Goal: Task Accomplishment & Management: Complete application form

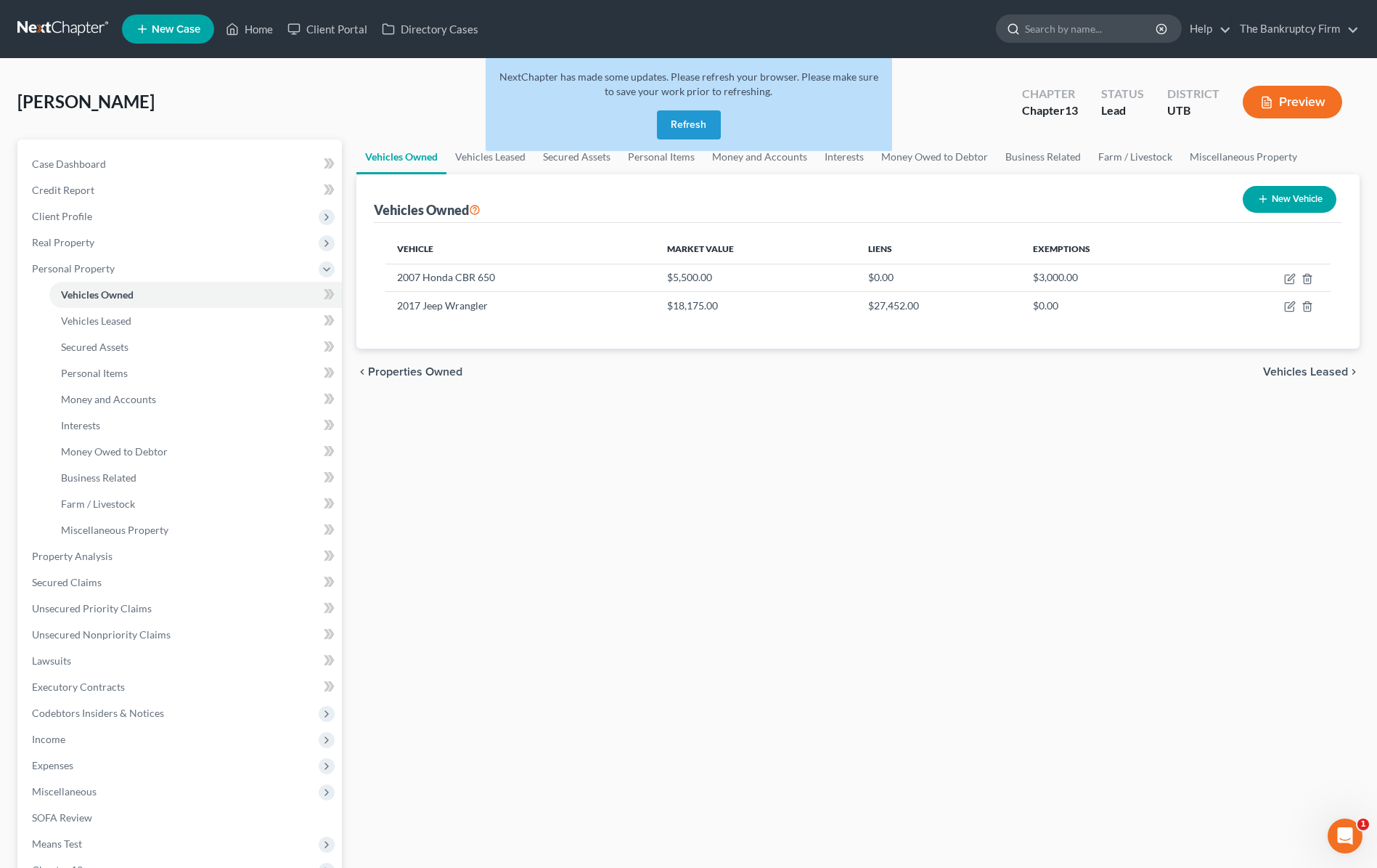
click at [1104, 24] on input "search" at bounding box center [1092, 29] width 133 height 27
type input "converse"
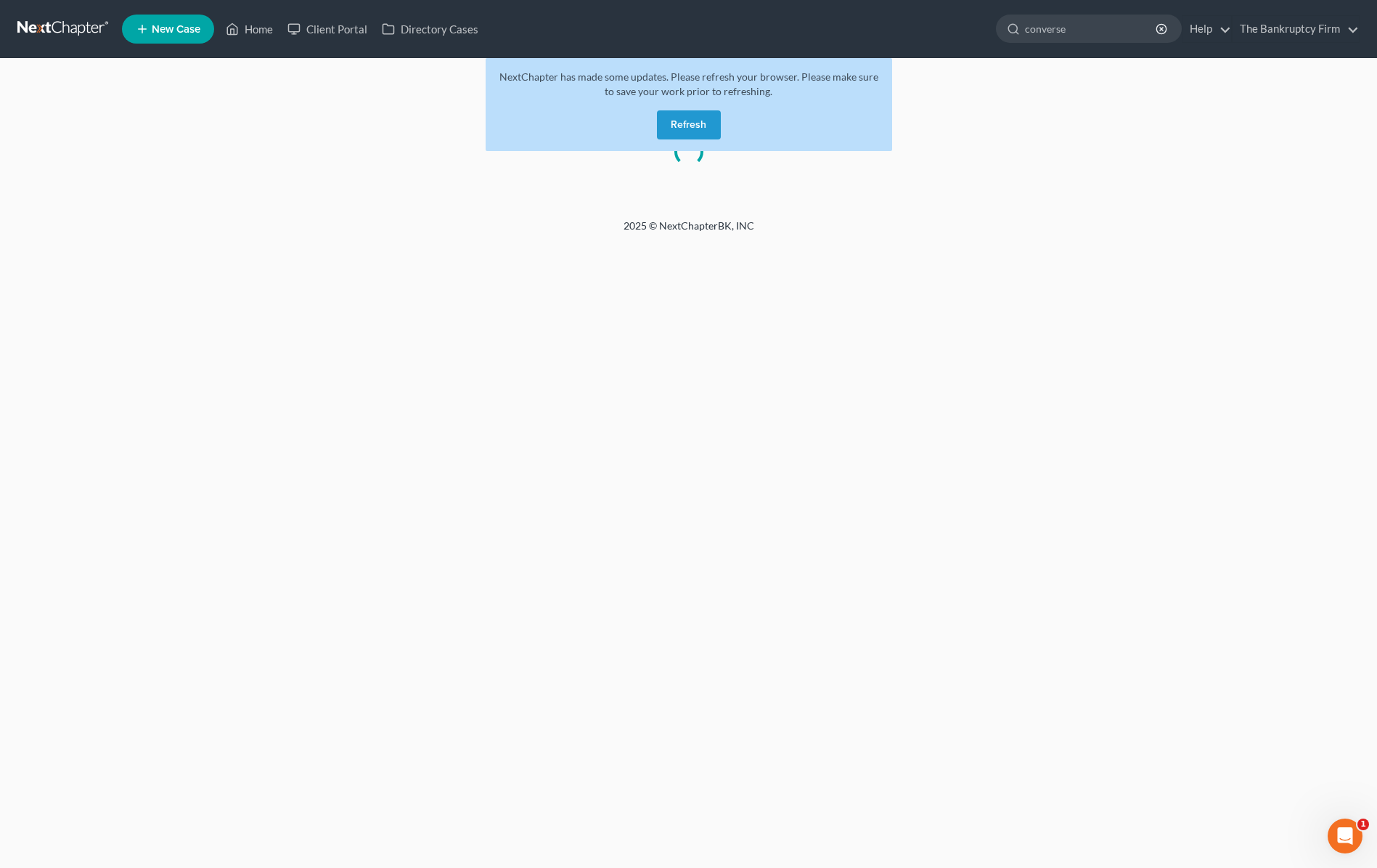
click at [706, 119] on button "Refresh" at bounding box center [688, 125] width 64 height 29
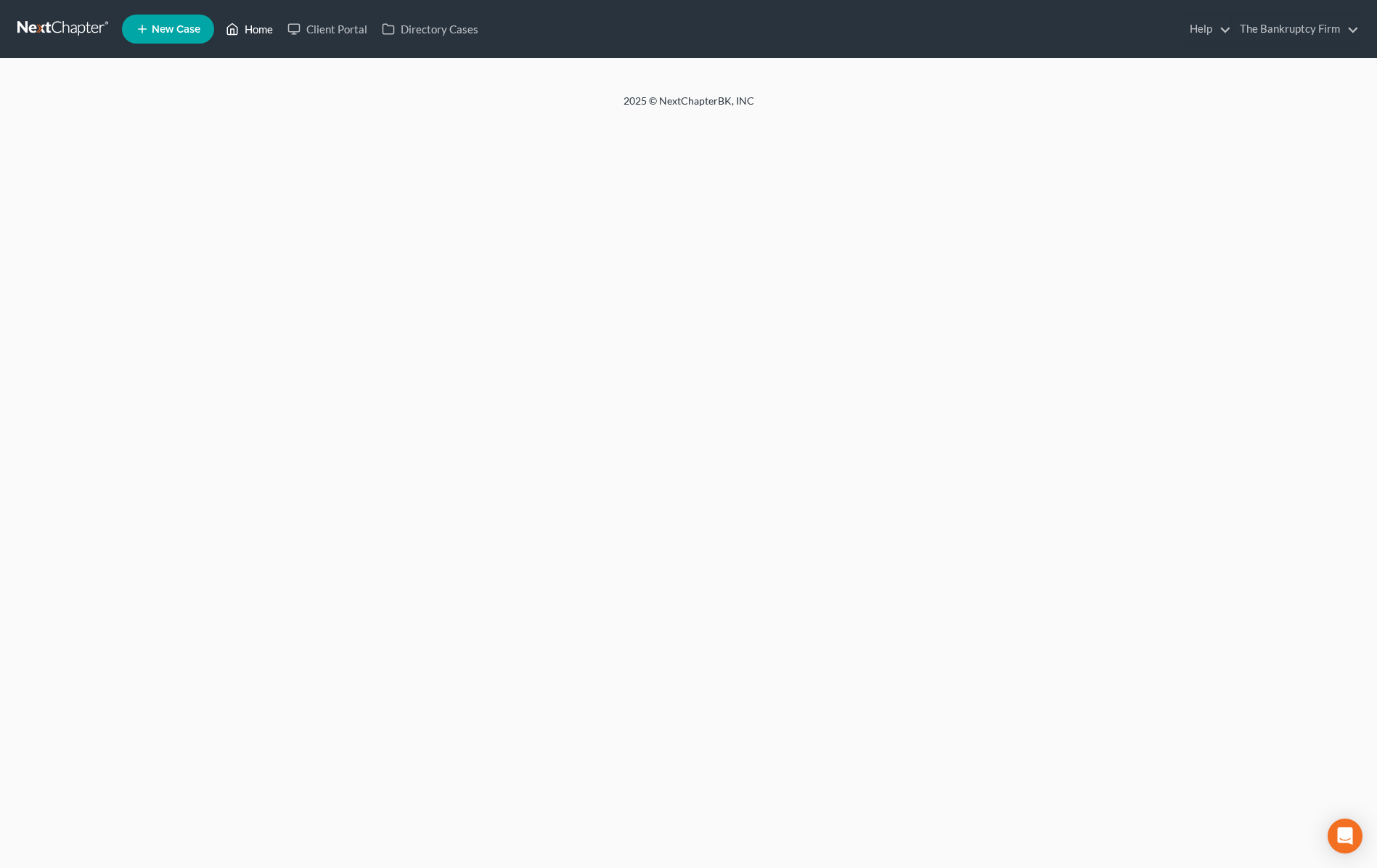
click at [258, 30] on link "Home" at bounding box center [249, 29] width 62 height 26
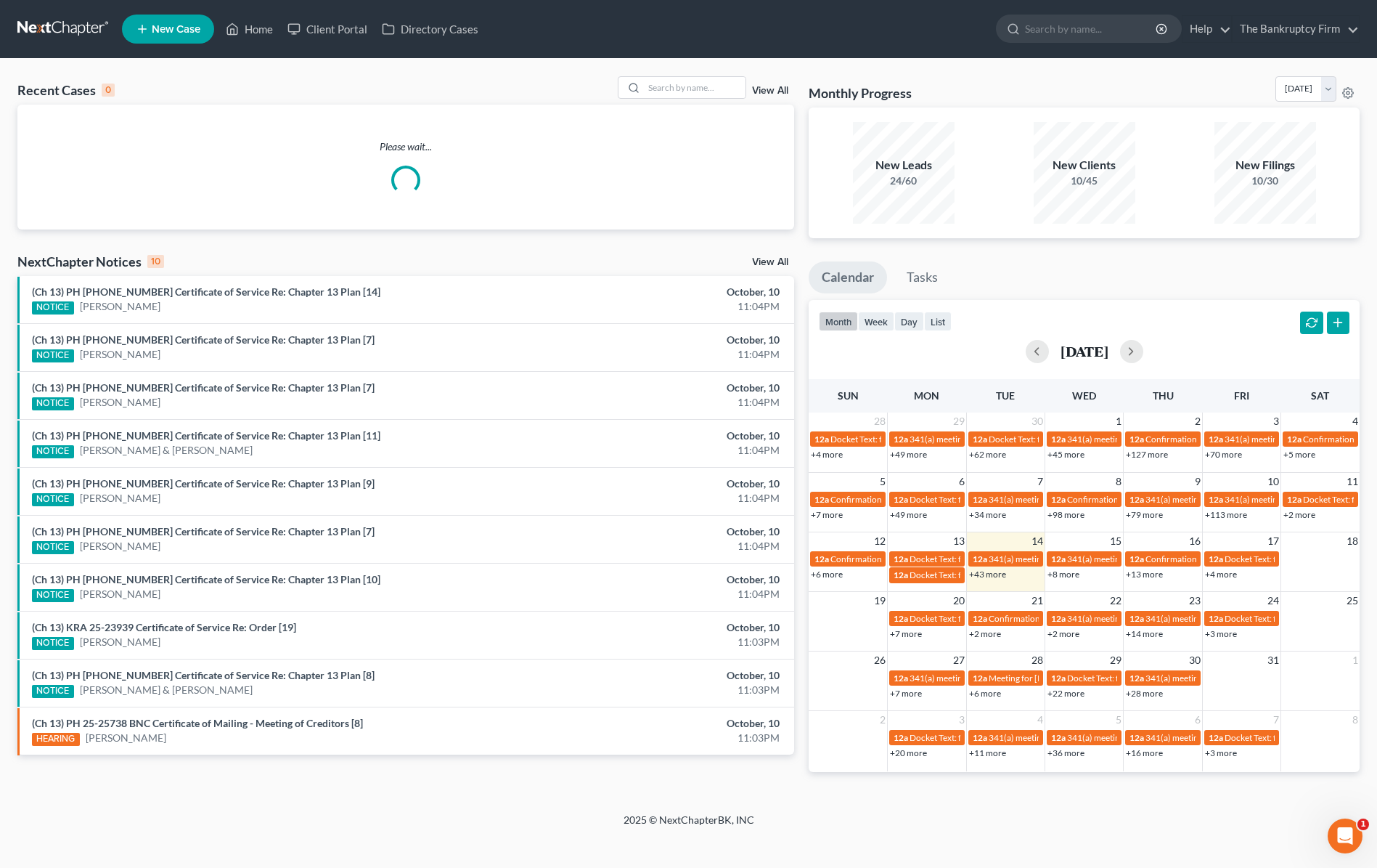
click at [782, 87] on link "View All" at bounding box center [770, 90] width 36 height 10
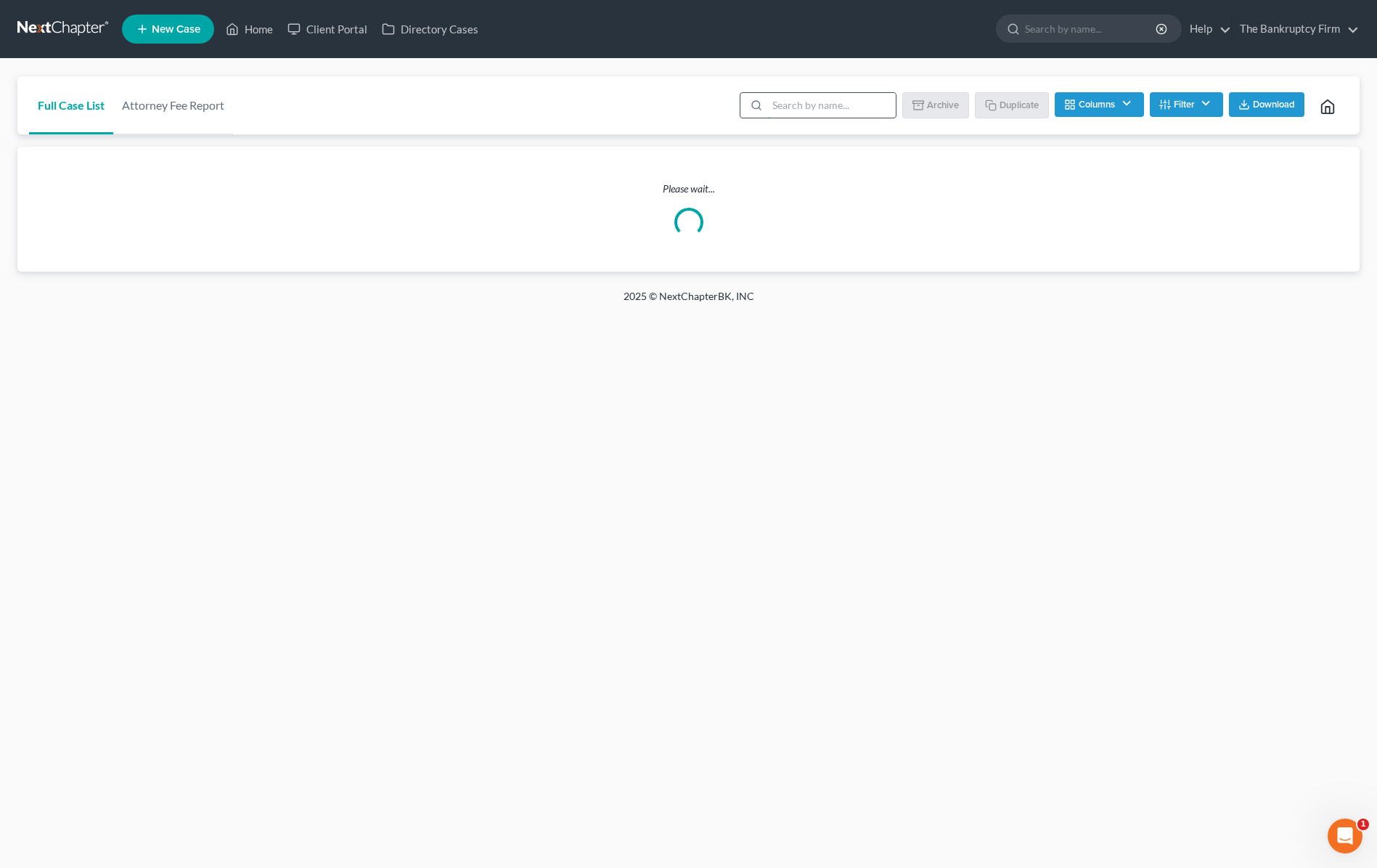
click at [818, 103] on input "search" at bounding box center [831, 104] width 129 height 24
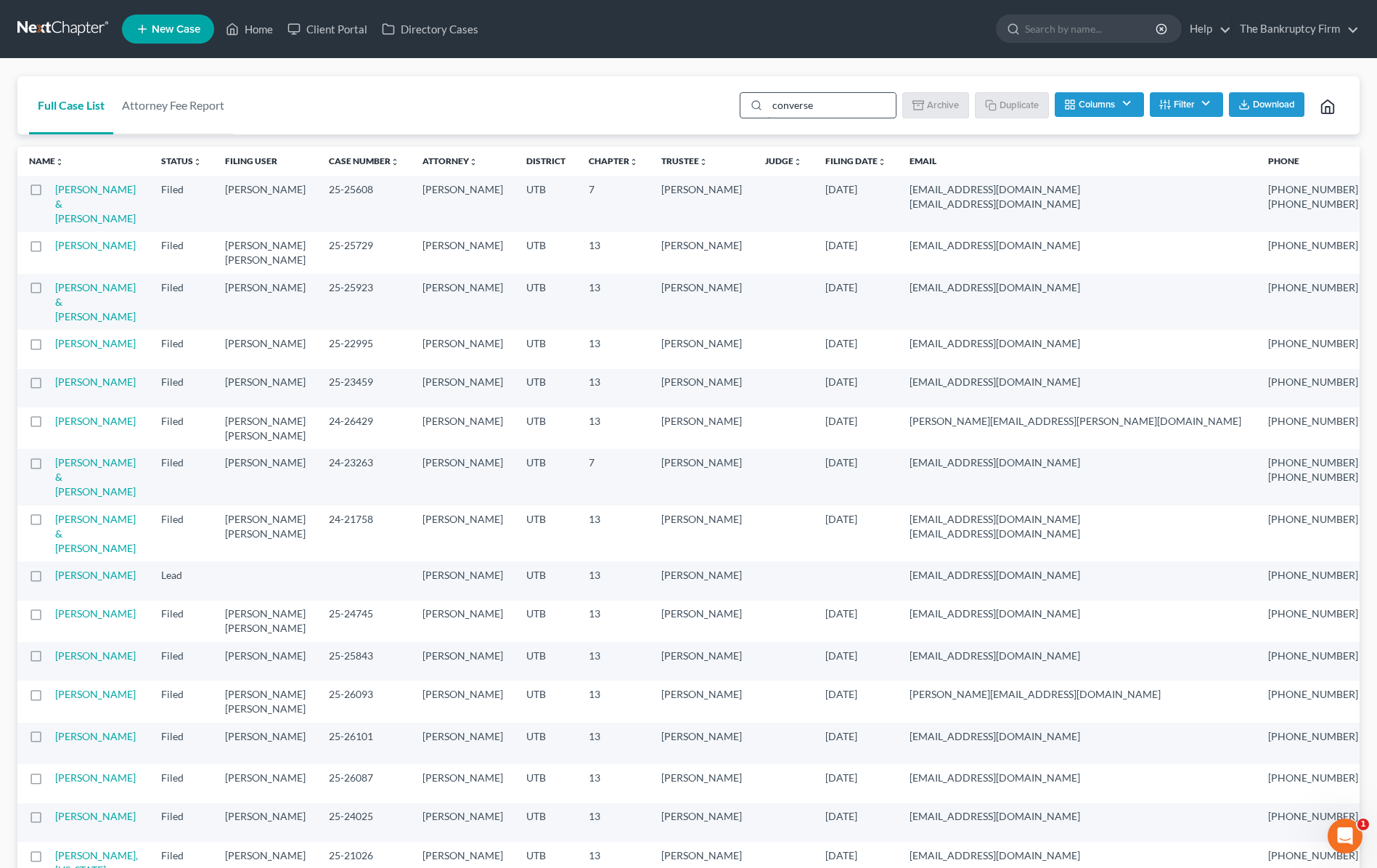
click at [830, 103] on input "converse" at bounding box center [831, 104] width 129 height 24
type input "Converse"
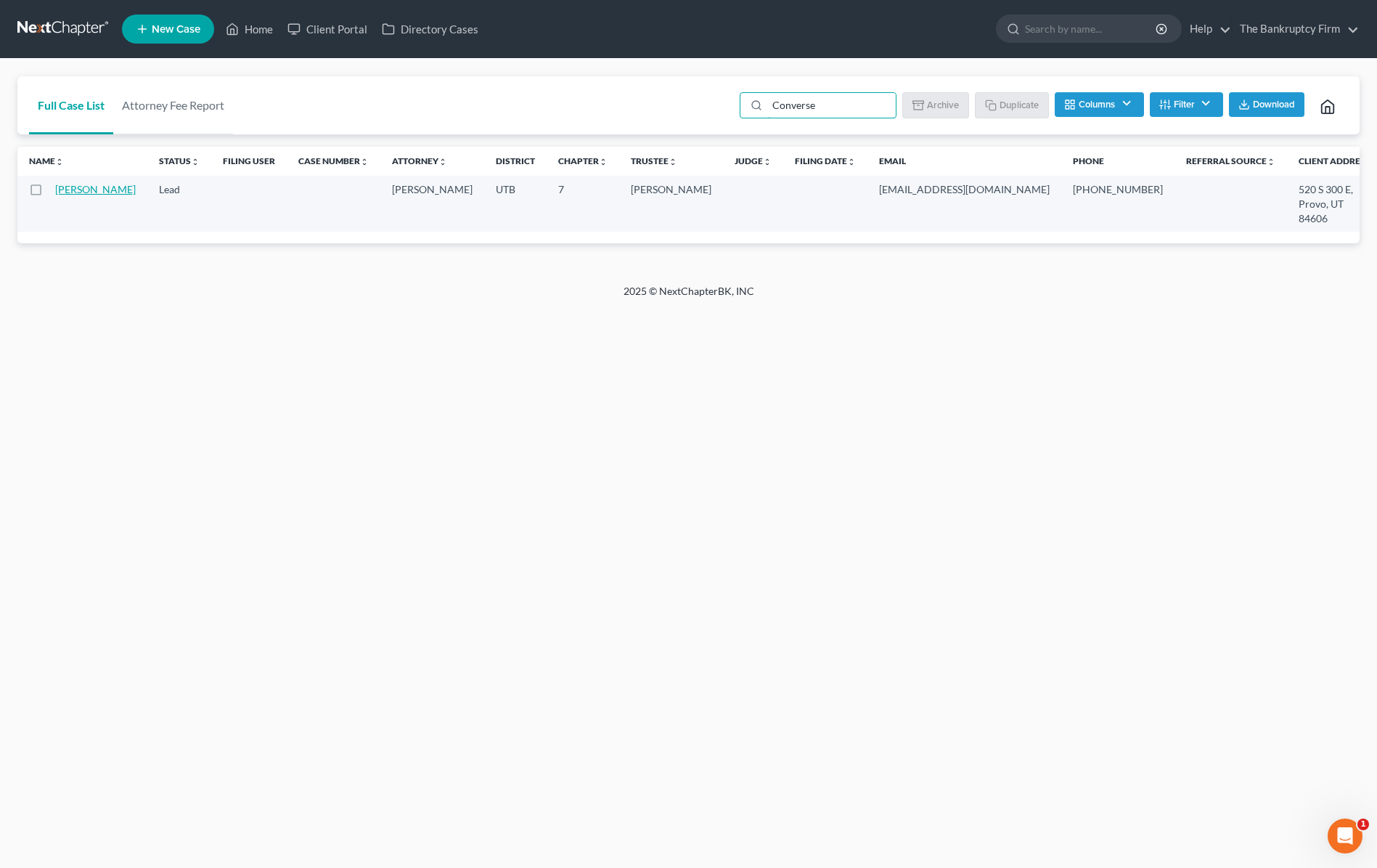
click at [71, 191] on link "[PERSON_NAME]" at bounding box center [95, 189] width 81 height 13
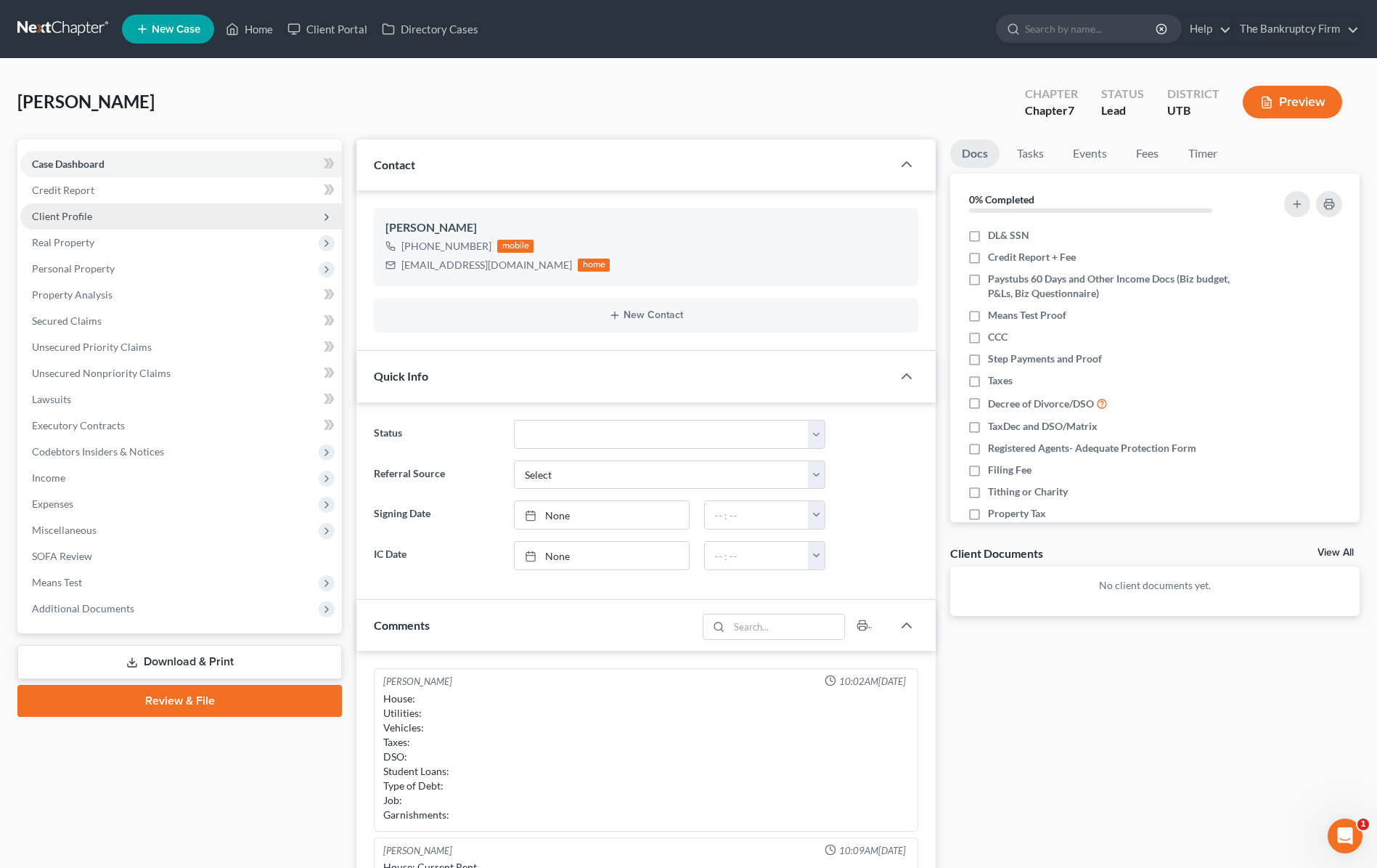
scroll to position [114, 0]
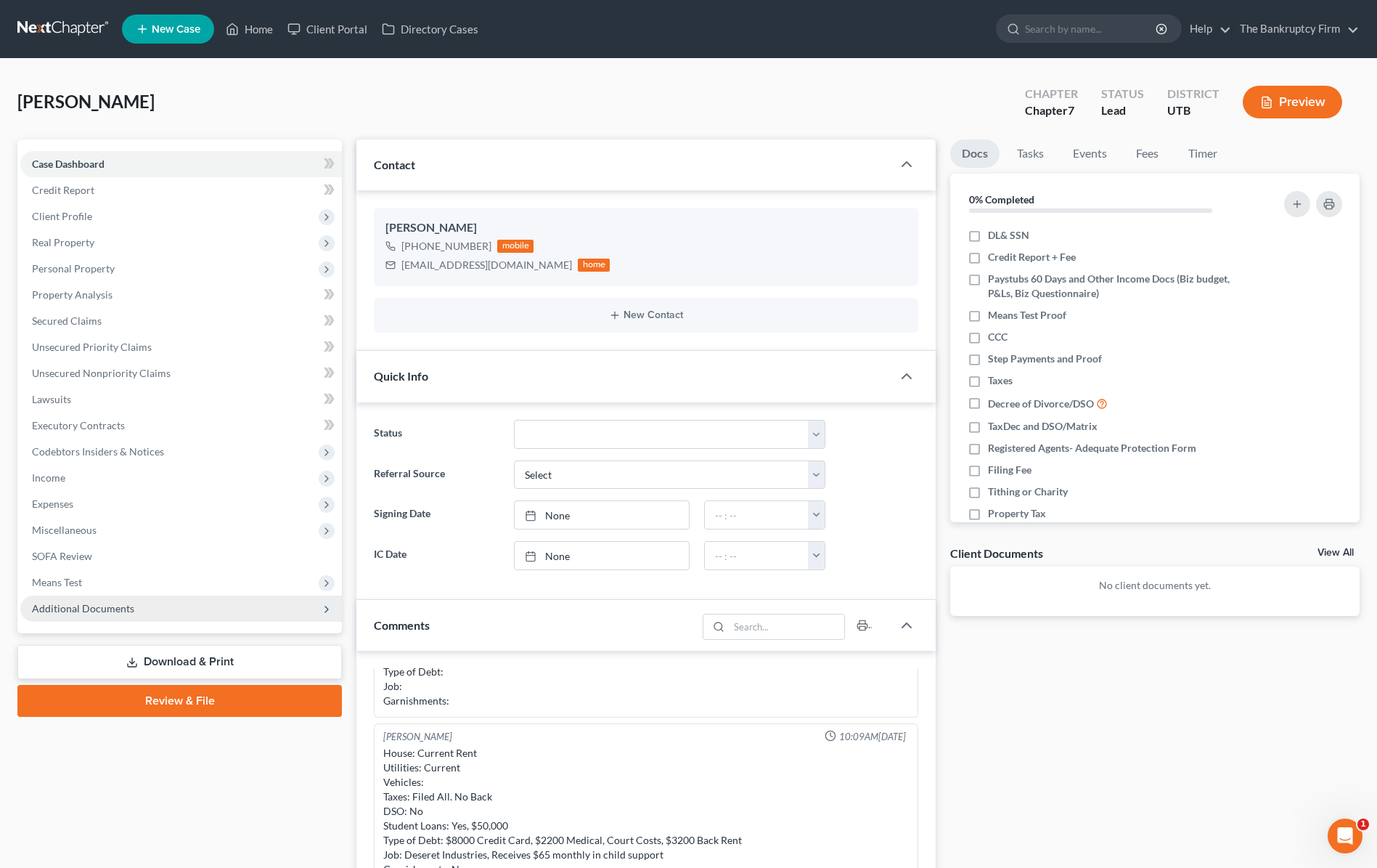
click at [107, 608] on span "Additional Documents" at bounding box center [84, 608] width 103 height 13
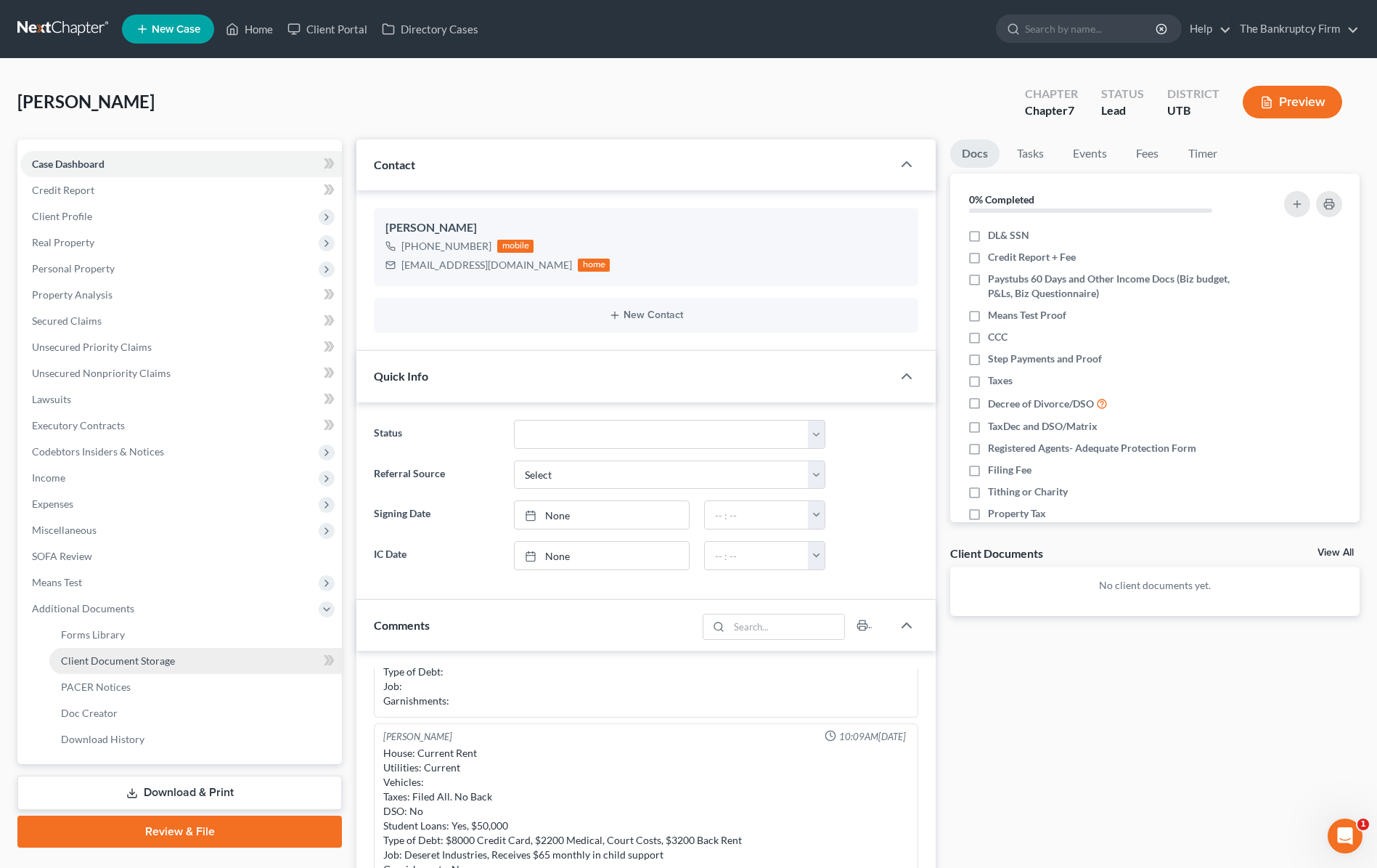
click at [125, 657] on span "Client Document Storage" at bounding box center [118, 660] width 114 height 13
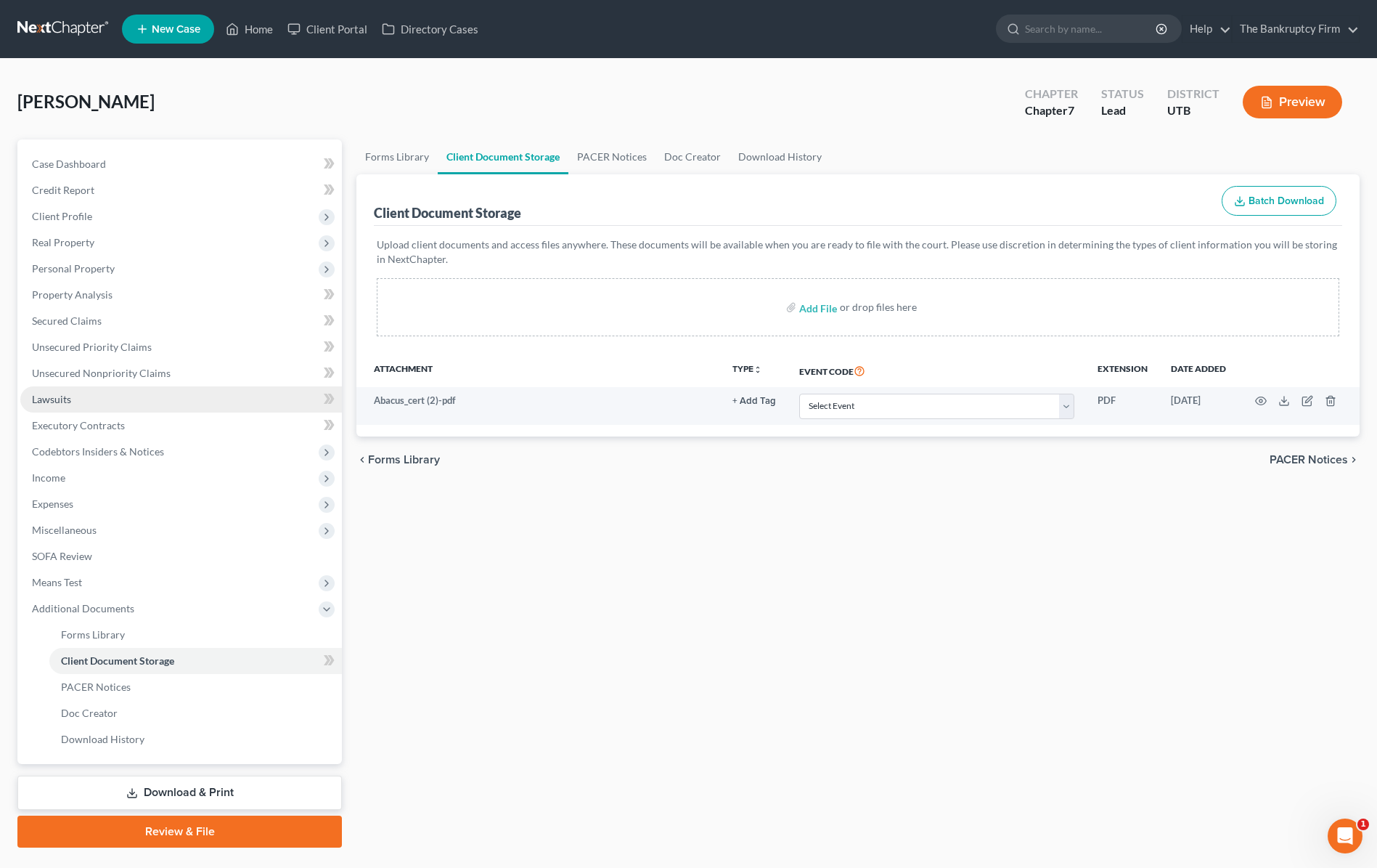
click at [58, 401] on span "Lawsuits" at bounding box center [52, 399] width 40 height 13
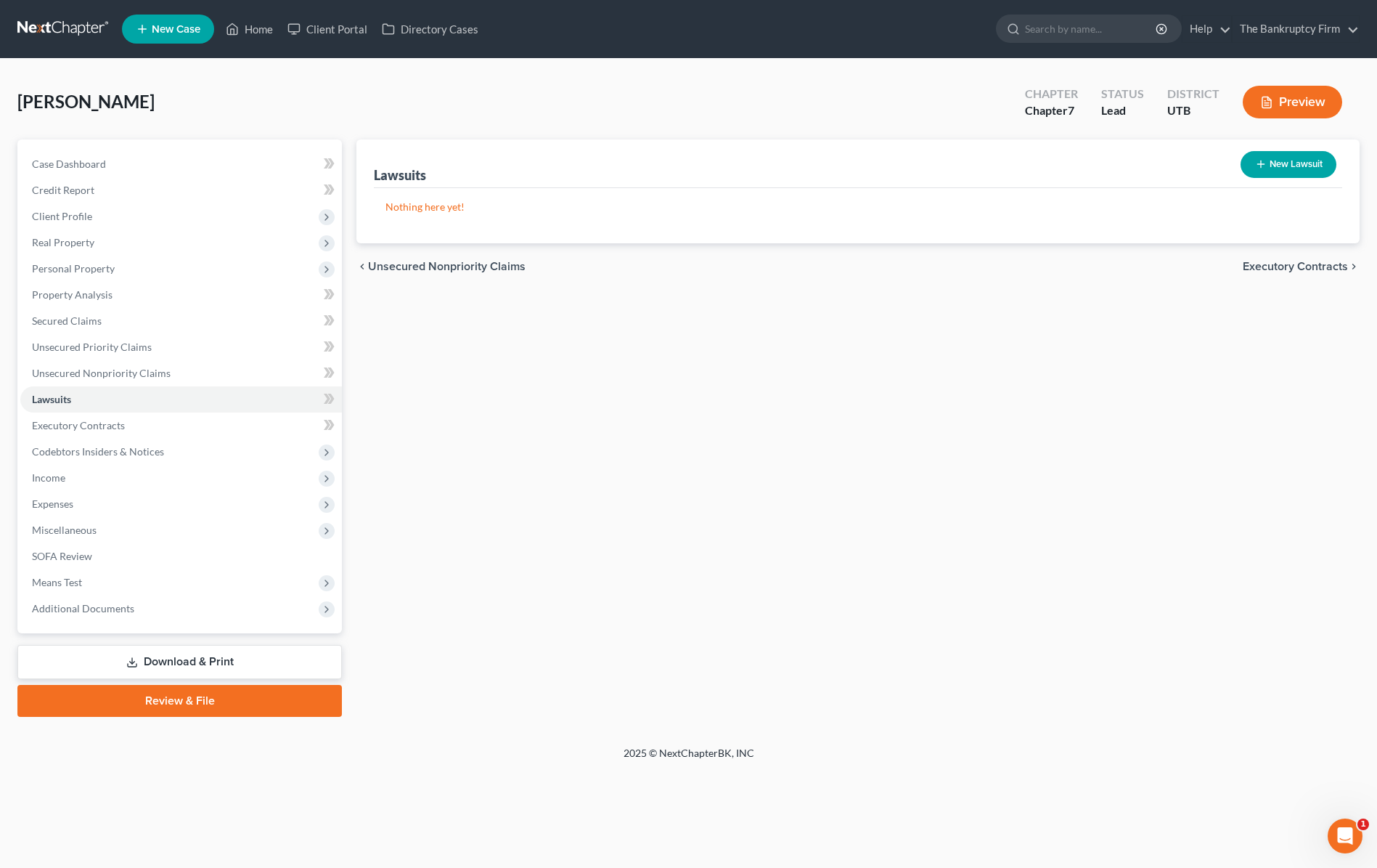
click at [1288, 155] on button "New Lawsuit" at bounding box center [1288, 165] width 96 height 27
select select "0"
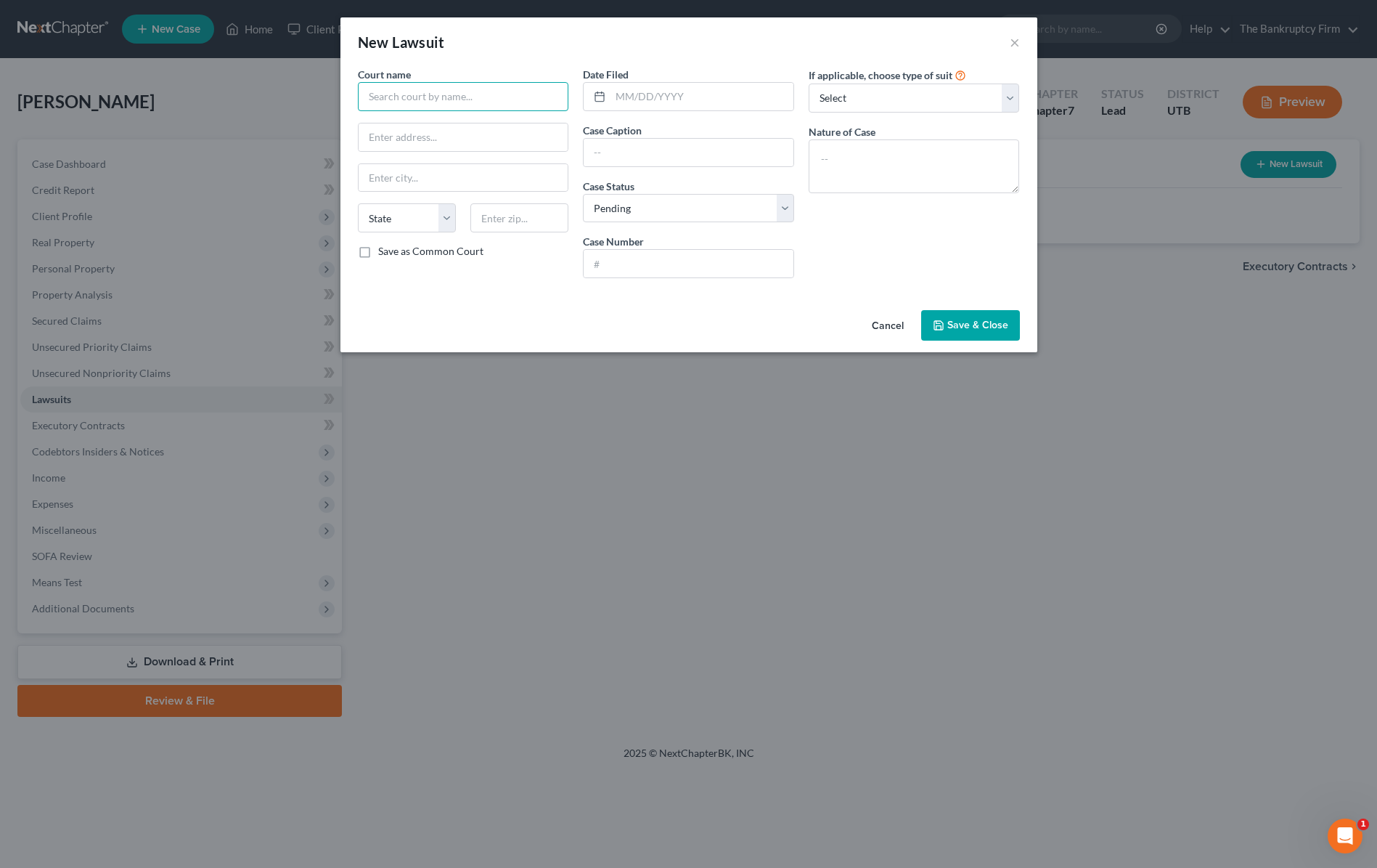
click at [425, 94] on input "text" at bounding box center [463, 96] width 211 height 29
type input "Fourth District"
type input "Provo Department"
type input "[DATE]"
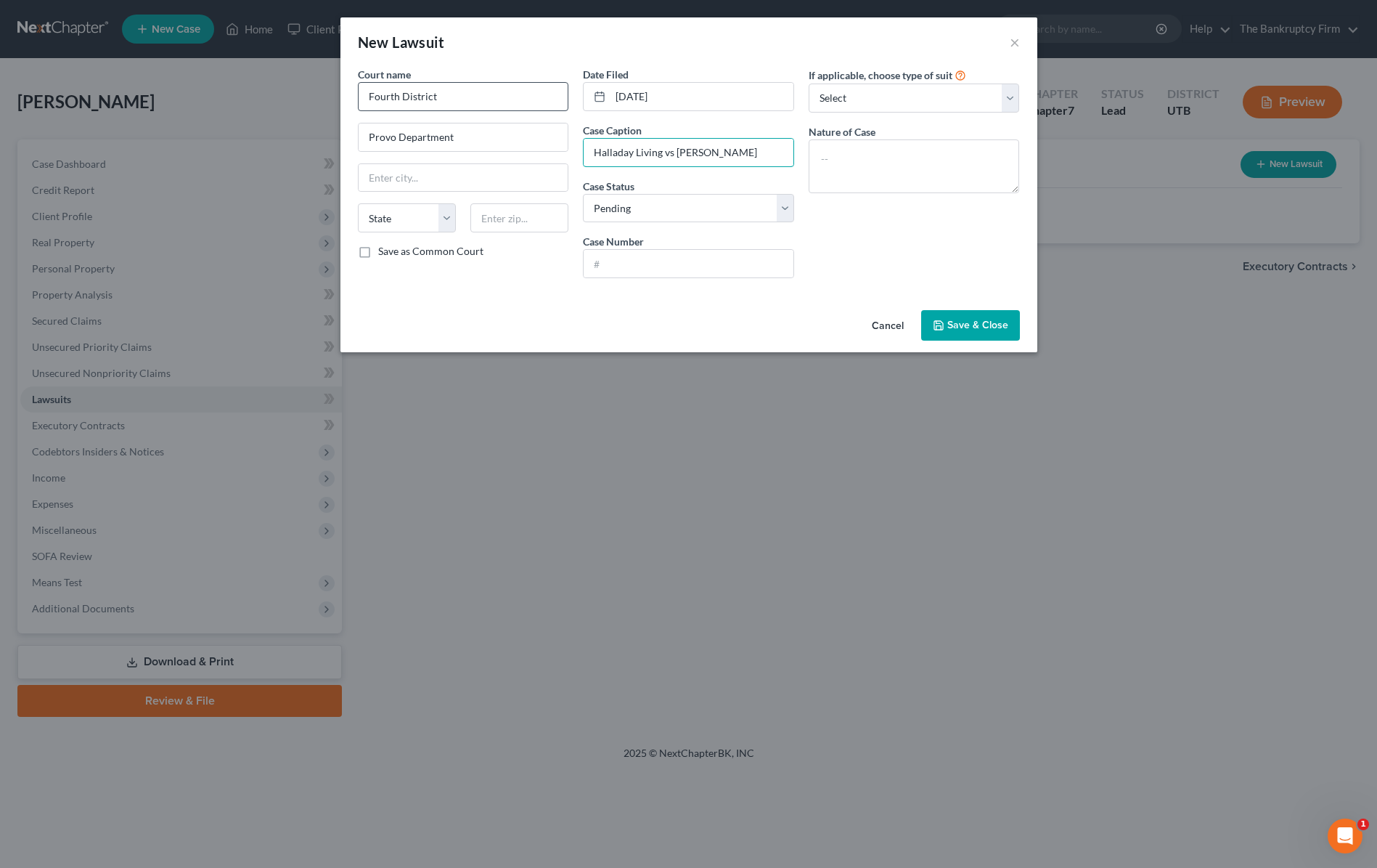
type input "Halladay Living vs [PERSON_NAME]"
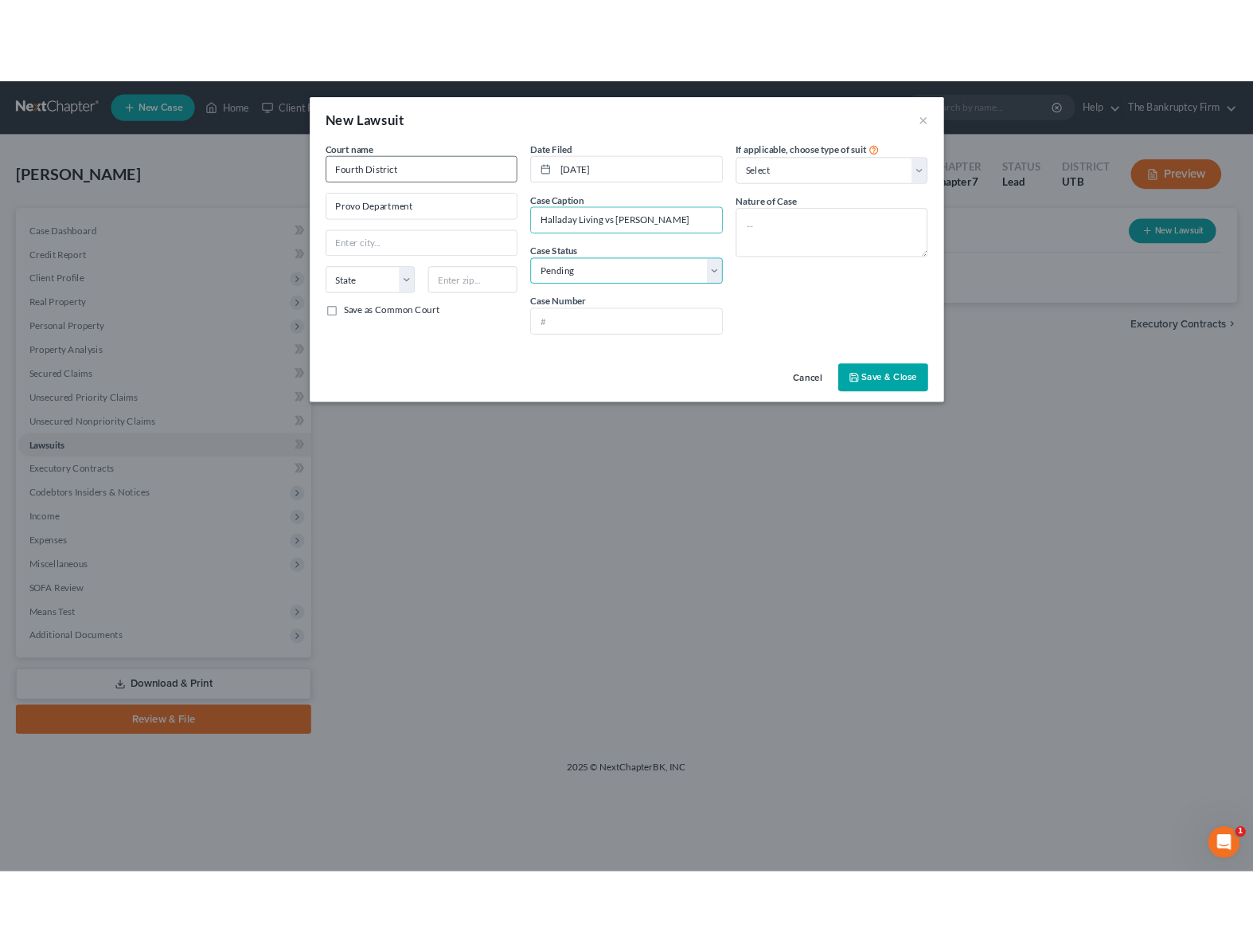
scroll to position [0, 0]
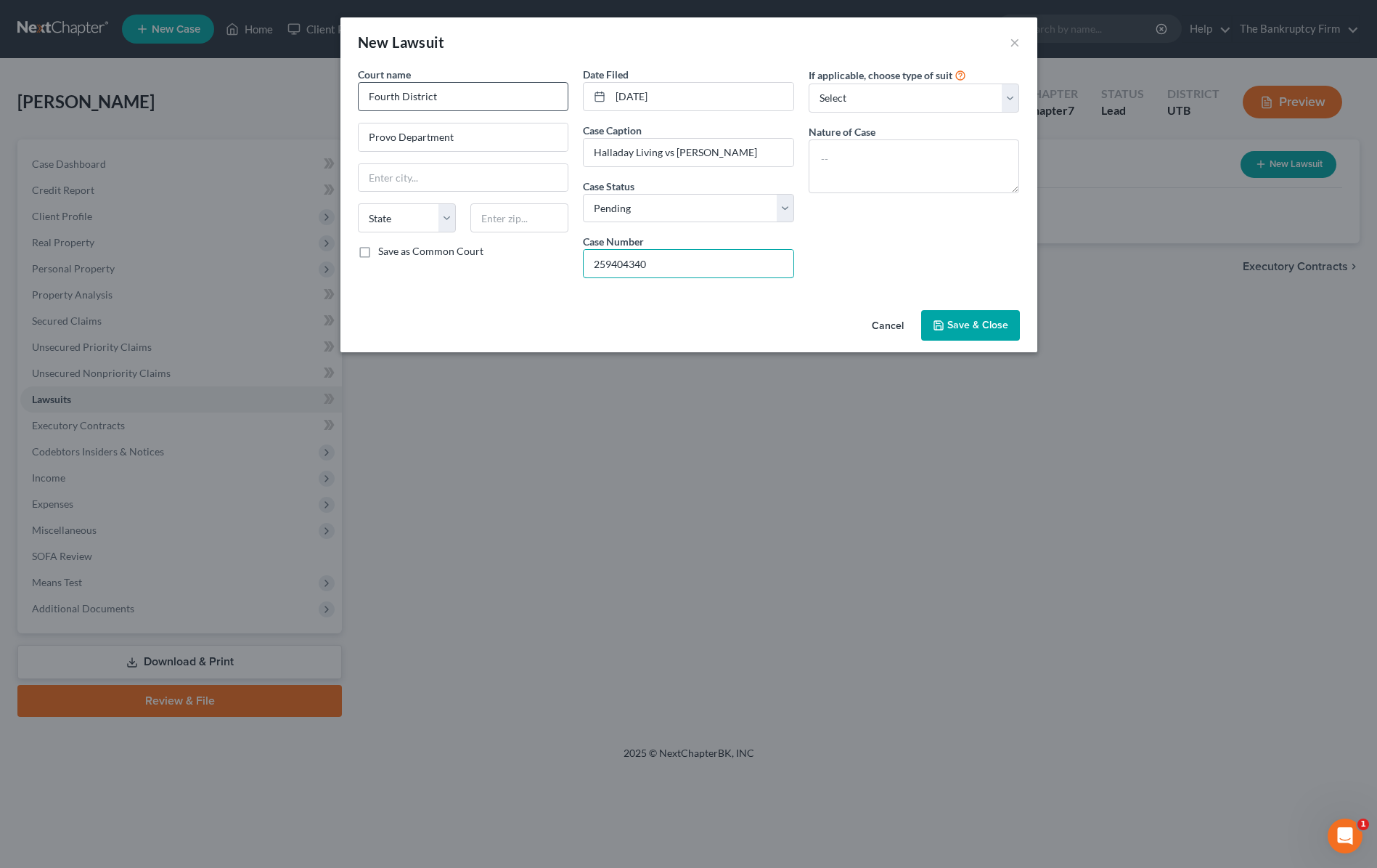
type input "259404340"
click at [982, 328] on span "Save & Close" at bounding box center [978, 325] width 61 height 13
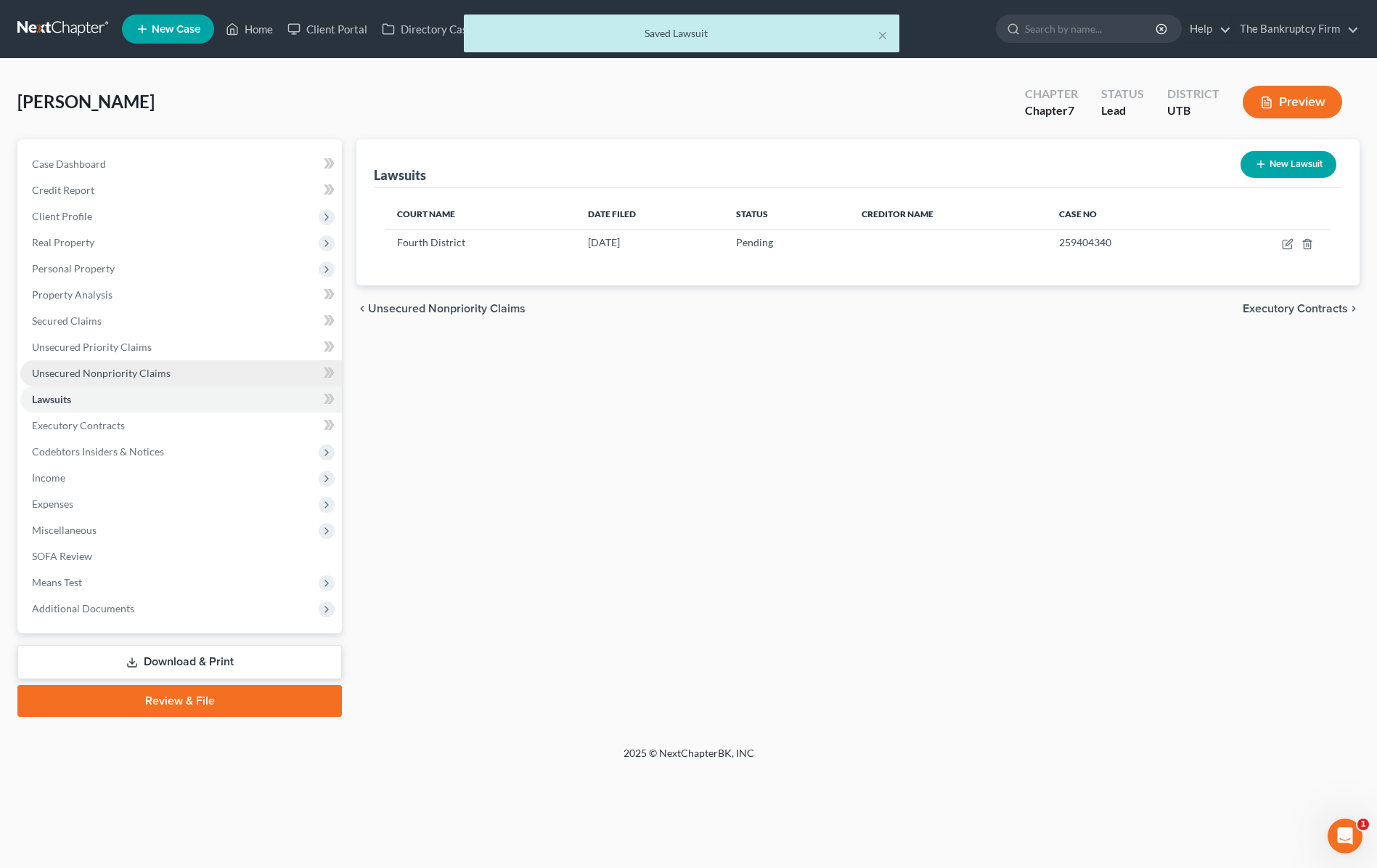
click at [122, 371] on span "Unsecured Nonpriority Claims" at bounding box center [102, 373] width 139 height 13
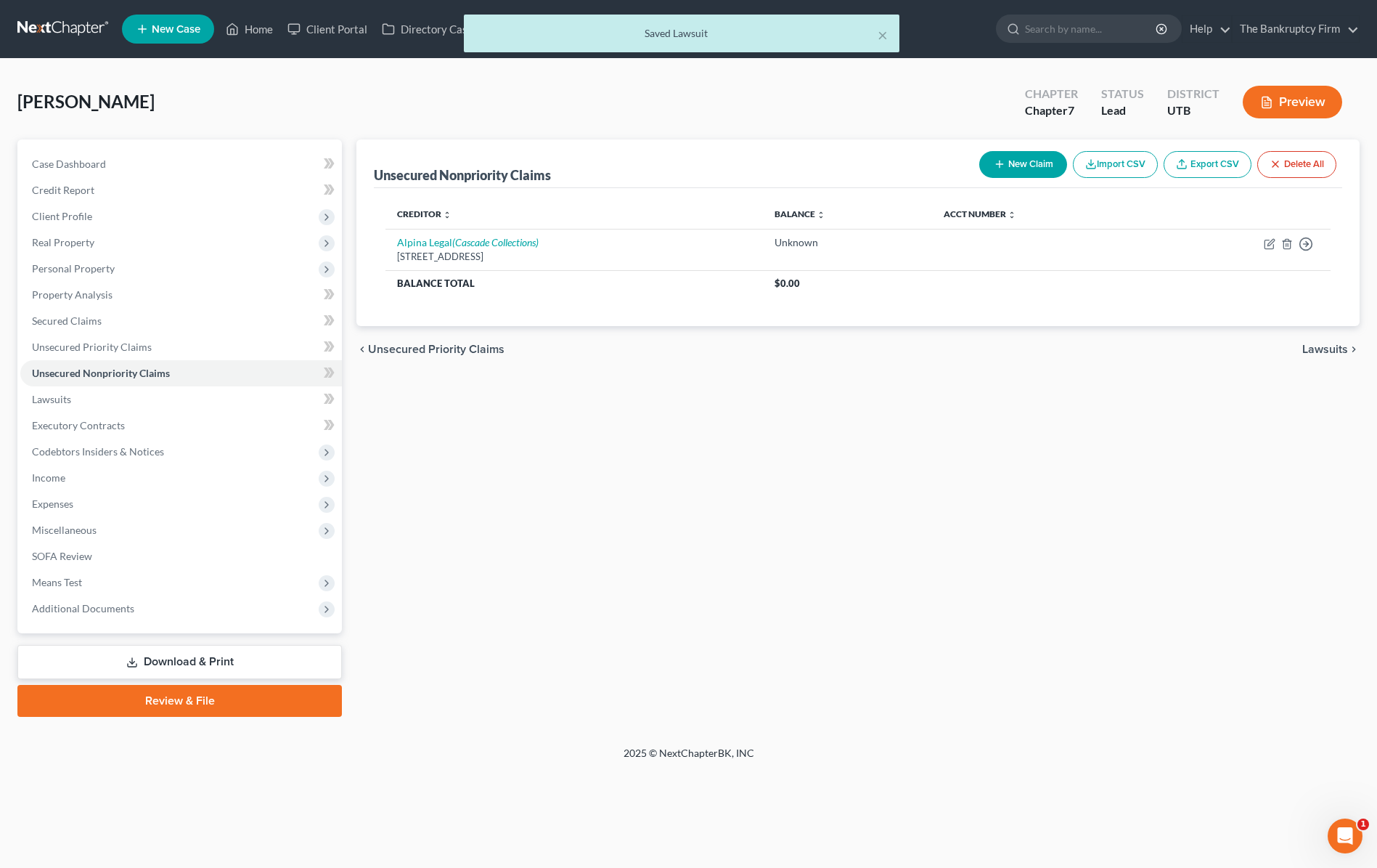
click at [1018, 160] on button "New Claim" at bounding box center [1024, 165] width 88 height 27
select select "0"
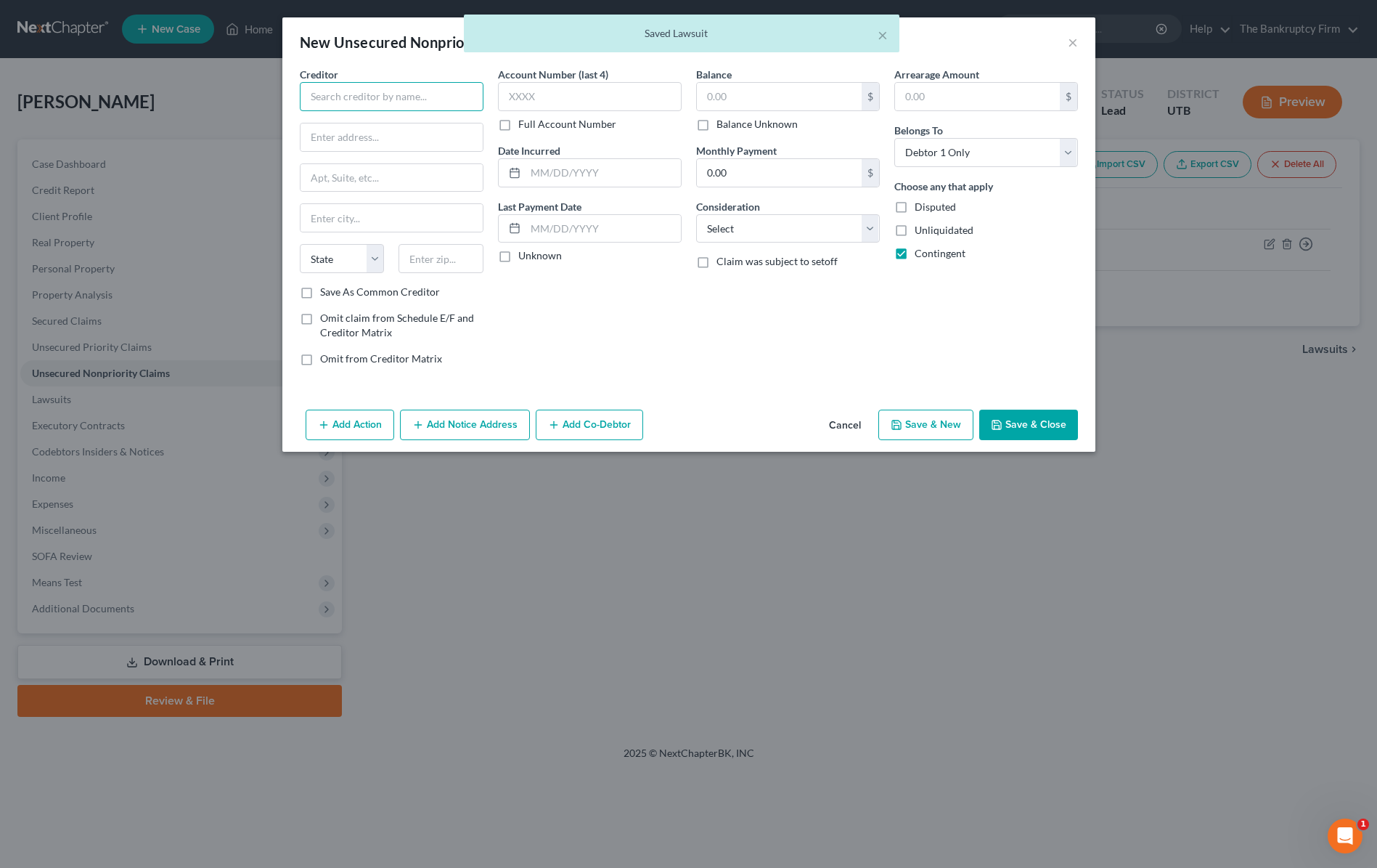
click at [342, 94] on input "text" at bounding box center [391, 96] width 183 height 29
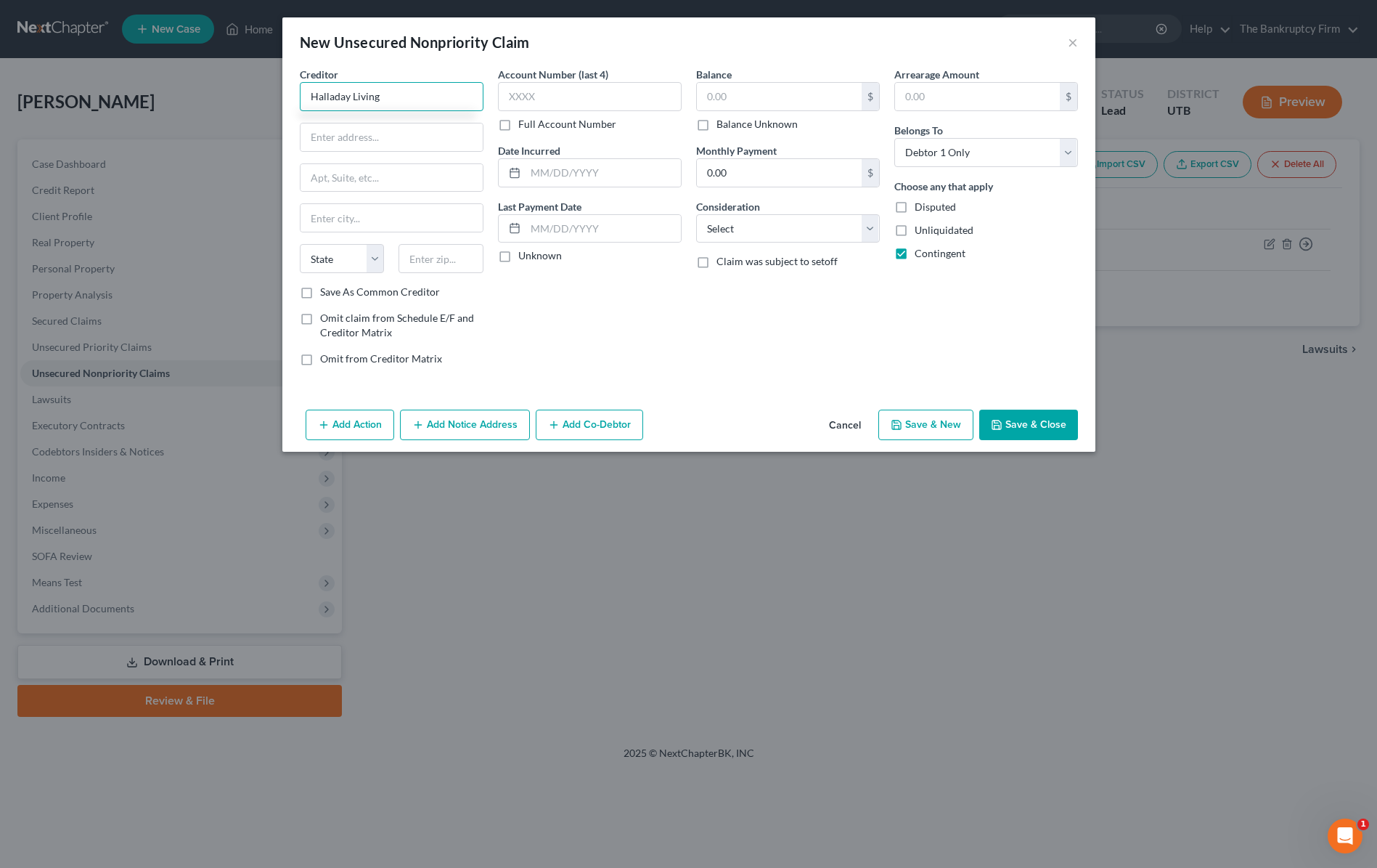
type input "Halladay Living"
click at [368, 146] on input "text" at bounding box center [391, 137] width 183 height 28
click at [353, 141] on input "text" at bounding box center [391, 137] width 183 height 28
paste input "[STREET_ADDRESS]"
type input "[STREET_ADDRESS]"
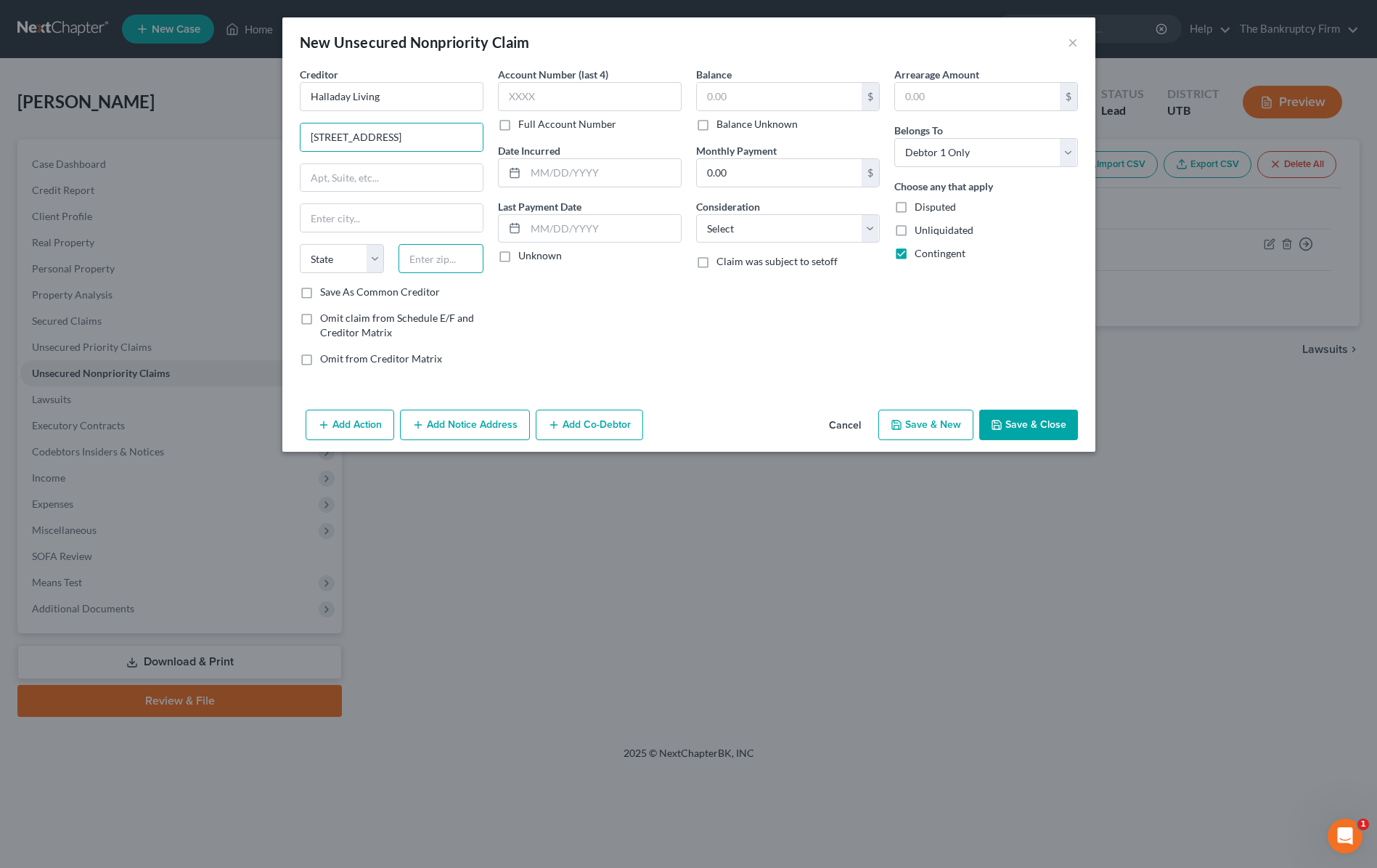
click at [456, 264] on input "text" at bounding box center [441, 258] width 85 height 29
type input "84601"
type input "Provo"
select select "46"
click at [577, 97] on input "text" at bounding box center [590, 96] width 183 height 29
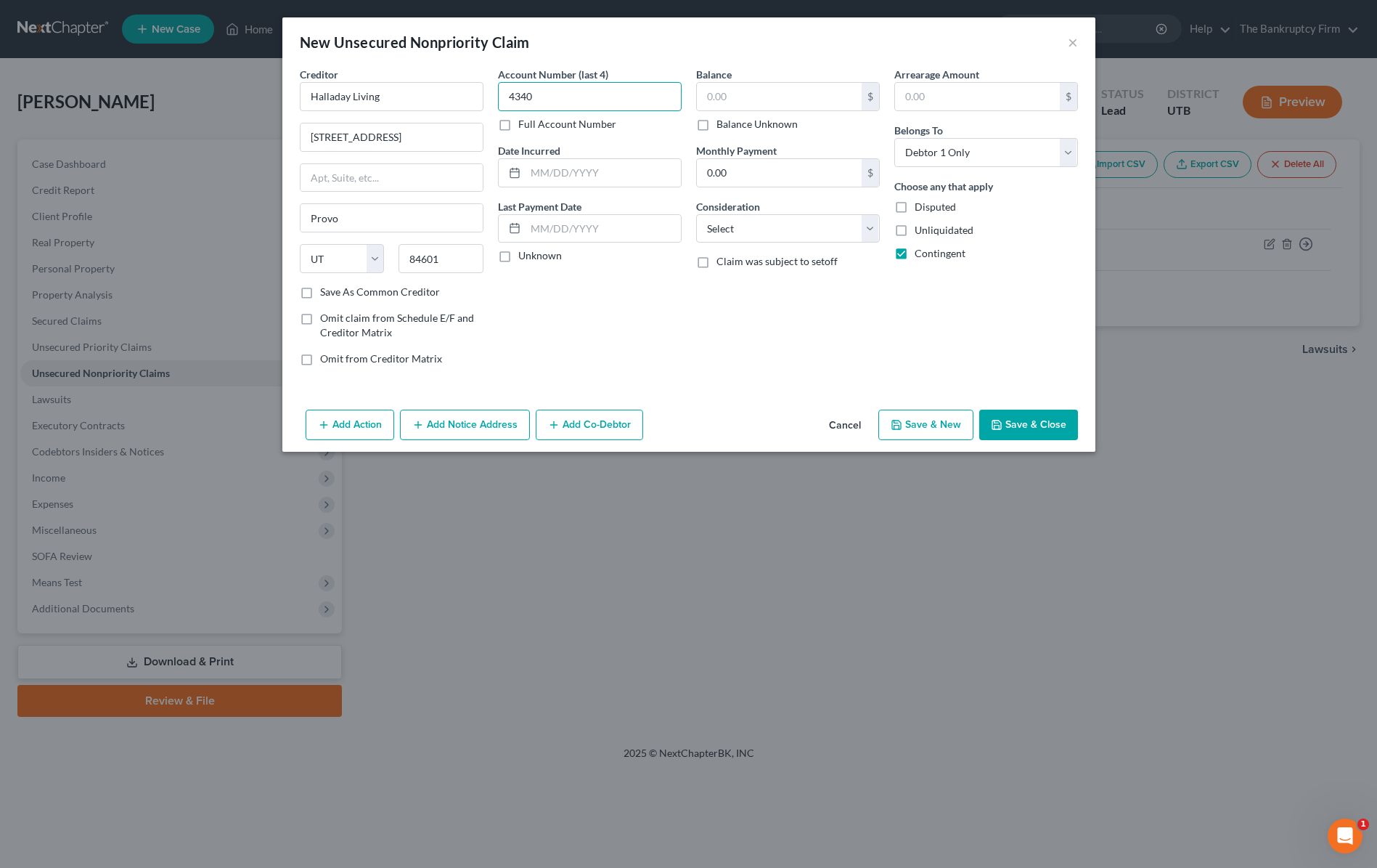
type input "4340"
type input "2024"
type input "3,251.18"
click at [797, 226] on select "Select Cable / Satellite Services Collection Agency Credit Card Debt Debt Couns…" at bounding box center [788, 228] width 183 height 29
select select "14"
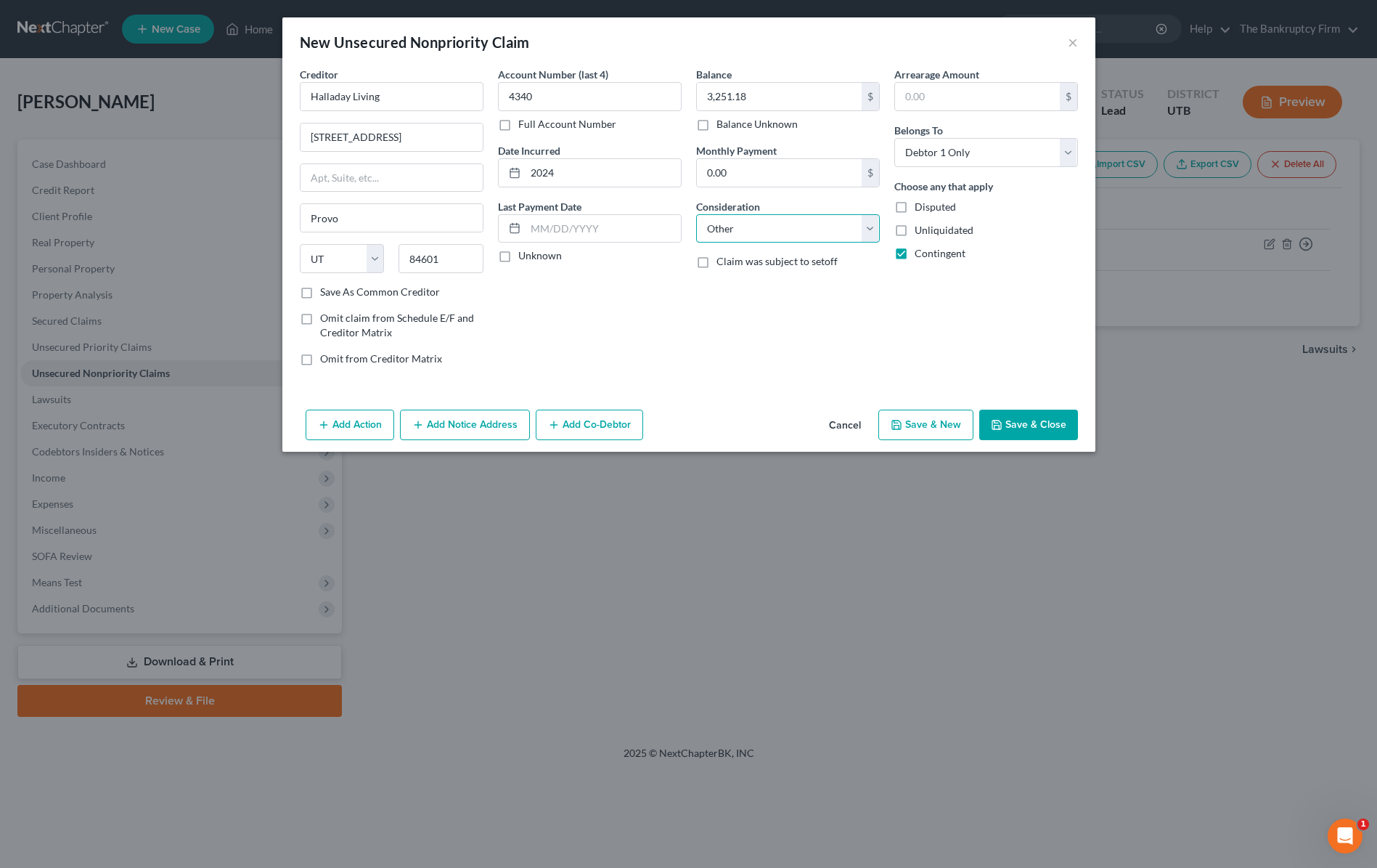
click at [696, 214] on select "Select Cable / Satellite Services Collection Agency Credit Card Debt Debt Couns…" at bounding box center [788, 228] width 183 height 29
click at [738, 283] on input "text" at bounding box center [788, 283] width 183 height 28
type input "Judgment"
click at [1044, 420] on button "Save & Close" at bounding box center [1029, 425] width 99 height 31
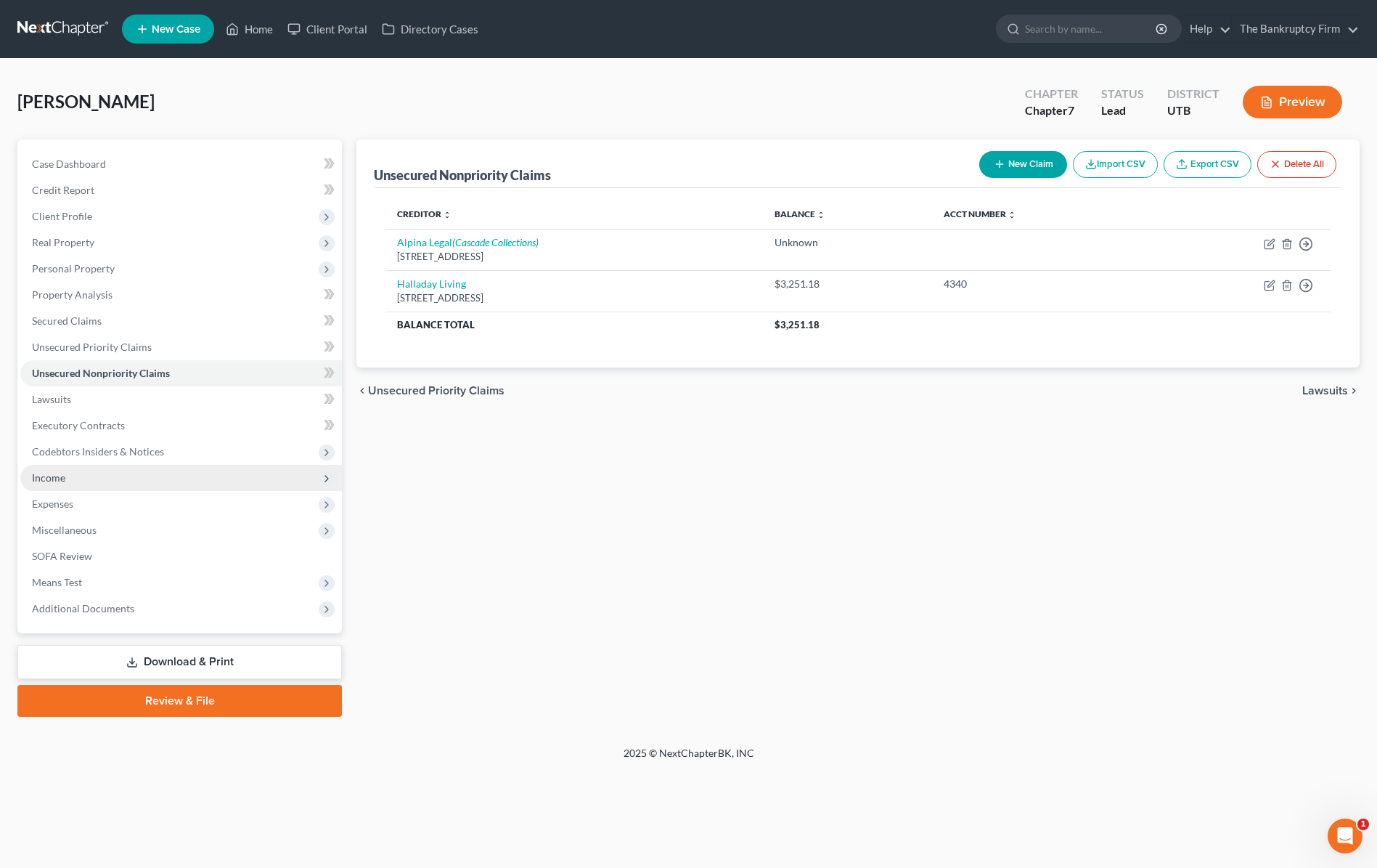
click at [77, 479] on span "Income" at bounding box center [182, 478] width 322 height 26
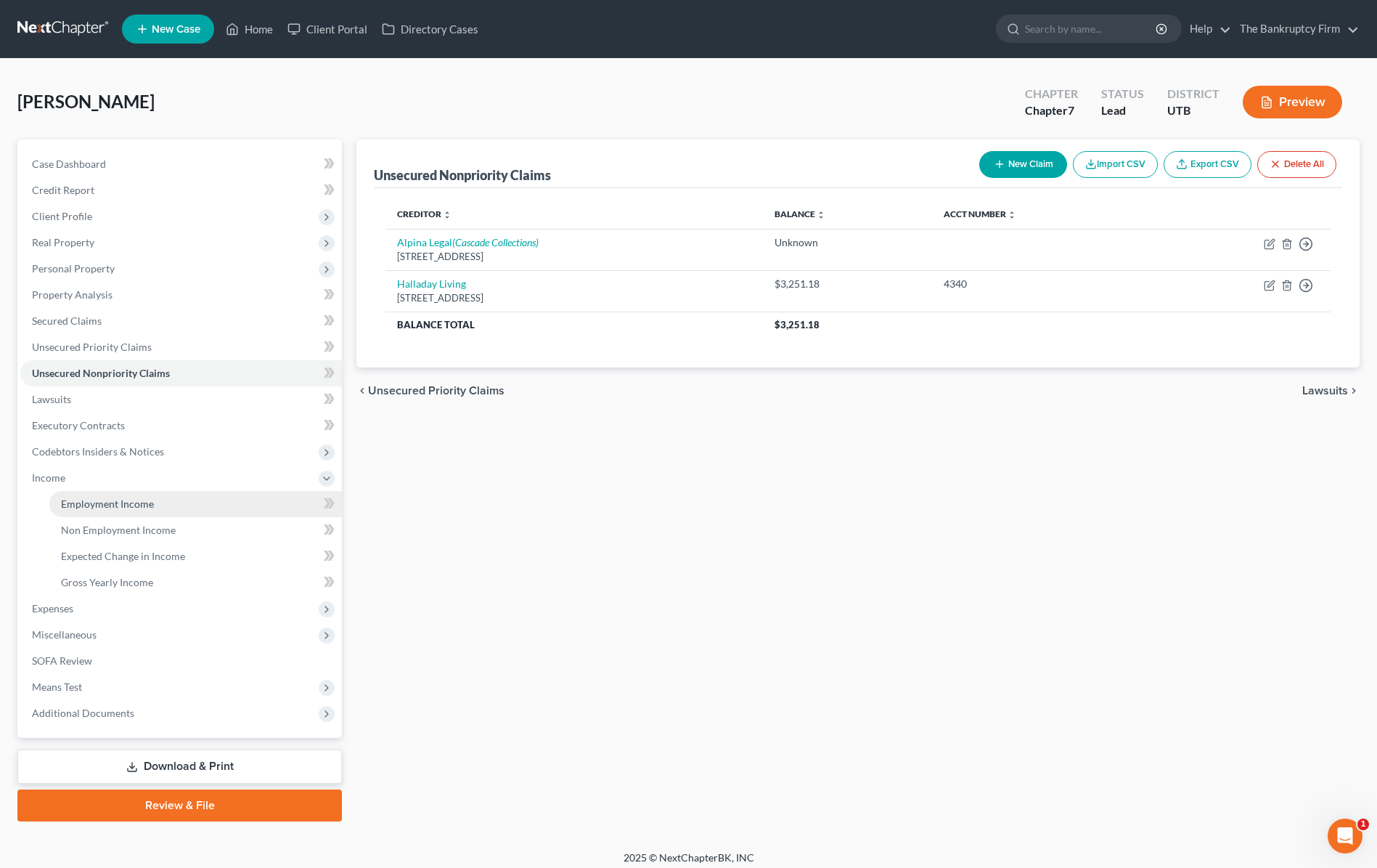
click at [115, 503] on span "Employment Income" at bounding box center [107, 504] width 93 height 13
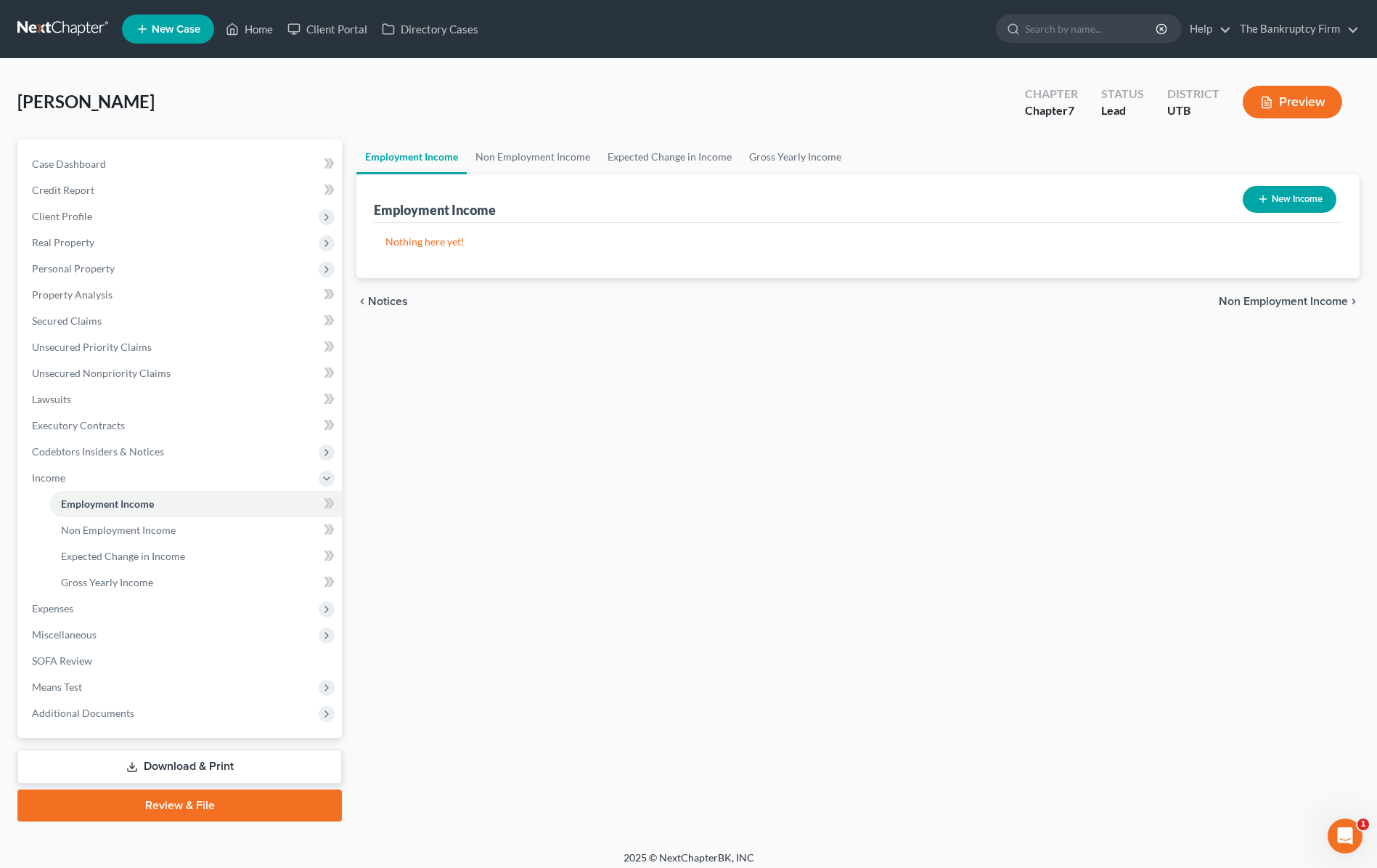
click at [1296, 198] on button "New Income" at bounding box center [1290, 200] width 94 height 27
select select "0"
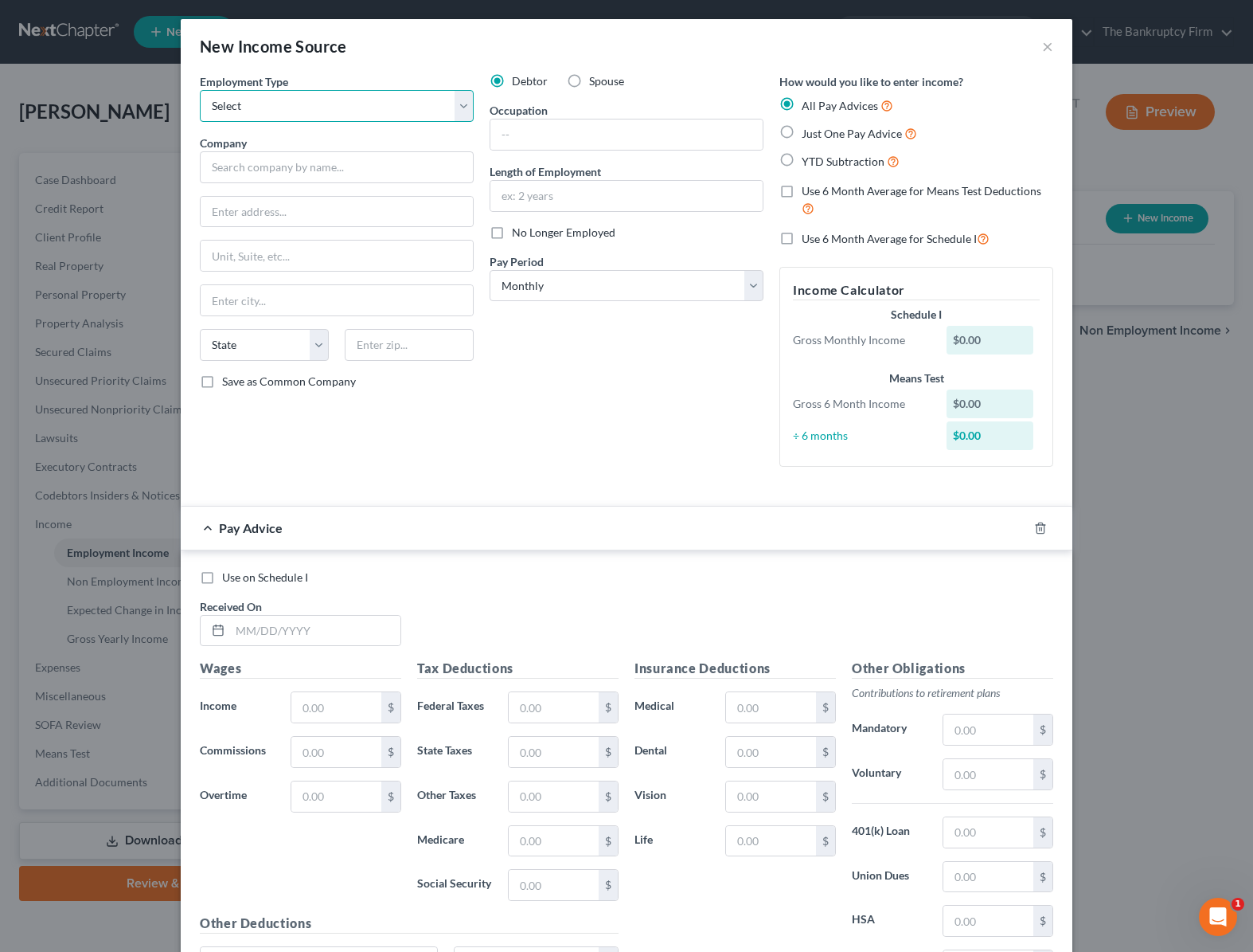
click at [265, 108] on select "Select Full or Part Time Employment Self Employment" at bounding box center [337, 106] width 274 height 32
select select "0"
click at [200, 90] on select "Select Full or Part Time Employment Self Employment" at bounding box center [337, 106] width 274 height 32
click at [248, 167] on input "text" at bounding box center [337, 167] width 274 height 32
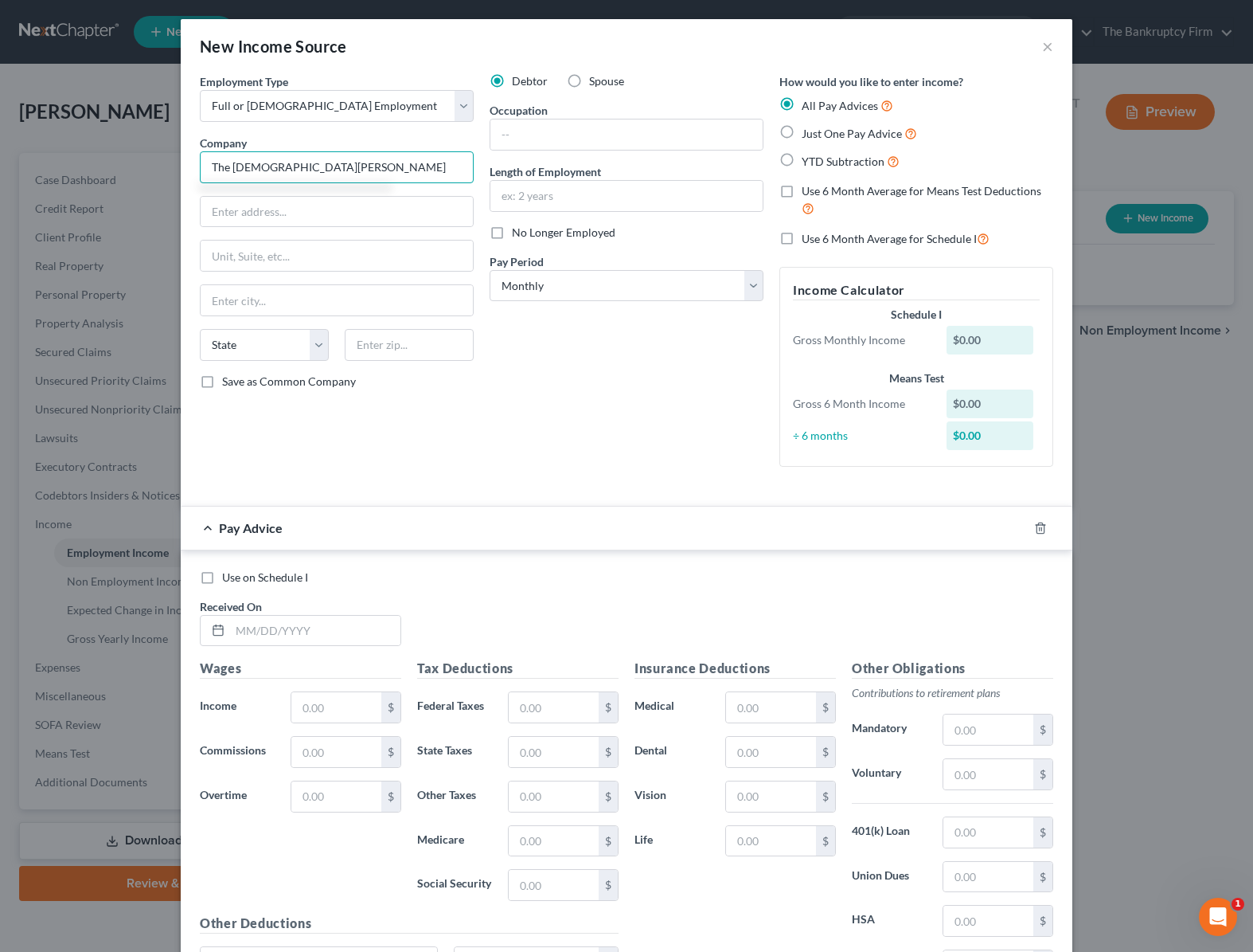
type input "The [DEMOGRAPHIC_DATA][PERSON_NAME]"
type input "[STREET_ADDRESS][DEMOGRAPHIC_DATA]"
type input "84150"
type input "[GEOGRAPHIC_DATA]"
select select "46"
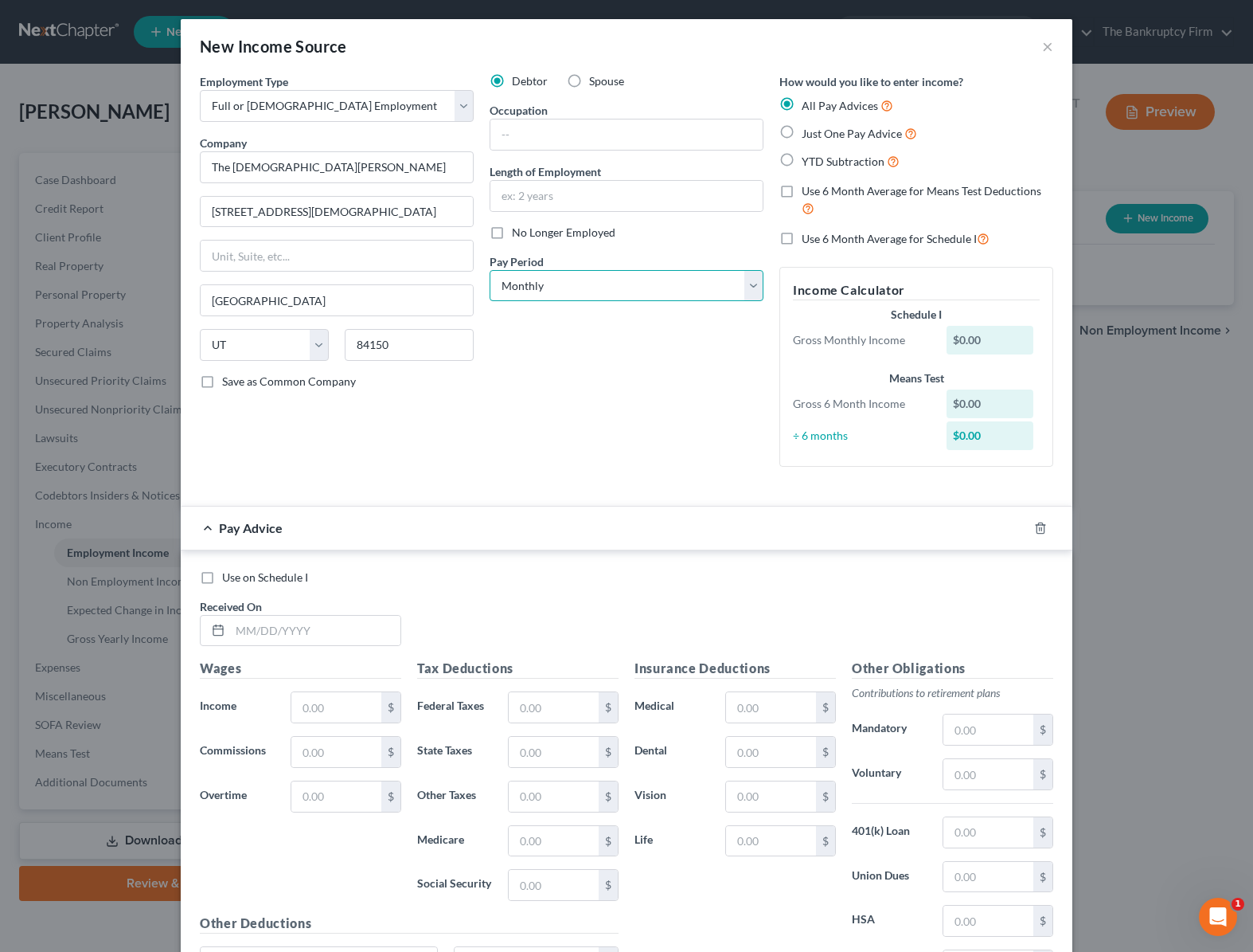
click at [593, 283] on select "Select Monthly Twice Monthly Every Other Week Weekly" at bounding box center [626, 286] width 274 height 32
select select "2"
click at [489, 270] on select "Select Monthly Twice Monthly Every Other Week Weekly" at bounding box center [626, 286] width 274 height 32
click at [802, 161] on label "YTD Subtraction" at bounding box center [850, 161] width 98 height 19
click at [808, 161] on input "YTD Subtraction" at bounding box center [813, 157] width 10 height 10
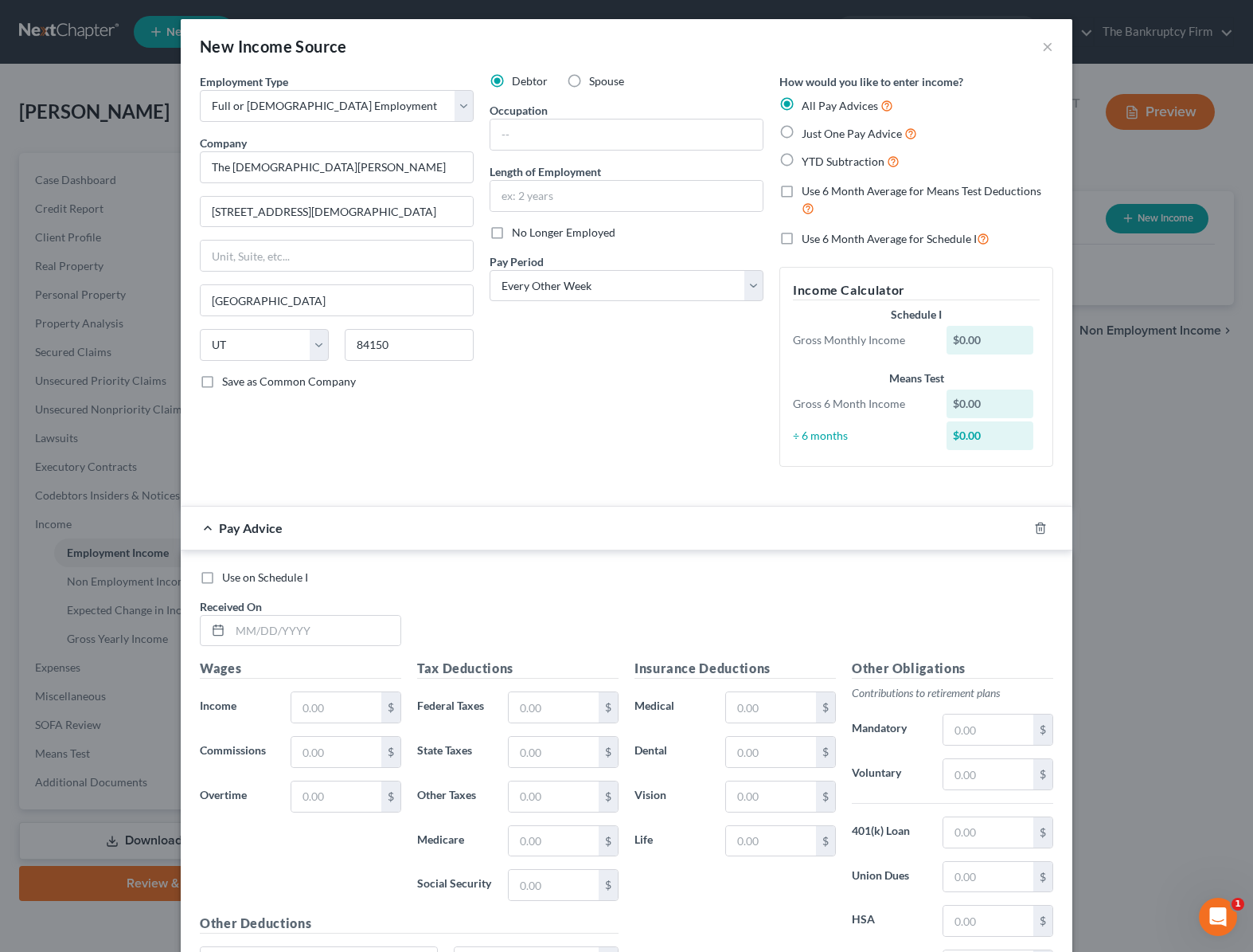
radio input "true"
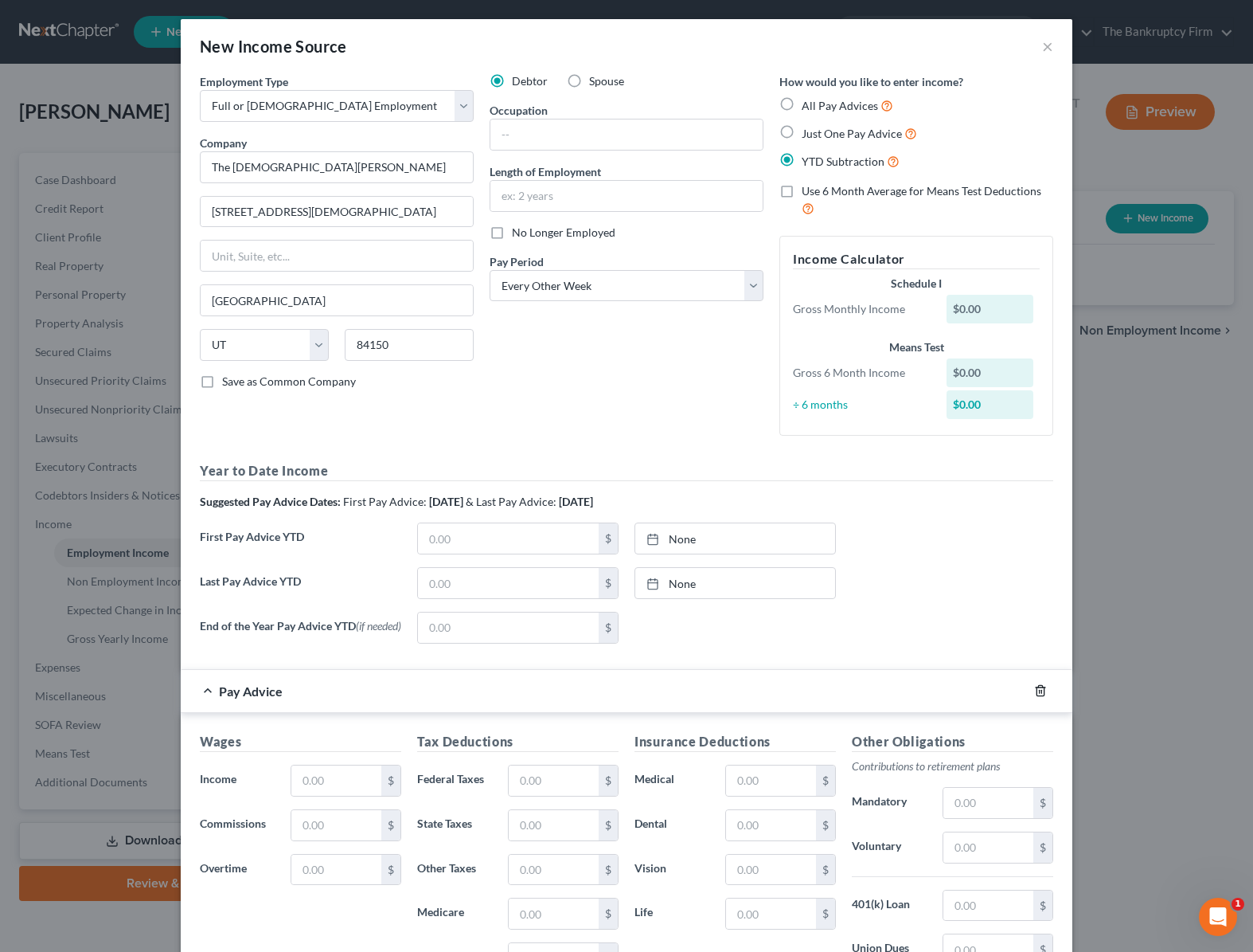
click at [1039, 693] on icon "button" at bounding box center [1040, 690] width 13 height 13
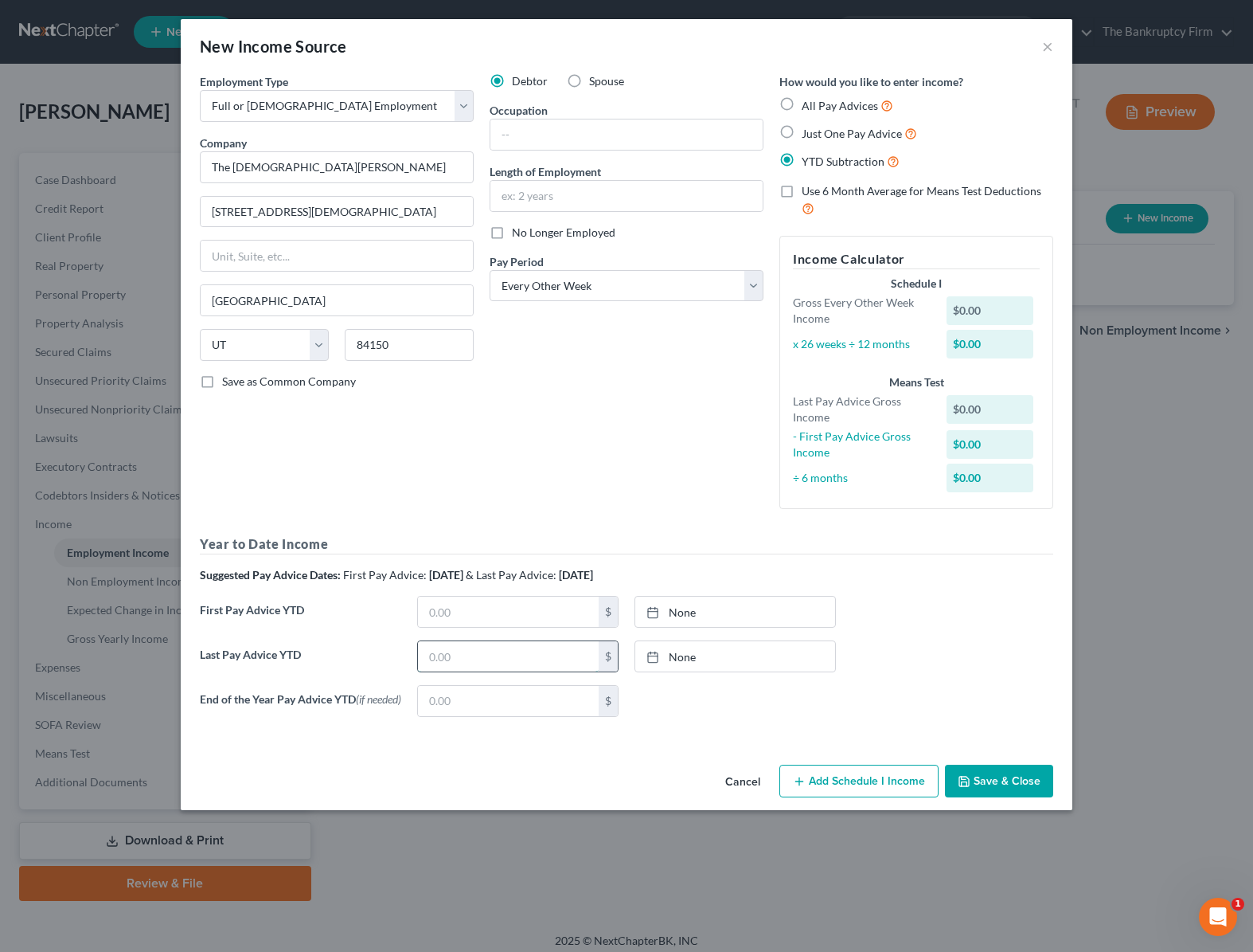
click at [493, 661] on input "text" at bounding box center [508, 656] width 181 height 31
type input "5,434.38"
click at [701, 658] on link "None" at bounding box center [735, 656] width 200 height 31
click at [847, 787] on button "Add Schedule I Income" at bounding box center [858, 781] width 159 height 34
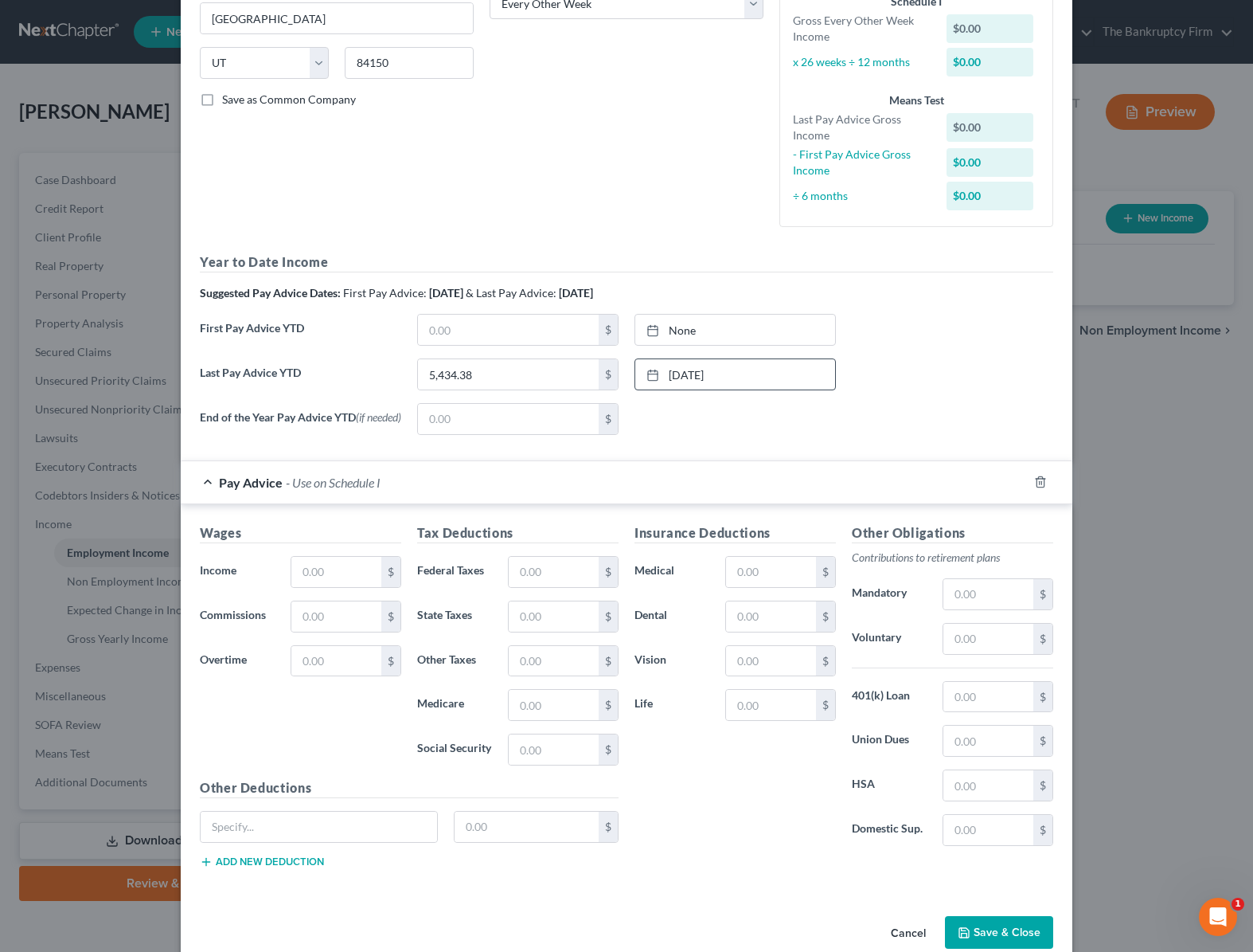
scroll to position [315, 0]
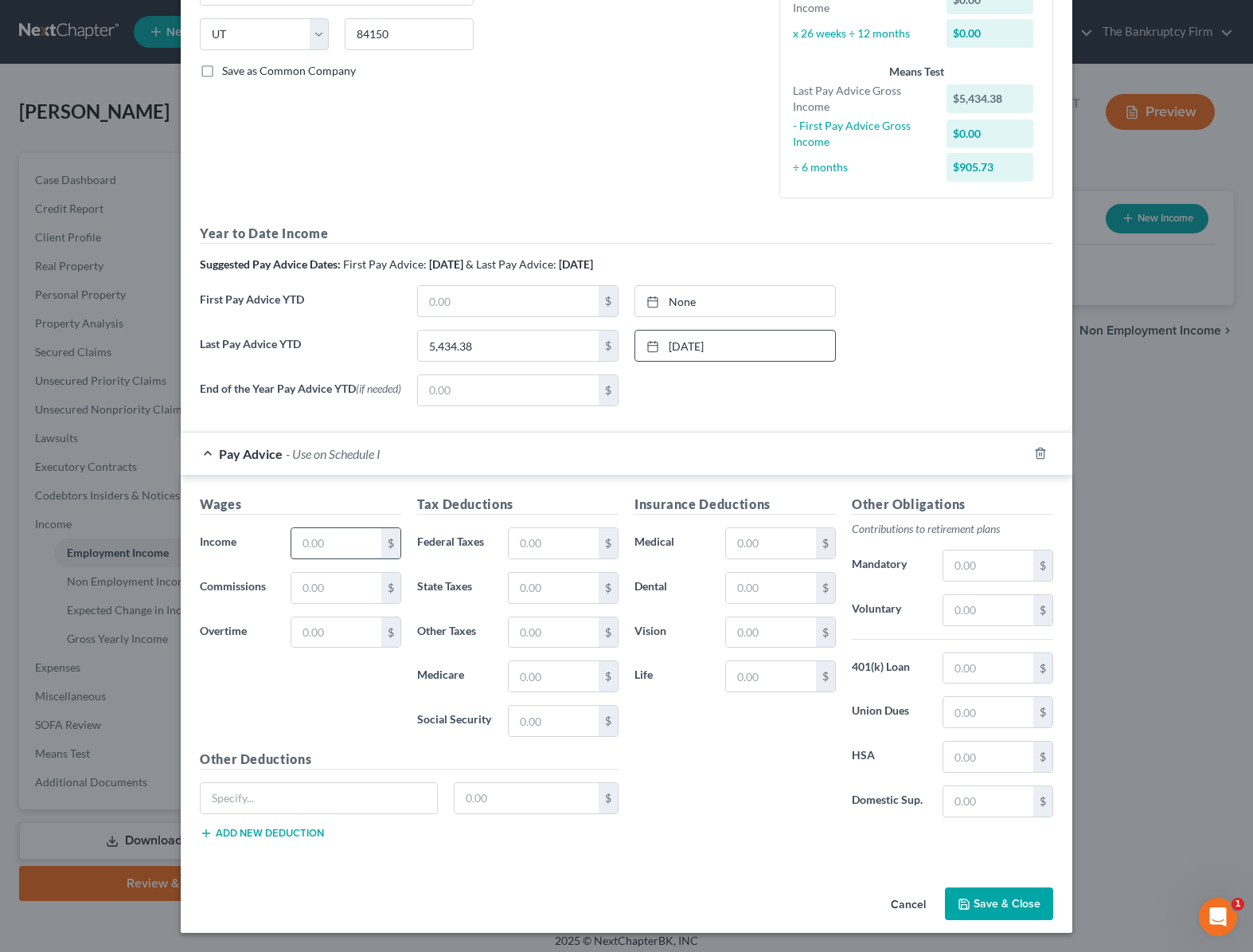
click at [322, 544] on input "text" at bounding box center [335, 543] width 90 height 31
type input "452.47"
click at [540, 546] on input "text" at bounding box center [553, 543] width 90 height 31
type input "41.31"
click at [1003, 896] on button "Save & Close" at bounding box center [999, 904] width 109 height 34
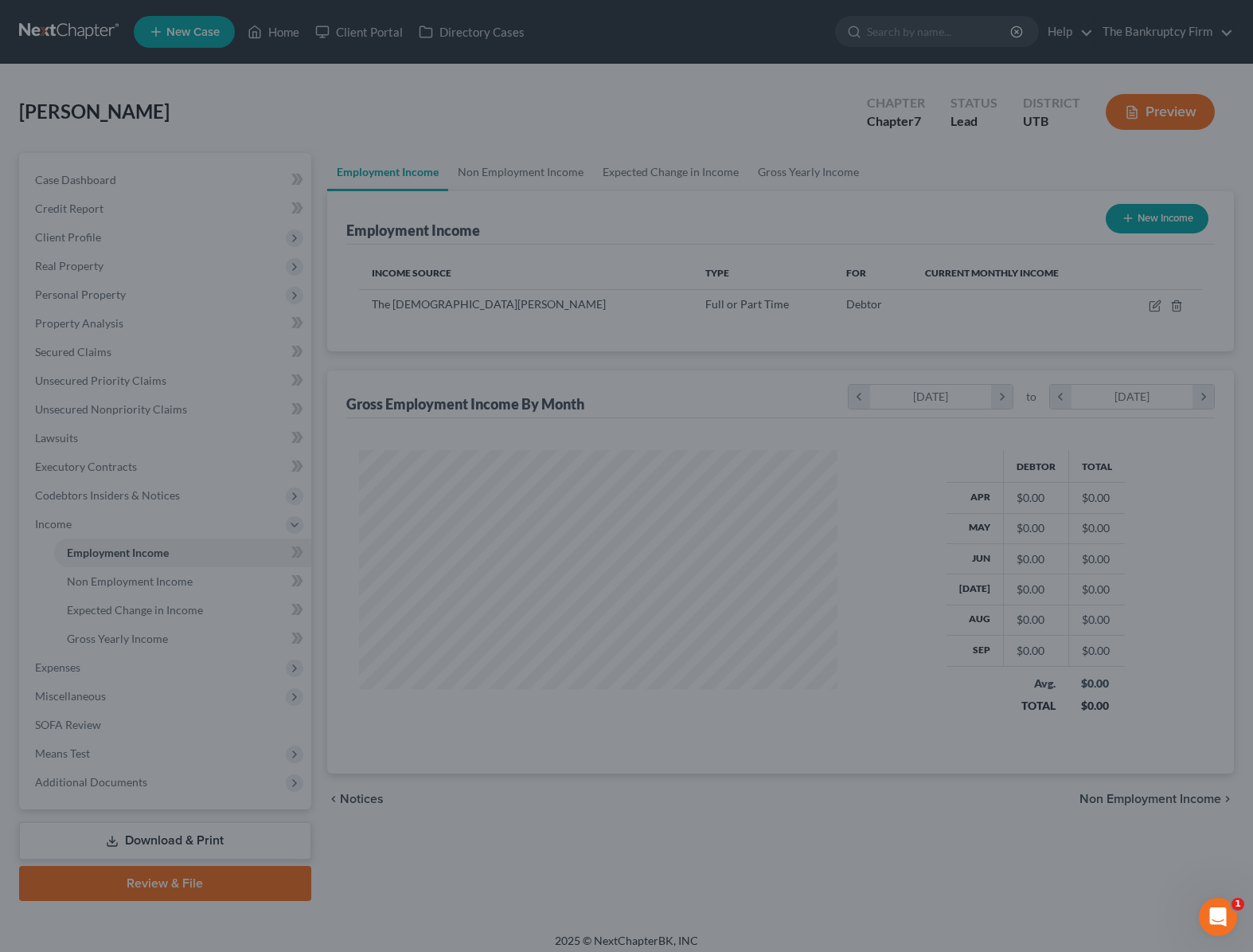
scroll to position [286, 511]
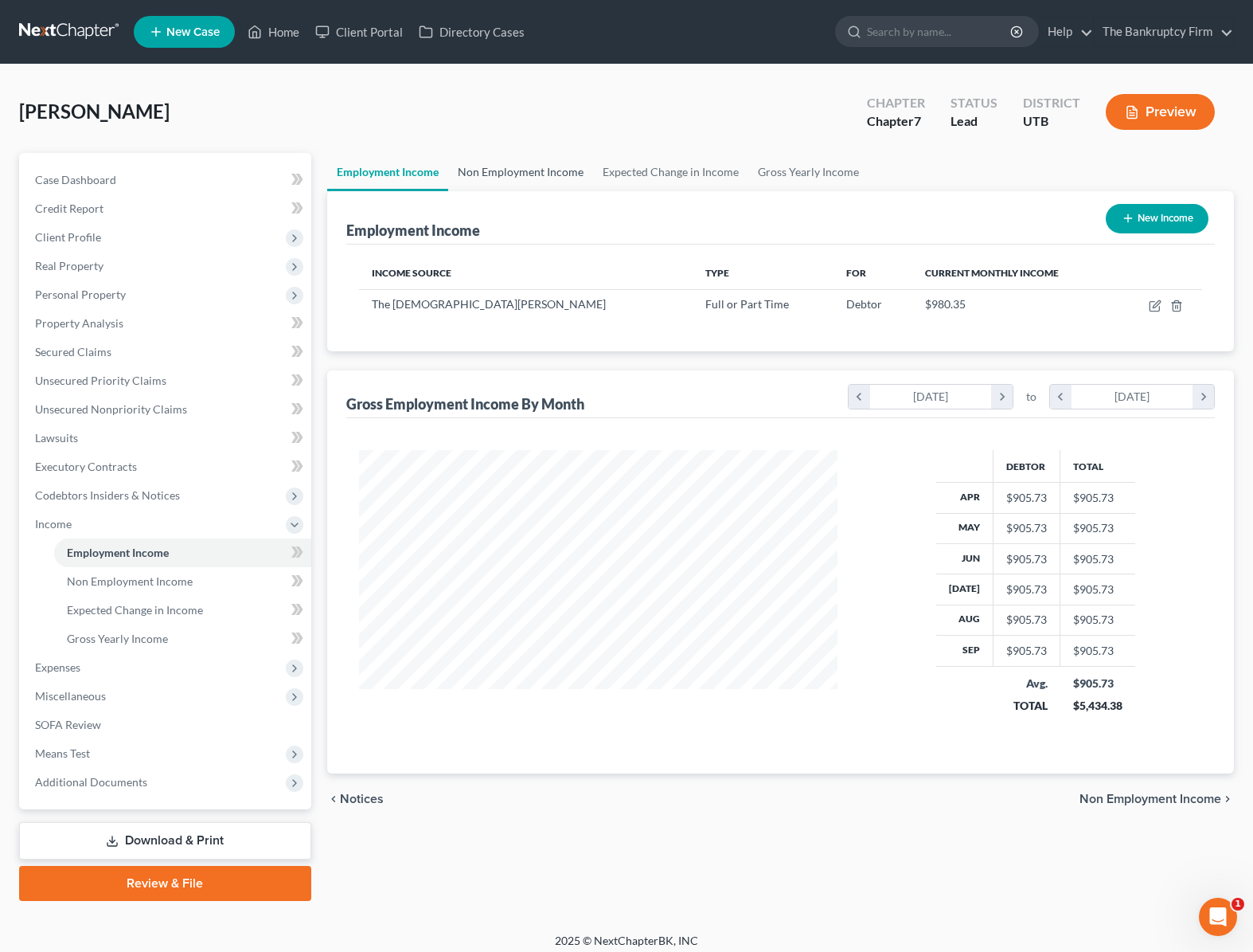
click at [518, 175] on link "Non Employment Income" at bounding box center [520, 172] width 145 height 38
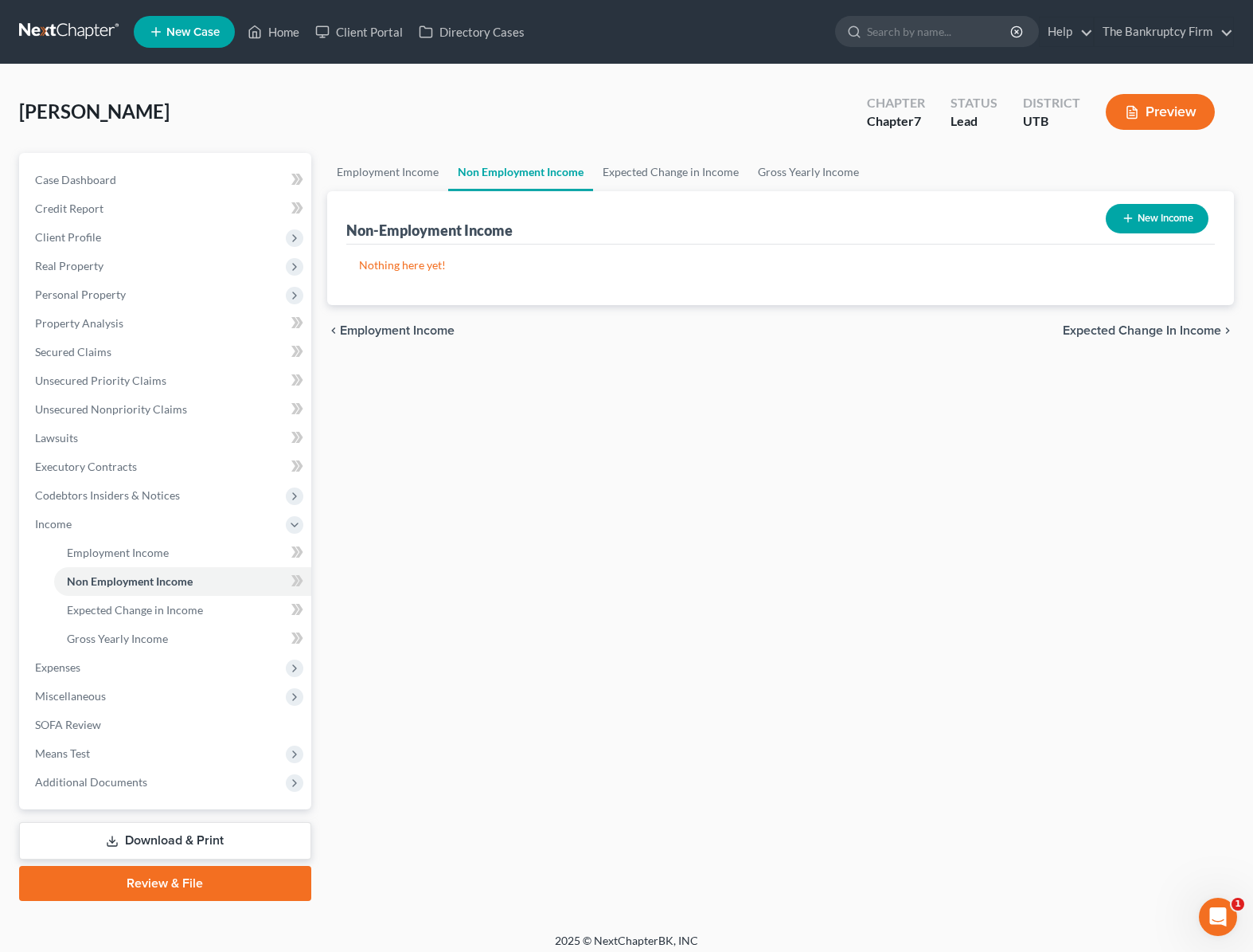
click at [1154, 217] on button "New Income" at bounding box center [1157, 219] width 103 height 30
select select "0"
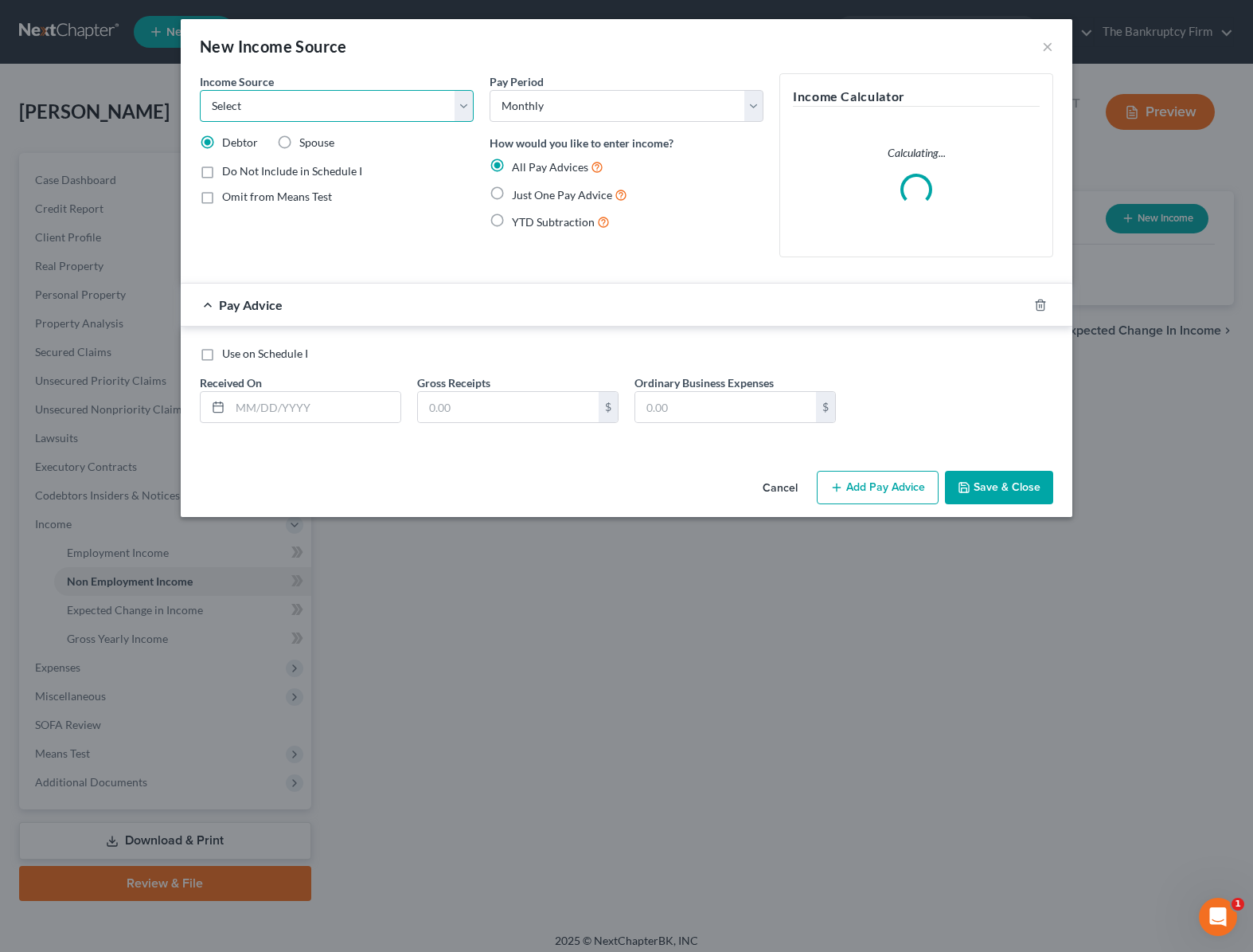
click at [347, 108] on select "Select Unemployment Disability (from employer) Pension Retirement Social Securi…" at bounding box center [337, 106] width 274 height 32
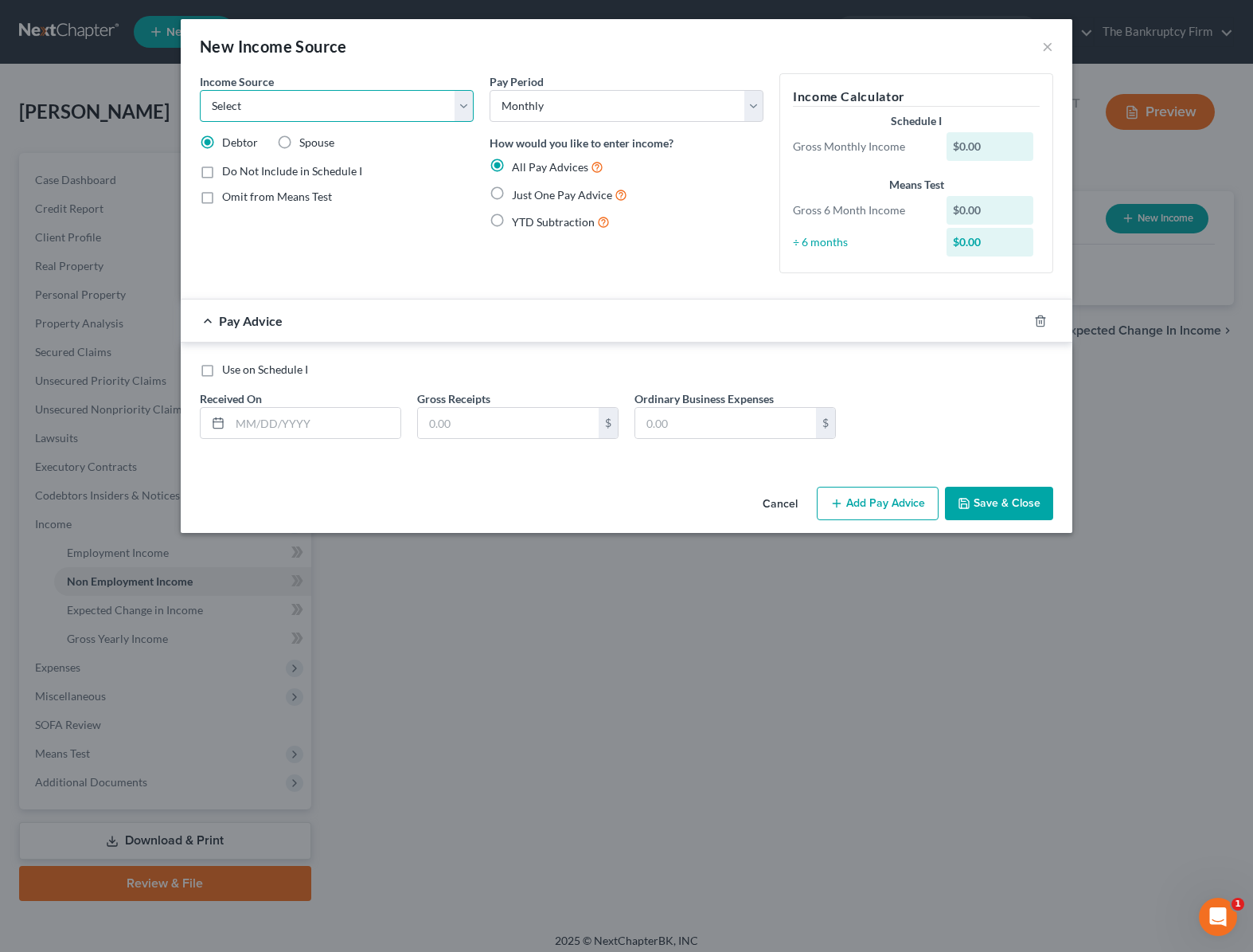
select select "7"
click at [200, 90] on select "Select Unemployment Disability (from employer) Pension Retirement Social Securi…" at bounding box center [337, 106] width 274 height 32
click at [512, 223] on label "YTD Subtraction" at bounding box center [560, 222] width 98 height 19
click at [518, 223] on input "YTD Subtraction" at bounding box center [523, 218] width 10 height 10
radio input "true"
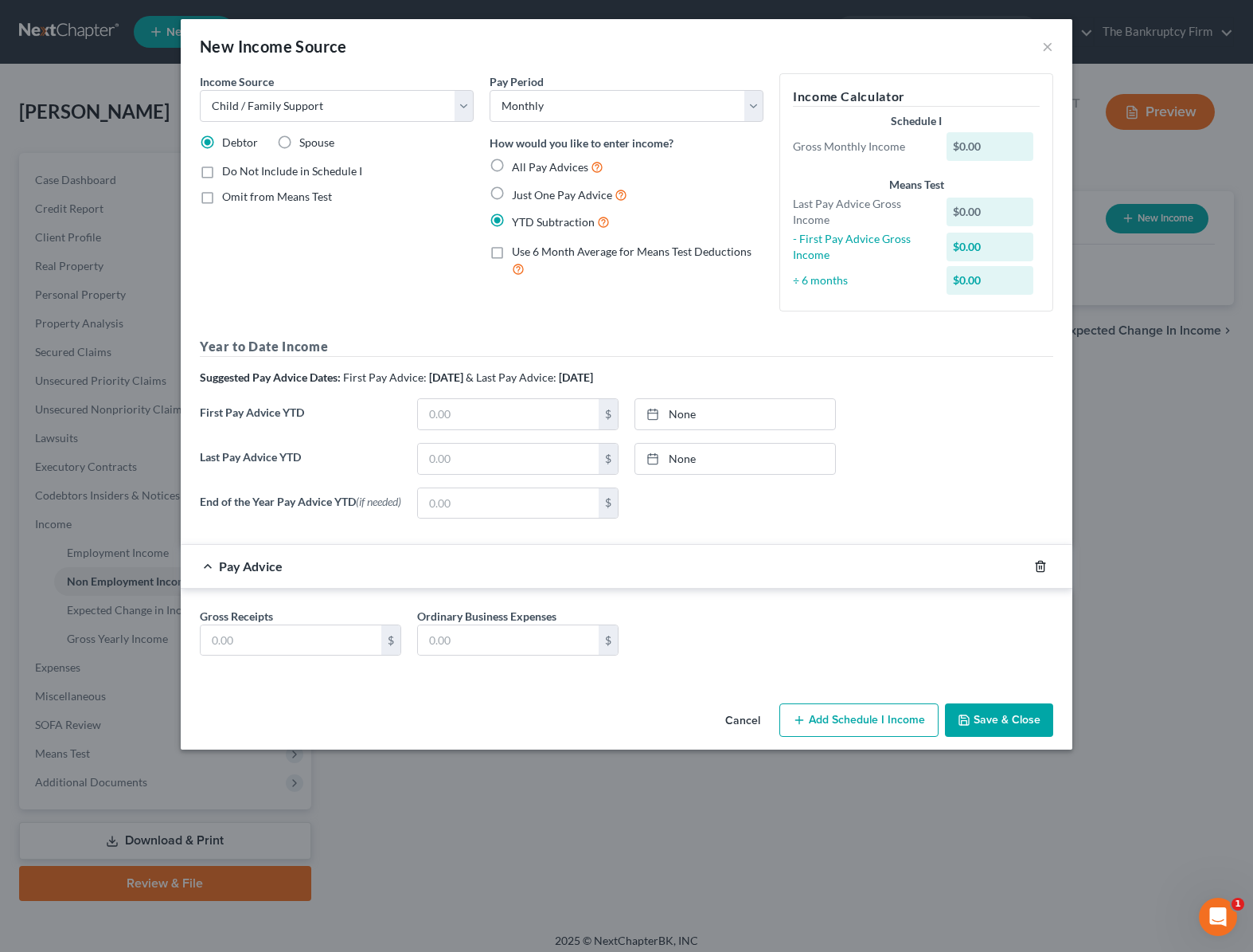
click at [1035, 571] on icon "button" at bounding box center [1040, 565] width 13 height 13
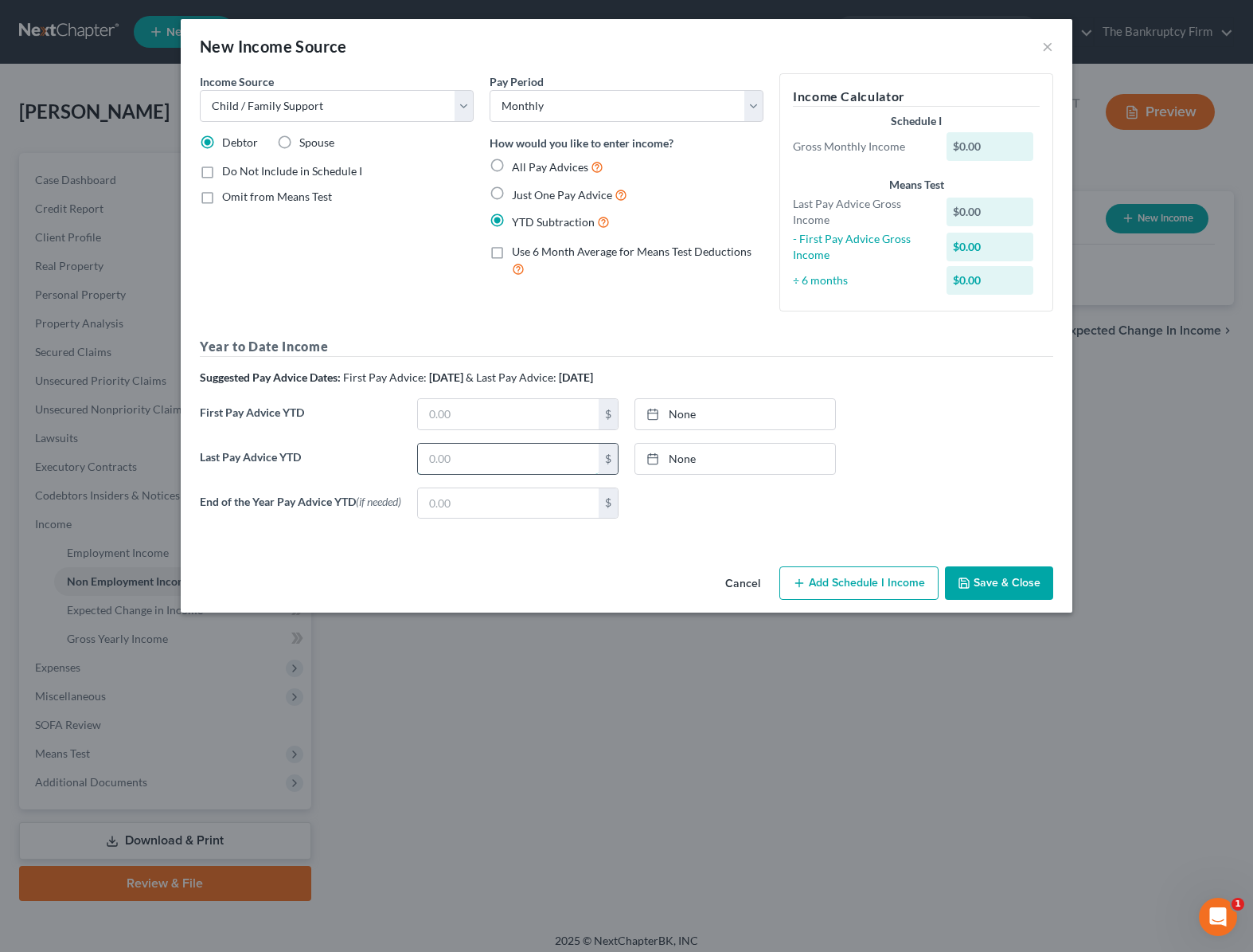
click at [443, 455] on input "text" at bounding box center [508, 459] width 181 height 31
type input "917.56"
click at [706, 452] on link "[DATE]" at bounding box center [735, 459] width 200 height 31
click at [855, 586] on button "Add Schedule I Income" at bounding box center [858, 583] width 159 height 34
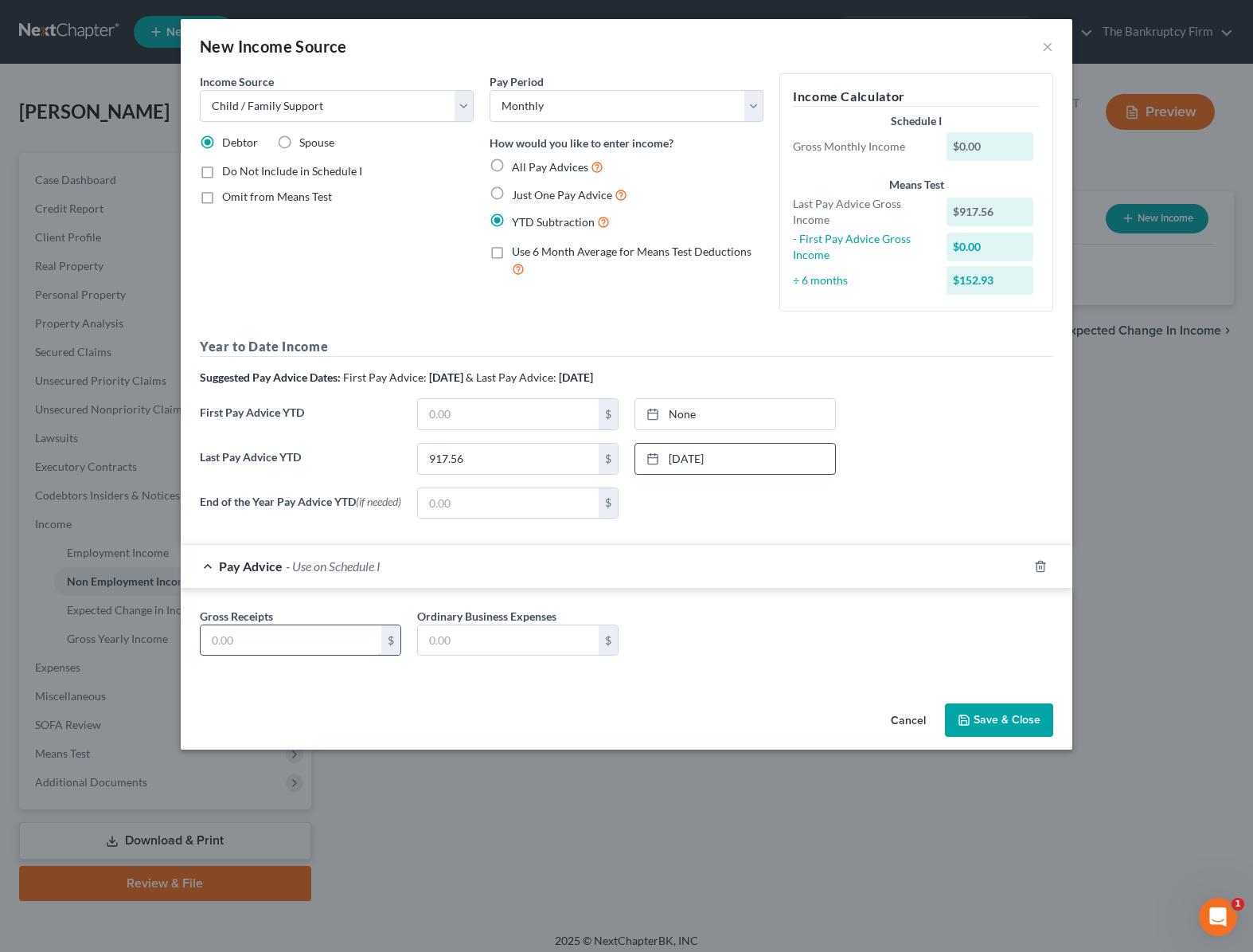
click at [229, 643] on input "text" at bounding box center [290, 640] width 181 height 31
type input "131.08"
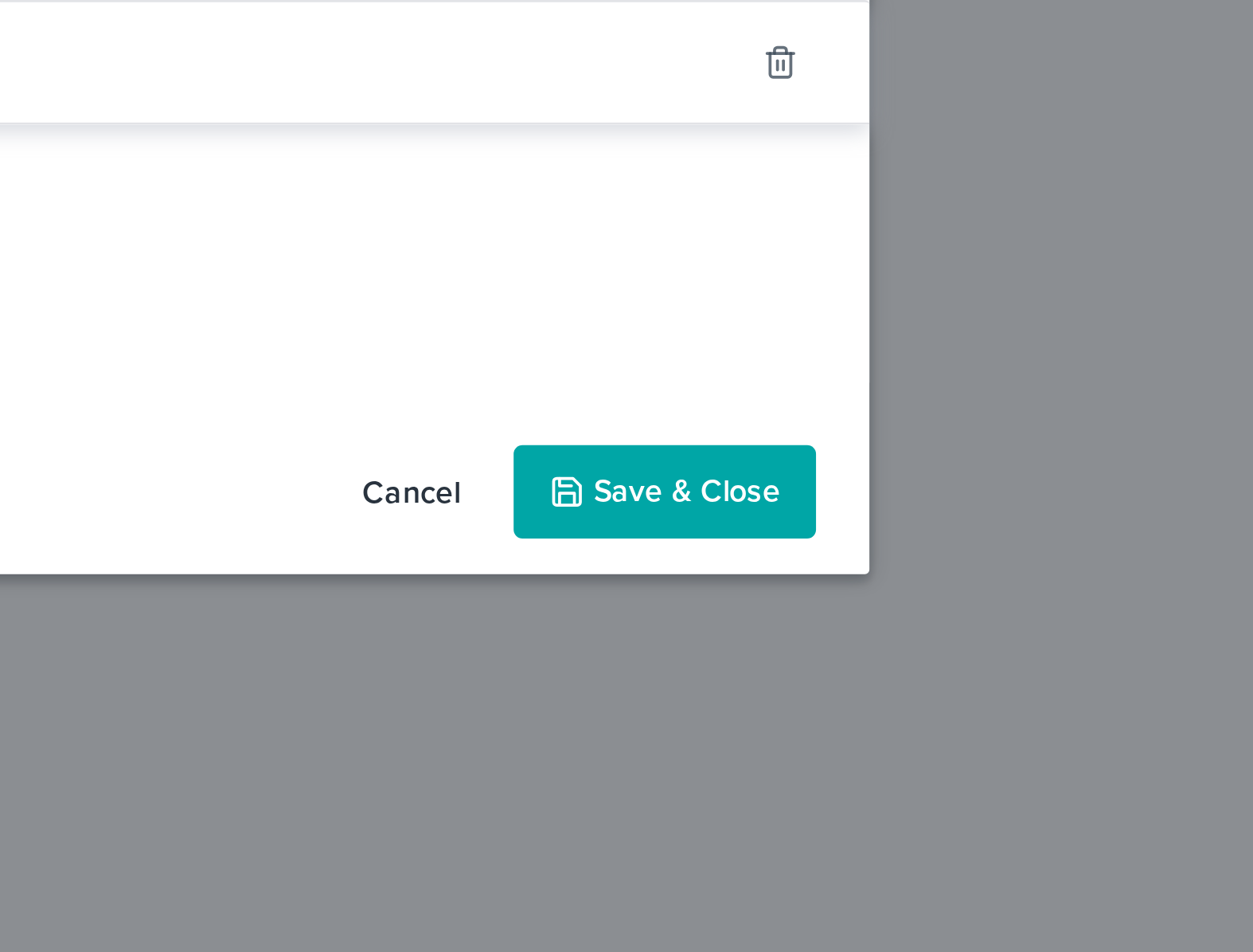
click at [1129, 807] on div "New Income Source × Income Source * Select Unemployment Disability (from employ…" at bounding box center [626, 476] width 1253 height 952
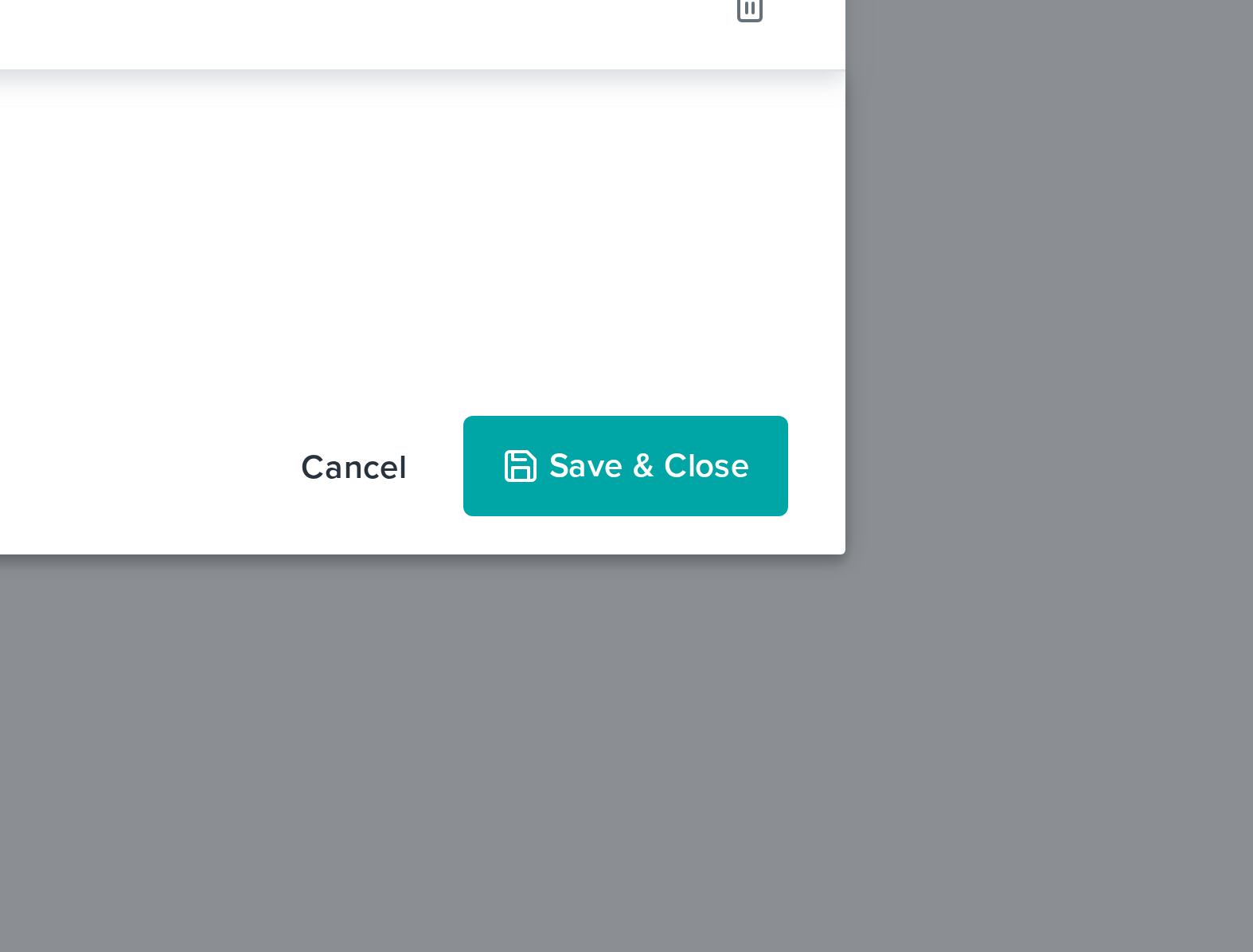
click at [1006, 722] on button "Save & Close" at bounding box center [999, 720] width 109 height 34
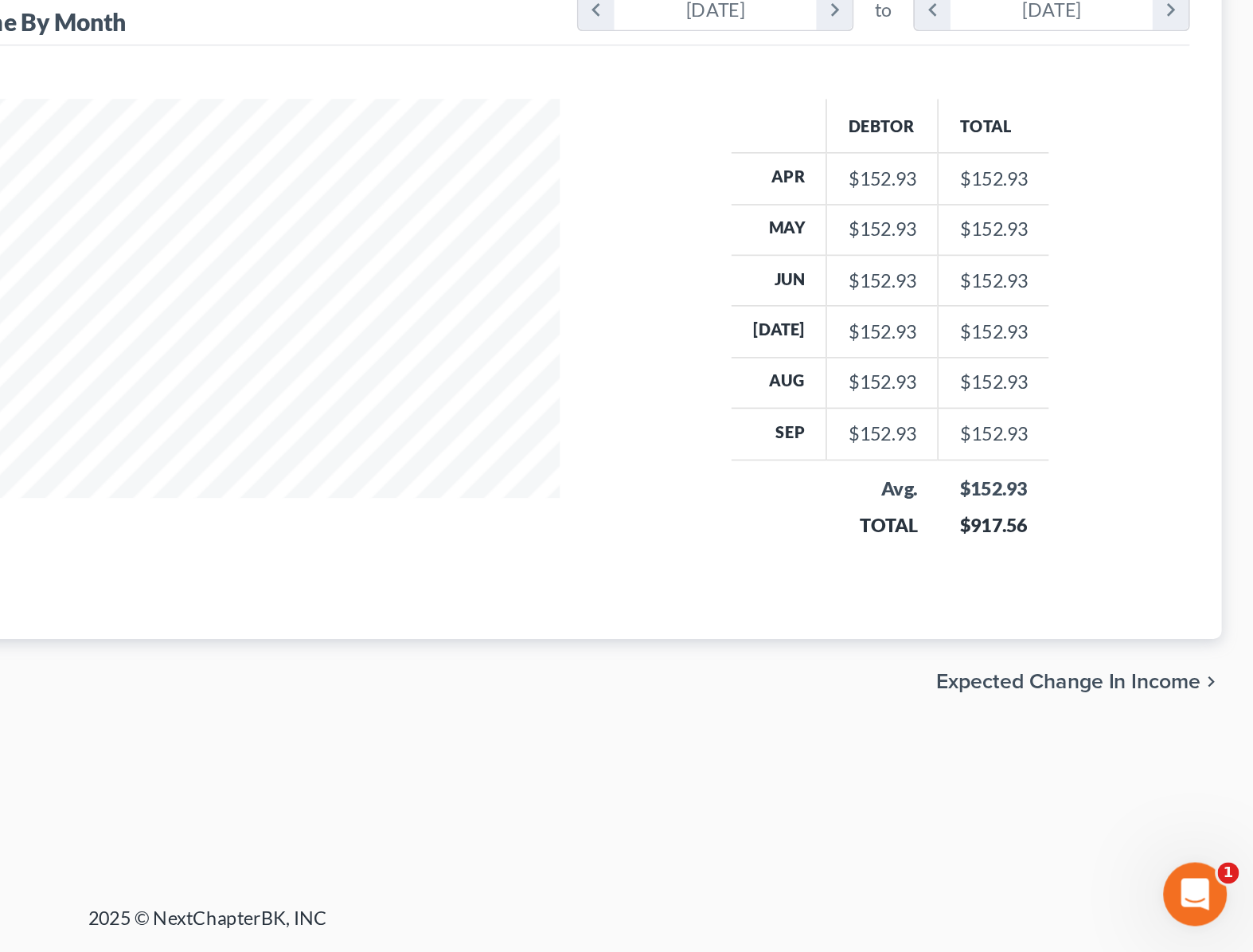
scroll to position [10, 0]
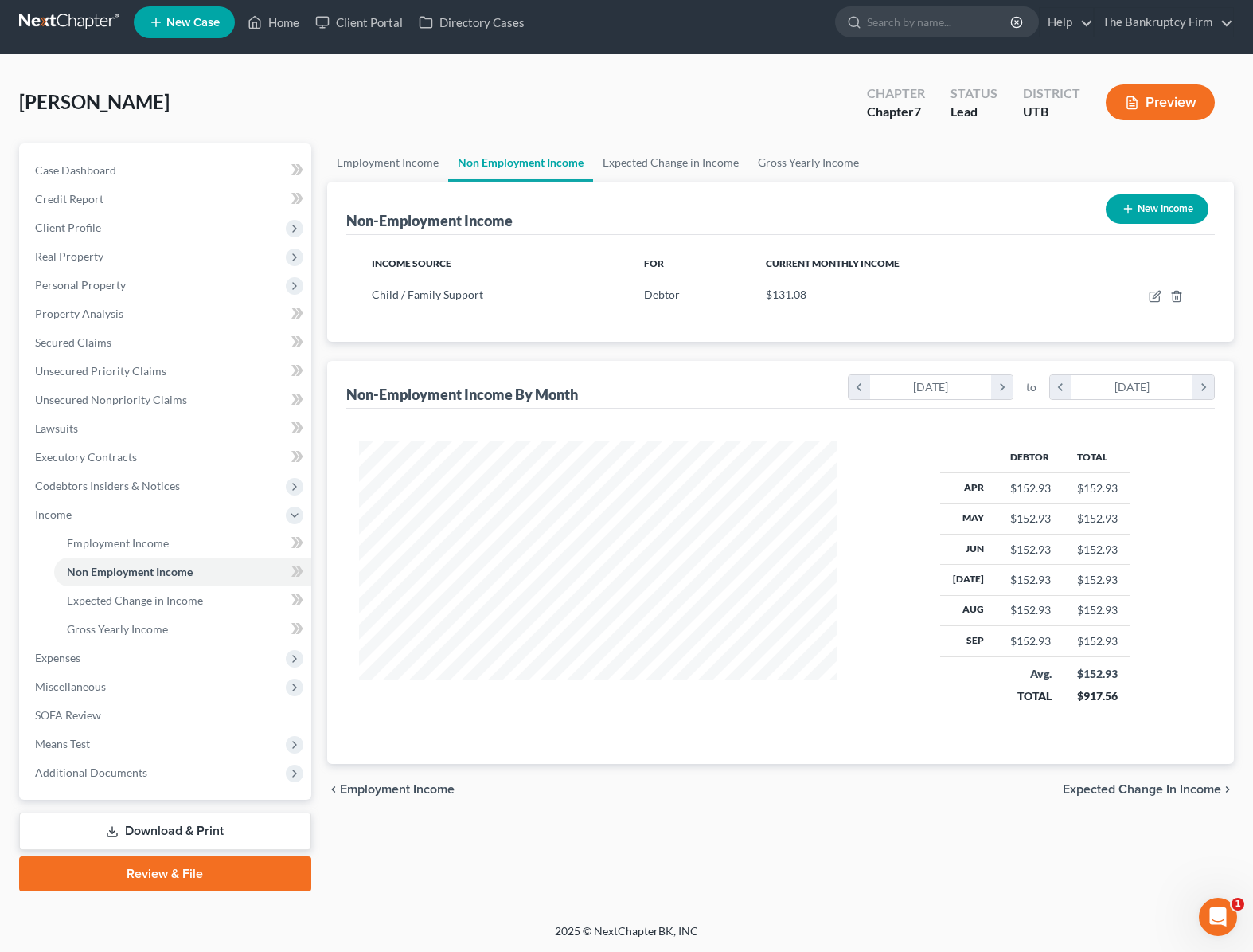
click at [1170, 208] on button "New Income" at bounding box center [1157, 209] width 103 height 30
select select "0"
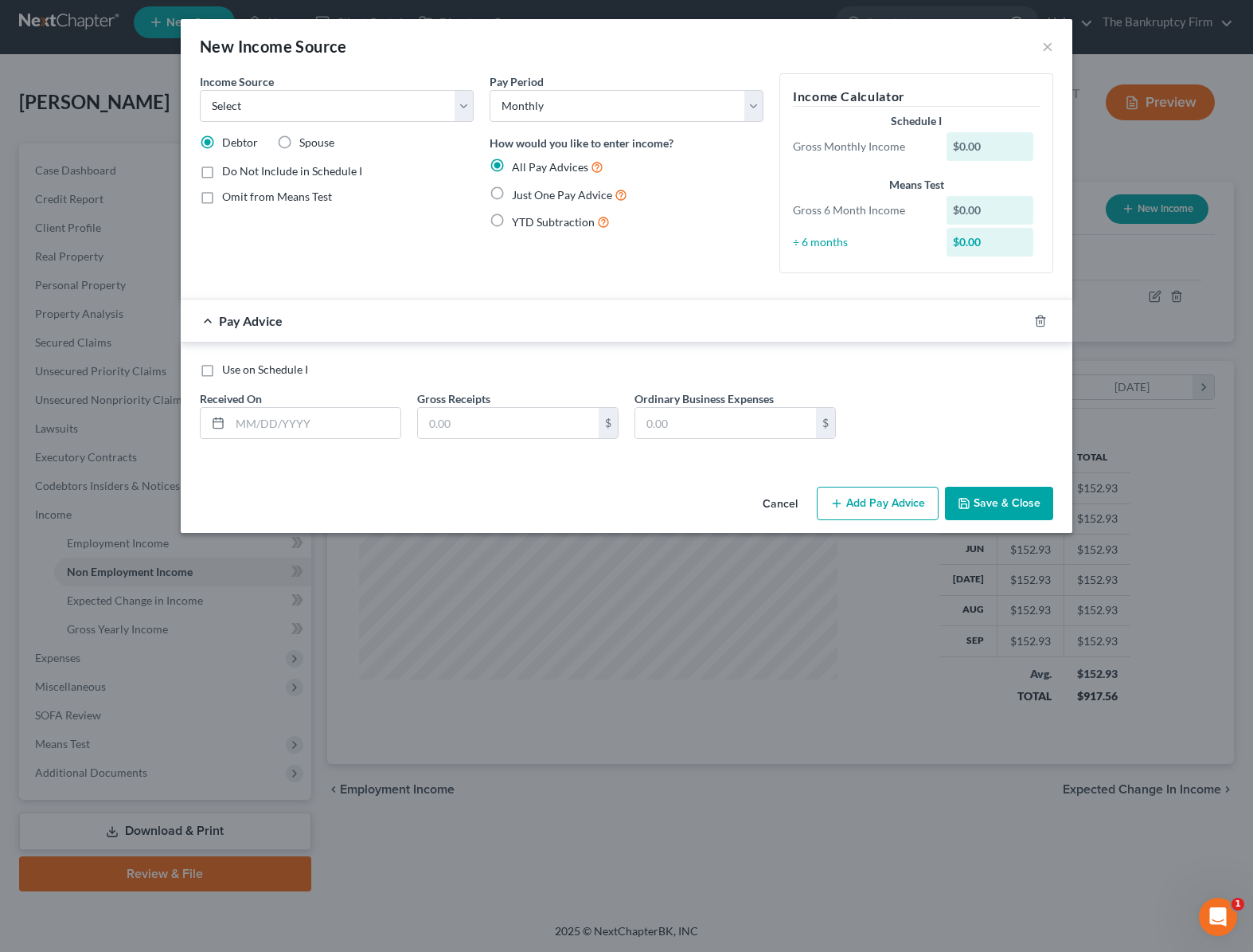
click at [512, 221] on label "YTD Subtraction" at bounding box center [560, 222] width 98 height 19
click at [518, 221] on input "YTD Subtraction" at bounding box center [523, 218] width 10 height 10
radio input "true"
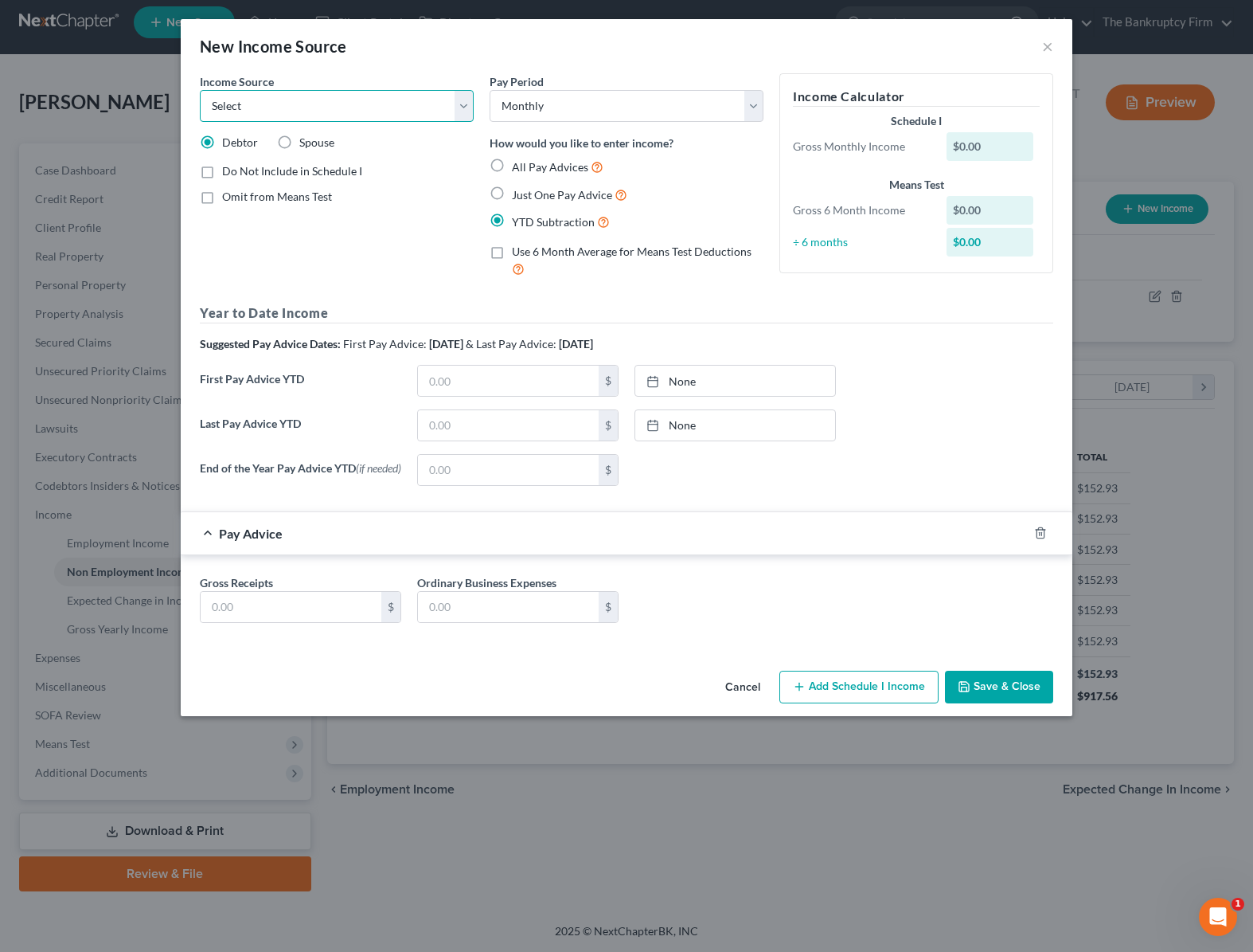
click at [343, 106] on select "Select Unemployment Disability (from employer) Pension Retirement Social Securi…" at bounding box center [337, 106] width 274 height 32
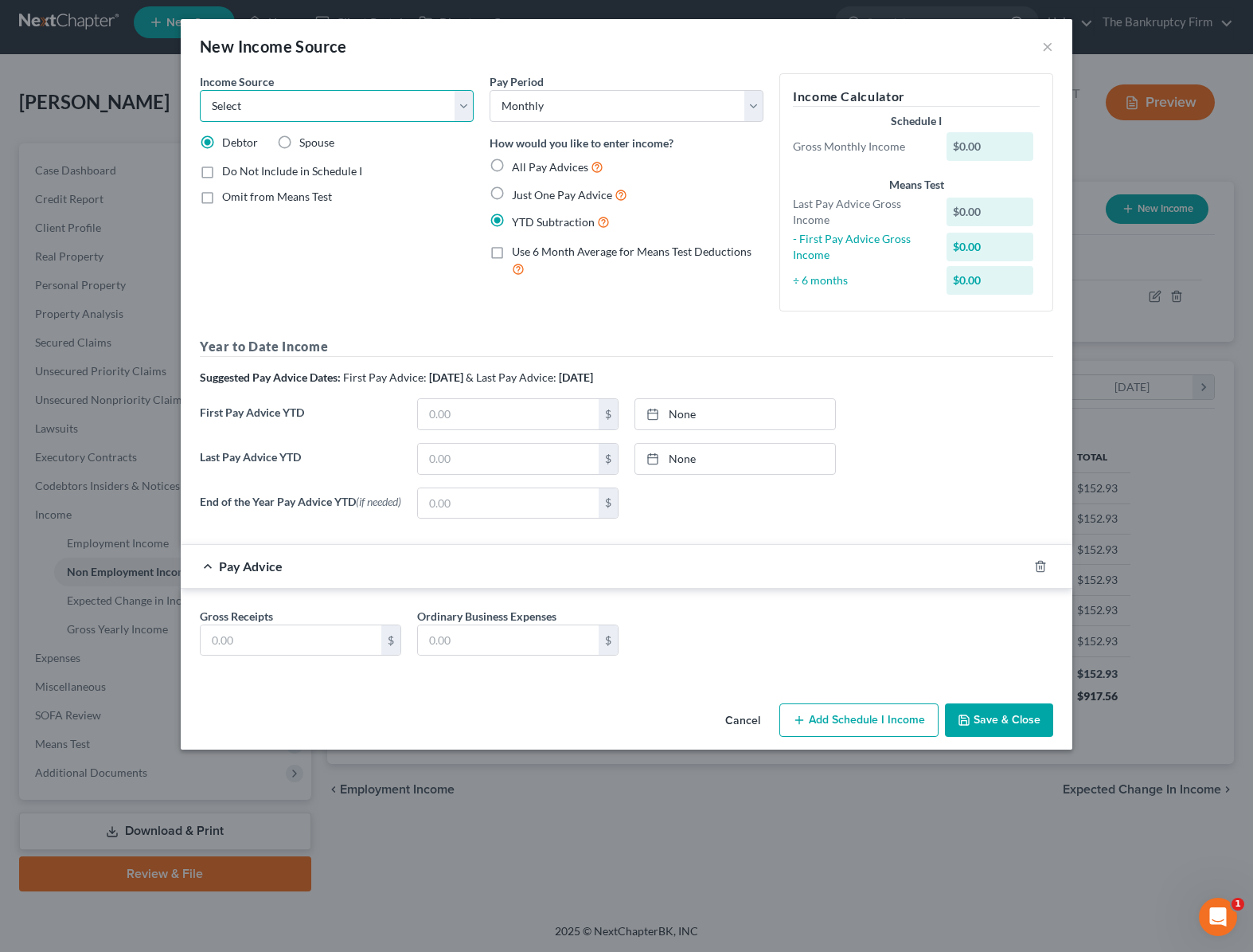
select select "5"
click at [200, 90] on select "Select Unemployment Disability (from employer) Pension Retirement Social Securi…" at bounding box center [337, 106] width 274 height 32
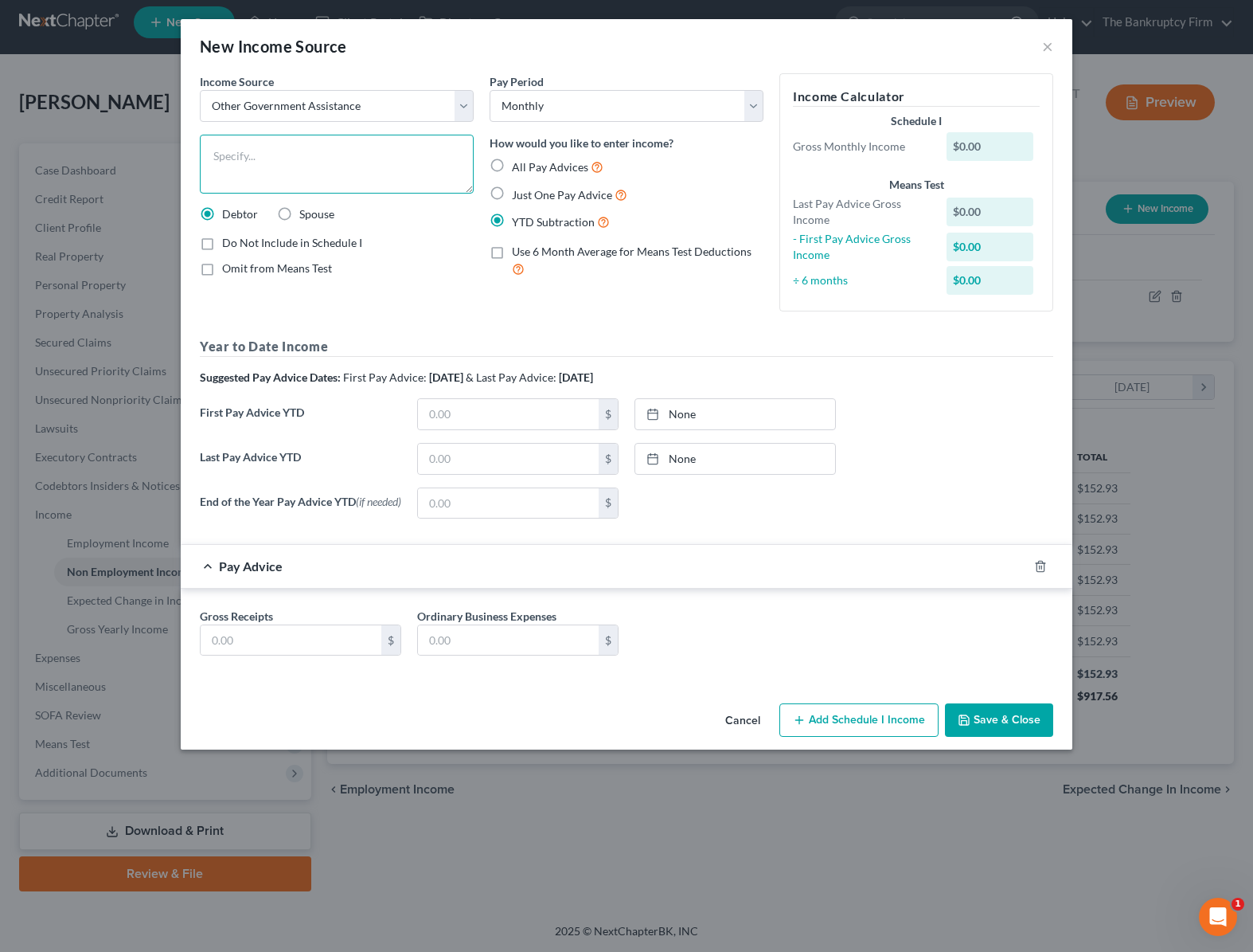
click at [254, 163] on textarea at bounding box center [337, 164] width 274 height 59
type textarea "SNAP"
click at [459, 461] on input "text" at bounding box center [508, 459] width 181 height 31
type input "4,398.00"
click at [512, 165] on label "All Pay Advices" at bounding box center [557, 167] width 92 height 19
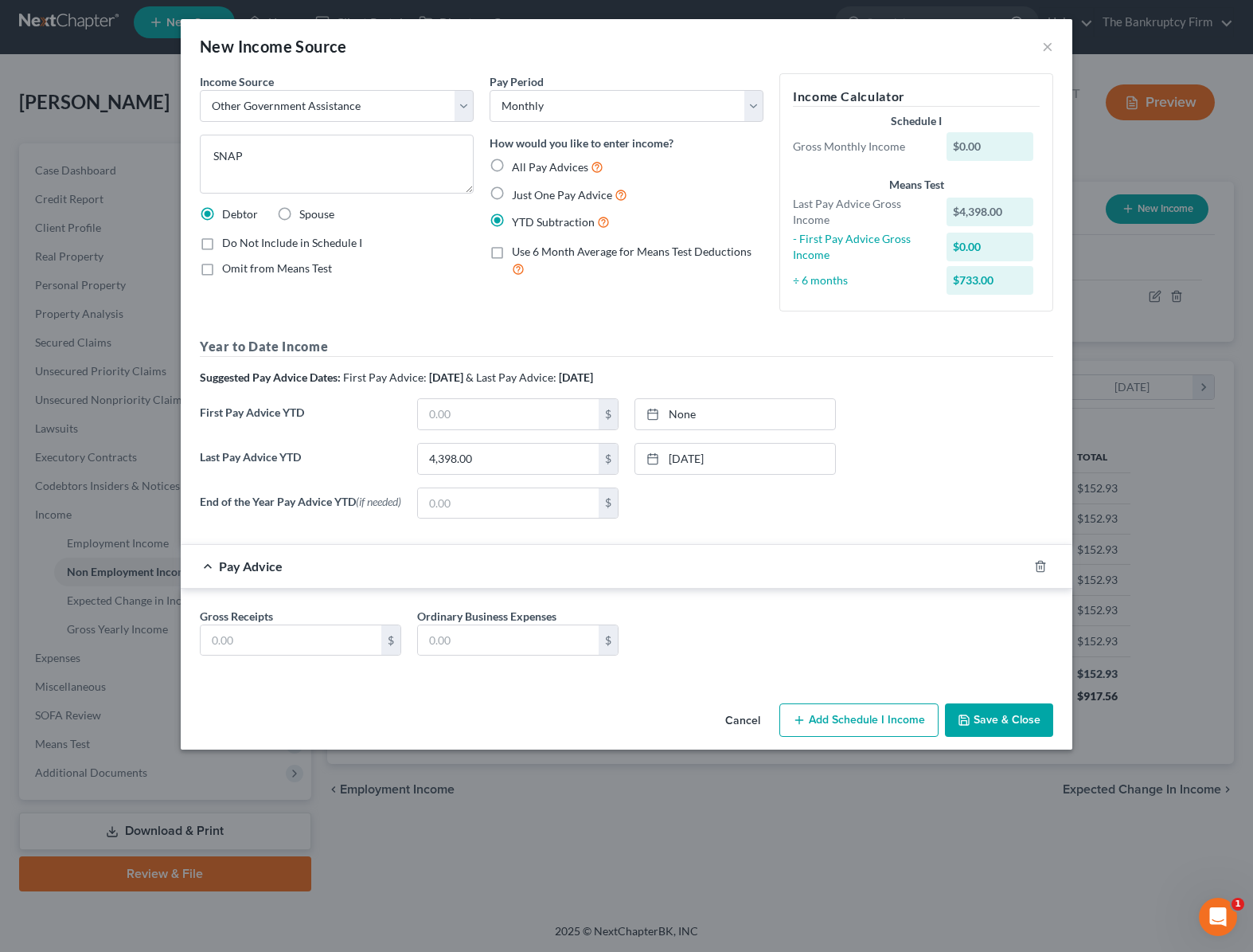
click at [518, 165] on input "All Pay Advices" at bounding box center [523, 163] width 10 height 10
radio input "true"
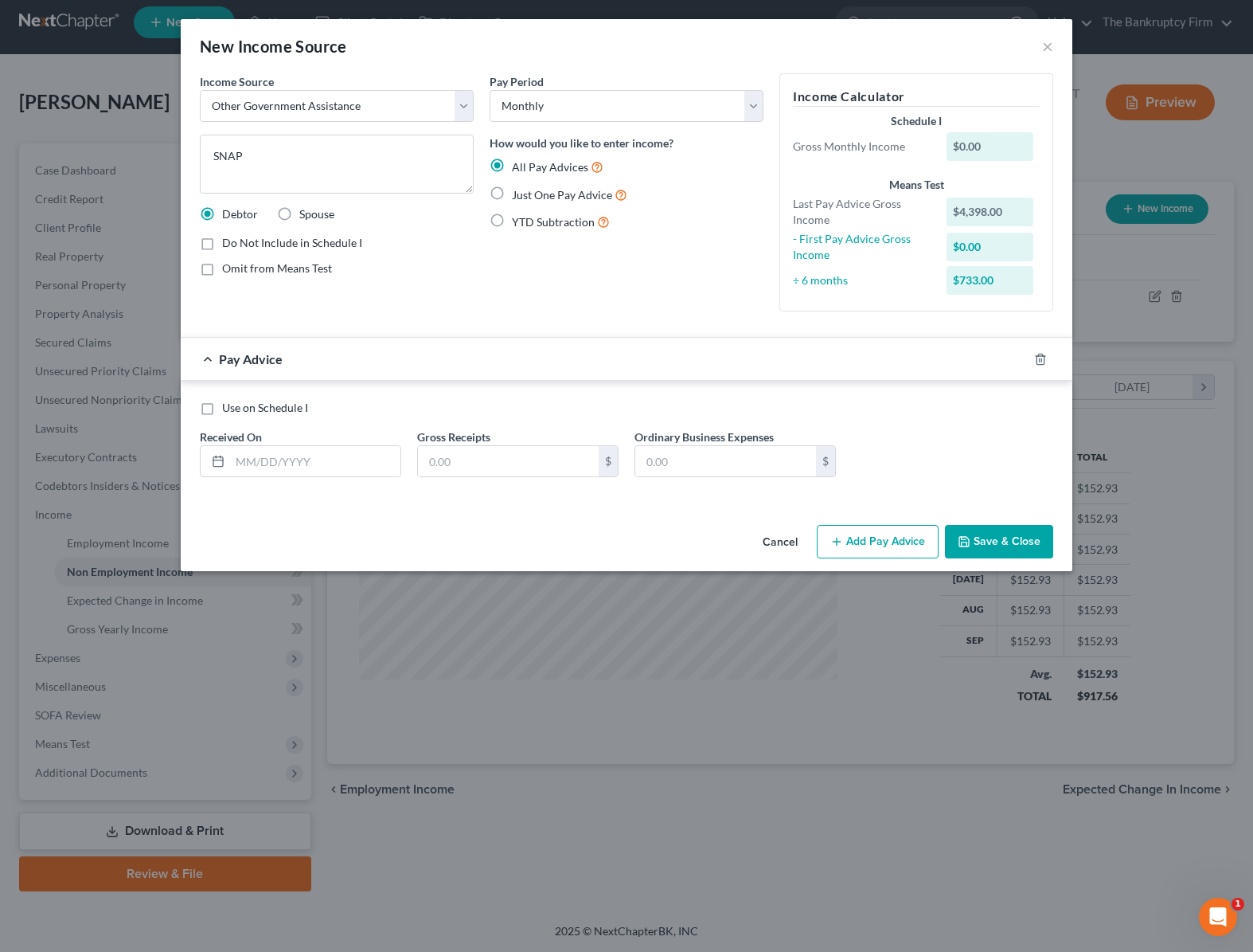
click at [512, 223] on label "YTD Subtraction" at bounding box center [560, 222] width 98 height 19
click at [518, 223] on input "YTD Subtraction" at bounding box center [523, 218] width 10 height 10
radio input "true"
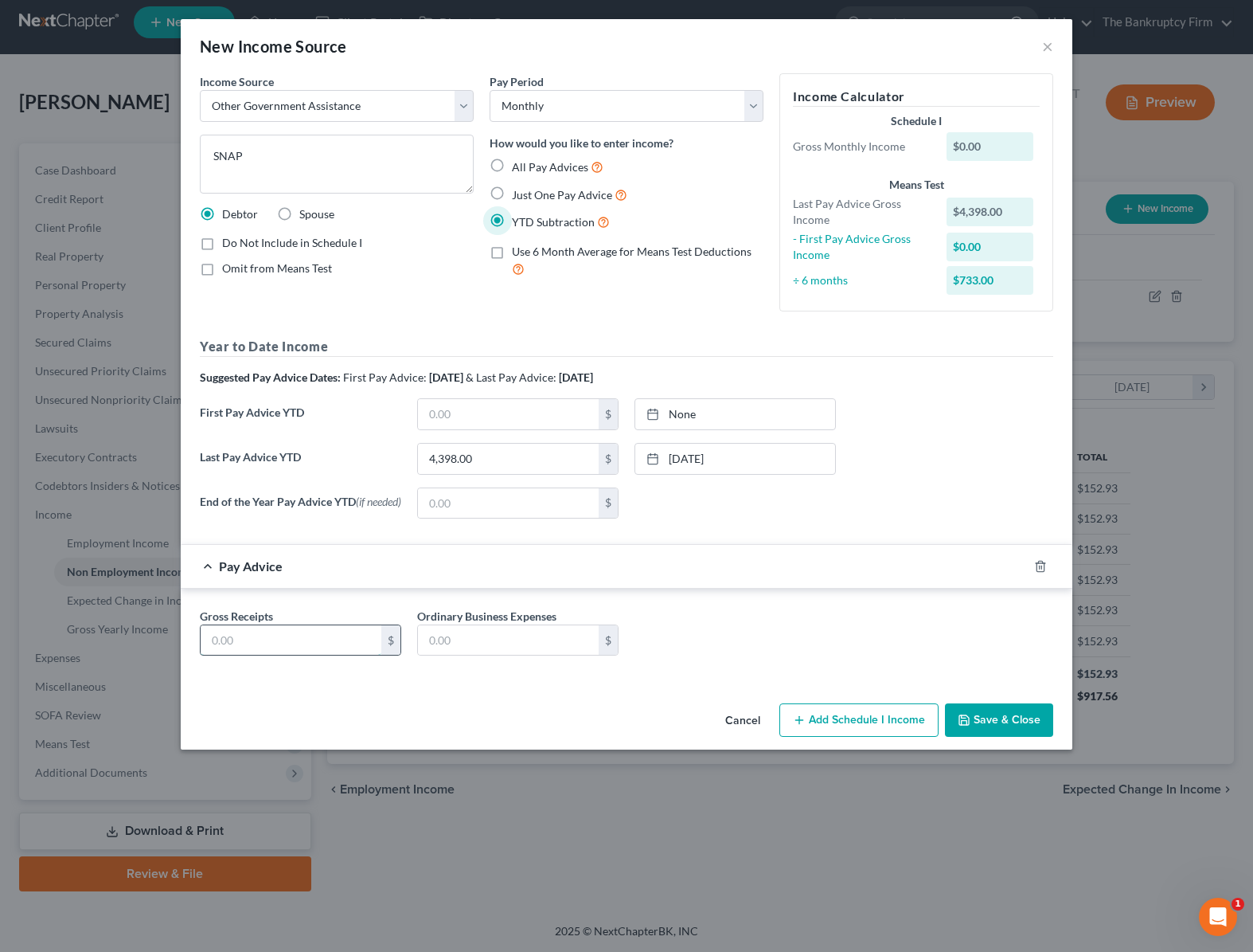
click at [250, 645] on input "text" at bounding box center [290, 640] width 181 height 31
type input "505"
click at [1039, 567] on icon "button" at bounding box center [1040, 565] width 13 height 13
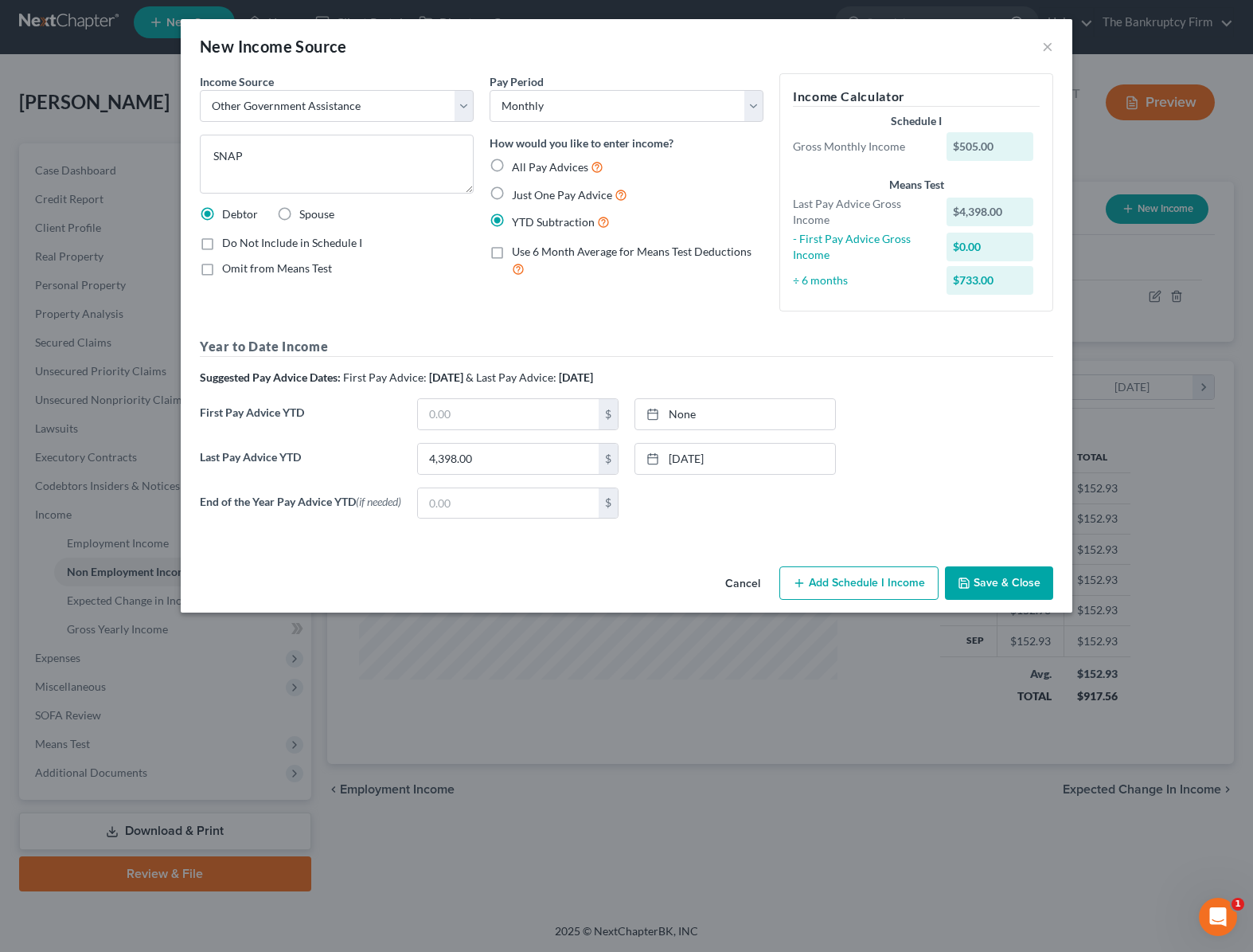
click at [871, 583] on button "Add Schedule I Income" at bounding box center [858, 583] width 159 height 34
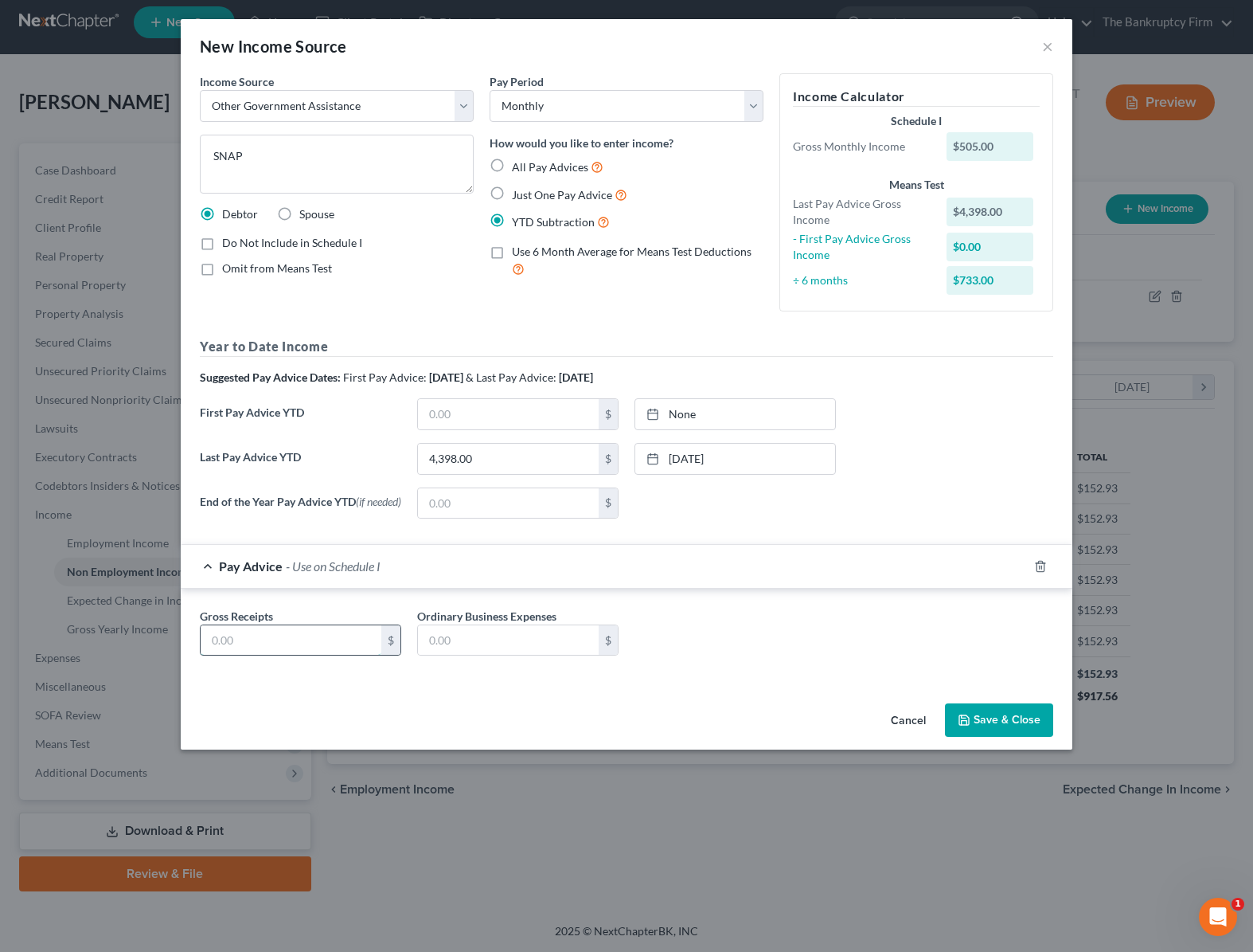
click at [266, 641] on input "text" at bounding box center [290, 640] width 181 height 31
type input "505"
click at [472, 415] on input "text" at bounding box center [508, 413] width 181 height 31
click at [461, 416] on input "928" at bounding box center [508, 413] width 181 height 31
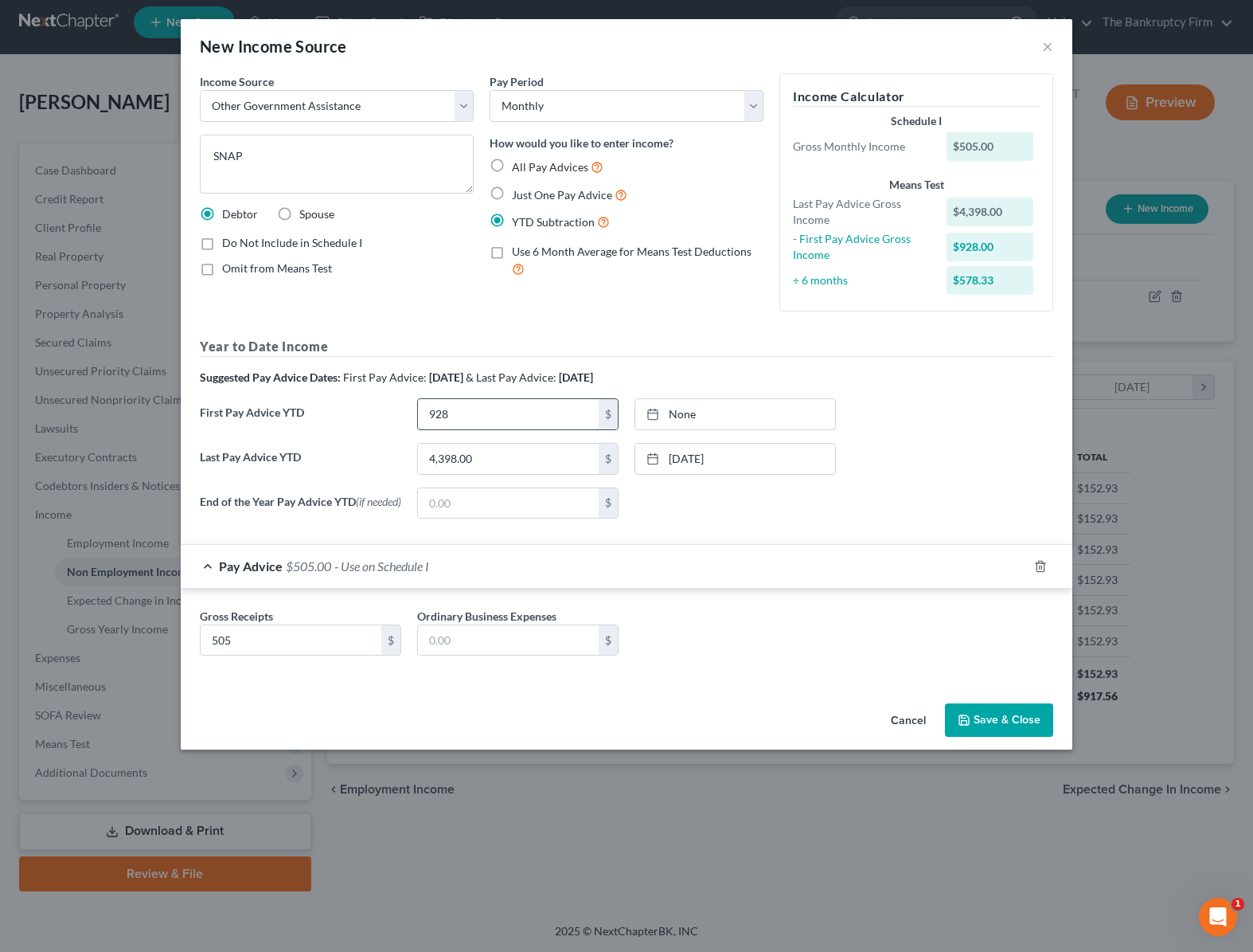
click at [461, 416] on input "928" at bounding box center [508, 413] width 181 height 31
type input "1,464"
click at [718, 410] on link "[DATE]" at bounding box center [735, 413] width 200 height 31
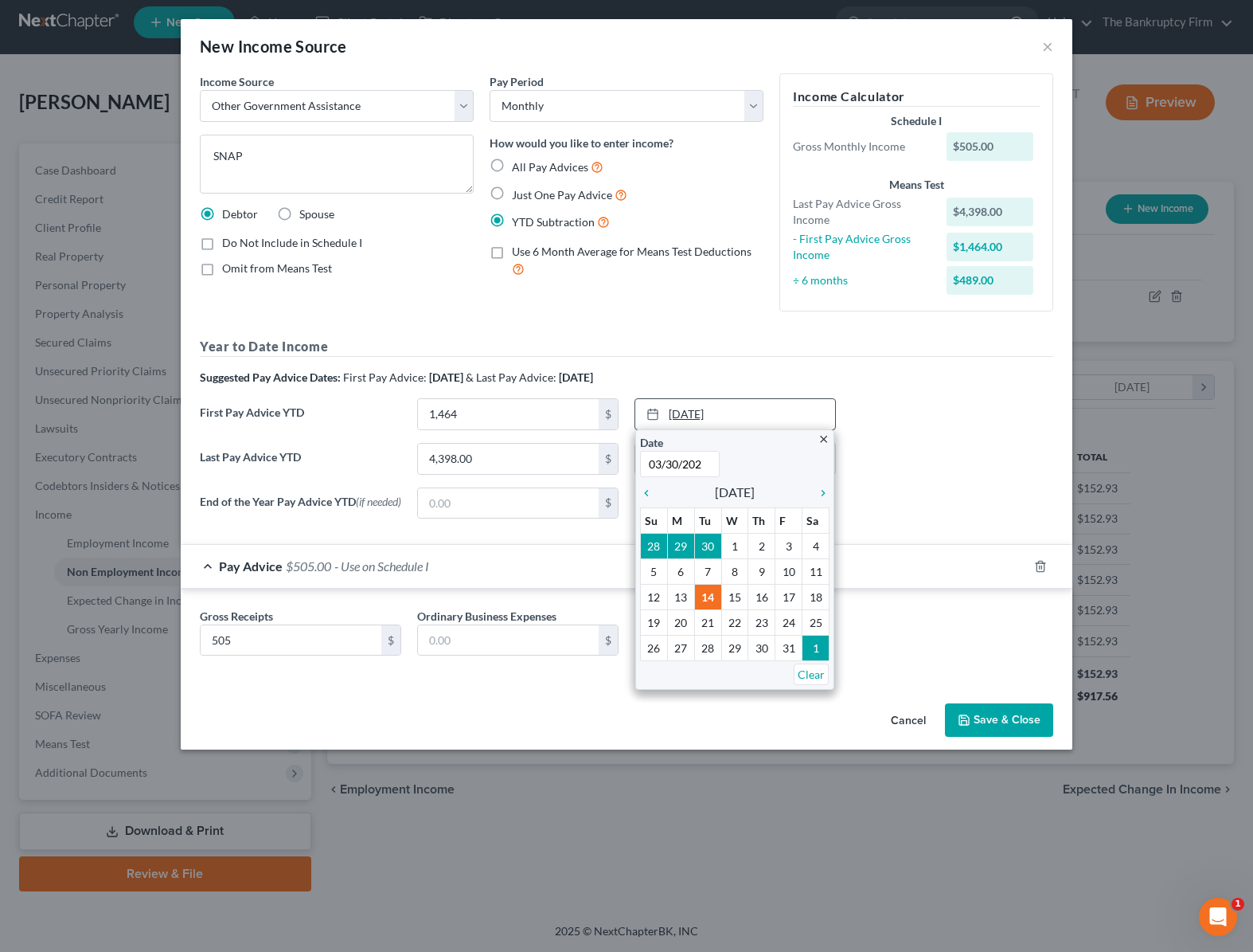
type input "03/30/2025"
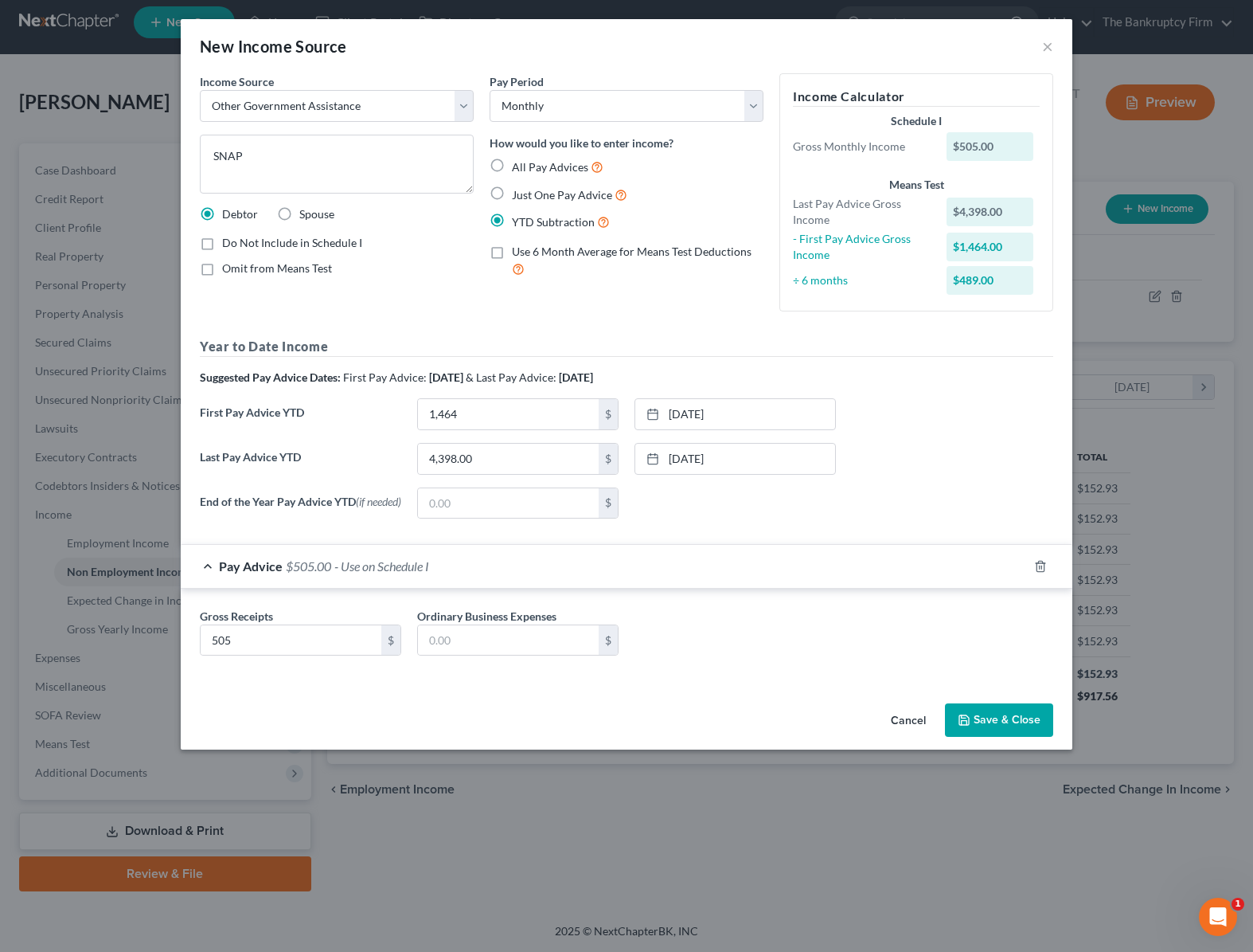
click at [1001, 726] on button "Save & Close" at bounding box center [999, 720] width 109 height 34
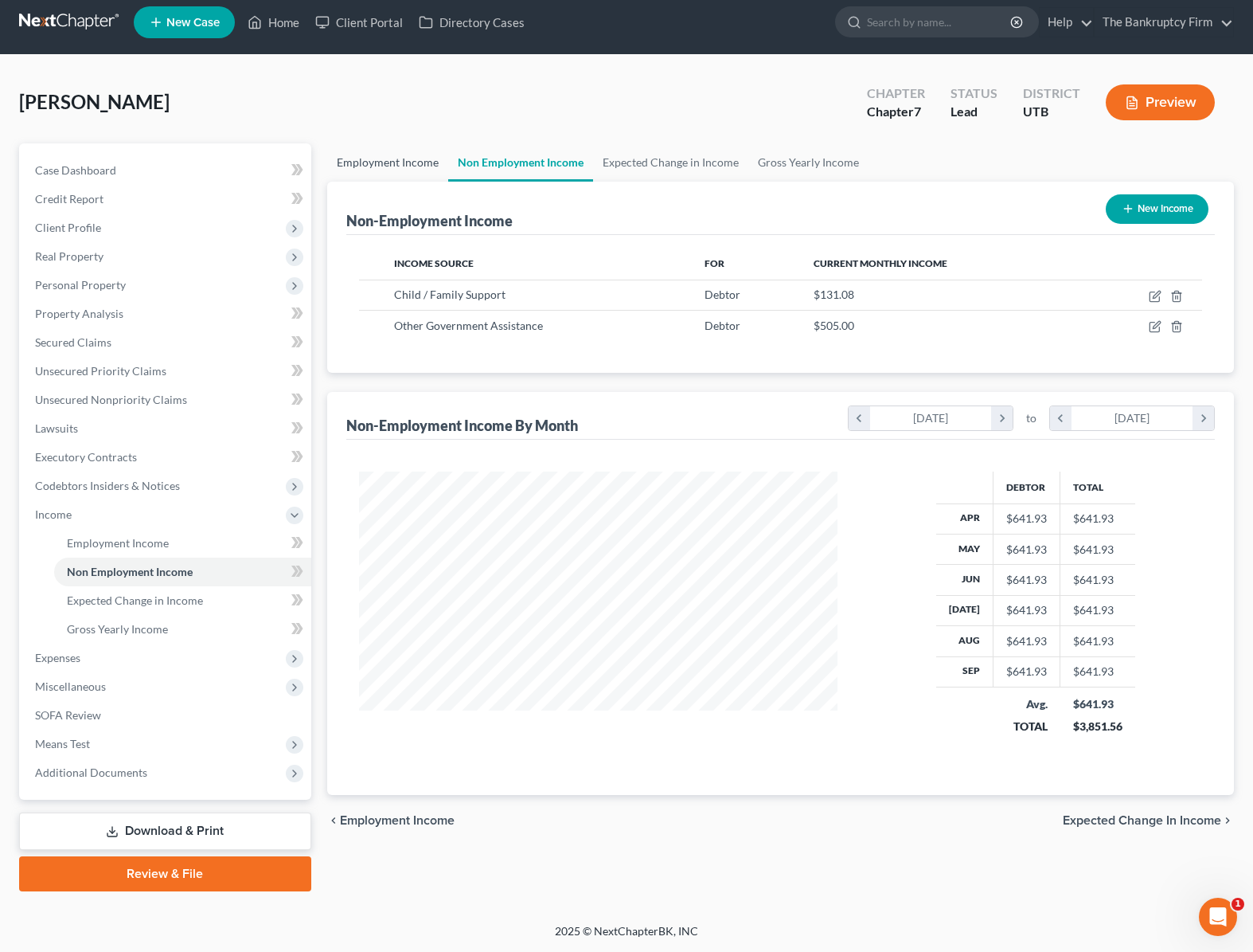
click at [383, 159] on link "Employment Income" at bounding box center [388, 162] width 121 height 38
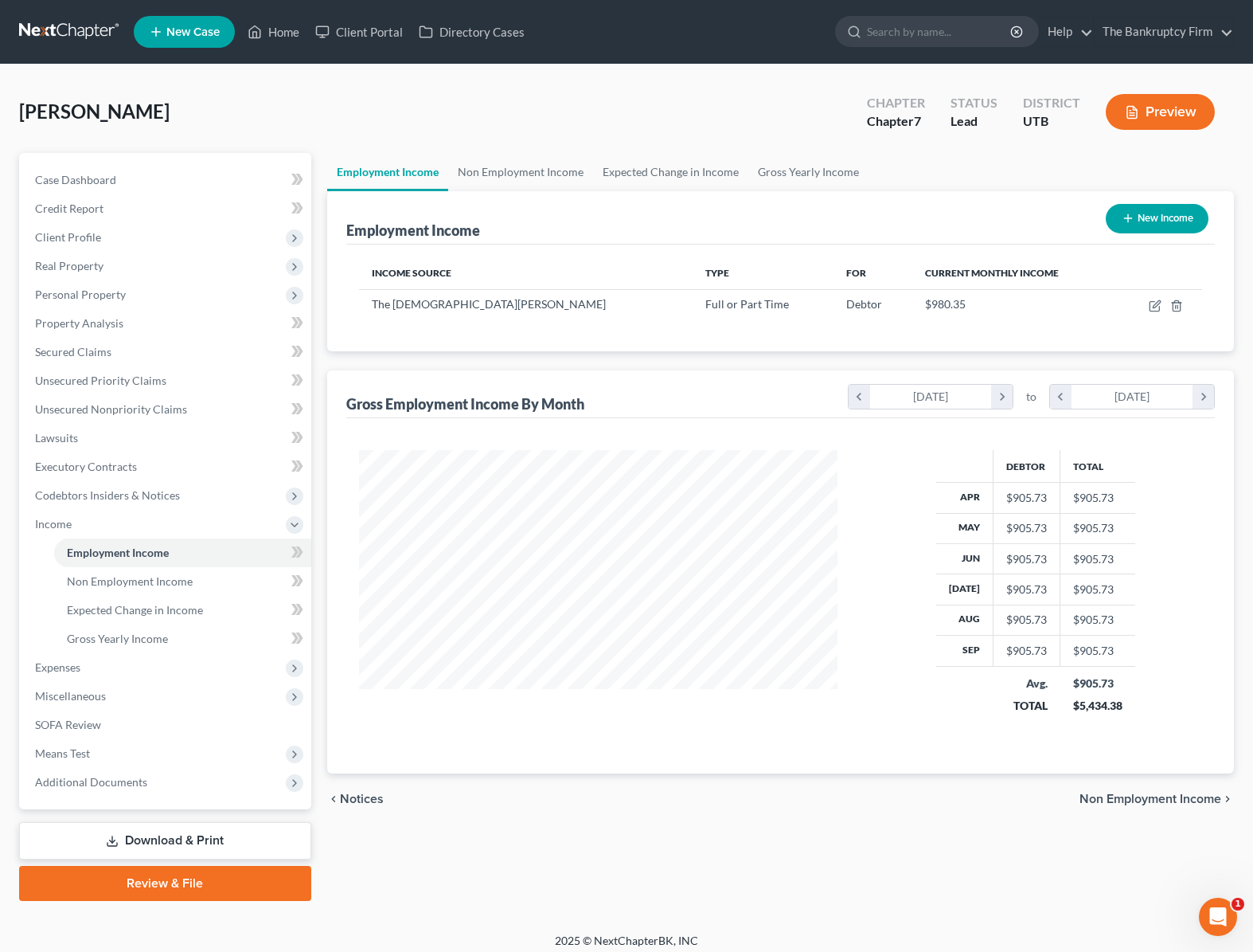
scroll to position [286, 511]
click at [1153, 304] on icon "button" at bounding box center [1155, 305] width 13 height 13
select select "0"
select select "46"
select select "2"
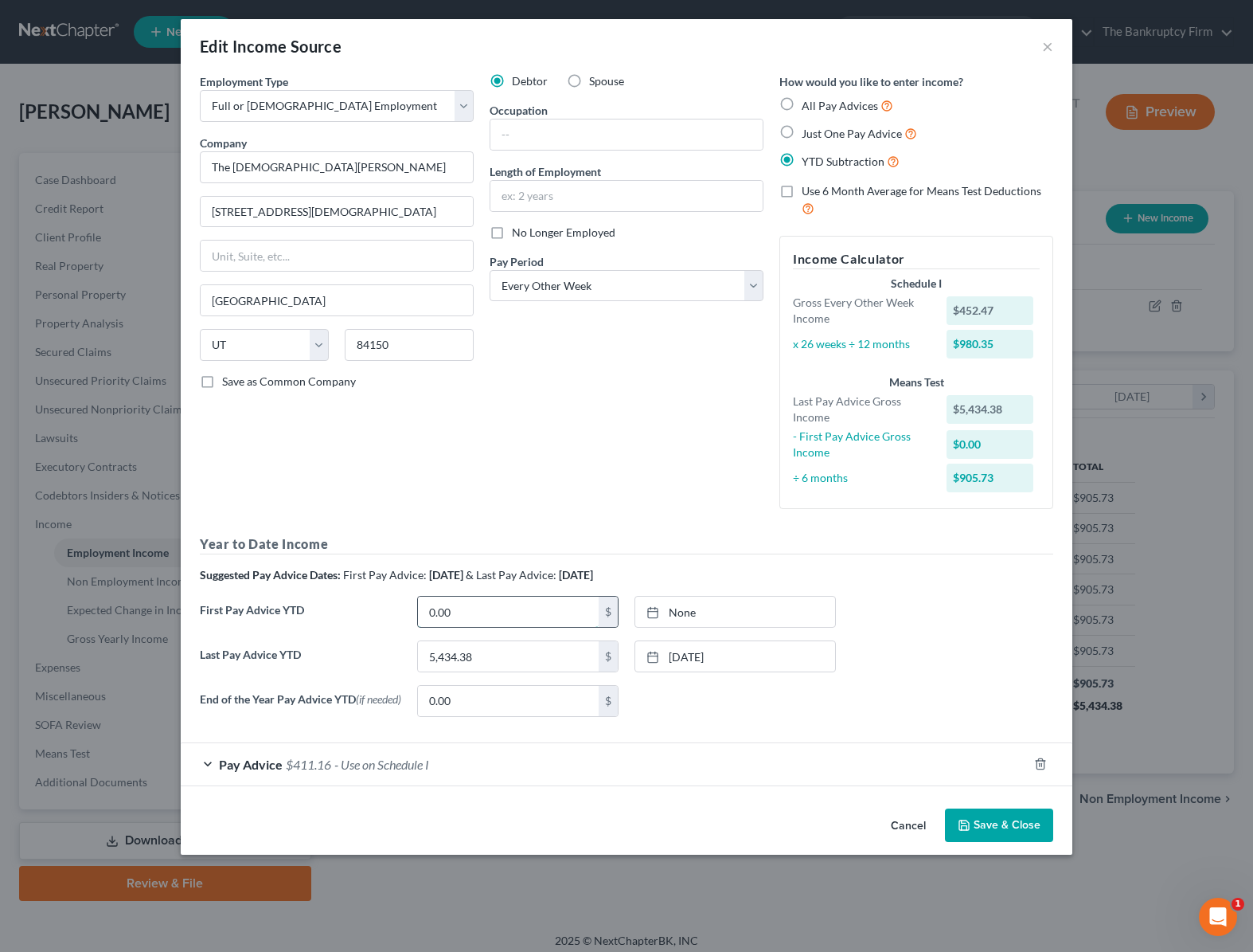
click at [480, 609] on input "0.00" at bounding box center [508, 612] width 181 height 31
paste input "1061.76"
type input "1061.76"
click at [721, 610] on link "[DATE]" at bounding box center [735, 612] width 200 height 31
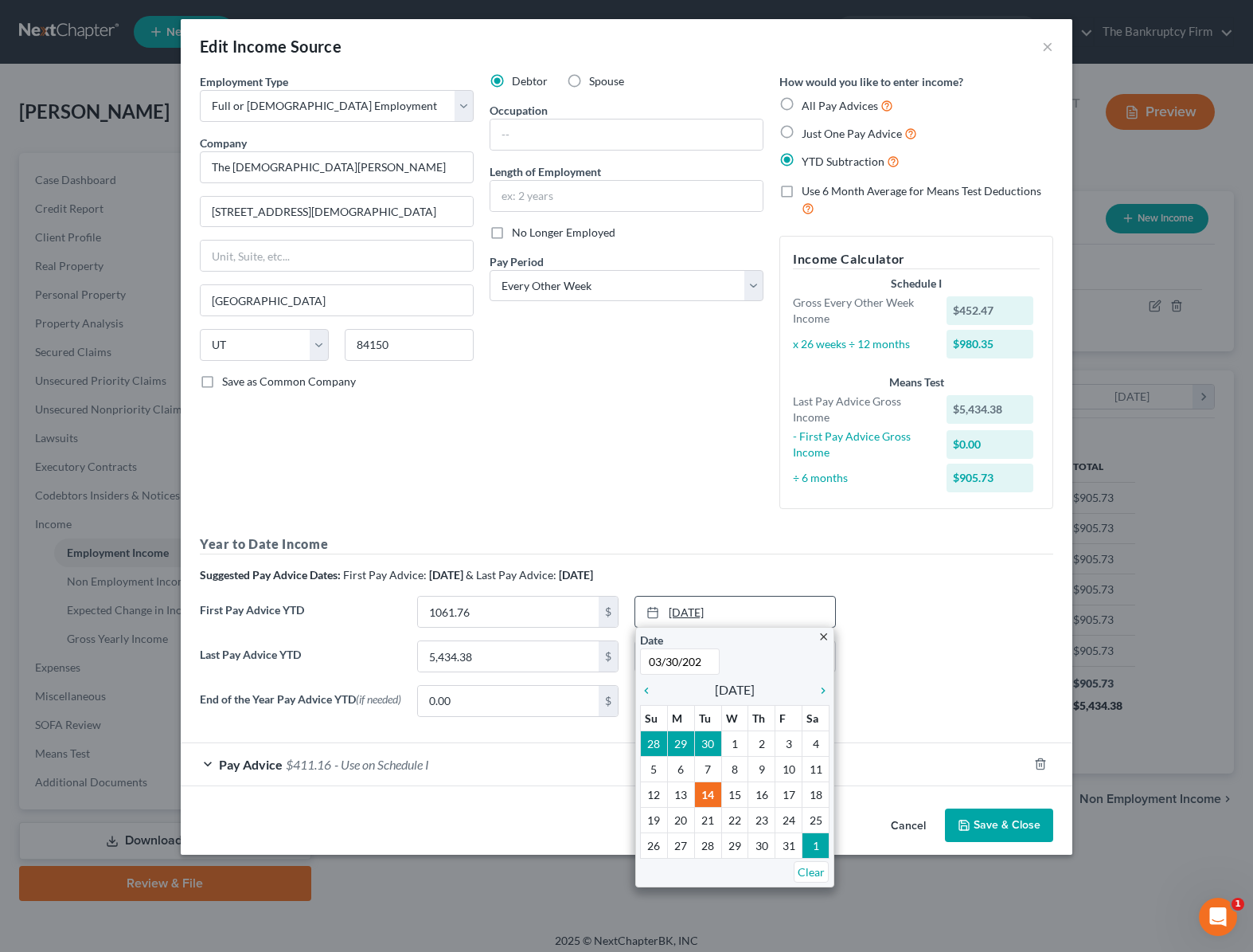
type input "03/30/2025"
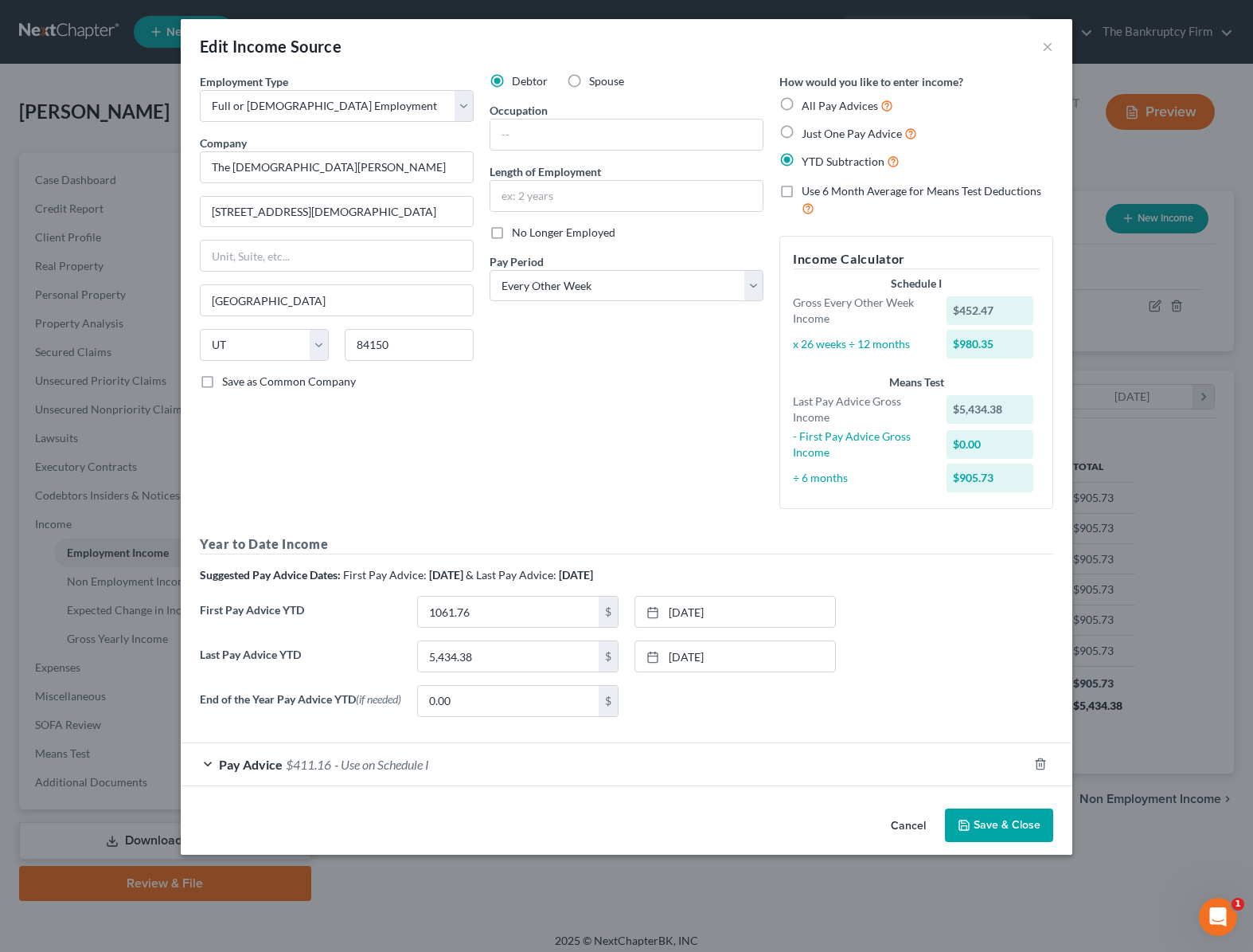
click at [993, 826] on button "Save & Close" at bounding box center [999, 825] width 109 height 34
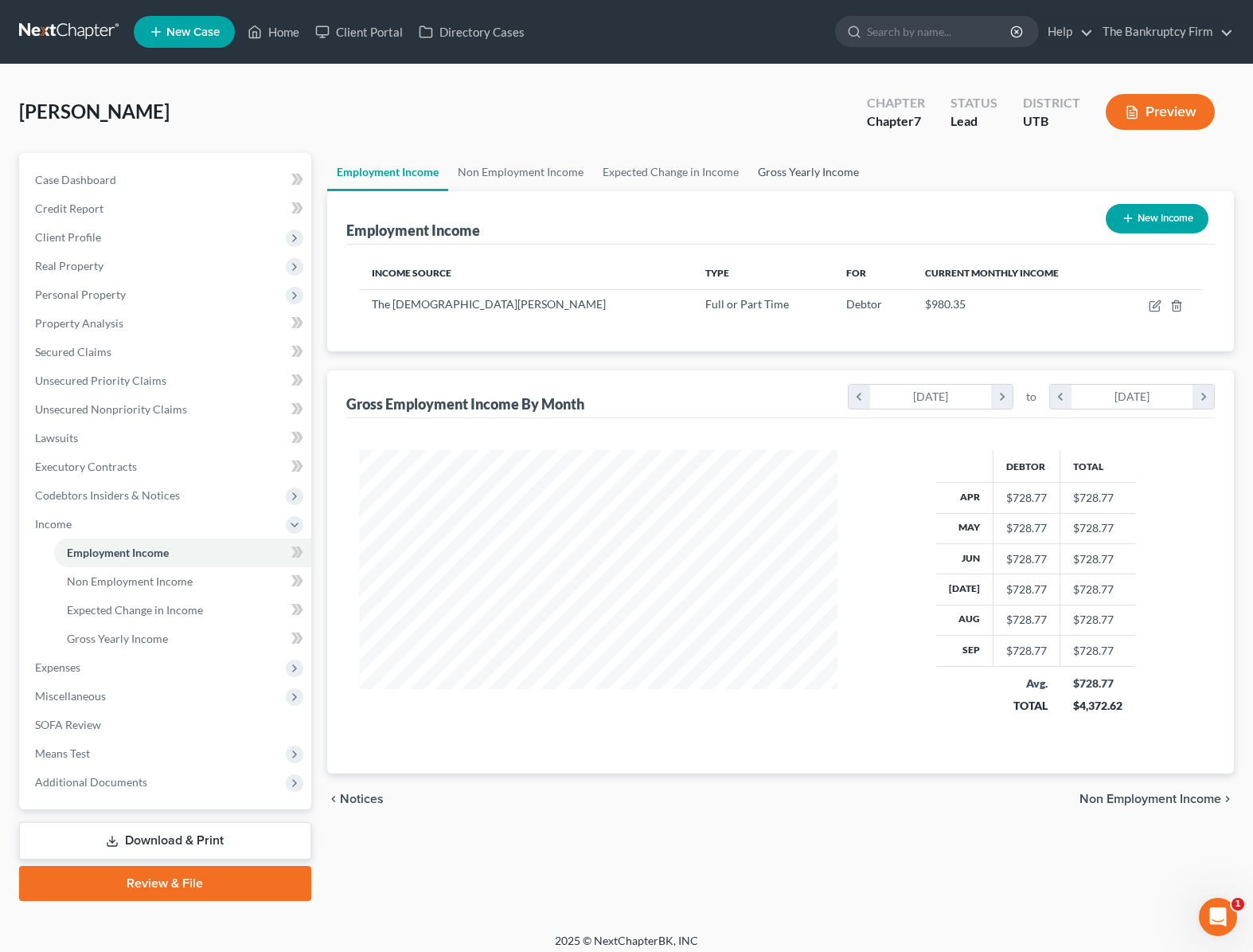
click at [807, 175] on link "Gross Yearly Income" at bounding box center [809, 172] width 120 height 38
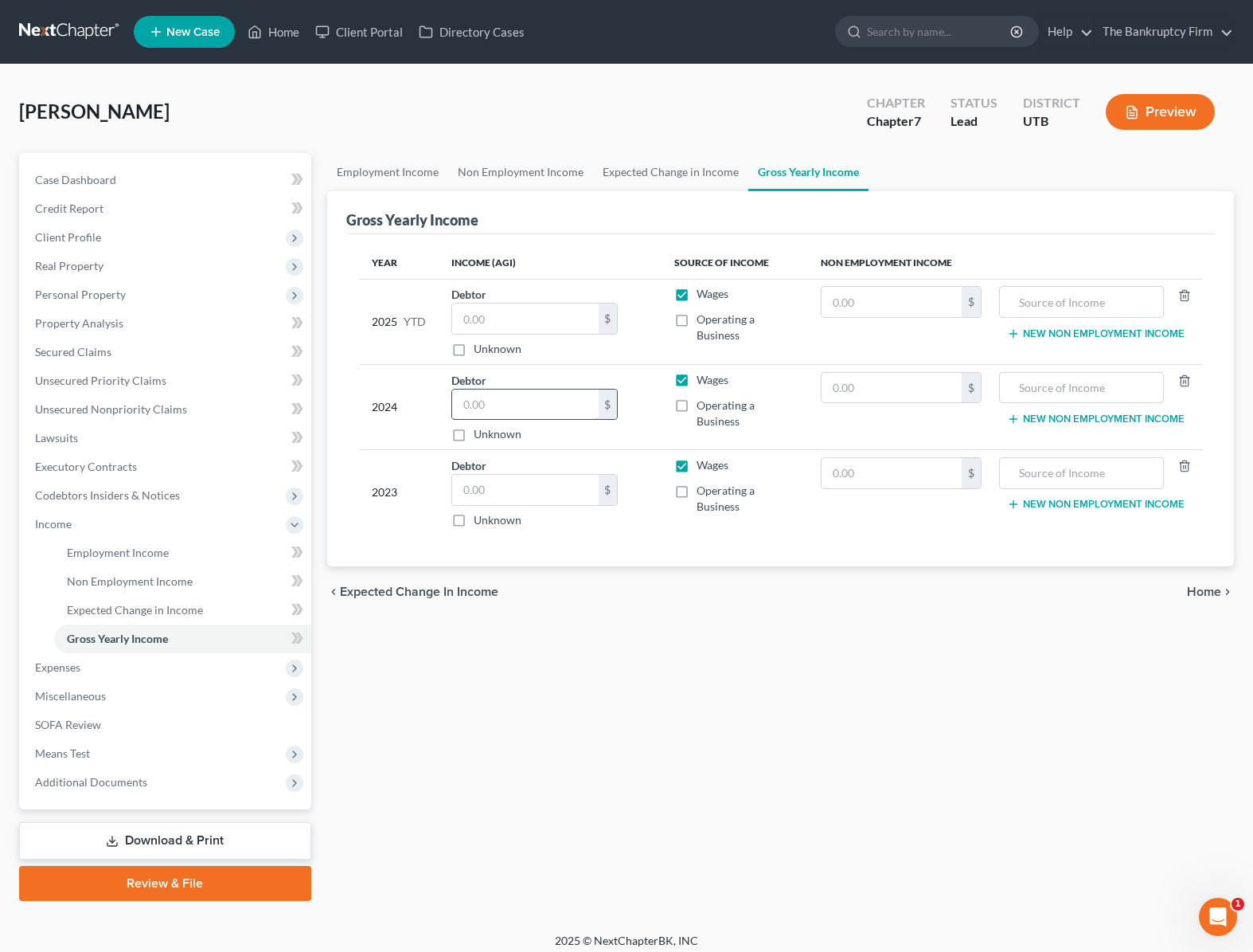
click at [514, 405] on input "text" at bounding box center [525, 404] width 147 height 31
click at [497, 491] on input "text" at bounding box center [525, 489] width 147 height 31
type input "28,470"
click at [493, 403] on input "text" at bounding box center [525, 404] width 147 height 31
click at [480, 405] on input "text" at bounding box center [525, 404] width 147 height 31
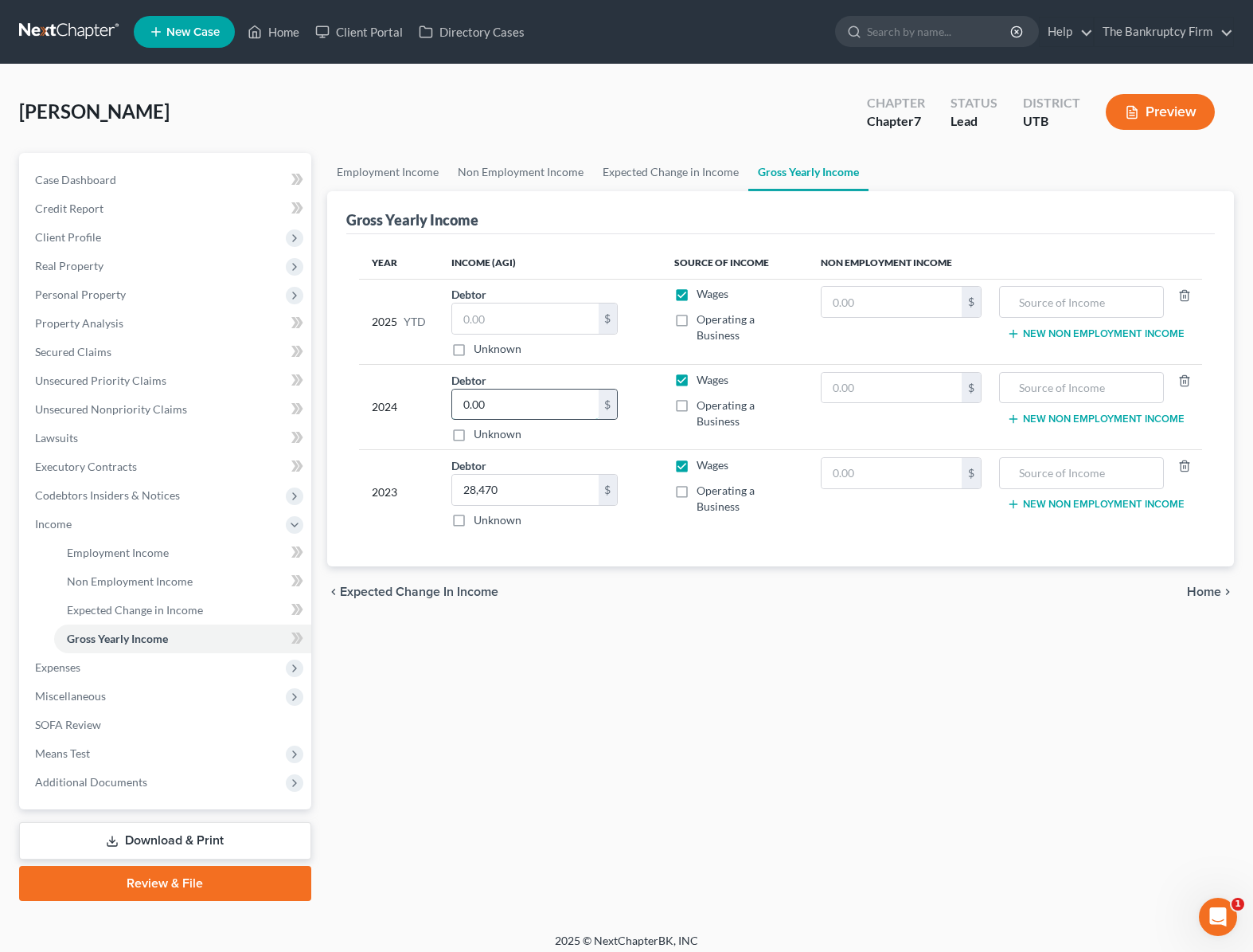
type input "0.00"
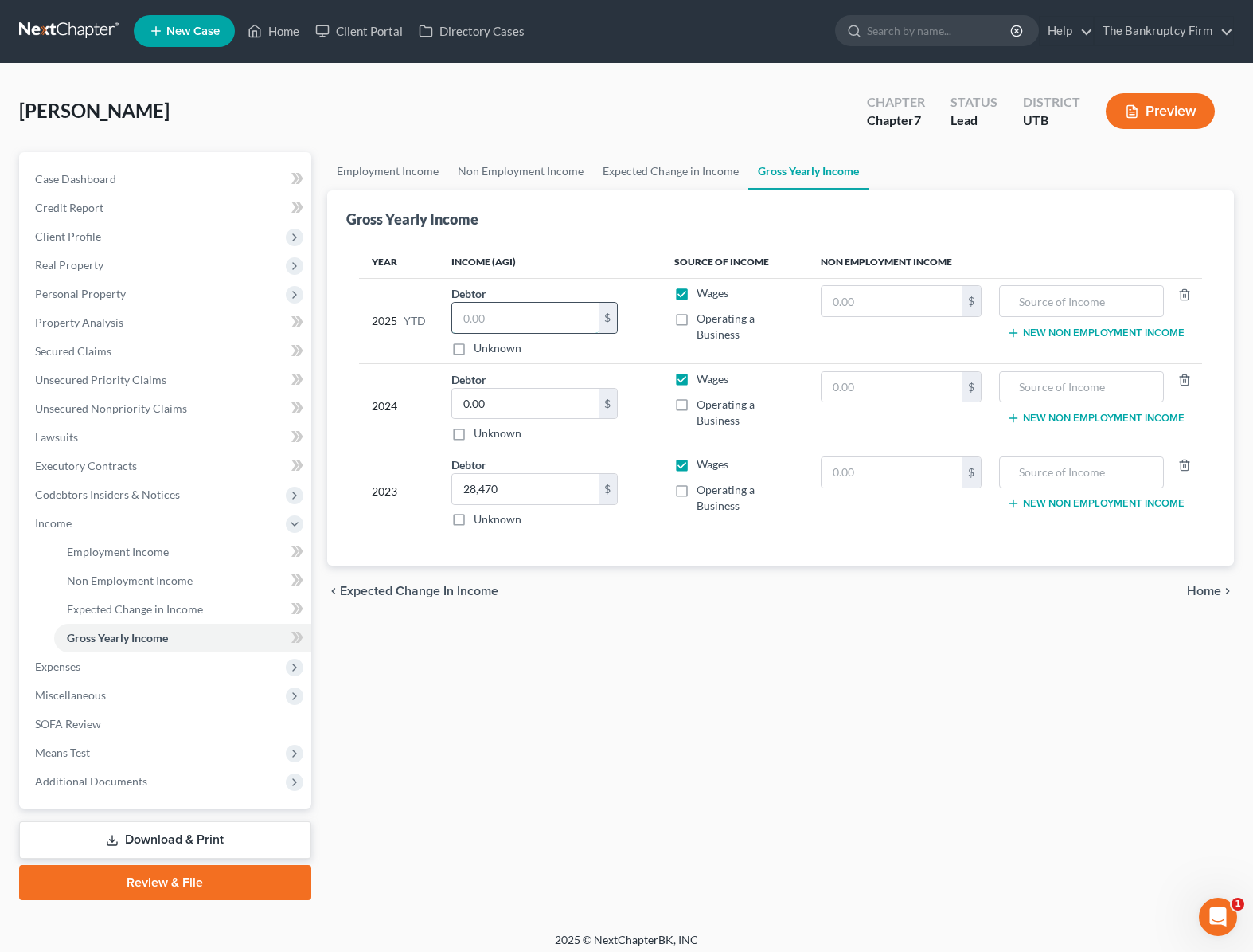
scroll to position [5, 0]
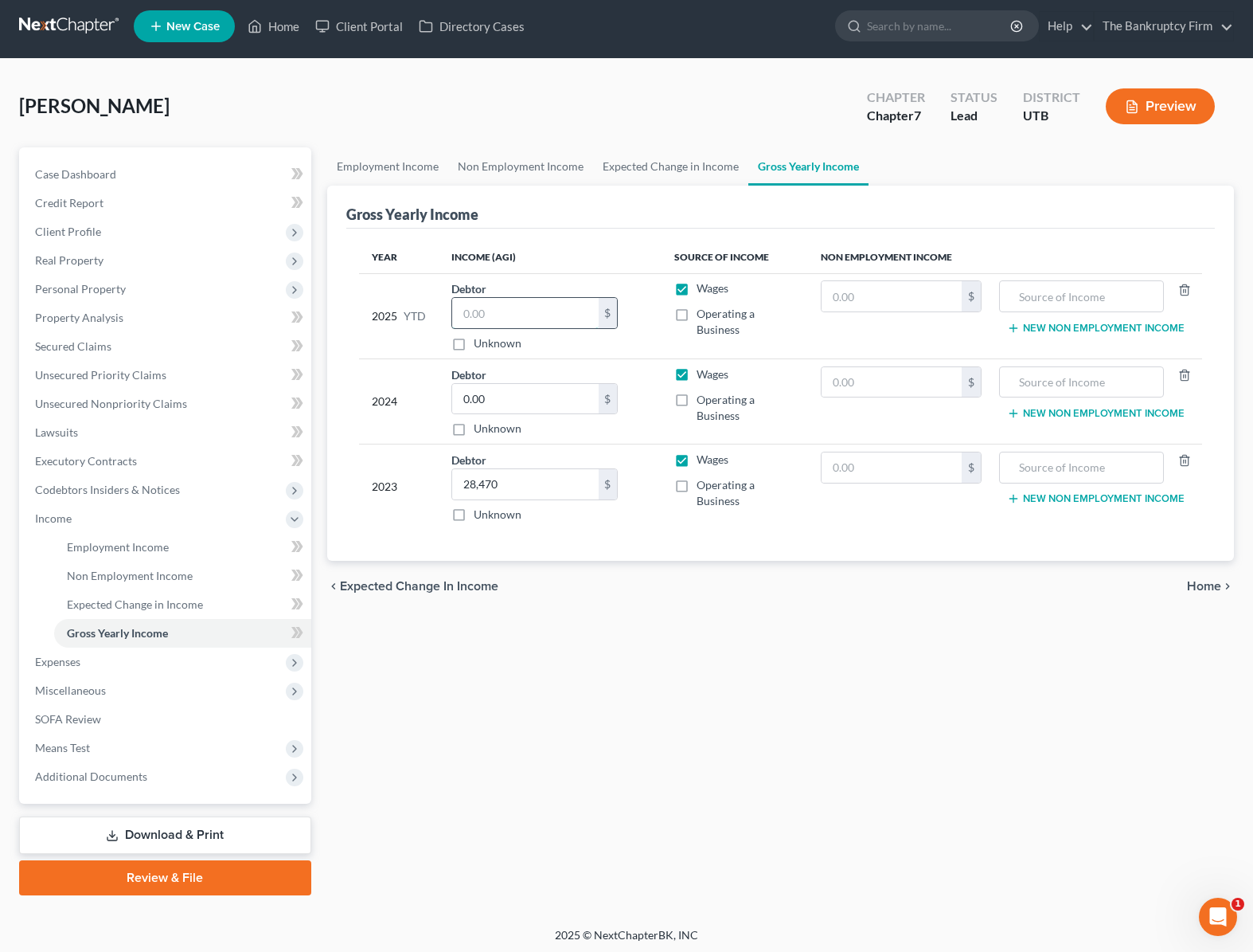
click at [511, 320] on input "text" at bounding box center [525, 313] width 147 height 31
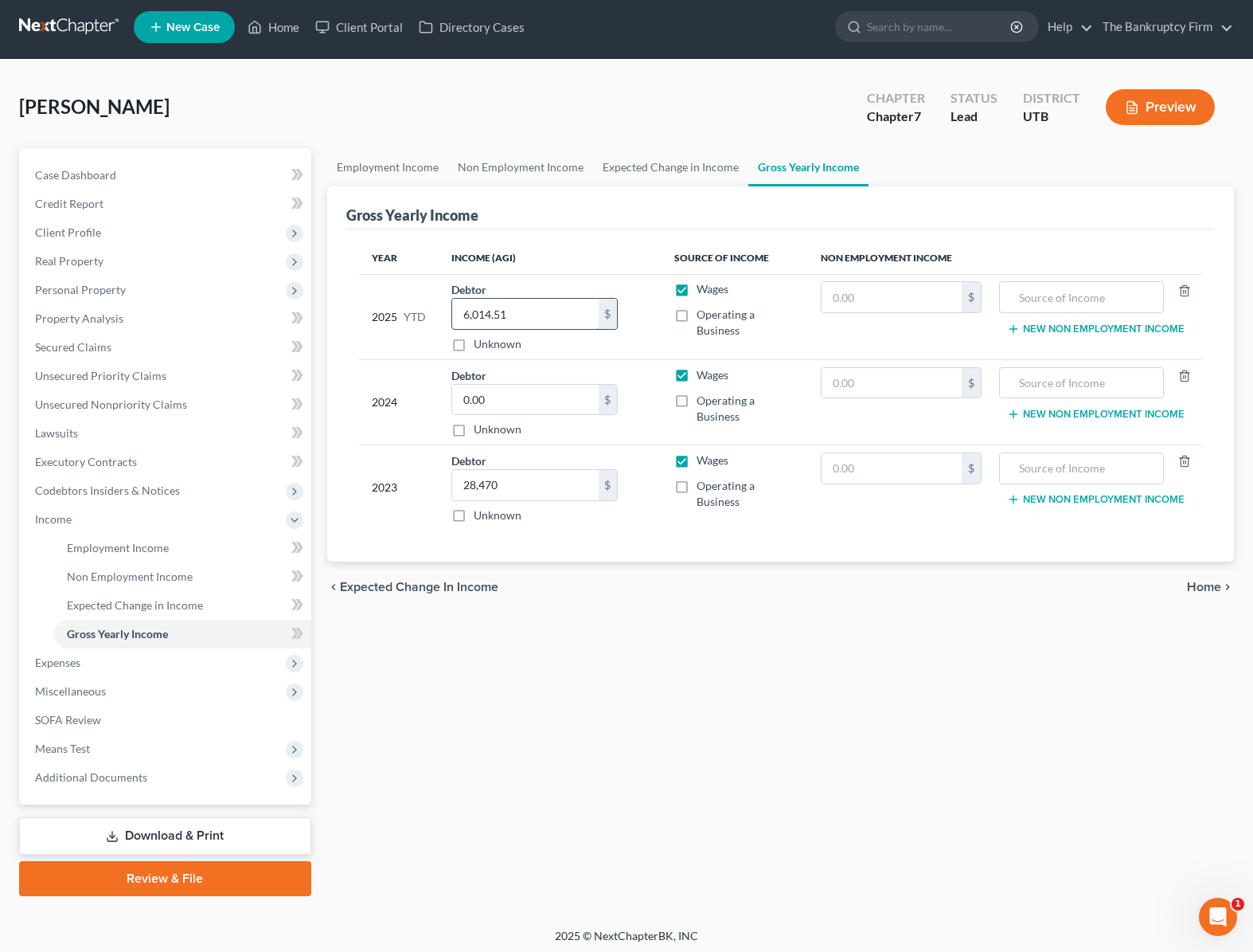
type input "6,014.51"
click at [872, 299] on input "text" at bounding box center [891, 297] width 139 height 31
type input "917.56"
type input "Child Support"
click at [1017, 329] on line "button" at bounding box center [1012, 329] width 7 height 0
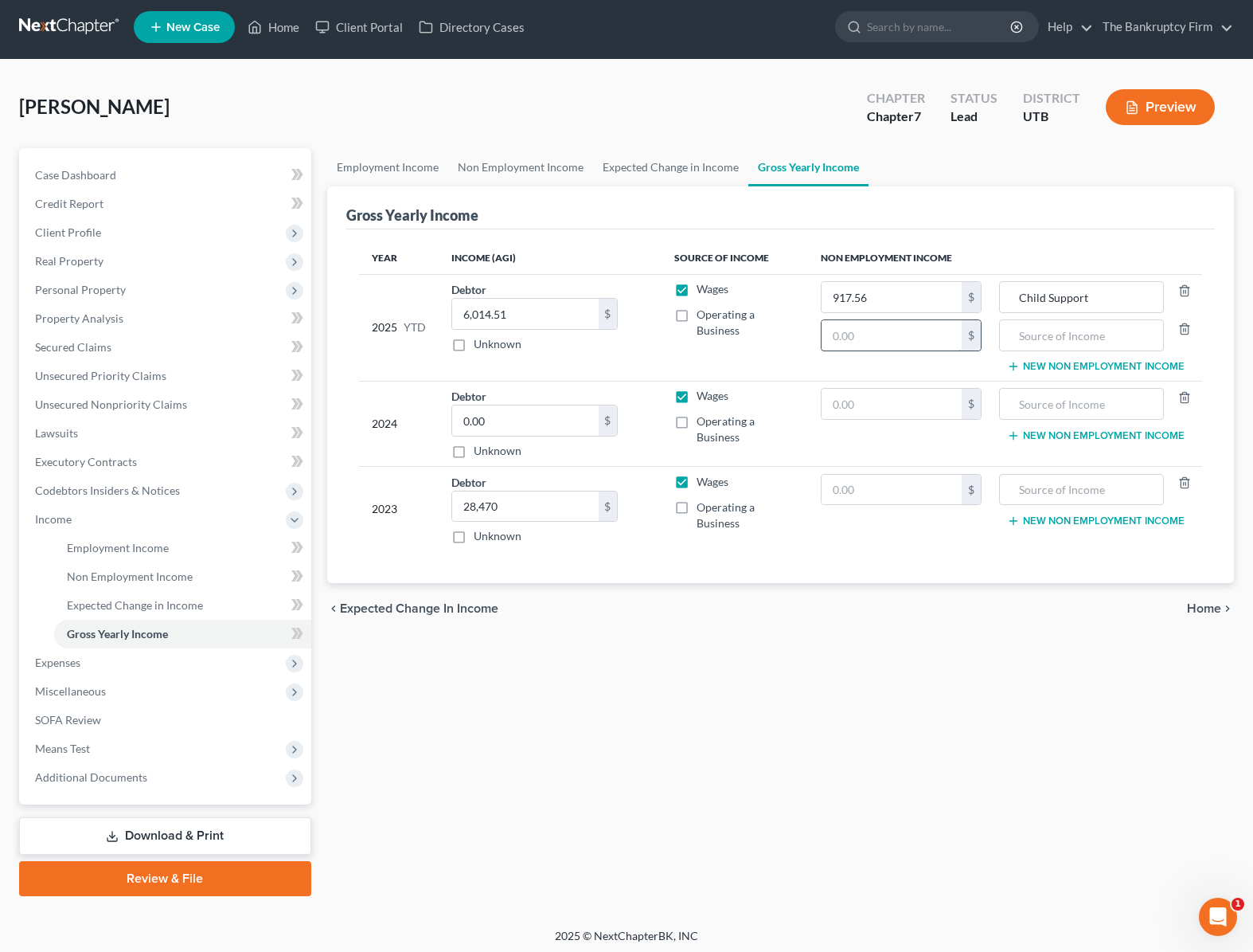
click at [870, 336] on input "text" at bounding box center [891, 334] width 139 height 31
paste input "4398"
type input "4398"
click at [1065, 332] on input "text" at bounding box center [1082, 334] width 148 height 31
type input "F"
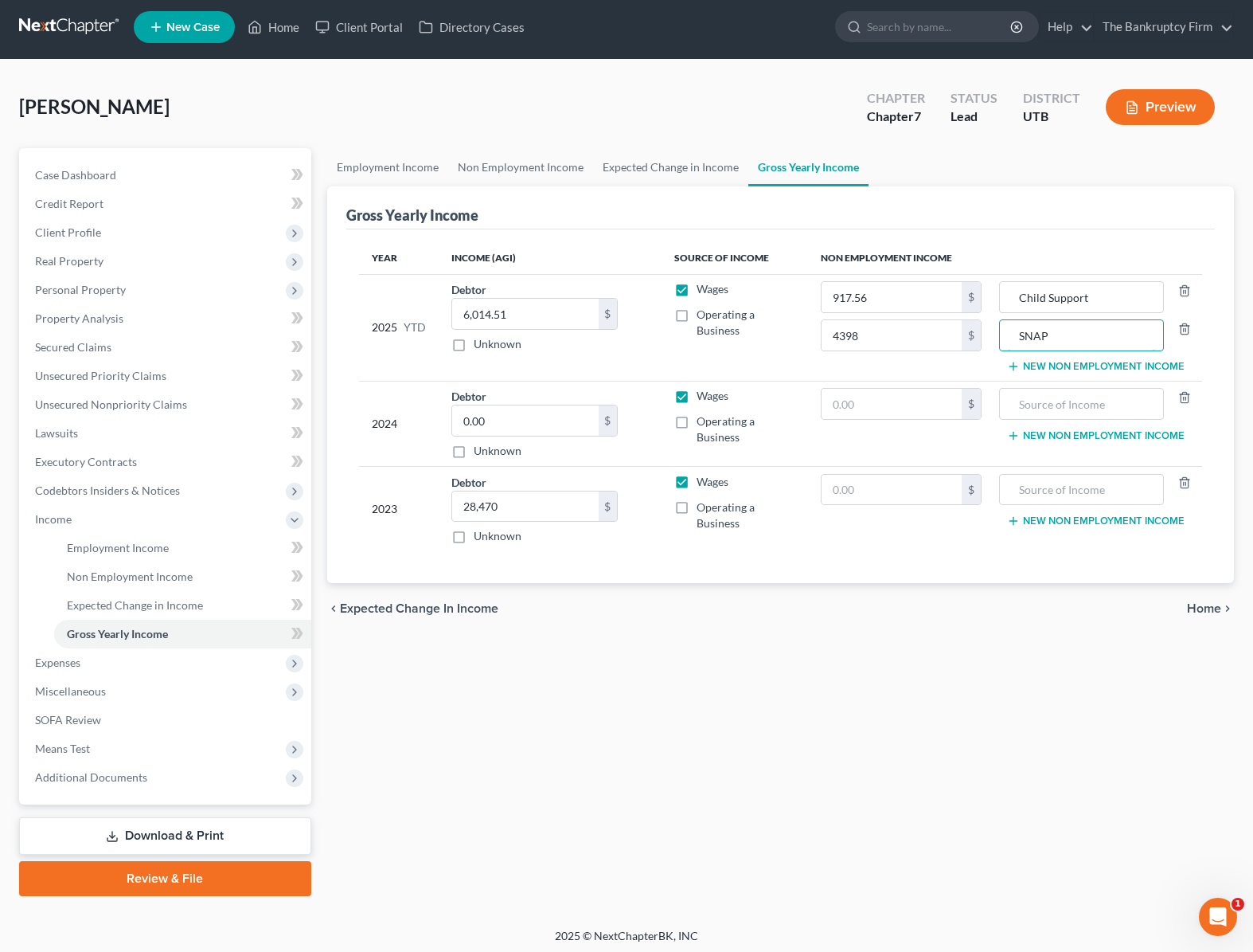
type input "SNAP"
click at [863, 404] on input "text" at bounding box center [891, 403] width 139 height 31
type input "2,432"
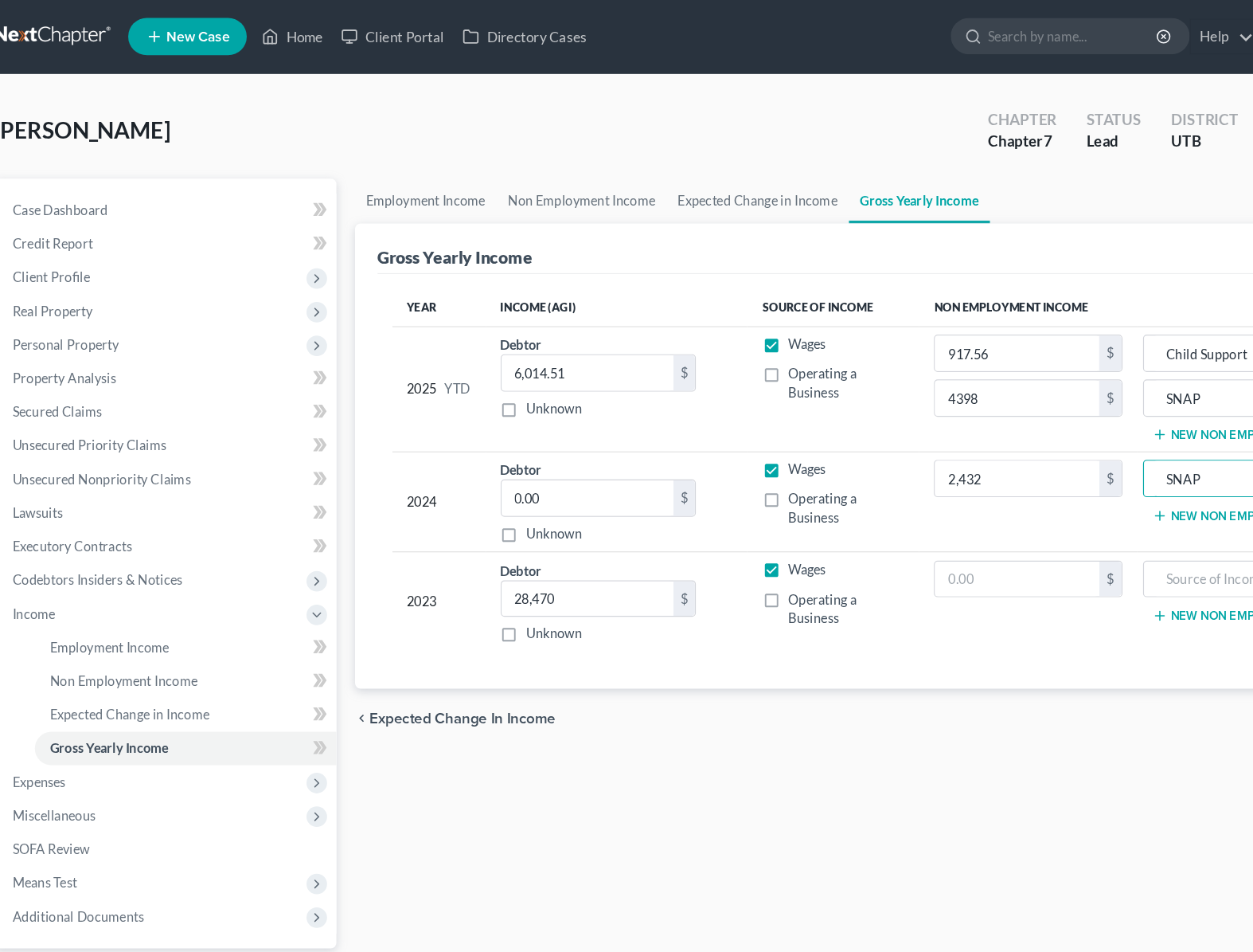
scroll to position [0, 0]
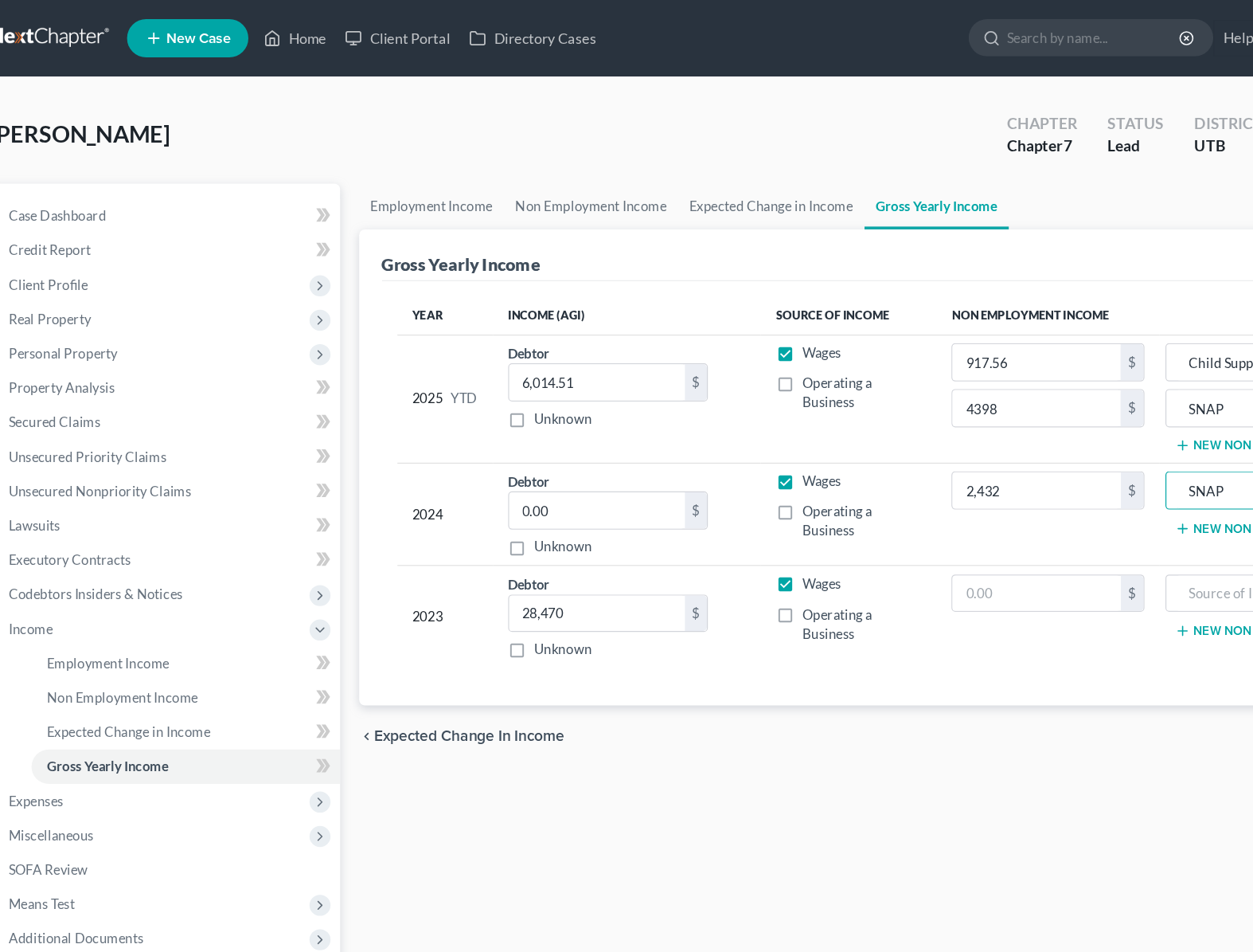
type input "SNAP"
click at [510, 126] on div "[PERSON_NAME] Upgraded Chapter Chapter 7 Status Lead District UTB Preview" at bounding box center [626, 118] width 1216 height 69
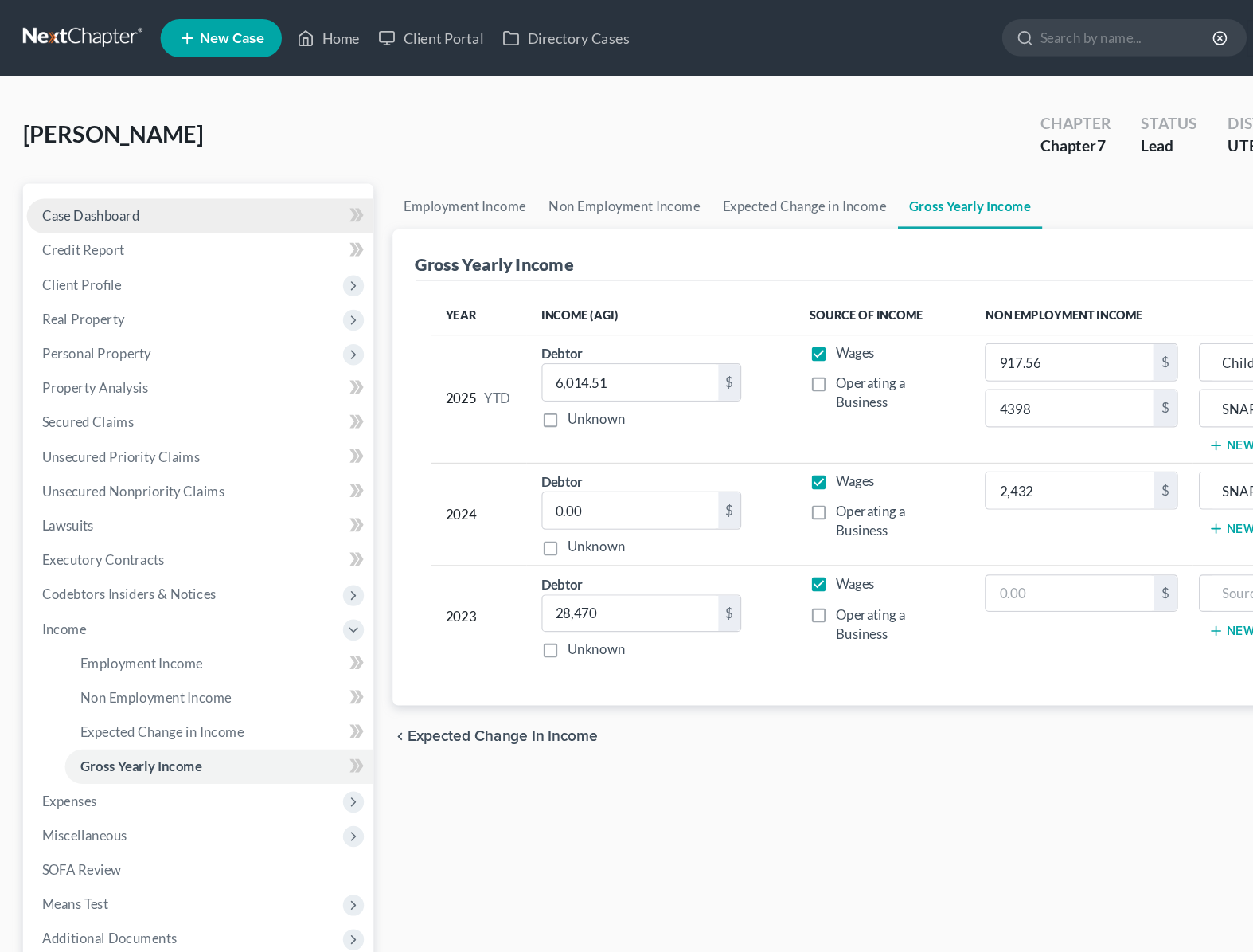
click at [90, 183] on span "Case Dashboard" at bounding box center [76, 180] width 81 height 14
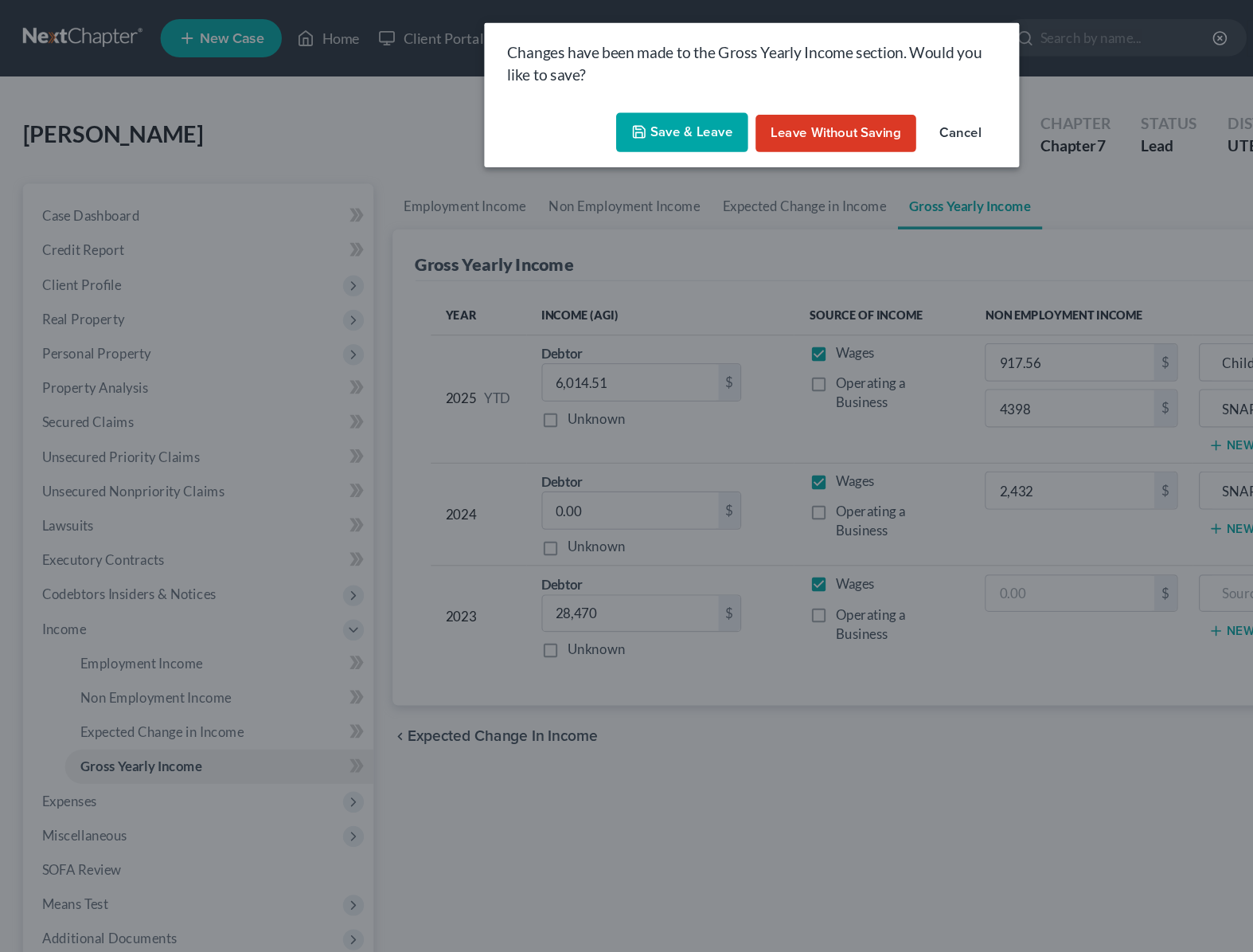
click at [576, 108] on button "Save & Leave" at bounding box center [568, 110] width 110 height 34
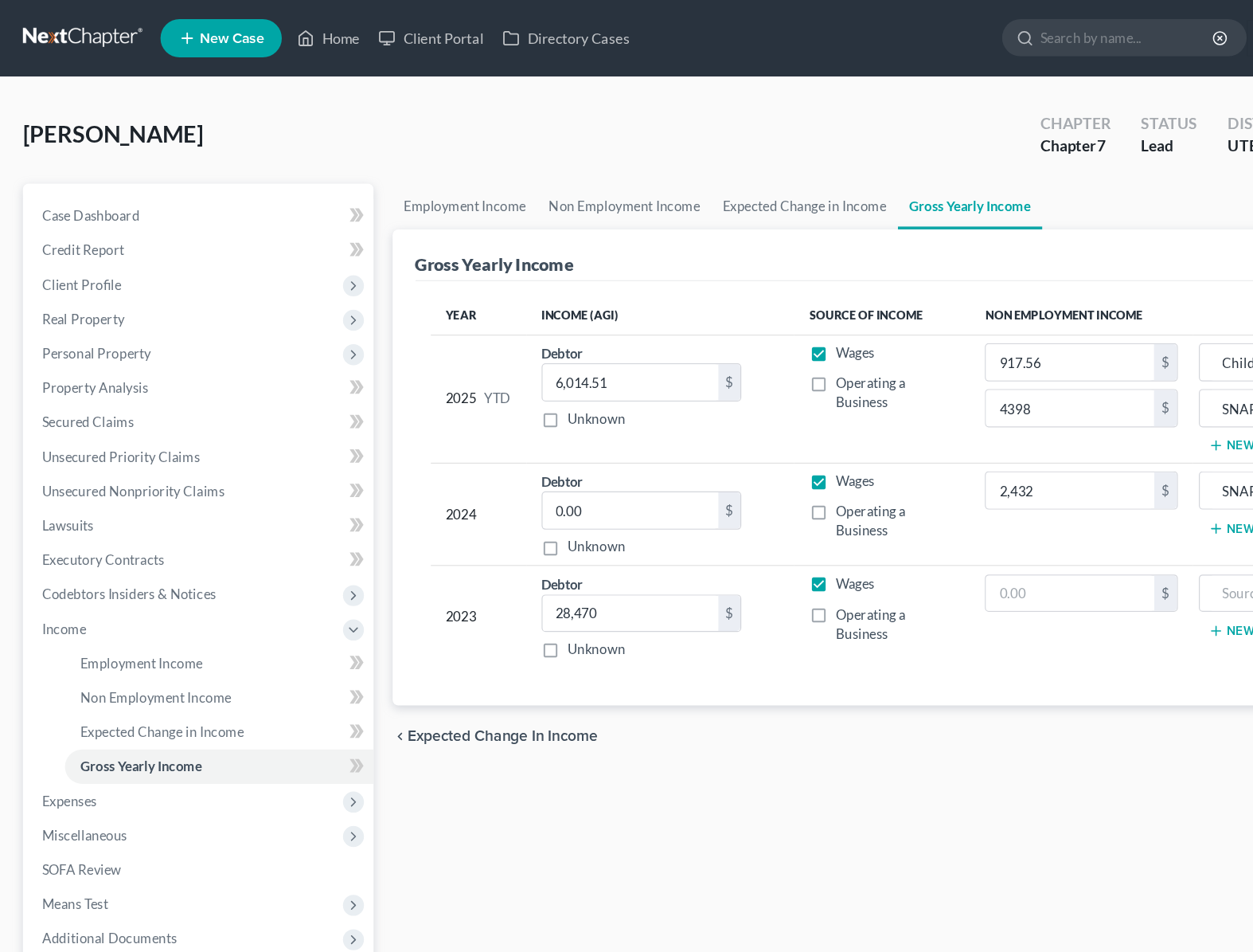
type input "4,398.00"
type input "SNAP"
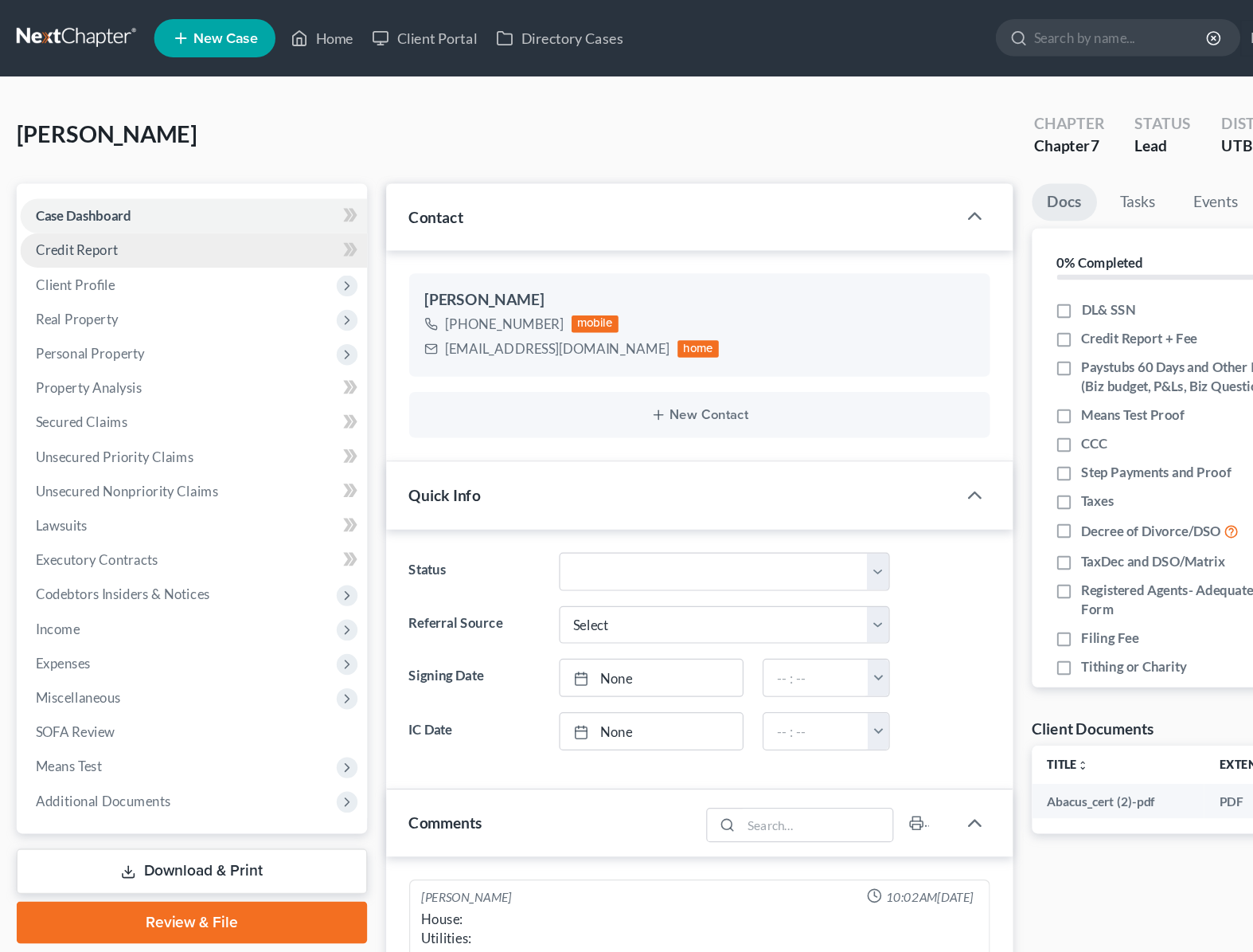
click at [68, 210] on span "Credit Report" at bounding box center [69, 208] width 68 height 14
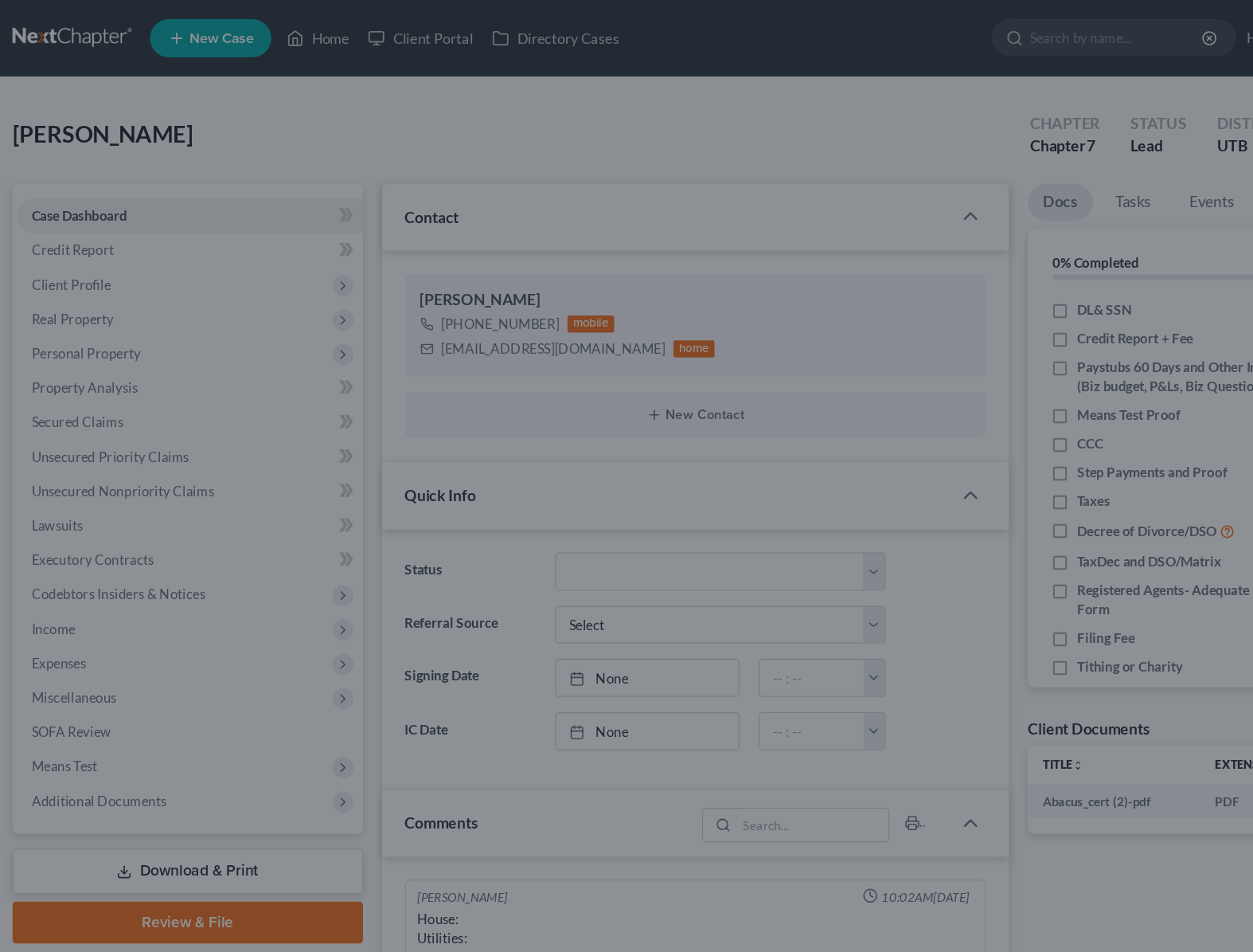
click at [344, 106] on div at bounding box center [626, 476] width 1253 height 952
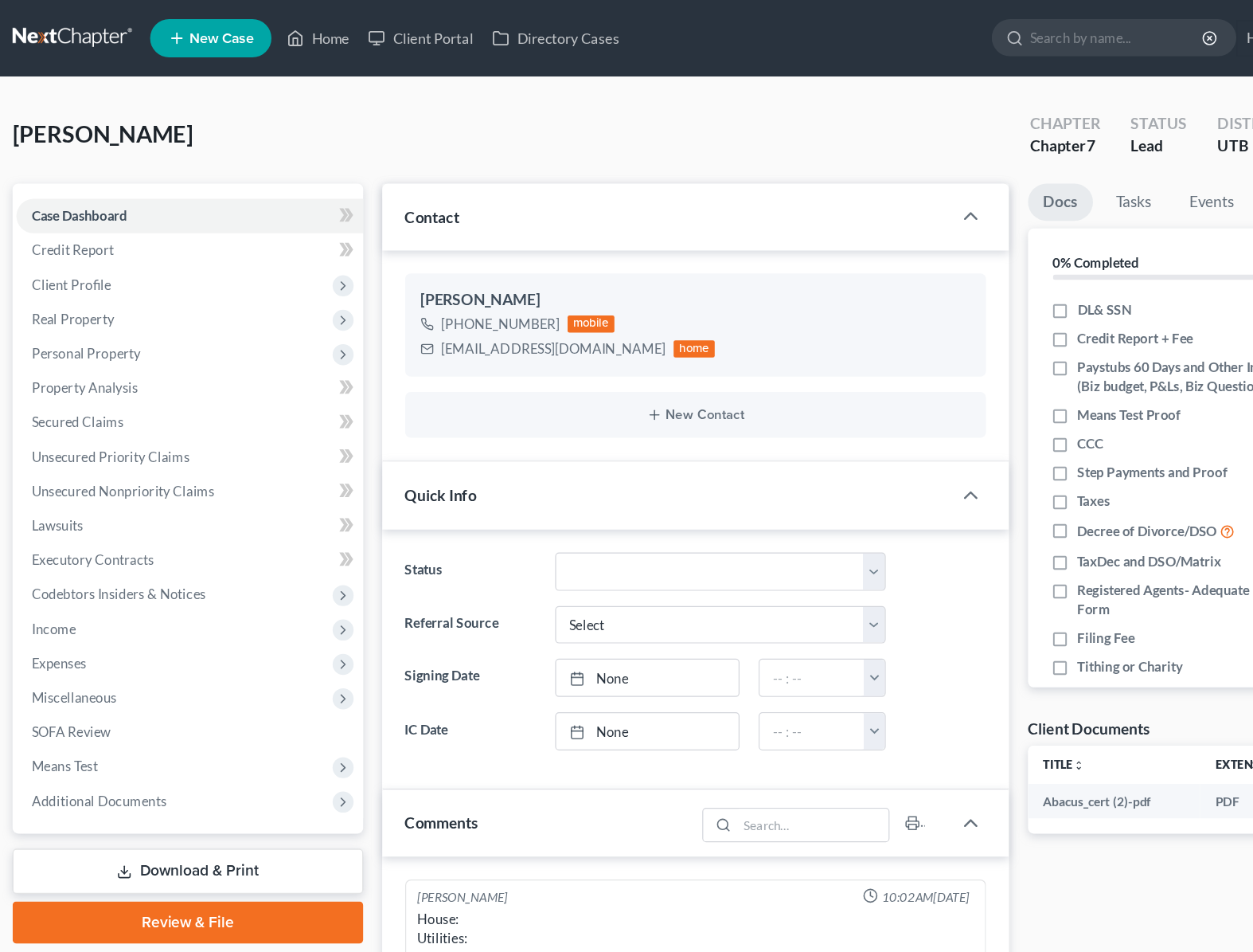
scroll to position [125, 0]
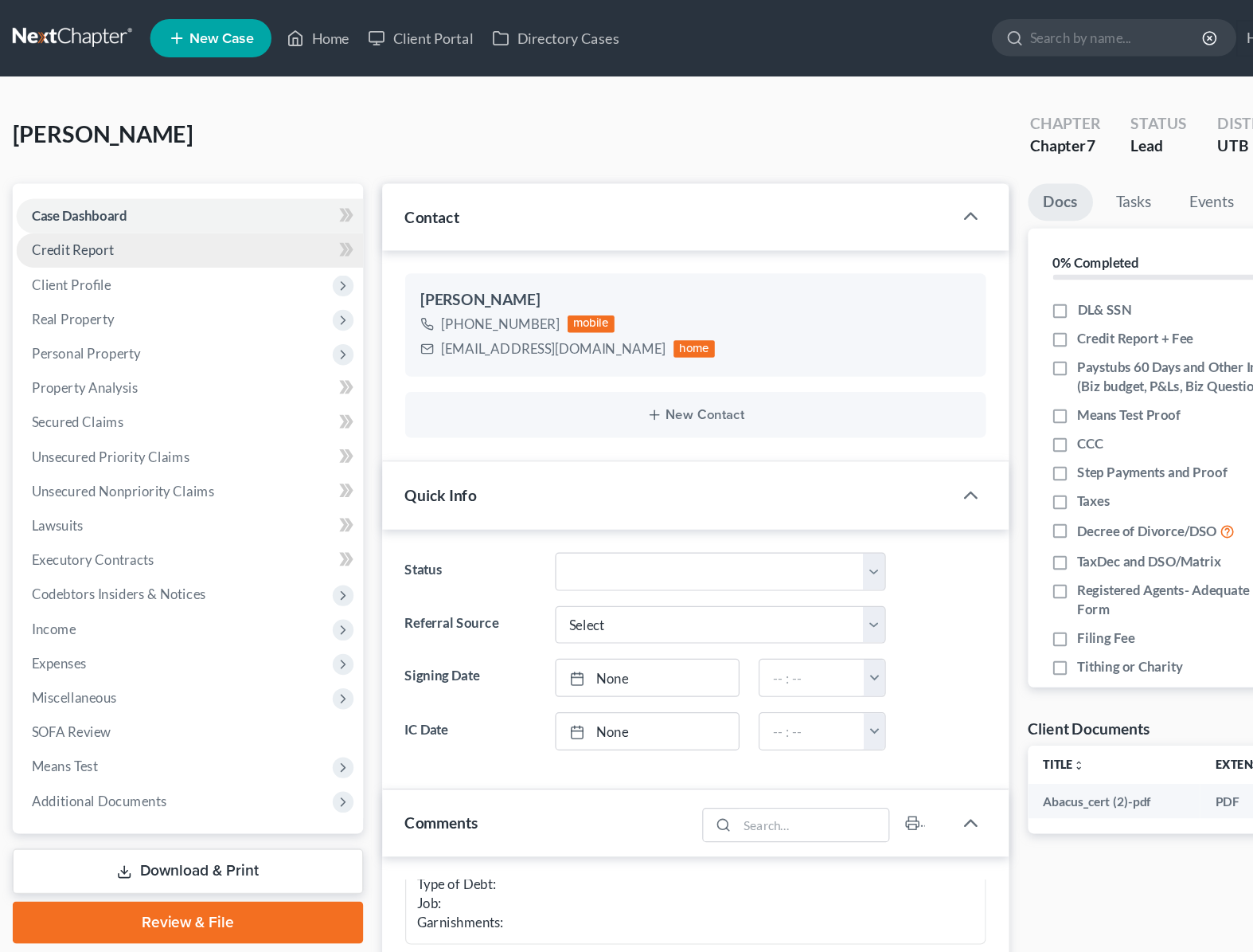
click at [87, 207] on span "Credit Report" at bounding box center [69, 208] width 68 height 14
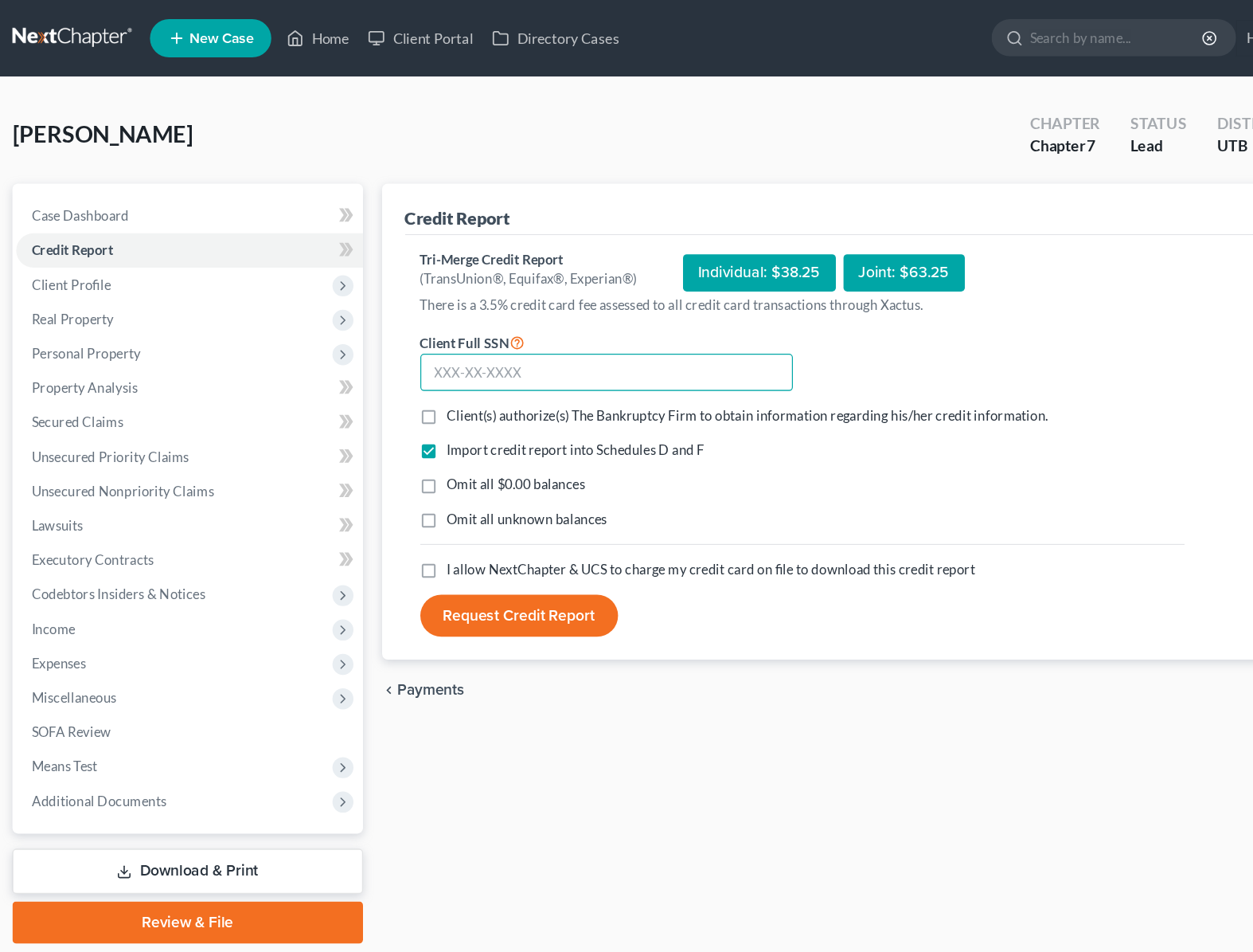
click at [458, 312] on input "text" at bounding box center [514, 311] width 311 height 32
click at [442, 314] on input "text" at bounding box center [514, 311] width 311 height 32
type input "348-78-4566"
click at [382, 345] on label "Client(s) authorize(s) The Bankruptcy Firm to obtain information regarding his/…" at bounding box center [632, 346] width 502 height 16
click at [388, 345] on input "Client(s) authorize(s) The Bankruptcy Firm to obtain information regarding his/…" at bounding box center [393, 343] width 10 height 10
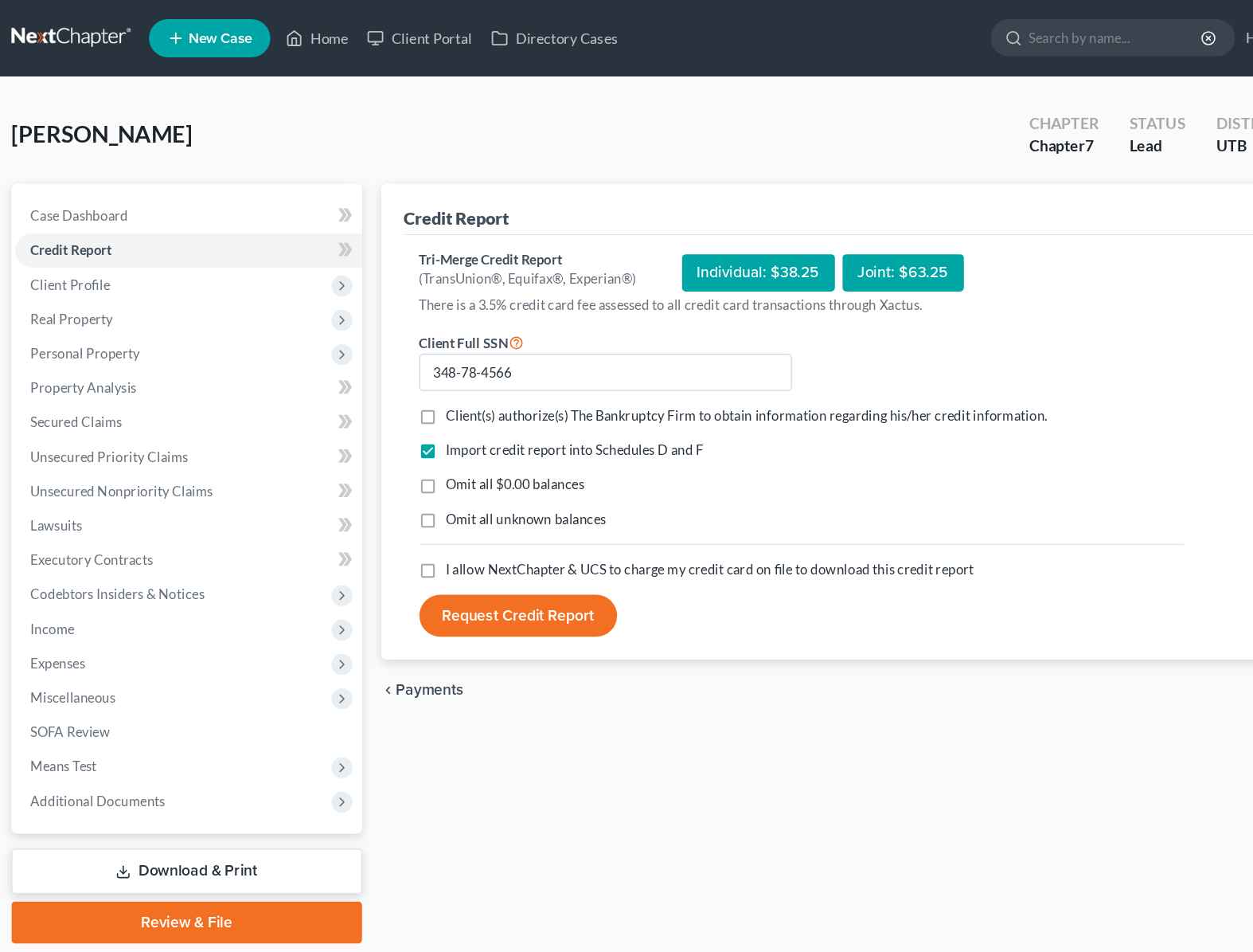
checkbox input "true"
click at [382, 433] on label "Omit all unknown balances" at bounding box center [449, 432] width 134 height 16
click at [388, 433] on input "Omit all unknown balances" at bounding box center [393, 429] width 10 height 10
checkbox input "true"
click at [382, 474] on label "I allow NextChapter & UCS to charge my credit card on file to download this cre…" at bounding box center [602, 475] width 440 height 16
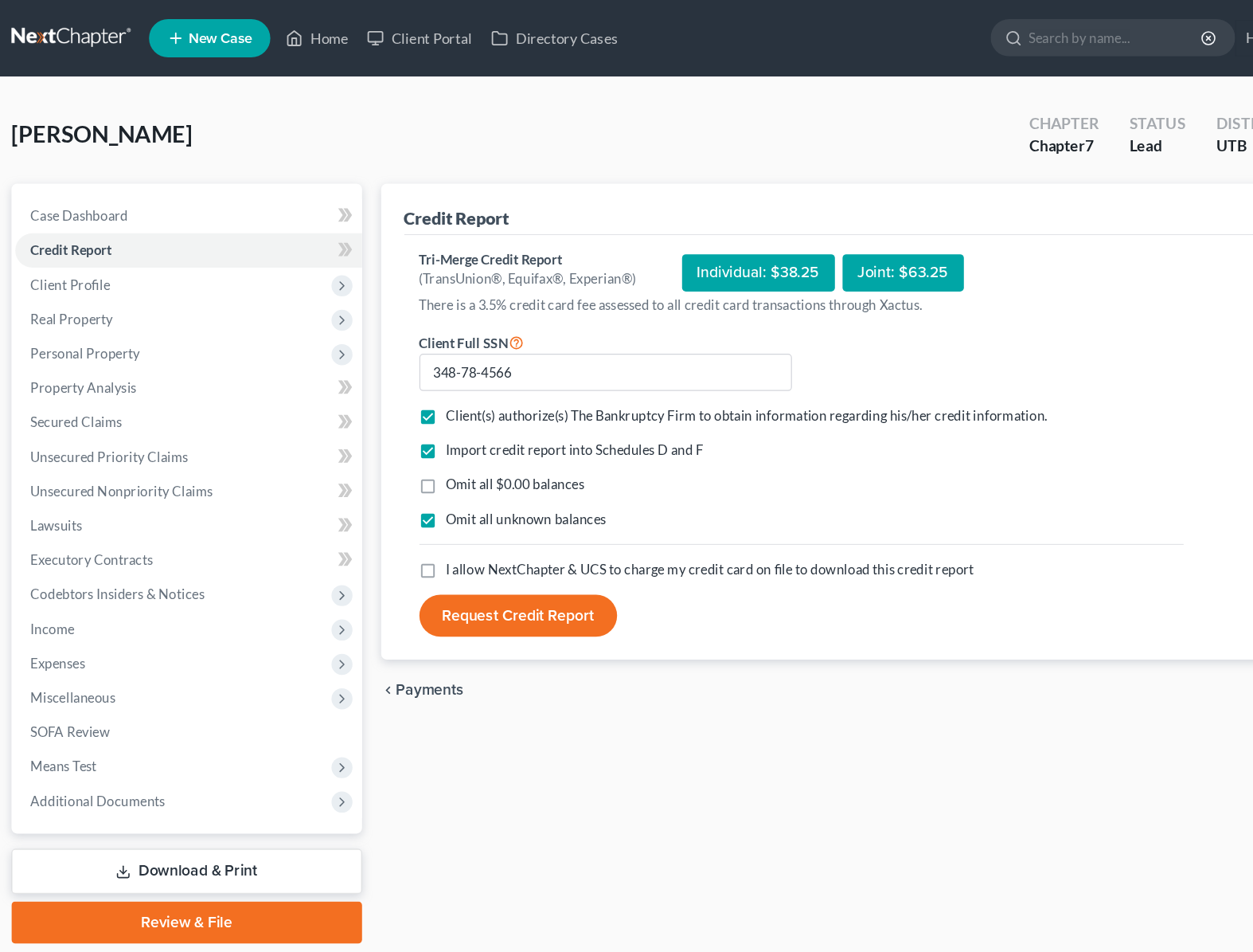
click at [388, 474] on input "I allow NextChapter & UCS to charge my credit card on file to download this cre…" at bounding box center [393, 472] width 10 height 10
checkbox input "true"
drag, startPoint x: 370, startPoint y: 433, endPoint x: 363, endPoint y: 403, distance: 30.8
click at [382, 432] on label "Omit all unknown balances" at bounding box center [449, 432] width 134 height 16
click at [388, 432] on input "Omit all unknown balances" at bounding box center [393, 429] width 10 height 10
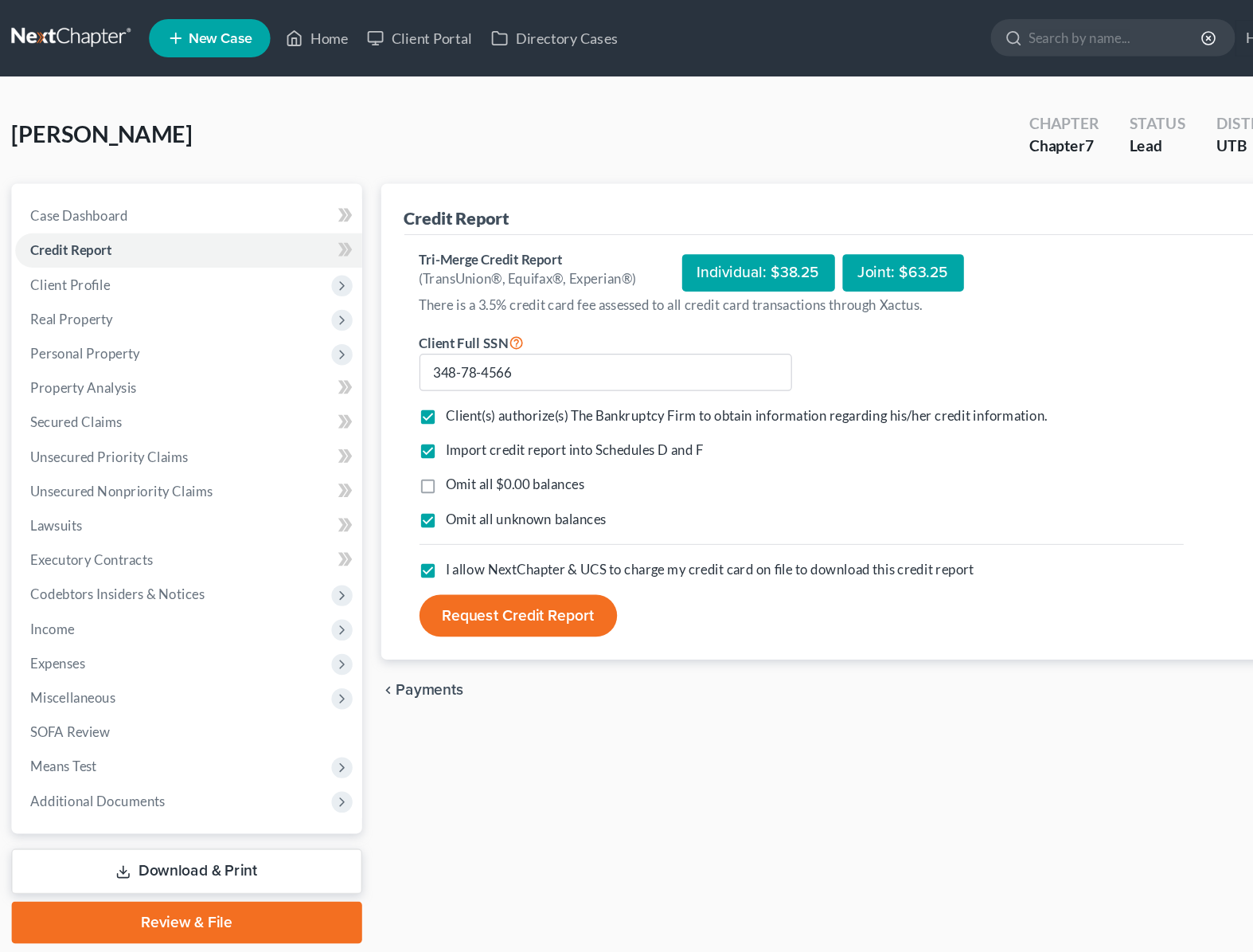
checkbox input "false"
click at [382, 403] on label "Omit all $0.00 balances" at bounding box center [439, 403] width 115 height 16
click at [388, 403] on input "Omit all $0.00 balances" at bounding box center [393, 401] width 10 height 10
checkbox input "true"
click at [416, 518] on button "Request Credit Report" at bounding box center [441, 513] width 165 height 36
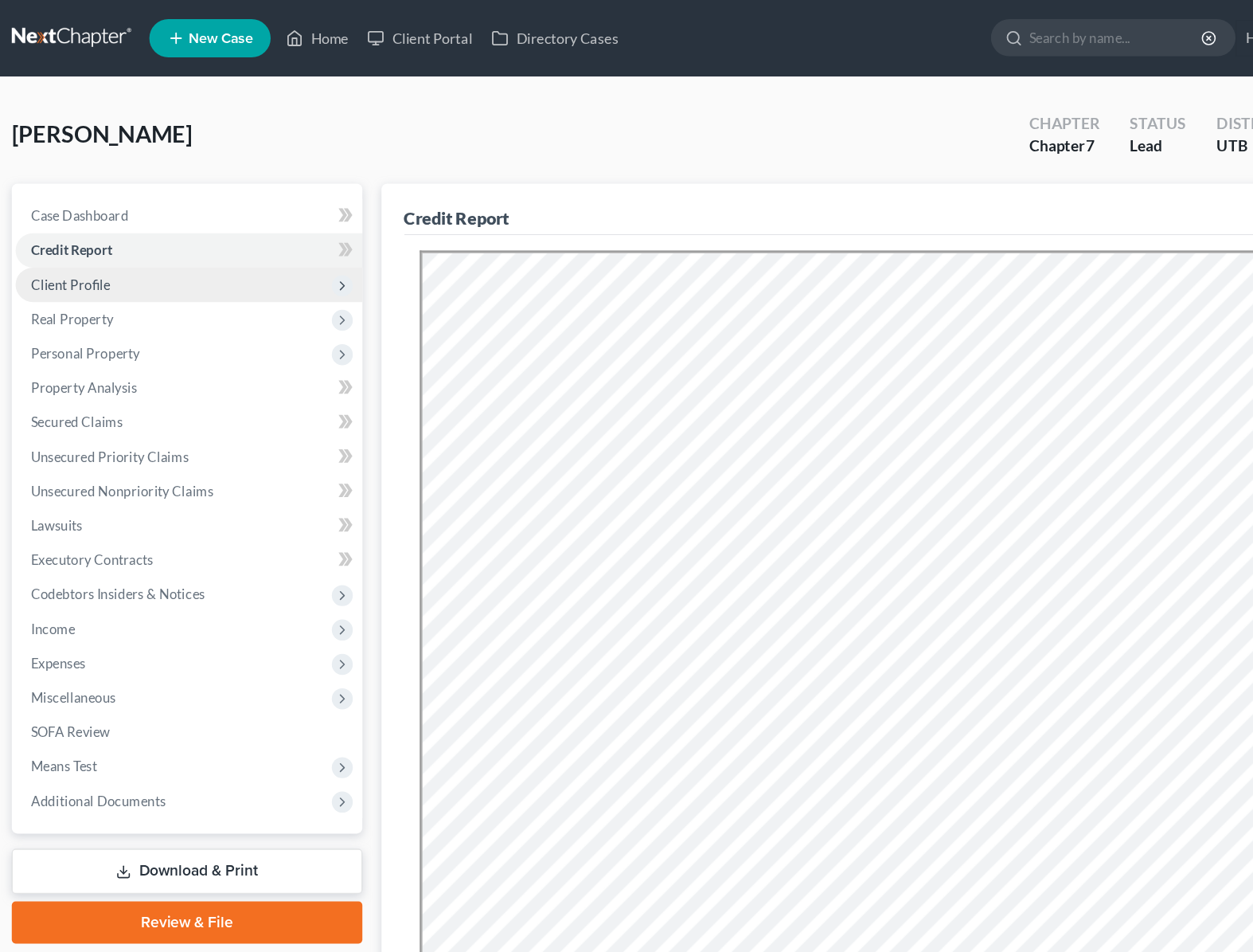
click at [81, 239] on span "Client Profile" at bounding box center [68, 237] width 66 height 14
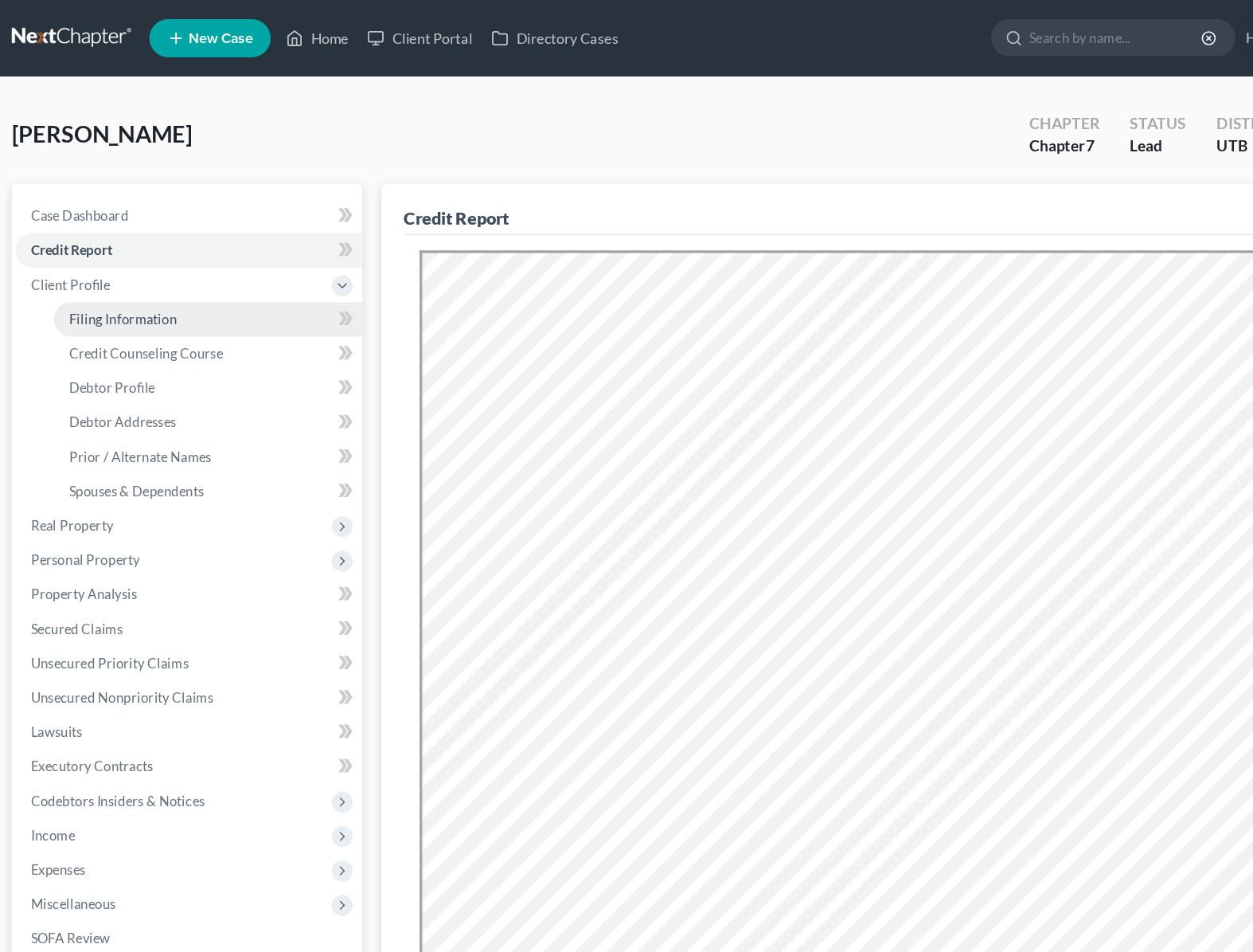
click at [114, 269] on span "Filing Information" at bounding box center [111, 265] width 90 height 14
select select "1"
select select "0"
select select "46"
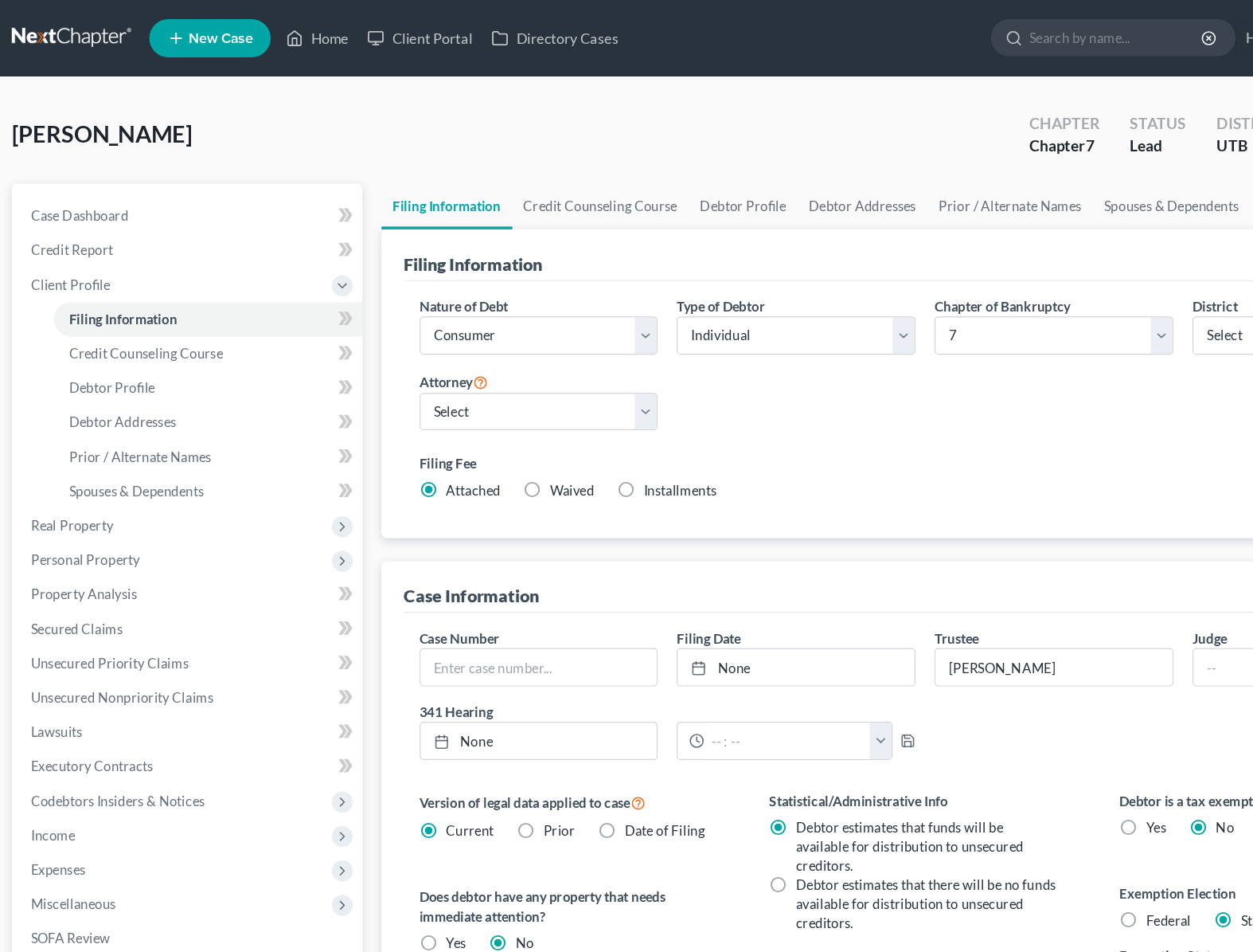
click at [698, 340] on div "Nature of Debt Select Business Consumer Other Nature of Business Select Clearin…" at bounding box center [781, 338] width 860 height 183
click at [510, 168] on link "Credit Counseling Course" at bounding box center [509, 172] width 147 height 38
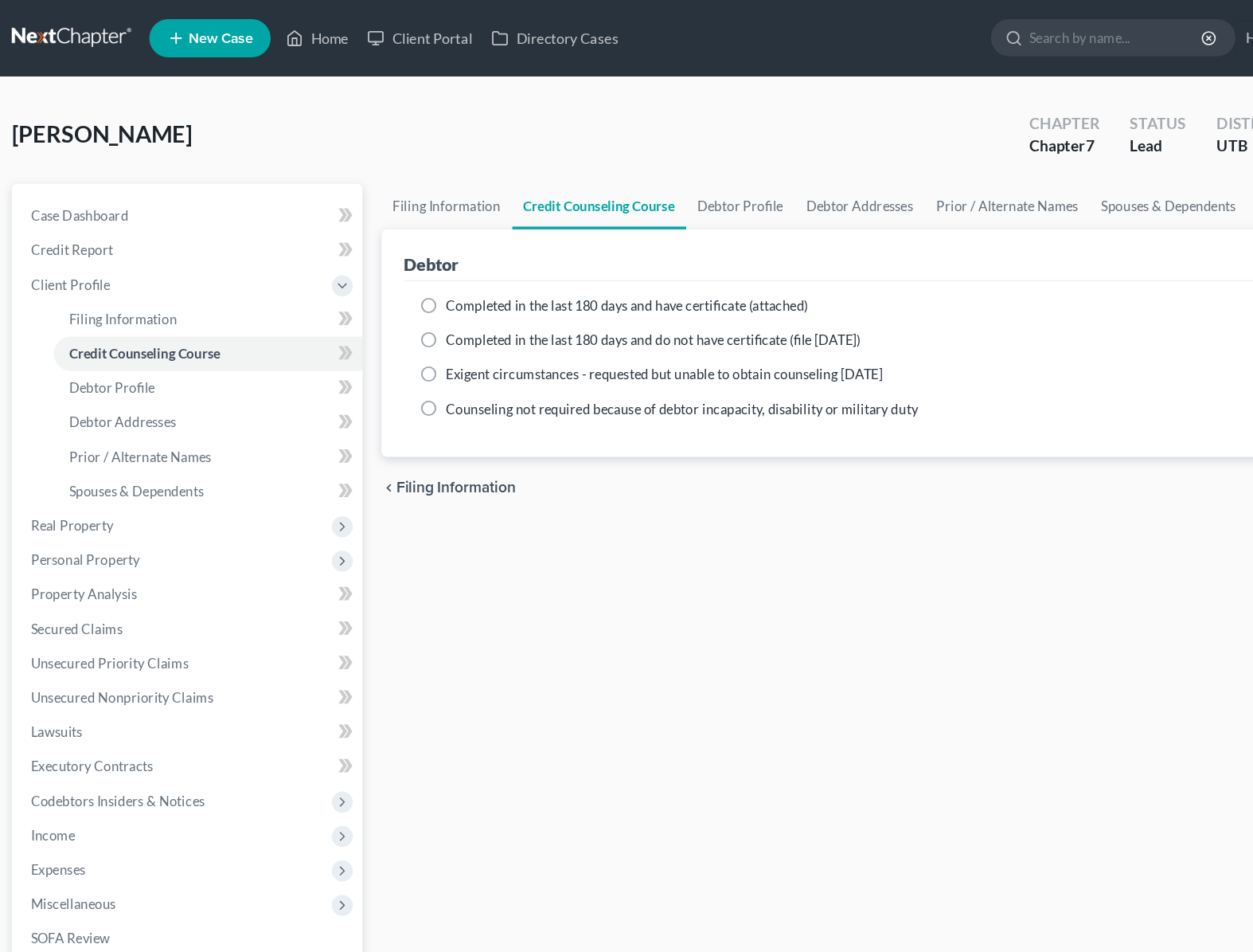
click at [382, 256] on label "Completed in the last 180 days and have certificate (attached)" at bounding box center [533, 255] width 302 height 16
click at [388, 256] on input "Completed in the last 180 days and have certificate (attached)" at bounding box center [393, 252] width 10 height 10
radio input "true"
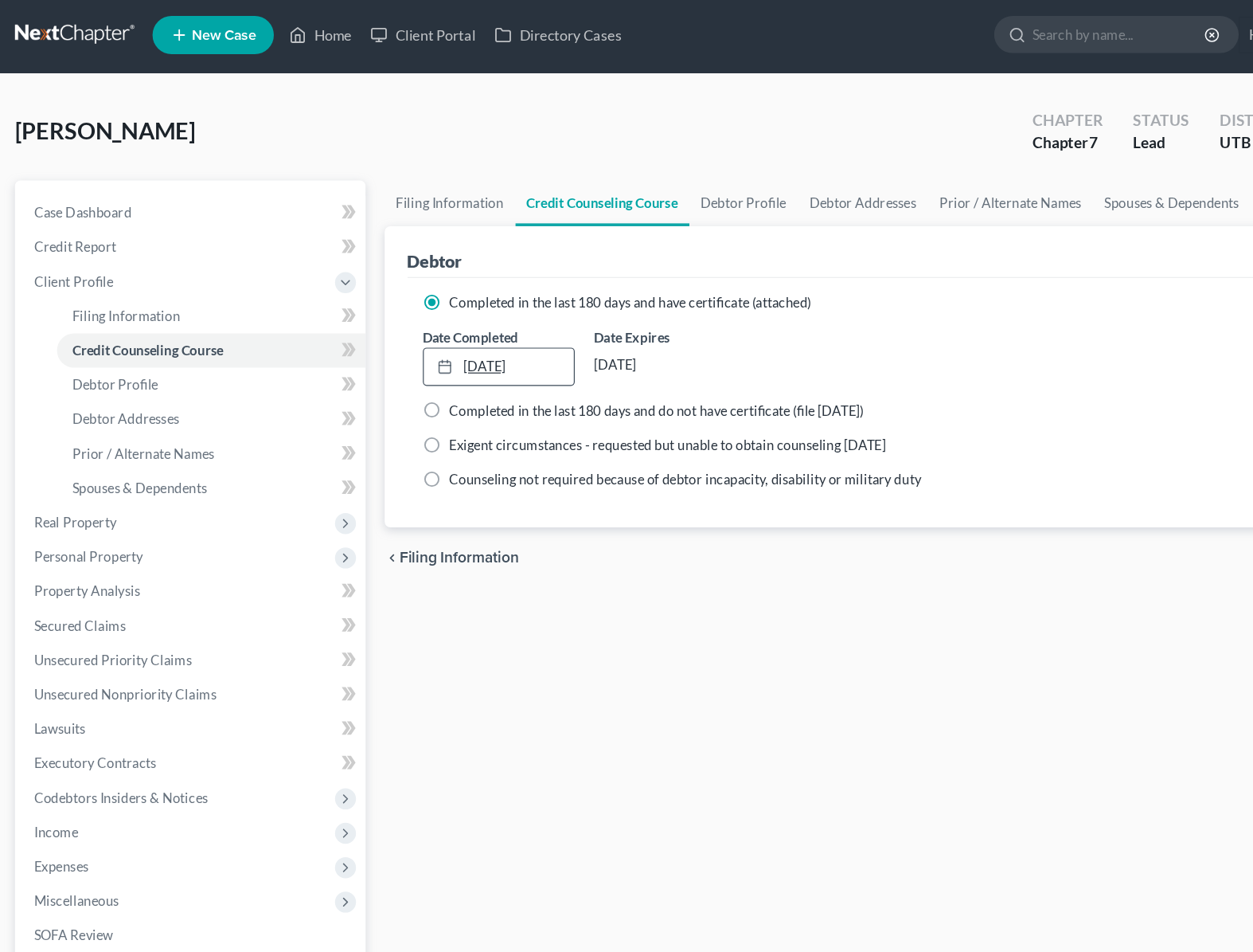
click at [436, 306] on link "[DATE]" at bounding box center [423, 308] width 126 height 31
click at [625, 179] on link "Debtor Profile" at bounding box center [626, 172] width 91 height 38
select select "3"
select select "1"
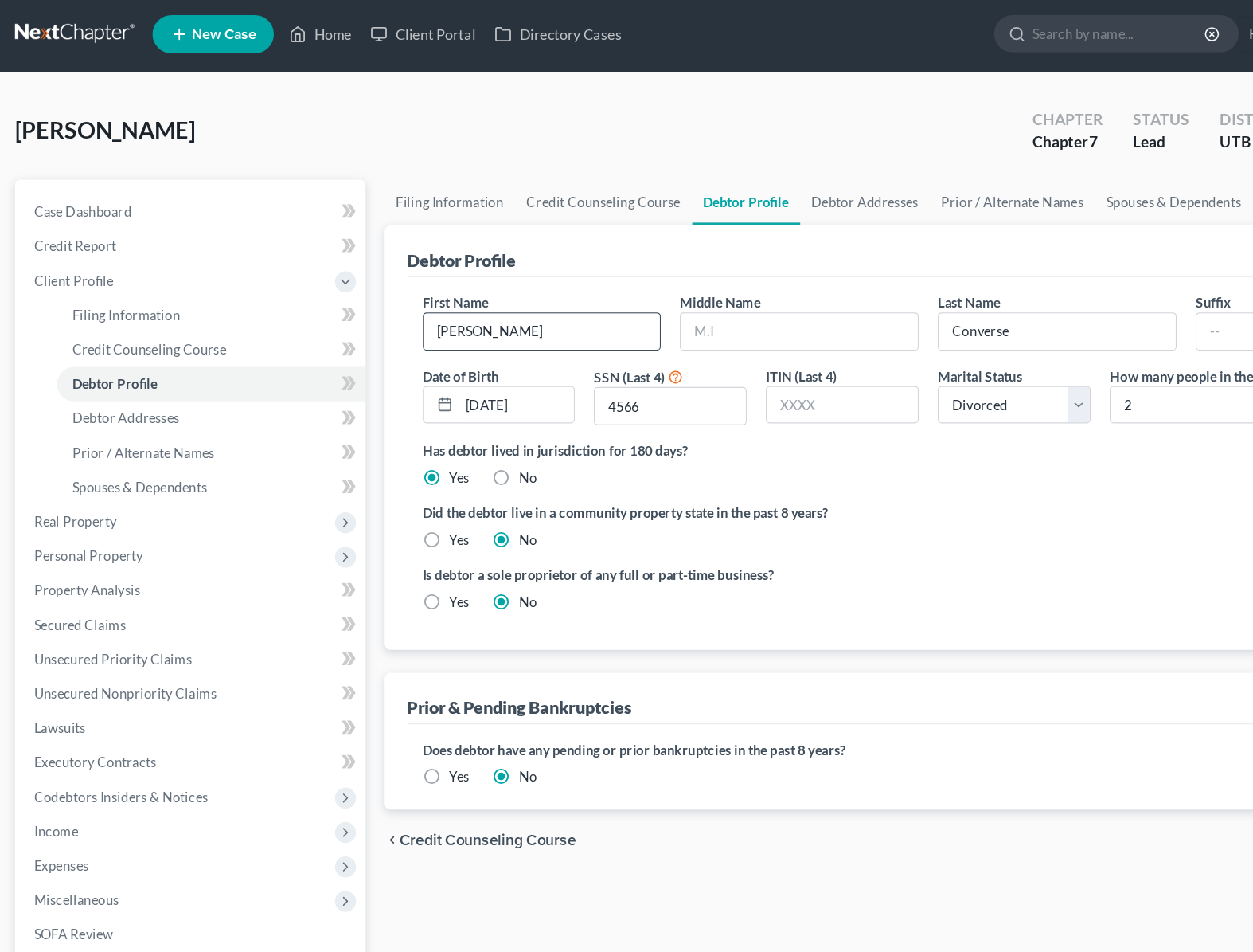
click at [421, 275] on input "[PERSON_NAME]" at bounding box center [459, 279] width 197 height 31
type input "[PERSON_NAME]"
click at [849, 219] on div "Debtor Profile" at bounding box center [780, 213] width 869 height 43
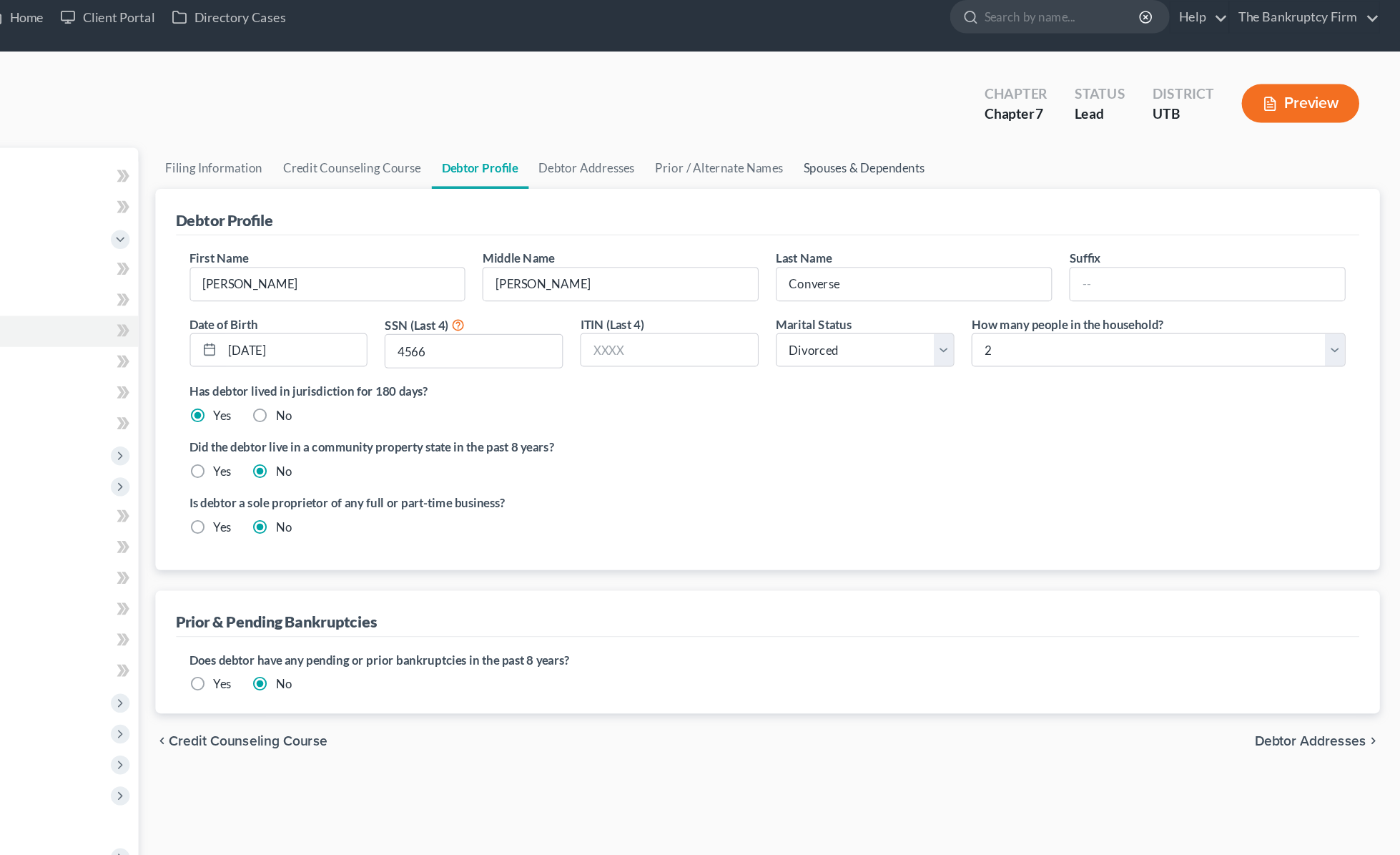
click at [952, 154] on link "Spouses & Dependents" at bounding box center [953, 154] width 118 height 35
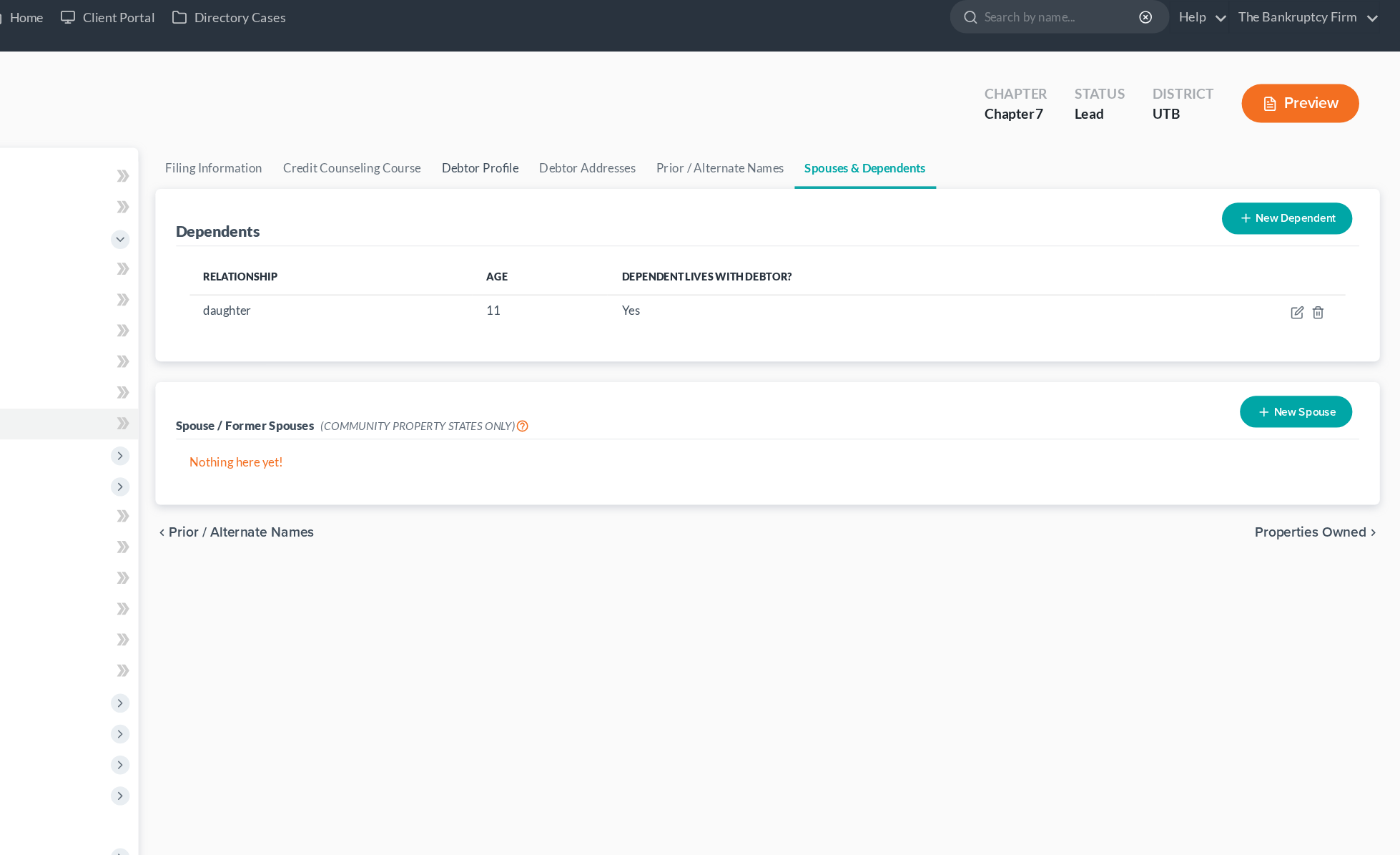
click at [628, 152] on link "Debtor Profile" at bounding box center [634, 154] width 82 height 35
select select "3"
select select "1"
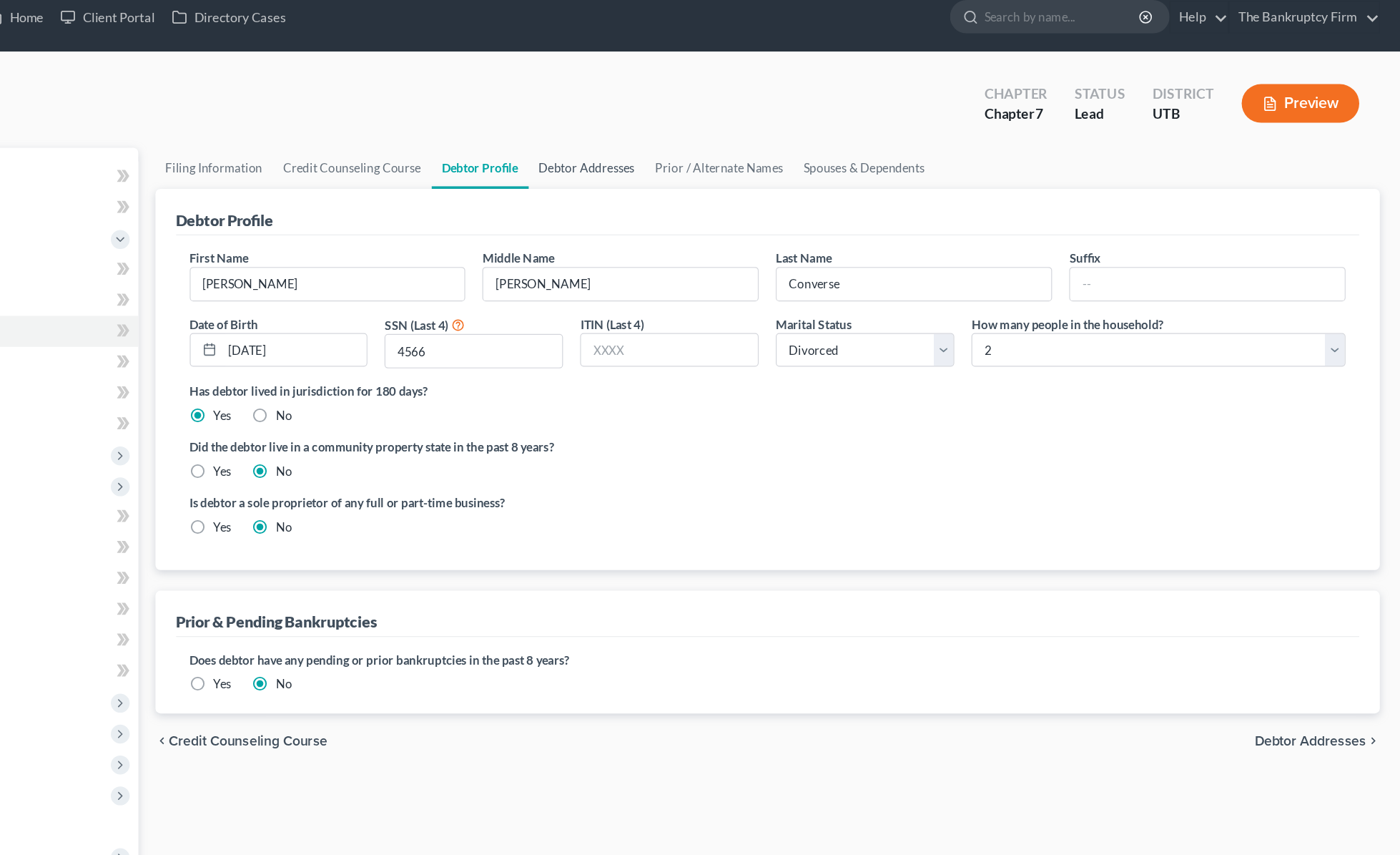
click at [719, 156] on link "Debtor Addresses" at bounding box center [722, 154] width 97 height 35
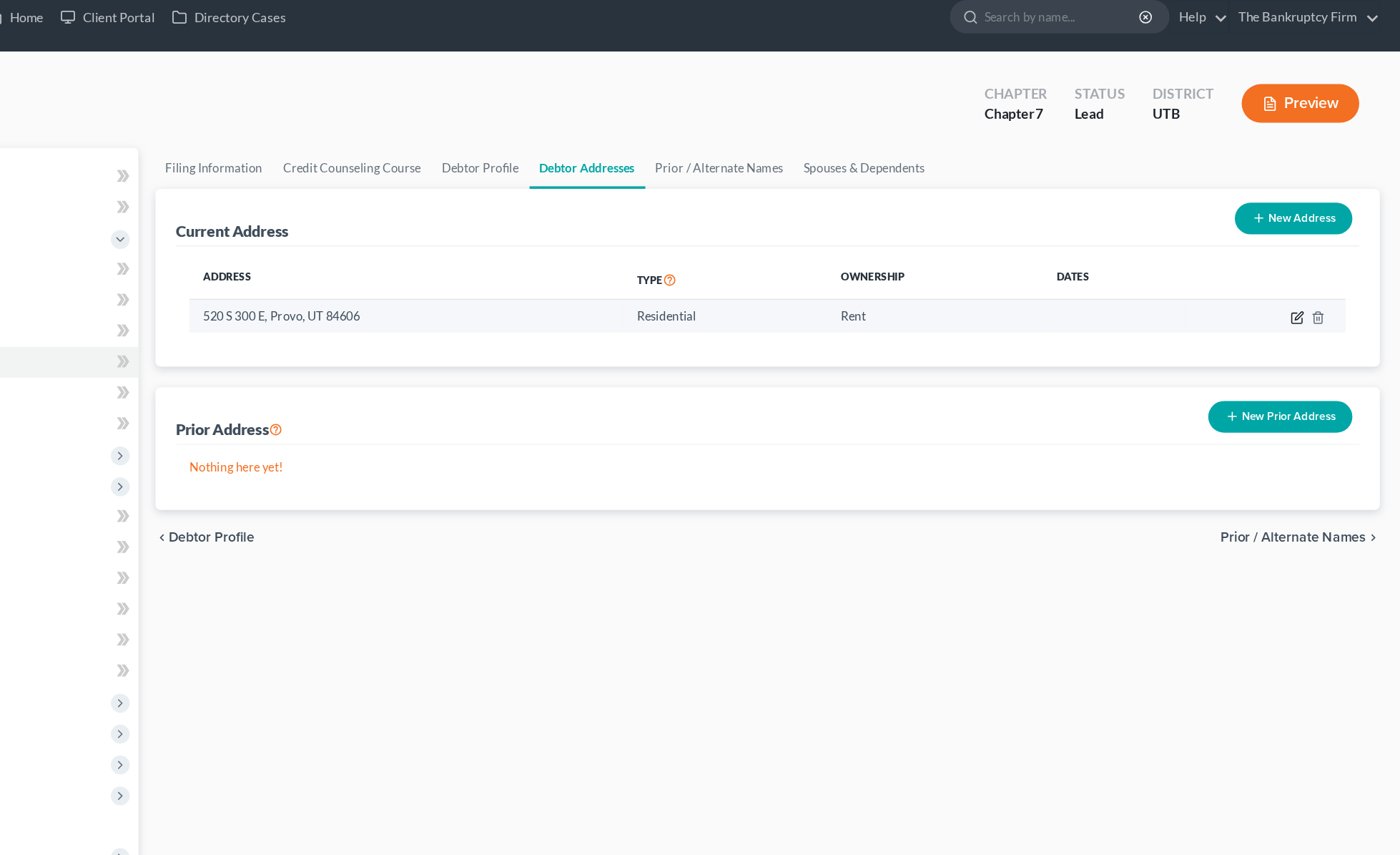
click at [1125, 276] on icon "button" at bounding box center [1314, 278] width 12 height 12
select select "46"
select select "0"
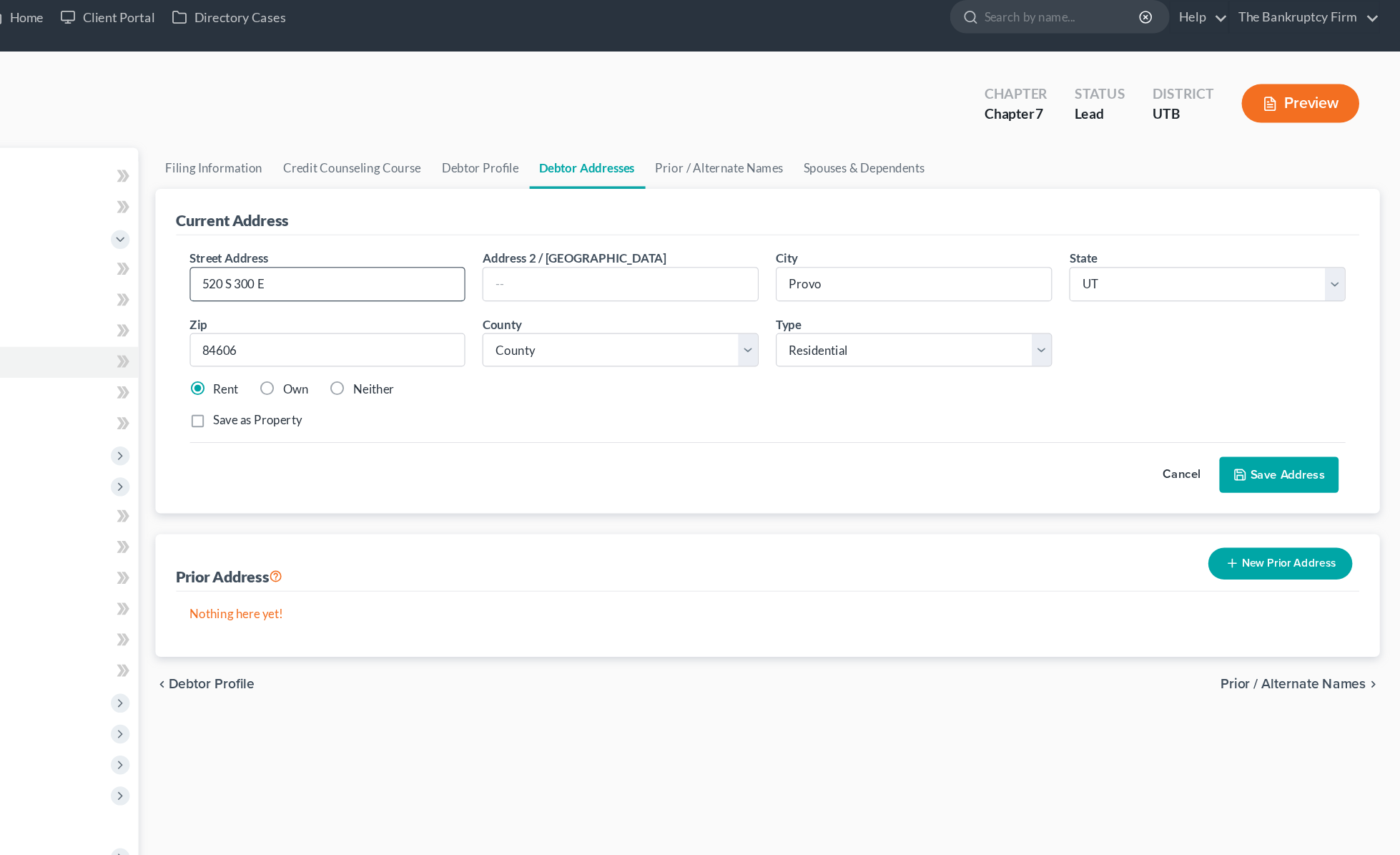
click at [417, 250] on input "520 S 300 E" at bounding box center [506, 251] width 229 height 27
type input "523 S 300 E"
click at [796, 309] on select "County [GEOGRAPHIC_DATA] [GEOGRAPHIC_DATA] [GEOGRAPHIC_DATA] [GEOGRAPHIC_DATA] …" at bounding box center [751, 306] width 230 height 28
select select "24"
click at [635, 291] on select "County [GEOGRAPHIC_DATA] [GEOGRAPHIC_DATA] [GEOGRAPHIC_DATA] [GEOGRAPHIC_DATA] …" at bounding box center [751, 306] width 230 height 28
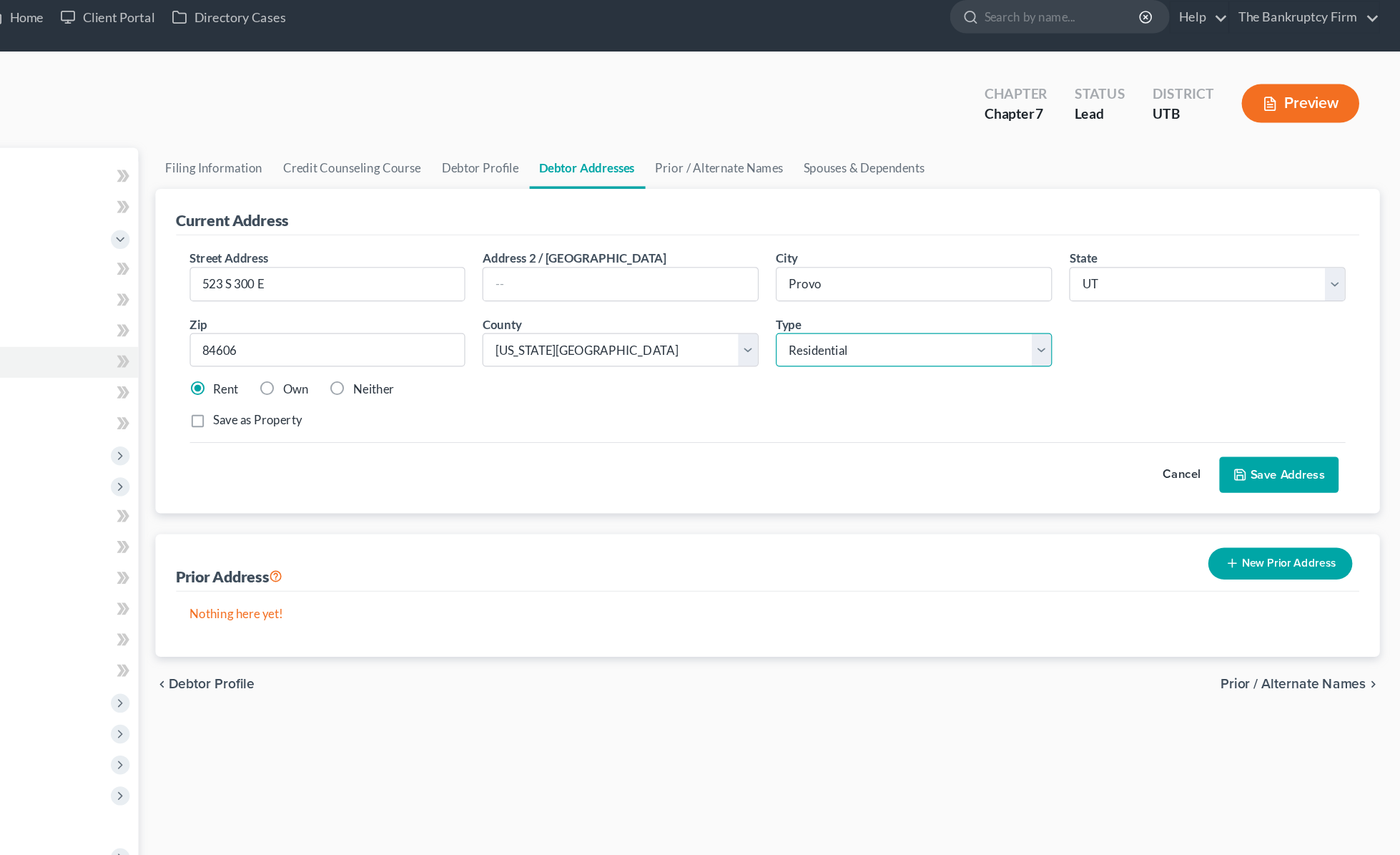
click at [1096, 304] on select "Select Residential Mailing Rental Business" at bounding box center [995, 306] width 230 height 28
click at [880, 291] on select "Select Residential Mailing Rental Business" at bounding box center [995, 306] width 230 height 28
click at [1125, 483] on button "New Prior Address" at bounding box center [1301, 484] width 121 height 27
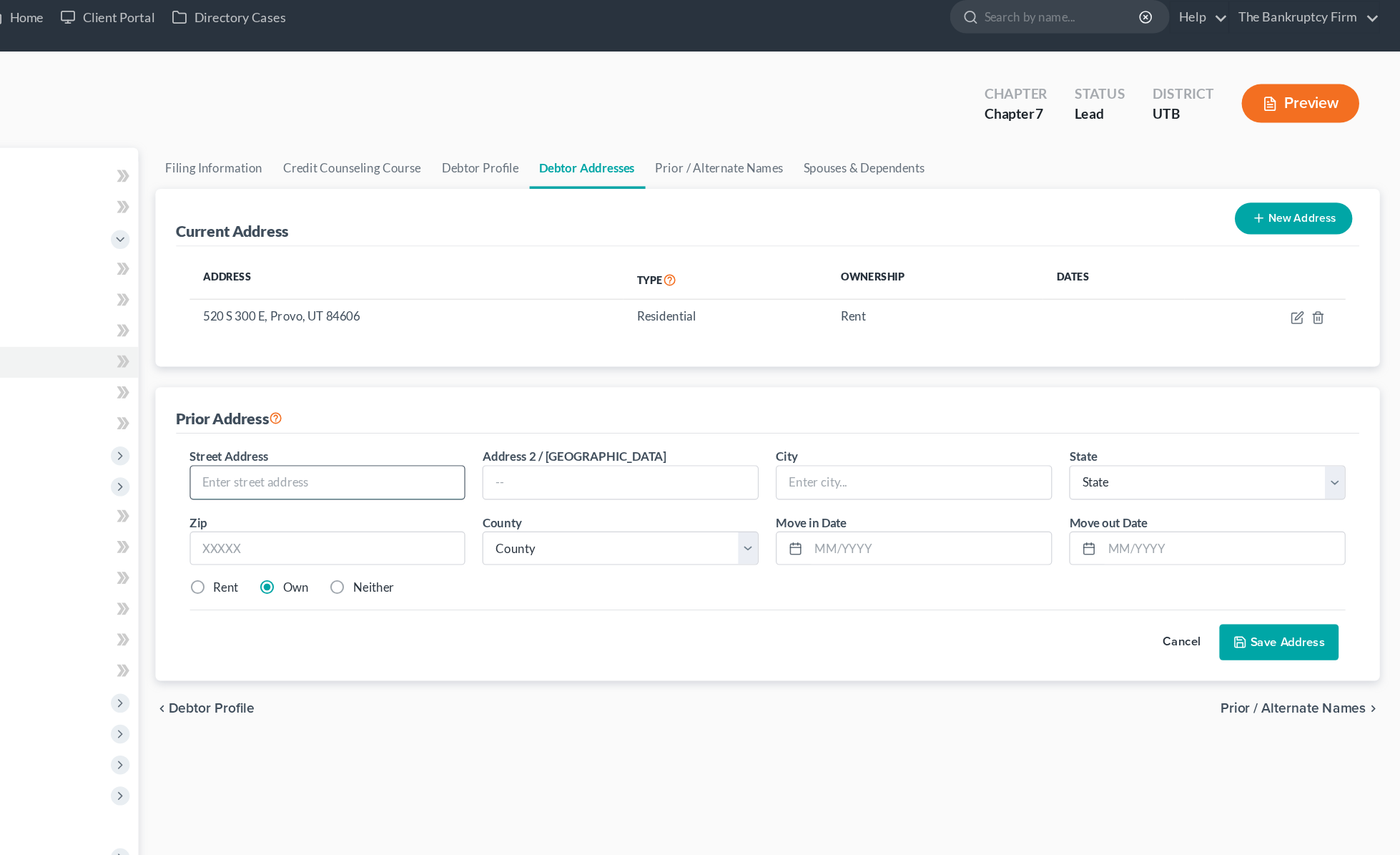
click at [448, 416] on input "text" at bounding box center [506, 416] width 229 height 27
type input "[STREET_ADDRESS]"
type input "Pro"
type input "Apt 201"
type input "Provo"
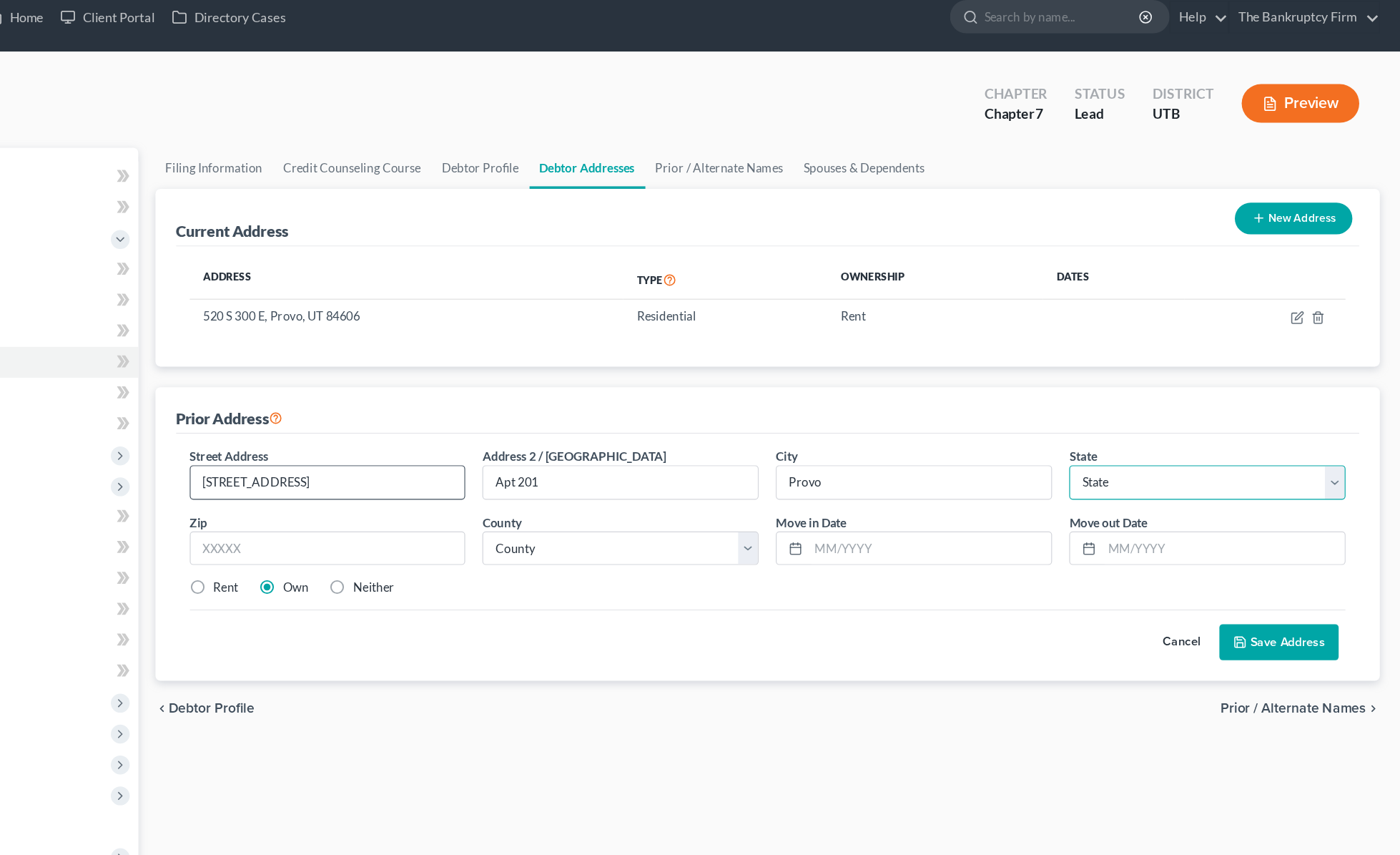
select select "46"
type input "84601"
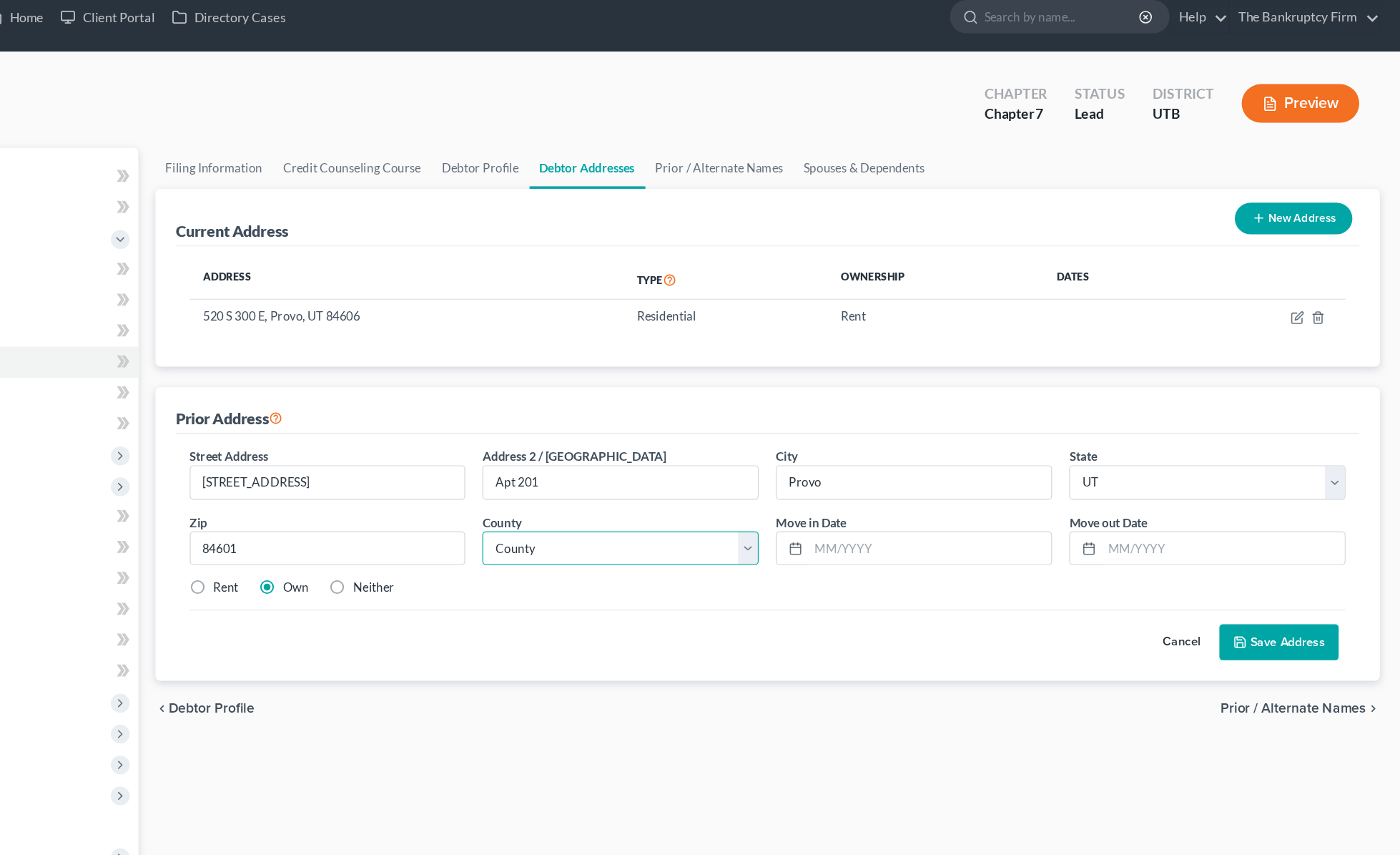
click at [689, 480] on select "County [GEOGRAPHIC_DATA] [GEOGRAPHIC_DATA] [GEOGRAPHIC_DATA] [GEOGRAPHIC_DATA] …" at bounding box center [751, 471] width 230 height 28
select select "24"
click at [635, 457] on select "County [GEOGRAPHIC_DATA] [GEOGRAPHIC_DATA] [GEOGRAPHIC_DATA] [GEOGRAPHIC_DATA] …" at bounding box center [751, 471] width 230 height 28
click at [411, 505] on label "Rent" at bounding box center [421, 503] width 20 height 14
click at [417, 505] on input "Rent" at bounding box center [422, 501] width 9 height 9
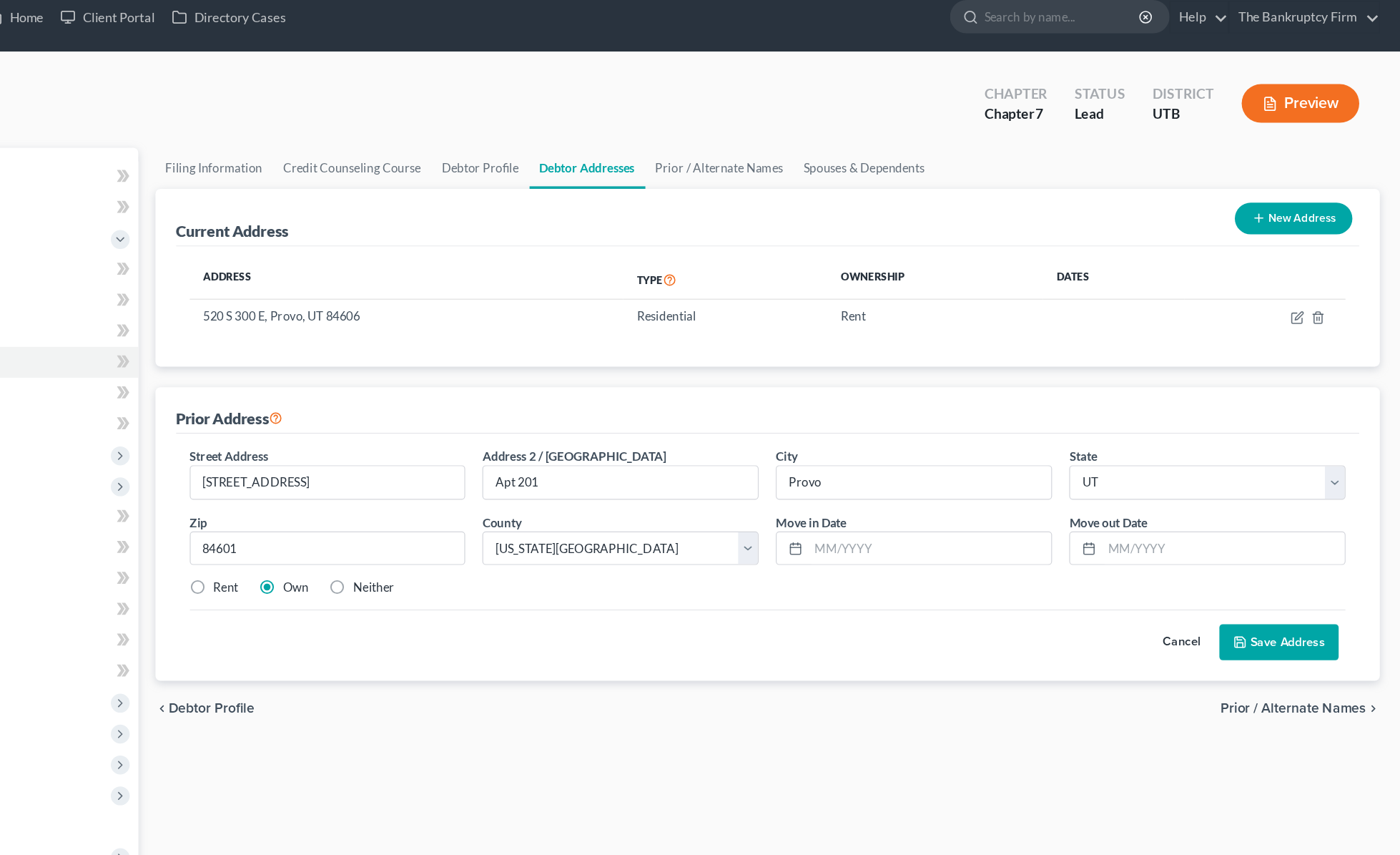
radio input "true"
click at [959, 474] on input "text" at bounding box center [1007, 471] width 202 height 27
type input "08/2022"
type input "12/2024"
click at [1125, 550] on button "Save Address" at bounding box center [1299, 549] width 99 height 30
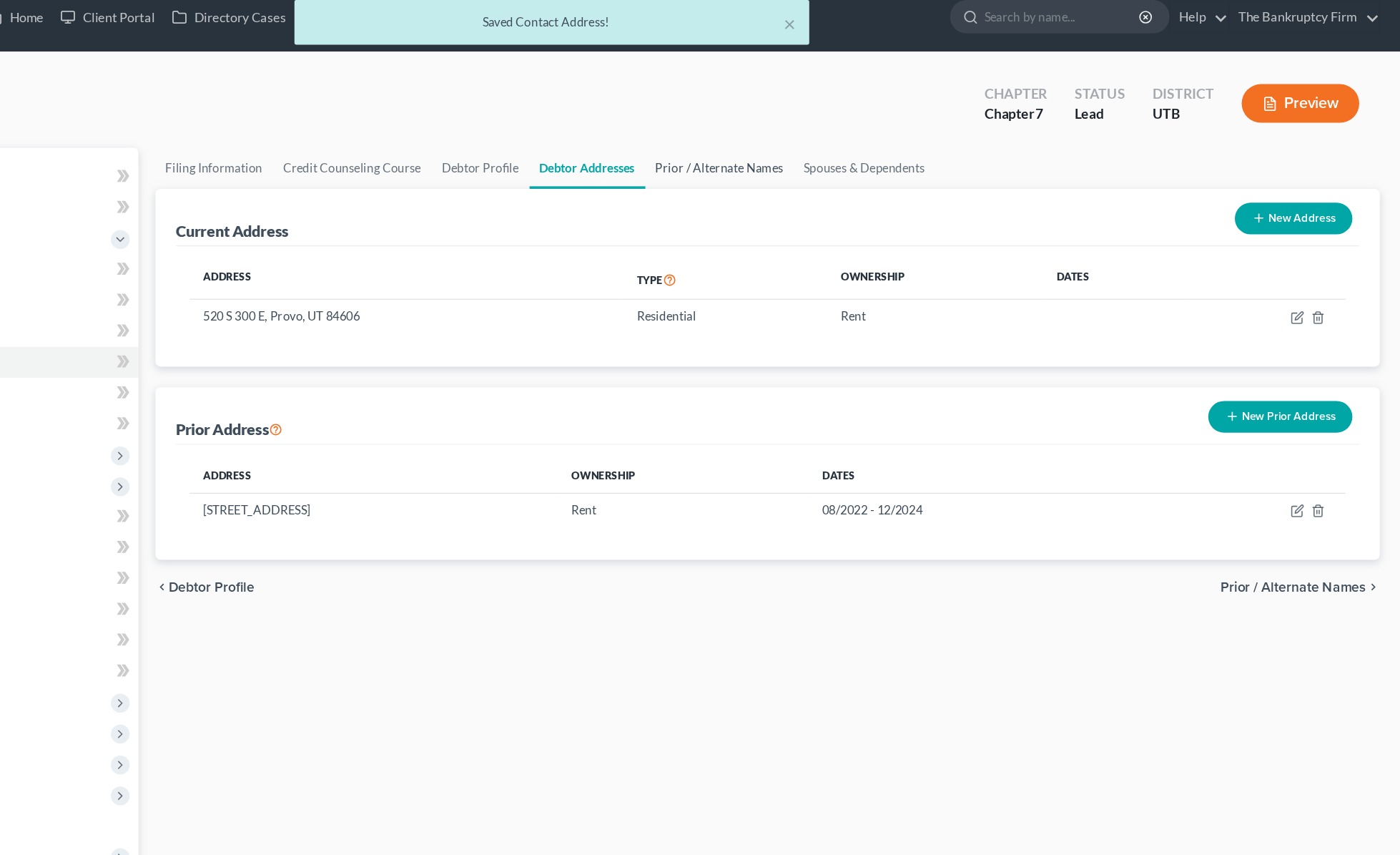
click at [813, 153] on link "Prior / Alternate Names" at bounding box center [833, 154] width 124 height 35
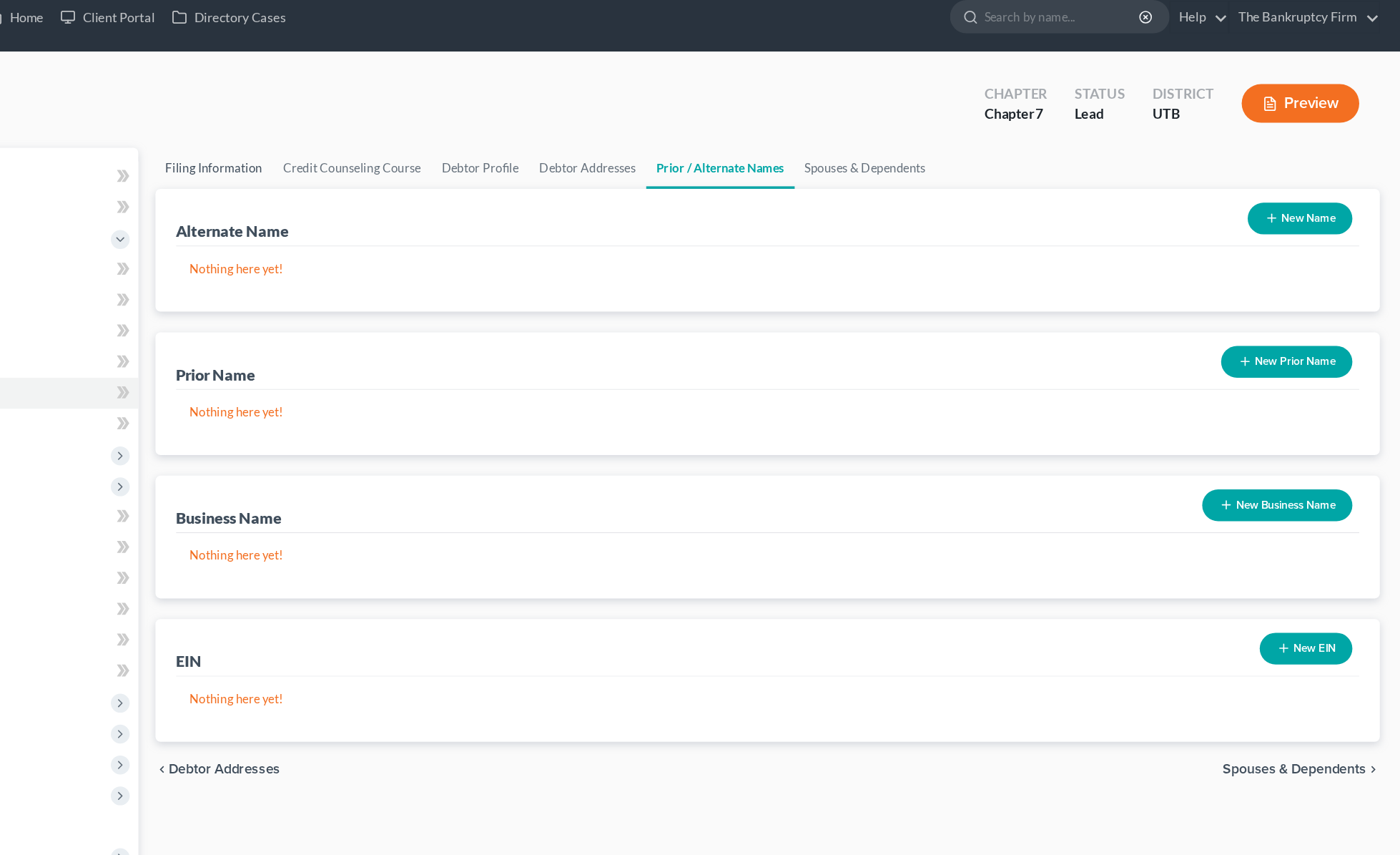
click at [387, 156] on link "Filing Information" at bounding box center [411, 154] width 98 height 35
select select "1"
select select "0"
select select "81"
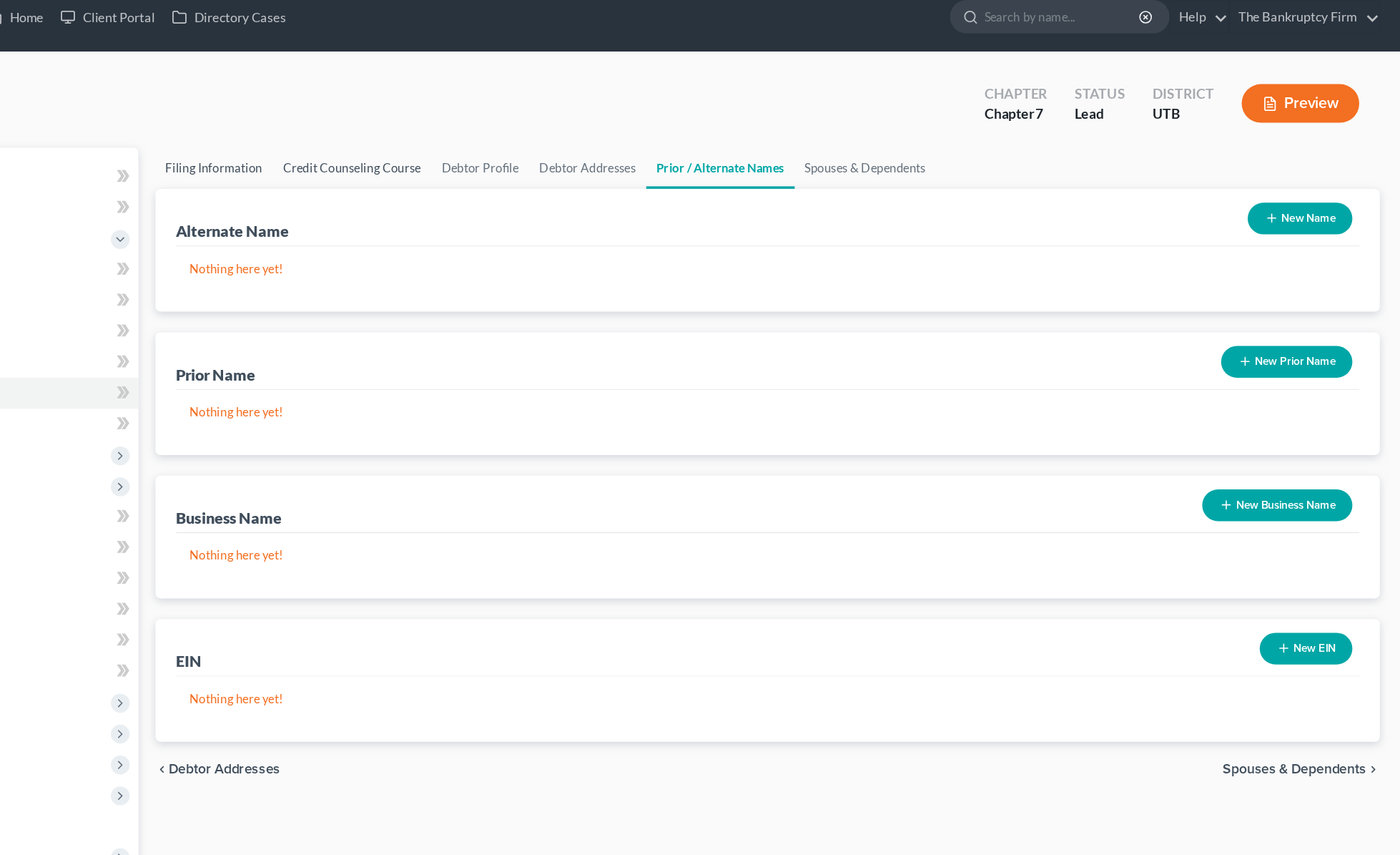
select select "0"
select select "46"
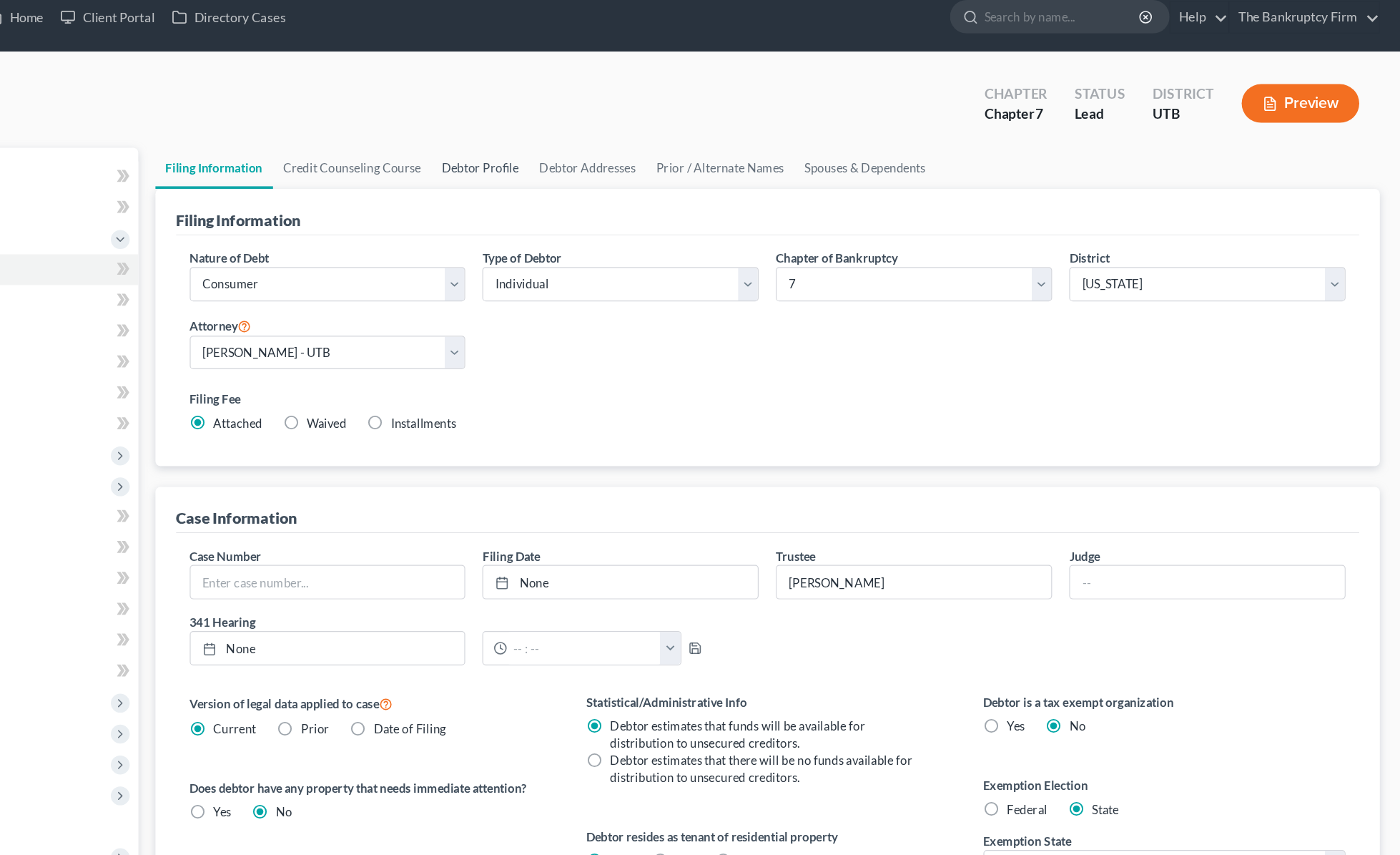
click at [630, 154] on link "Debtor Profile" at bounding box center [634, 154] width 82 height 35
select select "3"
select select "1"
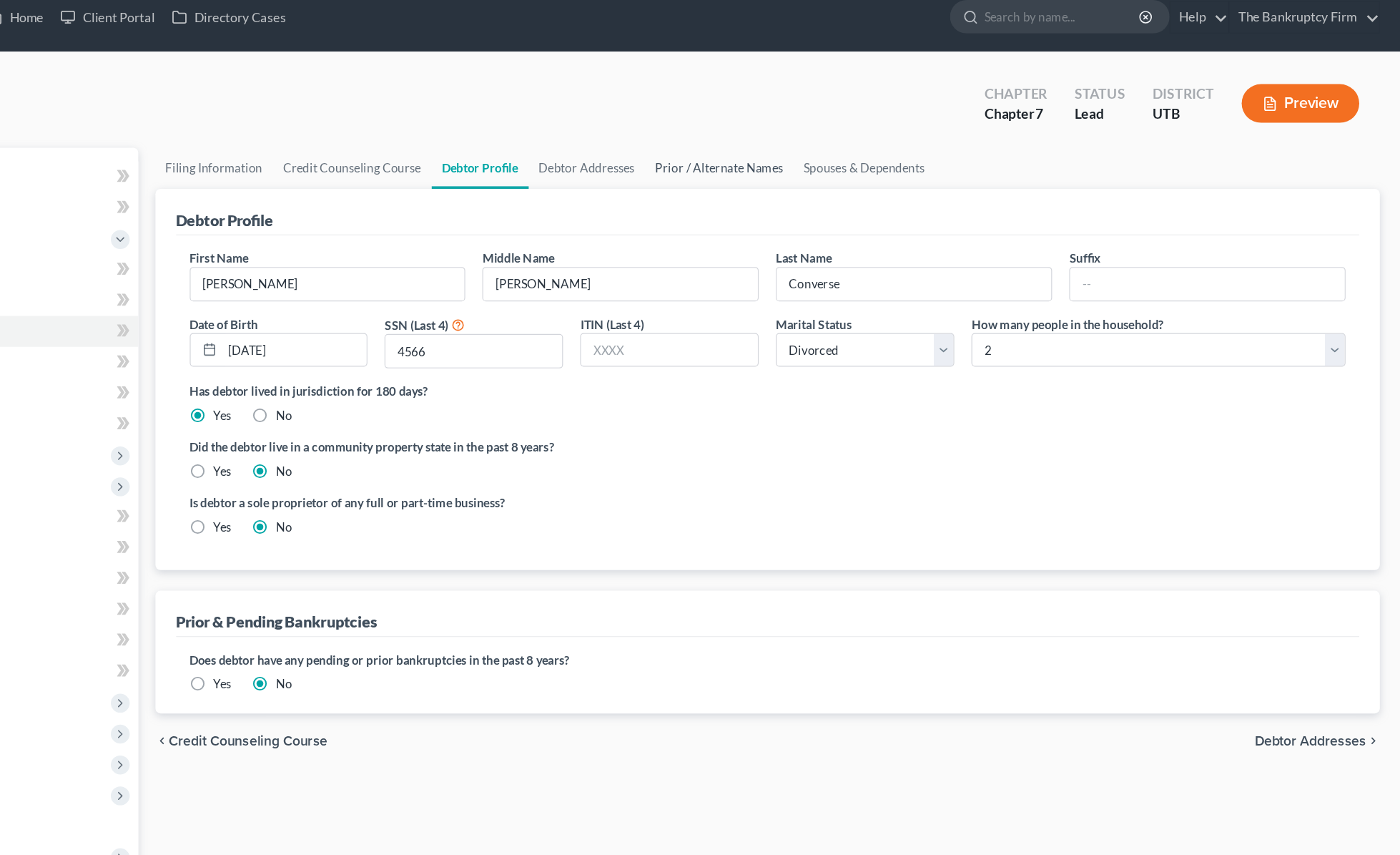
click at [847, 154] on link "Prior / Alternate Names" at bounding box center [833, 154] width 124 height 35
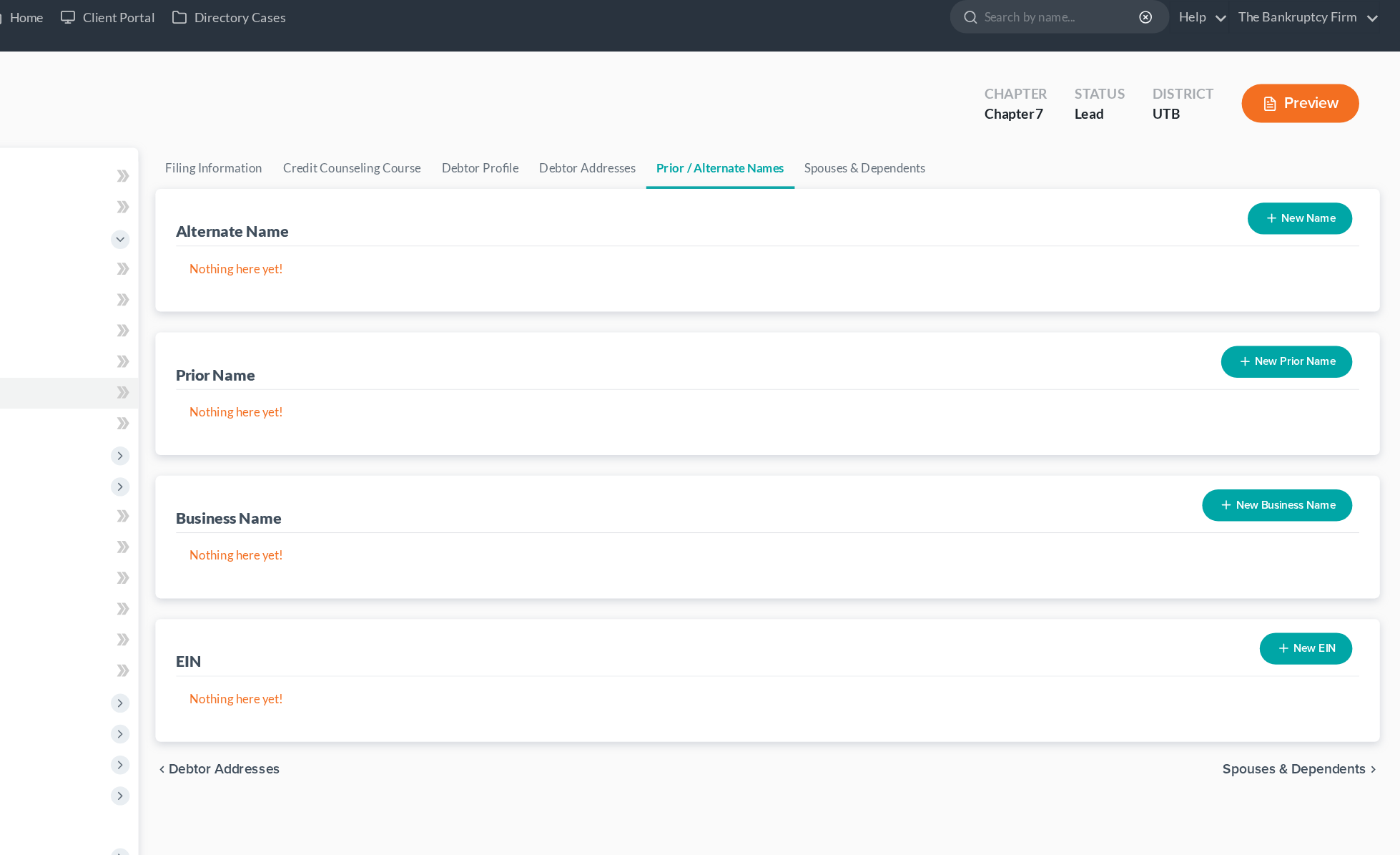
click at [1125, 193] on button "New Name" at bounding box center [1317, 197] width 87 height 27
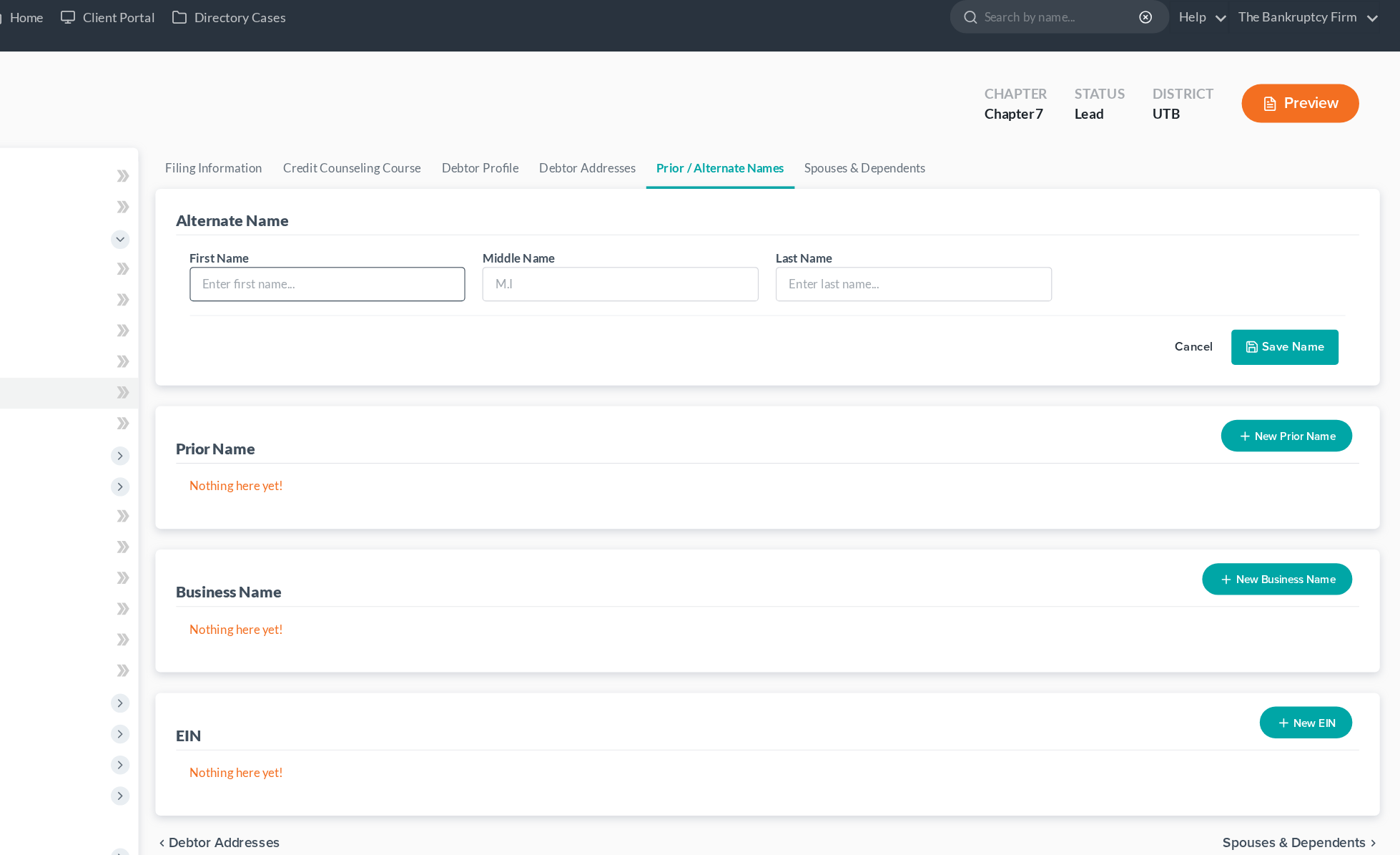
click at [439, 252] on input "text" at bounding box center [506, 251] width 229 height 27
type input "[PERSON_NAME]"
type input "Converse"
click at [1125, 306] on button "Save Name" at bounding box center [1303, 304] width 89 height 30
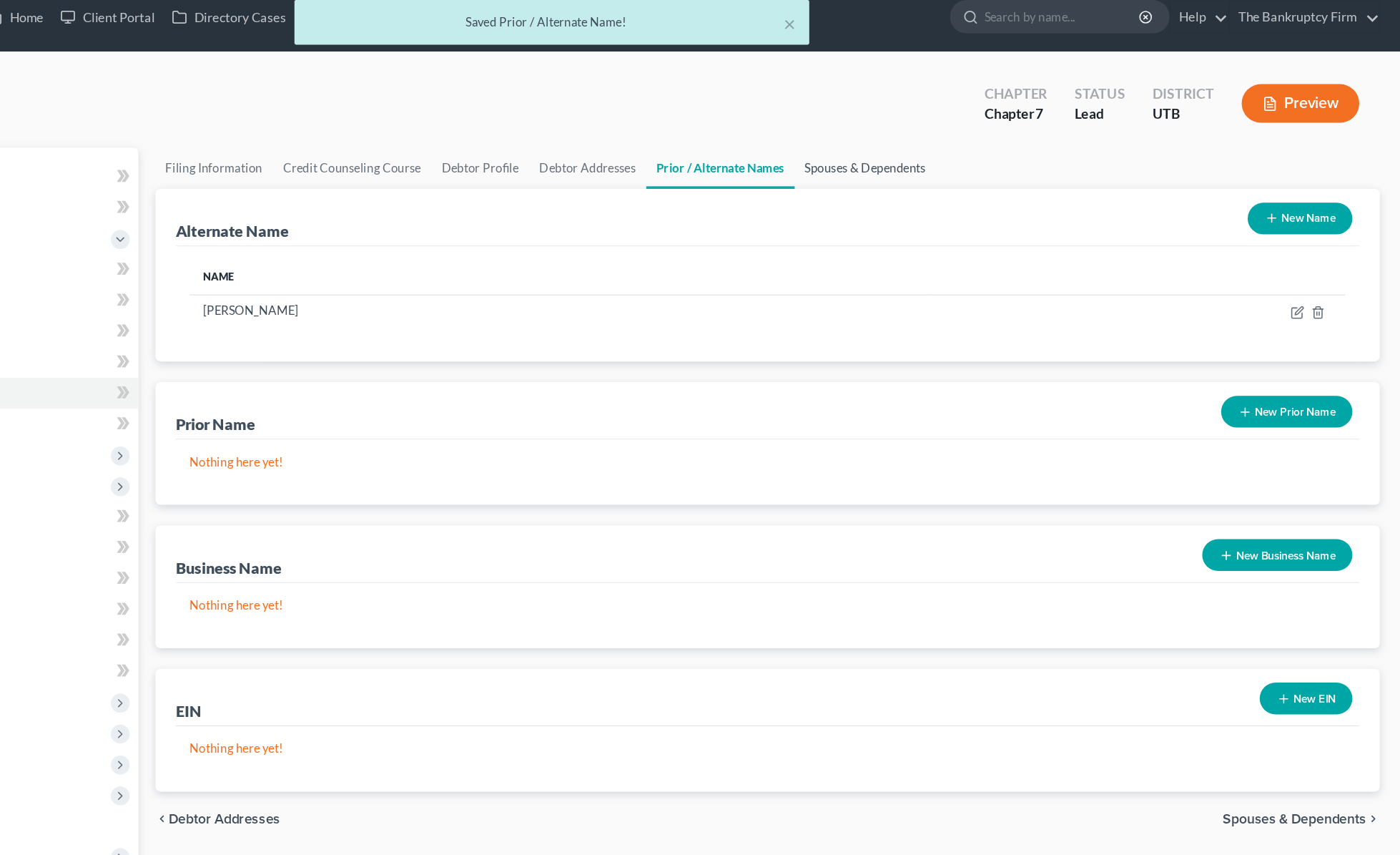
click at [944, 152] on link "Spouses & Dependents" at bounding box center [954, 154] width 118 height 35
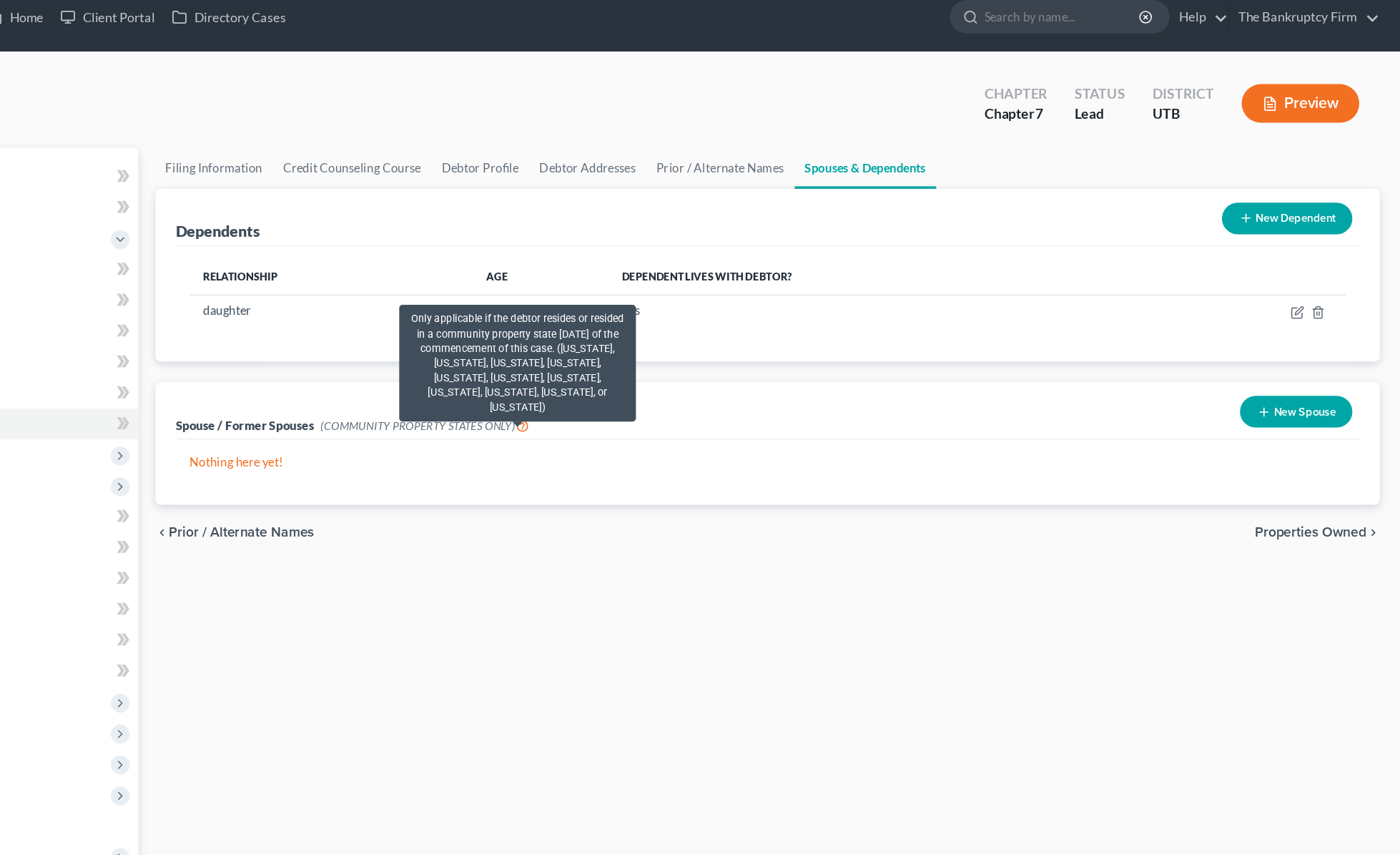
click at [665, 369] on icon at bounding box center [668, 368] width 12 height 13
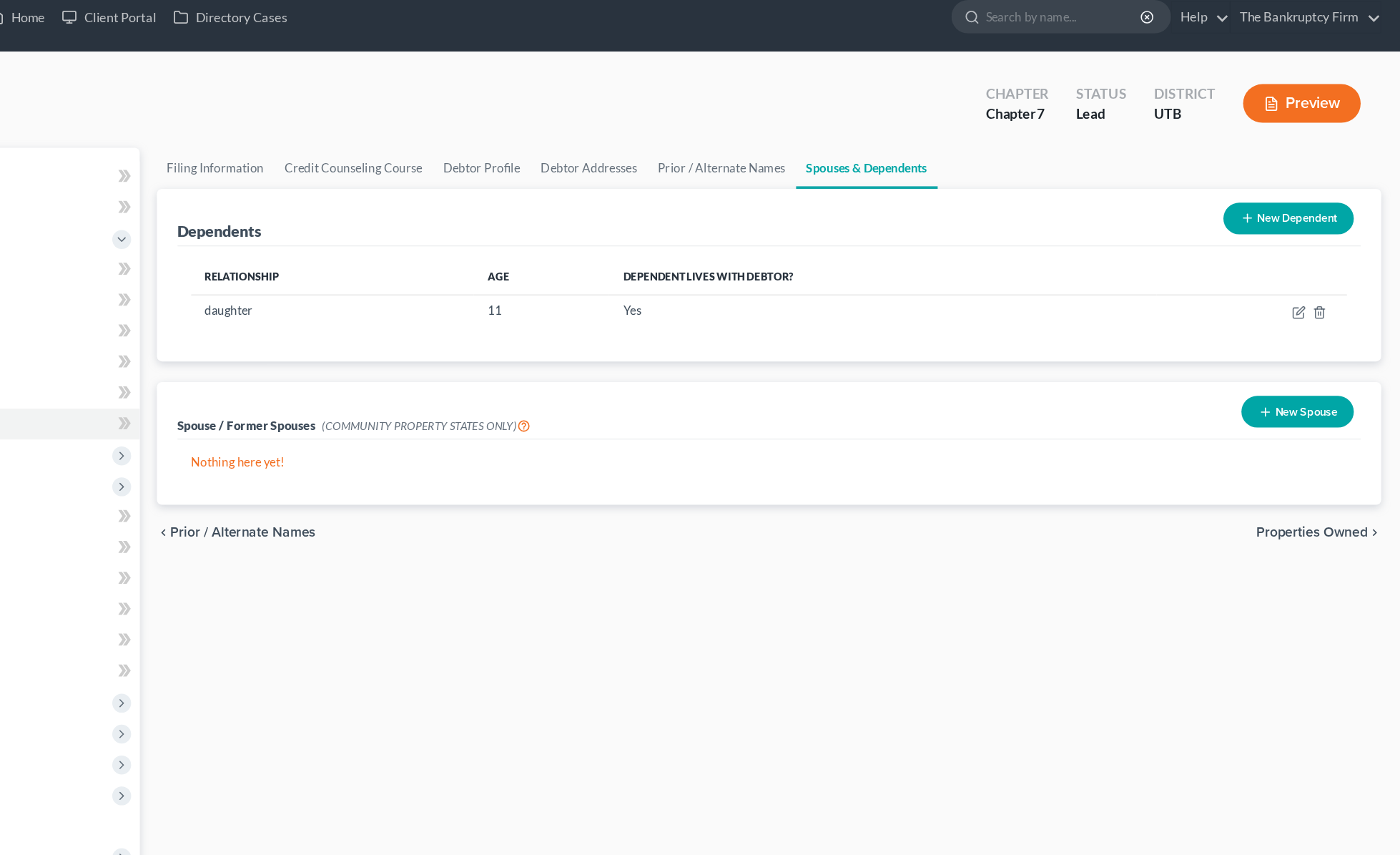
click at [1125, 144] on ul "Filing Information Credit Counseling Course Debtor Profile Debtor Addresses Pri…" at bounding box center [873, 154] width 1022 height 35
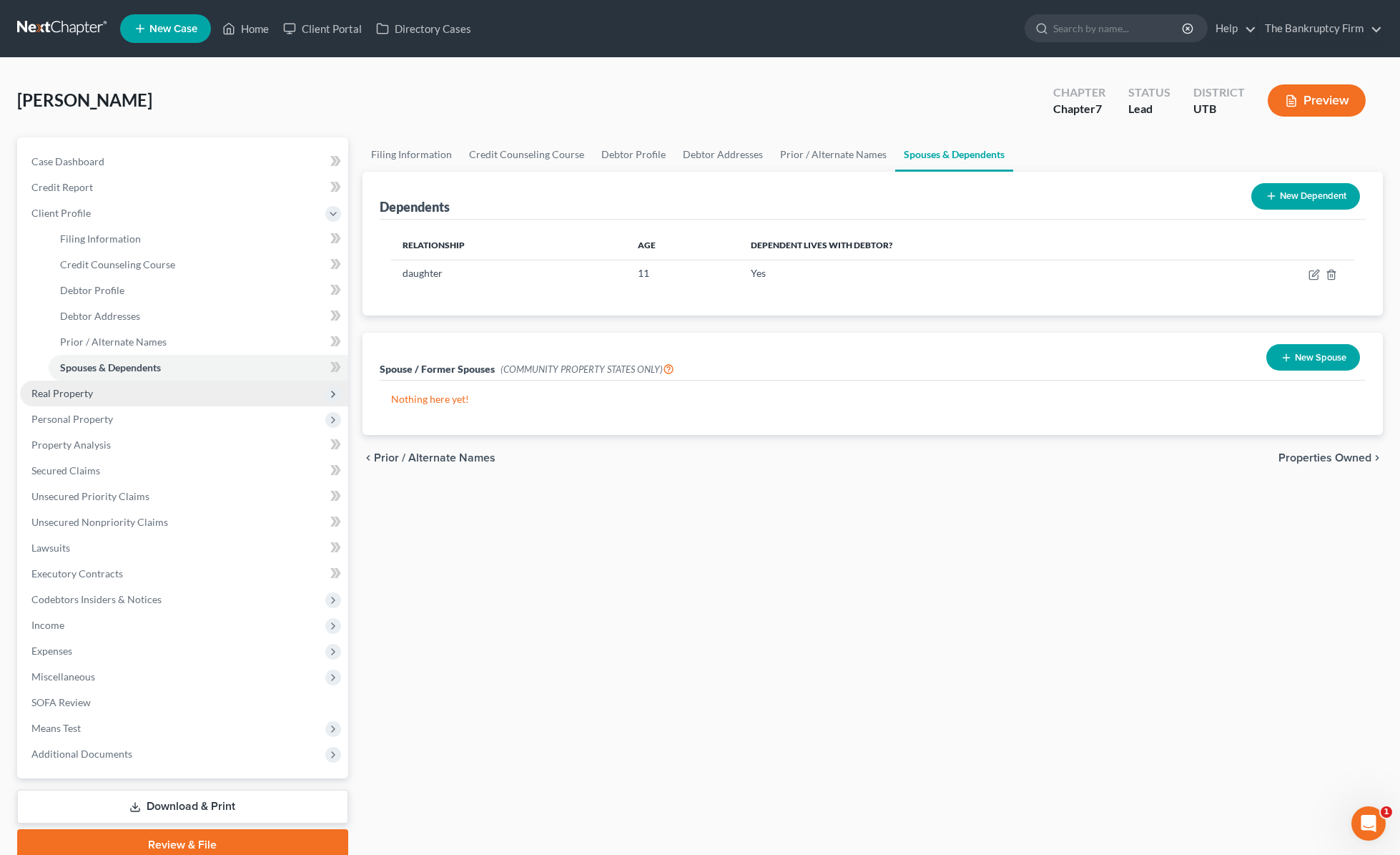
click at [61, 394] on span "Real Property" at bounding box center [62, 393] width 61 height 12
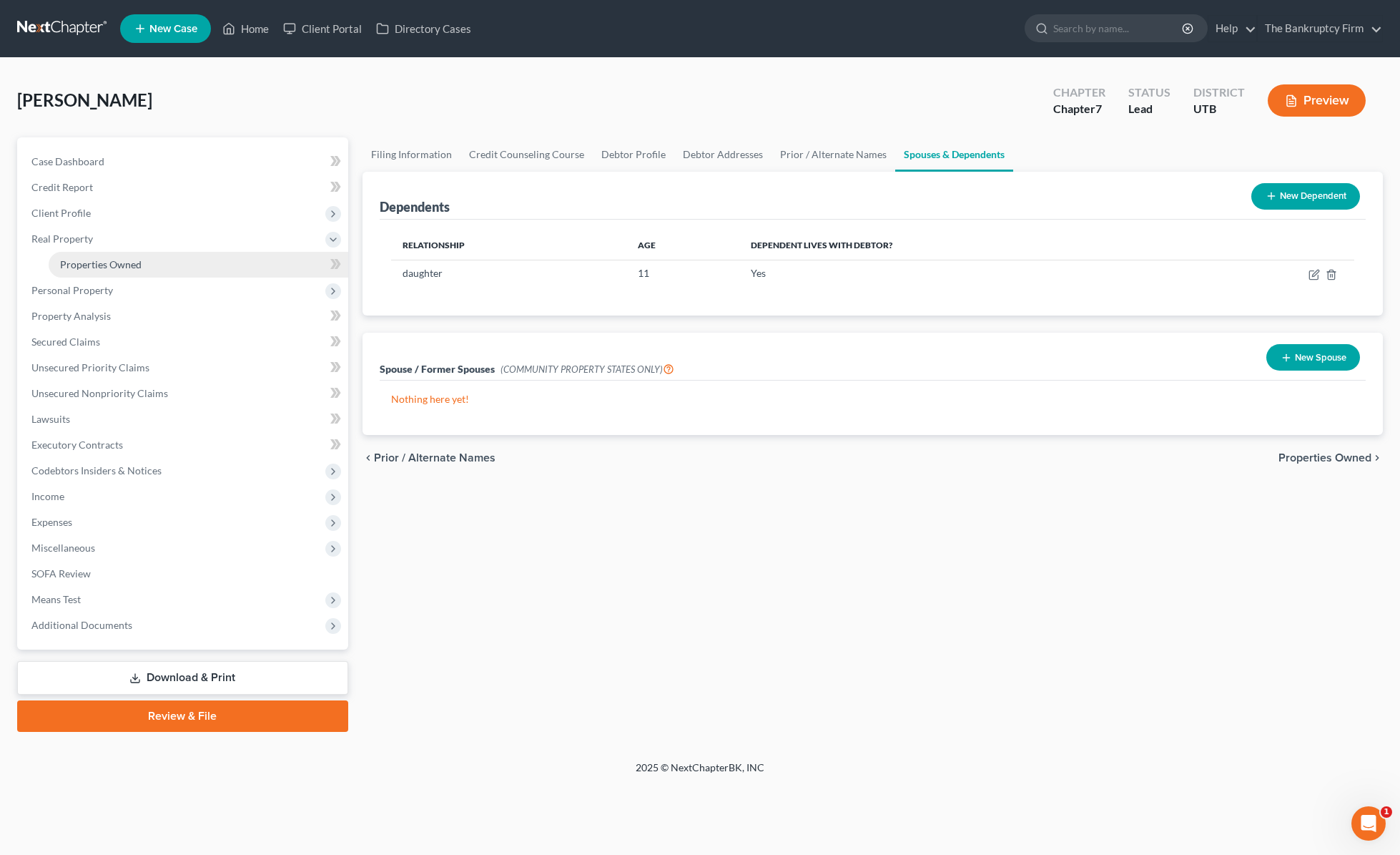
click at [80, 261] on span "Properties Owned" at bounding box center [101, 264] width 82 height 12
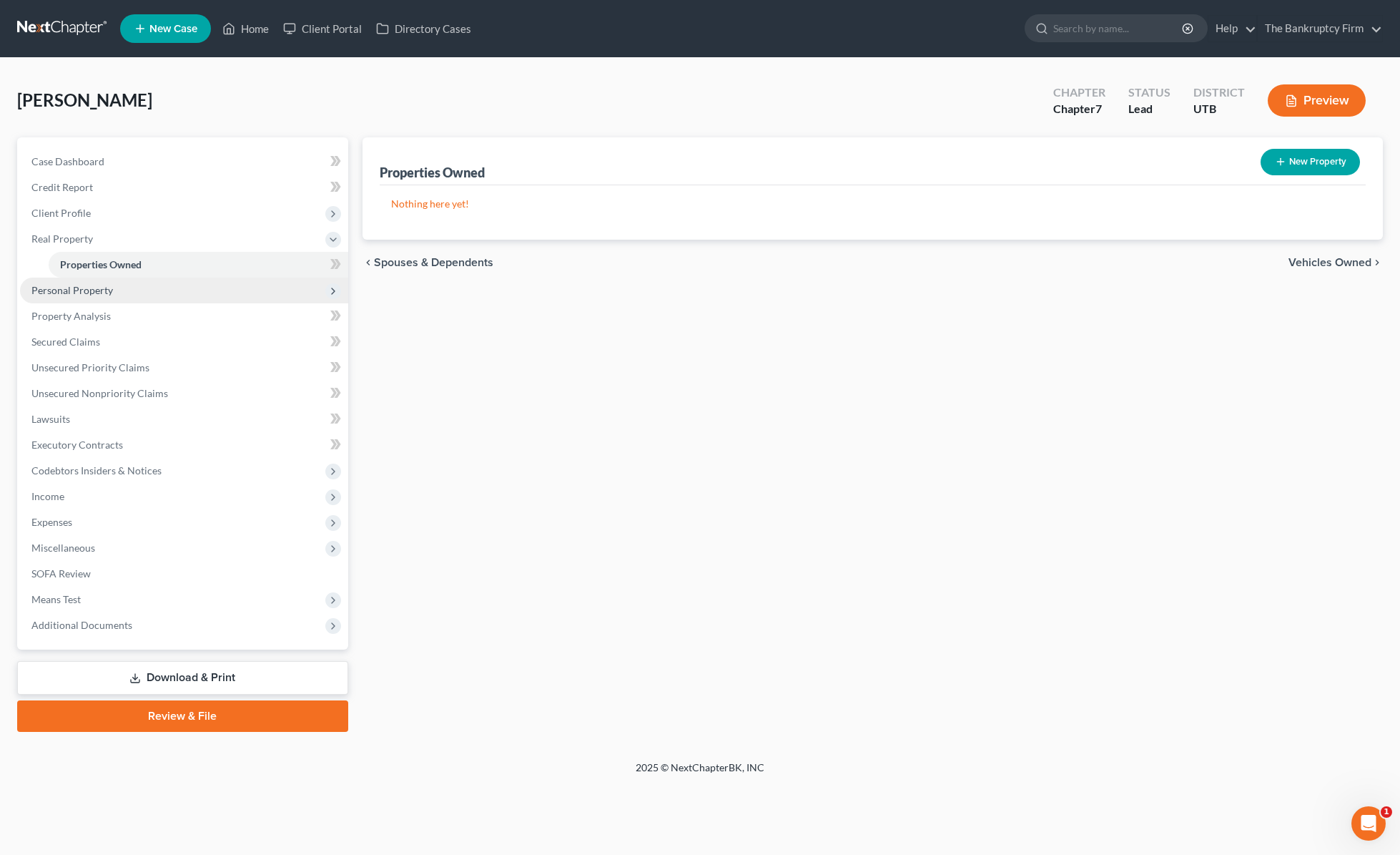
click at [92, 287] on span "Personal Property" at bounding box center [73, 290] width 82 height 12
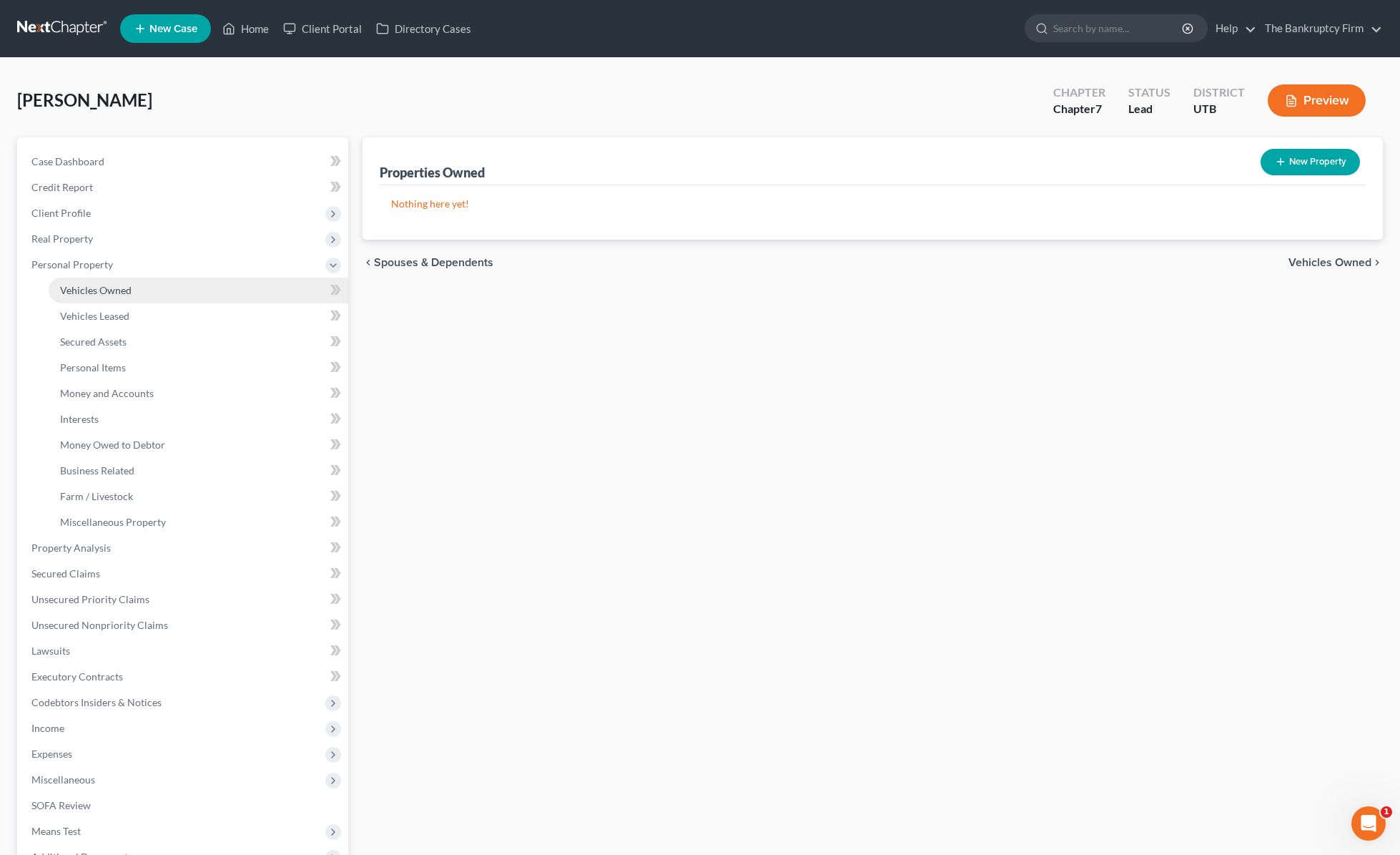
click at [114, 284] on span "Vehicles Owned" at bounding box center [96, 290] width 72 height 12
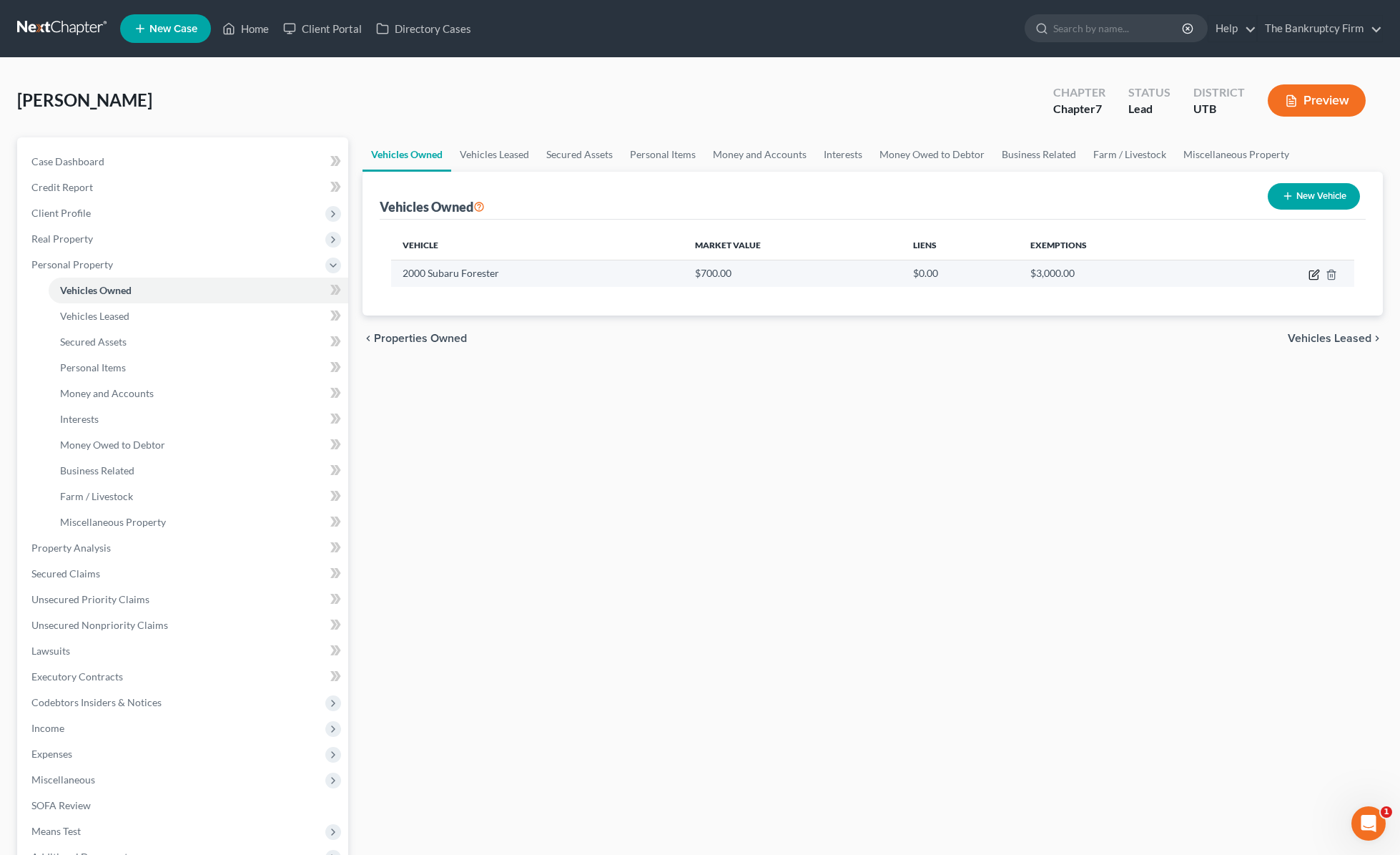
click at [1125, 276] on icon "button" at bounding box center [1315, 272] width 6 height 6
select select "0"
select select "26"
select select "0"
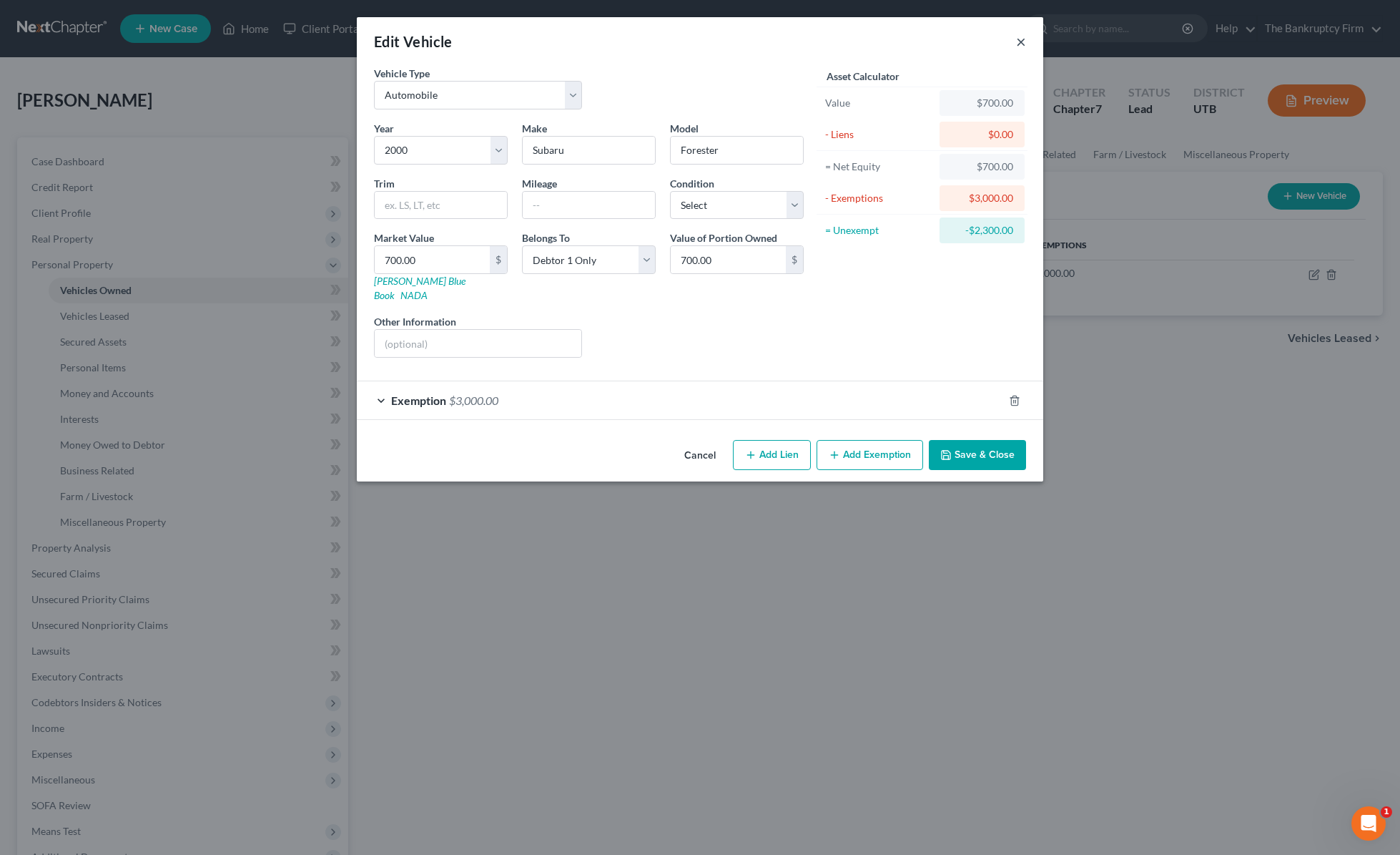
click at [1019, 38] on button "×" at bounding box center [1021, 41] width 10 height 17
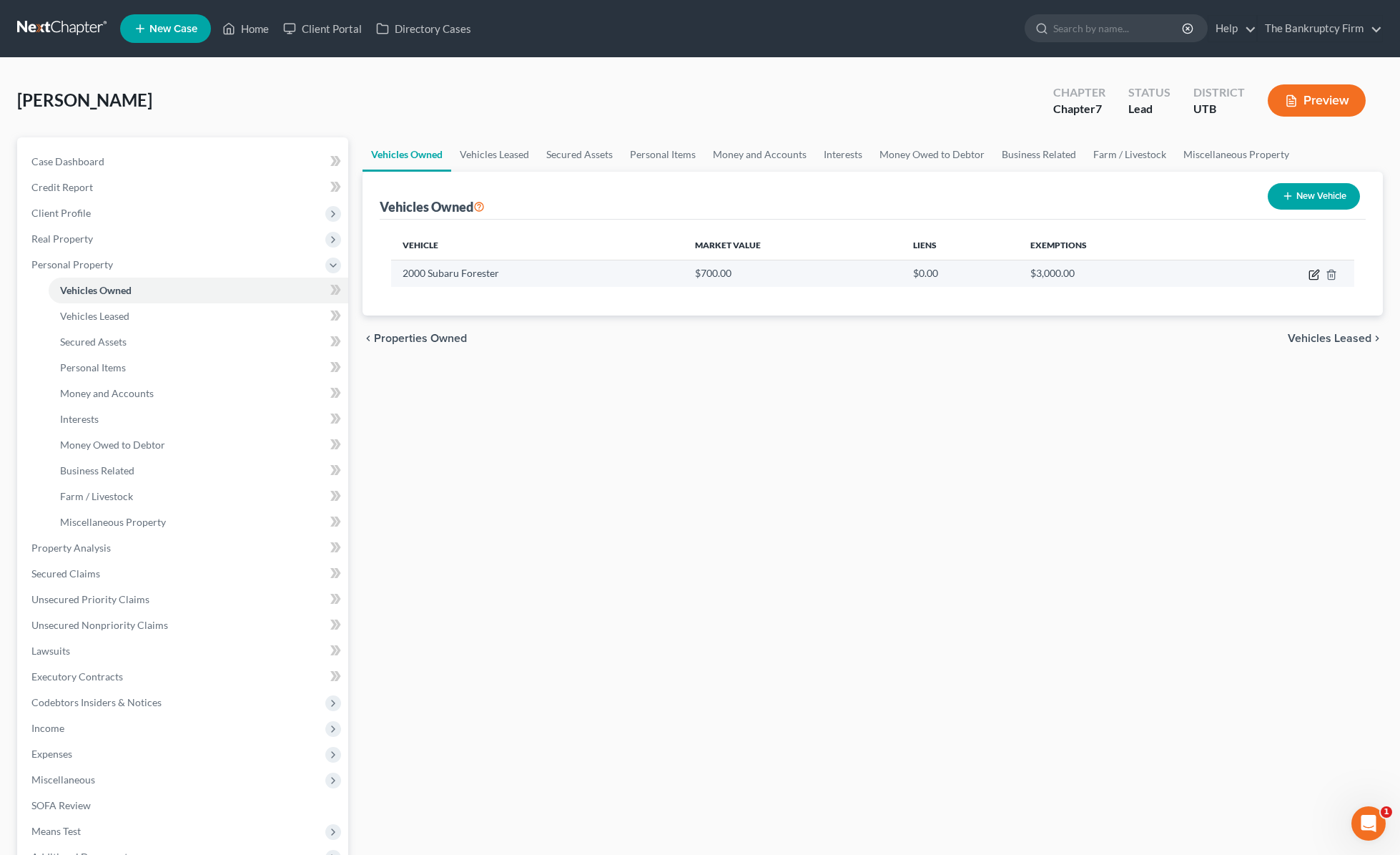
click at [1125, 271] on icon "button" at bounding box center [1315, 272] width 6 height 6
select select "0"
select select "26"
select select "0"
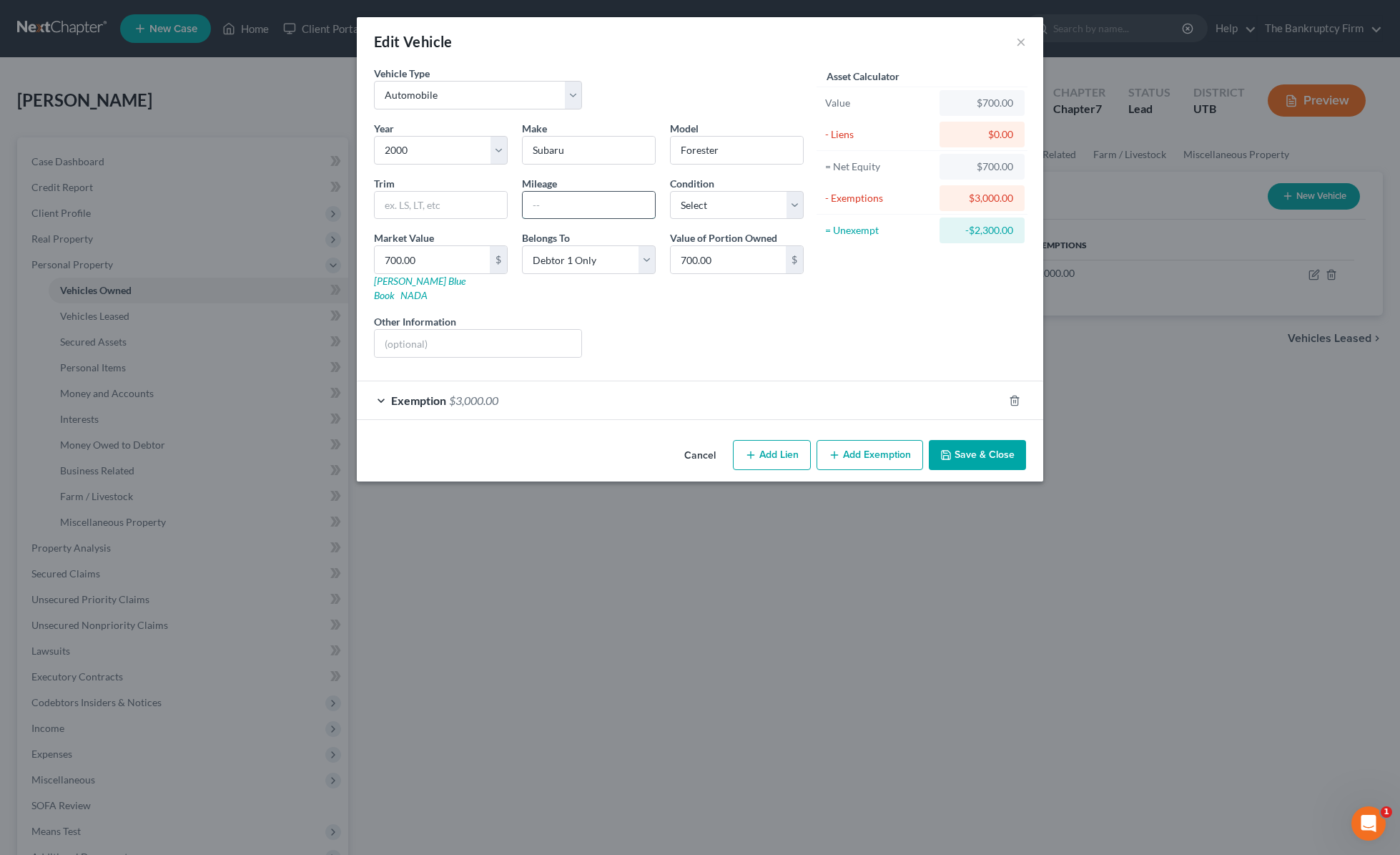
click at [583, 203] on input "text" at bounding box center [588, 205] width 132 height 27
type input "303000"
click at [725, 208] on select "Select Excellent Very Good Good Fair Poor" at bounding box center [736, 206] width 134 height 28
select select "4"
click at [670, 191] on select "Select Excellent Very Good Good Fair Poor" at bounding box center [736, 206] width 134 height 28
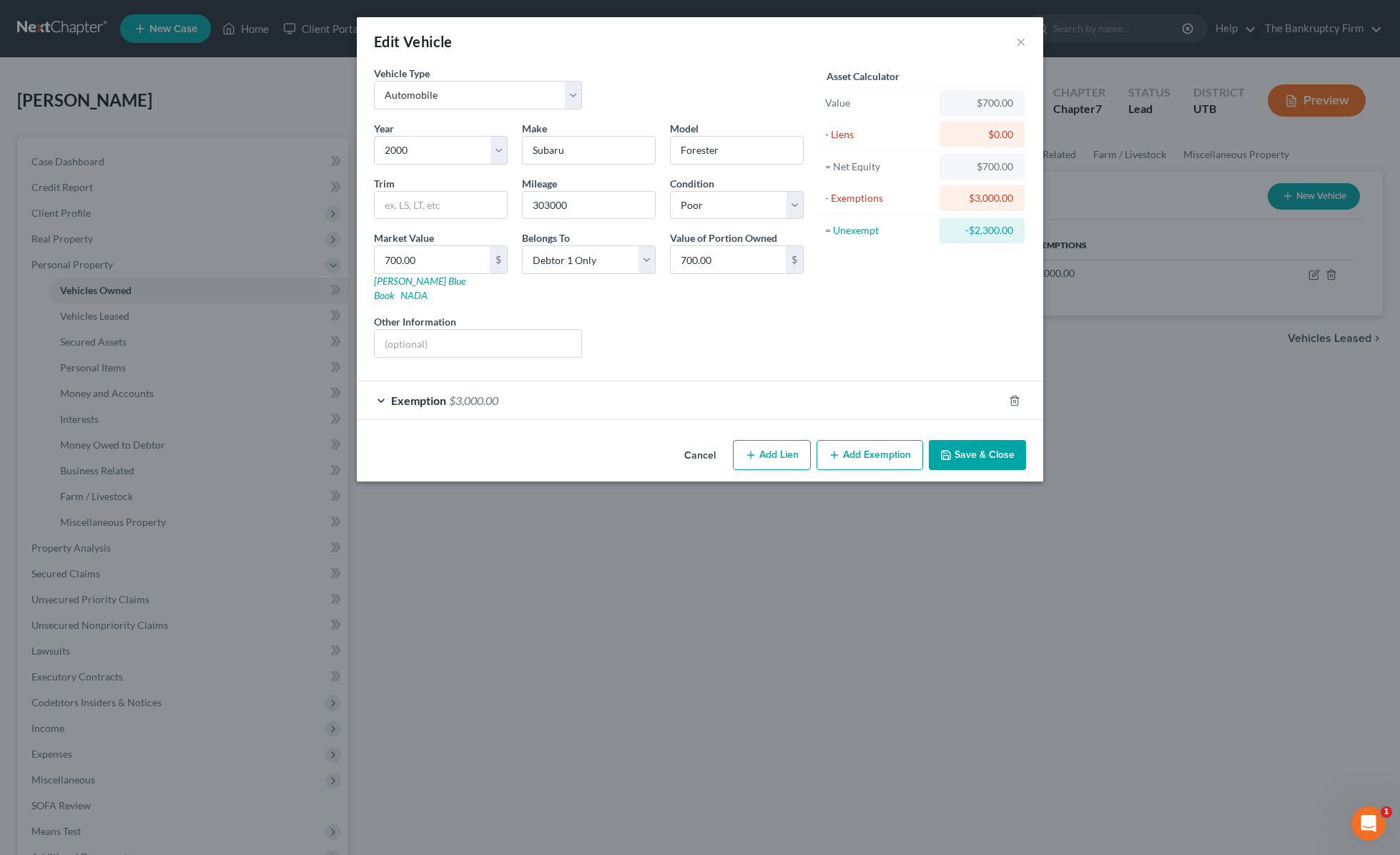
click at [988, 439] on button "Save & Close" at bounding box center [977, 455] width 97 height 30
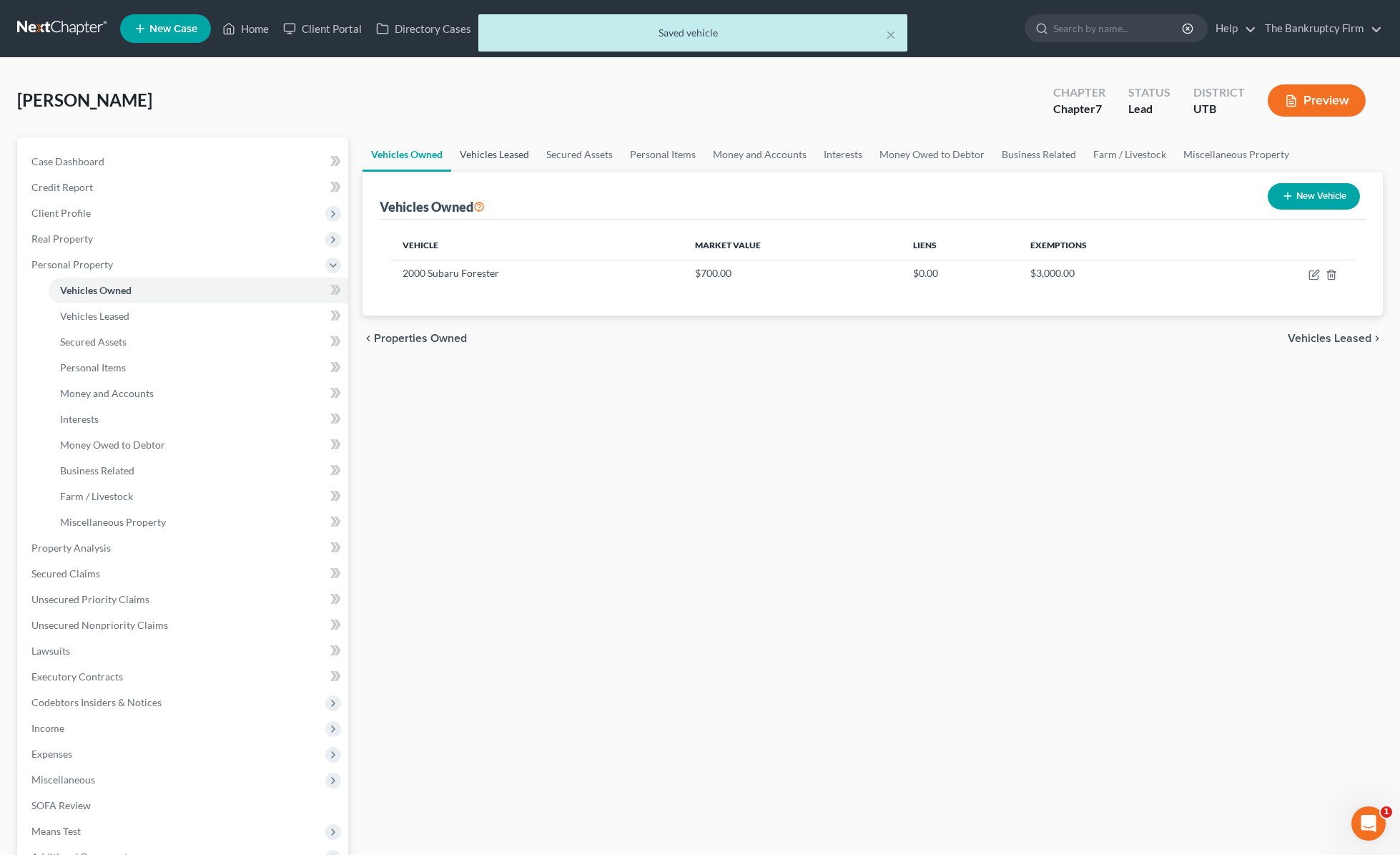
click at [494, 152] on link "Vehicles Leased" at bounding box center [494, 154] width 87 height 35
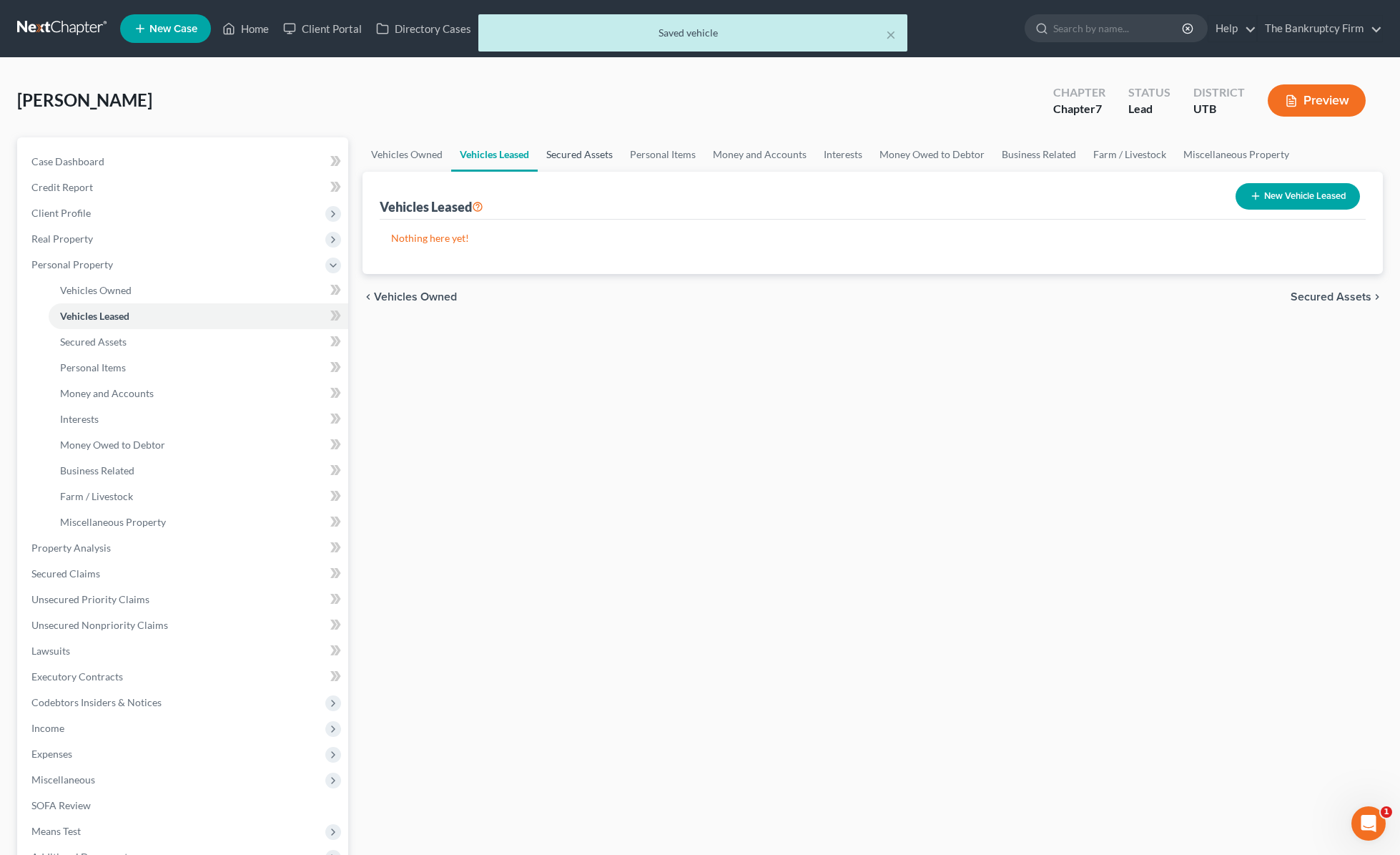
click at [579, 154] on link "Secured Assets" at bounding box center [579, 154] width 83 height 35
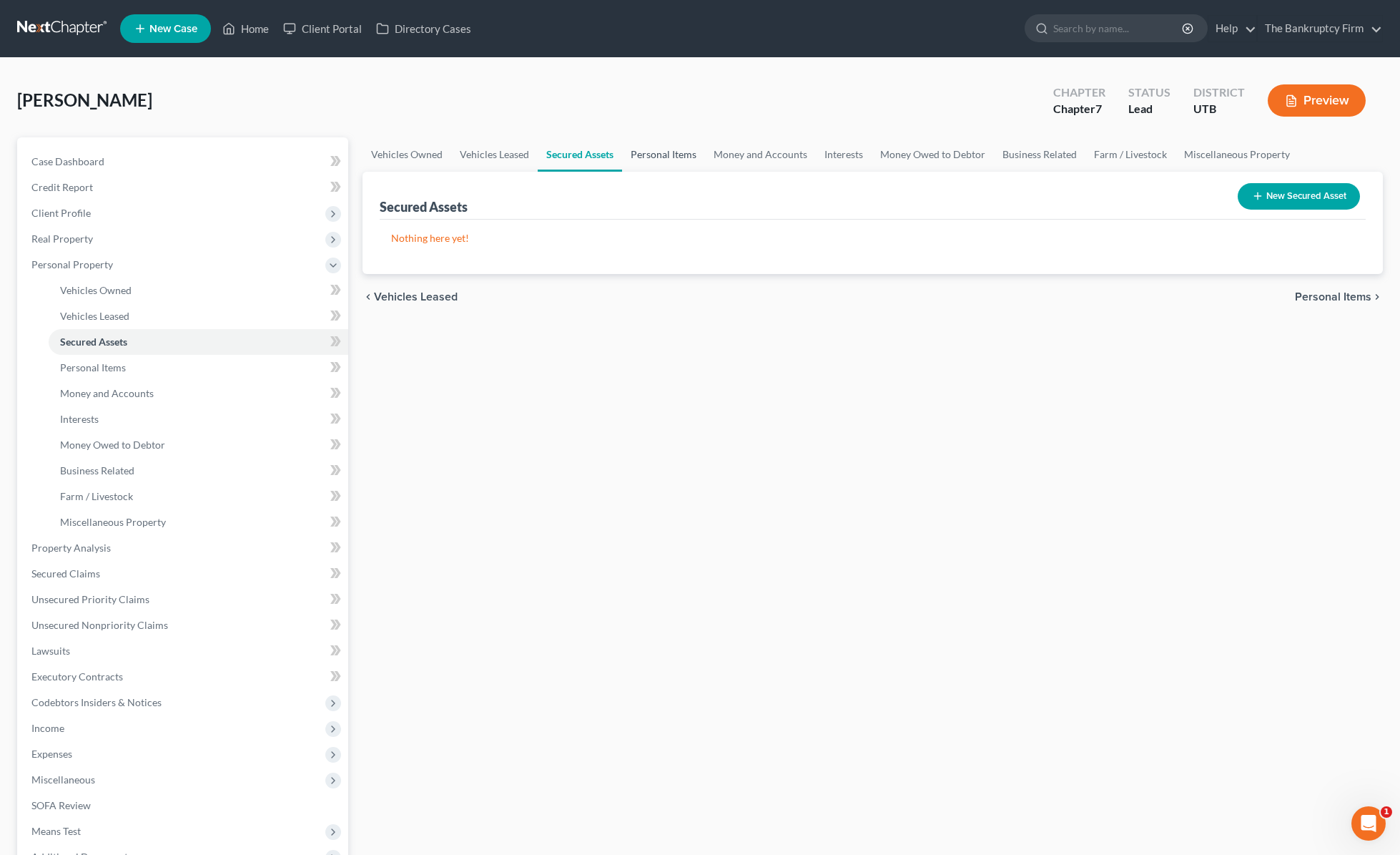
click at [666, 152] on link "Personal Items" at bounding box center [664, 154] width 83 height 35
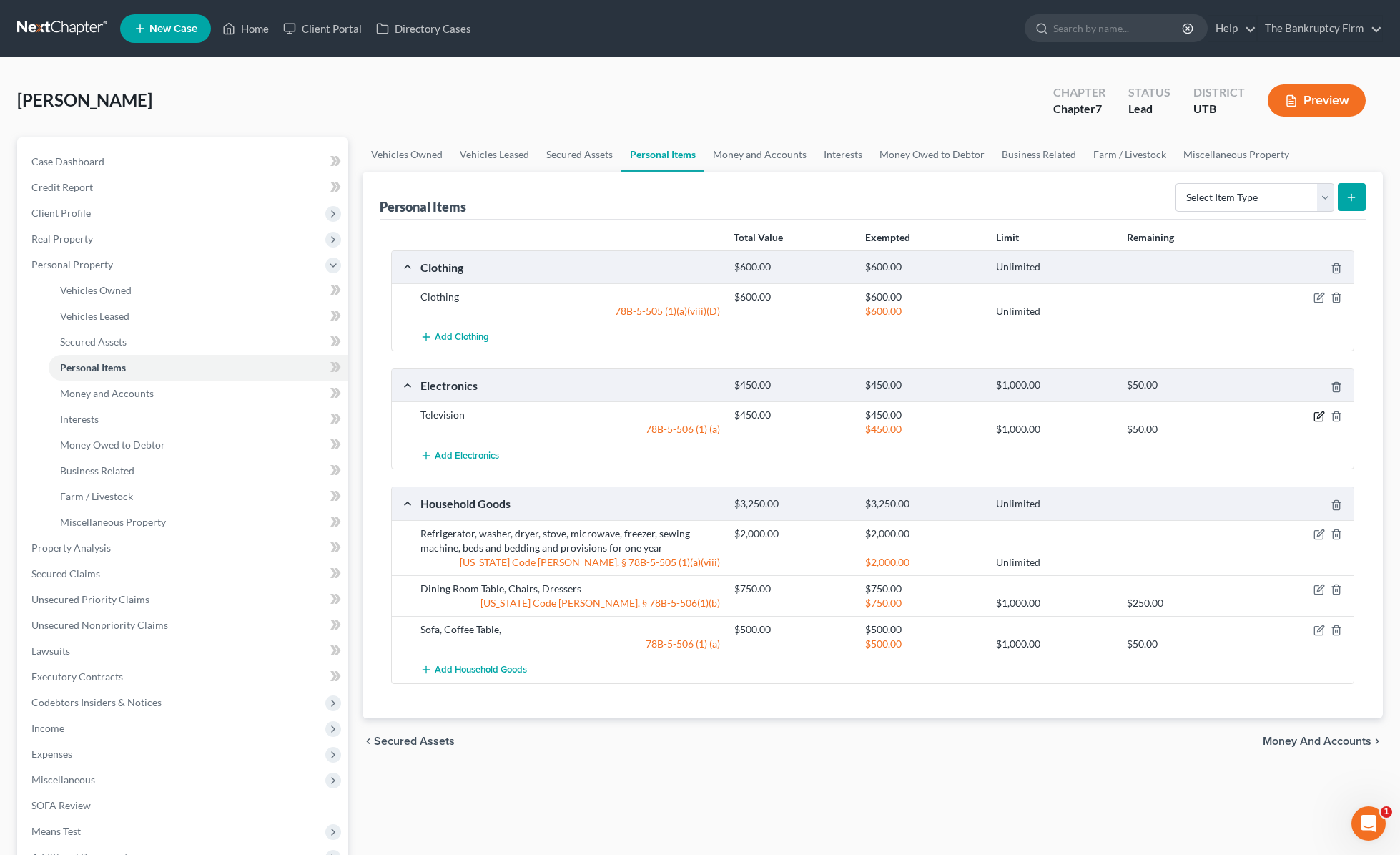
click at [1125, 414] on icon "button" at bounding box center [1320, 414] width 6 height 6
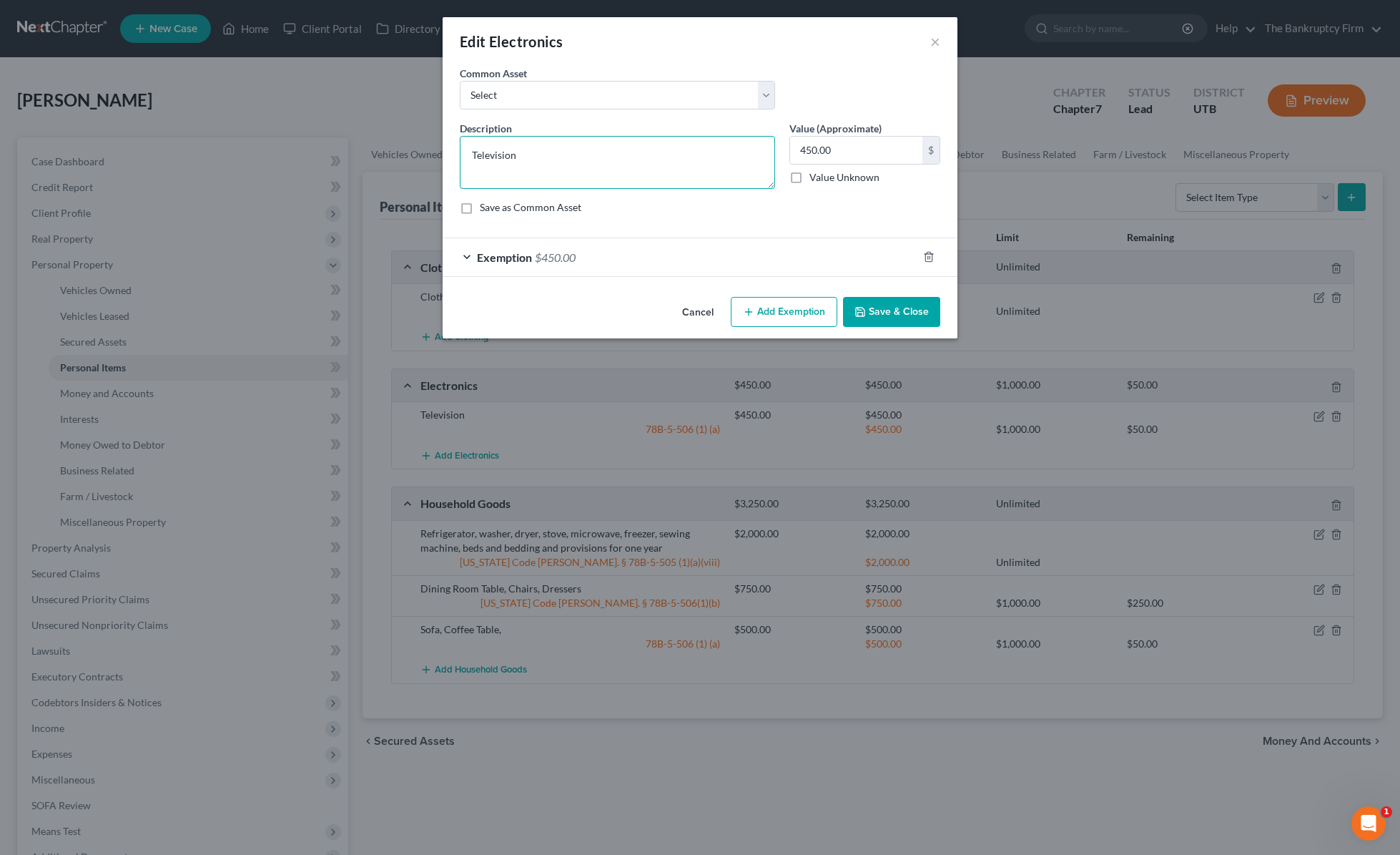
click at [540, 158] on textarea "Television" at bounding box center [618, 162] width 315 height 53
type textarea "Television, PC, Cell Phone, Printer"
click at [885, 306] on button "Save & Close" at bounding box center [892, 312] width 97 height 30
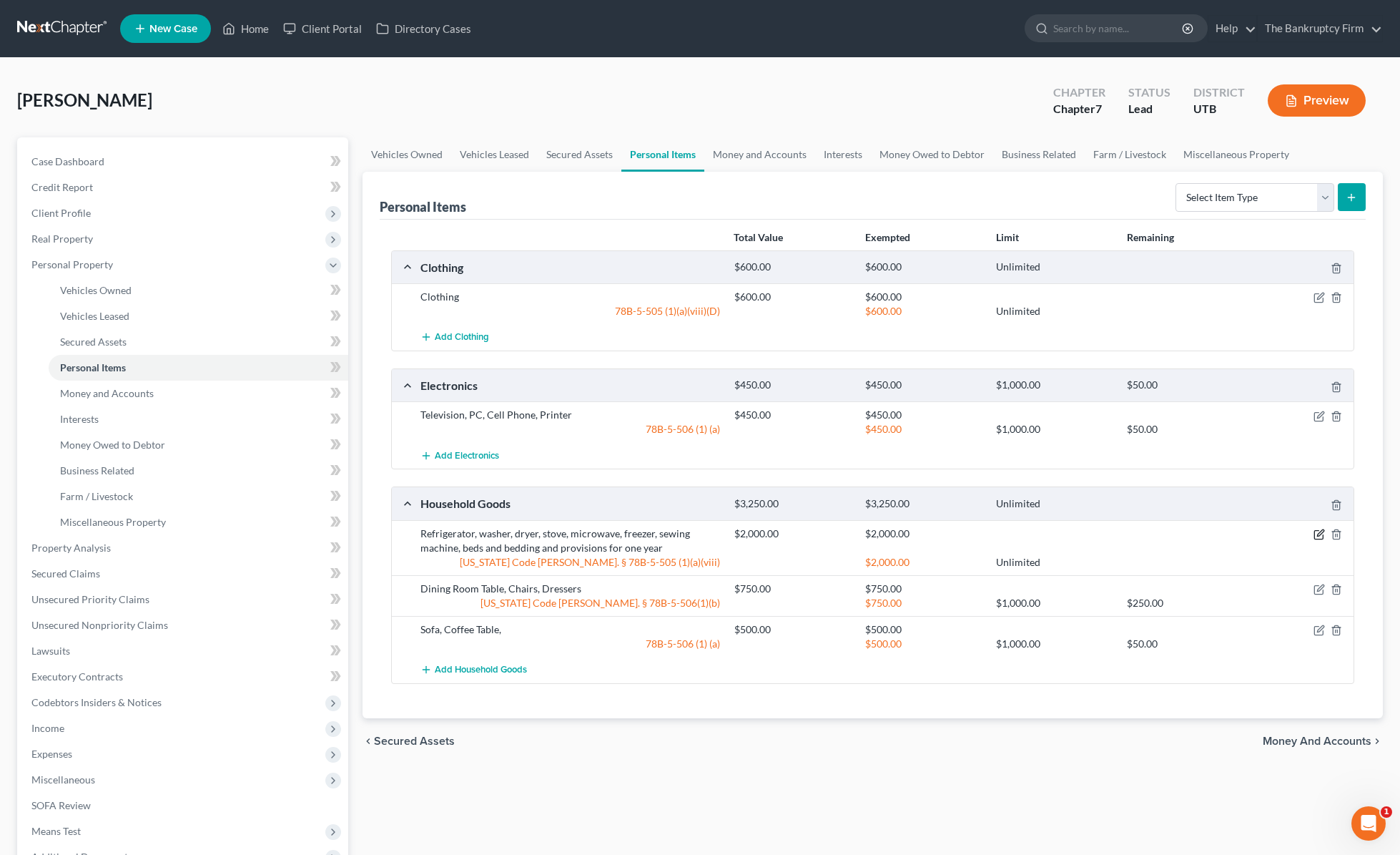
click at [1125, 532] on icon "button" at bounding box center [1319, 533] width 12 height 12
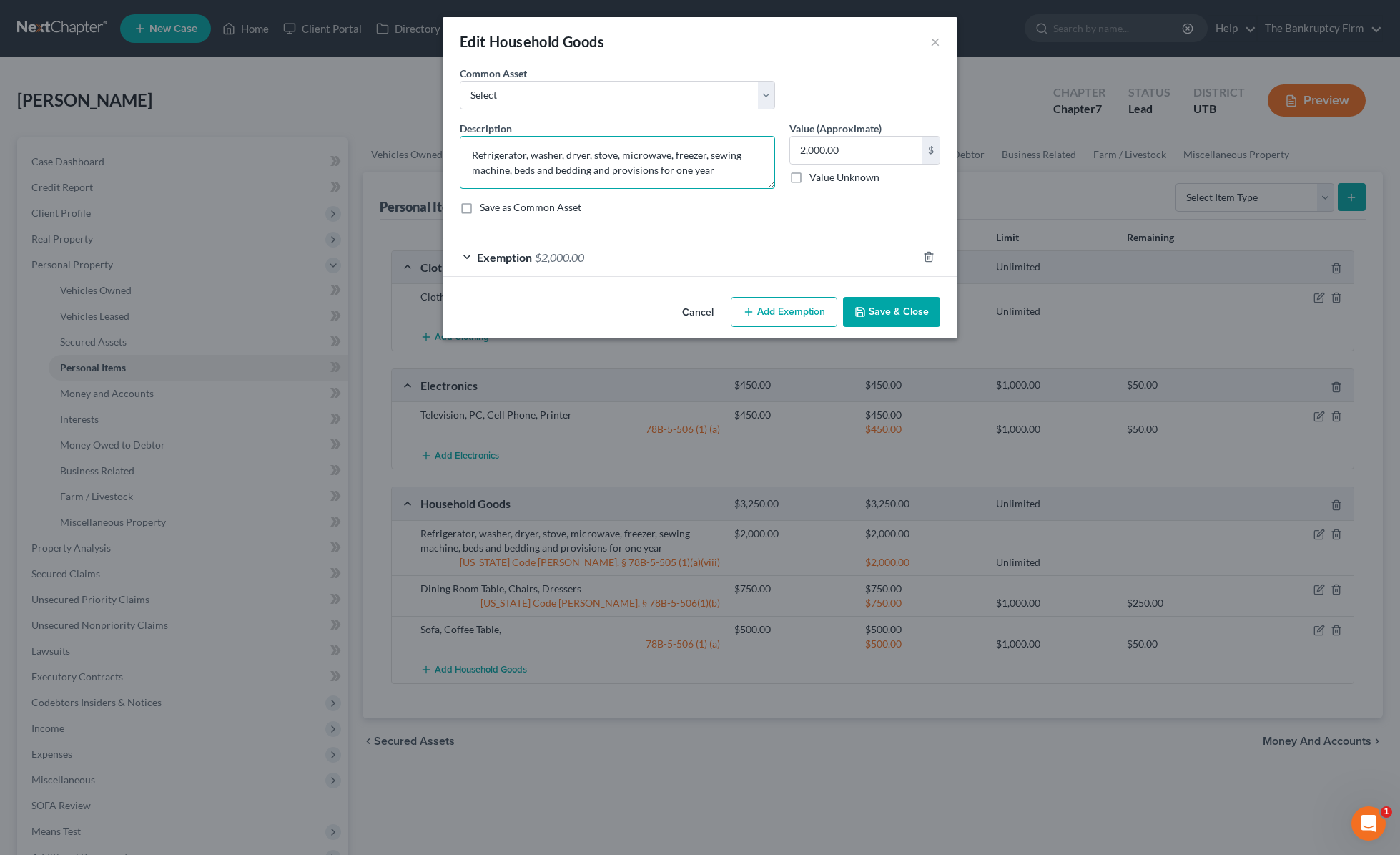
drag, startPoint x: 531, startPoint y: 154, endPoint x: 375, endPoint y: 152, distance: 156.0
click at [375, 152] on div "Edit Household Goods × An exemption set must first be selected from the Filing …" at bounding box center [700, 427] width 1400 height 855
type textarea "washer, dryer, microwave, beds and bedding and provisions for one year"
click at [897, 302] on button "Save & Close" at bounding box center [892, 312] width 97 height 30
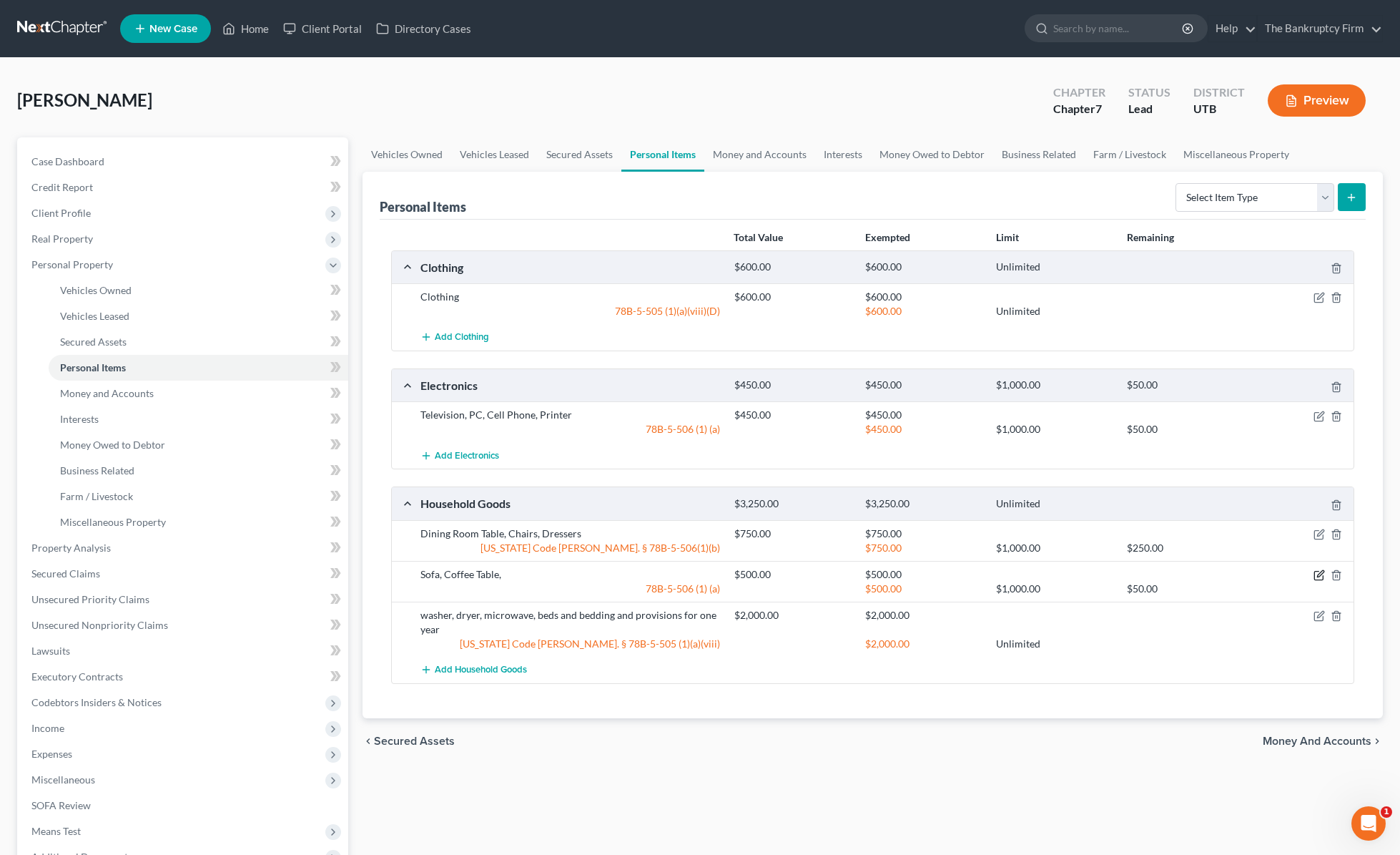
click at [1125, 576] on icon "button" at bounding box center [1319, 574] width 12 height 12
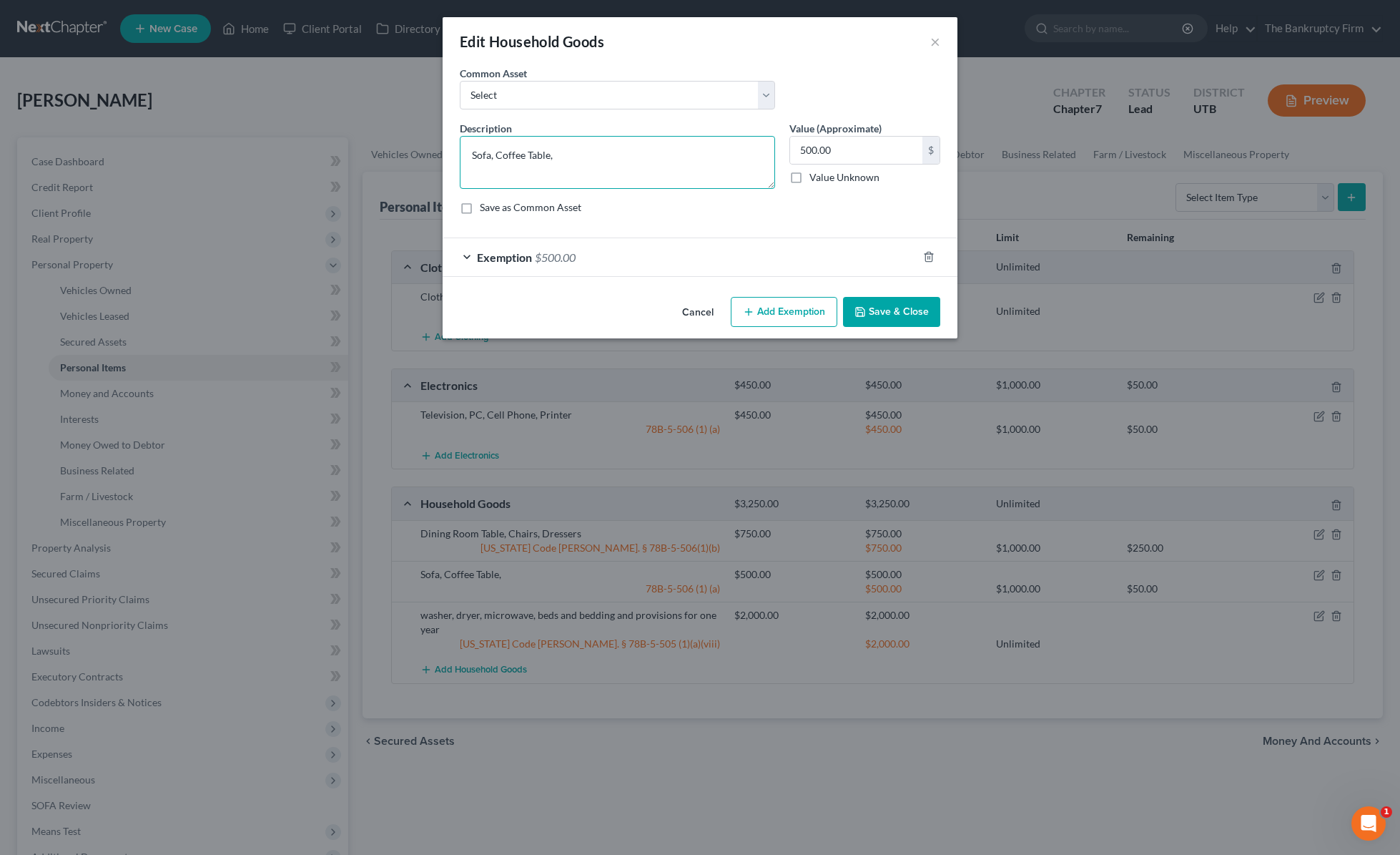
click at [587, 151] on textarea "Sofa, Coffee Table," at bounding box center [618, 162] width 315 height 53
type textarea "Couch, Lamps, Bookshelf, Desk"
click at [906, 316] on button "Save & Close" at bounding box center [892, 312] width 97 height 30
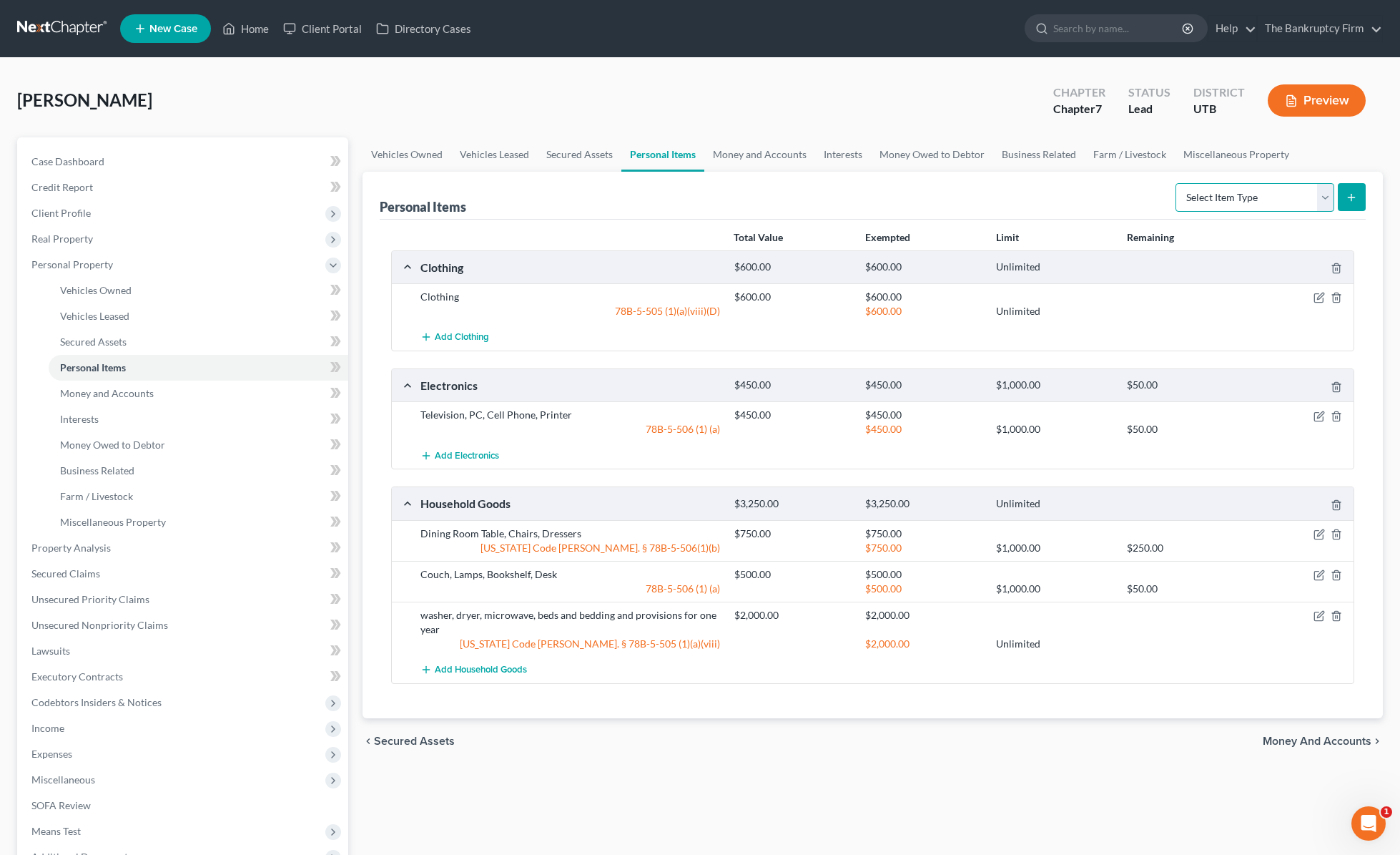
click at [1125, 199] on select "Select Item Type Clothing Collectibles Of Value Electronics Firearms Household …" at bounding box center [1255, 198] width 159 height 28
click at [745, 149] on link "Money and Accounts" at bounding box center [759, 154] width 111 height 35
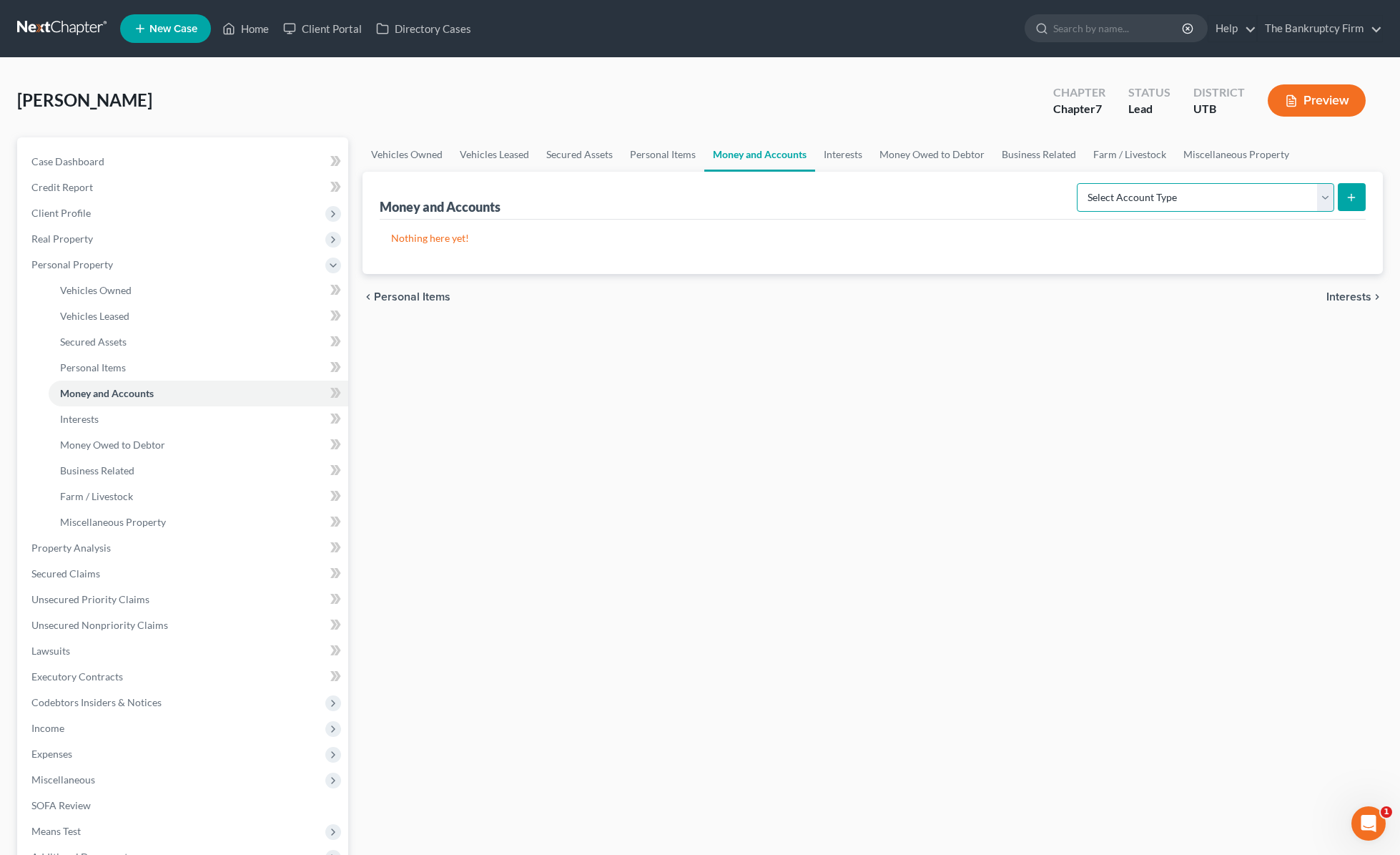
click at [1125, 191] on select "Select Account Type Brokerage Cash on Hand Certificates of Deposit Checking Acc…" at bounding box center [1206, 198] width 258 height 28
select select "checking"
click at [1080, 183] on select "Select Account Type Brokerage Cash on Hand Certificates of Deposit Checking Acc…" at bounding box center [1206, 198] width 258 height 28
click at [1125, 194] on icon "submit" at bounding box center [1351, 197] width 12 height 12
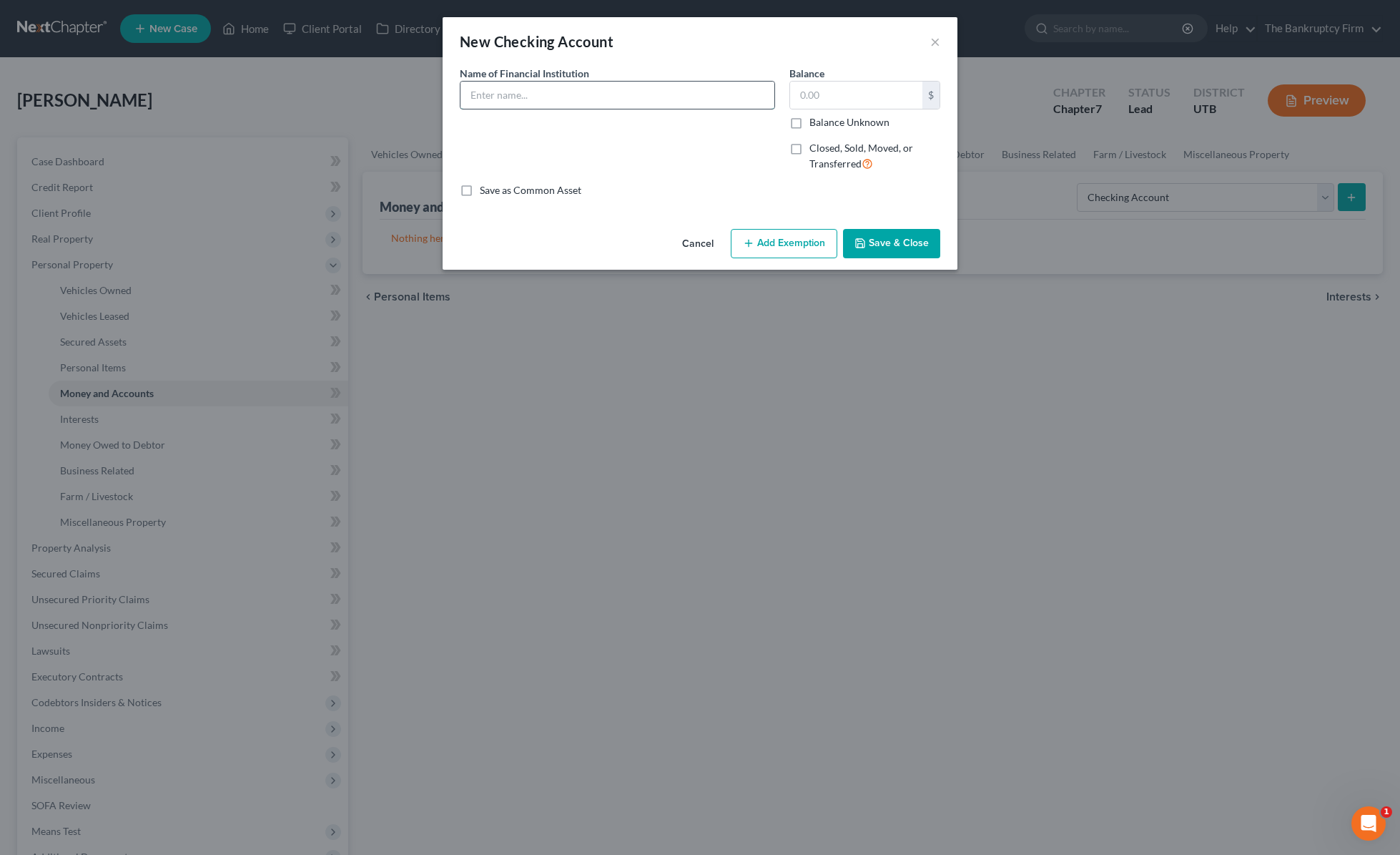
click at [502, 104] on input "text" at bounding box center [618, 95] width 314 height 27
type input "Freedom Credit Union"
type input "327.00"
click at [893, 237] on button "Save & Close" at bounding box center [892, 244] width 97 height 30
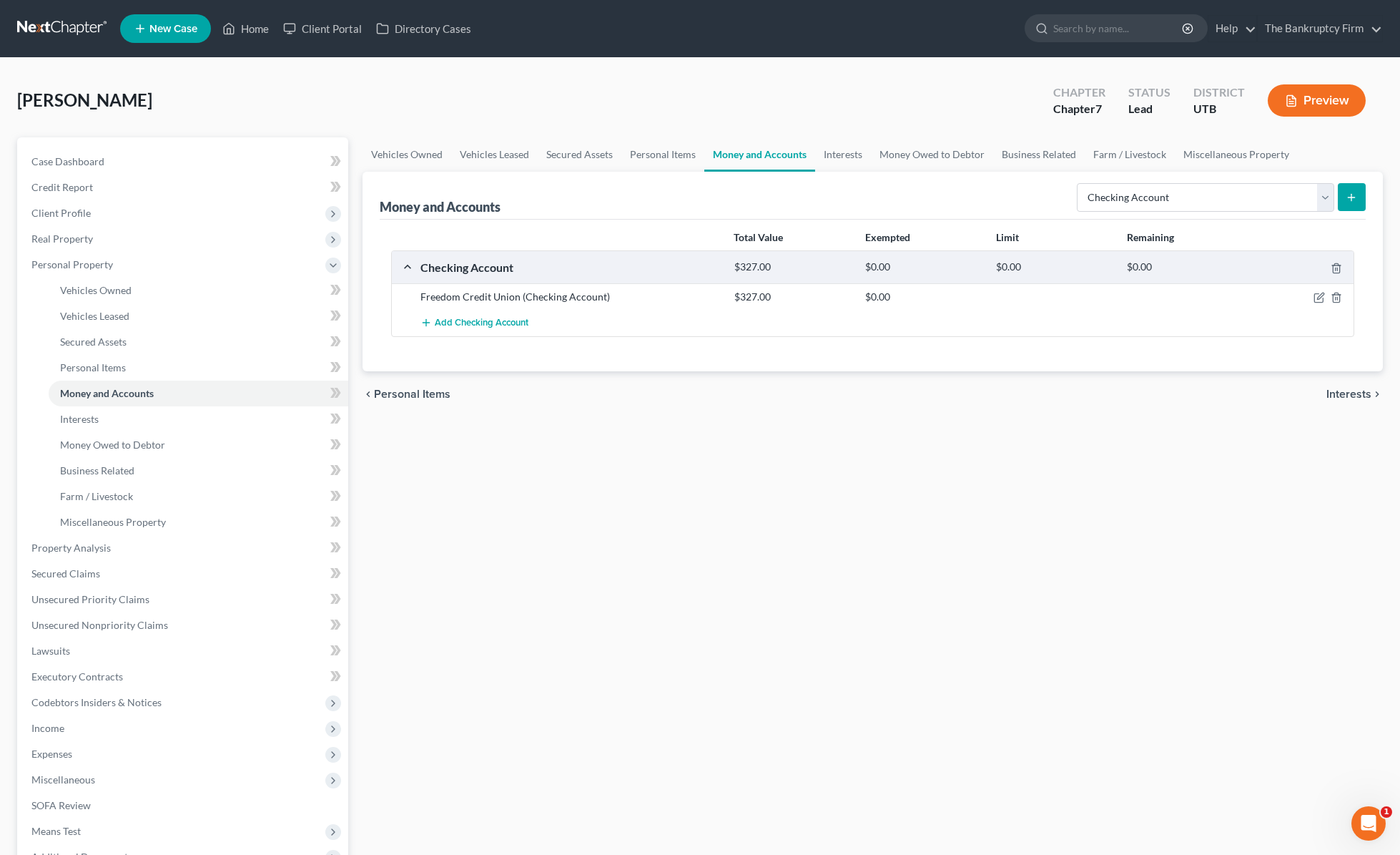
click at [631, 195] on div "Money and Accounts Select Account Type Brokerage Cash on Hand Certificates of D…" at bounding box center [874, 196] width 987 height 48
click at [1125, 190] on select "Select Account Type Brokerage Cash on Hand Certificates of Deposit Checking Acc…" at bounding box center [1206, 198] width 258 height 28
select select "other"
click at [1080, 183] on select "Select Account Type Brokerage Cash on Hand Certificates of Deposit Checking Acc…" at bounding box center [1206, 198] width 258 height 28
click at [1125, 196] on line "submit" at bounding box center [1352, 197] width 0 height 6
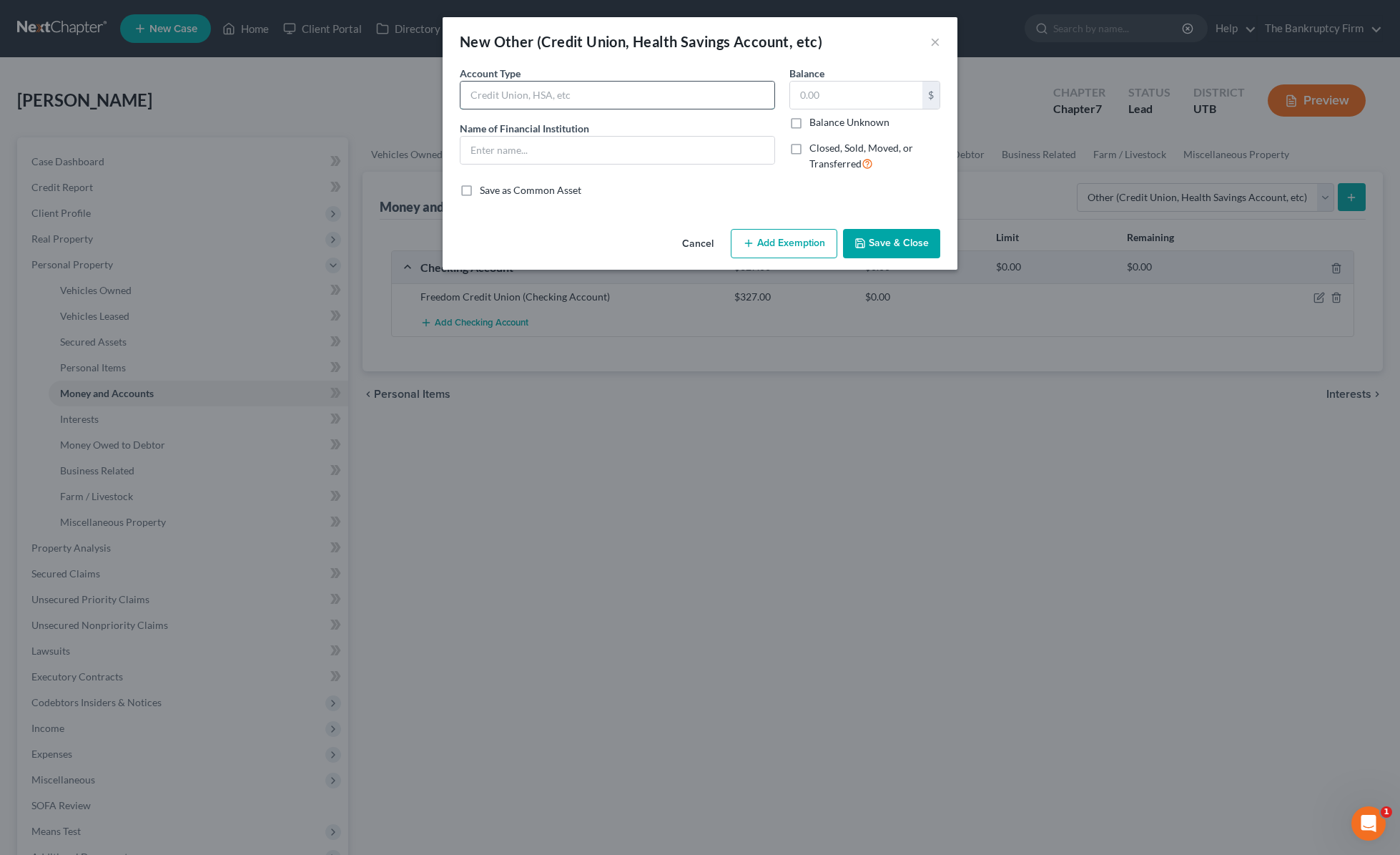
click at [548, 87] on input "text" at bounding box center [618, 95] width 314 height 27
type input "Venmo"
click at [839, 96] on input "text" at bounding box center [856, 95] width 132 height 27
click at [898, 241] on button "Save & Close" at bounding box center [892, 244] width 97 height 30
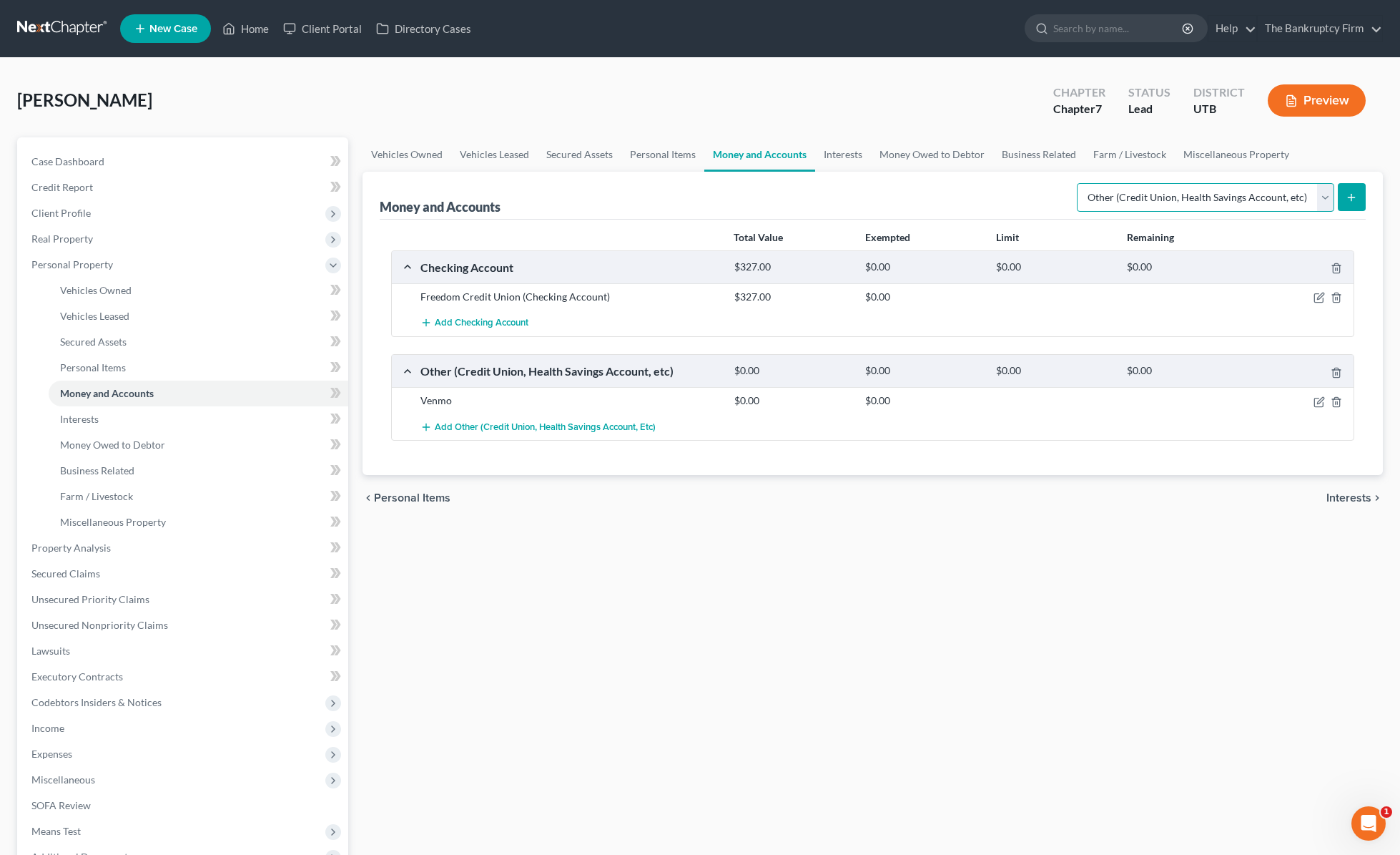
click at [1125, 190] on select "Select Account Type Brokerage Cash on Hand Certificates of Deposit Checking Acc…" at bounding box center [1206, 198] width 258 height 28
click at [840, 150] on link "Interests" at bounding box center [843, 154] width 56 height 35
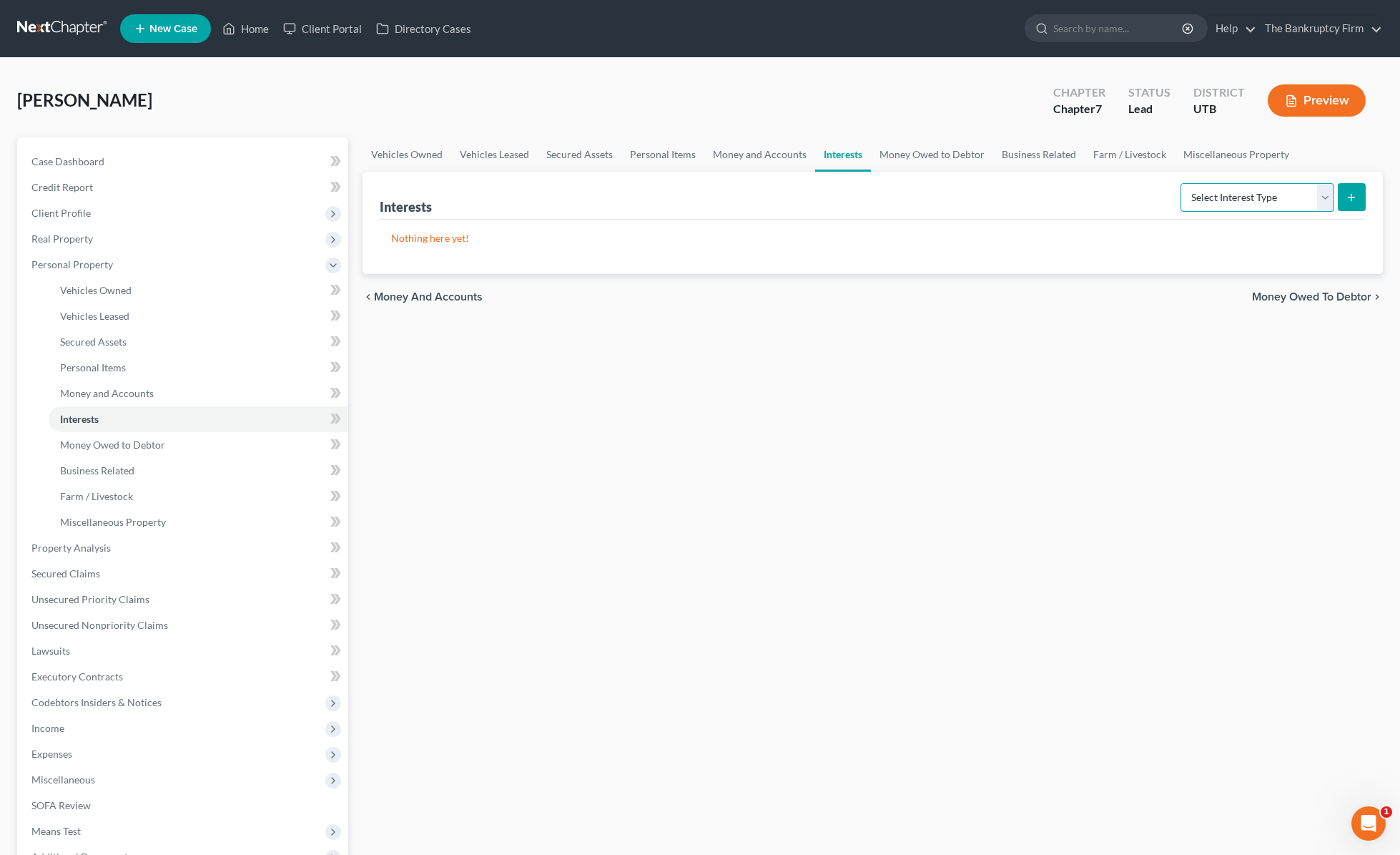
click at [1125, 195] on select "Select Interest Type 401K Annuity Bond Education IRA Government Bond Government…" at bounding box center [1258, 198] width 154 height 28
click at [1125, 194] on select "Select Interest Type 401K Annuity Bond Education IRA Government Bond Government…" at bounding box center [1258, 198] width 154 height 28
select select "401k"
click at [1125, 183] on select "Select Interest Type 401K Annuity Bond Education IRA Government Bond Government…" at bounding box center [1258, 198] width 154 height 28
click at [1125, 198] on line "submit" at bounding box center [1351, 198] width 6 height 0
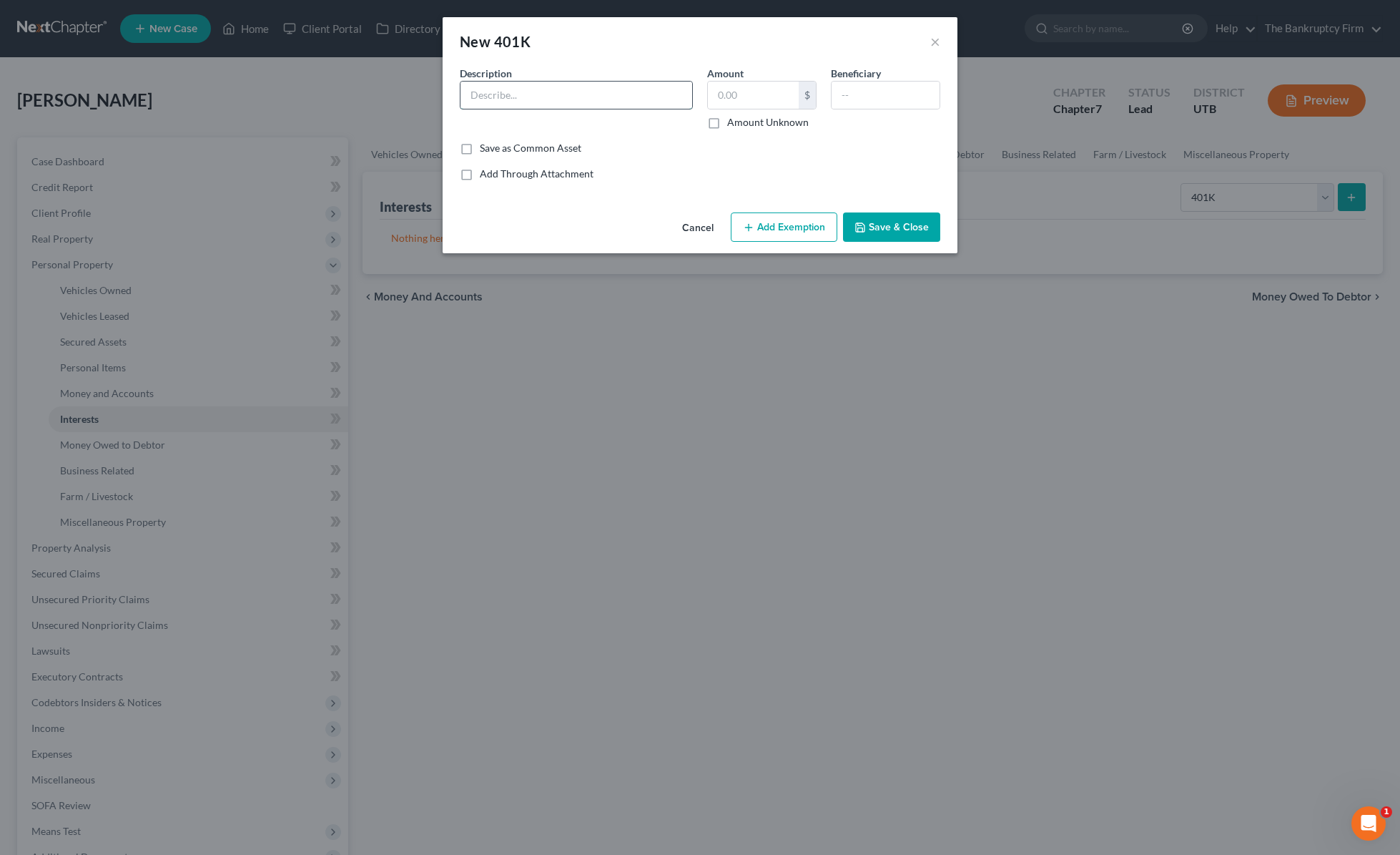
click at [548, 98] on input "text" at bounding box center [577, 95] width 232 height 27
type input "403b TIAA"
type input "2,000"
click at [774, 224] on button "Add Exemption" at bounding box center [784, 228] width 106 height 30
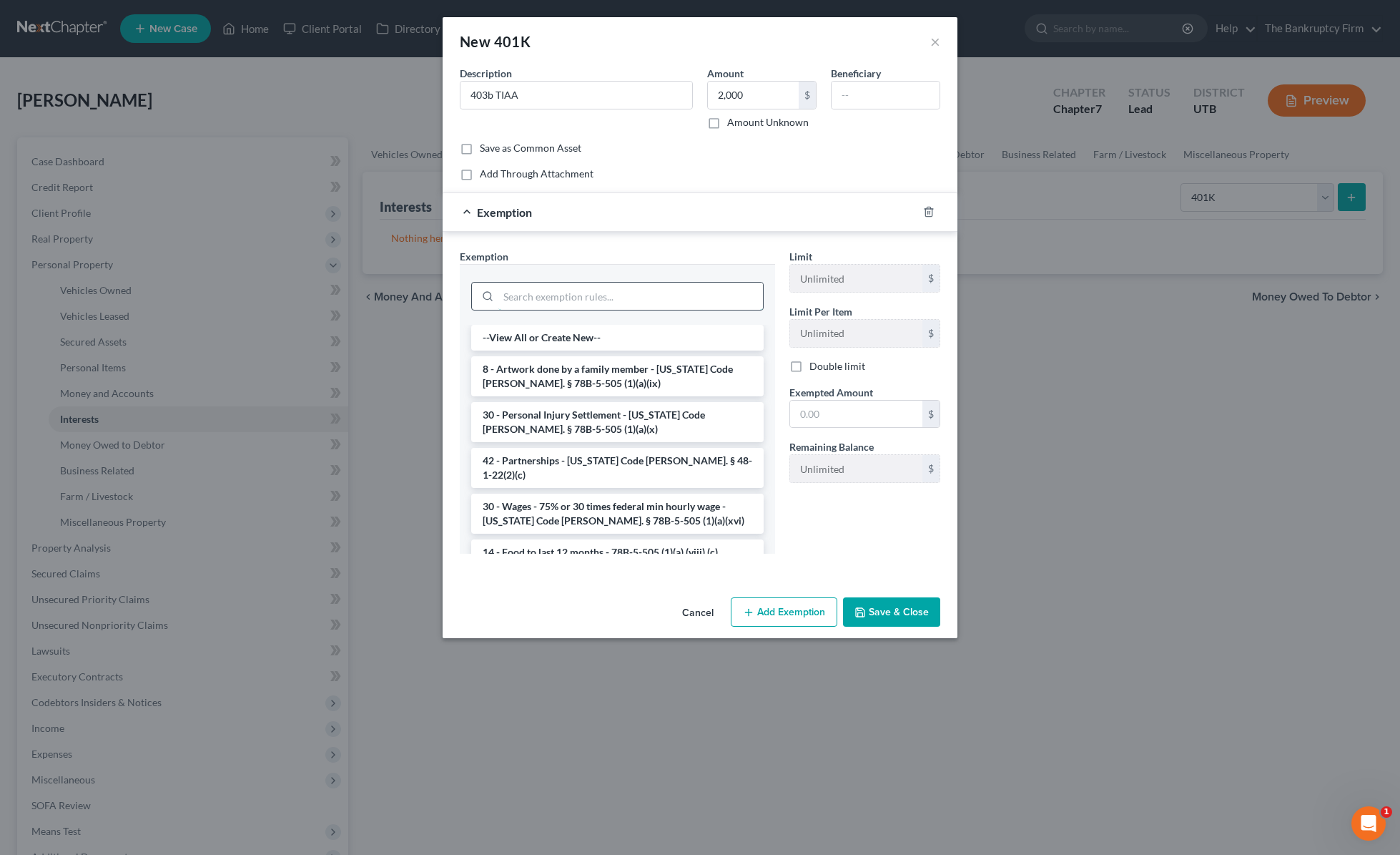
click at [546, 298] on input "search" at bounding box center [631, 296] width 265 height 27
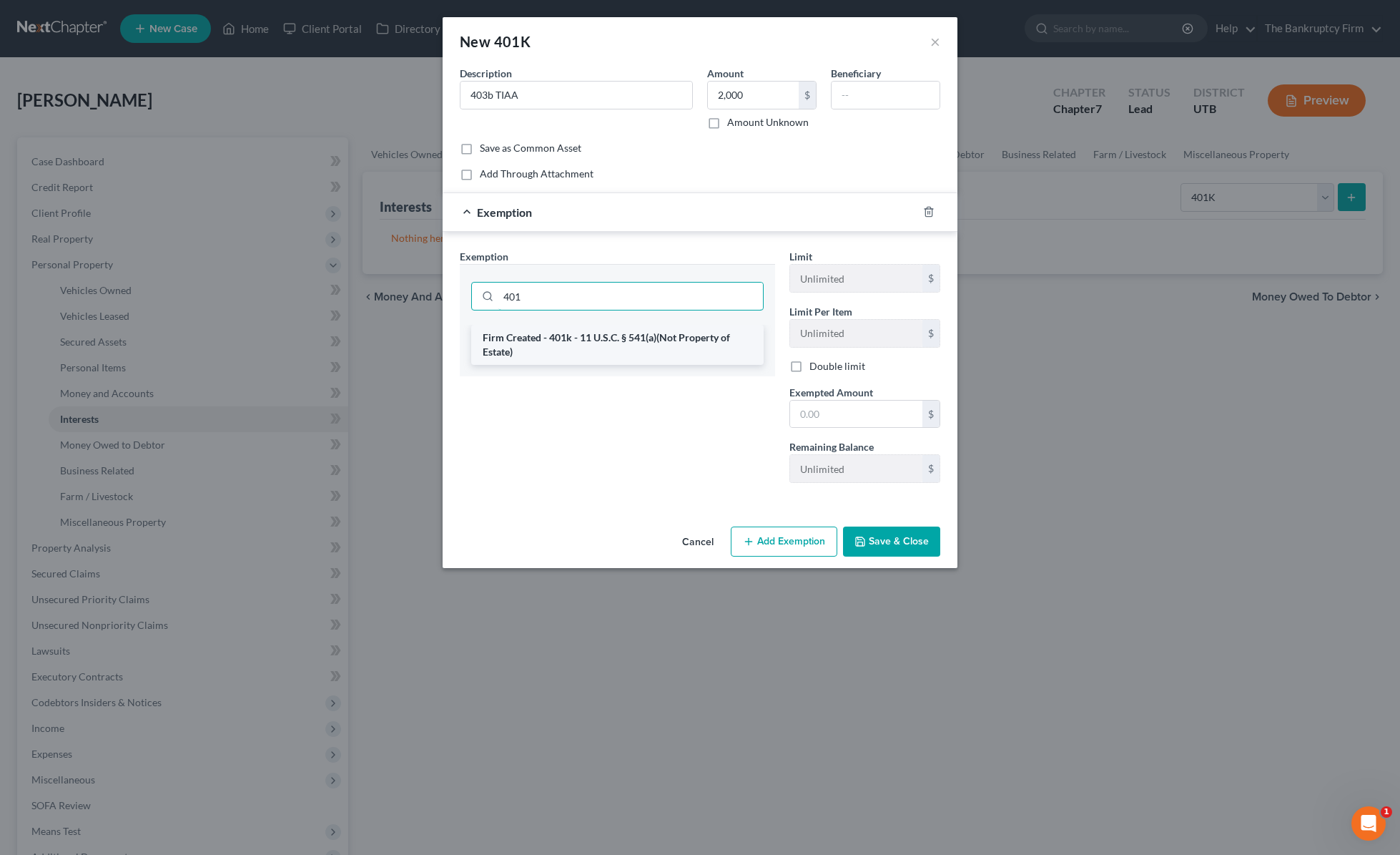
type input "401"
click at [602, 334] on li "Firm Created - 401k - 11 U.S.C. § 541(a)(Not Property of Estate)" at bounding box center [618, 344] width 292 height 40
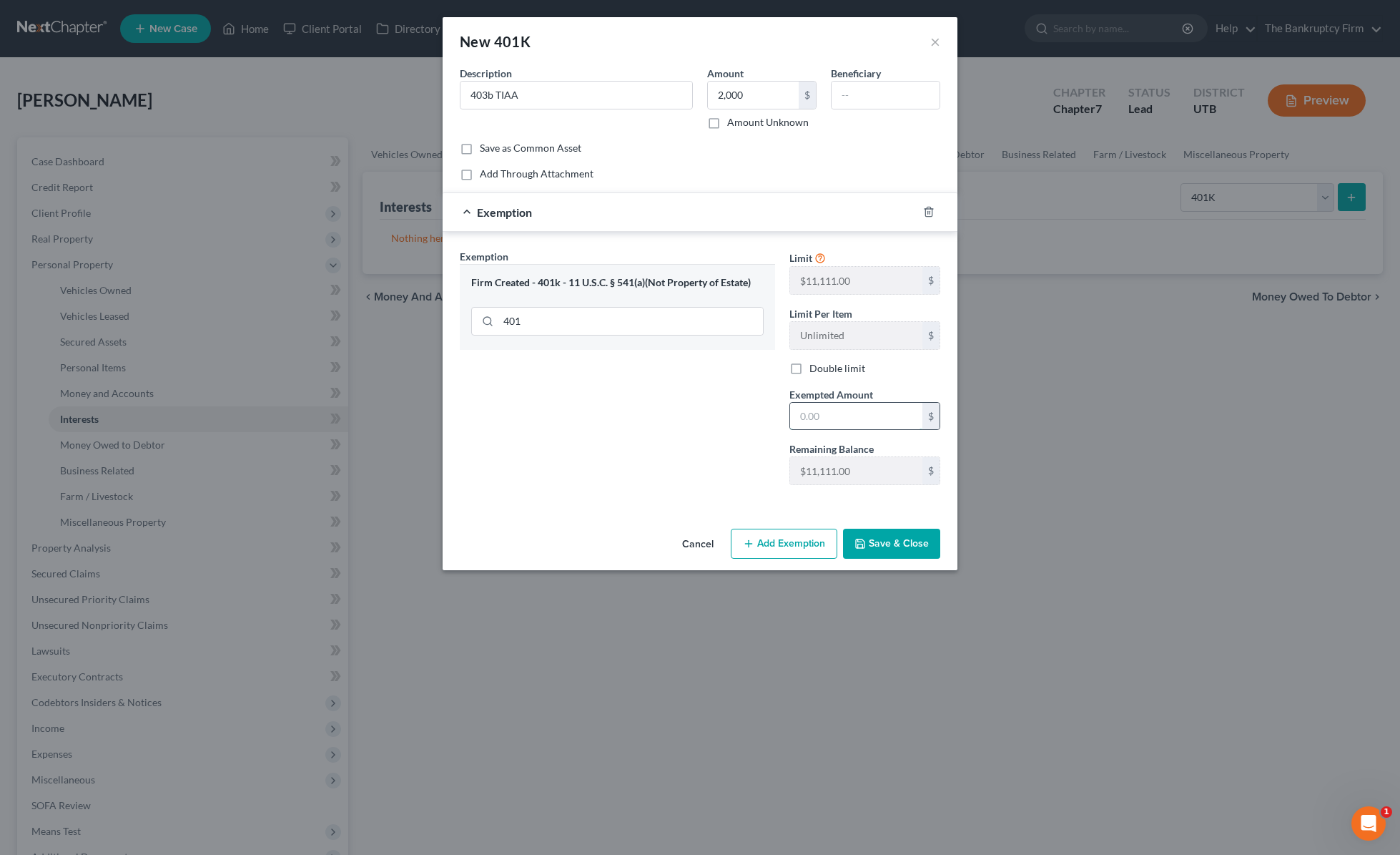
click at [857, 410] on input "text" at bounding box center [856, 416] width 132 height 27
type input "1"
type input "2,000"
click at [914, 545] on button "Save & Close" at bounding box center [892, 543] width 97 height 30
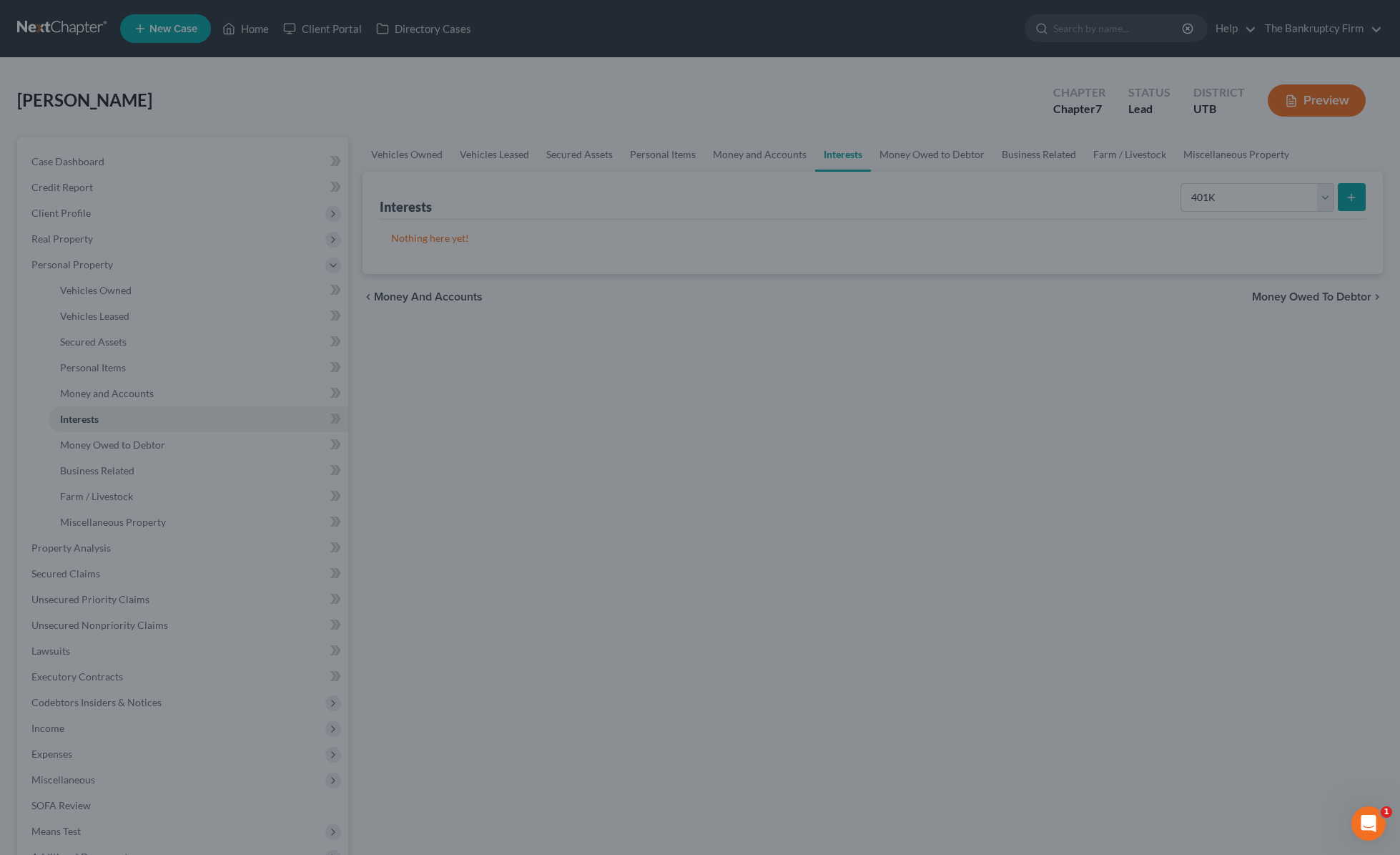
scroll to position [8, 0]
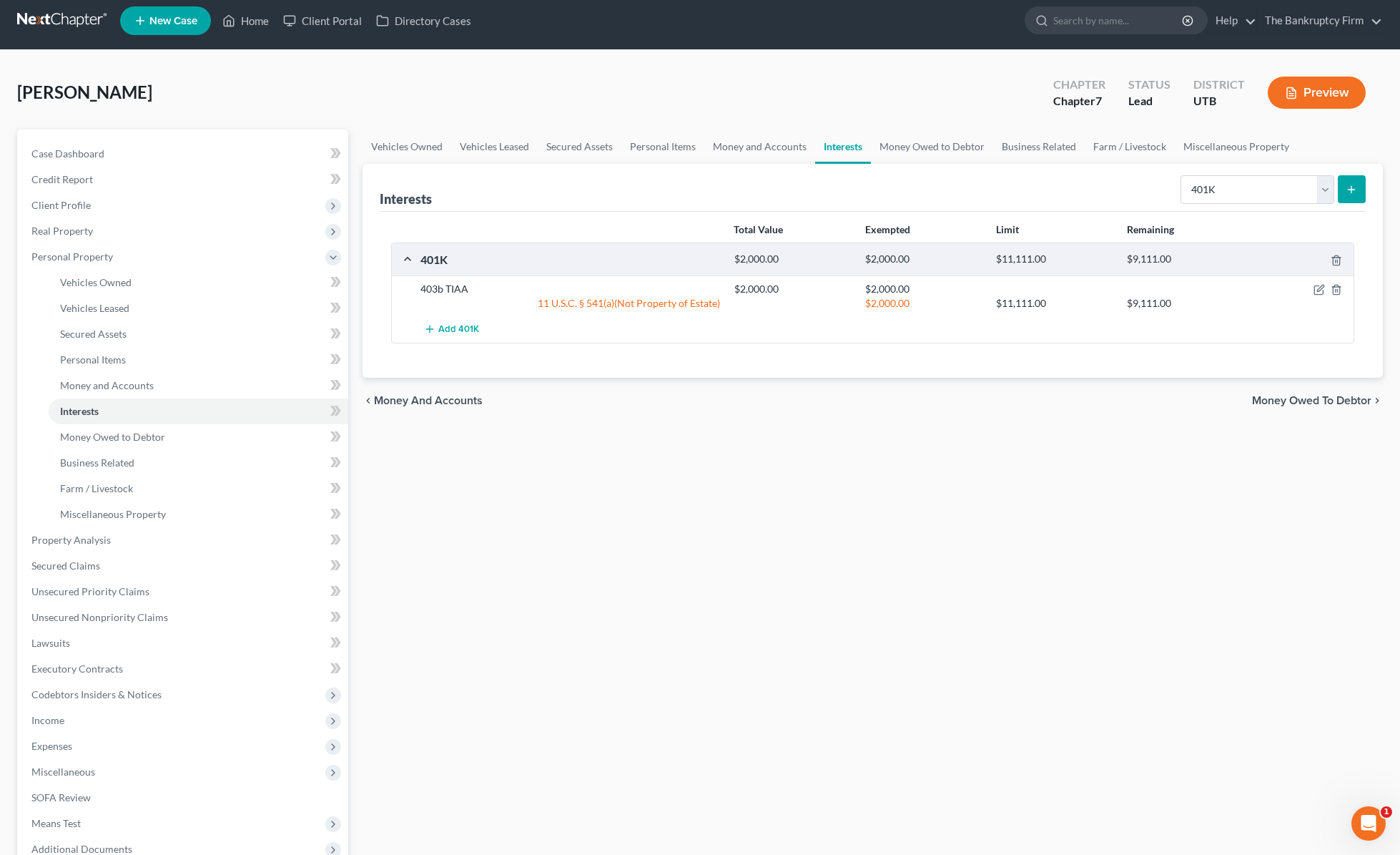
click at [1125, 184] on icon "submit" at bounding box center [1351, 189] width 12 height 12
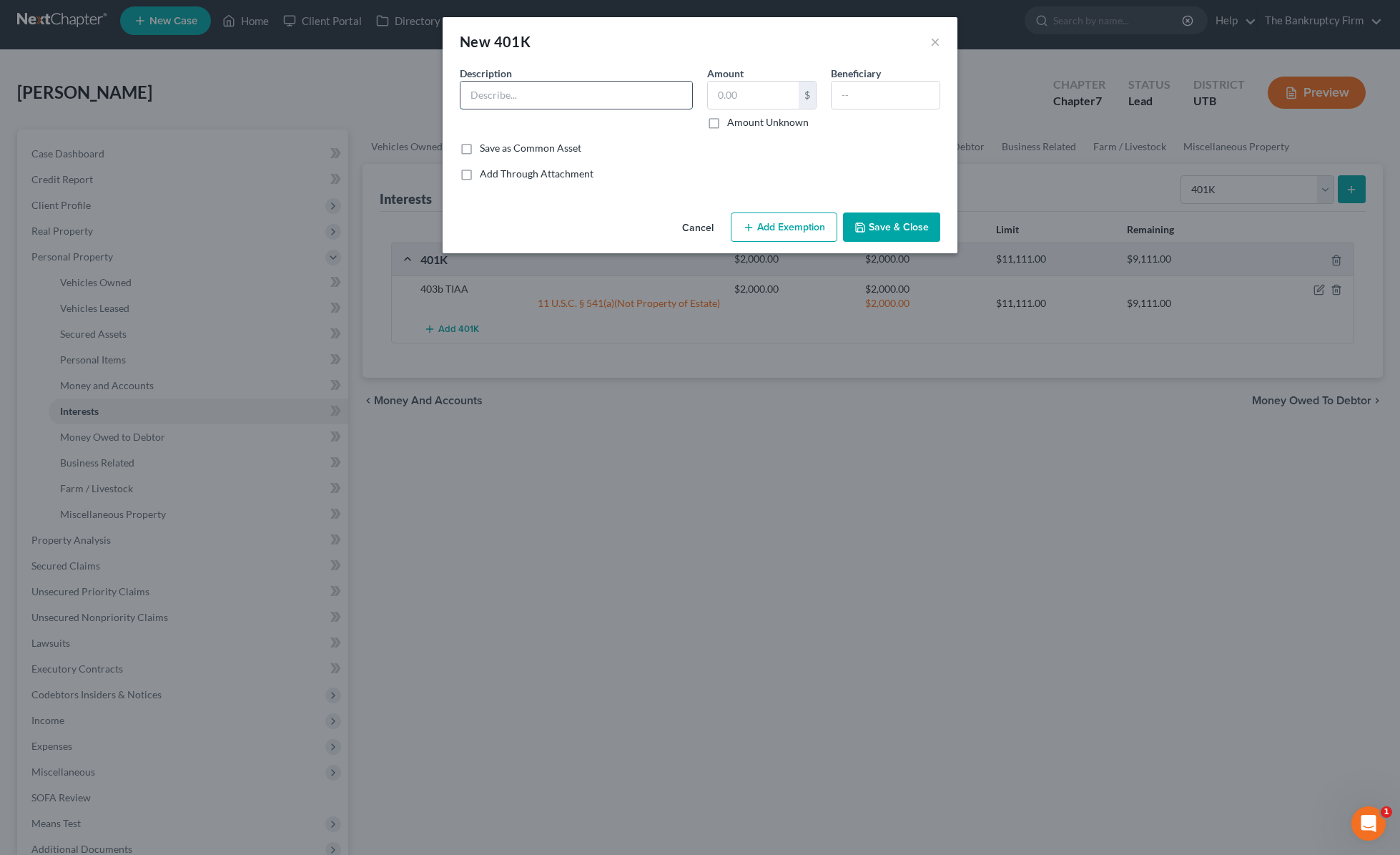
click at [525, 97] on input "text" at bounding box center [577, 95] width 232 height 27
type input "403b [US_STATE] Health"
click at [727, 124] on label "Amount Unknown" at bounding box center [768, 122] width 82 height 14
click at [733, 124] on input "Amount Unknown" at bounding box center [737, 120] width 9 height 9
checkbox input "true"
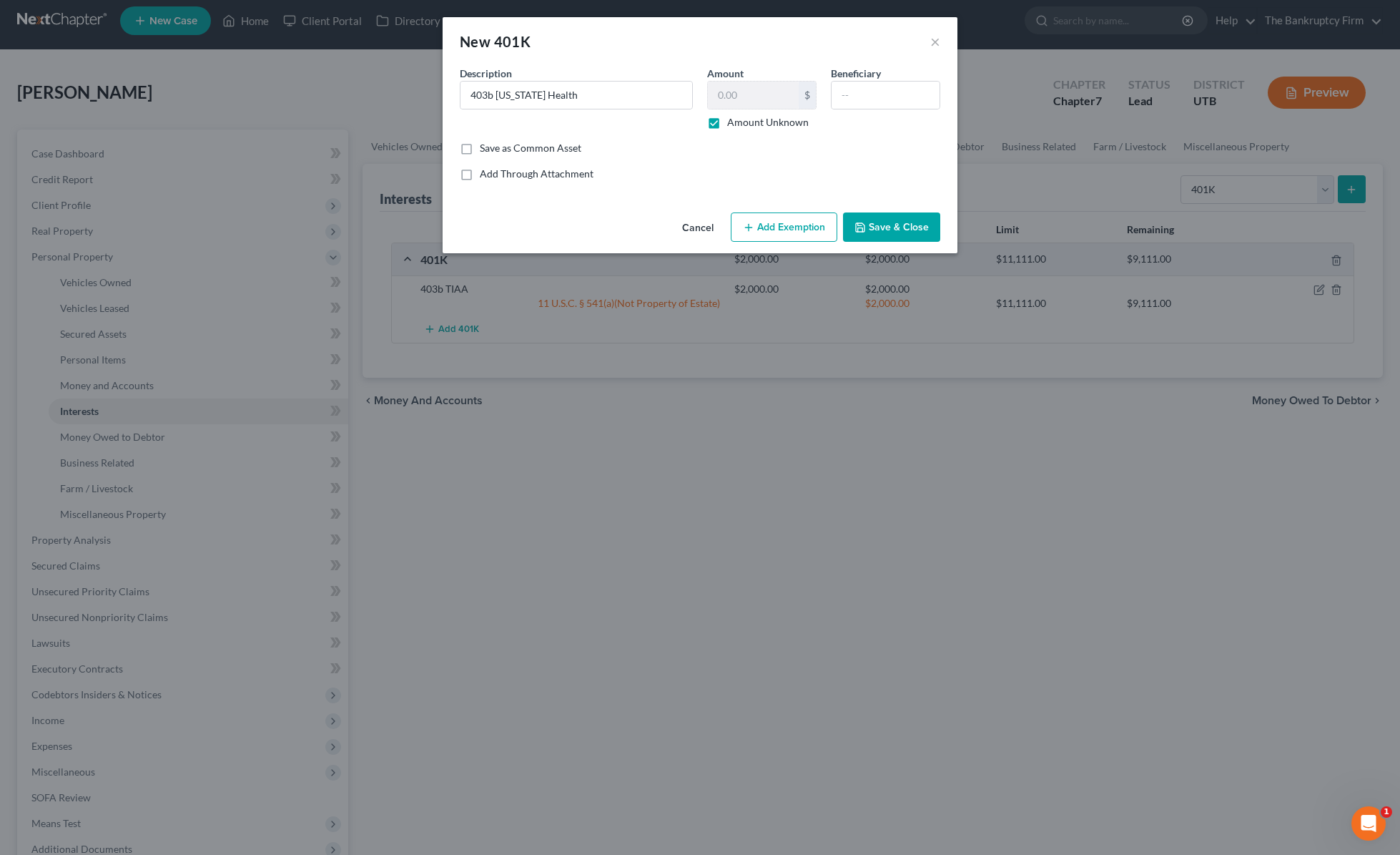
click at [784, 228] on button "Add Exemption" at bounding box center [784, 228] width 106 height 30
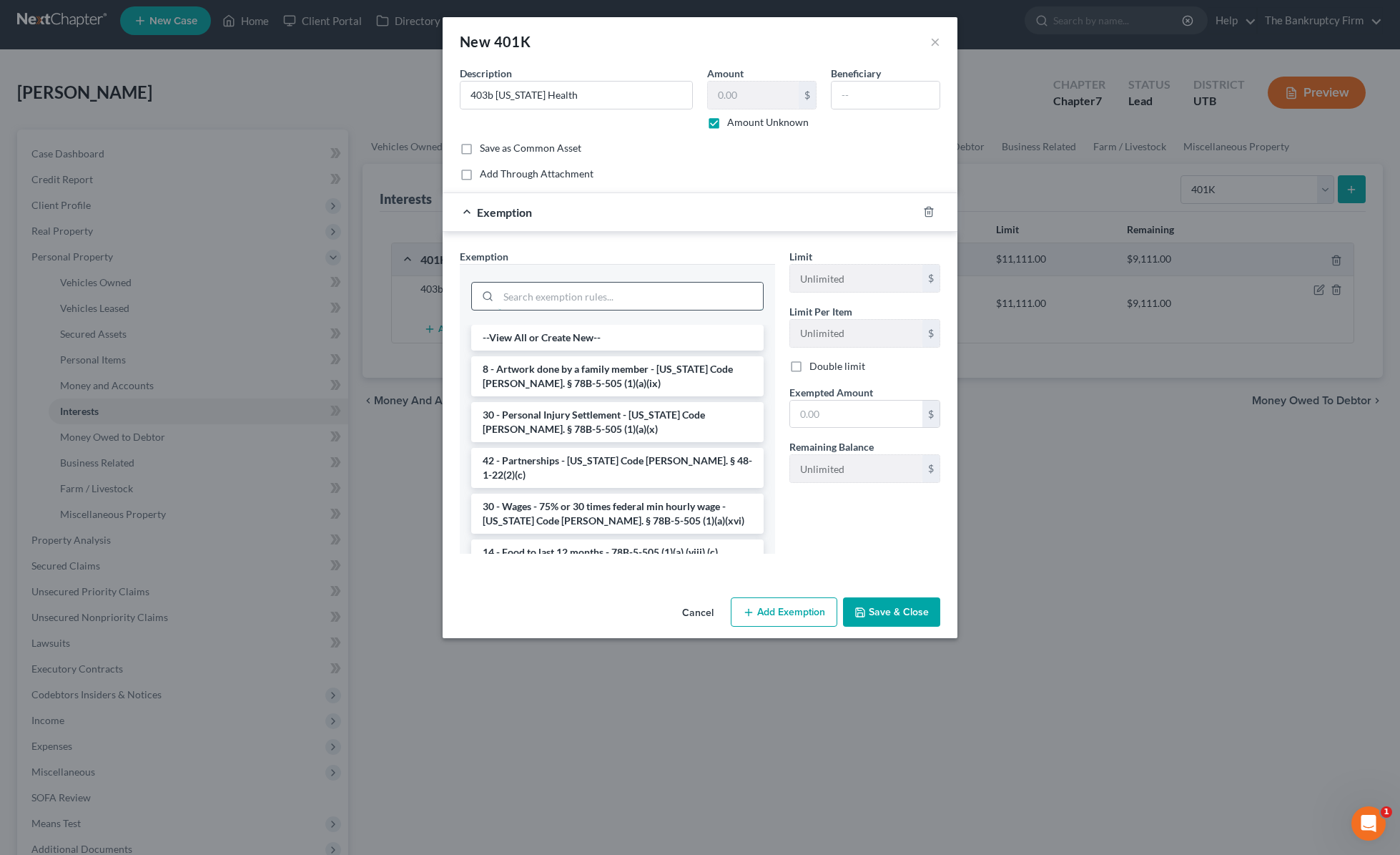
click at [504, 300] on input "search" at bounding box center [631, 296] width 265 height 27
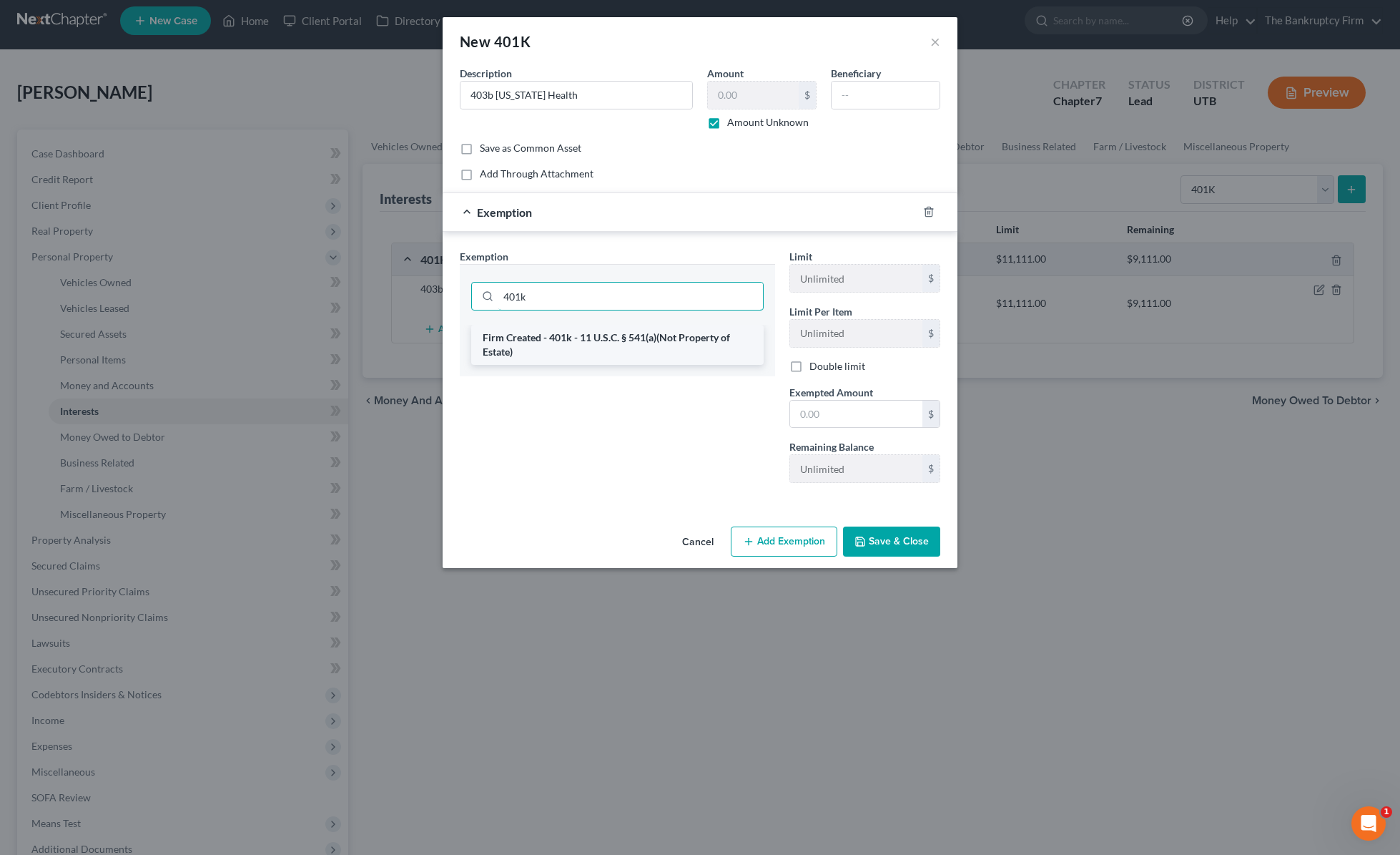
type input "401k"
click at [534, 349] on li "Firm Created - 401k - 11 U.S.C. § 541(a)(Not Property of Estate)" at bounding box center [618, 344] width 292 height 40
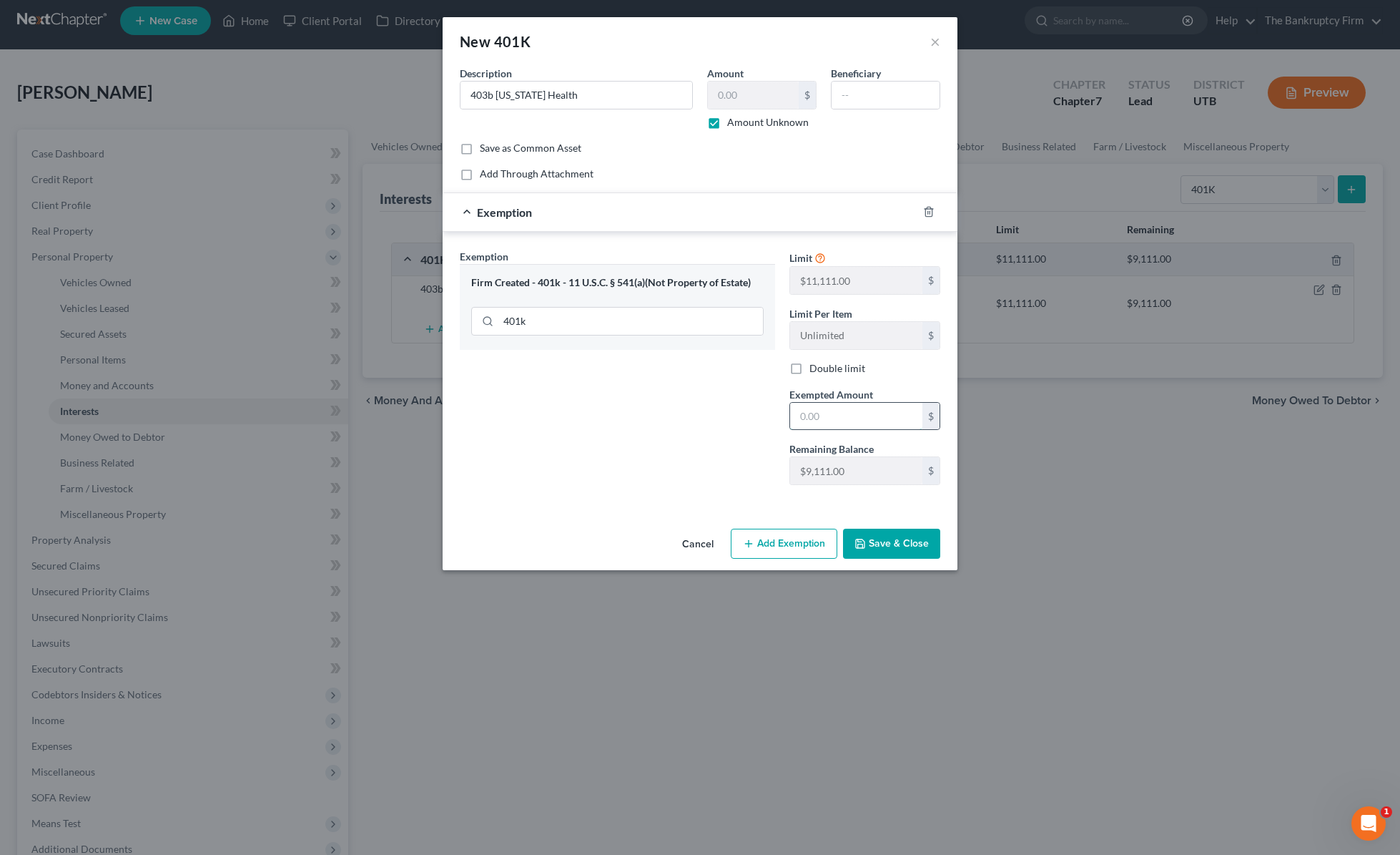
click at [830, 420] on input "text" at bounding box center [856, 416] width 132 height 27
click at [722, 452] on div "Exemption Set must be selected for CA. Exemption * Firm Created - 401k - 11 U.S…" at bounding box center [618, 372] width 330 height 247
click at [790, 547] on button "Add Exemption" at bounding box center [784, 543] width 106 height 30
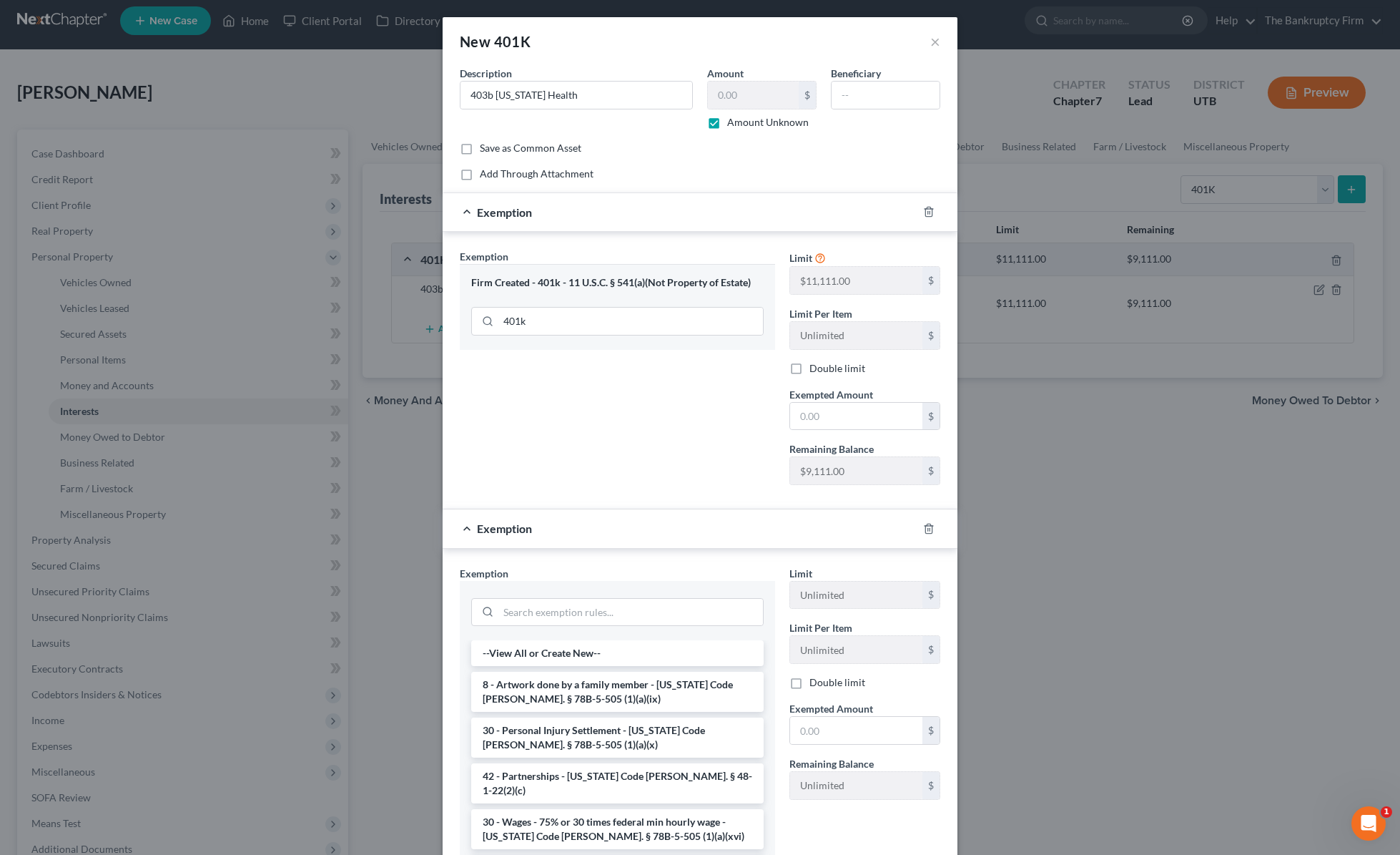
click at [607, 431] on div "Exemption Set must be selected for CA. Exemption * Firm Created - 401k - 11 U.S…" at bounding box center [618, 372] width 330 height 247
click at [931, 525] on icon "button" at bounding box center [929, 528] width 12 height 12
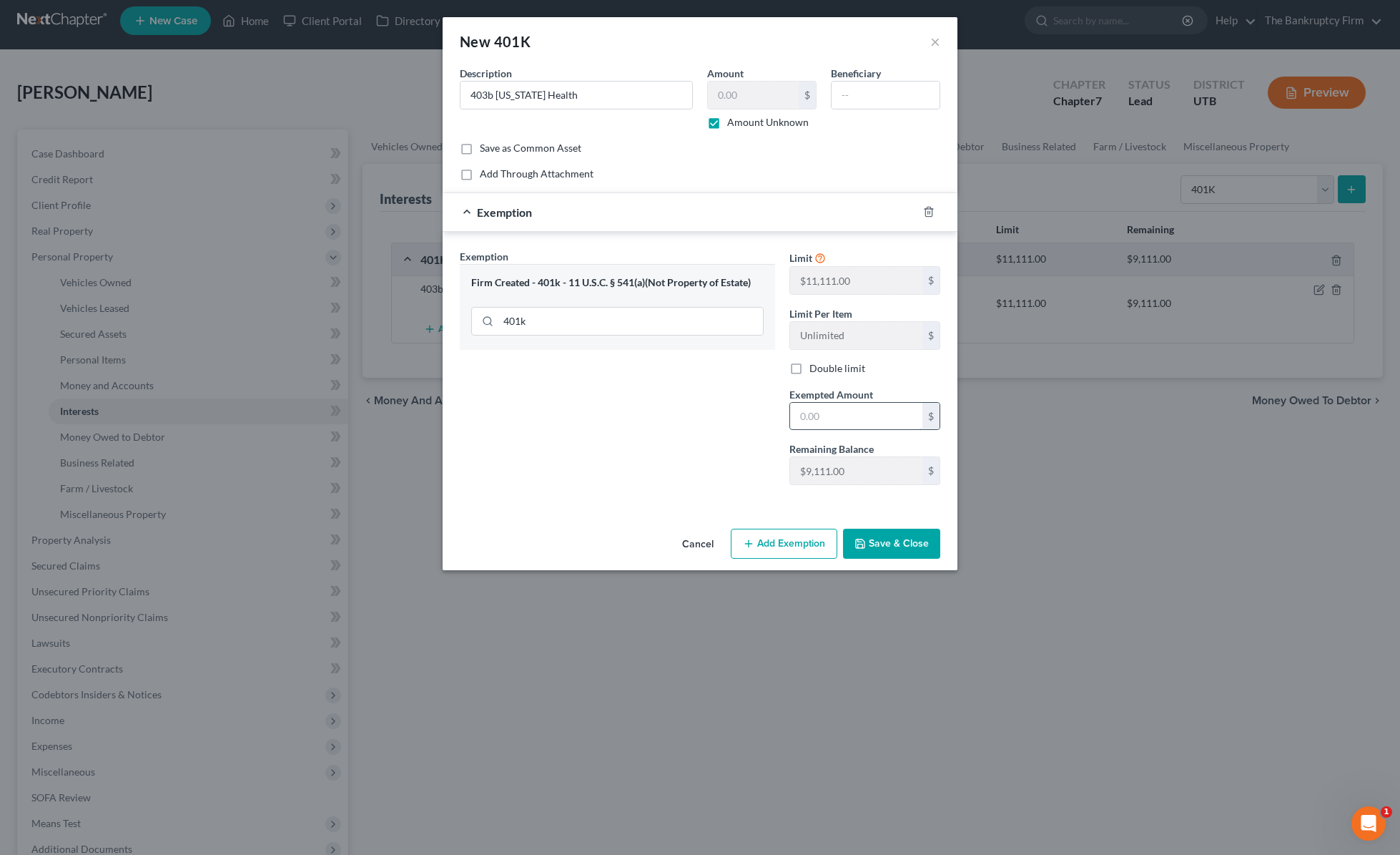
click at [836, 420] on input "text" at bounding box center [856, 416] width 132 height 27
click at [877, 423] on input "11,111" at bounding box center [856, 416] width 132 height 27
click at [877, 417] on input "11,111" at bounding box center [856, 416] width 132 height 27
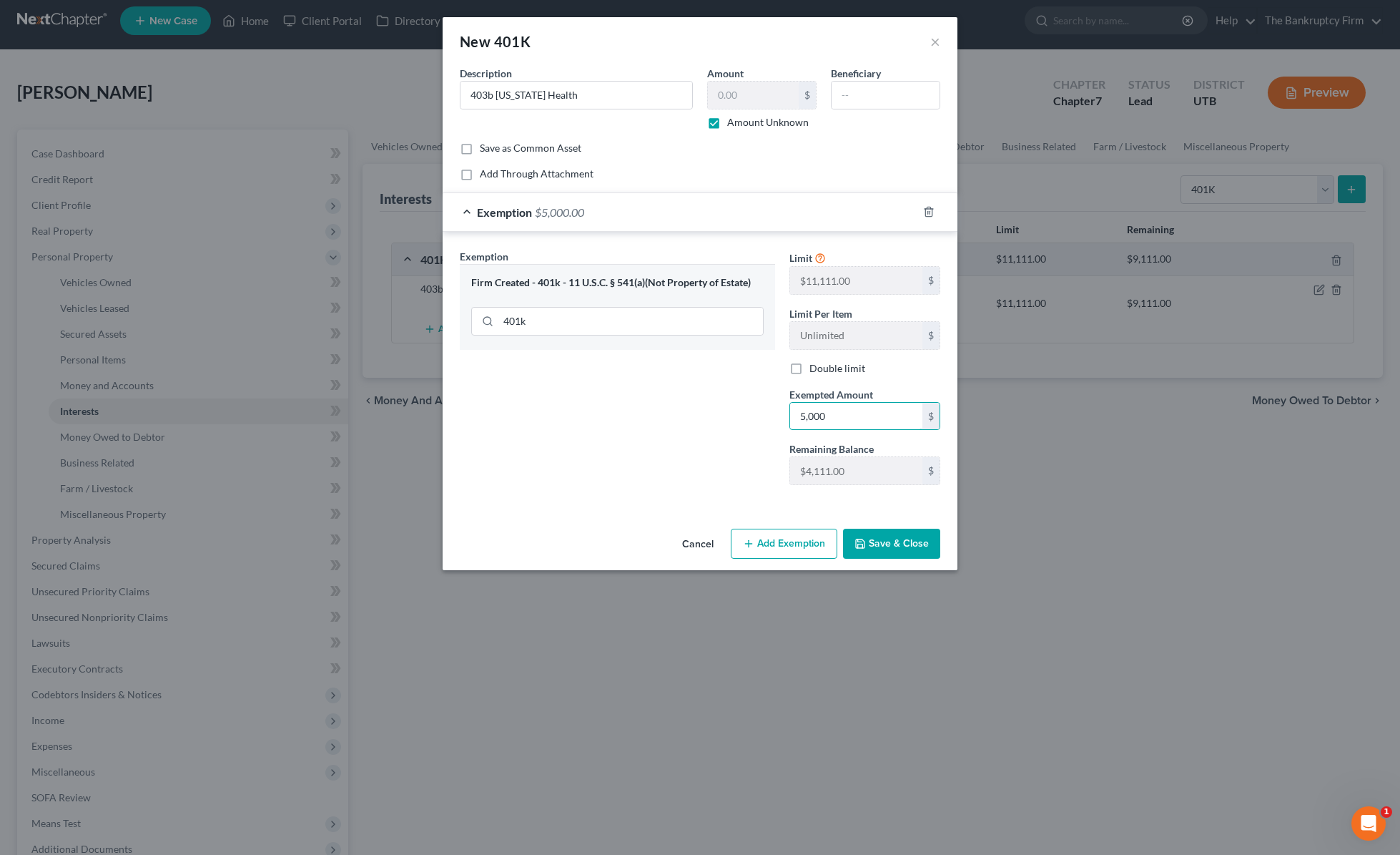
type input "5,000"
click at [914, 542] on button "Save & Close" at bounding box center [892, 543] width 97 height 30
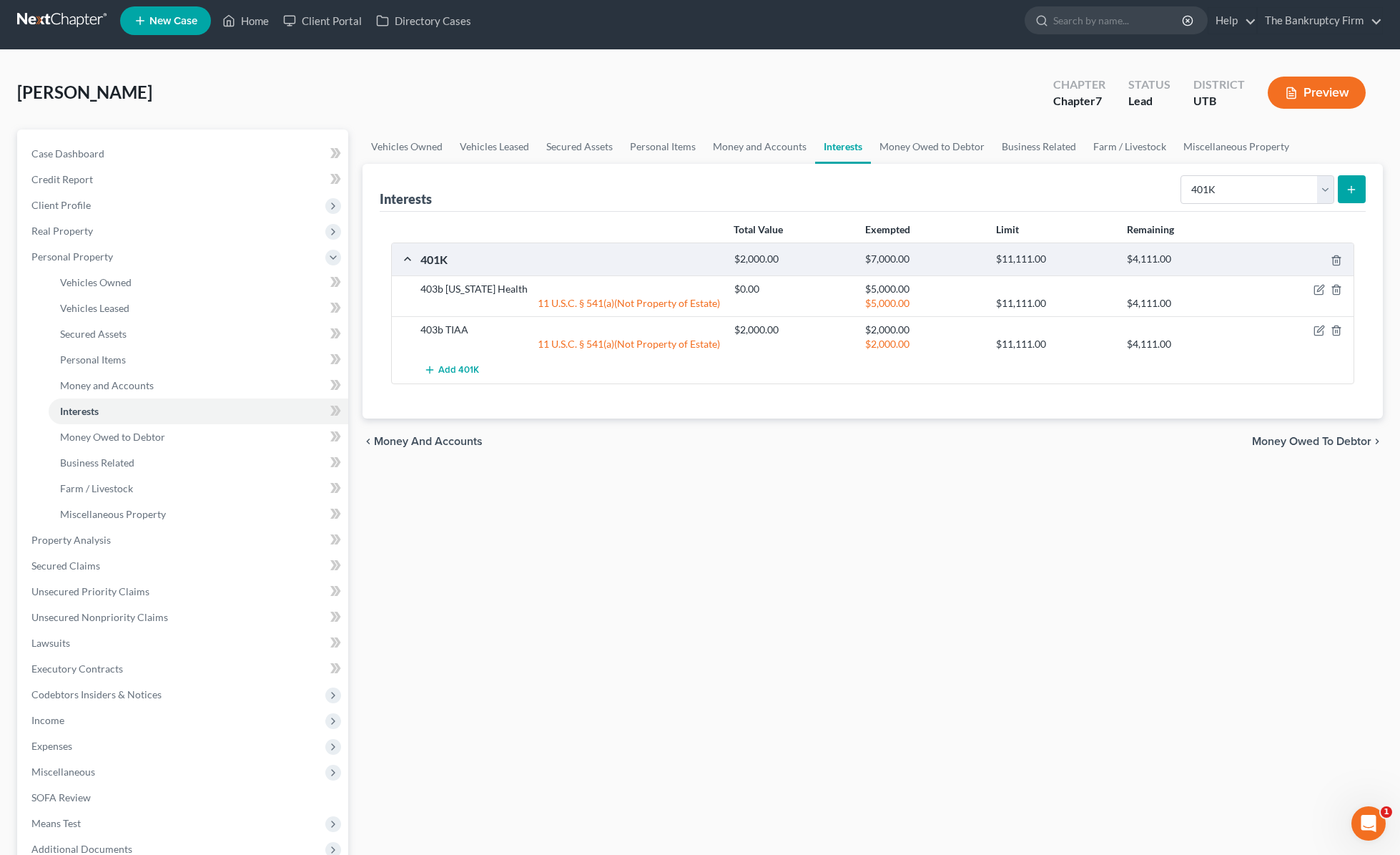
click at [1125, 186] on icon "submit" at bounding box center [1351, 189] width 12 height 12
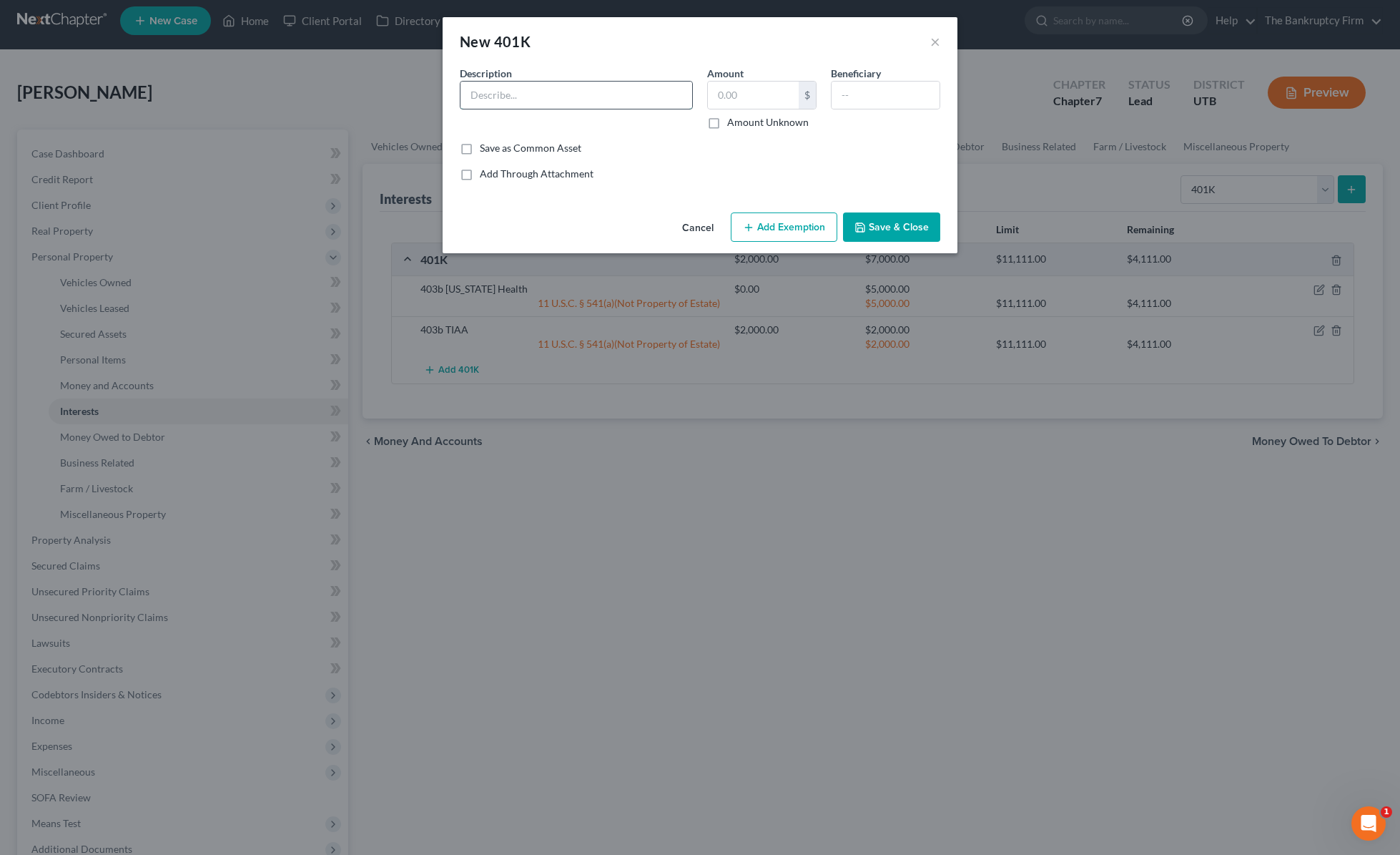
click at [536, 93] on input "text" at bounding box center [577, 95] width 232 height 27
type input "403b Nationwide [GEOGRAPHIC_DATA]"
type input "2,000"
click at [769, 222] on button "Add Exemption" at bounding box center [784, 228] width 106 height 30
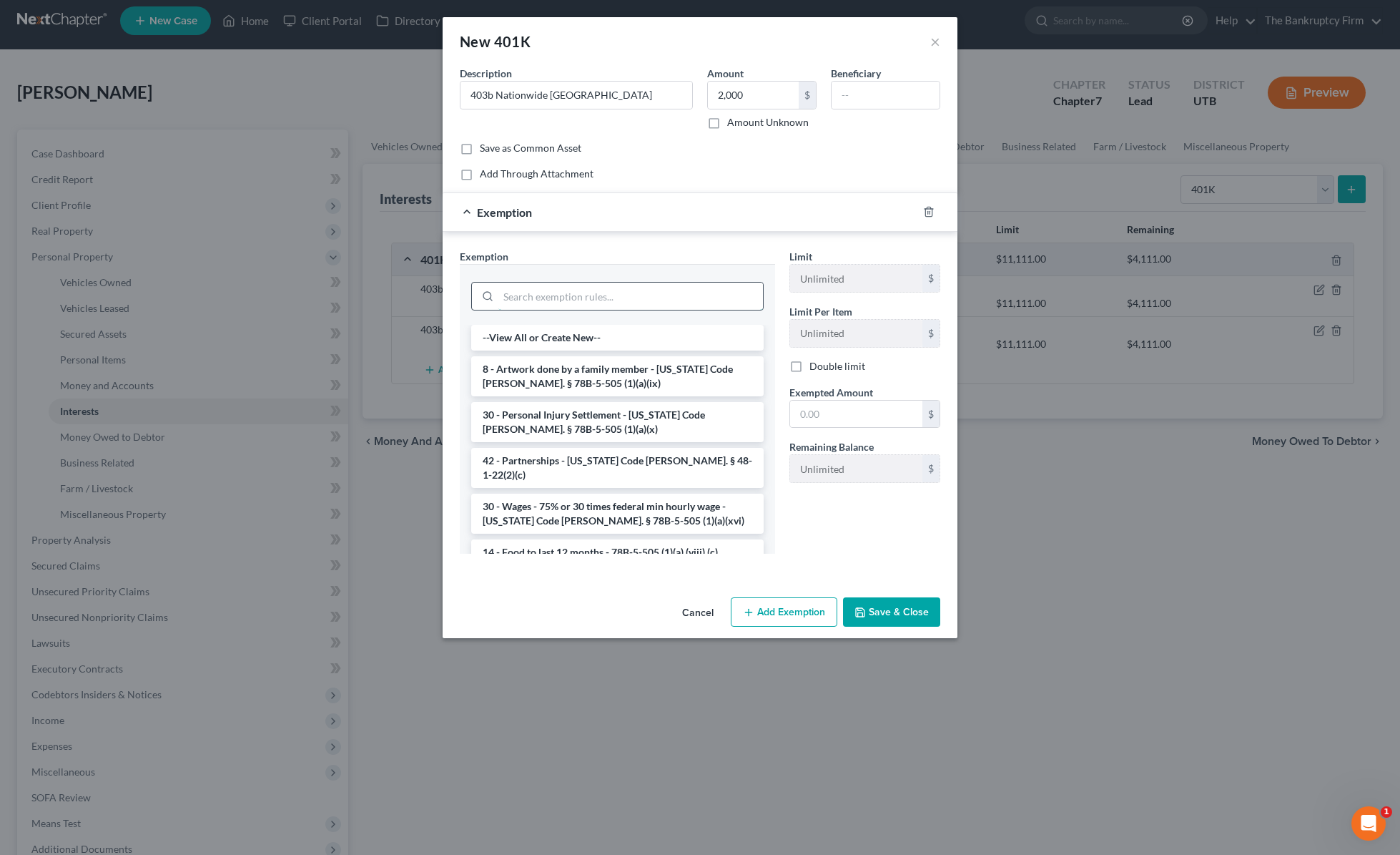
click at [580, 296] on input "search" at bounding box center [631, 296] width 265 height 27
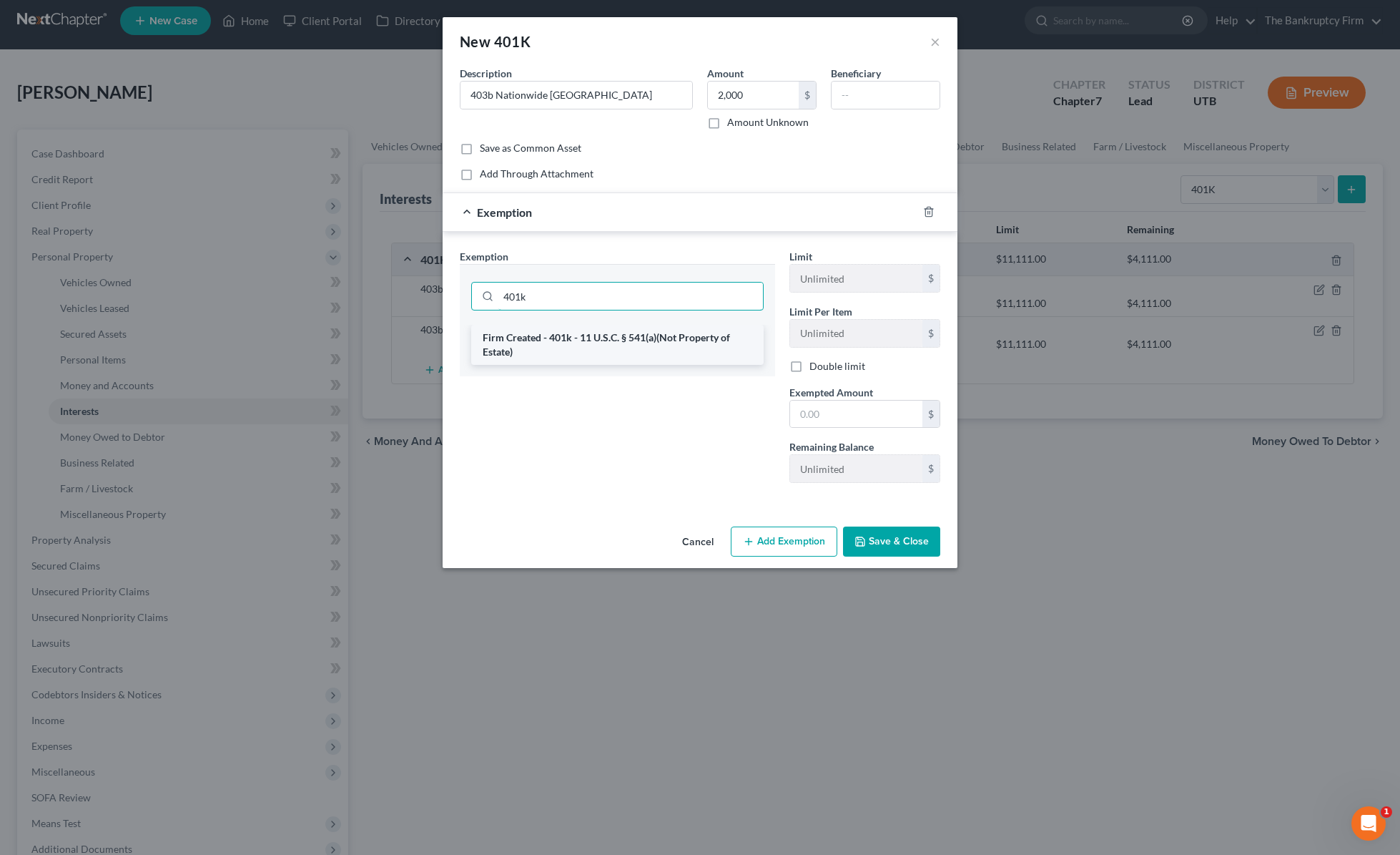
type input "401k"
click at [584, 336] on li "Firm Created - 401k - 11 U.S.C. § 541(a)(Not Property of Estate)" at bounding box center [618, 344] width 292 height 40
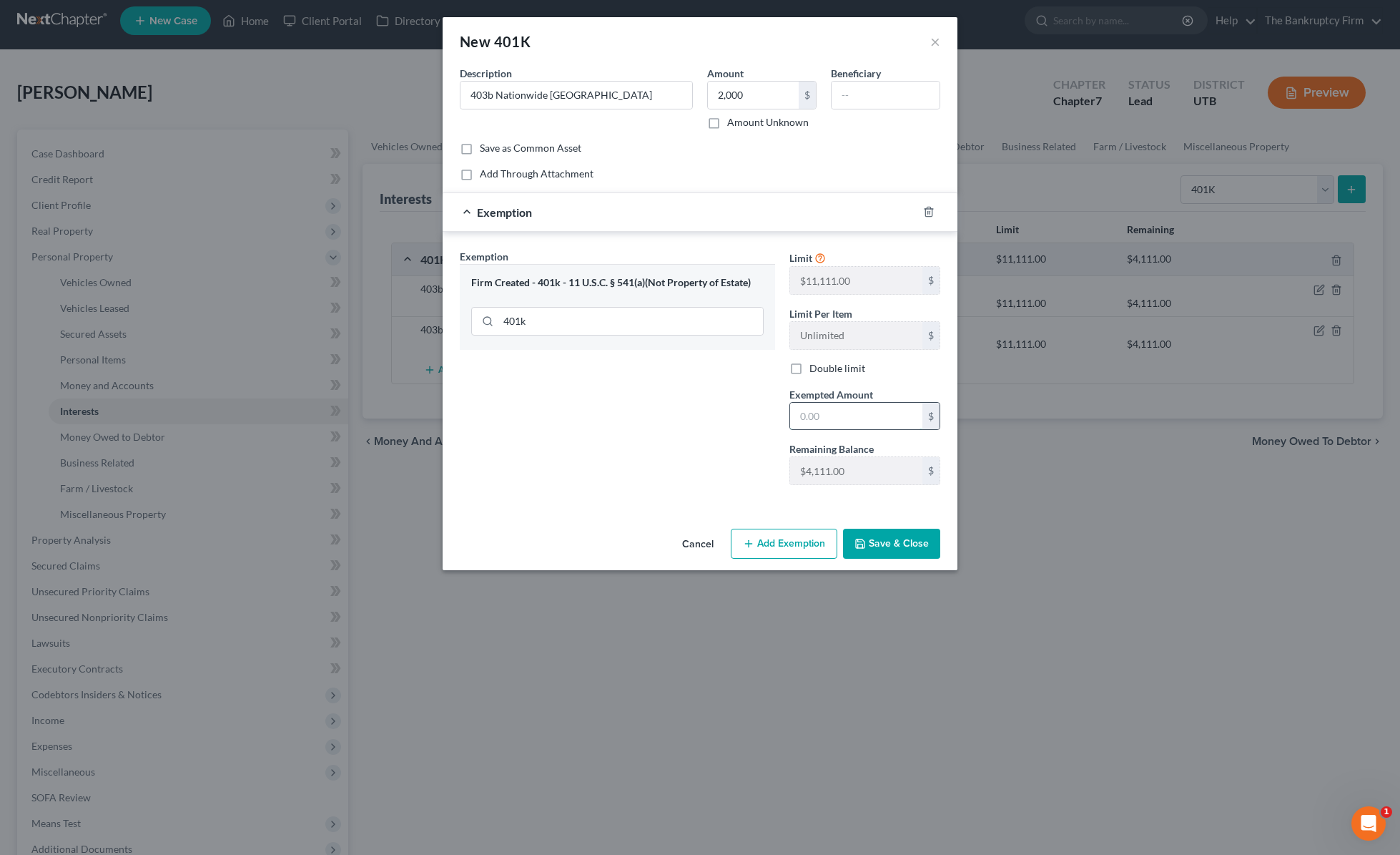
click at [854, 417] on input "text" at bounding box center [856, 416] width 132 height 27
type input "2,000"
click at [895, 539] on button "Save & Close" at bounding box center [892, 543] width 97 height 30
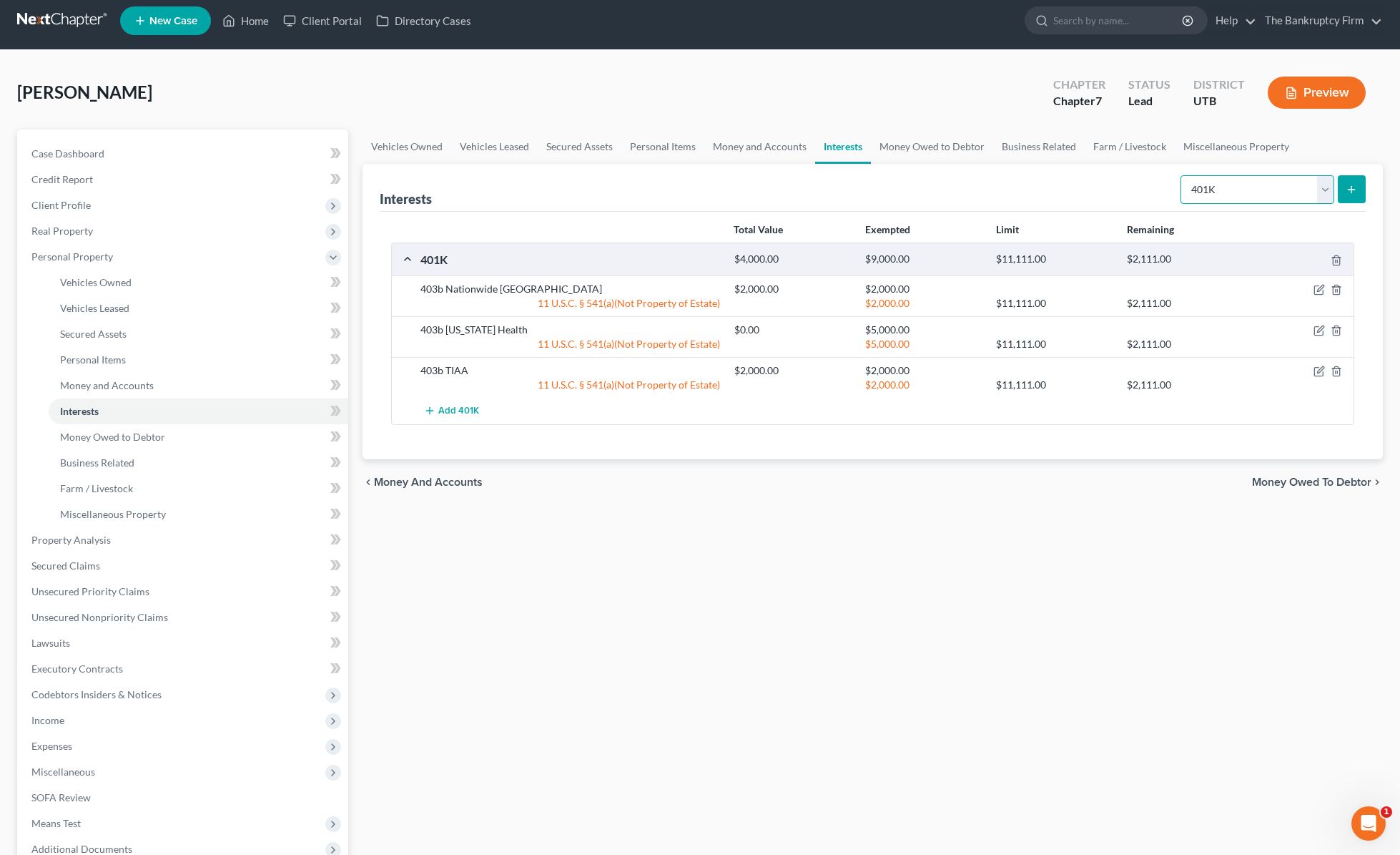
click at [1125, 188] on select "Select Interest Type 401K Annuity Bond Education IRA Government Bond Government…" at bounding box center [1258, 190] width 154 height 28
select select "term_life_insurance"
click at [1125, 175] on select "Select Interest Type 401K Annuity Bond Education IRA Government Bond Government…" at bounding box center [1258, 190] width 154 height 28
click at [1125, 192] on line "submit" at bounding box center [1352, 189] width 0 height 6
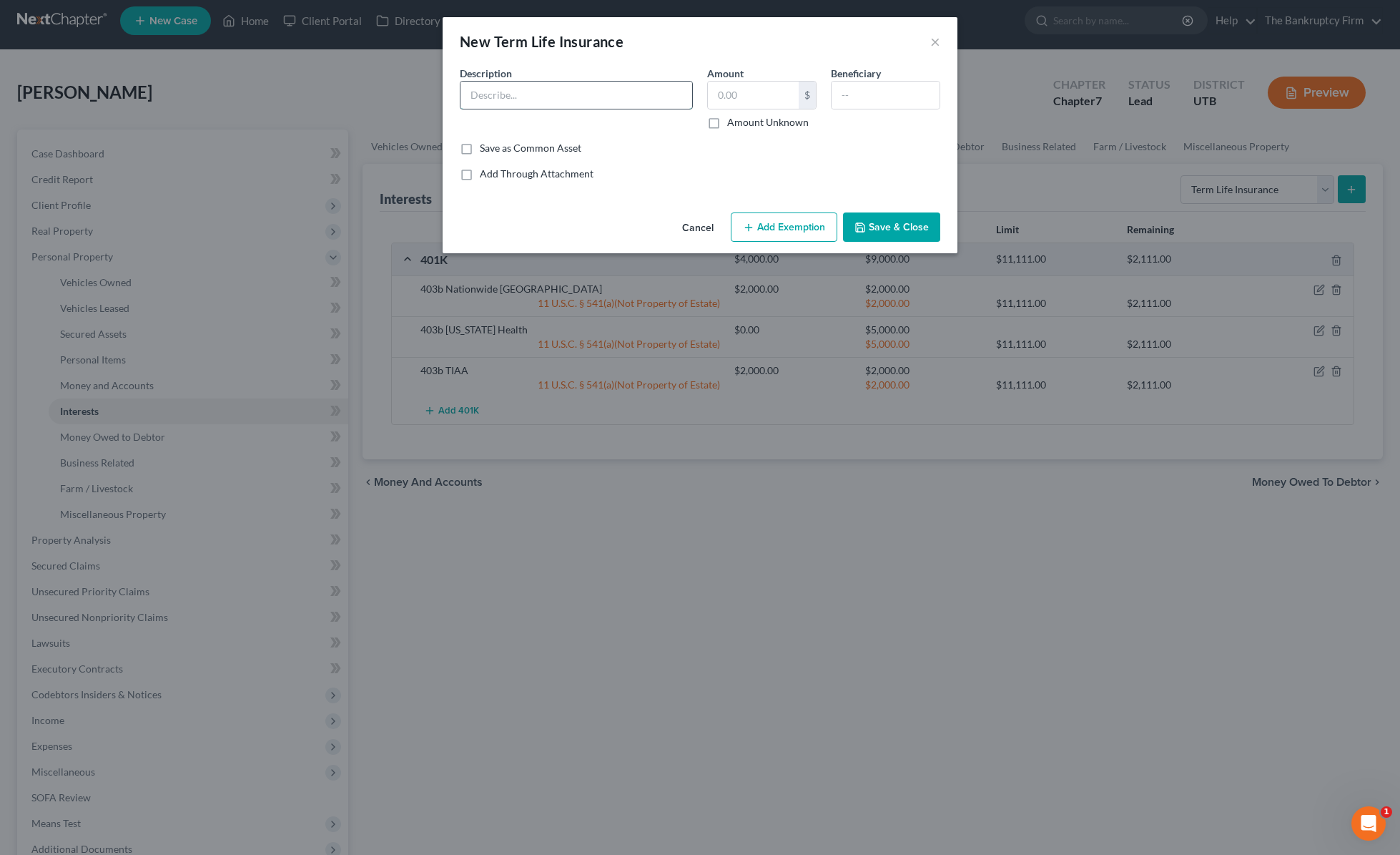
click at [515, 92] on input "text" at bounding box center [577, 95] width 232 height 27
type input "Primerica"
click at [870, 97] on input "text" at bounding box center [886, 95] width 108 height 27
type input "Daughter"
click at [908, 98] on input "Daughter" at bounding box center [886, 95] width 108 height 27
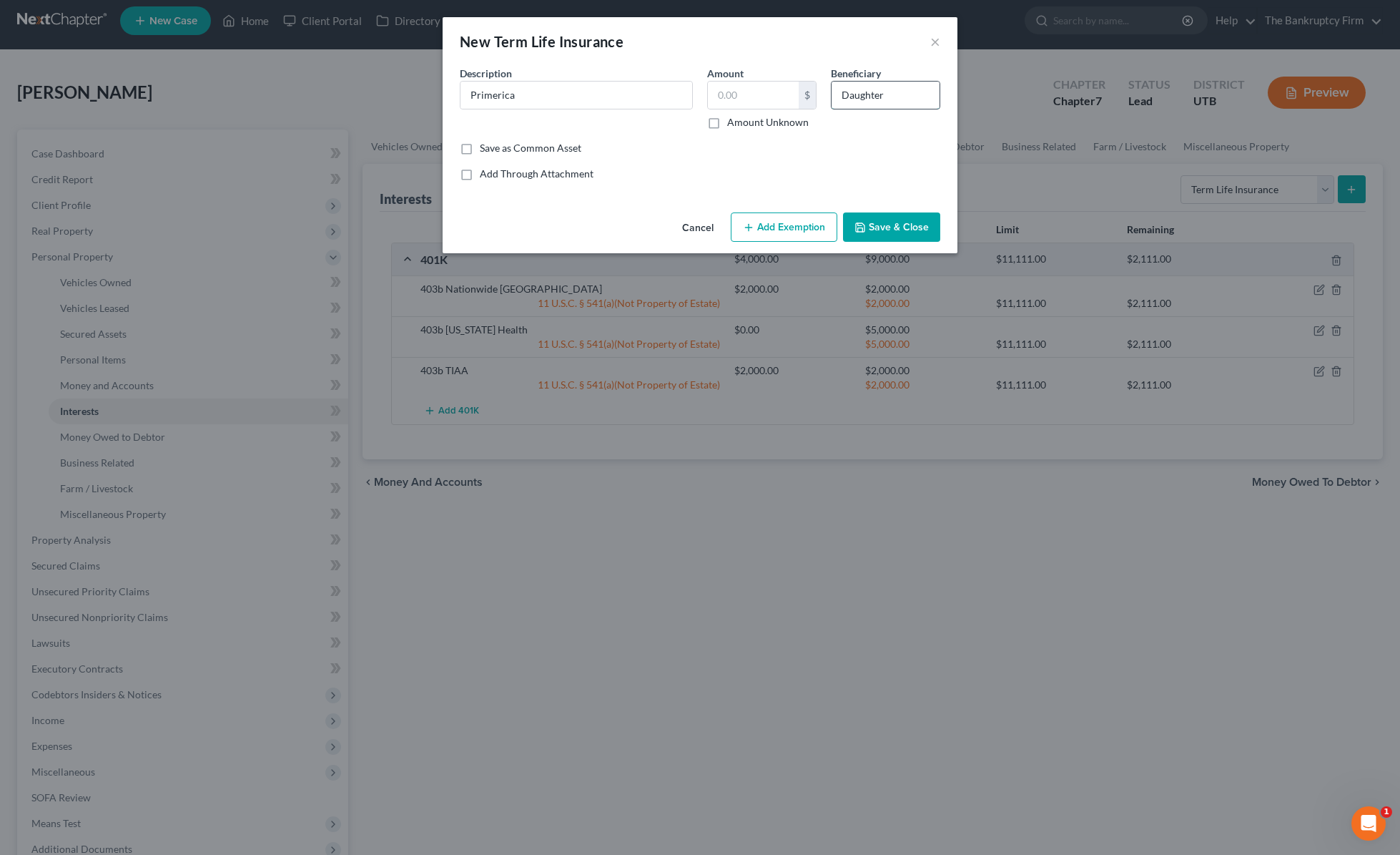
click at [908, 98] on input "Daughter" at bounding box center [886, 95] width 108 height 27
click at [761, 224] on button "Add Exemption" at bounding box center [784, 228] width 106 height 30
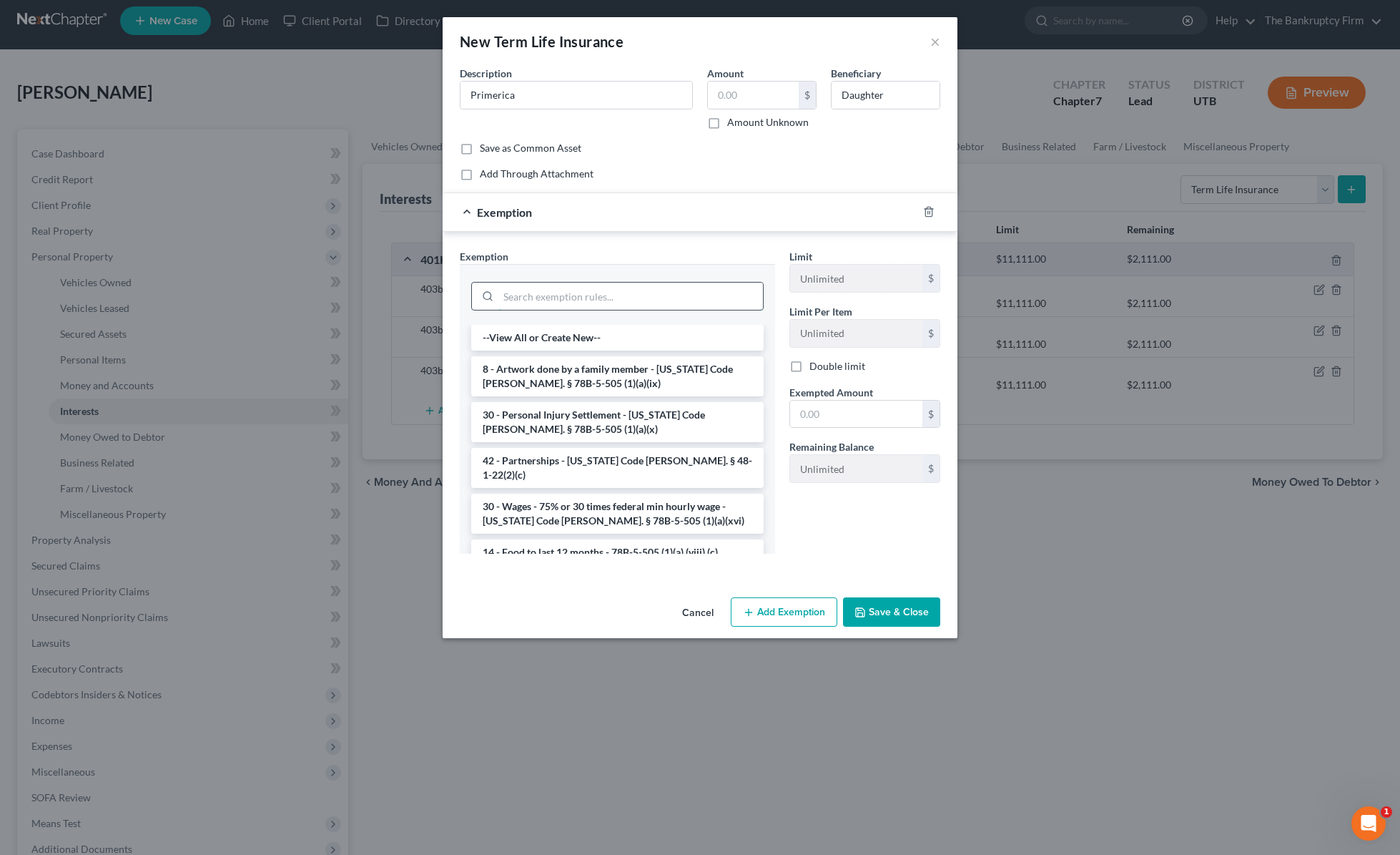
click at [537, 299] on input "search" at bounding box center [631, 296] width 265 height 27
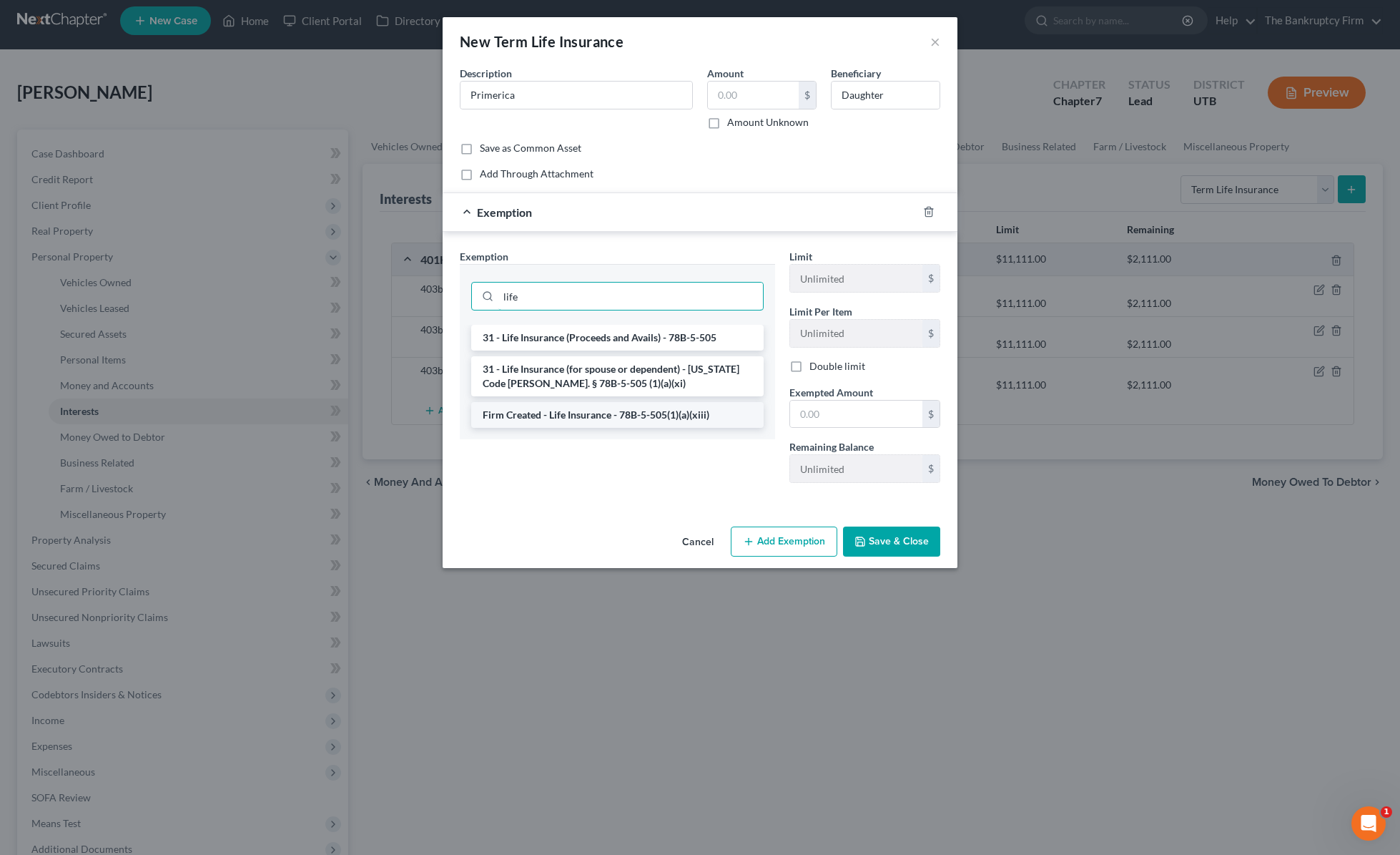
type input "life"
click at [636, 422] on li "Firm Created - Life Insurance - 78B-5-505(1)(a)(xiii)" at bounding box center [618, 415] width 292 height 26
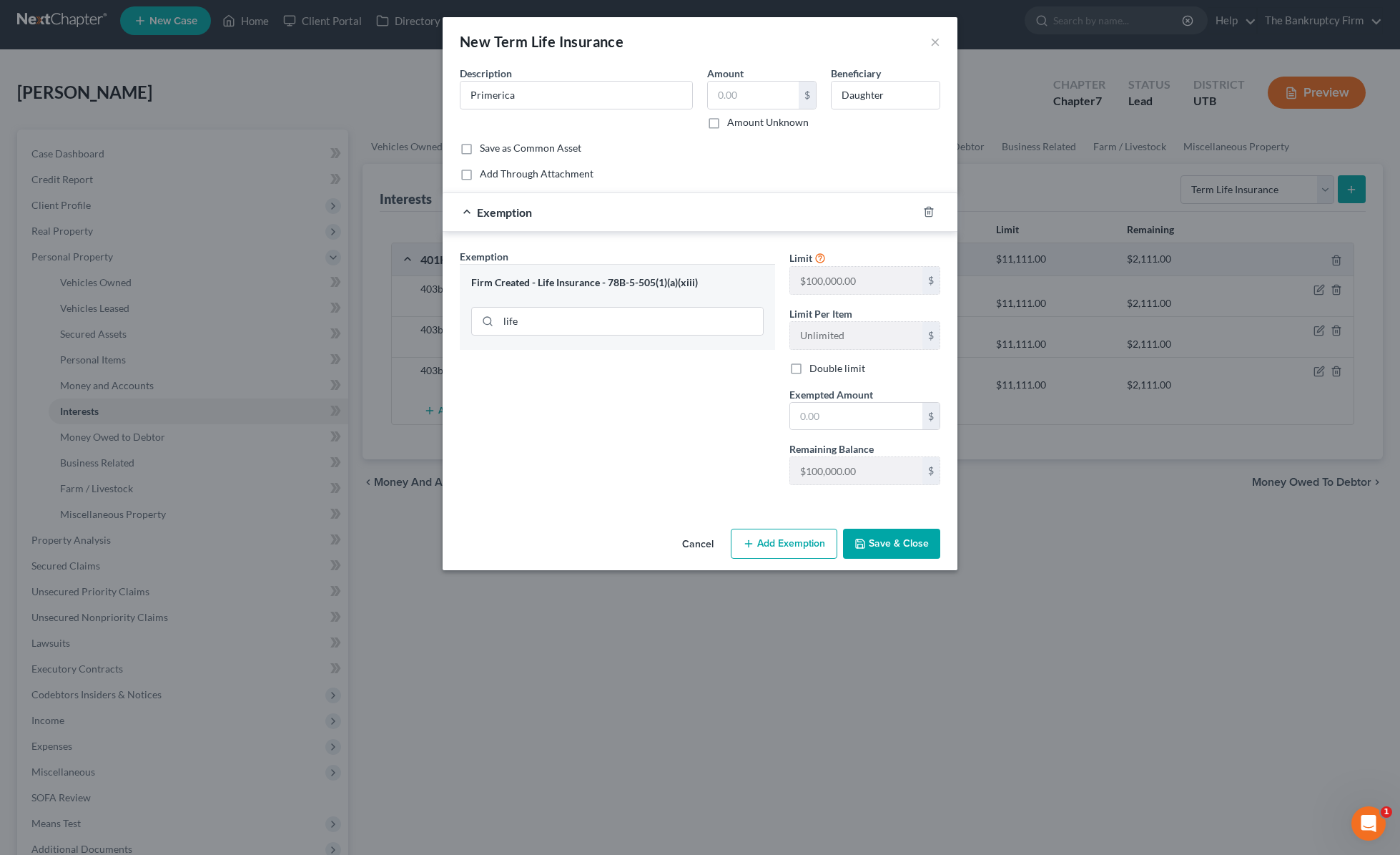
click at [894, 547] on button "Save & Close" at bounding box center [892, 543] width 97 height 30
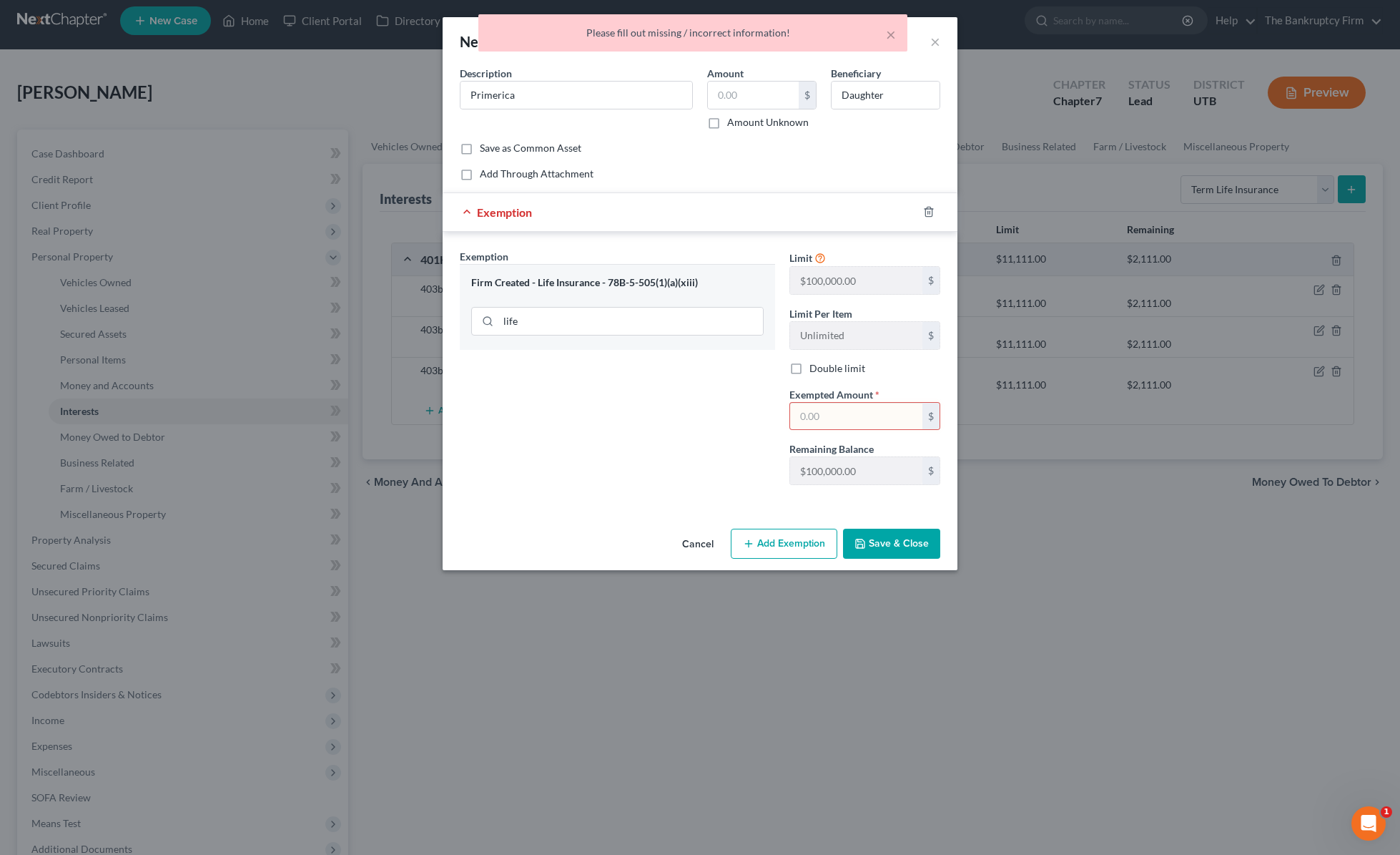
drag, startPoint x: 748, startPoint y: 164, endPoint x: 734, endPoint y: 73, distance: 92.1
click at [748, 159] on div "Common Asset Select Description * Primerica Amount $ Amount Unknown Beneficiary…" at bounding box center [700, 123] width 480 height 115
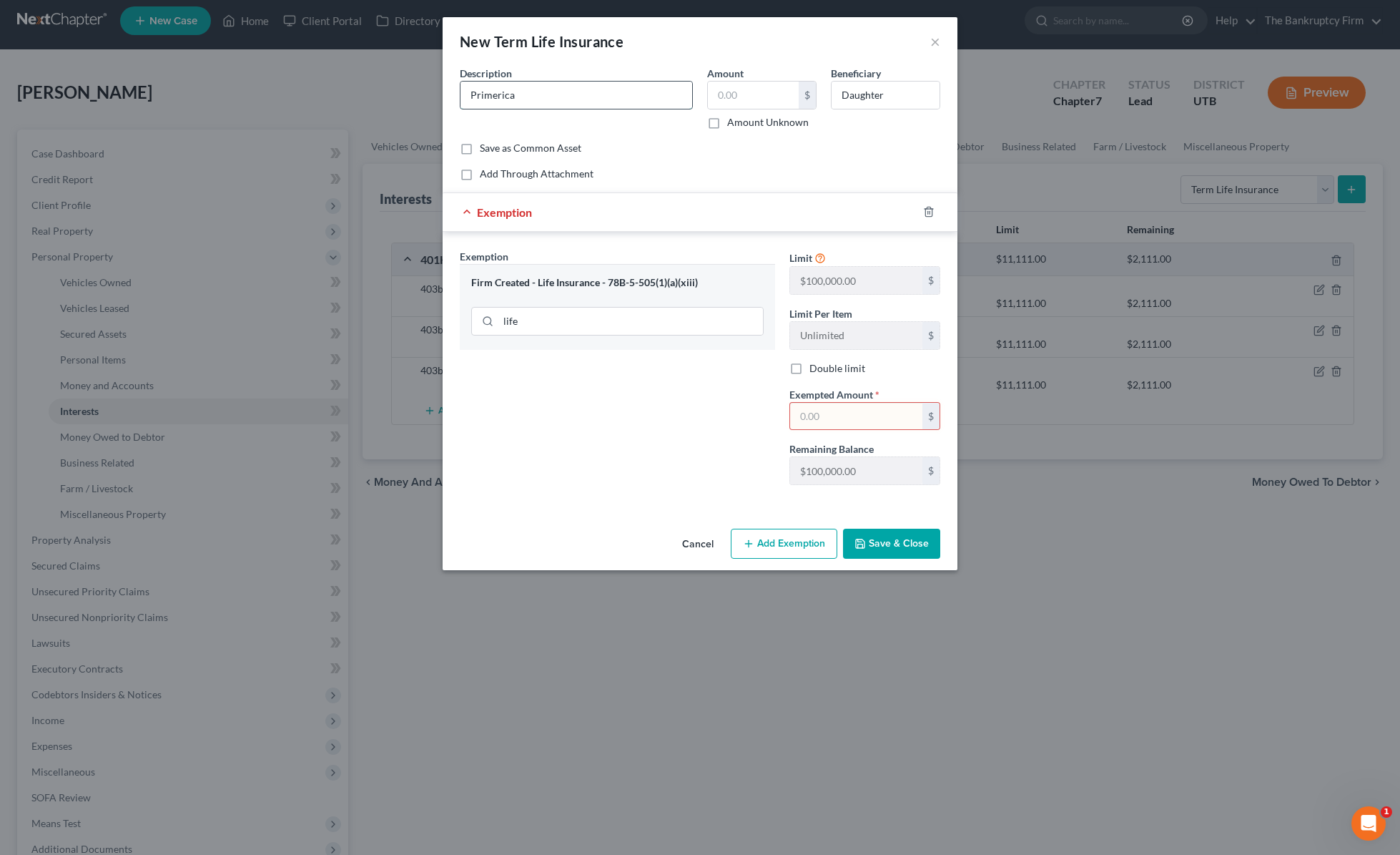
click at [540, 96] on input "Primerica" at bounding box center [577, 95] width 232 height 27
type input "Primerica Term Life"
type input "250,000"
click at [778, 99] on input "250,000" at bounding box center [753, 95] width 91 height 27
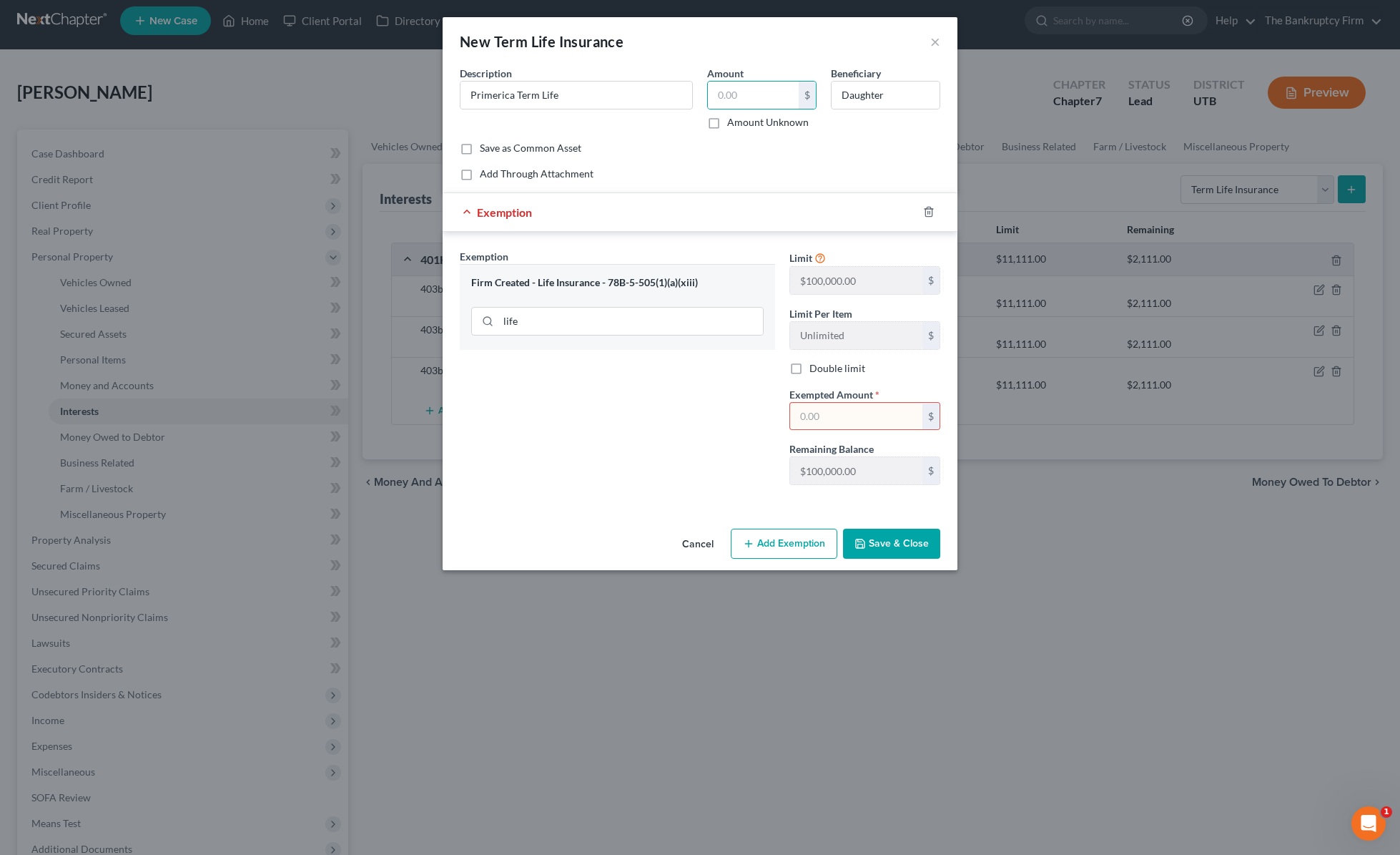
click at [849, 419] on input "text" at bounding box center [856, 416] width 132 height 27
type input "100,000"
click at [907, 546] on button "Save & Close" at bounding box center [892, 543] width 97 height 30
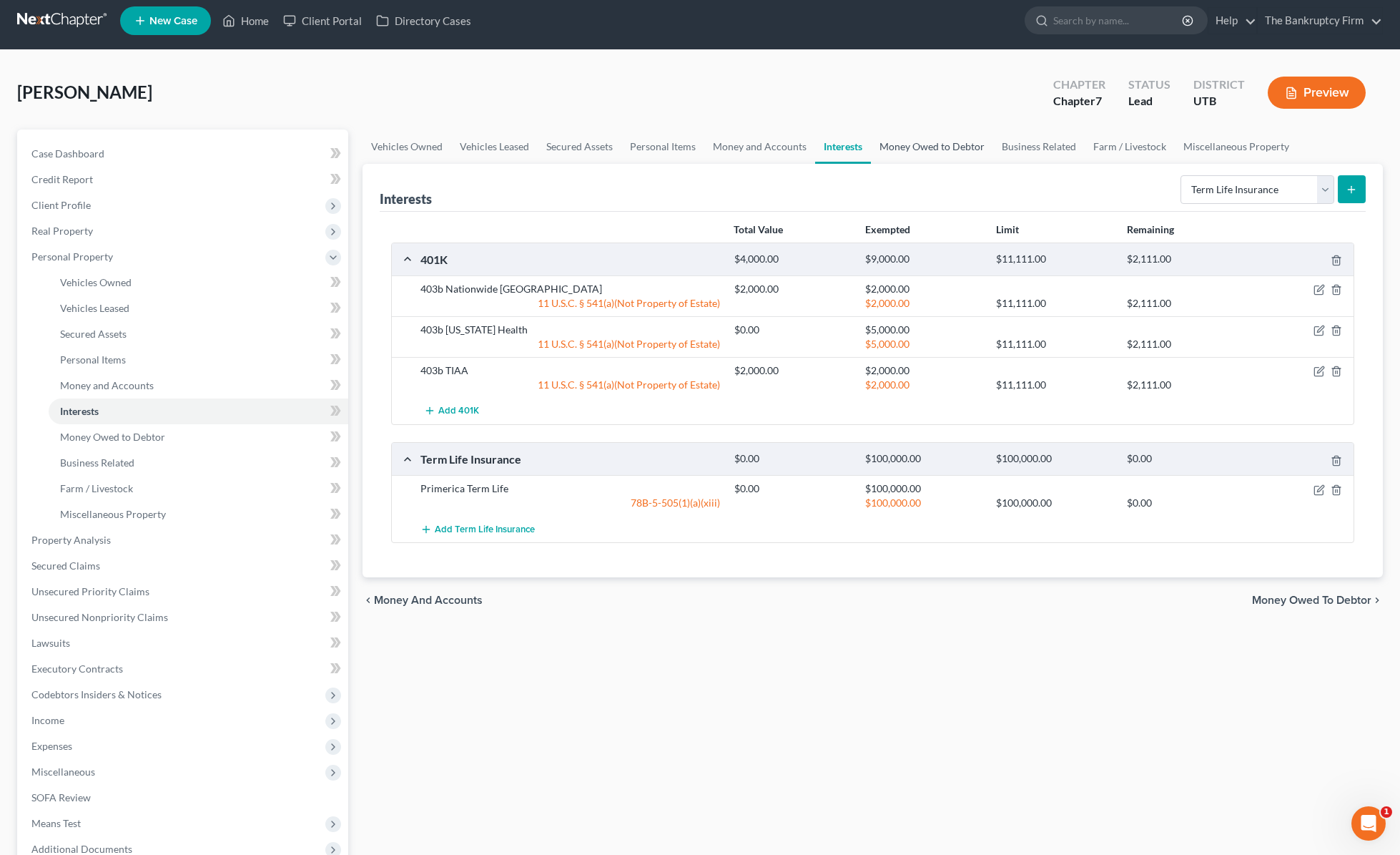
click at [914, 147] on link "Money Owed to Debtor" at bounding box center [932, 146] width 122 height 35
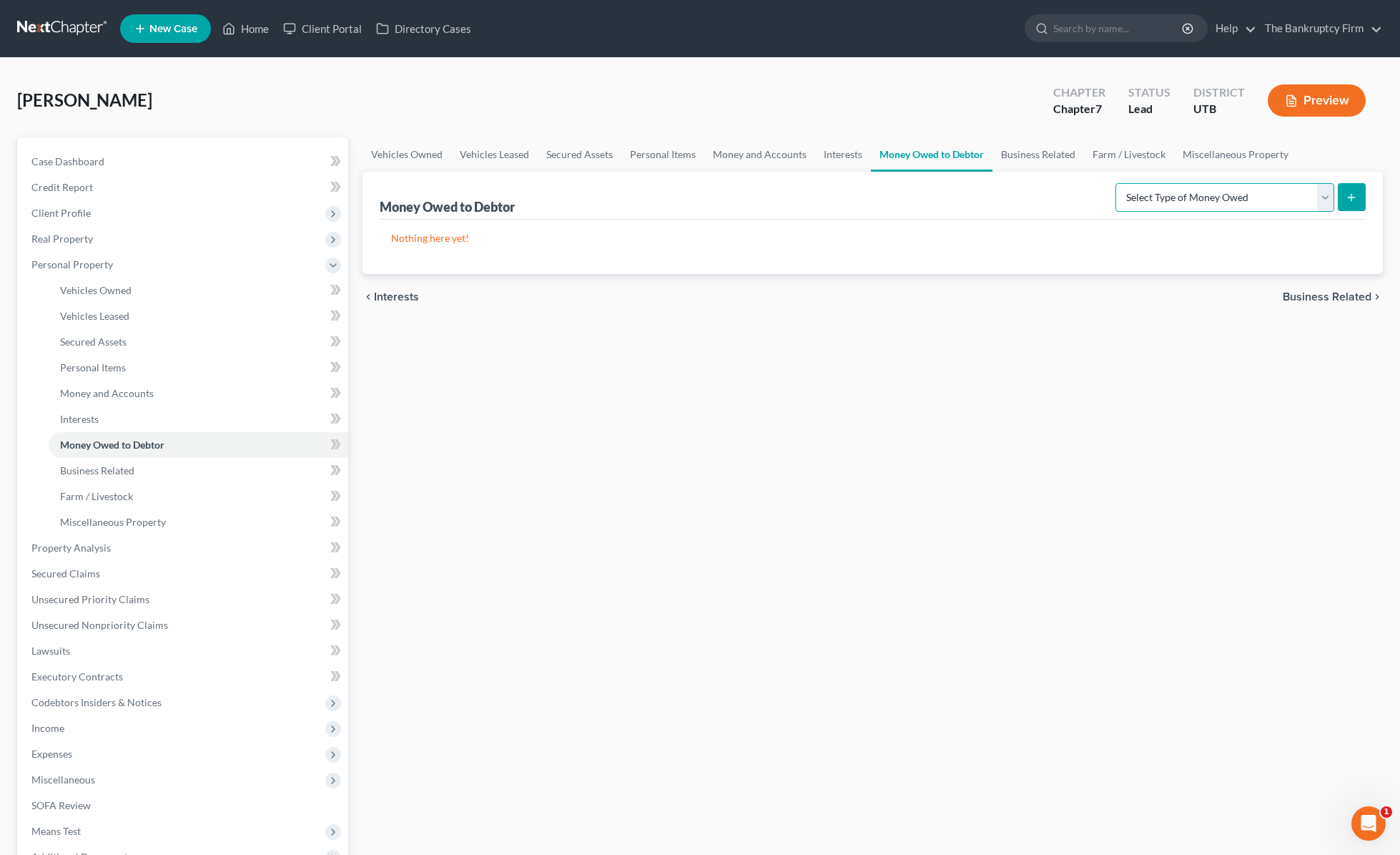
click at [1125, 198] on select "Select Type of Money Owed Accounts Receivable Alimony Child Support Claims Agai…" at bounding box center [1225, 198] width 219 height 28
select select "child_support"
click at [1118, 183] on select "Select Type of Money Owed Accounts Receivable Alimony Child Support Claims Agai…" at bounding box center [1225, 198] width 219 height 28
click at [1125, 195] on button "submit" at bounding box center [1351, 197] width 27 height 27
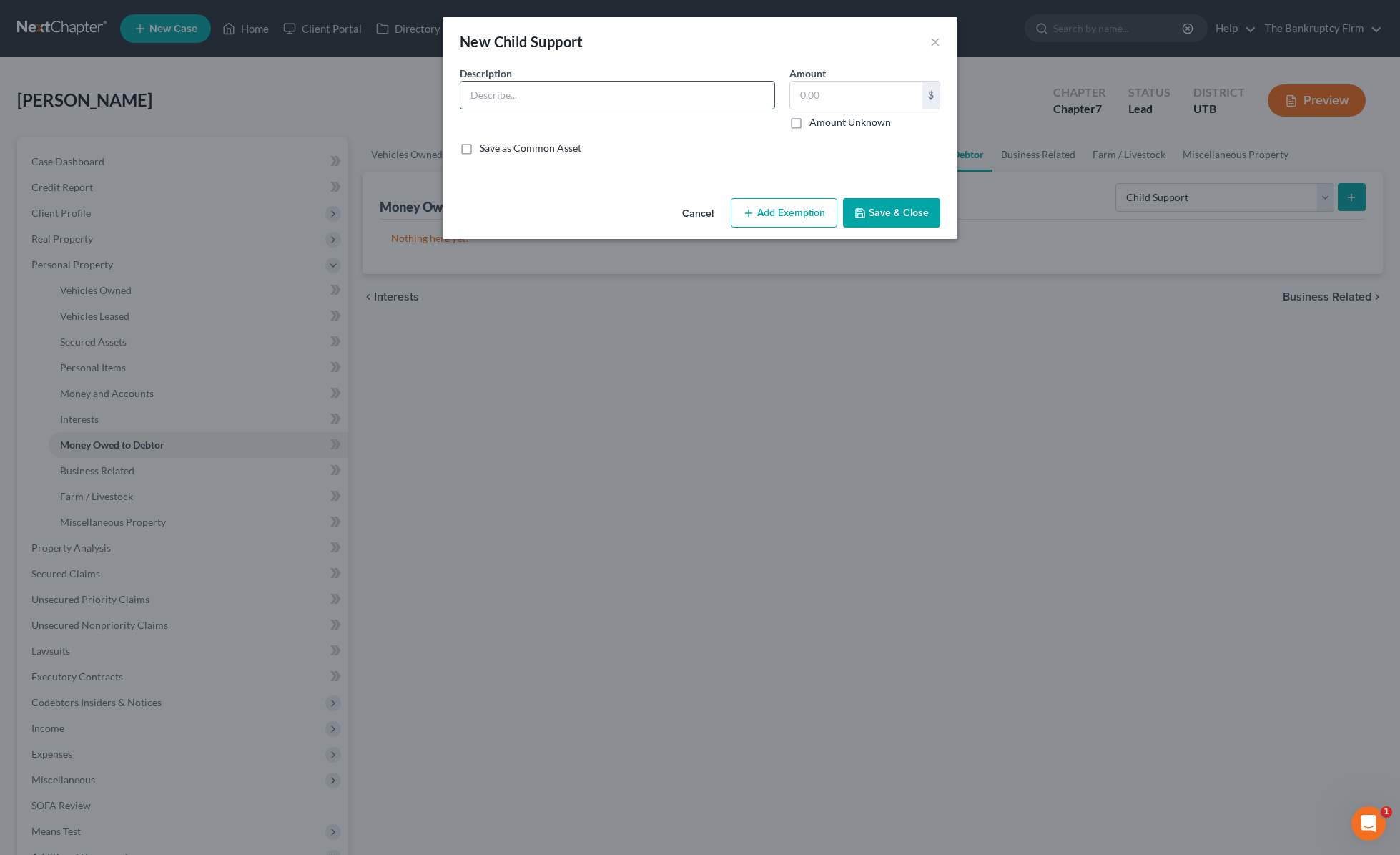
click at [577, 94] on input "text" at bounding box center [618, 95] width 314 height 27
type input "Ongoing Monthly Child Support"
type input "65.00"
click at [896, 210] on button "Save & Close" at bounding box center [892, 214] width 97 height 30
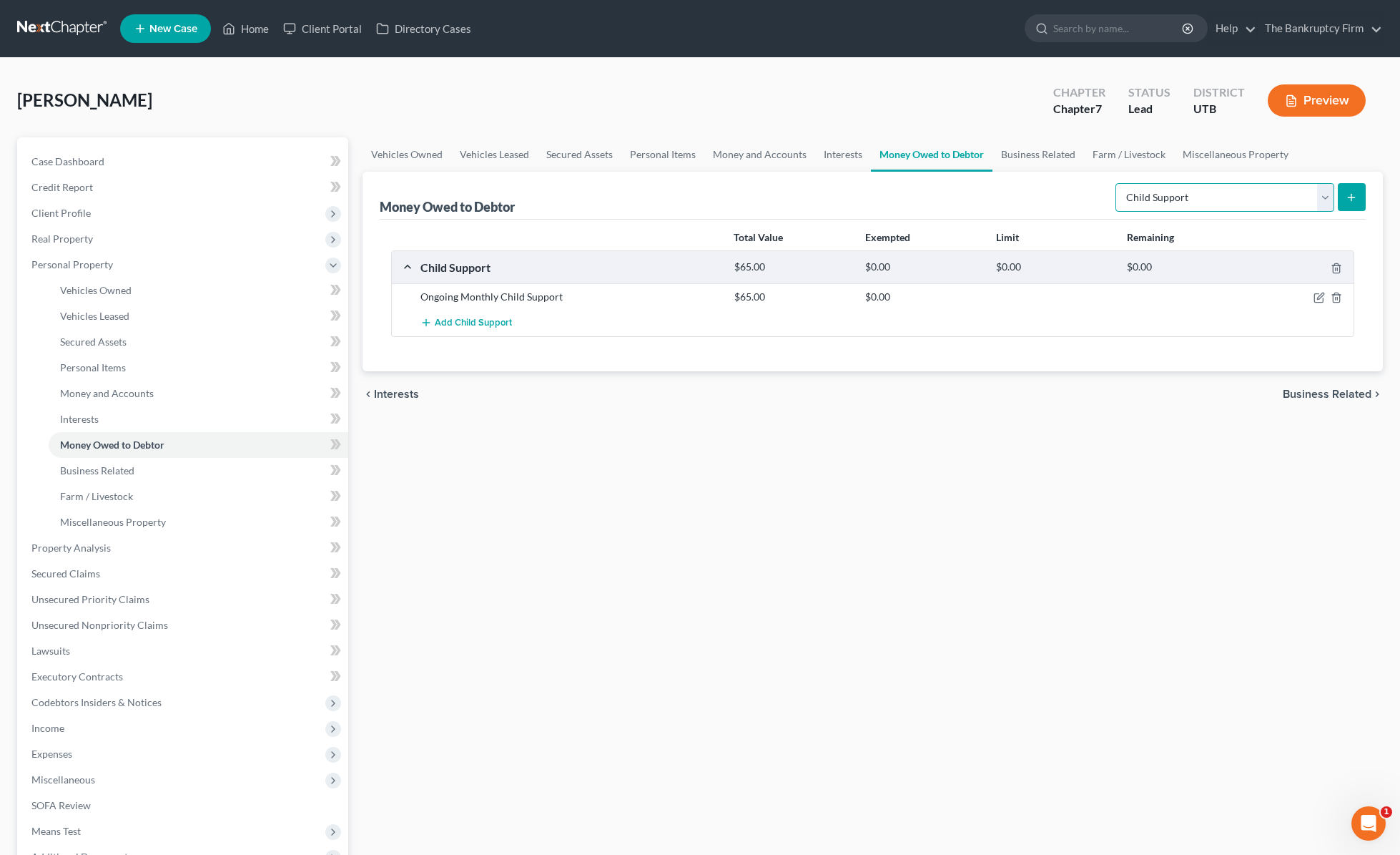
click at [1125, 198] on select "Select Type of Money Owed Accounts Receivable Alimony Child Support Claims Agai…" at bounding box center [1225, 198] width 219 height 28
click at [1028, 154] on link "Business Related" at bounding box center [1038, 154] width 91 height 35
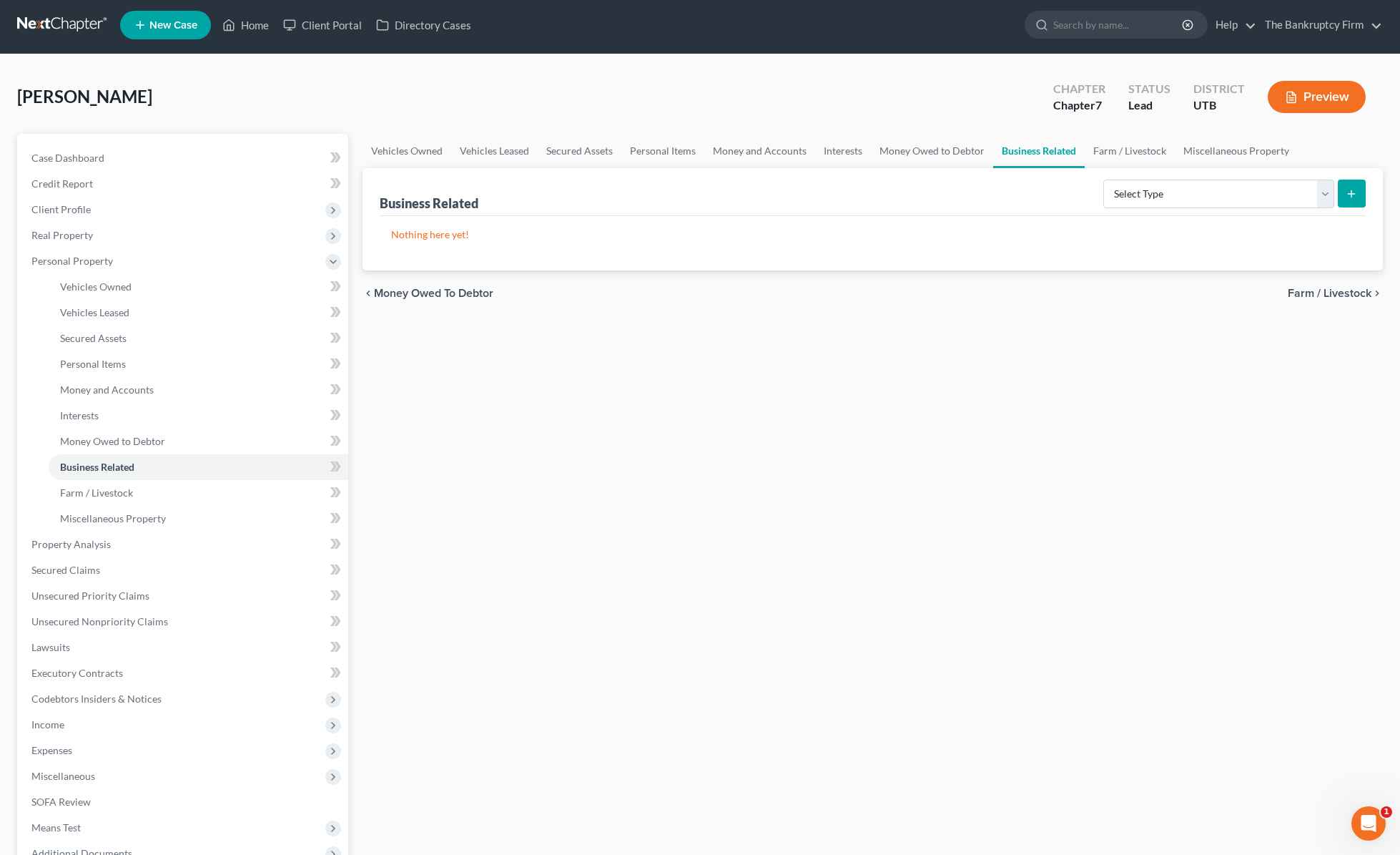
scroll to position [4, 0]
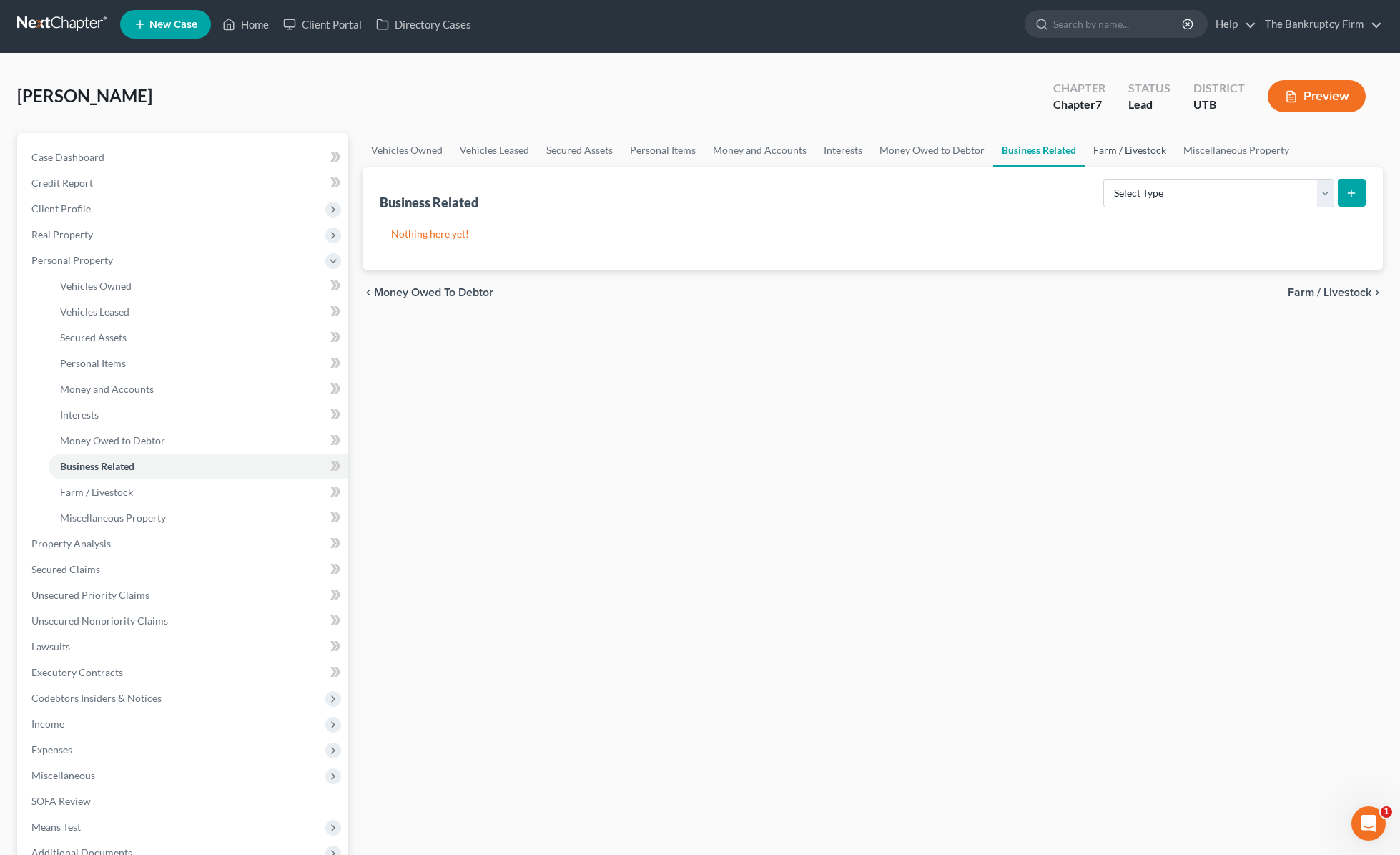
click at [1116, 149] on link "Farm / Livestock" at bounding box center [1130, 150] width 90 height 35
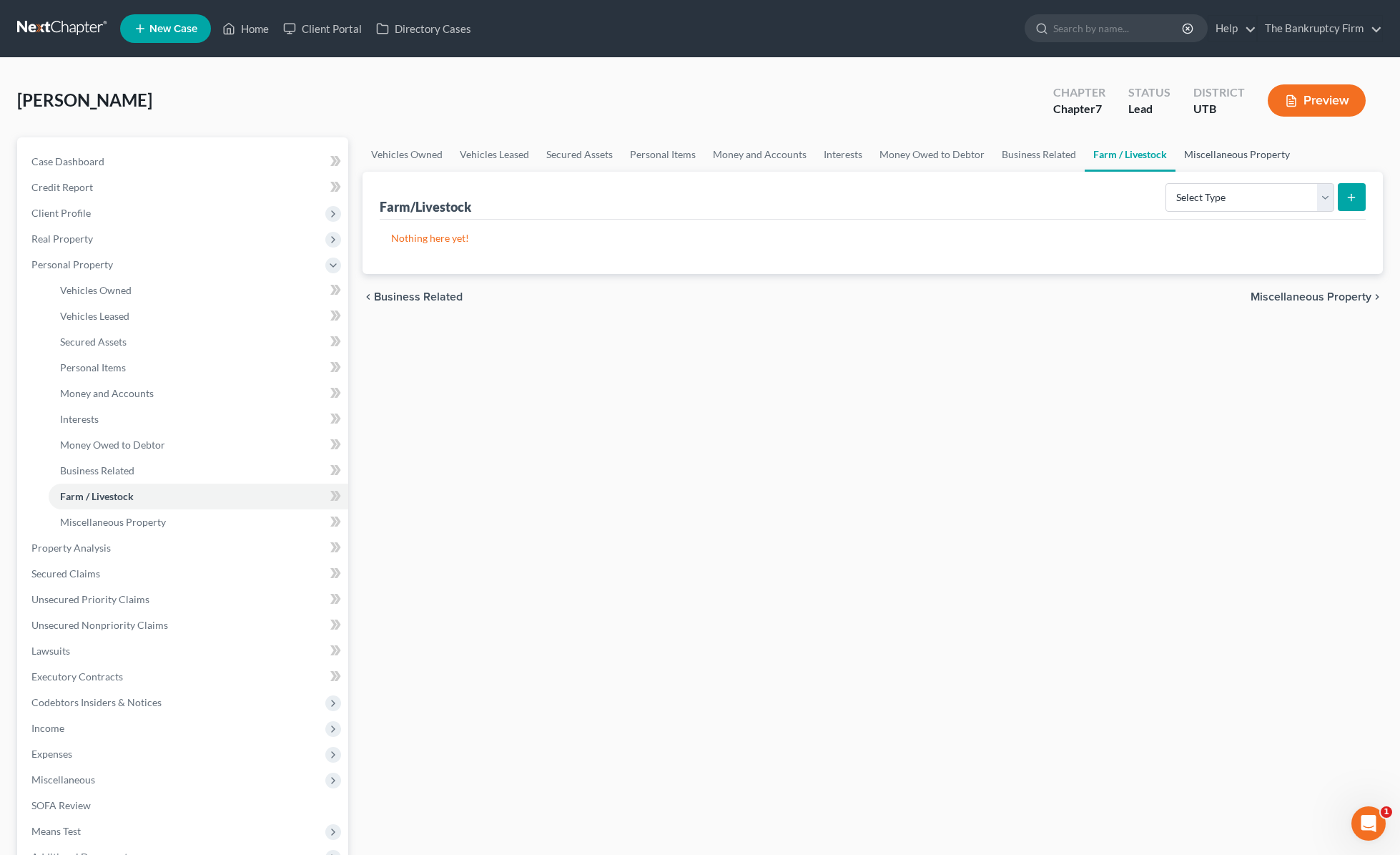
click at [1125, 150] on link "Miscellaneous Property" at bounding box center [1237, 154] width 123 height 35
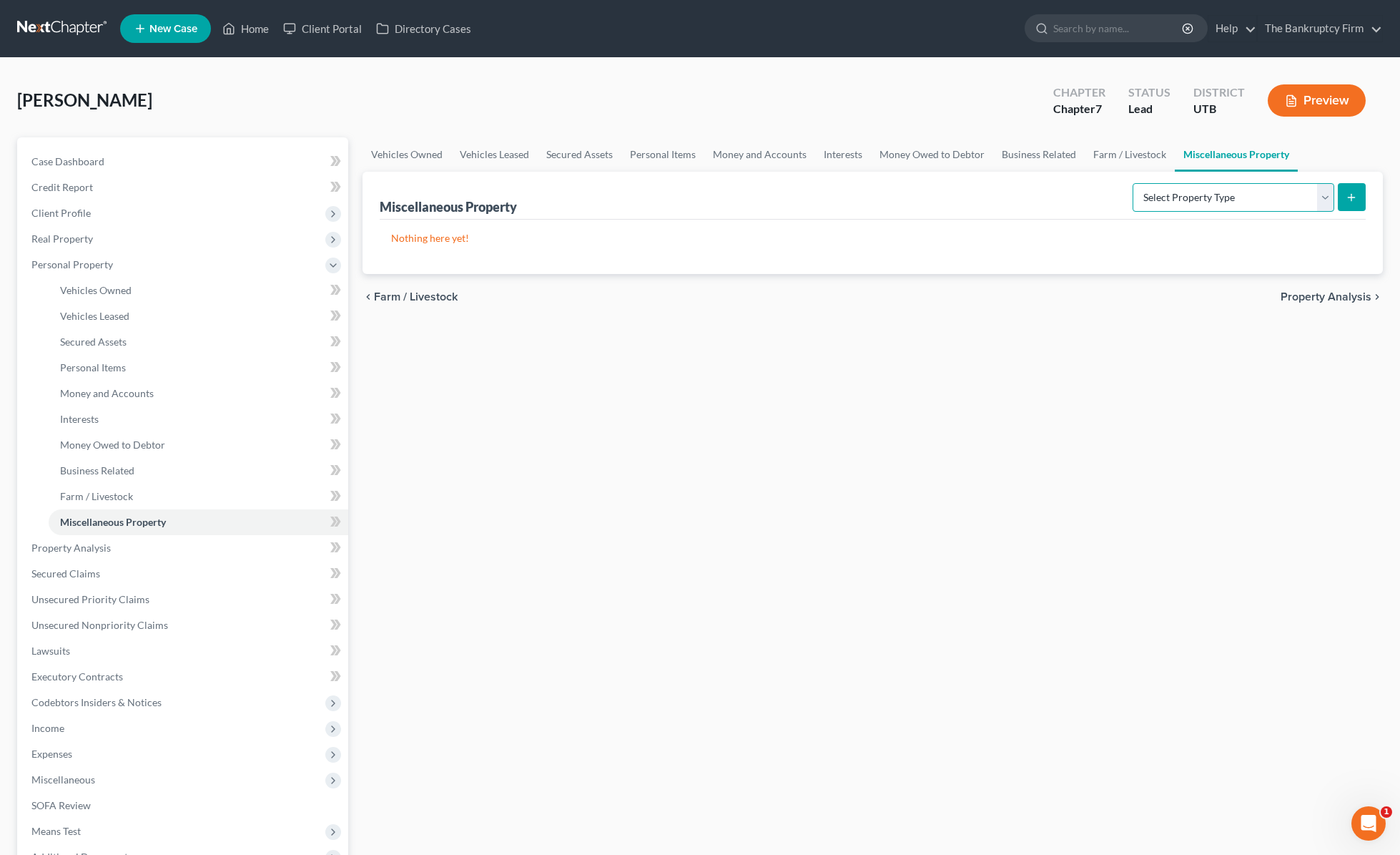
click at [1125, 199] on select "Select Property Type Assigned for Creditor Benefit [DATE] Holding for Another N…" at bounding box center [1234, 198] width 202 height 28
click at [64, 548] on span "Property Analysis" at bounding box center [72, 548] width 80 height 12
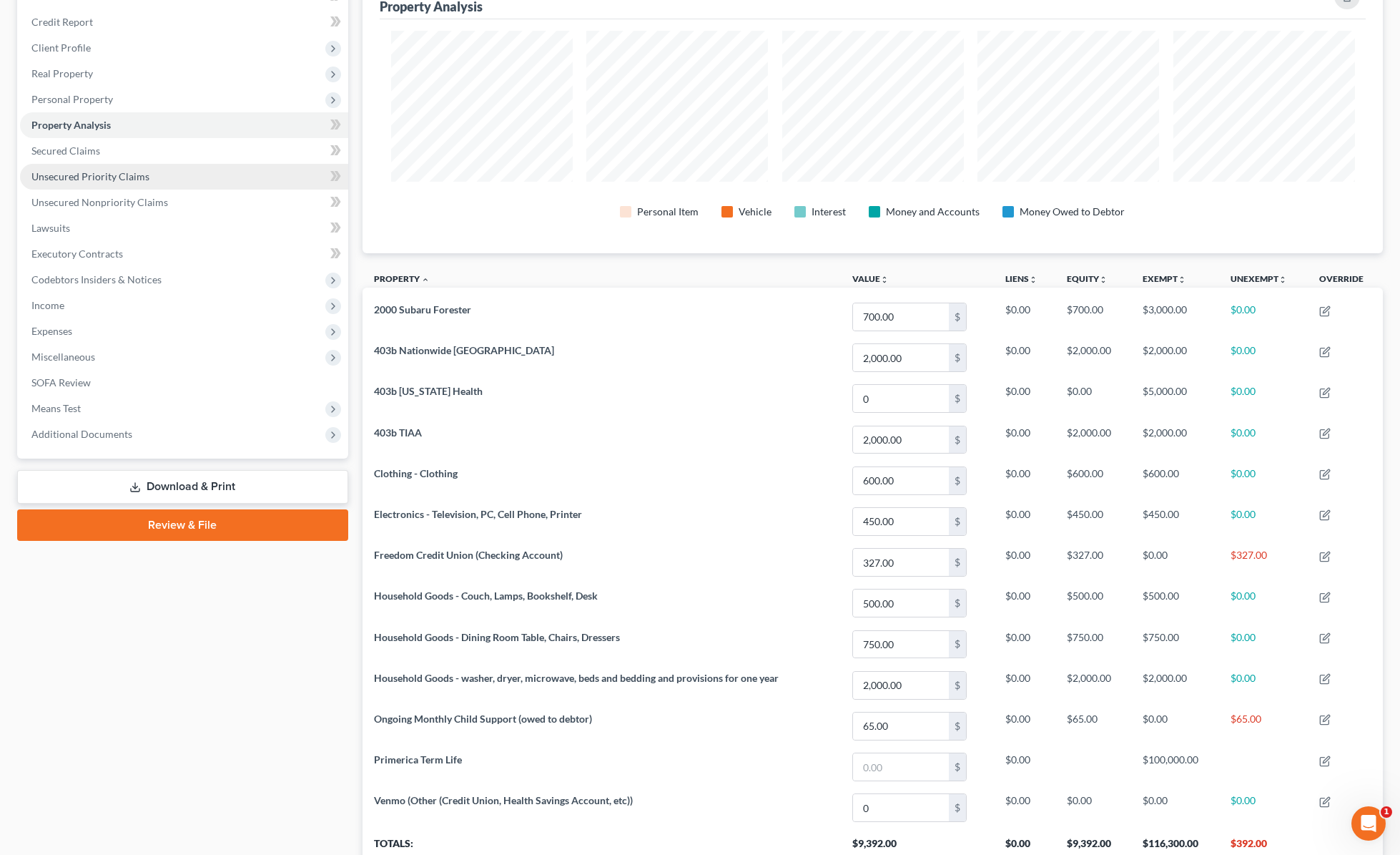
scroll to position [140, 0]
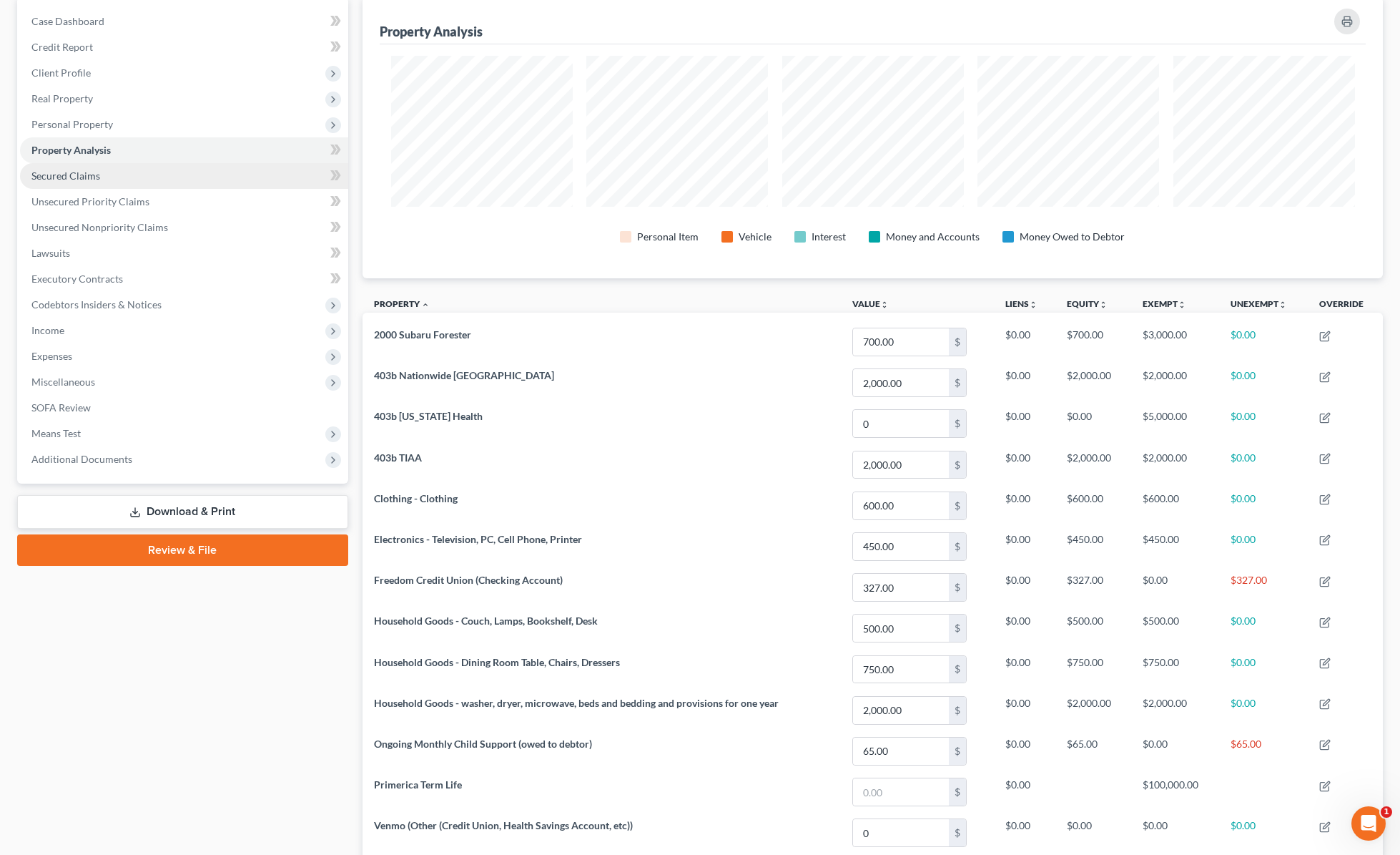
click at [78, 177] on span "Secured Claims" at bounding box center [66, 175] width 68 height 12
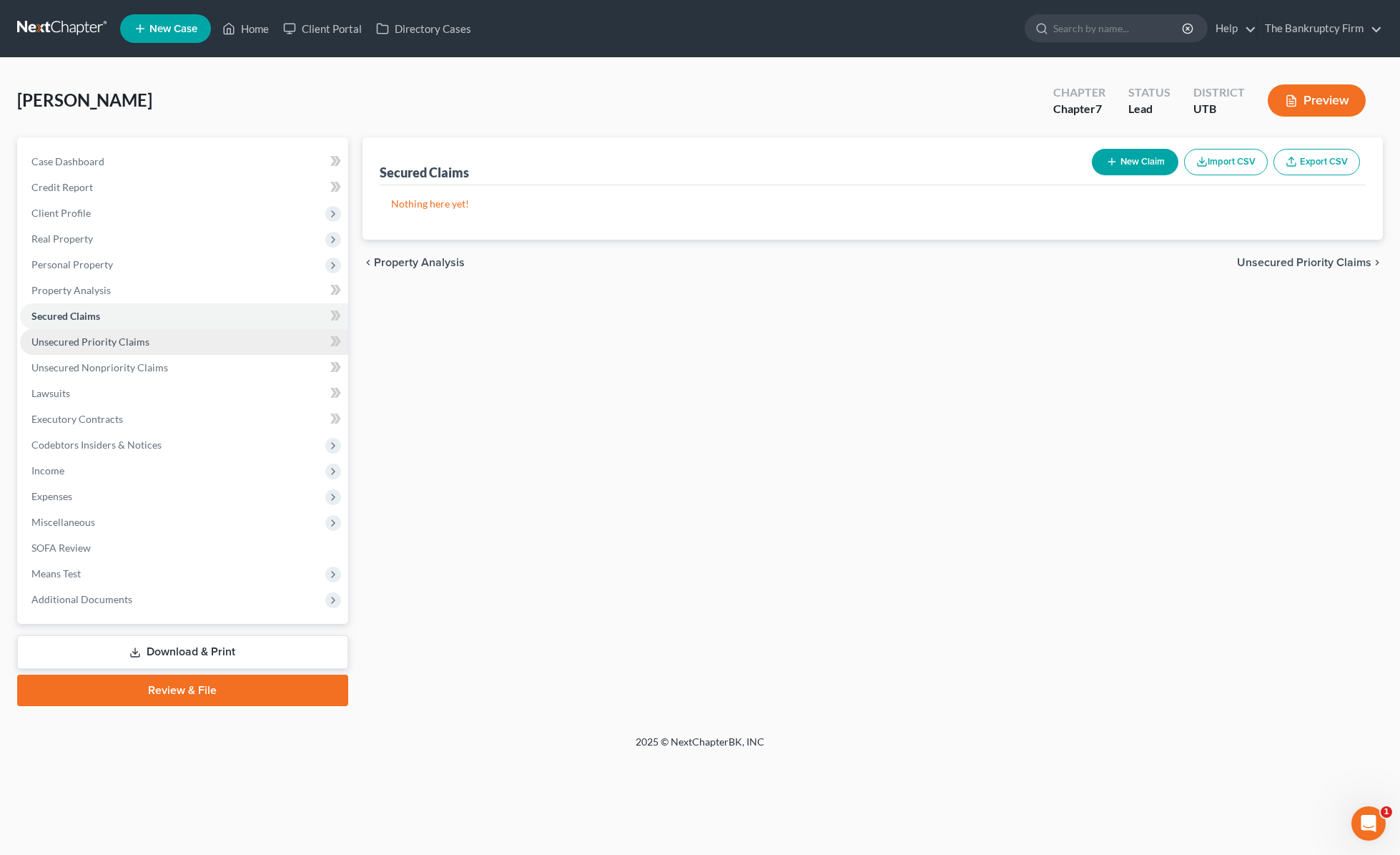
click at [97, 342] on span "Unsecured Priority Claims" at bounding box center [90, 342] width 118 height 12
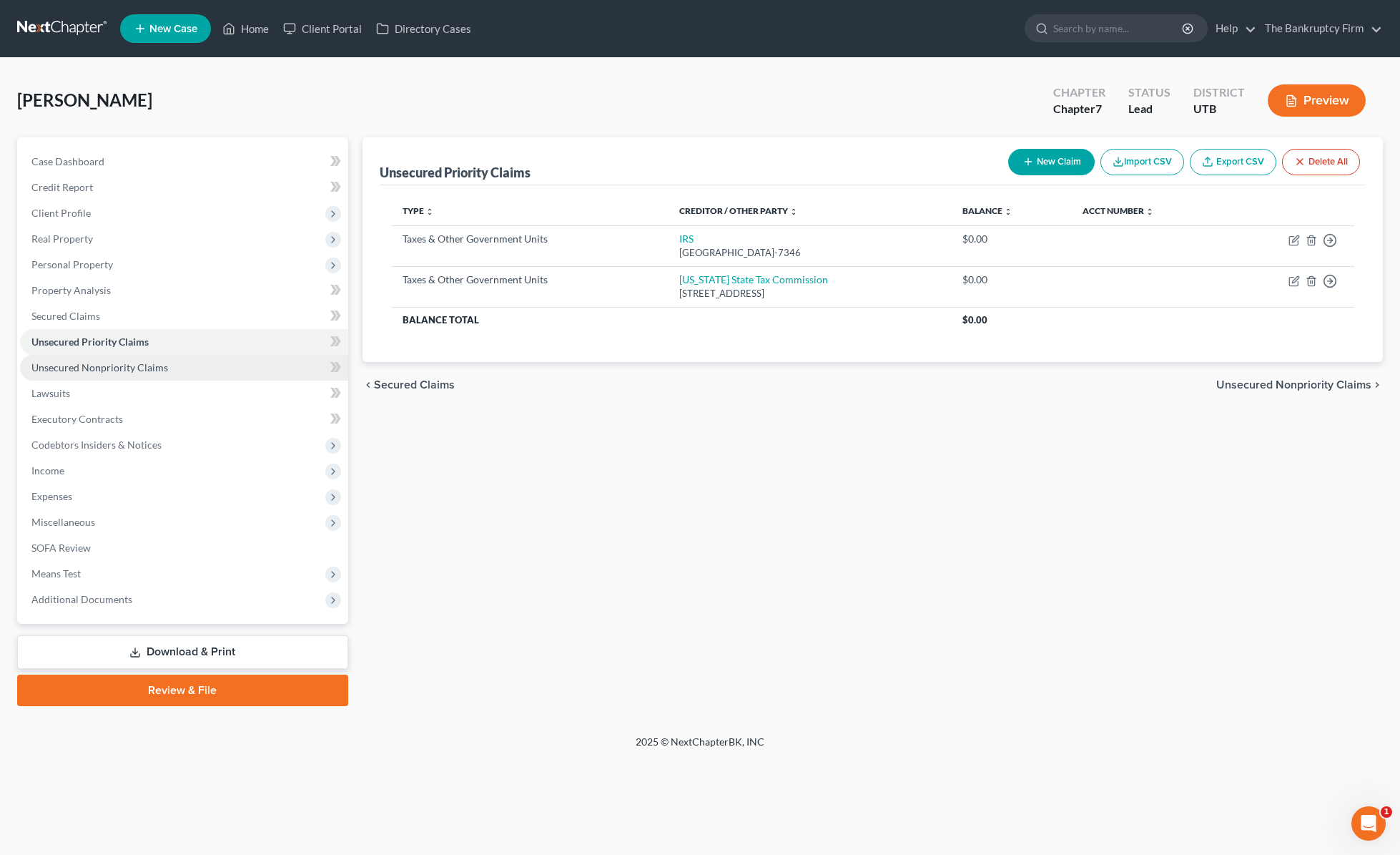
click at [87, 369] on span "Unsecured Nonpriority Claims" at bounding box center [100, 368] width 136 height 12
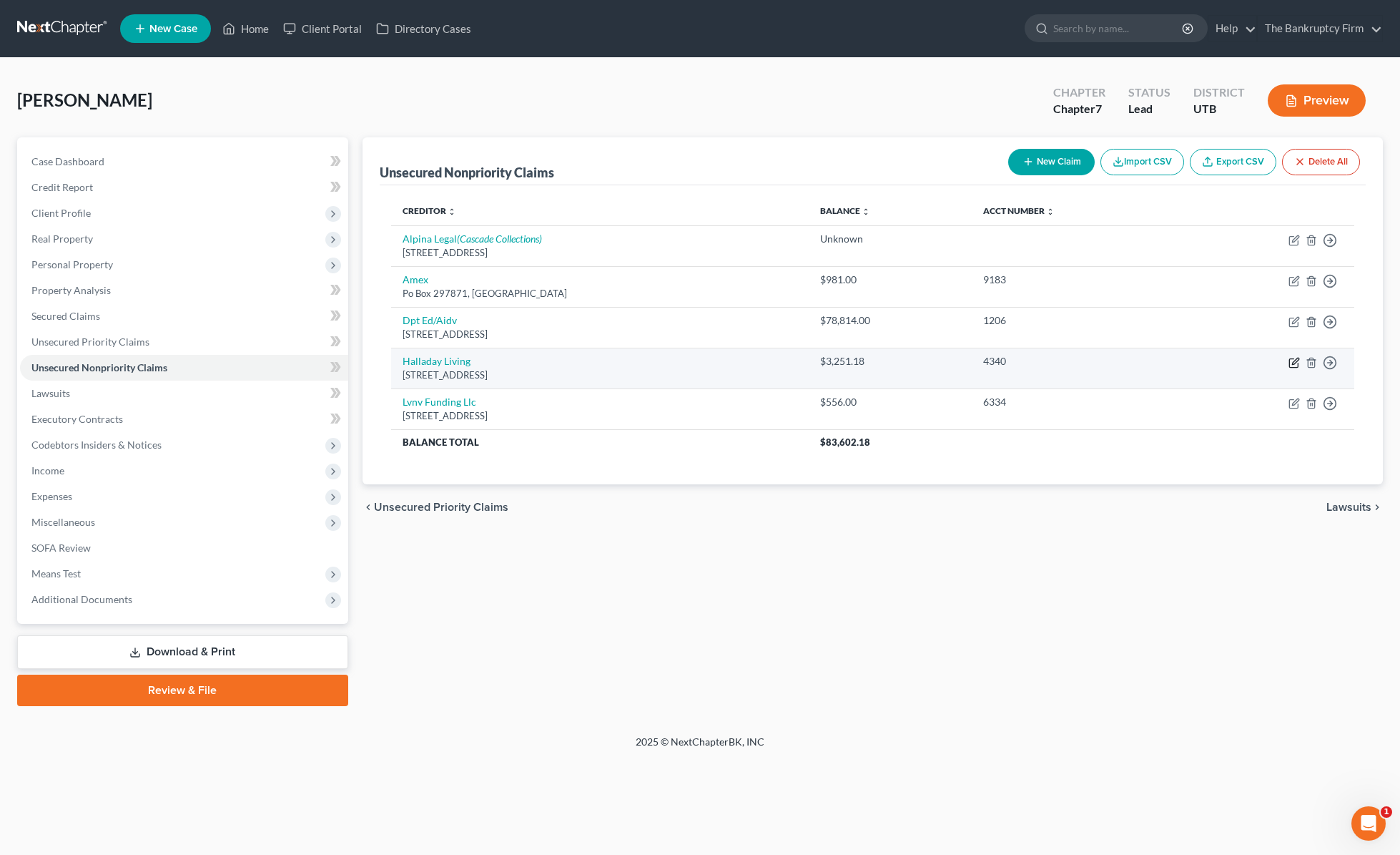
click at [1125, 361] on icon "button" at bounding box center [1295, 361] width 6 height 6
select select "46"
select select "14"
select select "0"
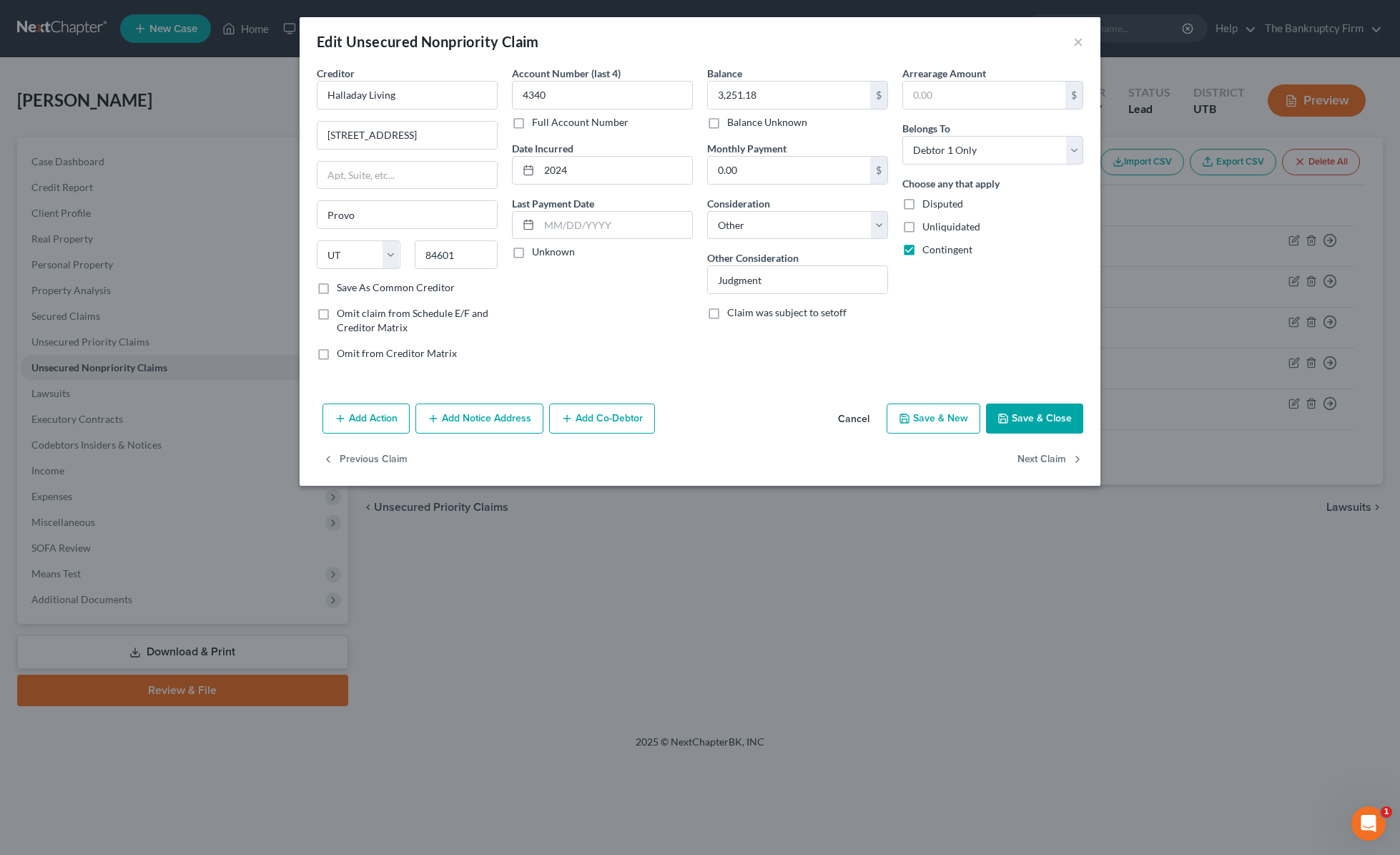
click at [465, 419] on button "Add Notice Address" at bounding box center [479, 418] width 128 height 30
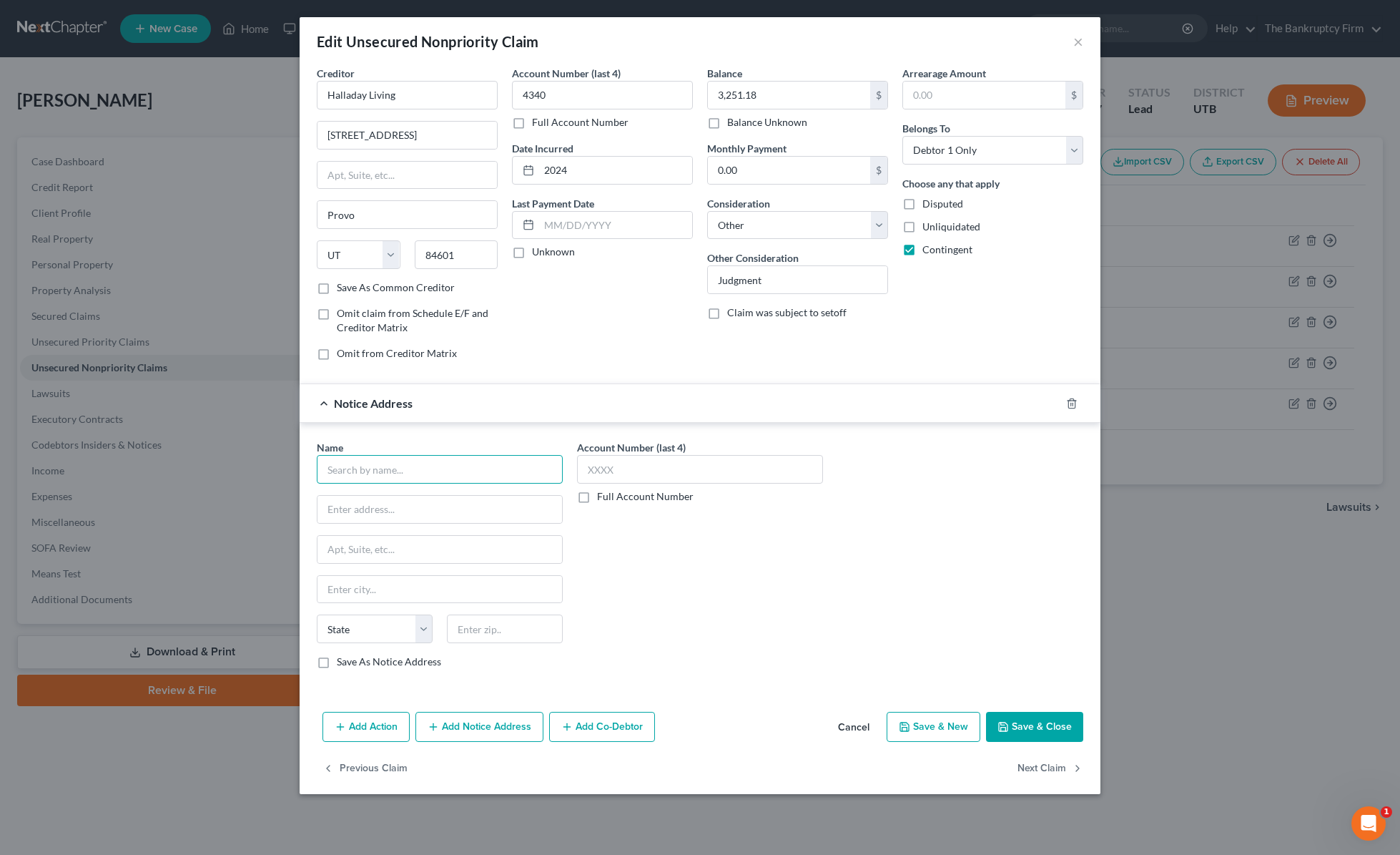
click at [386, 472] on input "text" at bounding box center [440, 469] width 246 height 28
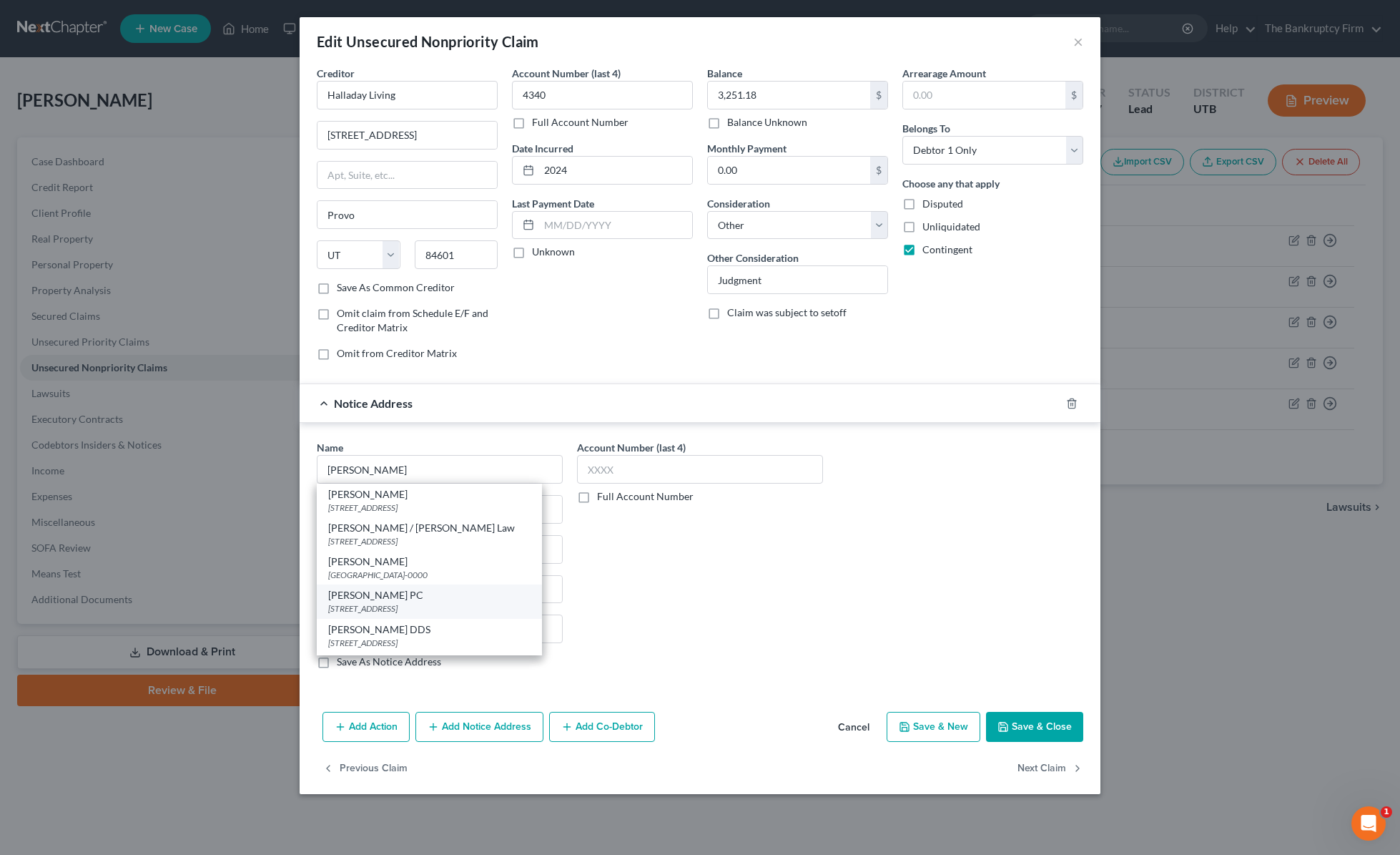
click at [424, 595] on div "[PERSON_NAME] PC" at bounding box center [429, 595] width 202 height 14
type input "[PERSON_NAME] PC"
type input "[STREET_ADDRESS]"
type input "[PERSON_NAME]"
select select "46"
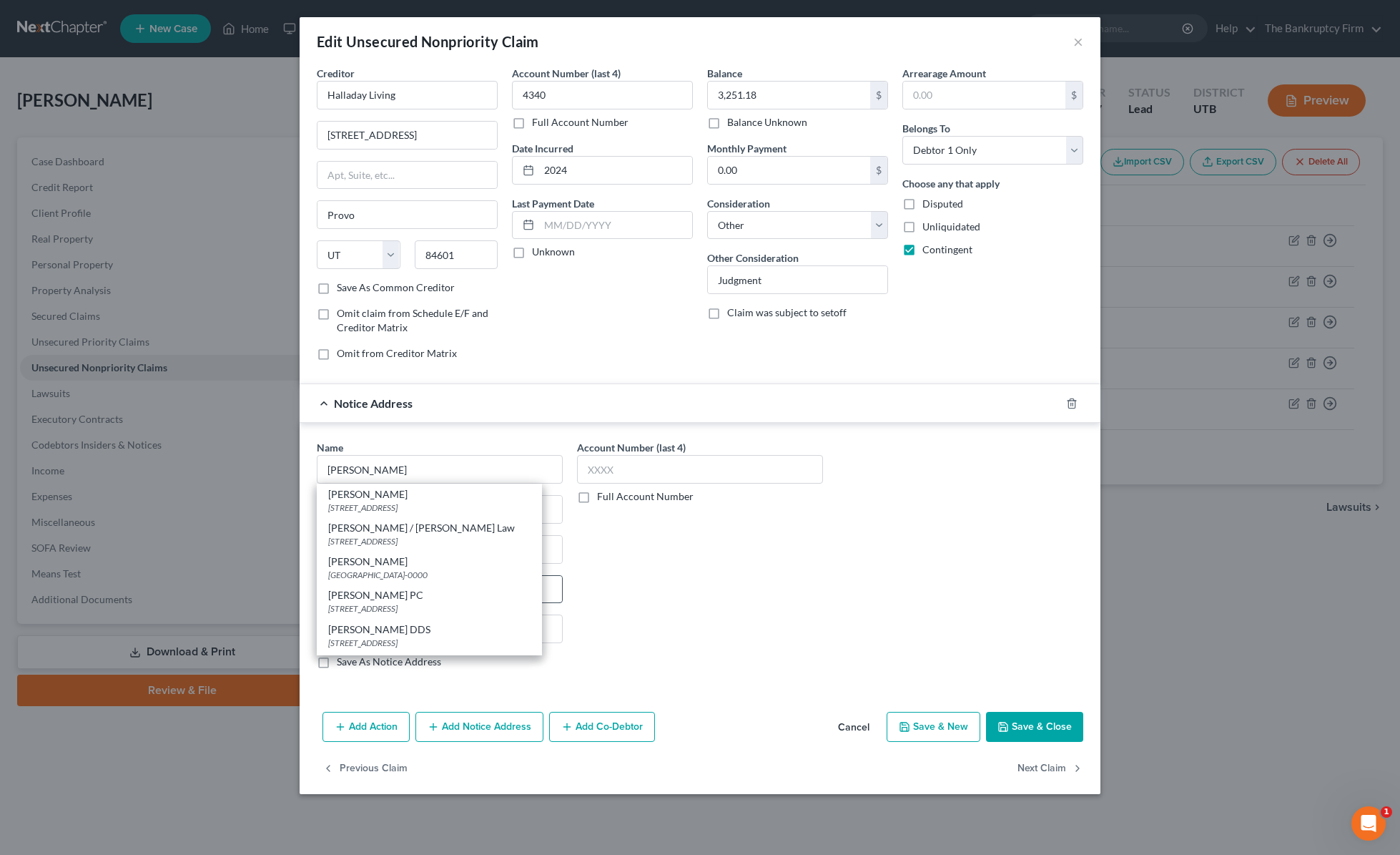
type input "84020-0000"
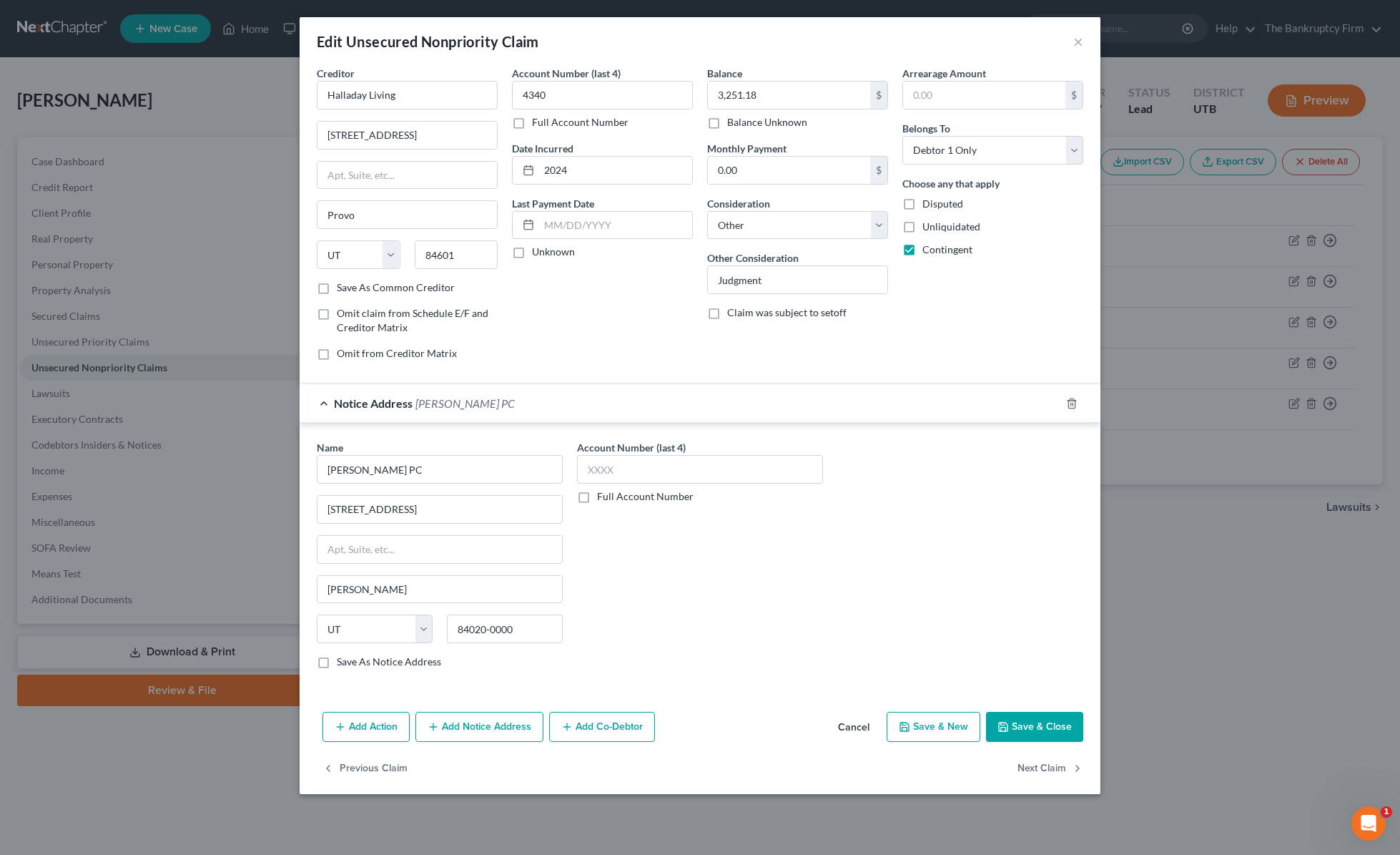
click at [1048, 717] on button "Save & Close" at bounding box center [1035, 727] width 97 height 30
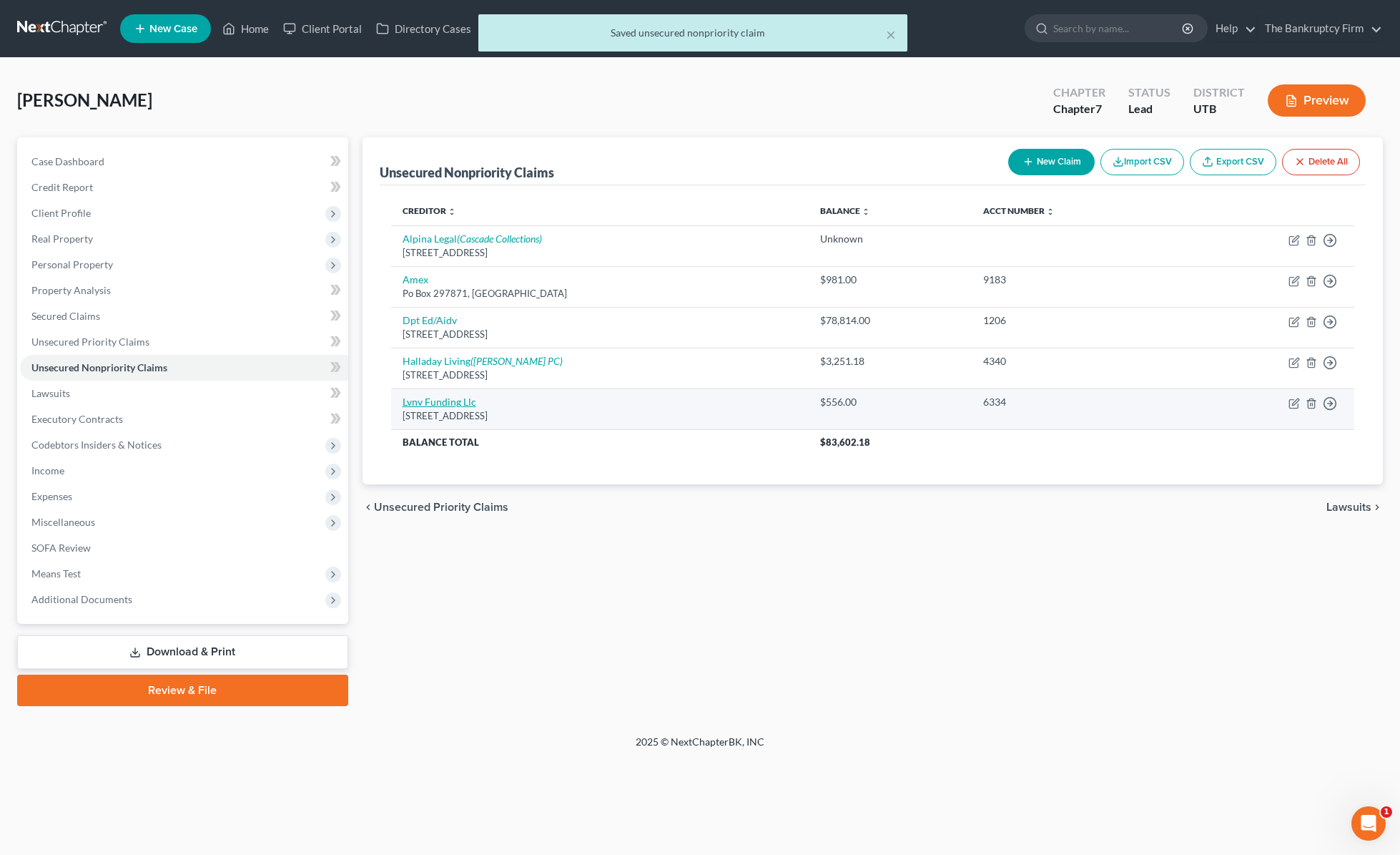
click at [443, 402] on link "Lvnv Funding Llc" at bounding box center [439, 401] width 74 height 12
select select "42"
select select "0"
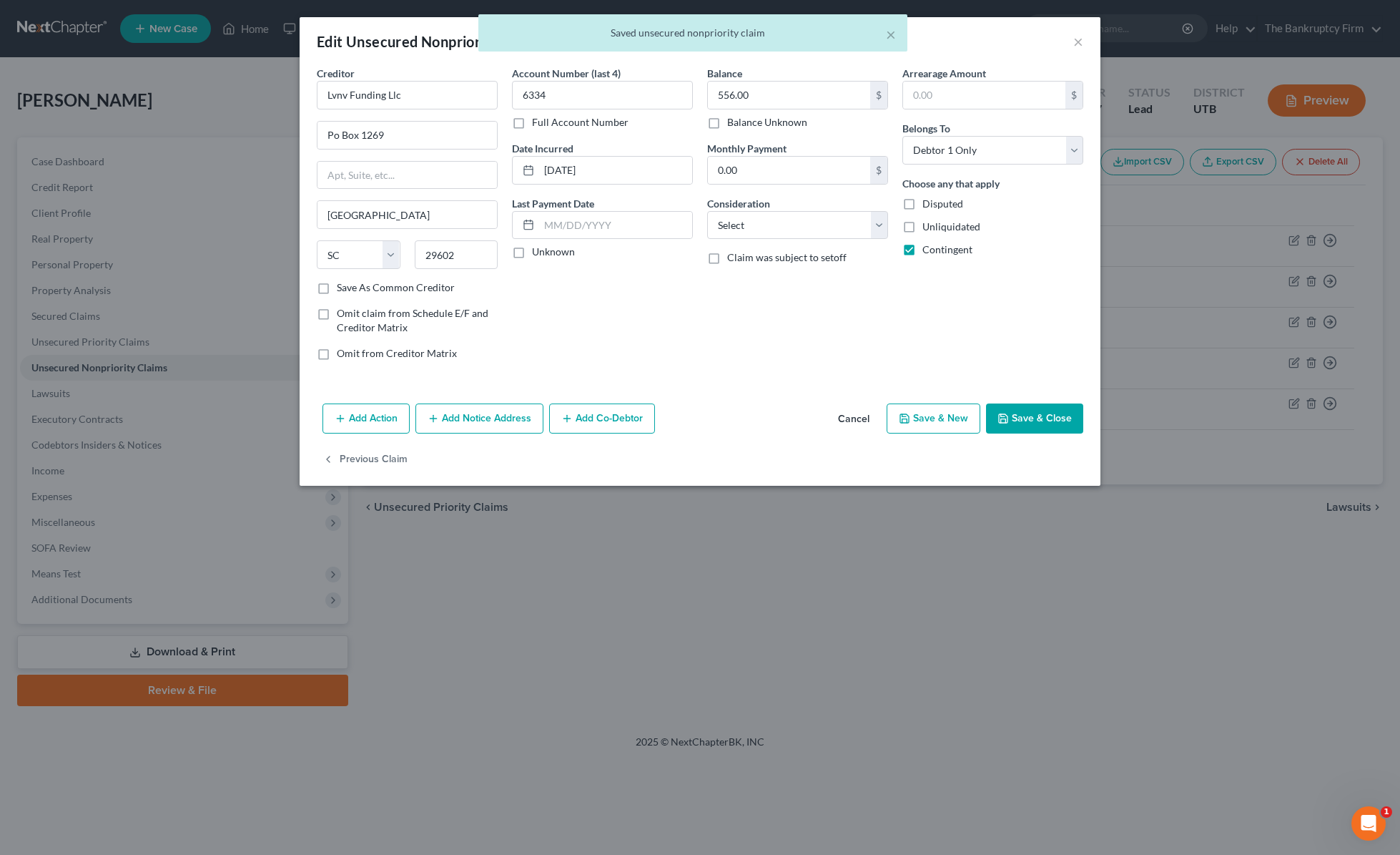
click at [472, 420] on button "Add Notice Address" at bounding box center [479, 418] width 128 height 30
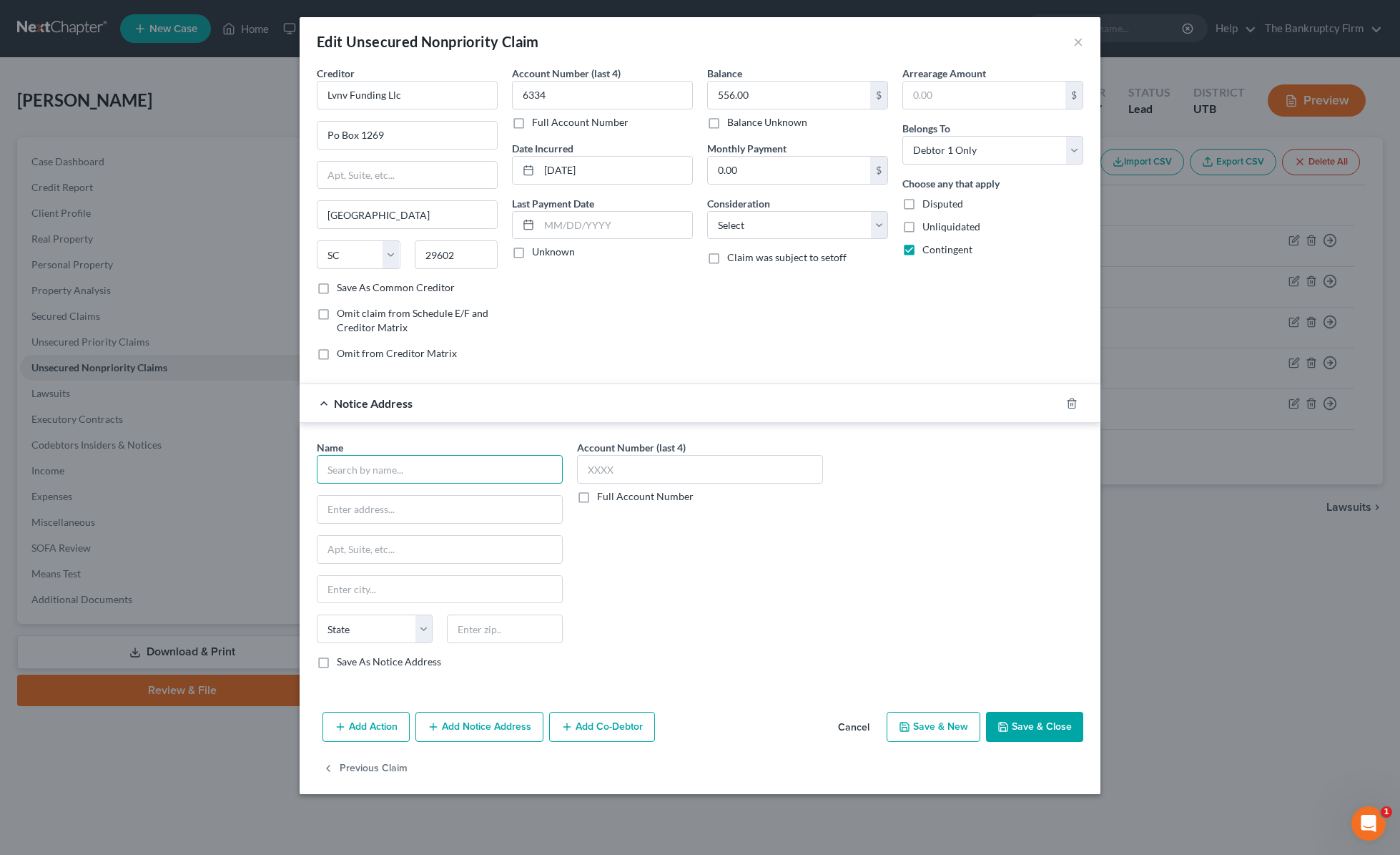
click at [399, 470] on input "text" at bounding box center [440, 469] width 246 height 28
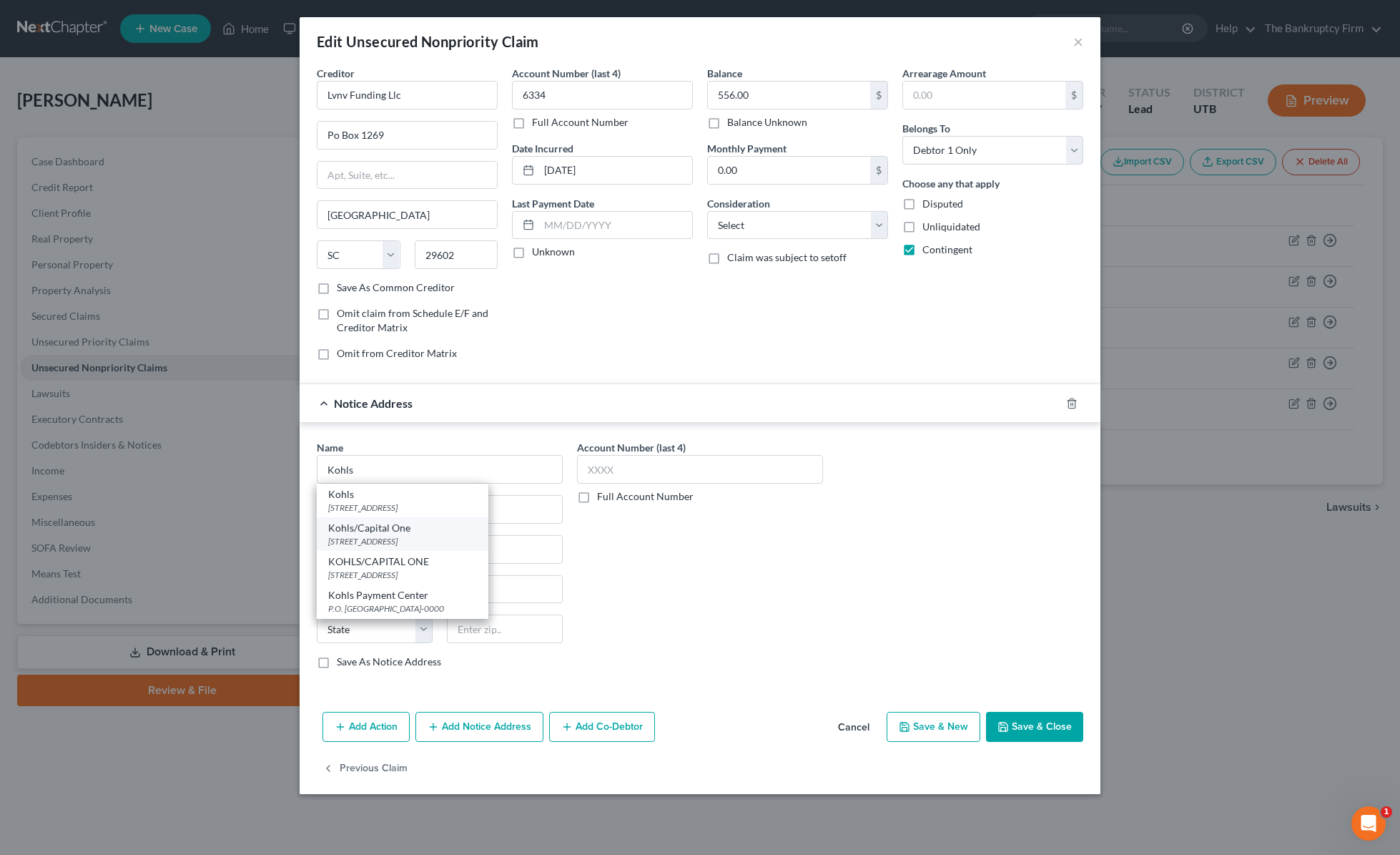
click at [414, 528] on div "Kohls/Capital One" at bounding box center [402, 528] width 149 height 14
type input "Kohls/Capital One"
type input "PO BOX 3115"
type input "[GEOGRAPHIC_DATA]"
select select "52"
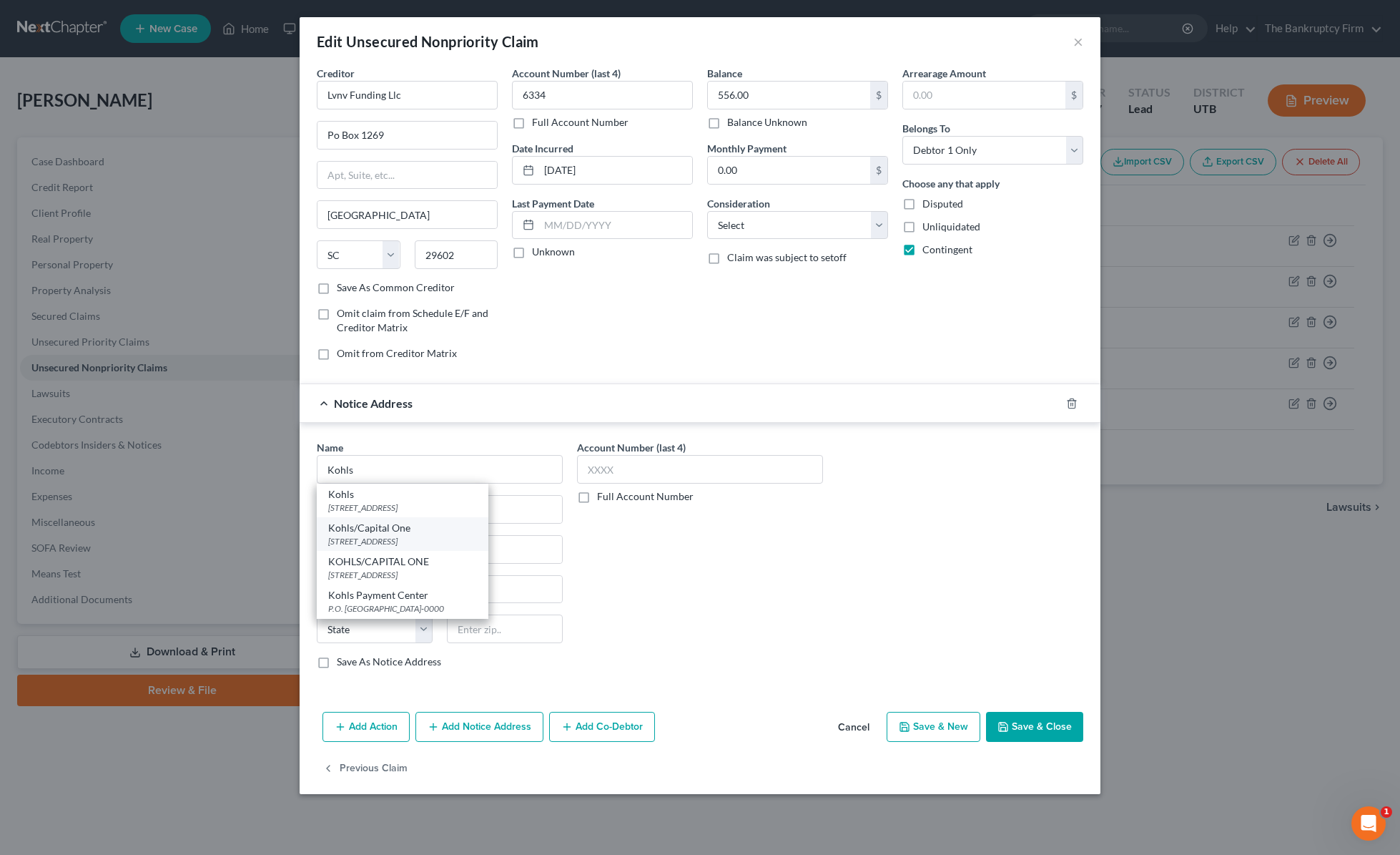
type input "53201-0000"
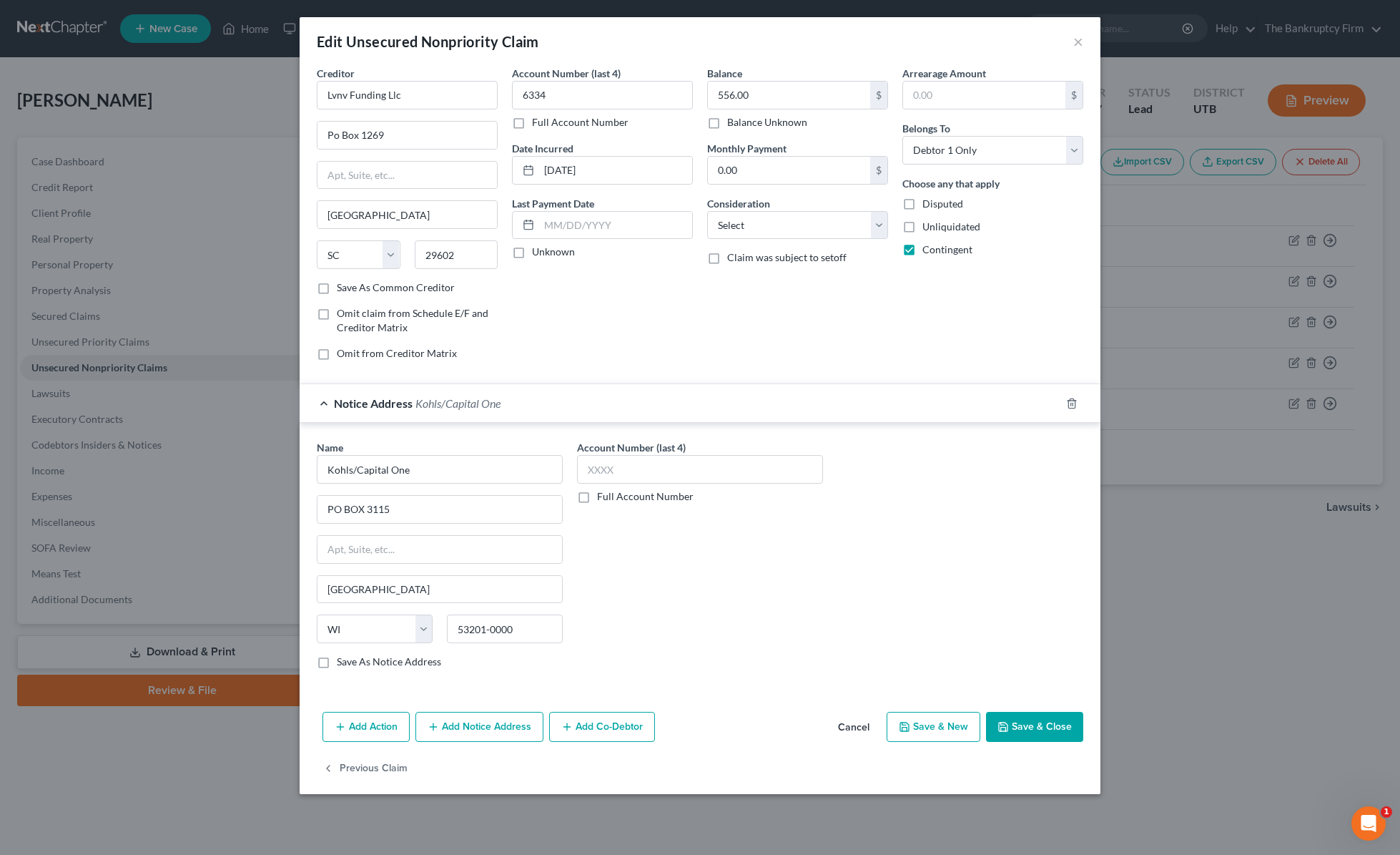
click at [1062, 725] on button "Save & Close" at bounding box center [1035, 727] width 97 height 30
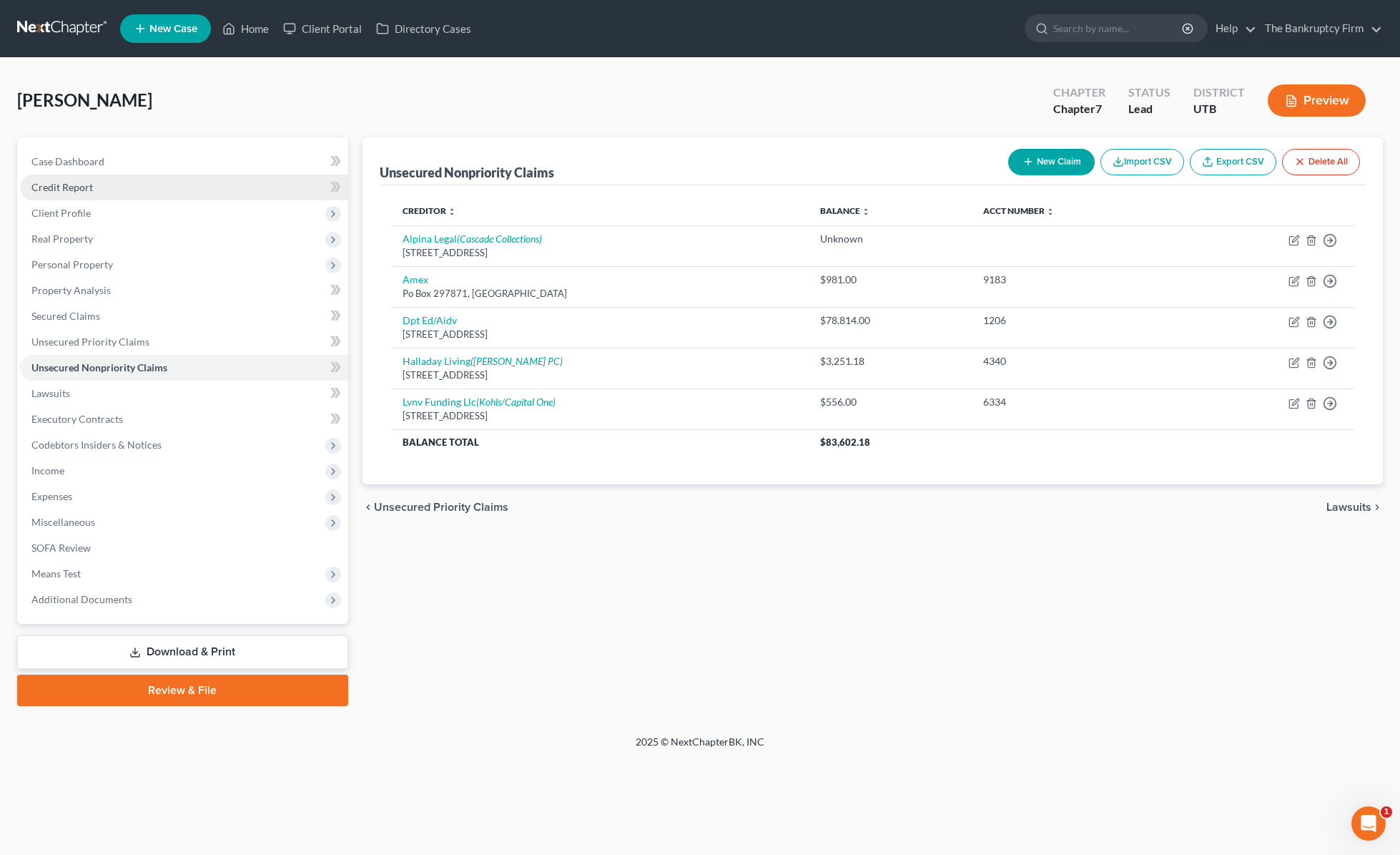
click at [102, 190] on link "Credit Report" at bounding box center [184, 187] width 328 height 26
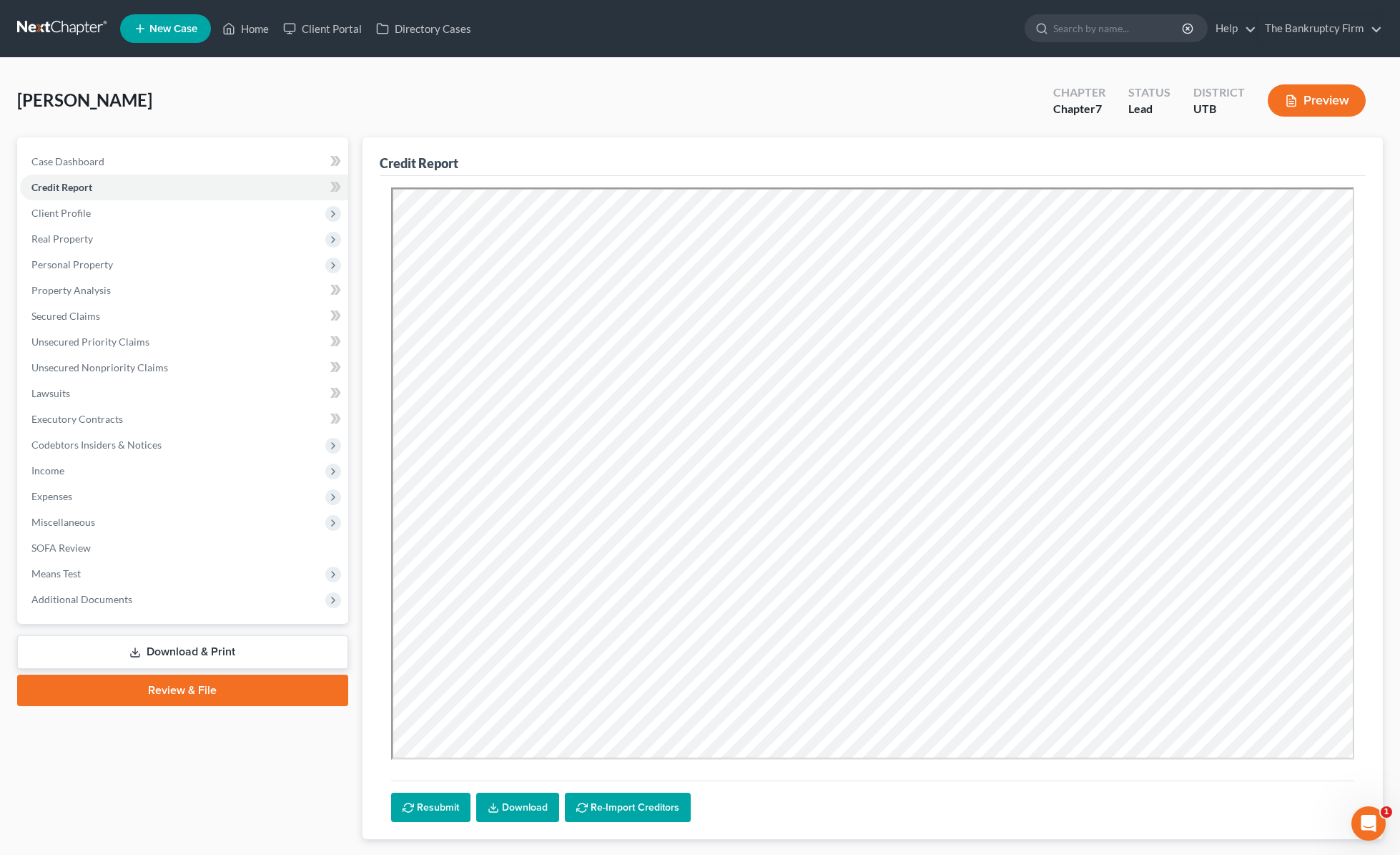
drag, startPoint x: 725, startPoint y: 762, endPoint x: 733, endPoint y: 758, distance: 8.9
click at [733, 758] on div at bounding box center [874, 475] width 964 height 576
click at [124, 367] on span "Unsecured Nonpriority Claims" at bounding box center [100, 368] width 136 height 12
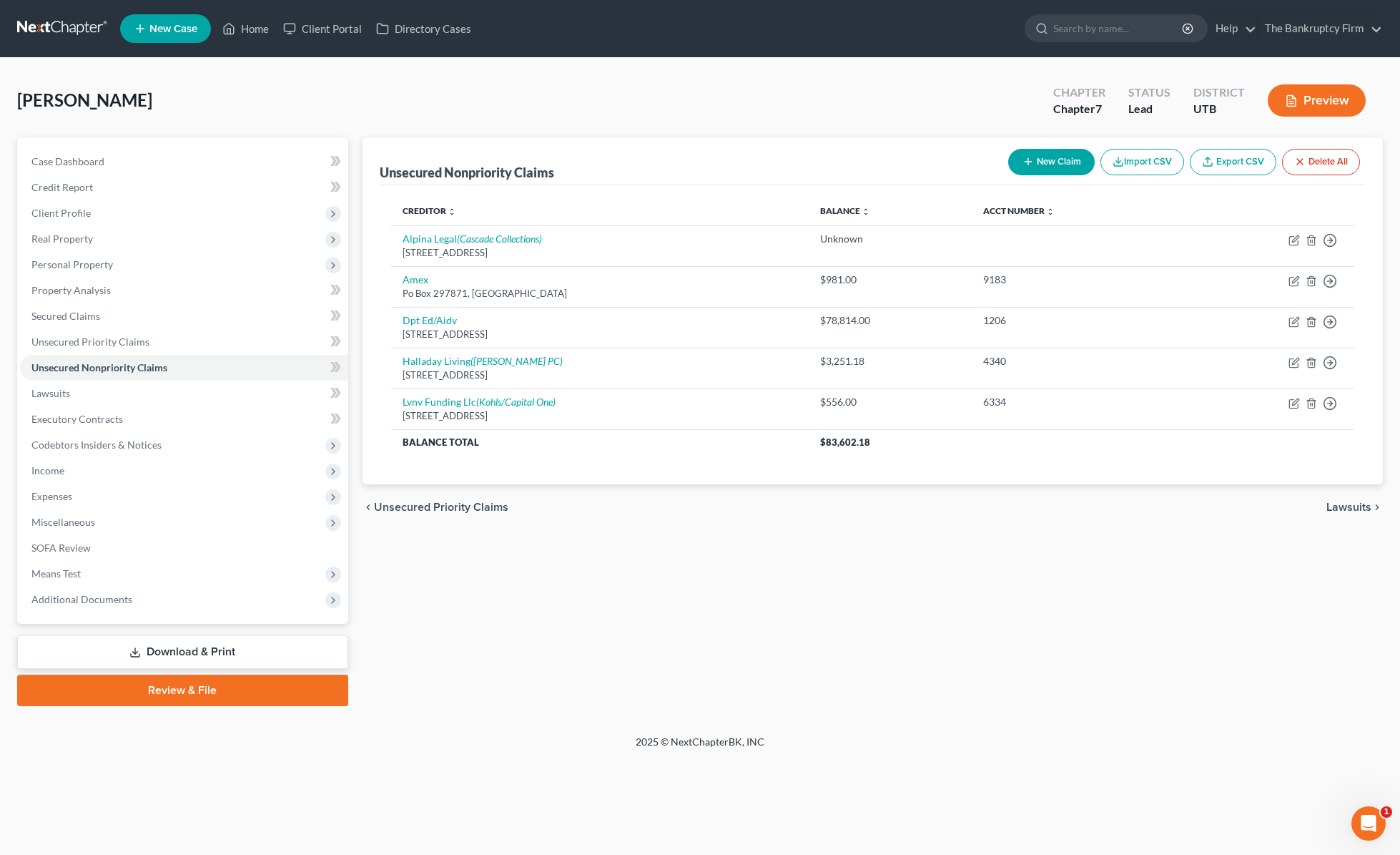
click at [1055, 165] on button "New Claim" at bounding box center [1052, 162] width 87 height 27
select select "0"
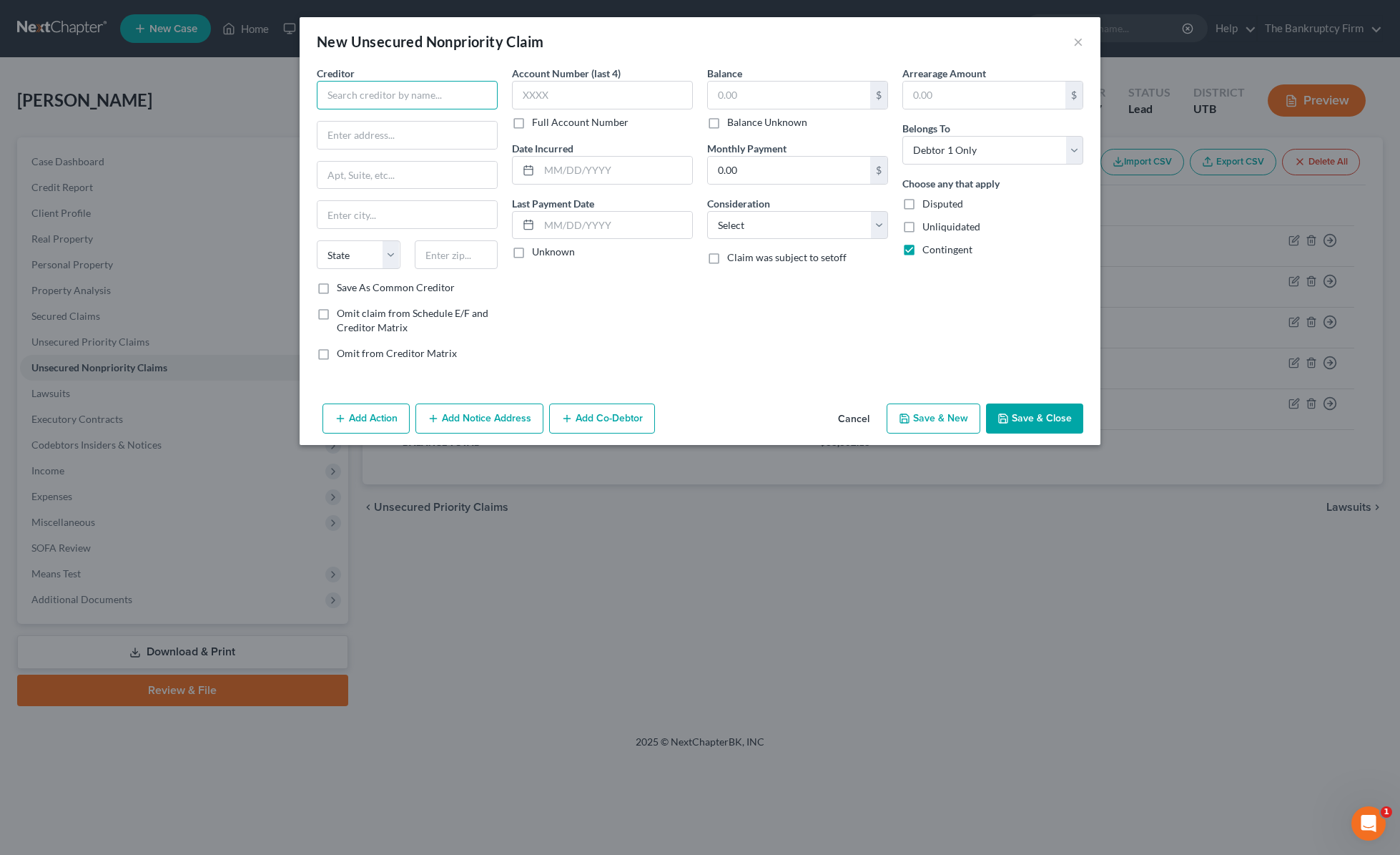
click at [371, 102] on input "text" at bounding box center [408, 95] width 181 height 28
type input "C"
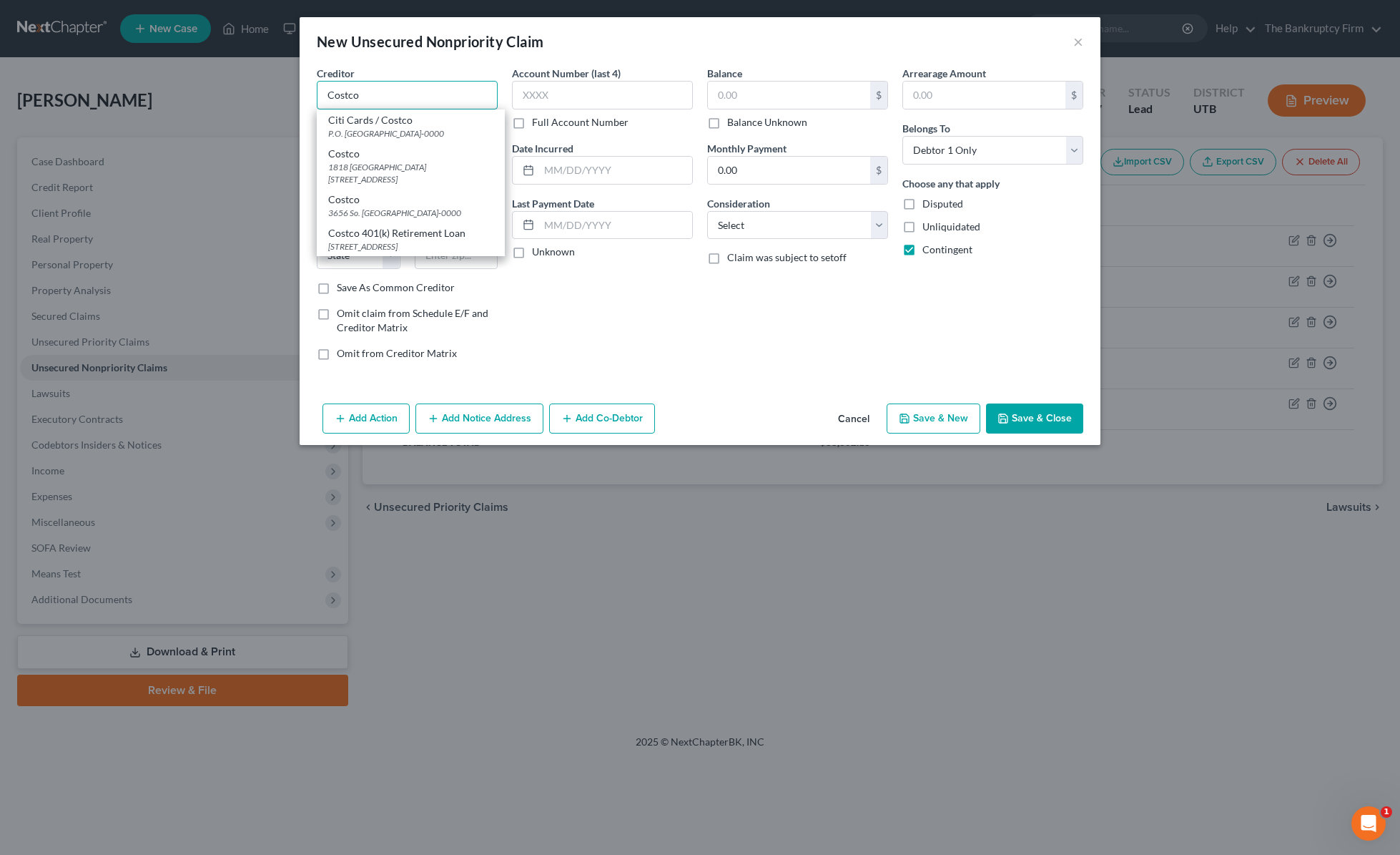
type input "Citi Cards / Costco"
type input "P.O. Box 78019"
type input "Phoenix"
select select "3"
type input "85068-0000"
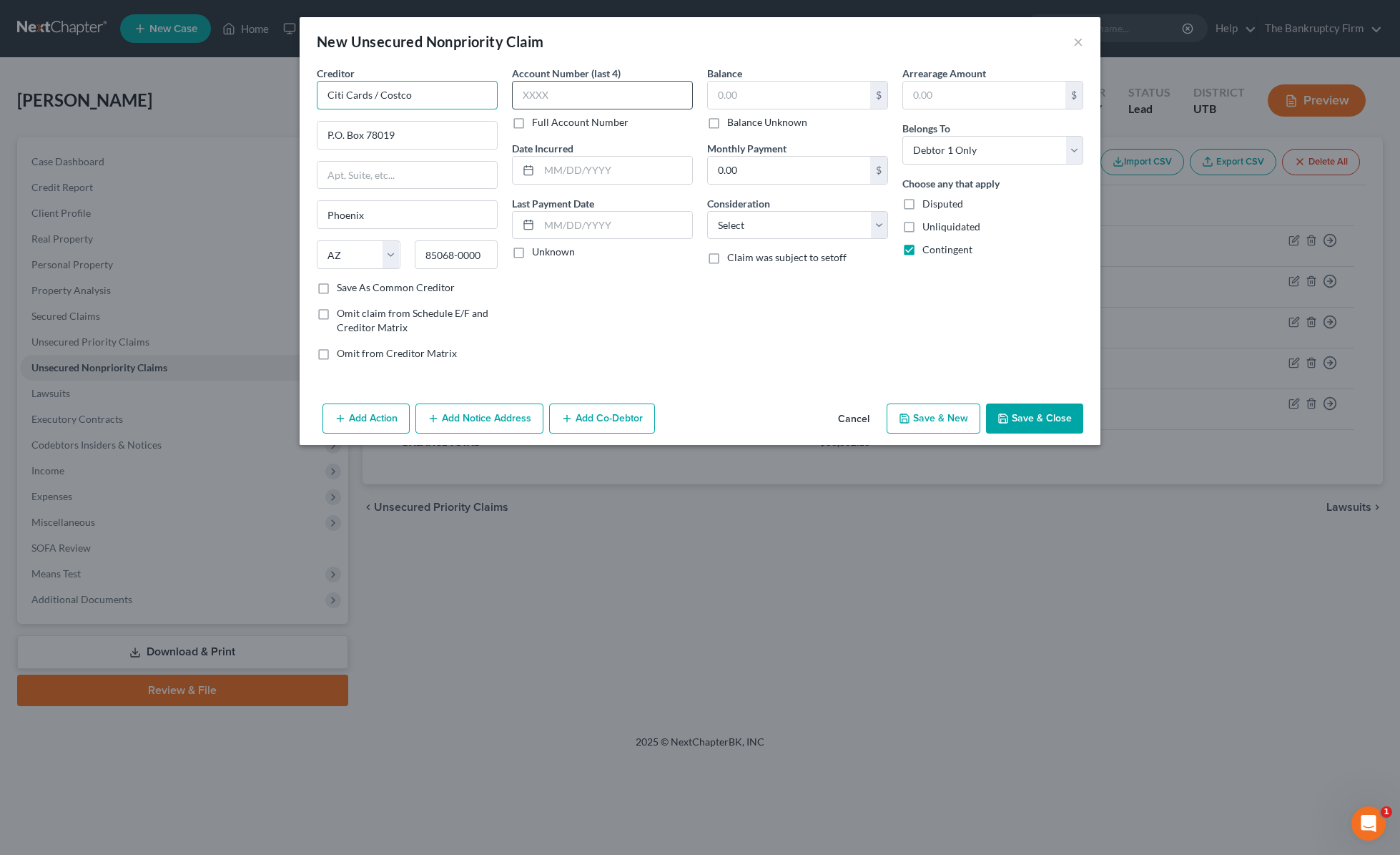
type input "Citi Cards / Costco"
click at [560, 88] on input "text" at bounding box center [603, 95] width 181 height 28
type input "0555"
type input "2024"
type input "5,000"
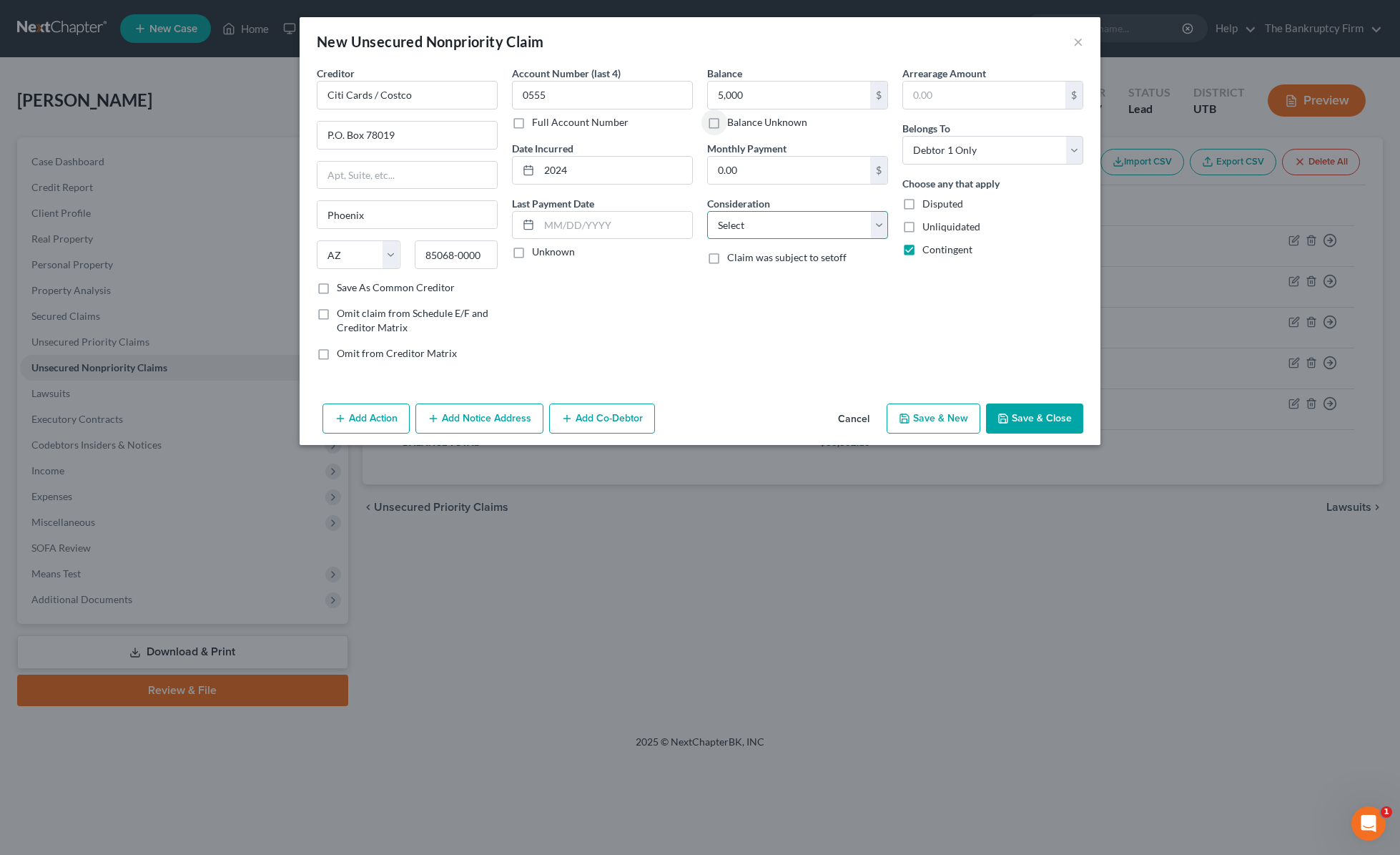
click at [773, 228] on select "Select Cable / Satellite Services Collection Agency Credit Card Debt Debt Couns…" at bounding box center [797, 225] width 181 height 28
select select "10"
click at [707, 211] on select "Select Cable / Satellite Services Collection Agency Credit Card Debt Debt Couns…" at bounding box center [797, 225] width 181 height 28
click at [1040, 415] on button "Save & Close" at bounding box center [1035, 418] width 97 height 30
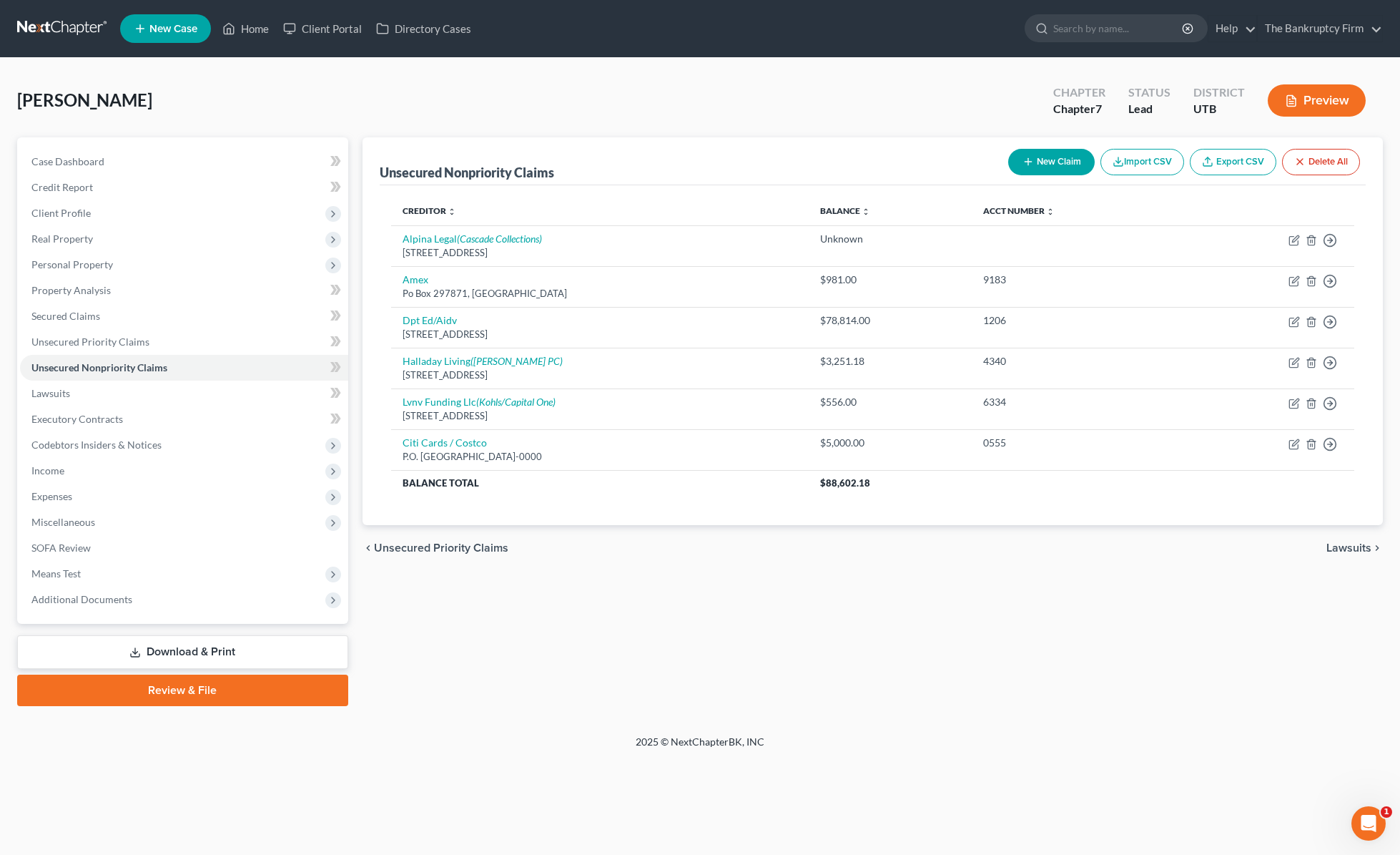
click at [1049, 159] on button "New Claim" at bounding box center [1052, 162] width 87 height 27
select select "0"
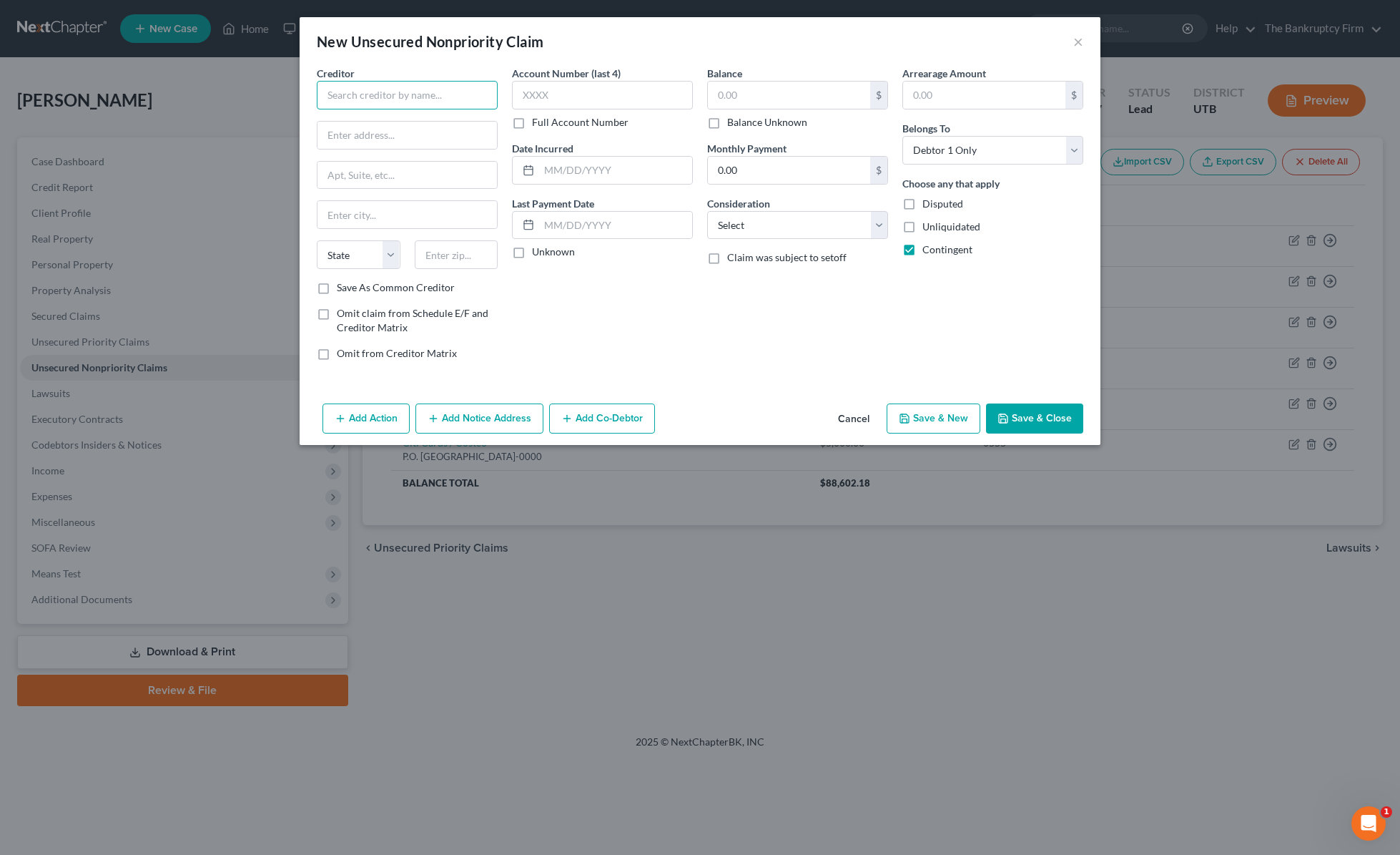
click at [427, 102] on input "text" at bounding box center [408, 95] width 181 height 28
type input "P"
type input "[US_STATE] Health"
click at [405, 138] on input "text" at bounding box center [407, 135] width 180 height 27
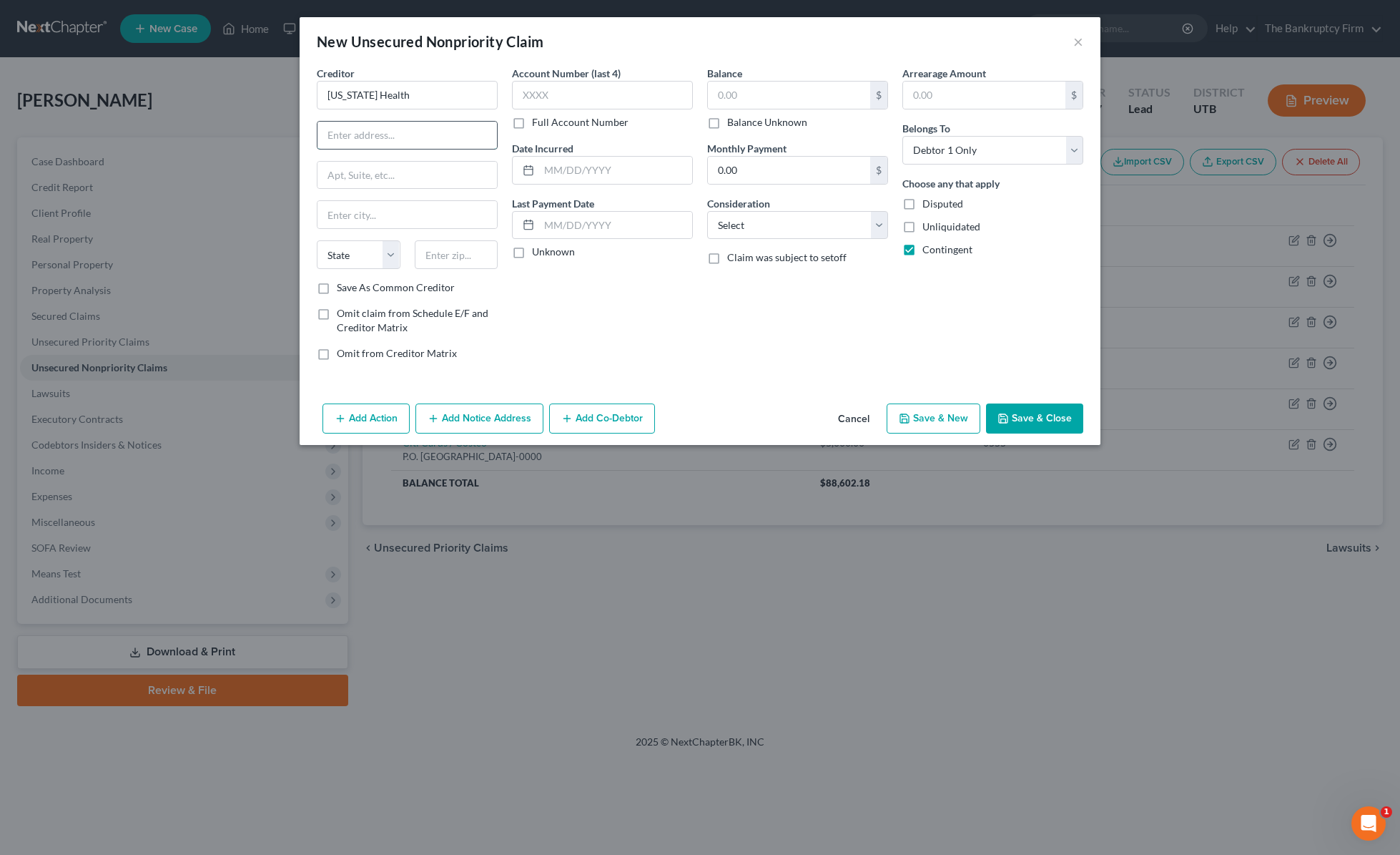
paste input "P.O. Box 18015"
type input "P.O. Box 18015"
click at [451, 252] on input "text" at bounding box center [456, 254] width 83 height 28
type input "43218"
type input "Columbus"
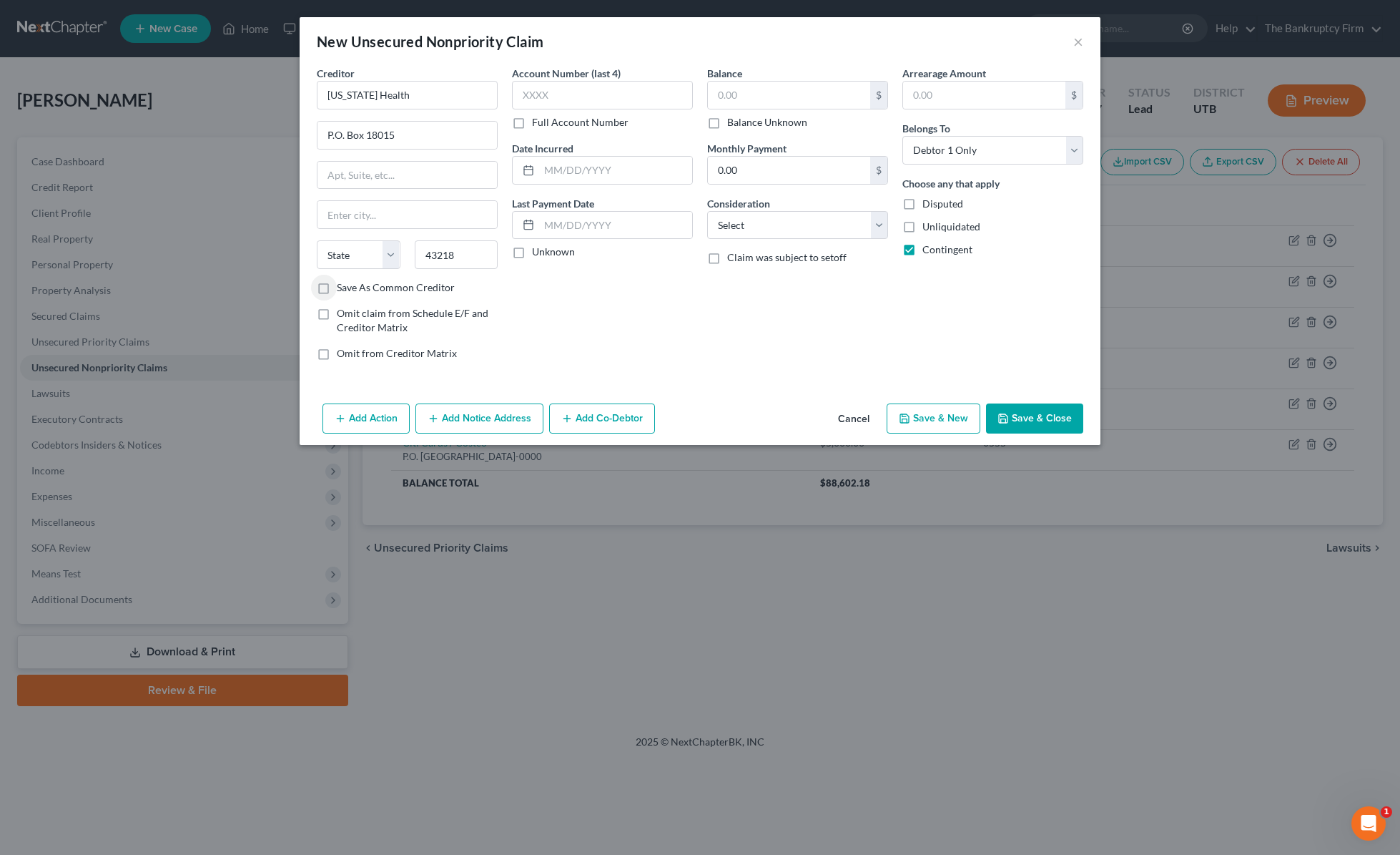
select select "36"
click at [592, 98] on input "text" at bounding box center [603, 95] width 181 height 28
type input "4566"
type input "2024"
click at [755, 97] on input "text" at bounding box center [789, 95] width 162 height 27
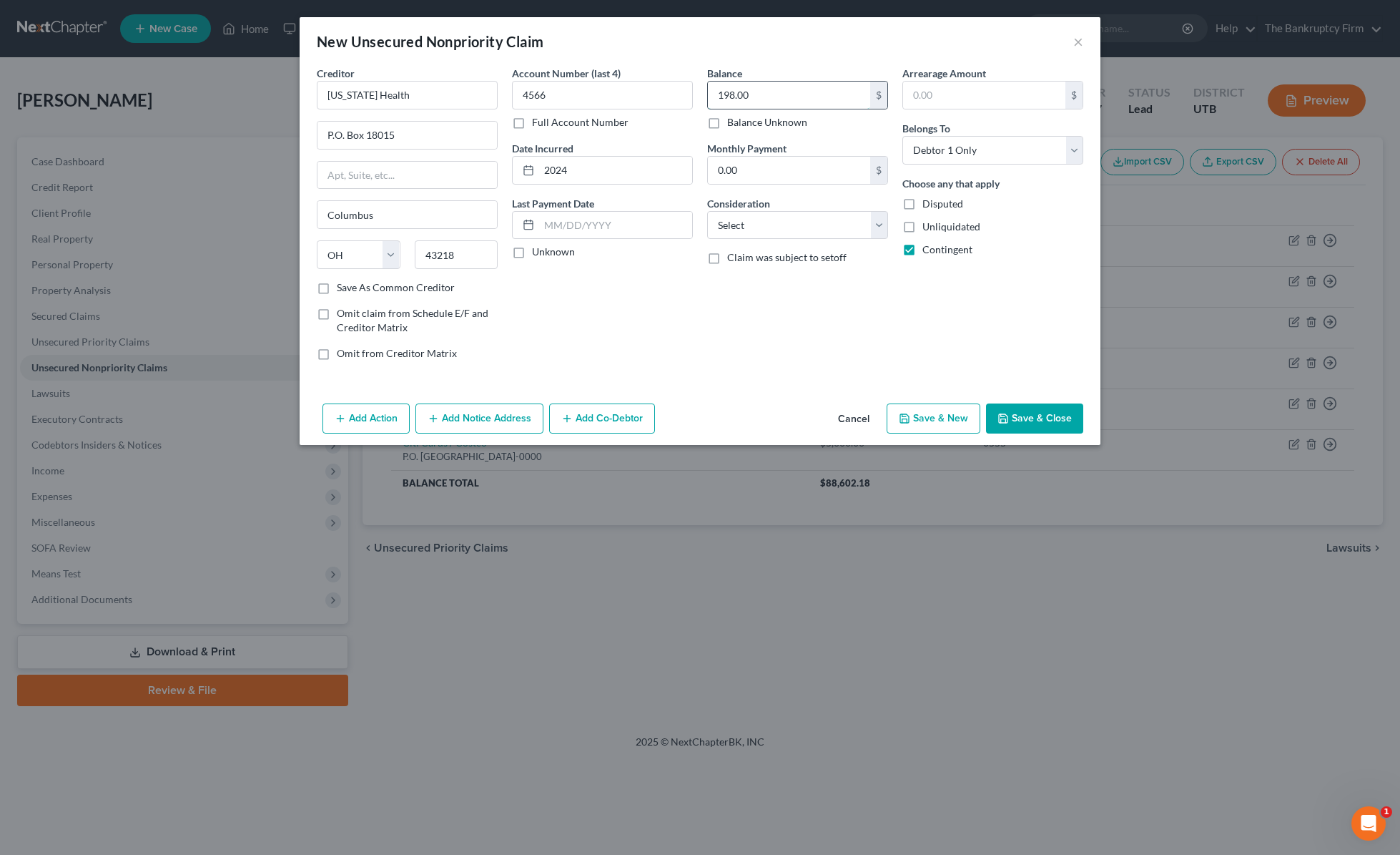
type input "198.00"
click at [794, 225] on select "Select Cable / Satellite Services Collection Agency Credit Card Debt Debt Couns…" at bounding box center [797, 225] width 181 height 28
select select "9"
click at [707, 211] on select "Select Cable / Satellite Services Collection Agency Credit Card Debt Debt Couns…" at bounding box center [797, 225] width 181 height 28
click at [1037, 419] on button "Save & Close" at bounding box center [1035, 418] width 97 height 30
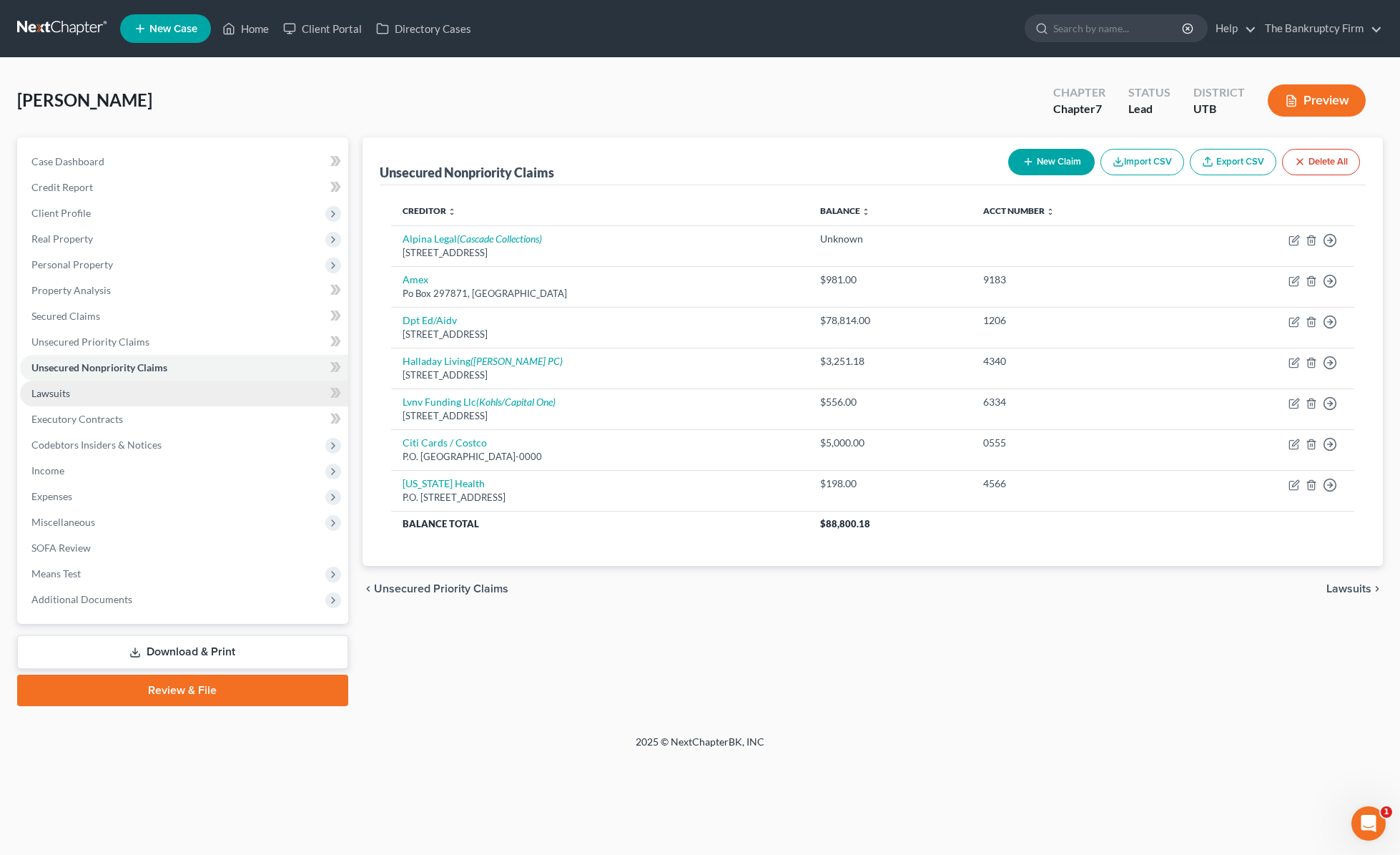
click at [113, 395] on link "Lawsuits" at bounding box center [184, 393] width 328 height 26
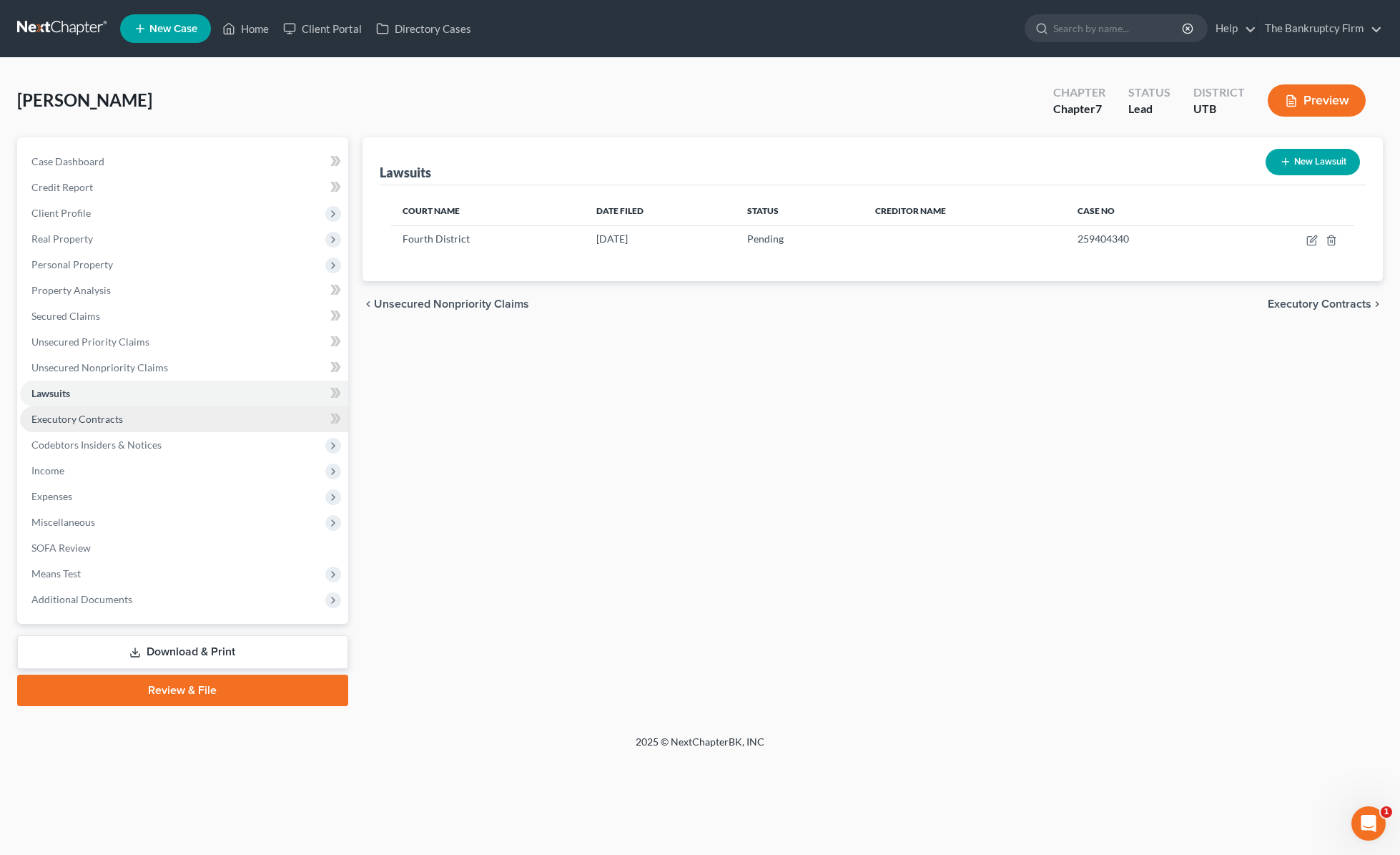
click at [76, 413] on span "Executory Contracts" at bounding box center [77, 419] width 91 height 12
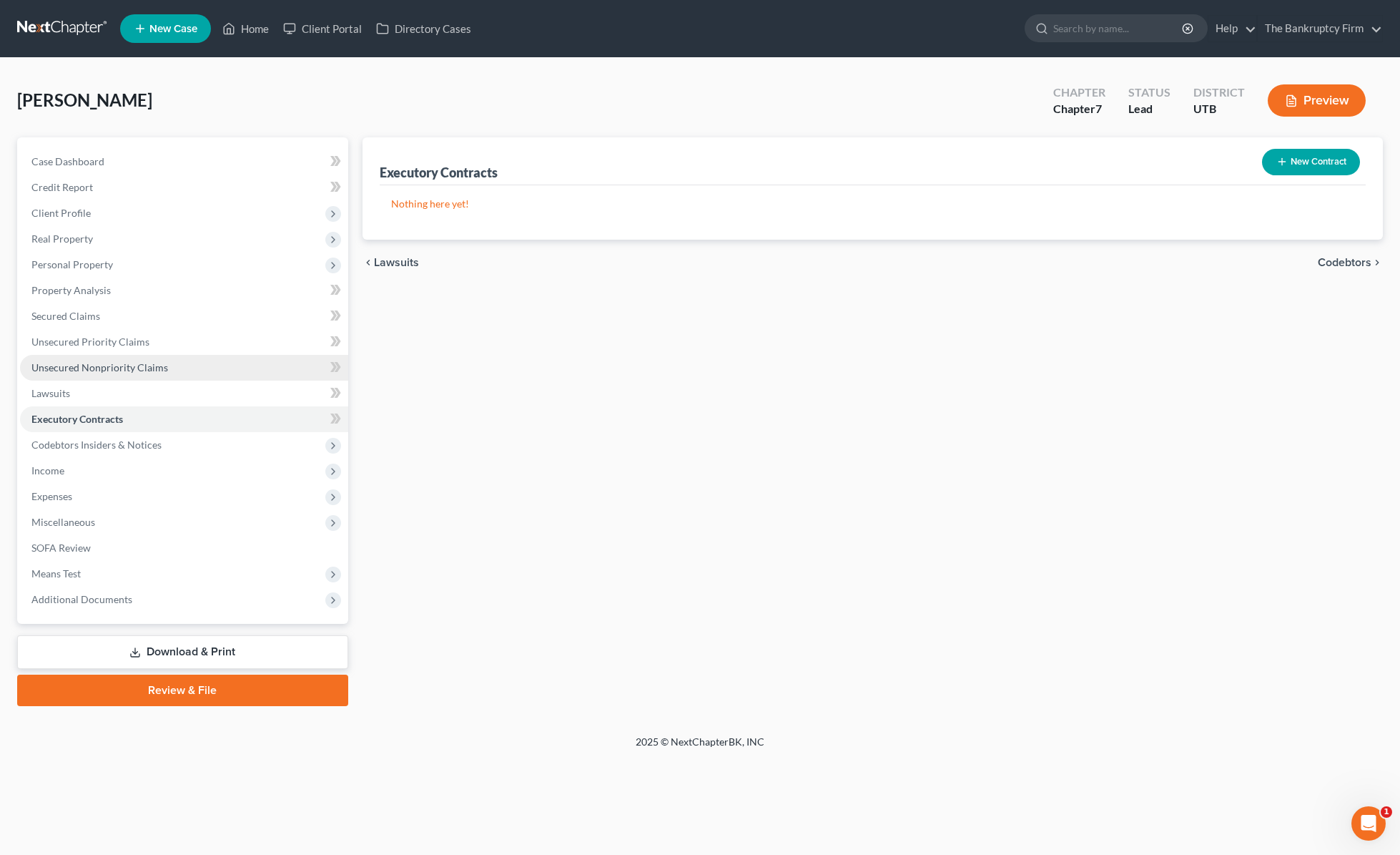
click at [147, 368] on span "Unsecured Nonpriority Claims" at bounding box center [100, 368] width 136 height 12
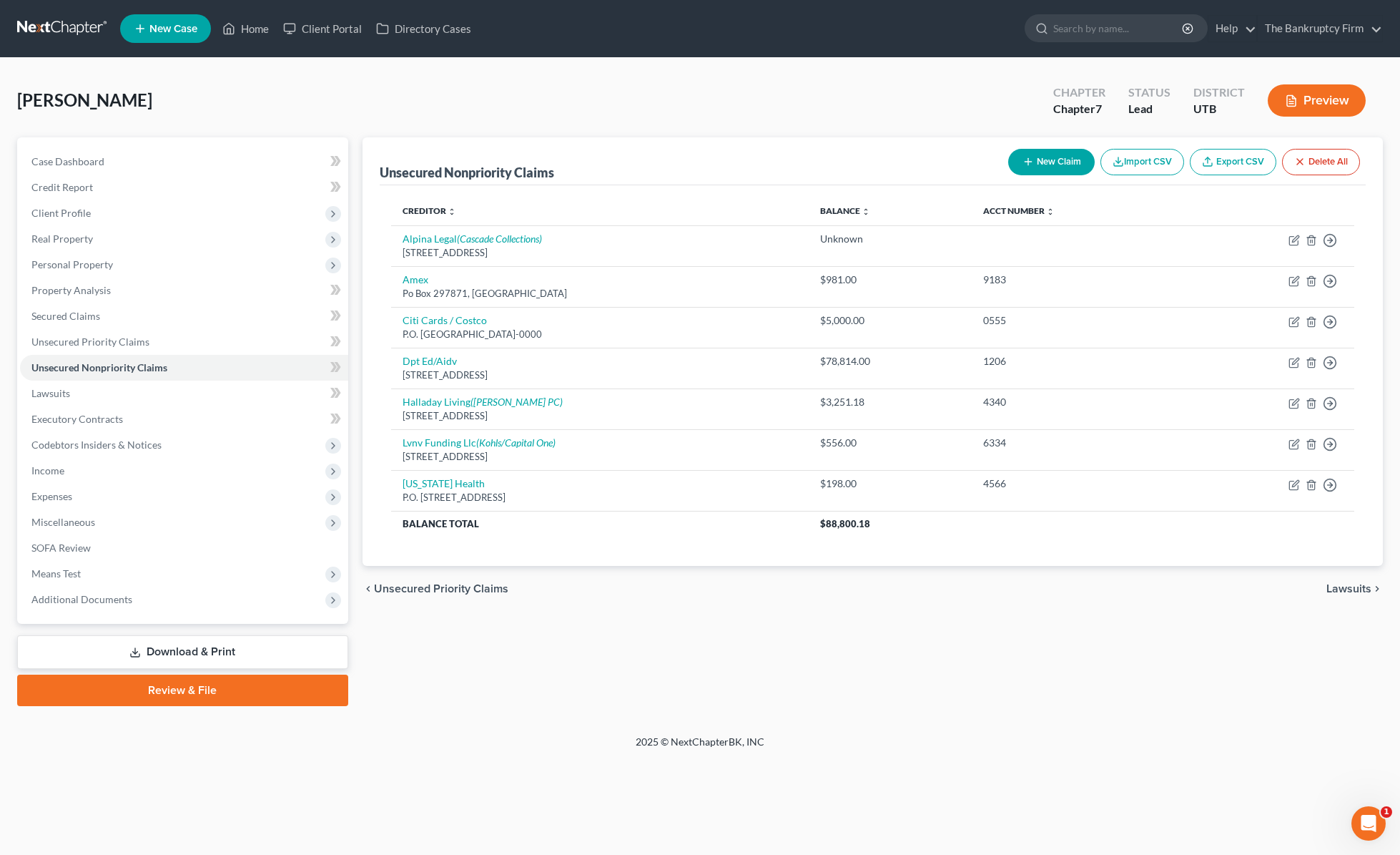
click at [363, 85] on div "[PERSON_NAME] Upgraded Chapter Chapter 7 Status Lead District UTB Preview" at bounding box center [700, 106] width 1366 height 62
click at [64, 468] on span "Income" at bounding box center [184, 470] width 328 height 26
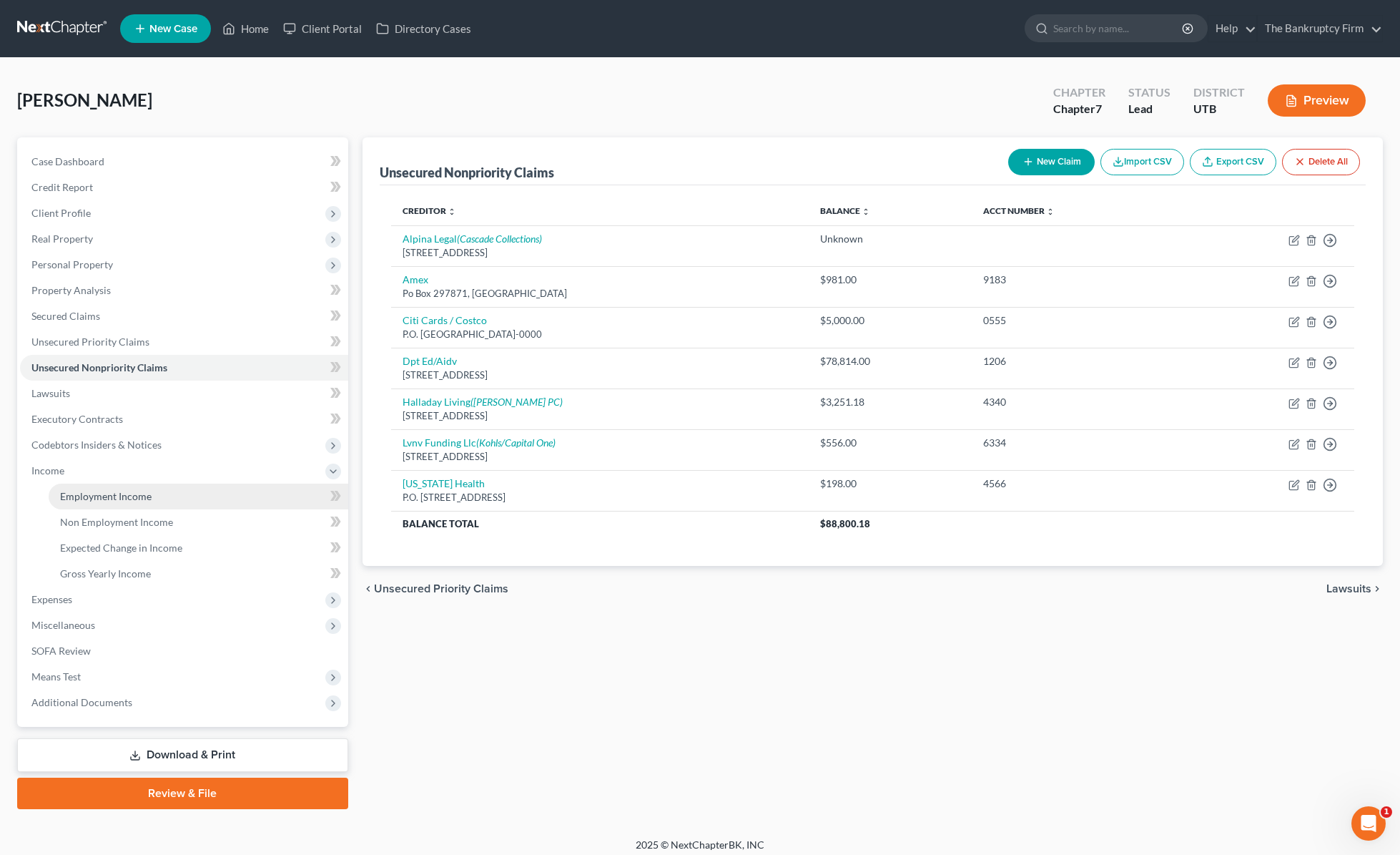
click at [150, 491] on span "Employment Income" at bounding box center [105, 496] width 91 height 12
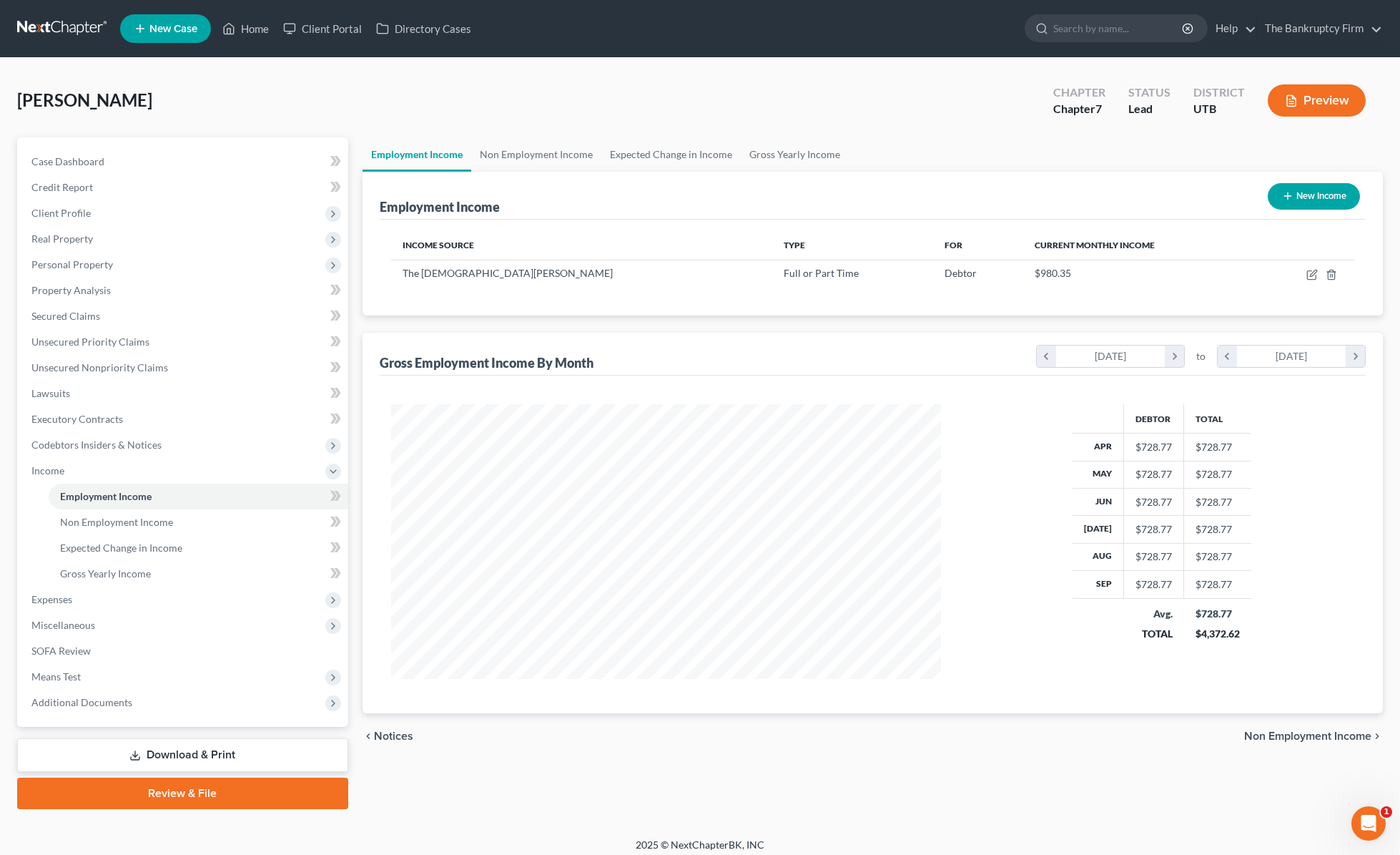
scroll to position [275, 579]
click at [1125, 279] on icon "button" at bounding box center [1311, 276] width 9 height 9
select select "0"
select select "46"
select select "2"
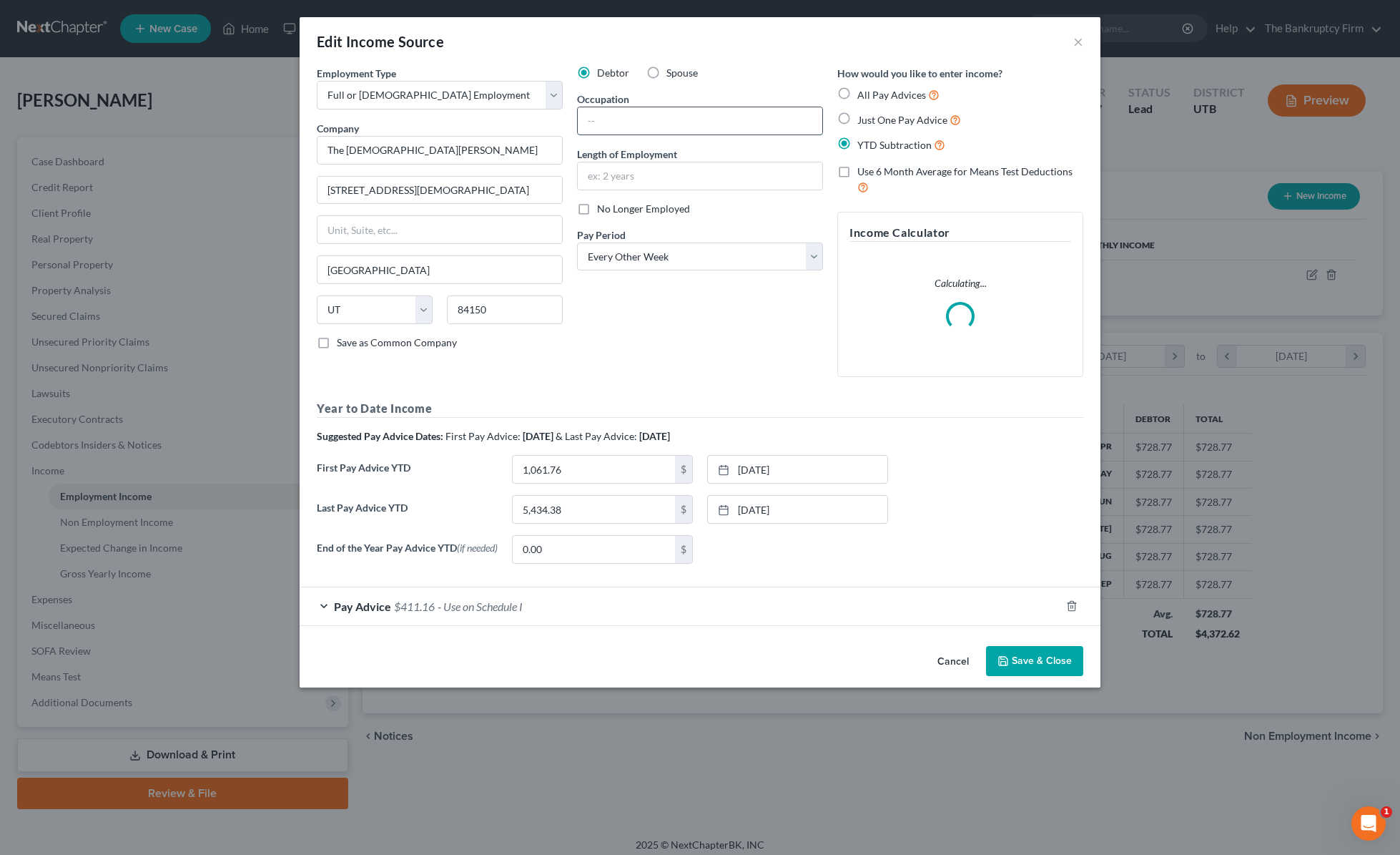
click at [656, 111] on input "text" at bounding box center [700, 120] width 245 height 27
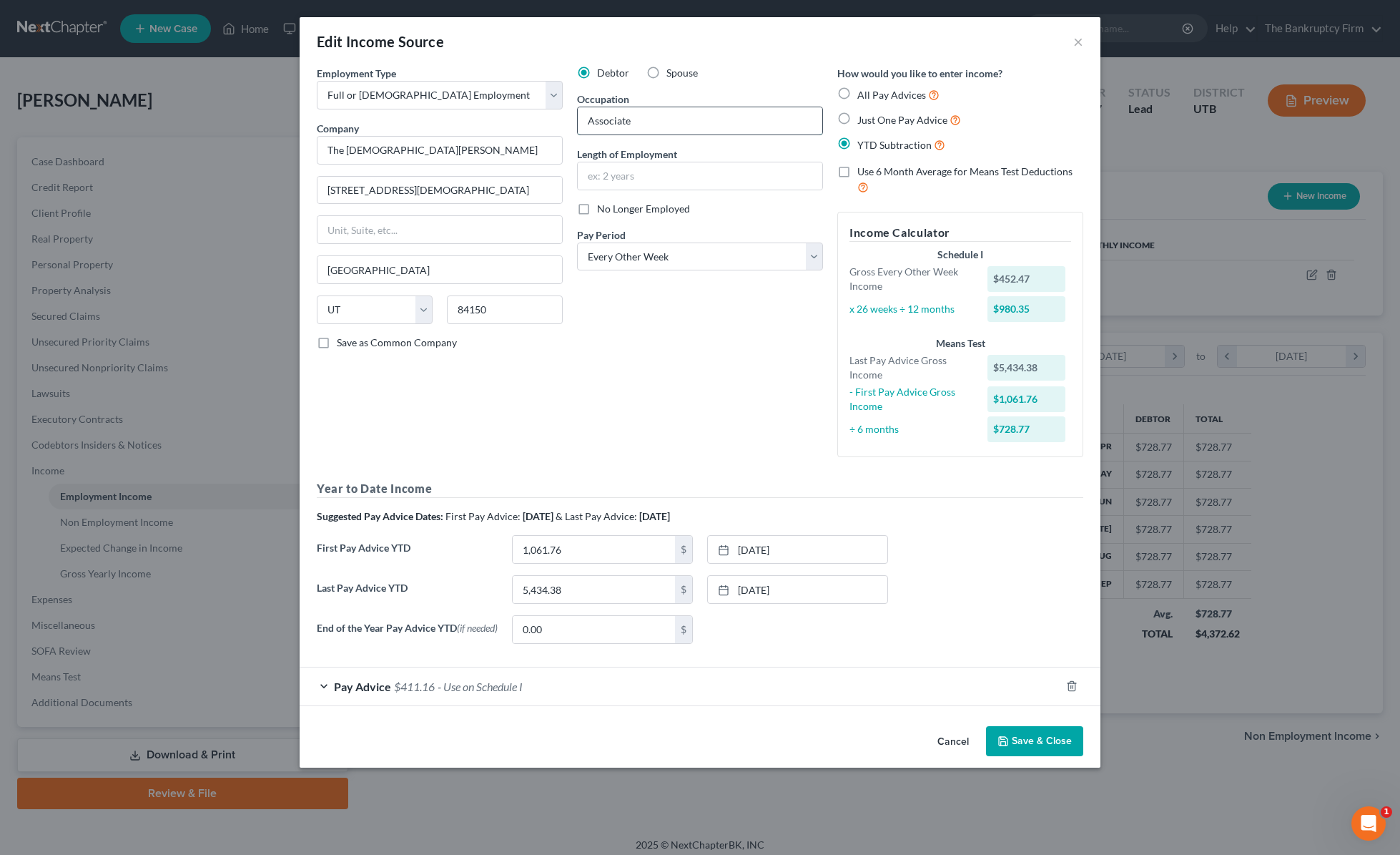
type input "Associate"
type input "2"
click at [681, 180] on input "[DATE] to Presnt" at bounding box center [700, 175] width 245 height 27
type input "[DATE] to Present"
click at [555, 454] on div "Employment Type * Select Full or [DEMOGRAPHIC_DATA] Employment Self Employment …" at bounding box center [439, 267] width 261 height 402
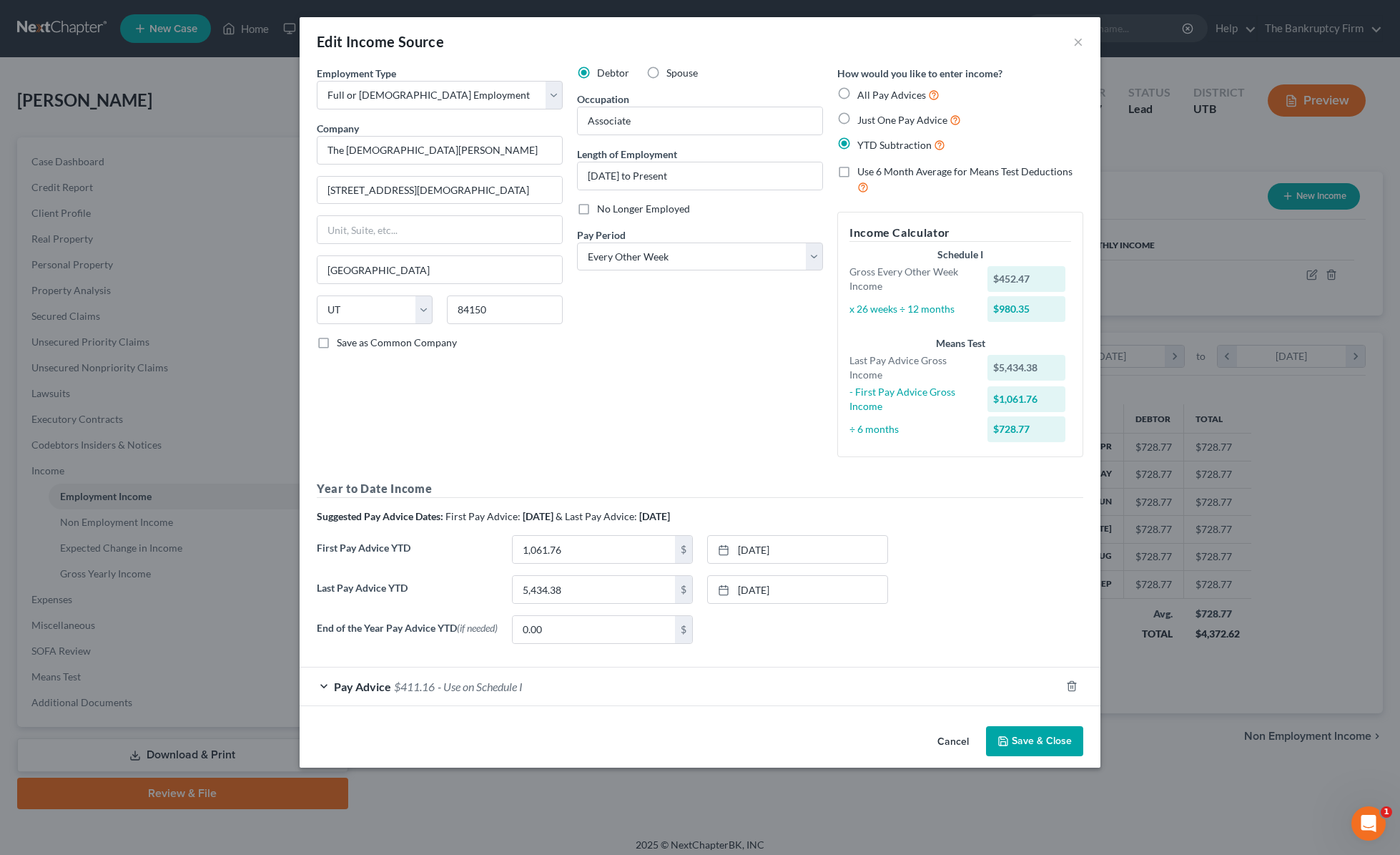
click at [323, 688] on div "Pay Advice $411.16 - Use on Schedule I" at bounding box center [680, 686] width 761 height 38
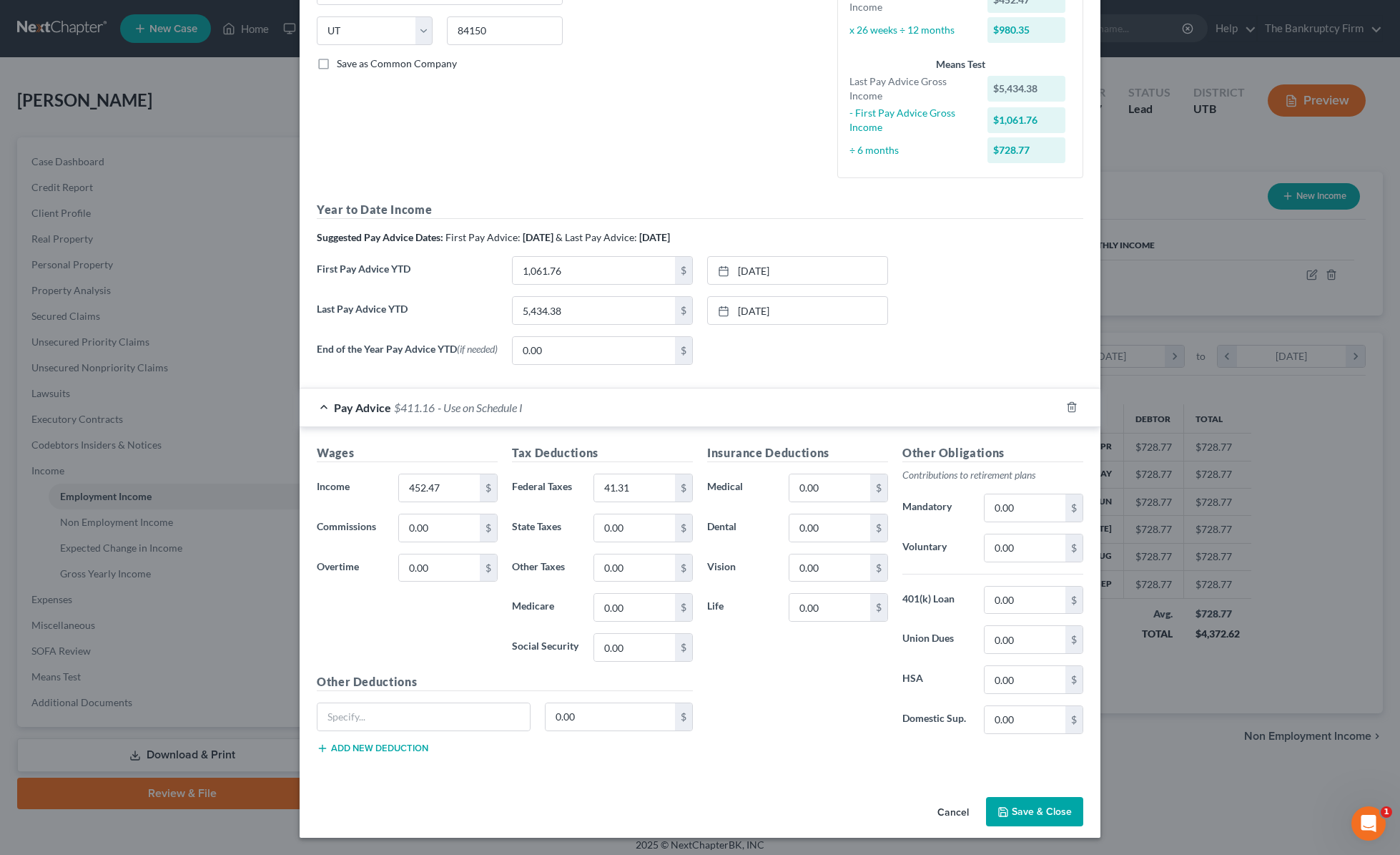
scroll to position [279, 0]
click at [1033, 817] on button "Save & Close" at bounding box center [1035, 812] width 97 height 30
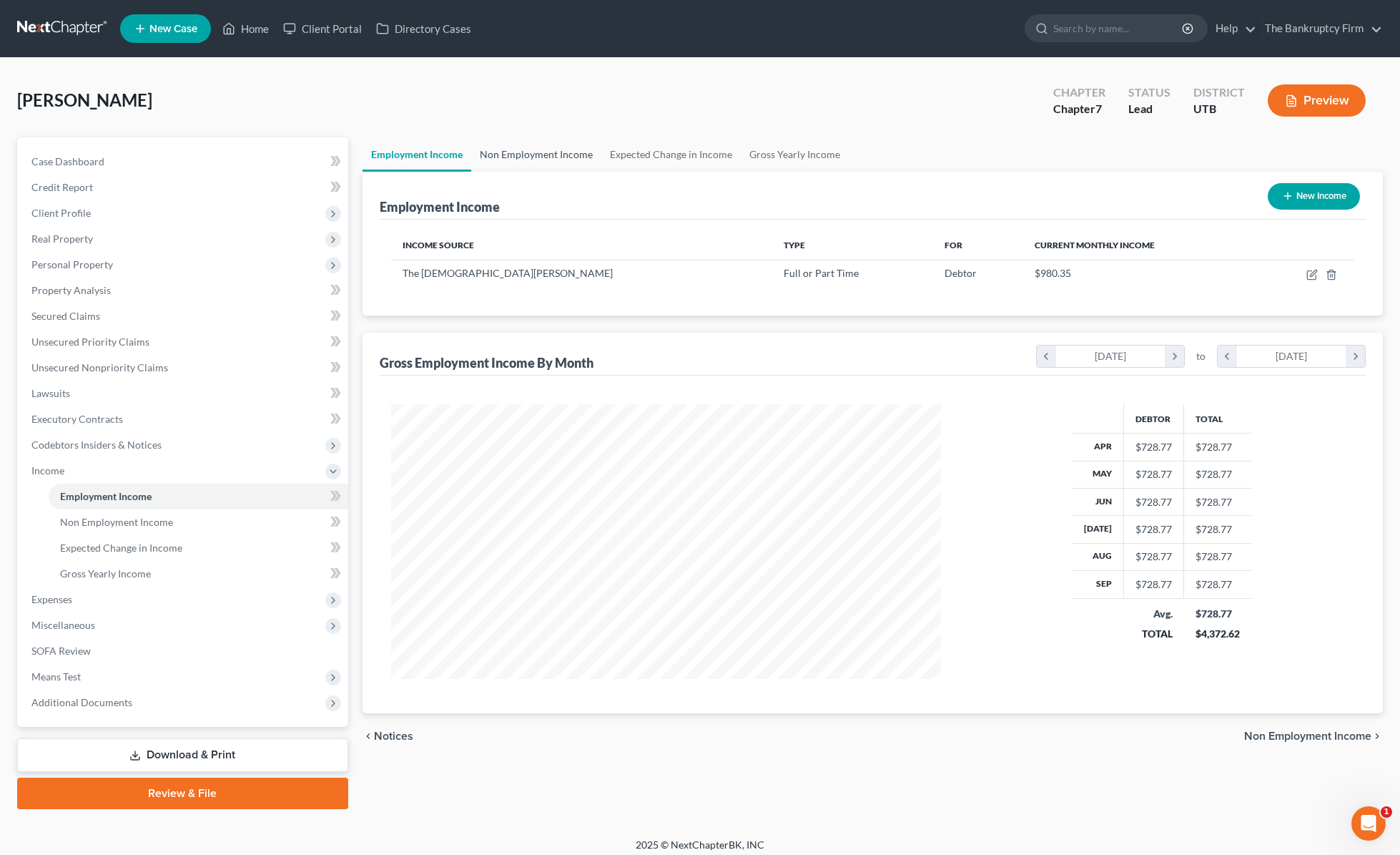
click at [509, 154] on link "Non Employment Income" at bounding box center [536, 154] width 130 height 35
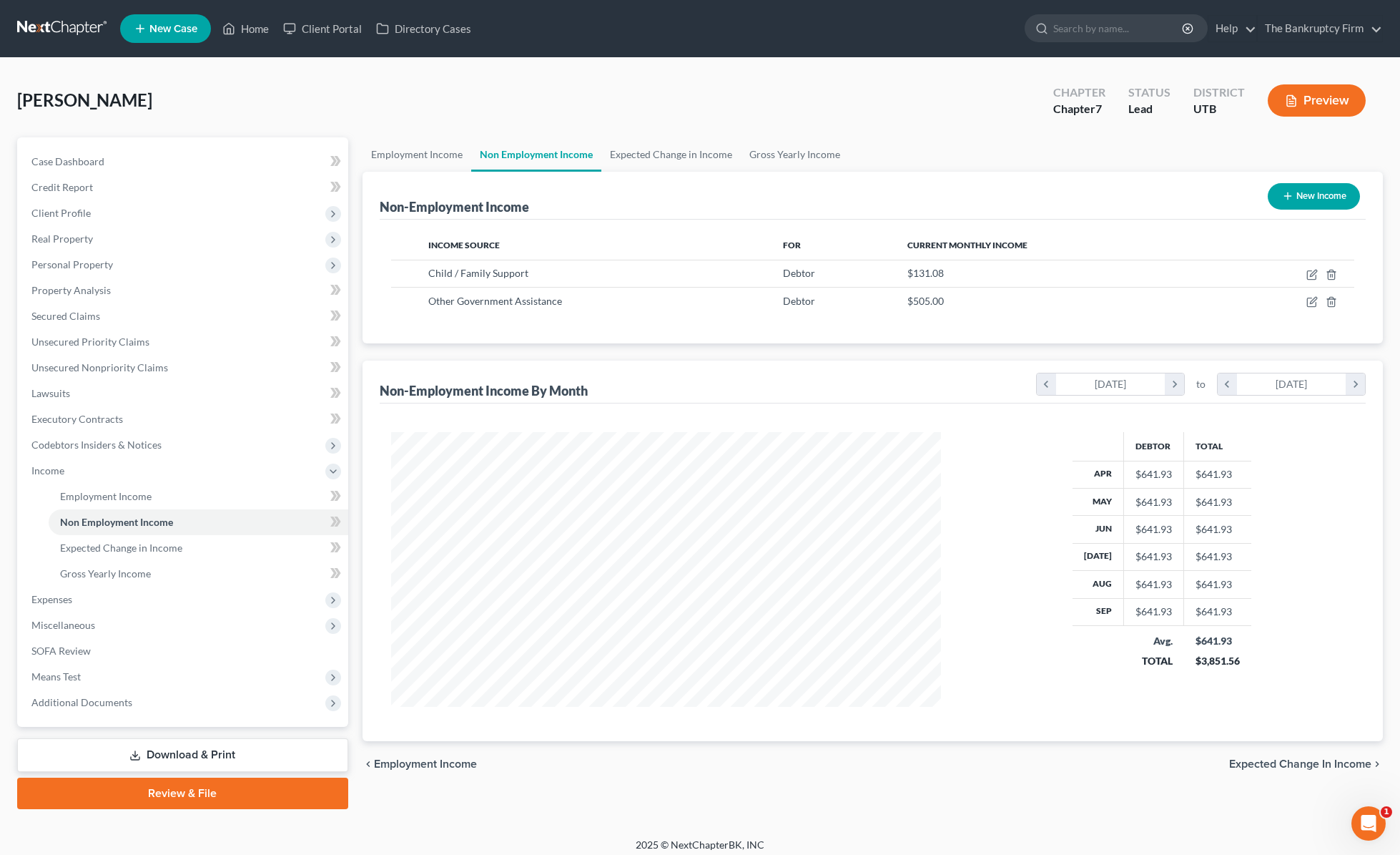
scroll to position [275, 579]
click at [649, 153] on link "Expected Change in Income" at bounding box center [671, 154] width 139 height 35
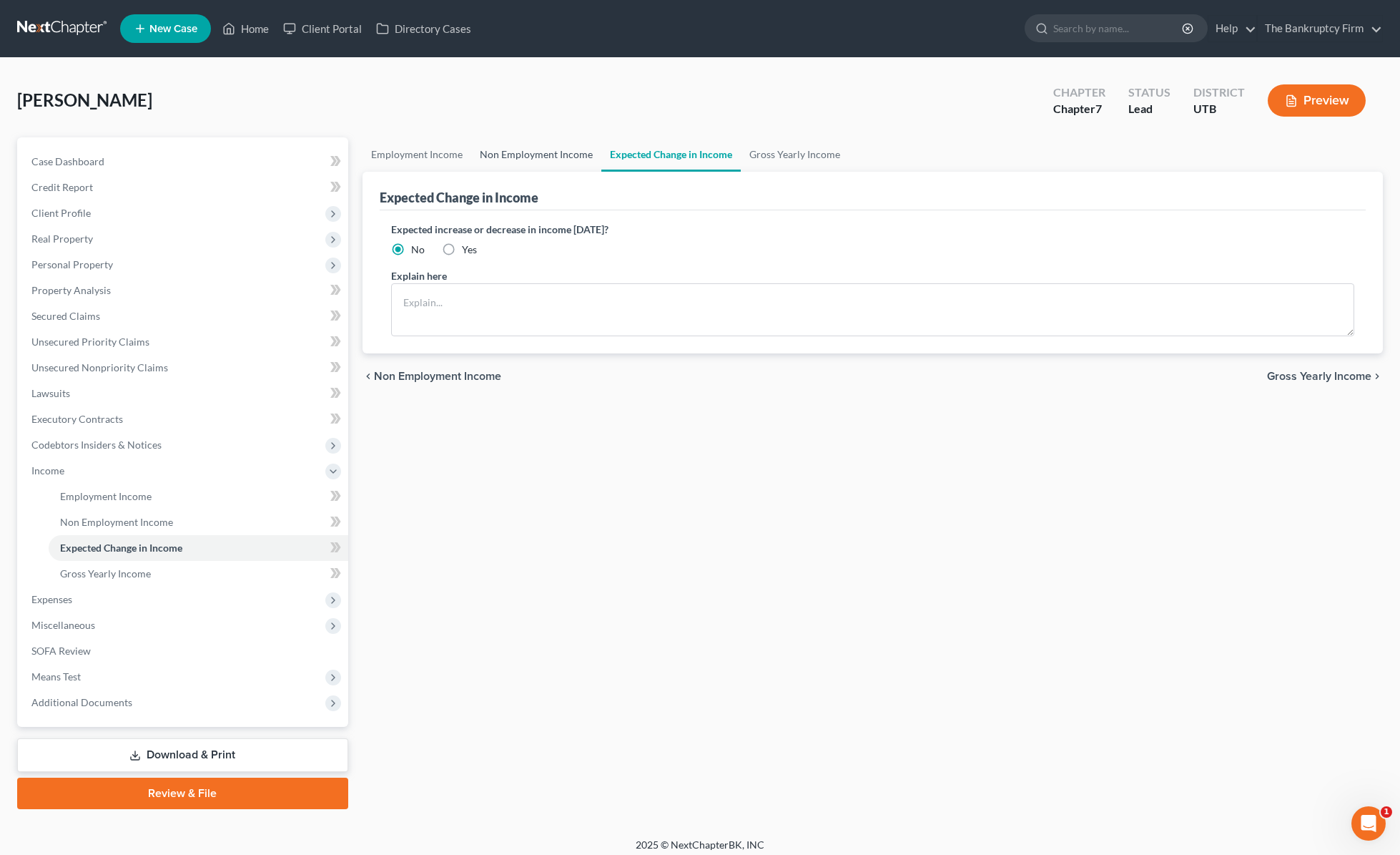
click at [547, 158] on link "Non Employment Income" at bounding box center [536, 154] width 130 height 35
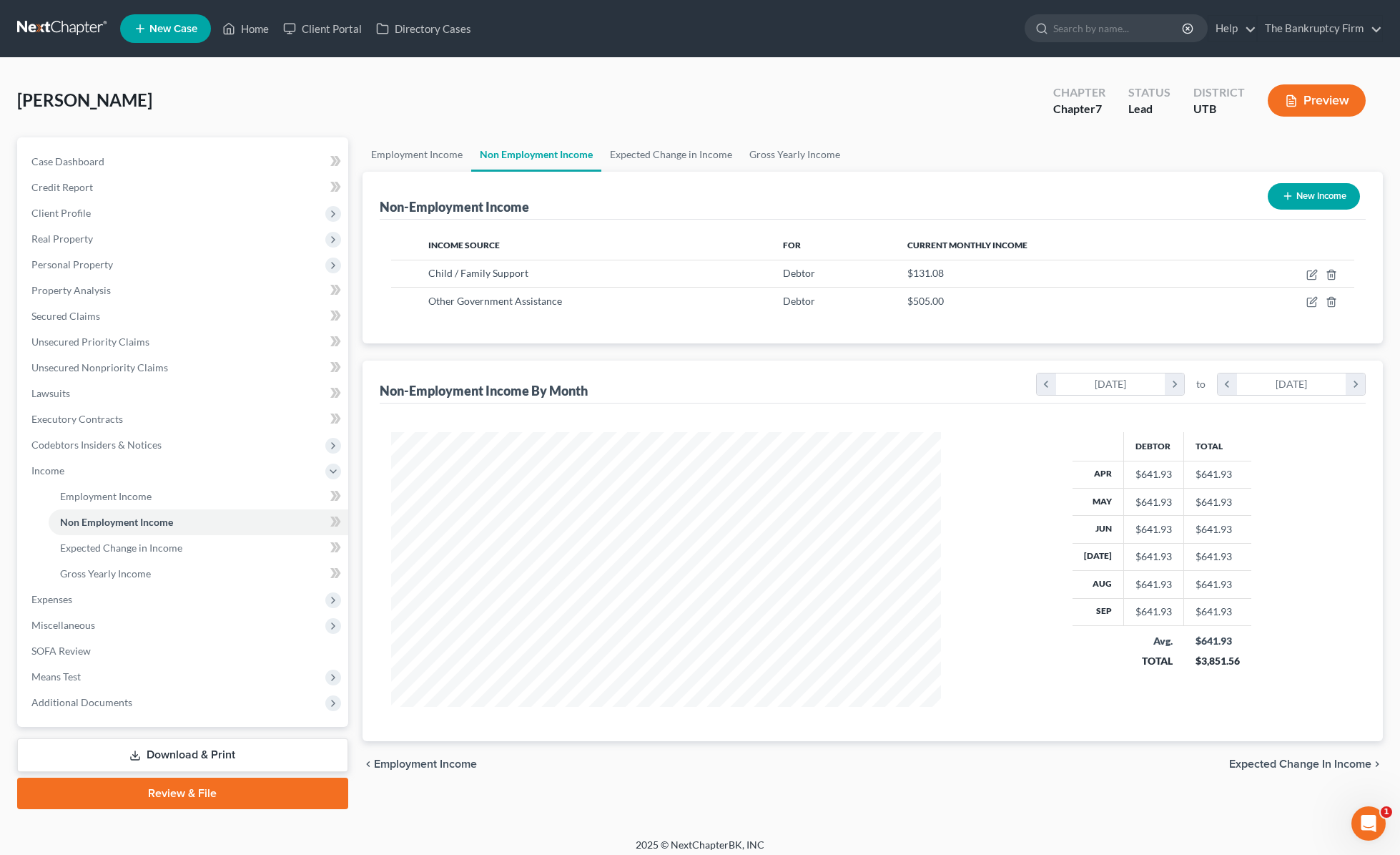
scroll to position [275, 579]
click at [1125, 276] on icon "button" at bounding box center [1312, 274] width 12 height 12
select select "7"
select select "0"
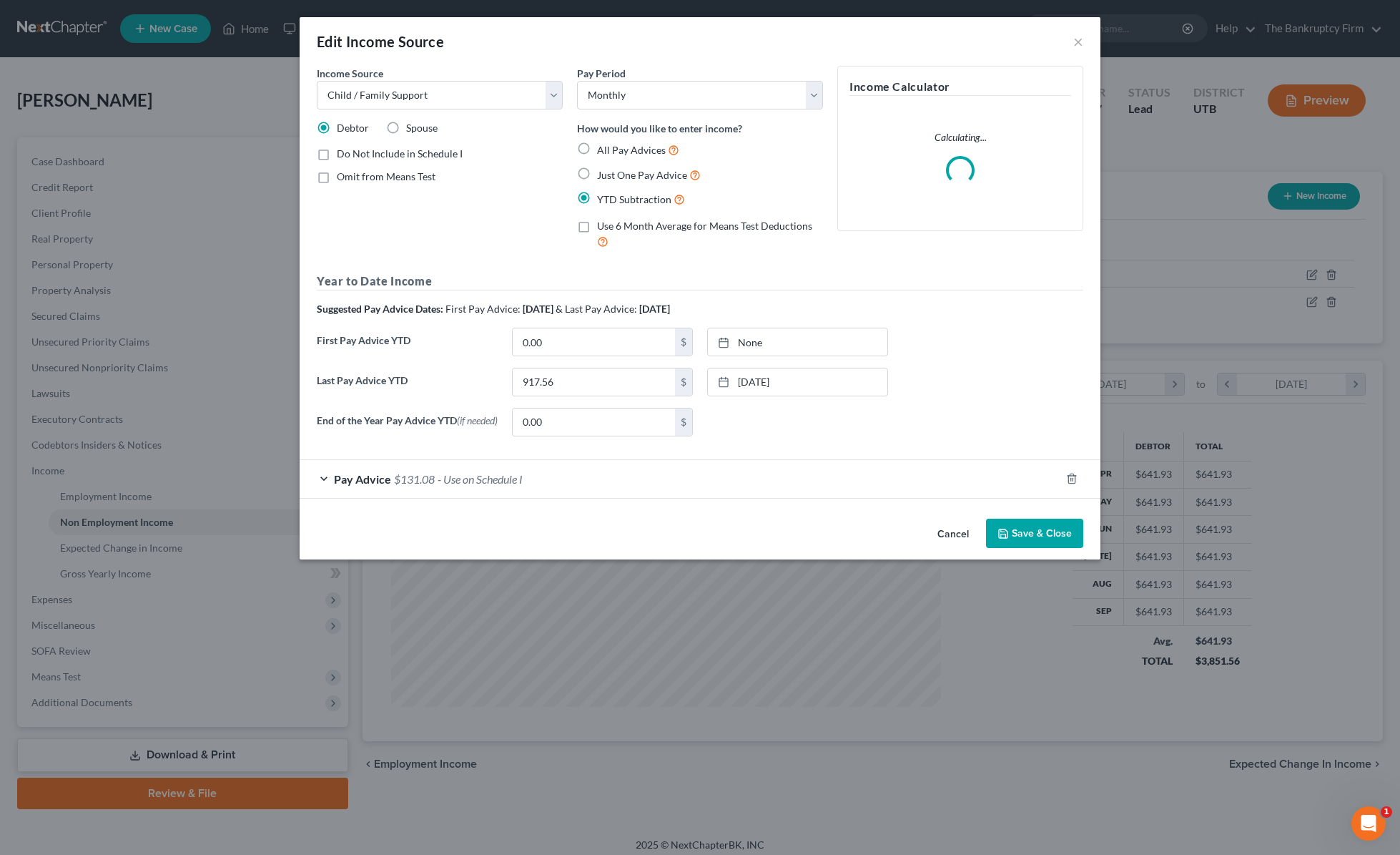
click at [321, 481] on div "Pay Advice $131.08 - Use on Schedule I" at bounding box center [680, 478] width 761 height 38
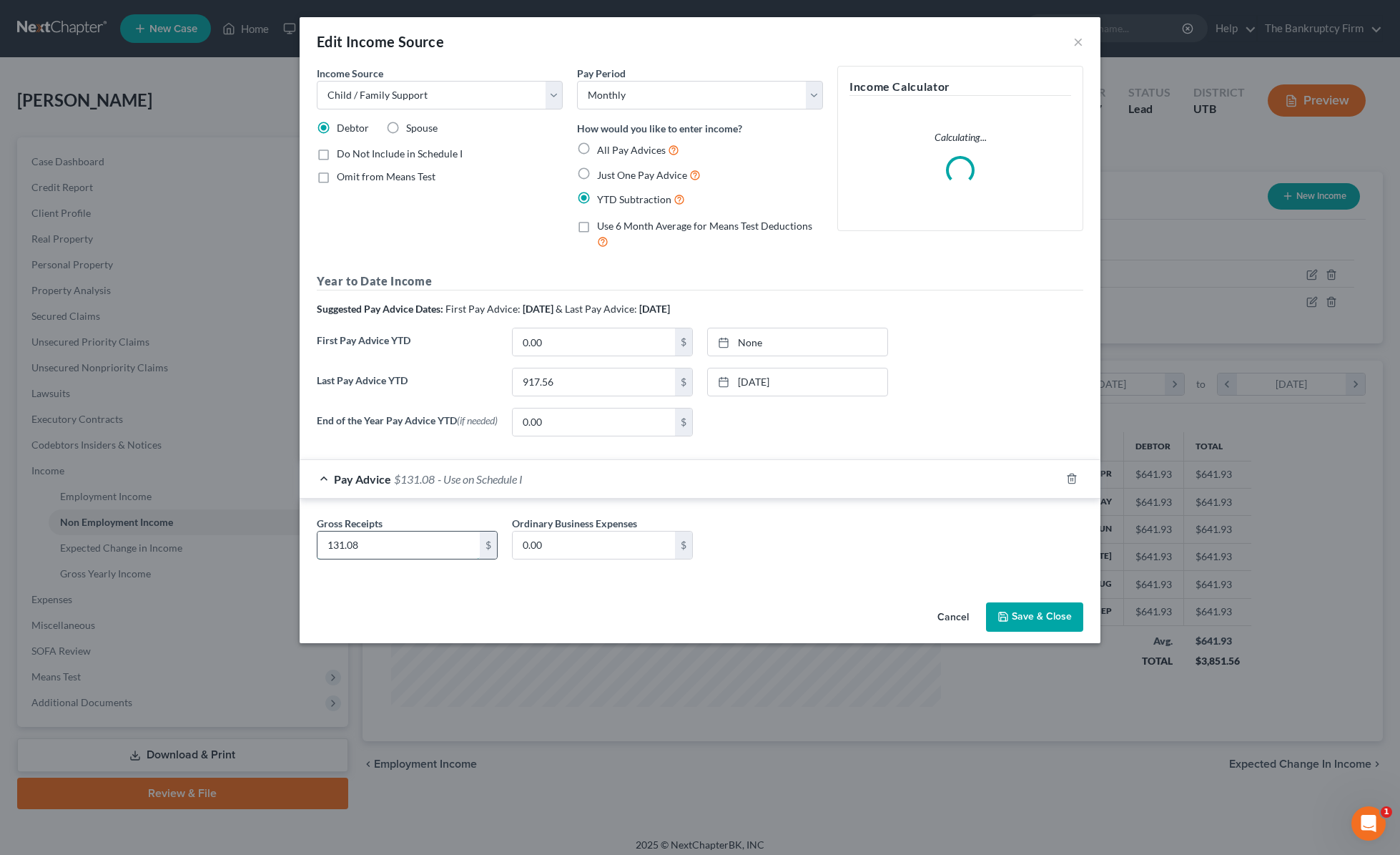
click at [405, 547] on input "131.08" at bounding box center [398, 545] width 162 height 27
type input "65"
click at [1059, 620] on button "Save & Close" at bounding box center [1035, 618] width 97 height 30
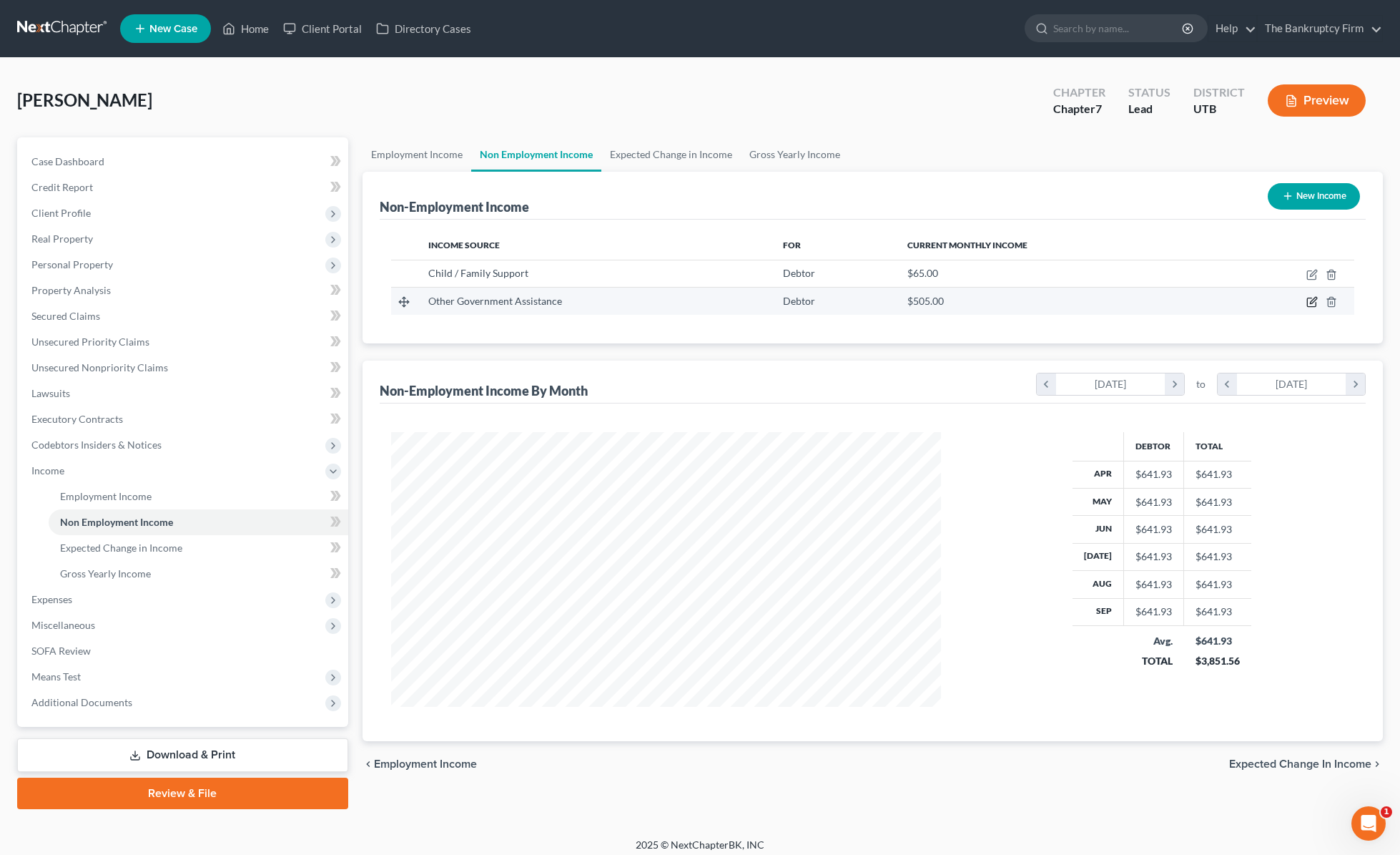
click at [1125, 300] on icon "button" at bounding box center [1312, 301] width 12 height 12
select select "5"
select select "0"
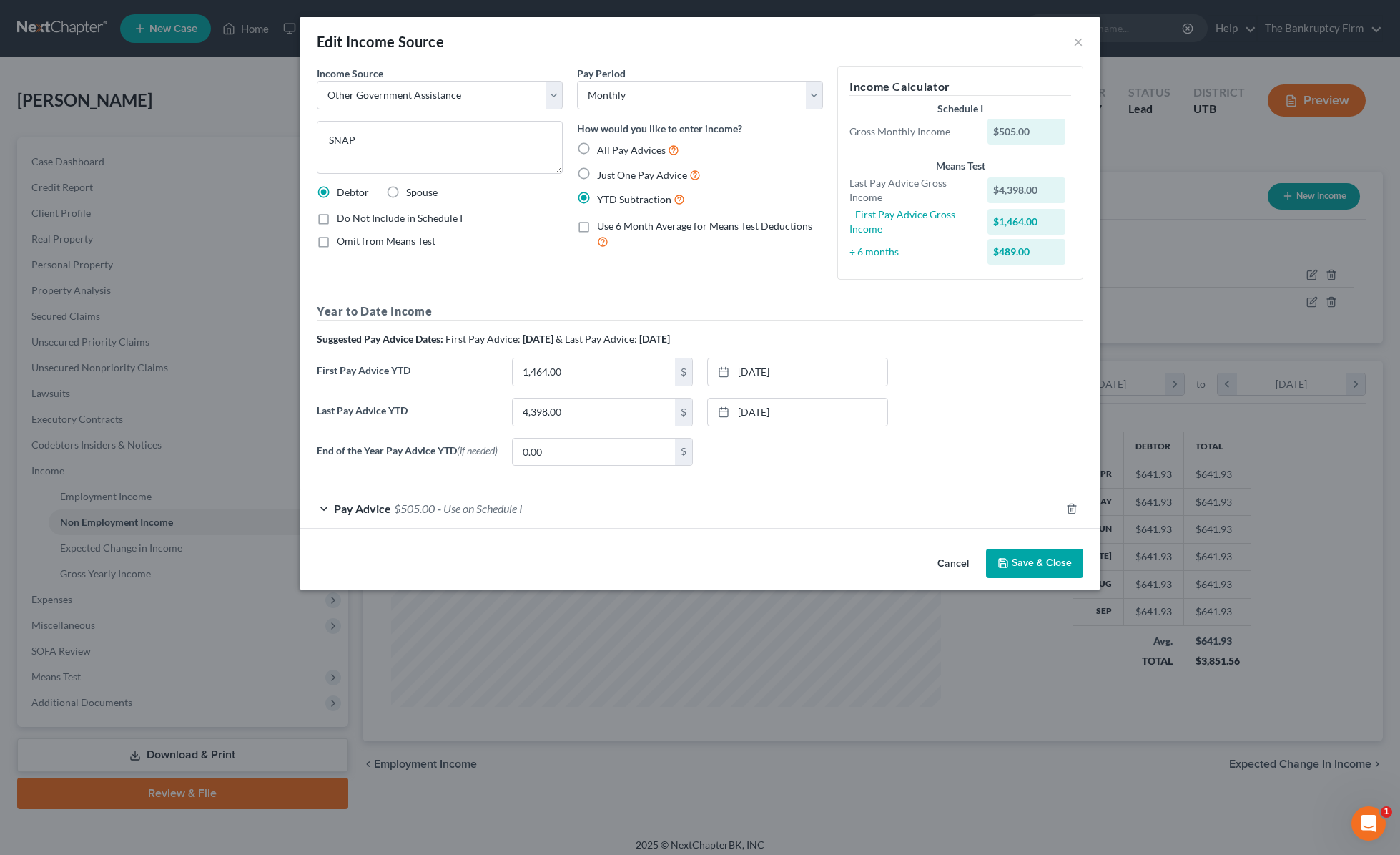
click at [324, 480] on form "Income Source * Select Unemployment Disability (from employer) Pension Retireme…" at bounding box center [700, 297] width 766 height 462
click at [331, 510] on div "Pay Advice $505.00 - Use on Schedule I" at bounding box center [680, 508] width 761 height 38
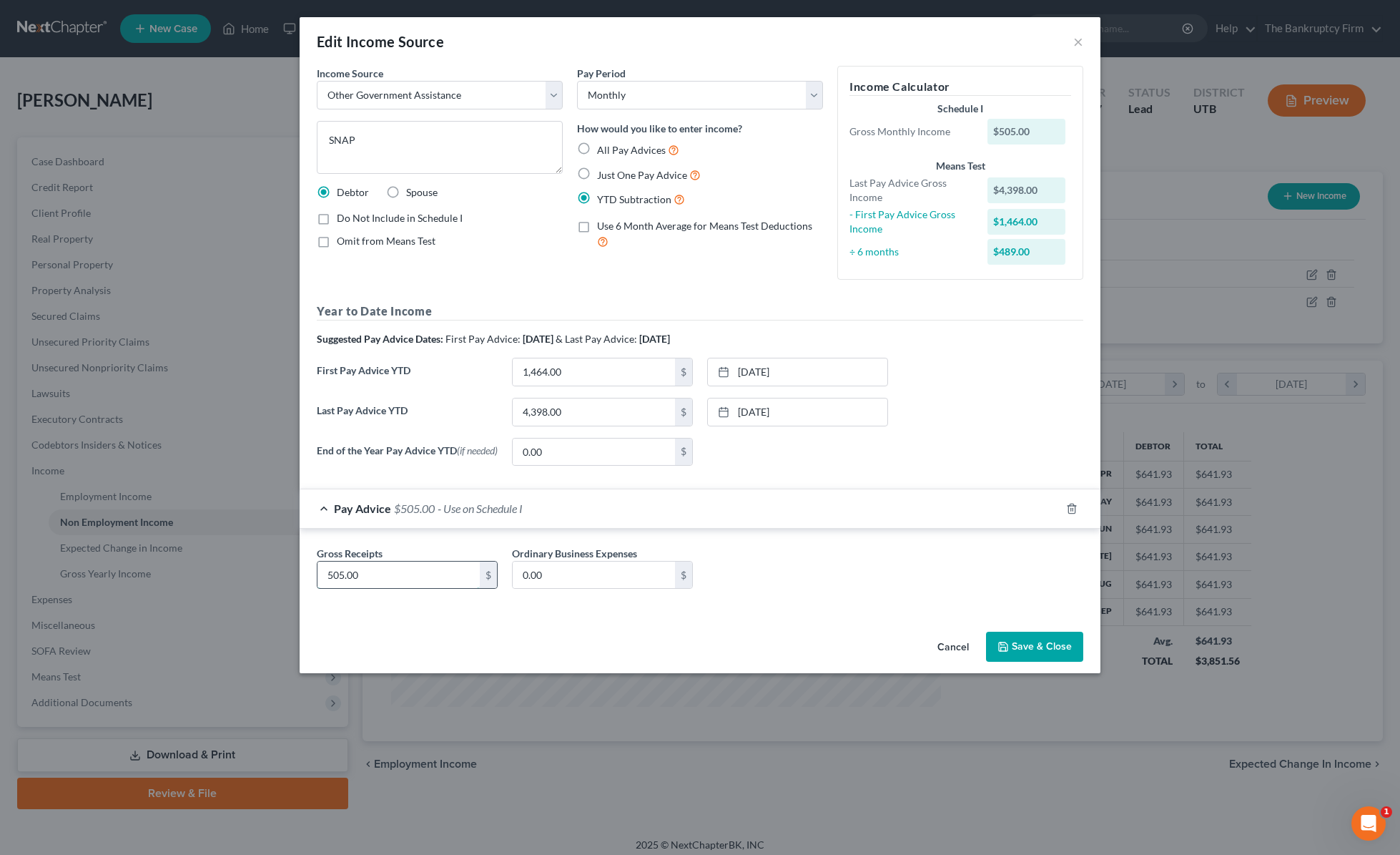
click at [376, 579] on input "505.00" at bounding box center [398, 575] width 162 height 27
type input "489"
click at [1048, 648] on button "Save & Close" at bounding box center [1035, 647] width 97 height 30
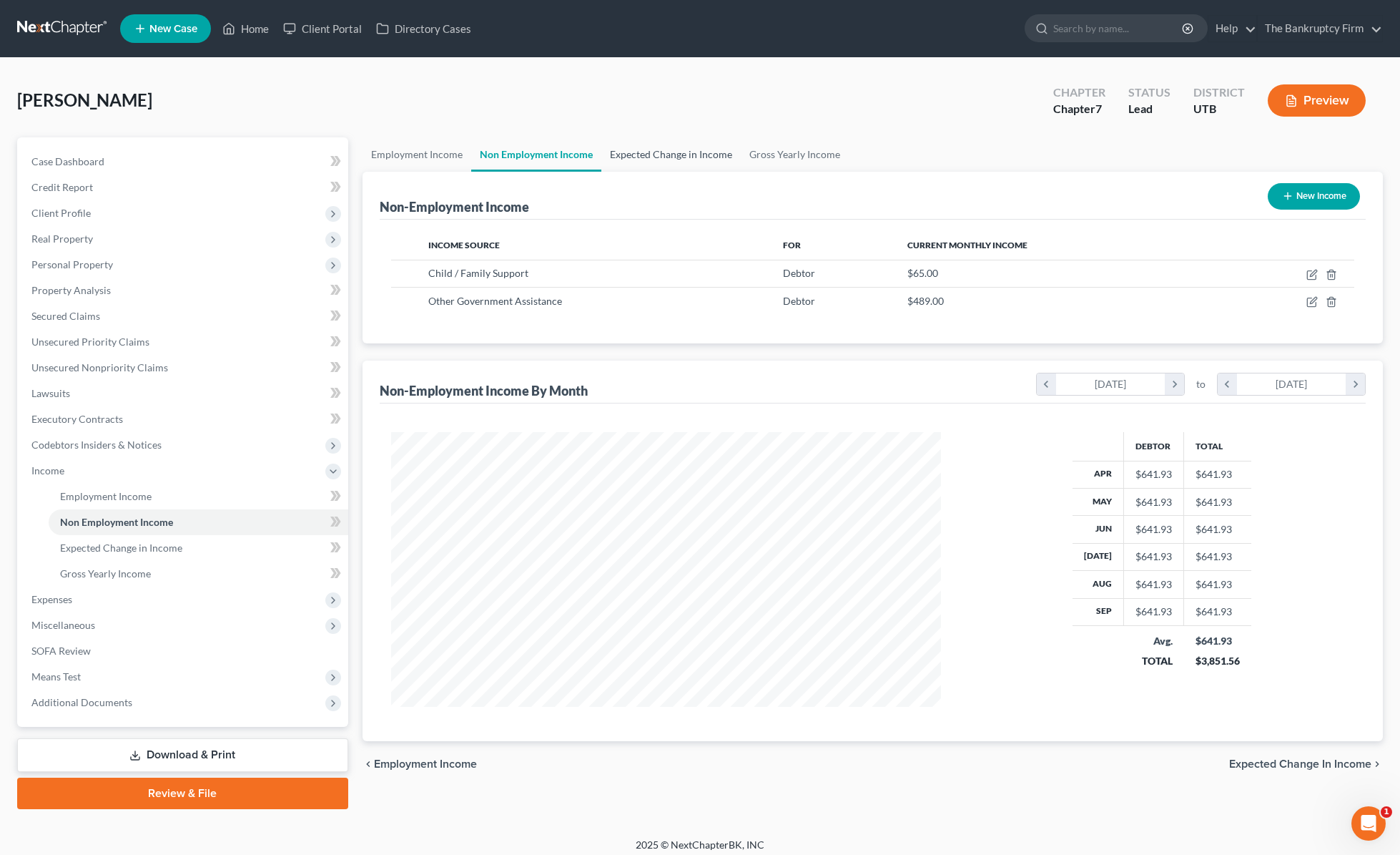
click at [667, 154] on link "Expected Change in Income" at bounding box center [671, 154] width 139 height 35
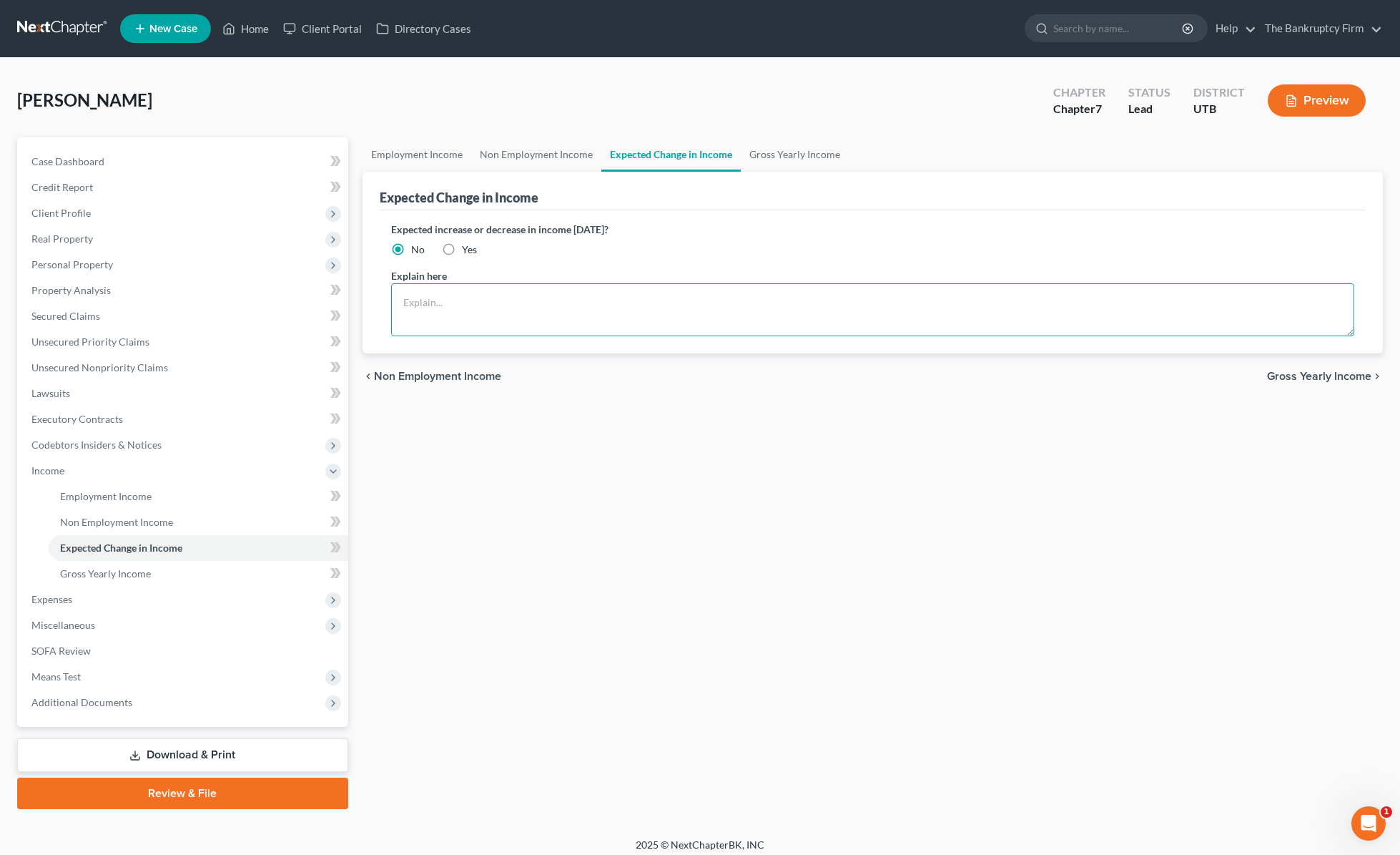
click at [484, 307] on textarea at bounding box center [874, 310] width 964 height 53
click at [416, 299] on textarea at bounding box center [874, 310] width 964 height 53
drag, startPoint x: 560, startPoint y: 251, endPoint x: 699, endPoint y: 193, distance: 150.6
click at [561, 251] on div "Expected increase or decrease in income [DATE]? No Yes" at bounding box center [874, 239] width 964 height 35
click at [797, 154] on link "Gross Yearly Income" at bounding box center [795, 154] width 108 height 35
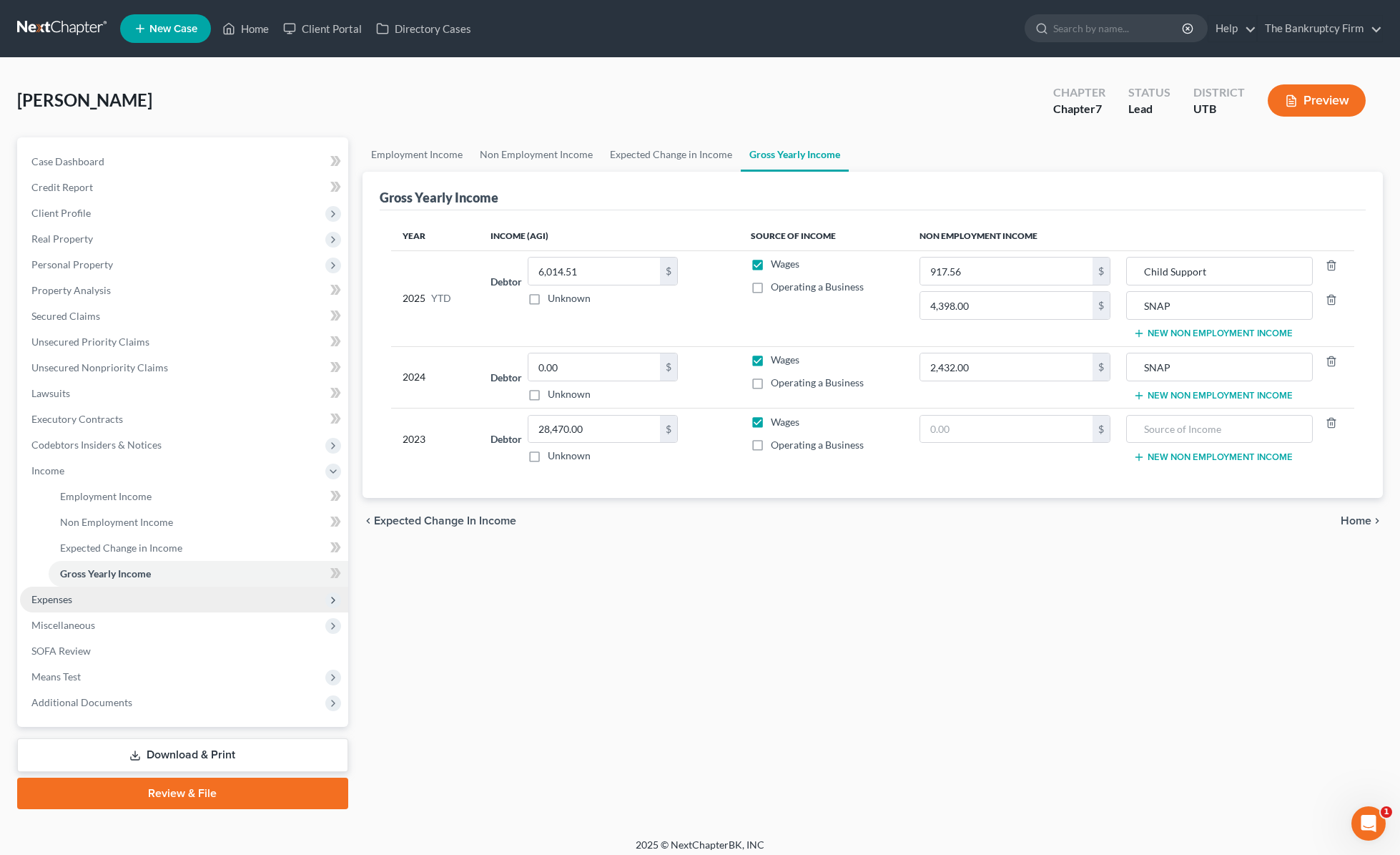
click at [90, 602] on span "Expenses" at bounding box center [184, 599] width 328 height 26
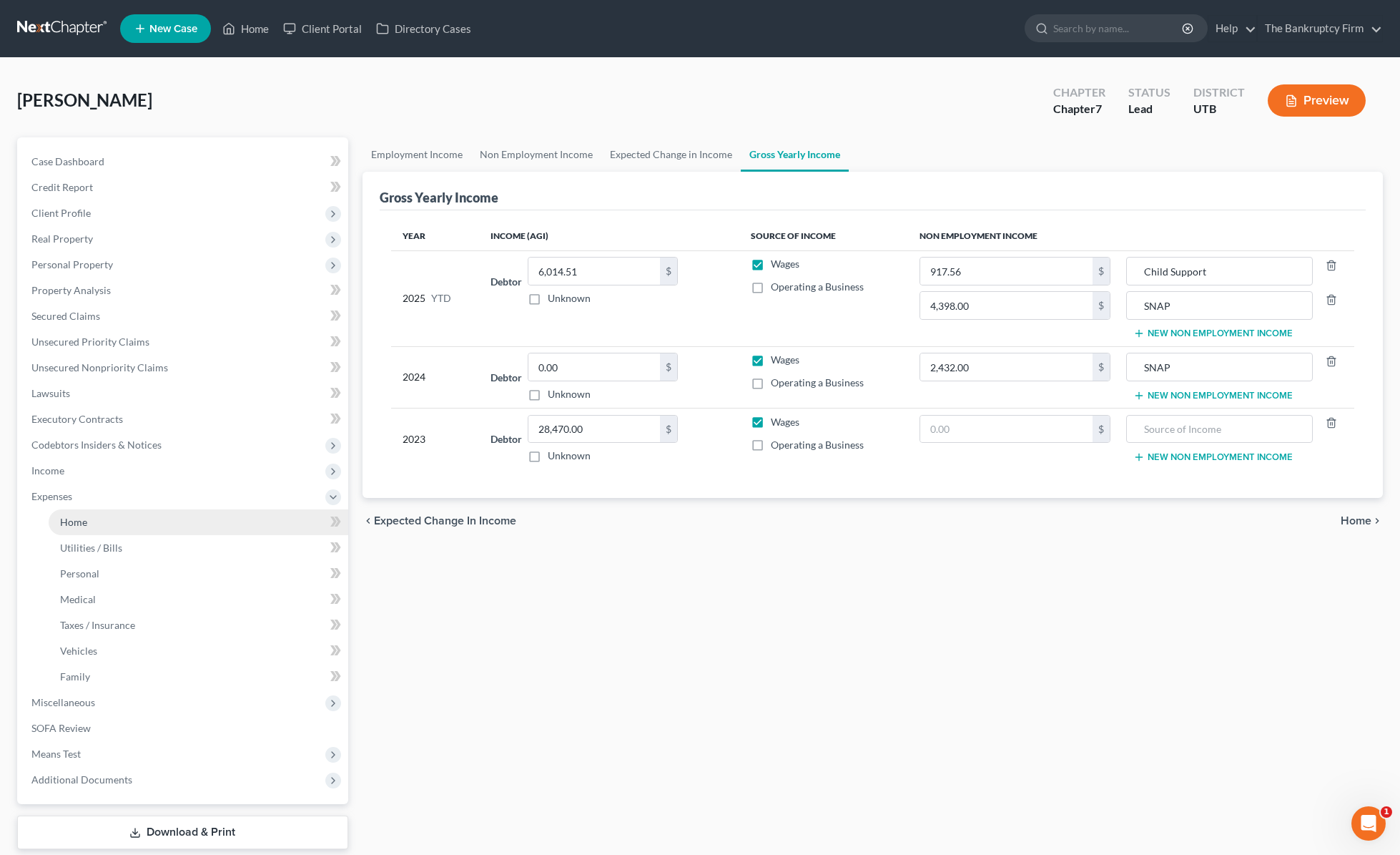
click at [79, 523] on span "Home" at bounding box center [74, 522] width 27 height 12
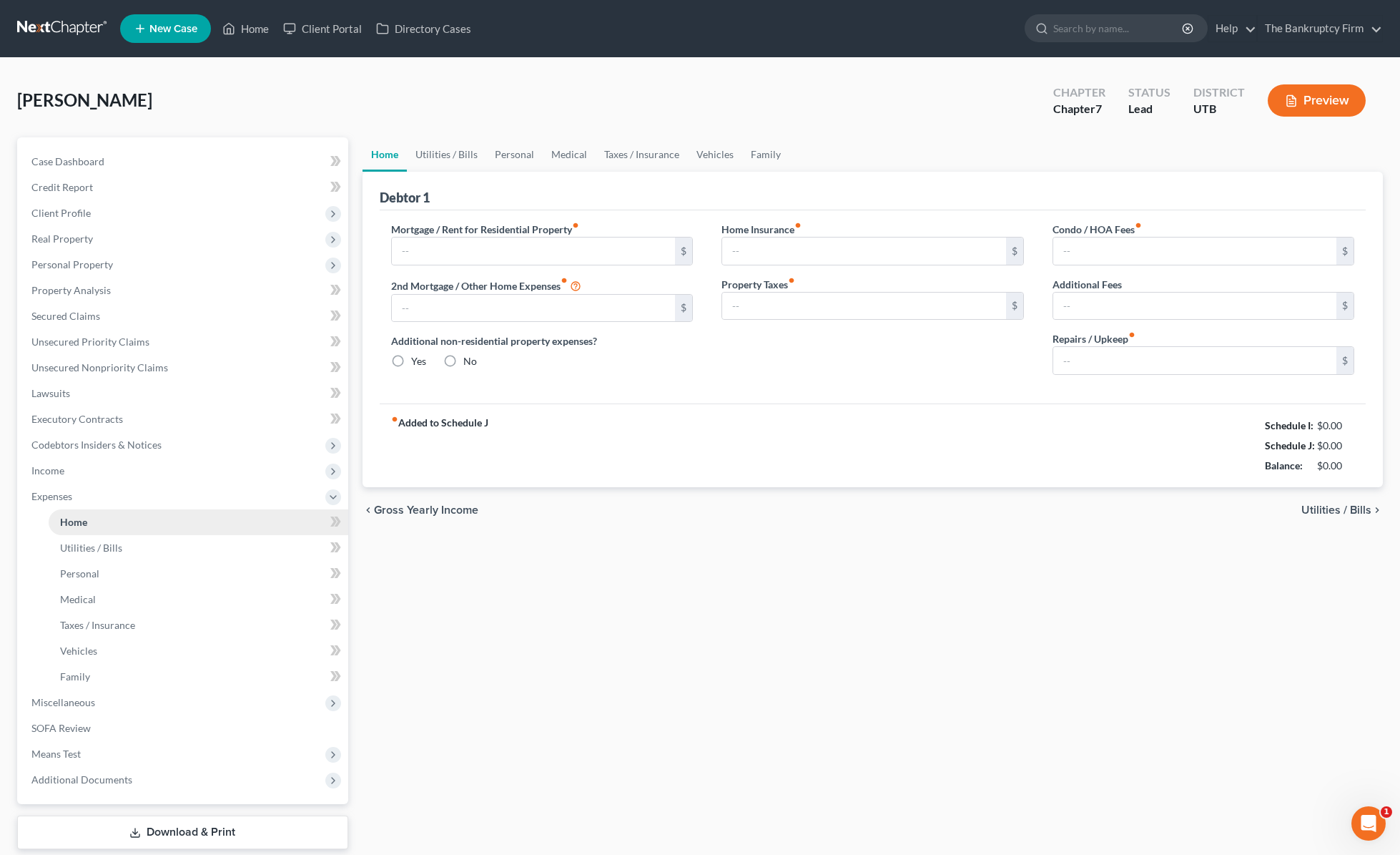
type input "0.00"
radio input "true"
type input "0.00"
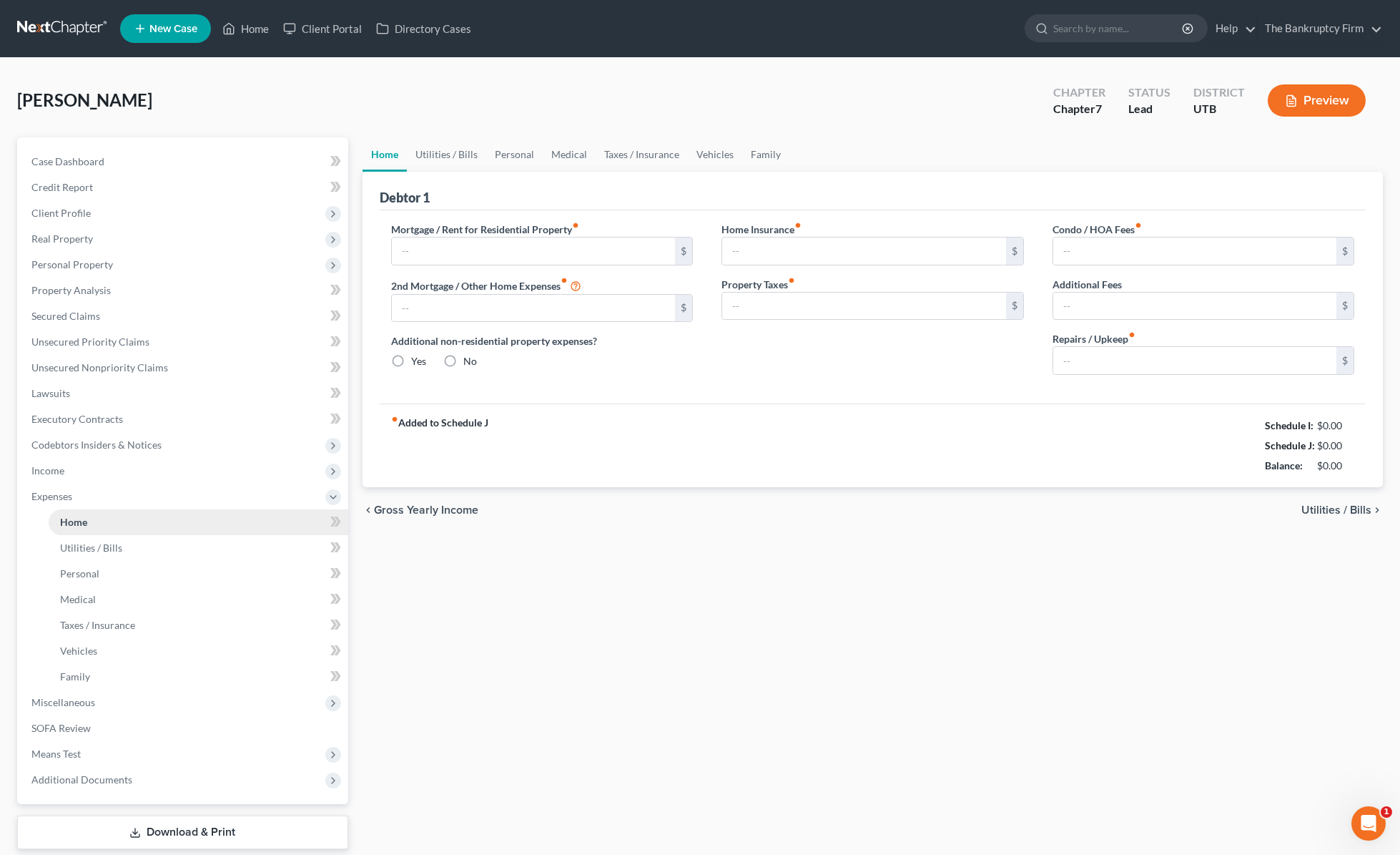
type input "0.00"
click at [495, 253] on input "text" at bounding box center [533, 251] width 284 height 27
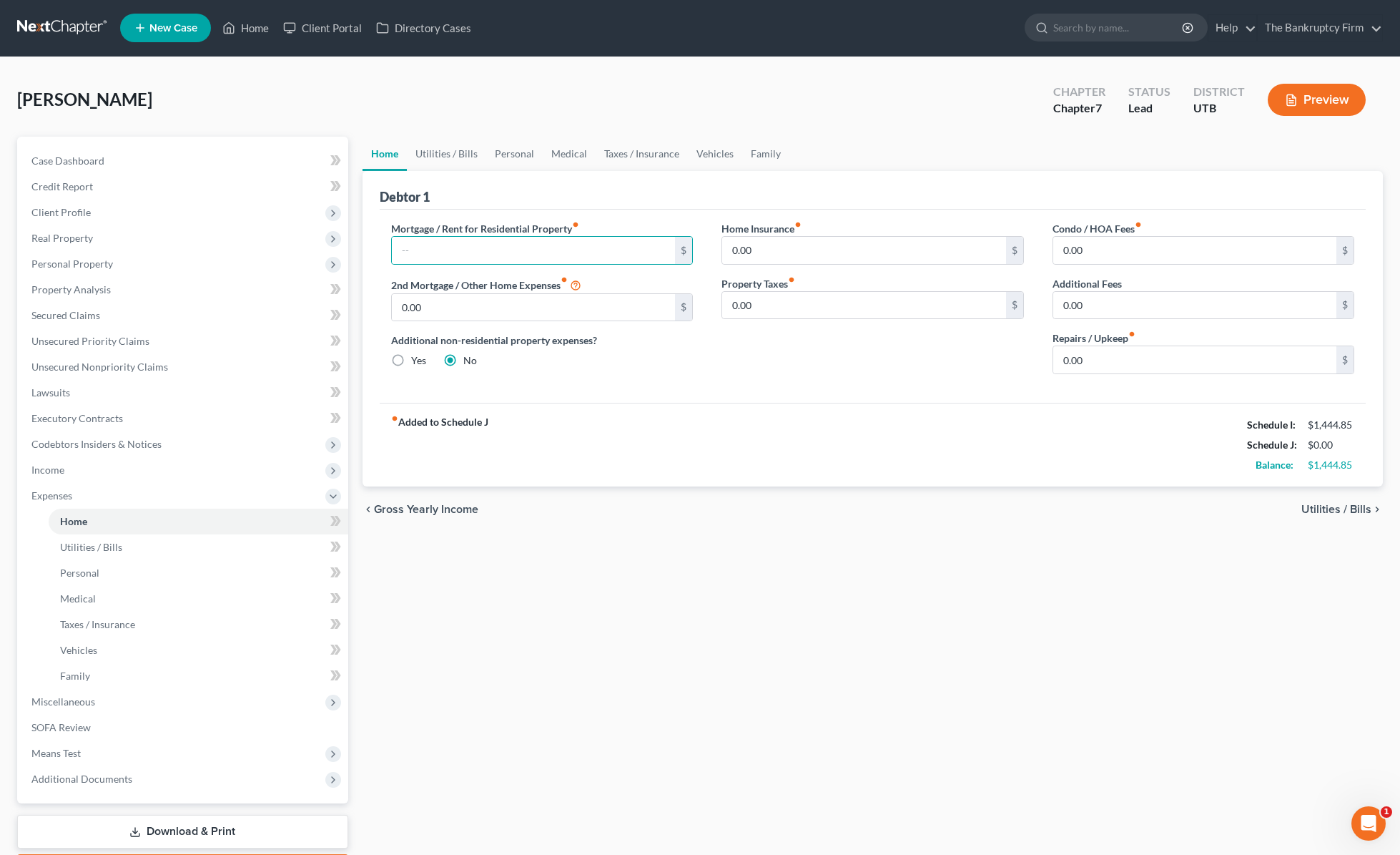
click at [466, 187] on div "Debtor 1" at bounding box center [874, 190] width 987 height 39
click at [448, 150] on link "Utilities / Bills" at bounding box center [447, 153] width 80 height 35
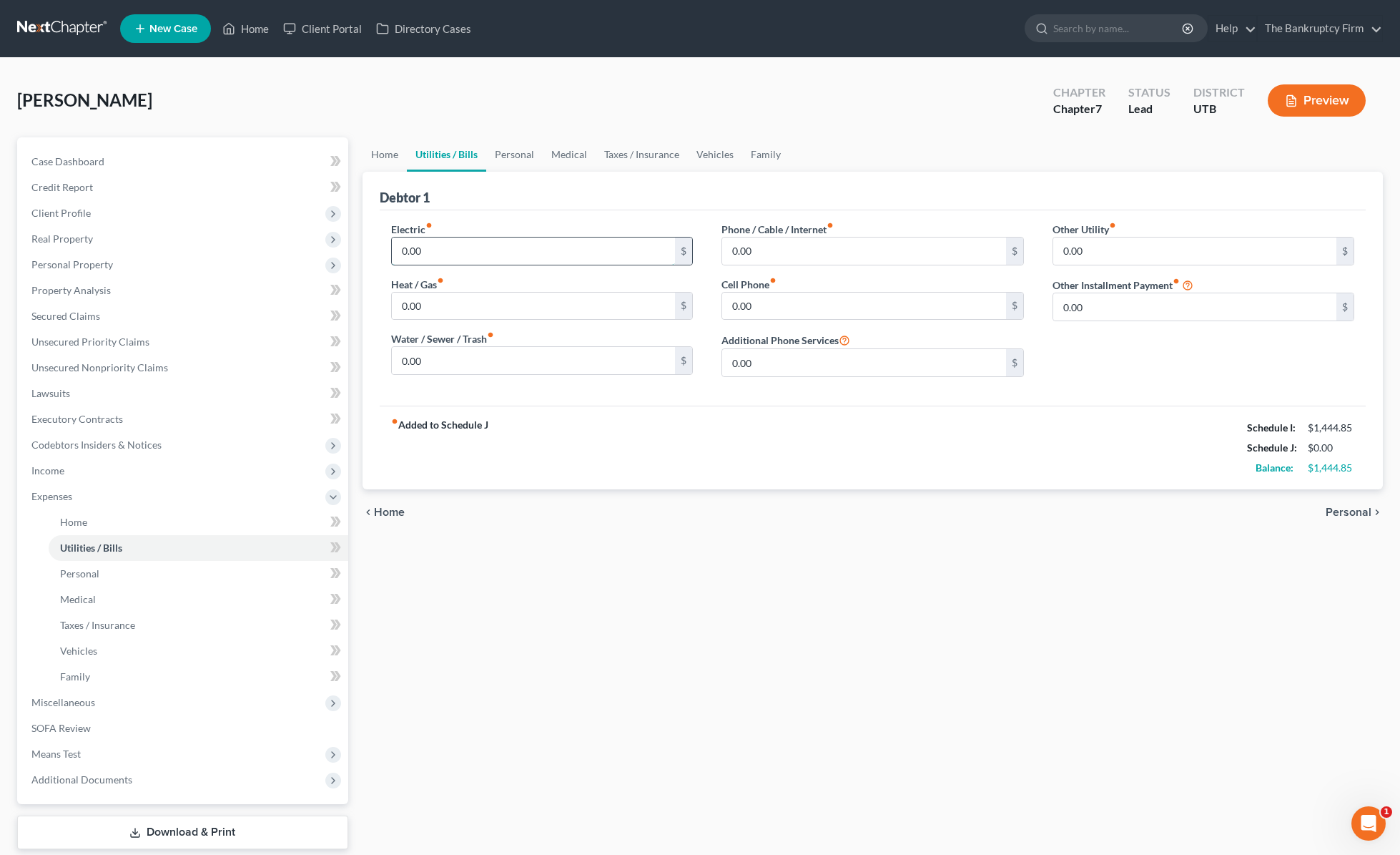
click at [449, 253] on input "0.00" at bounding box center [533, 251] width 284 height 27
type input "15"
type input "150"
type input "5"
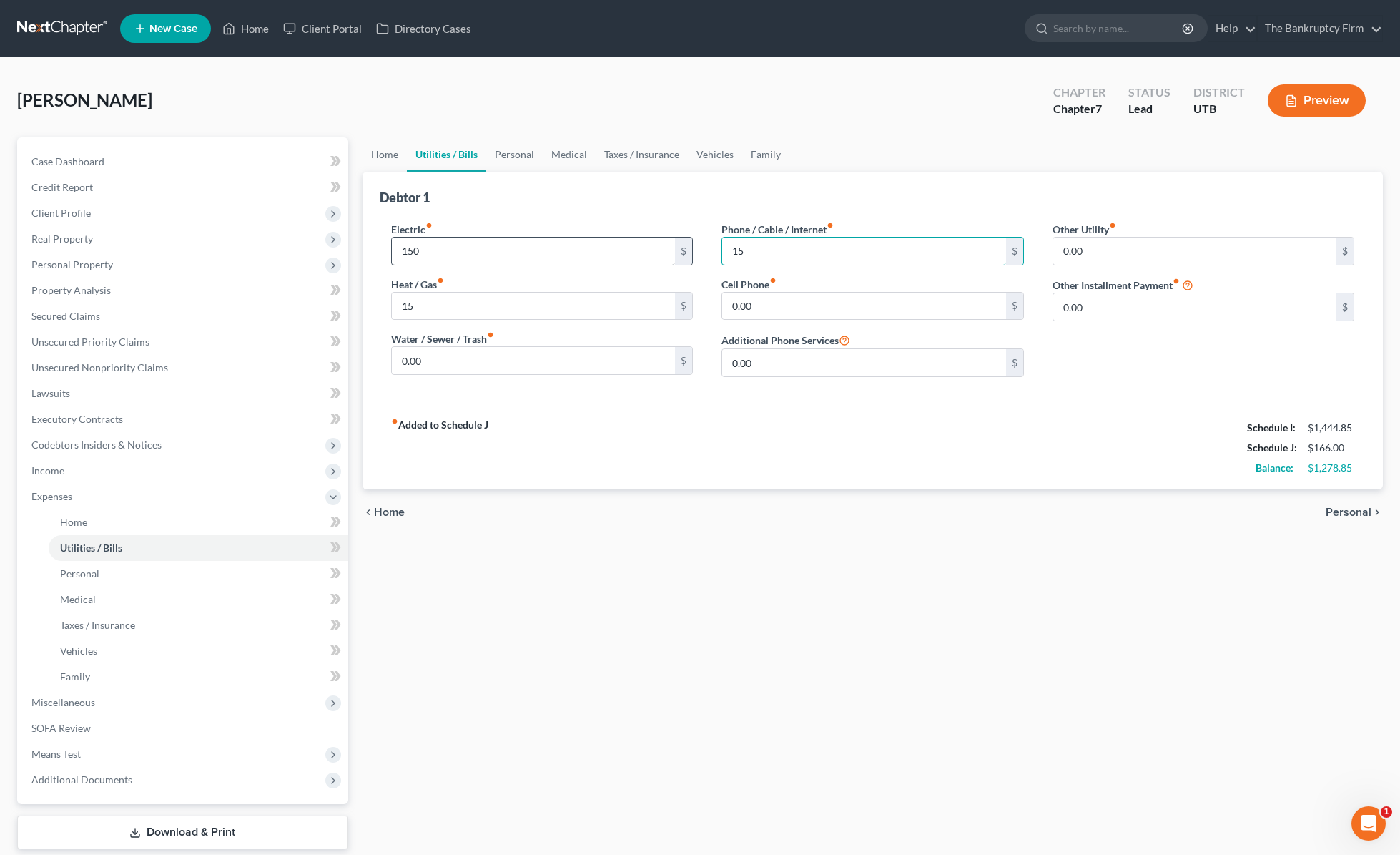
type input "15"
type input "60"
click at [514, 156] on link "Personal" at bounding box center [515, 154] width 57 height 35
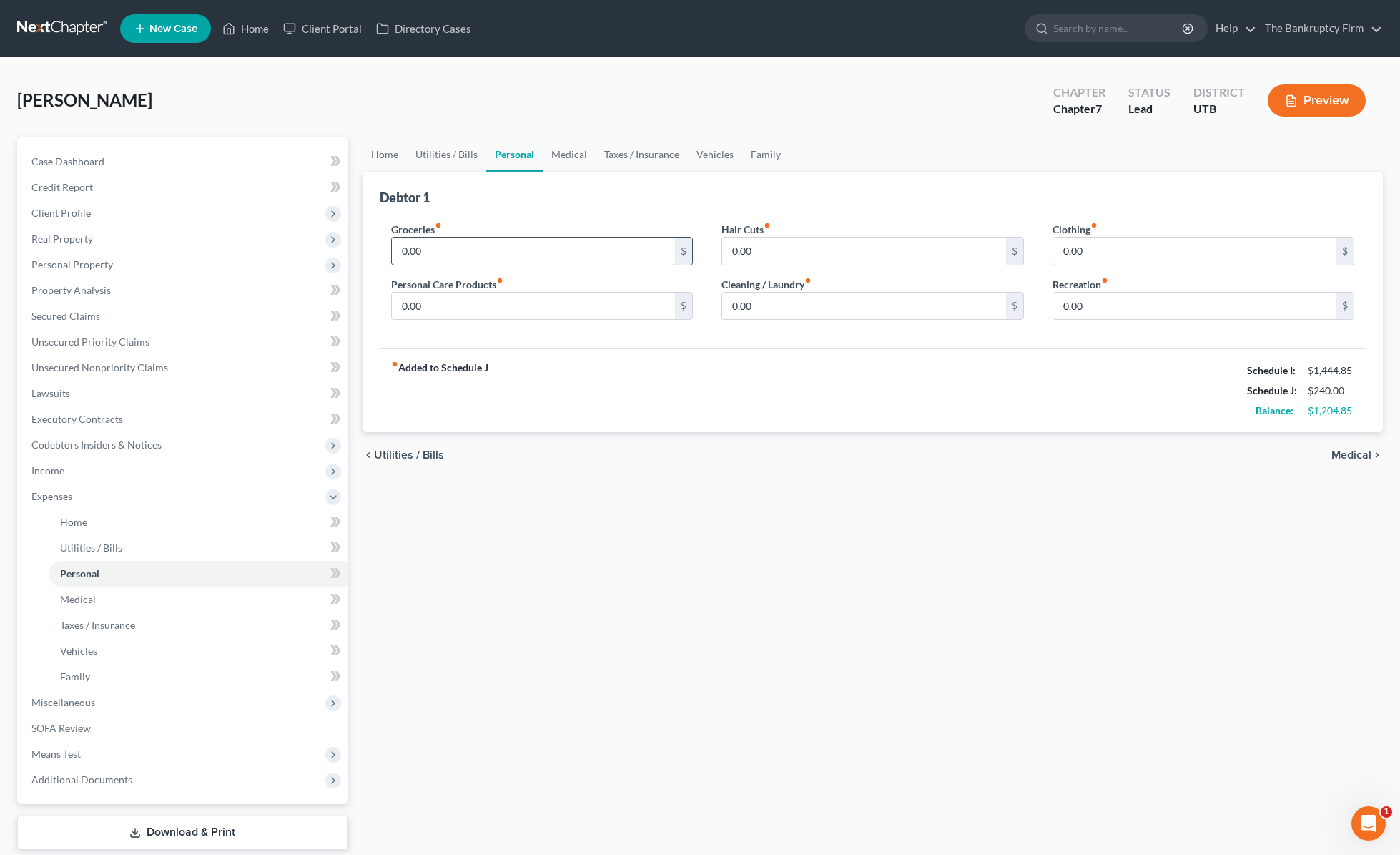
click at [481, 255] on input "0.00" at bounding box center [533, 251] width 284 height 27
type input "489.00"
type input "50"
type input "45"
type input "93"
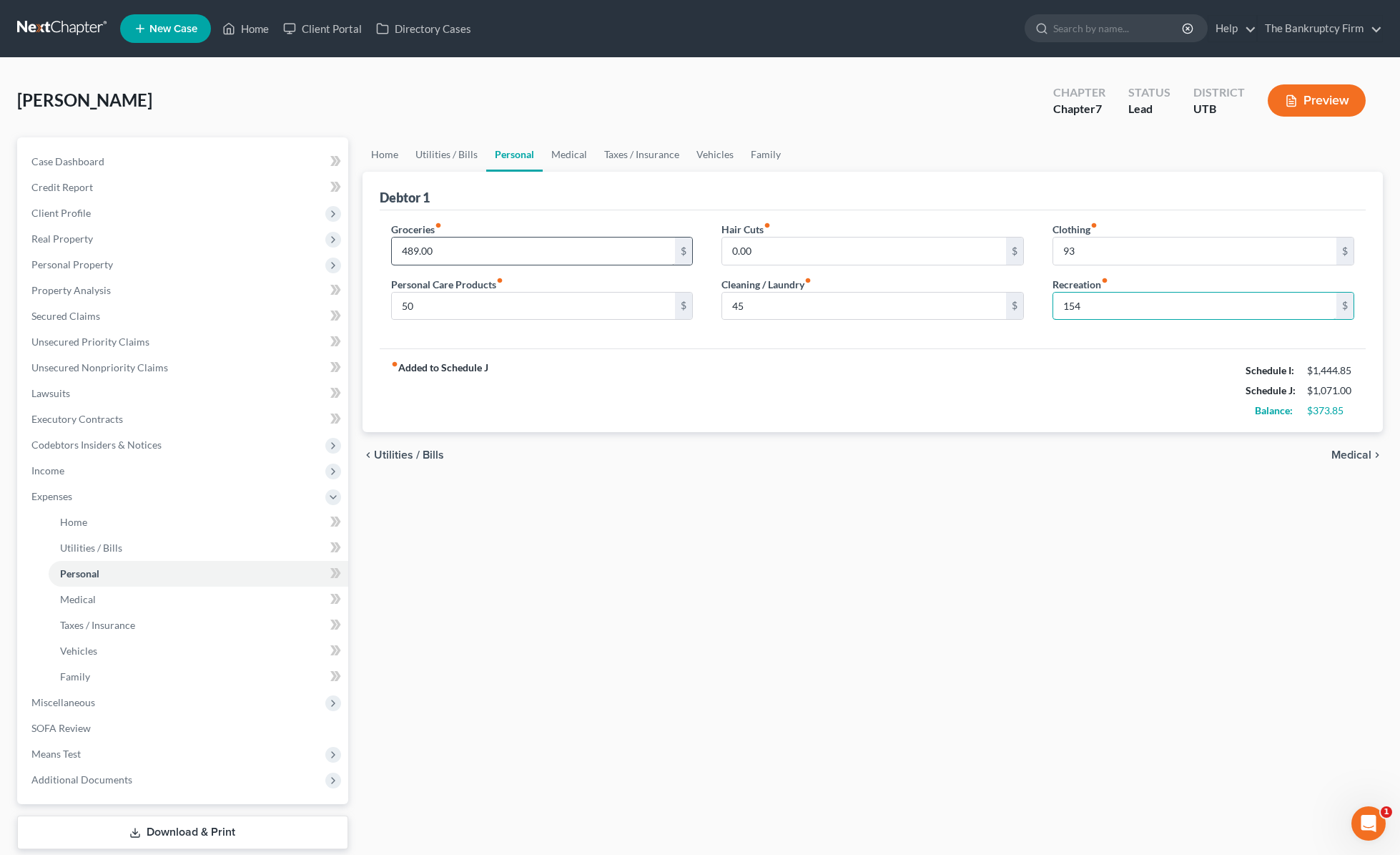
type input "154"
click at [564, 154] on link "Medical" at bounding box center [570, 154] width 53 height 35
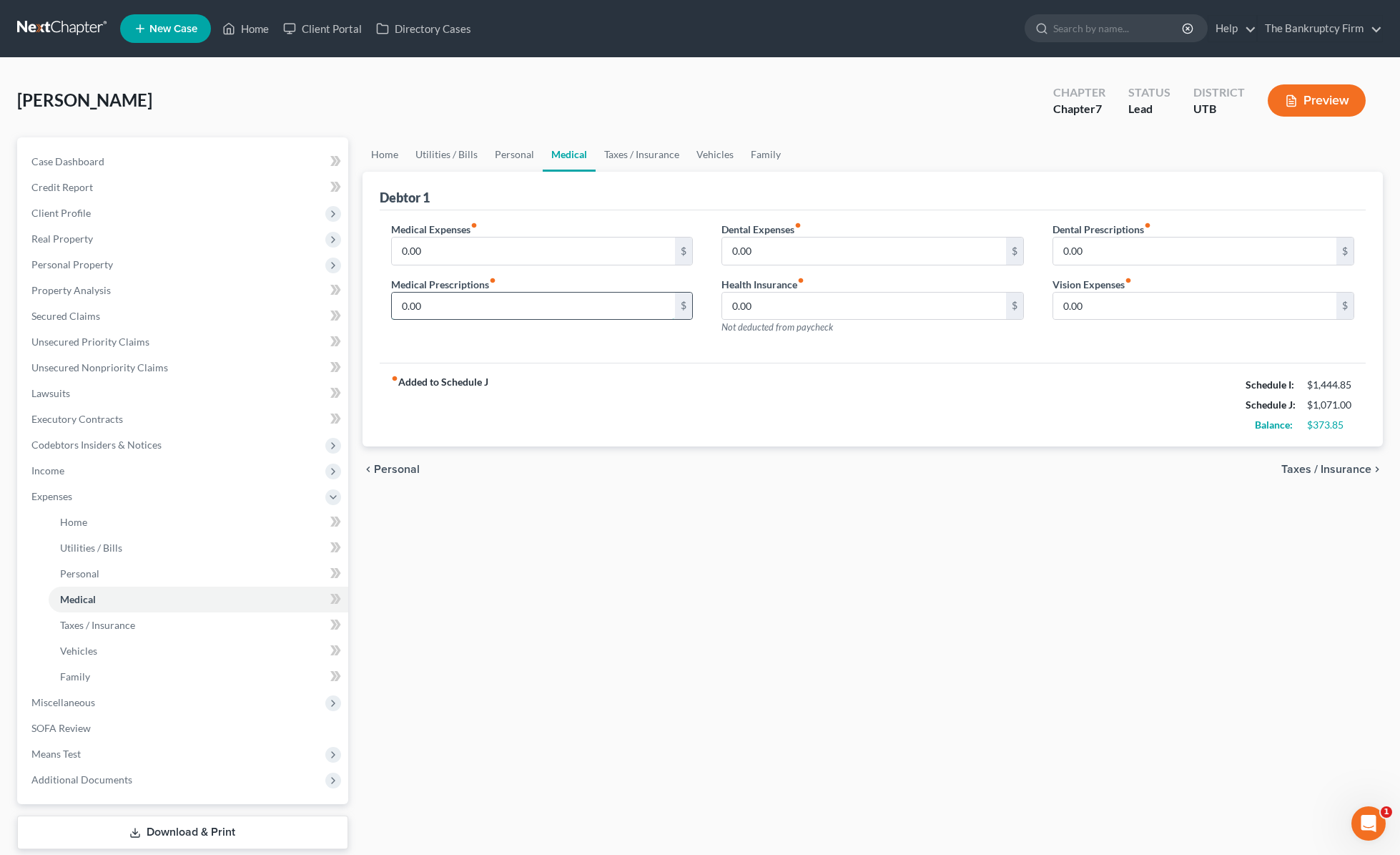
click at [454, 305] on input "0.00" at bounding box center [533, 306] width 284 height 27
type input "30"
click at [648, 151] on link "Taxes / Insurance" at bounding box center [642, 154] width 92 height 35
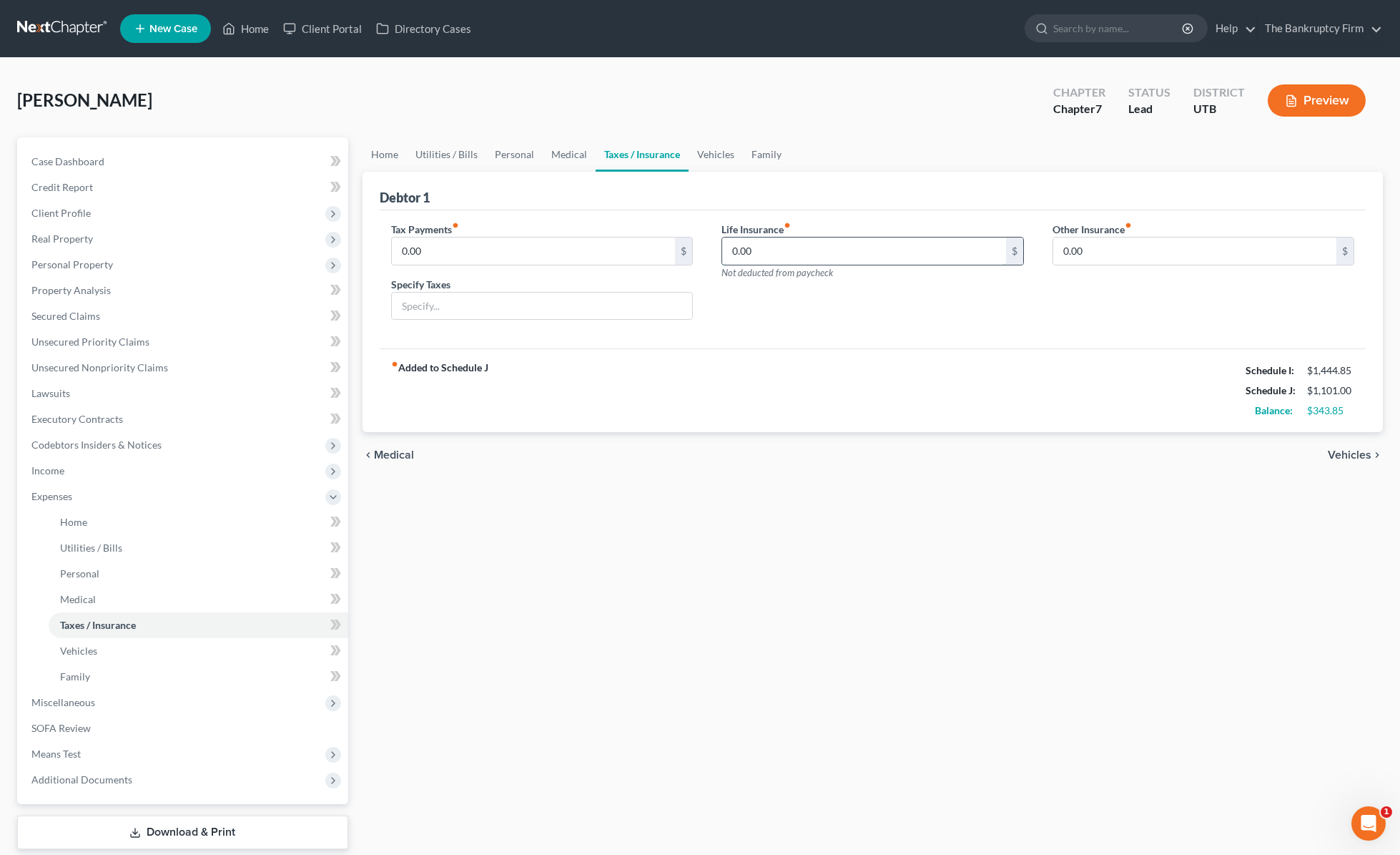
click at [795, 250] on input "0.00" at bounding box center [864, 251] width 284 height 27
type input "30"
click at [712, 154] on link "Vehicles" at bounding box center [715, 154] width 54 height 35
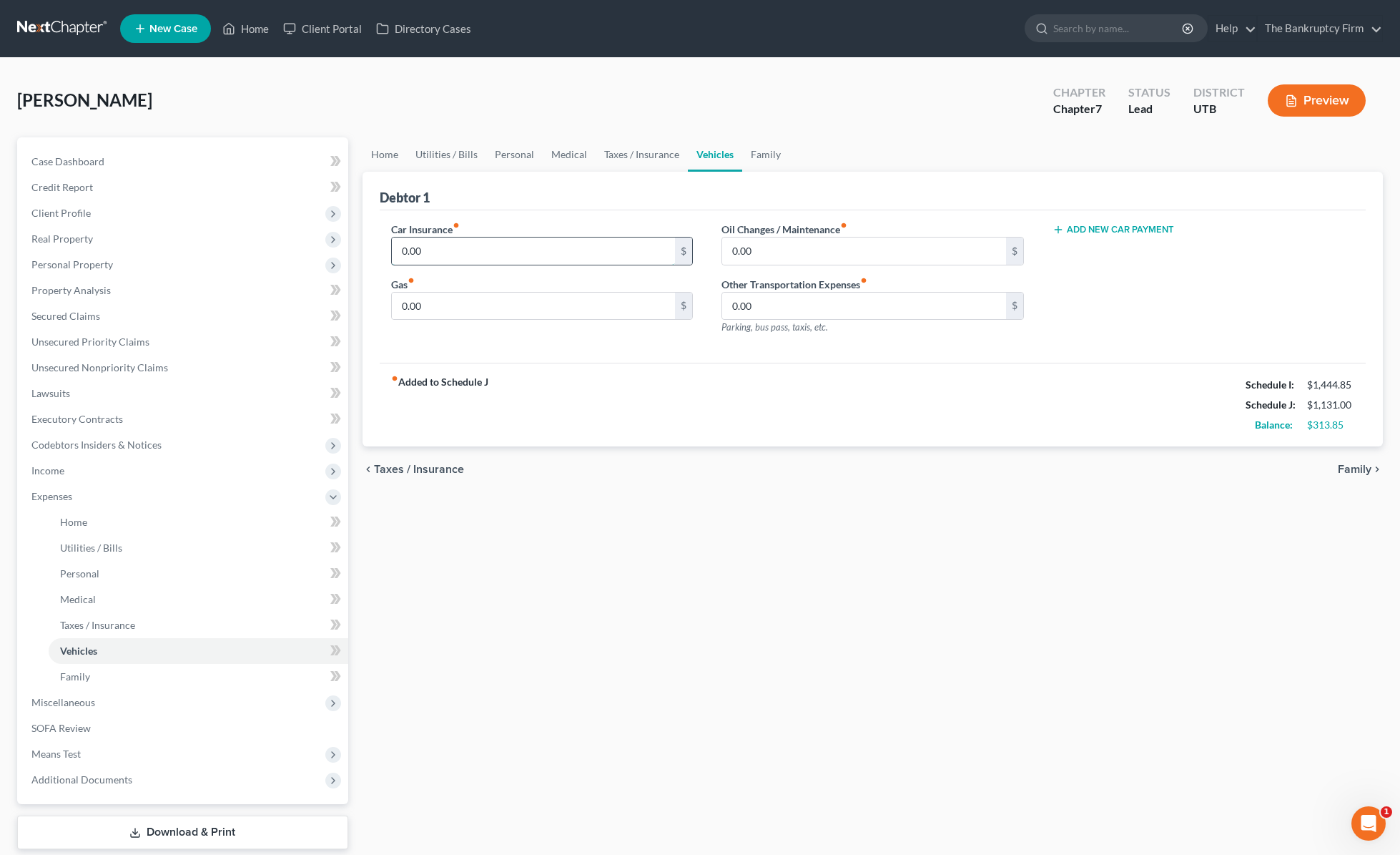
click at [487, 252] on input "0.00" at bounding box center [533, 251] width 284 height 27
type input "55"
type input "60"
type input "50"
click at [764, 154] on link "Family" at bounding box center [766, 154] width 47 height 35
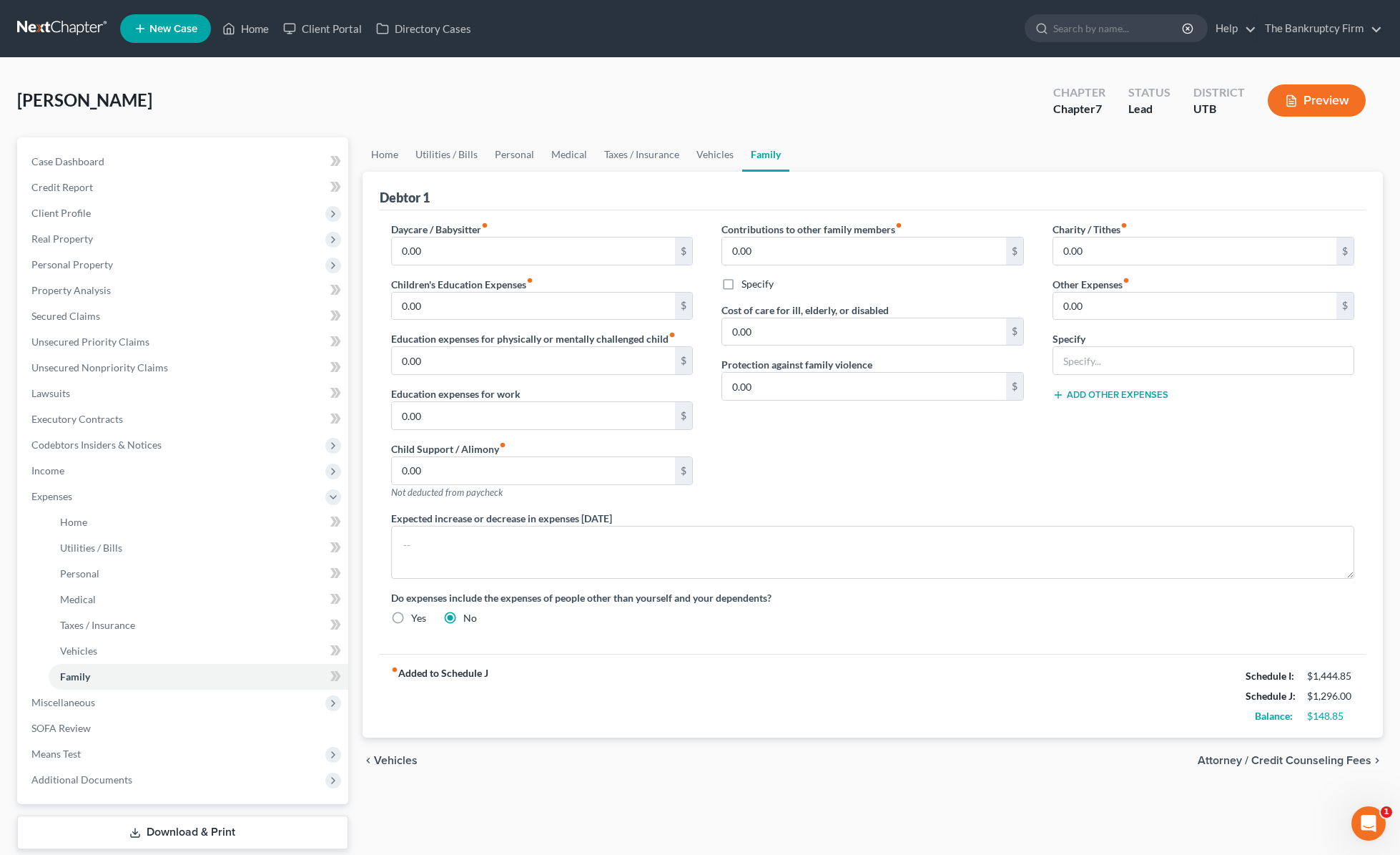
scroll to position [2, 0]
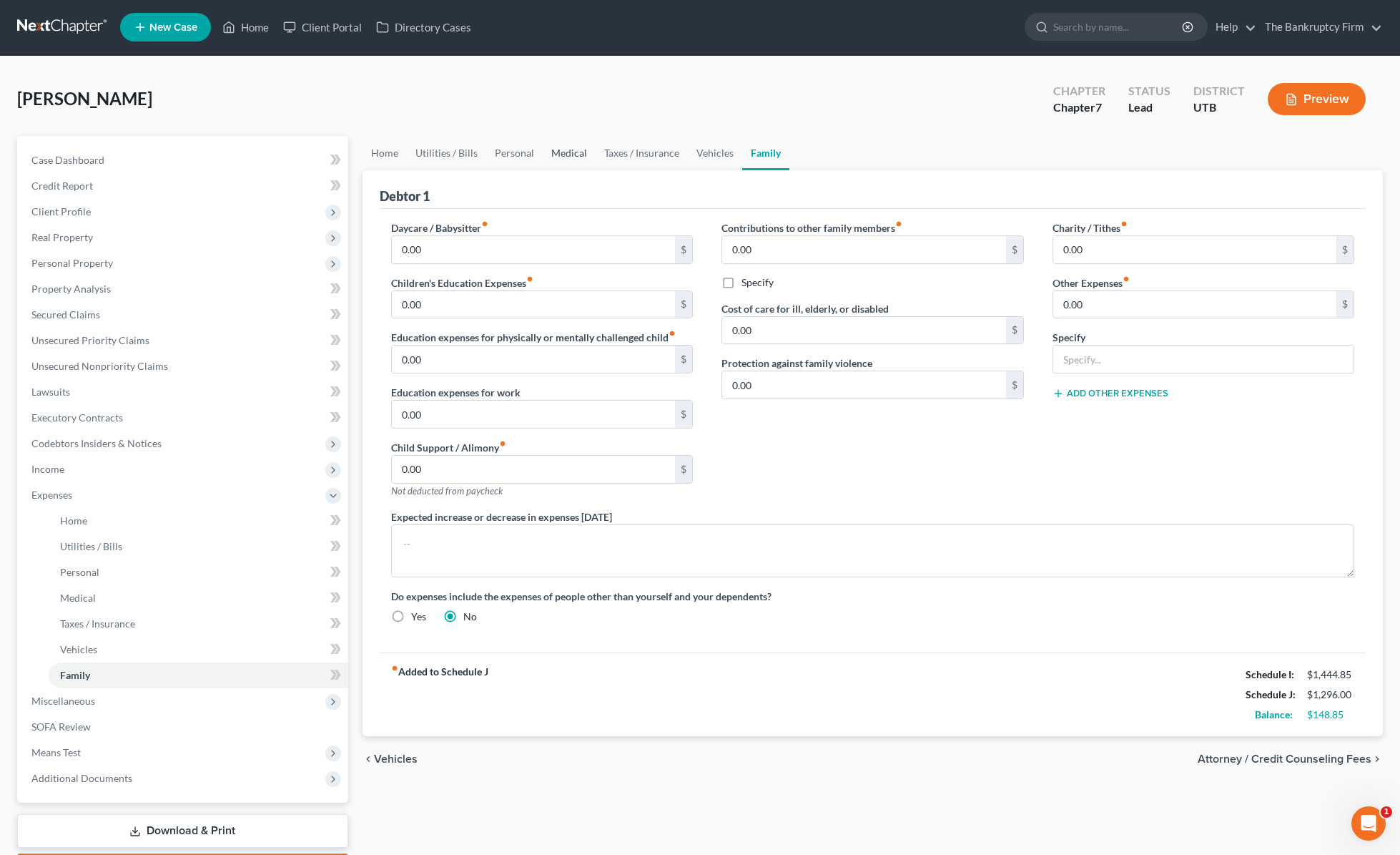
click at [563, 153] on link "Medical" at bounding box center [570, 152] width 53 height 35
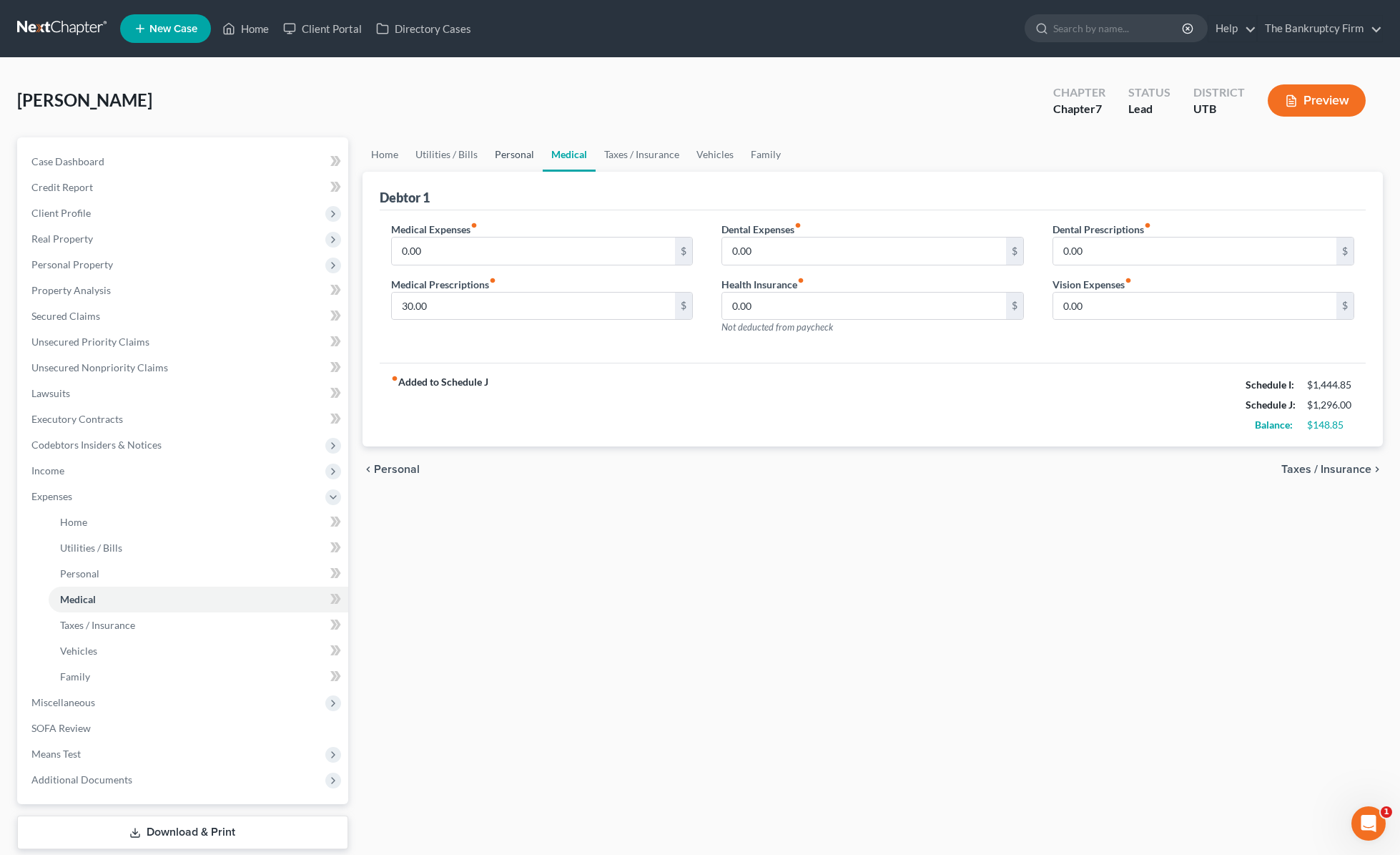
click at [508, 154] on link "Personal" at bounding box center [515, 154] width 57 height 35
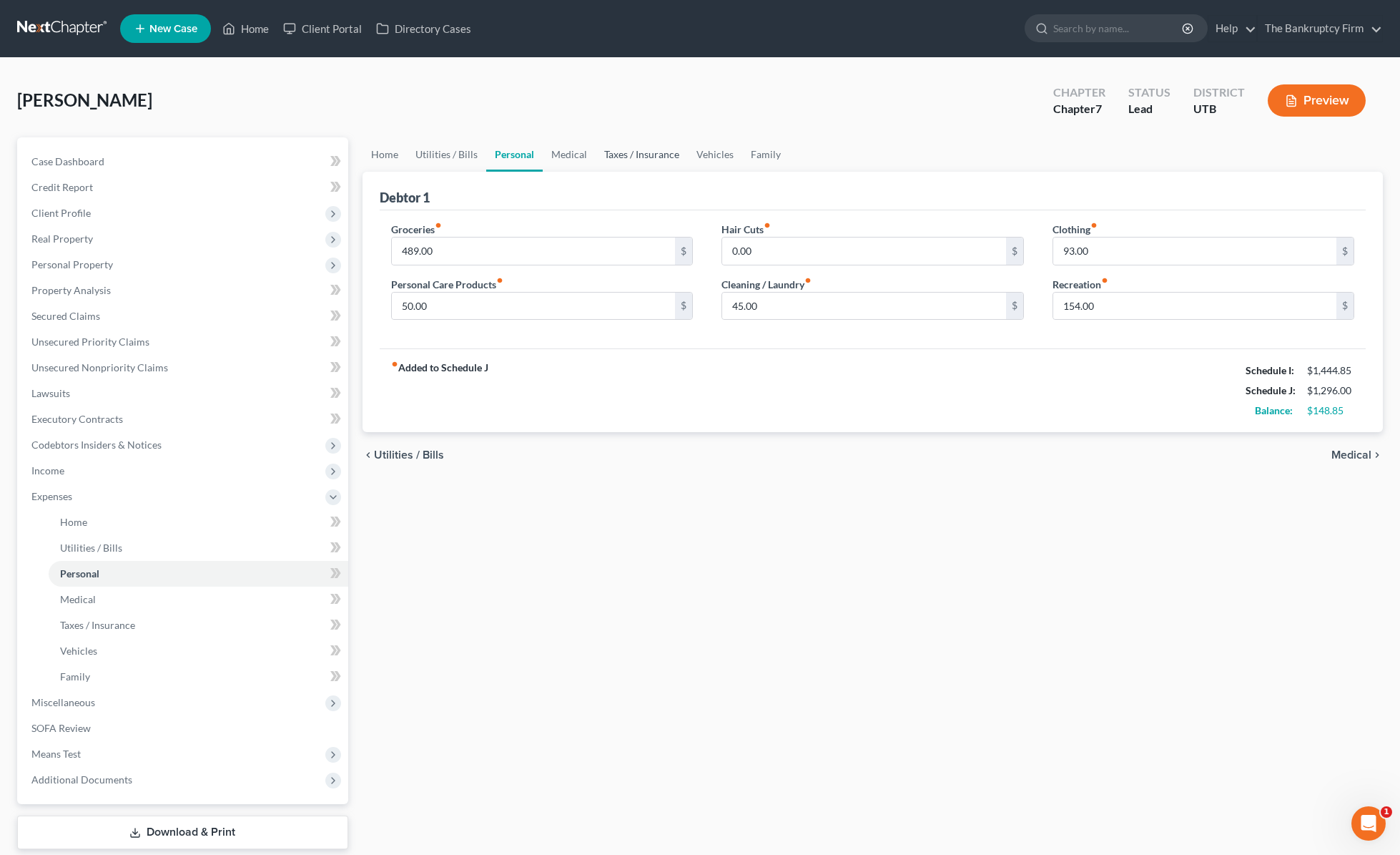
click at [629, 153] on link "Taxes / Insurance" at bounding box center [642, 154] width 92 height 35
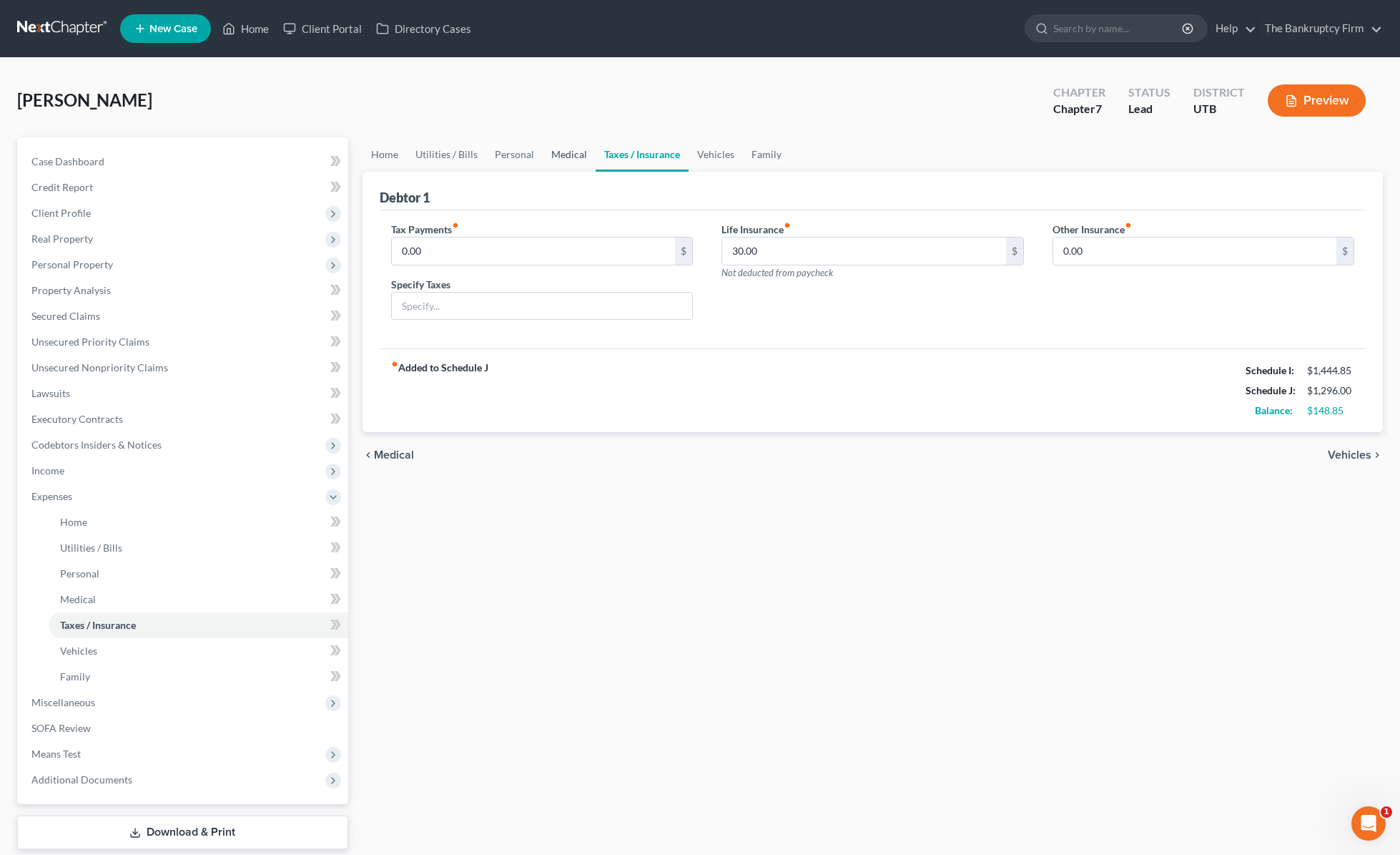
click at [565, 152] on link "Medical" at bounding box center [570, 154] width 53 height 35
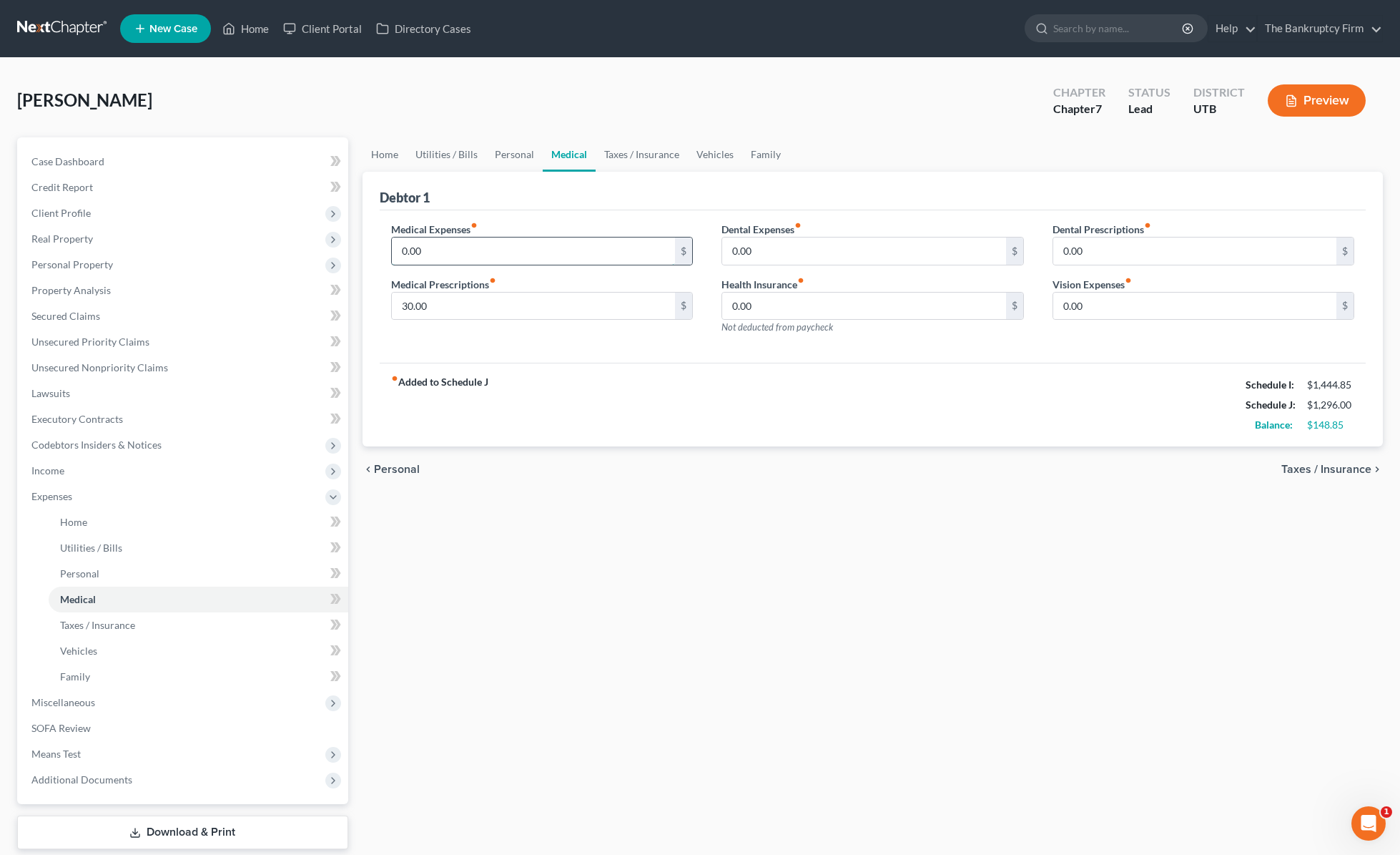
click at [439, 252] on input "0.00" at bounding box center [533, 251] width 284 height 27
type input "30"
type input "50"
click at [499, 156] on link "Personal" at bounding box center [515, 154] width 57 height 35
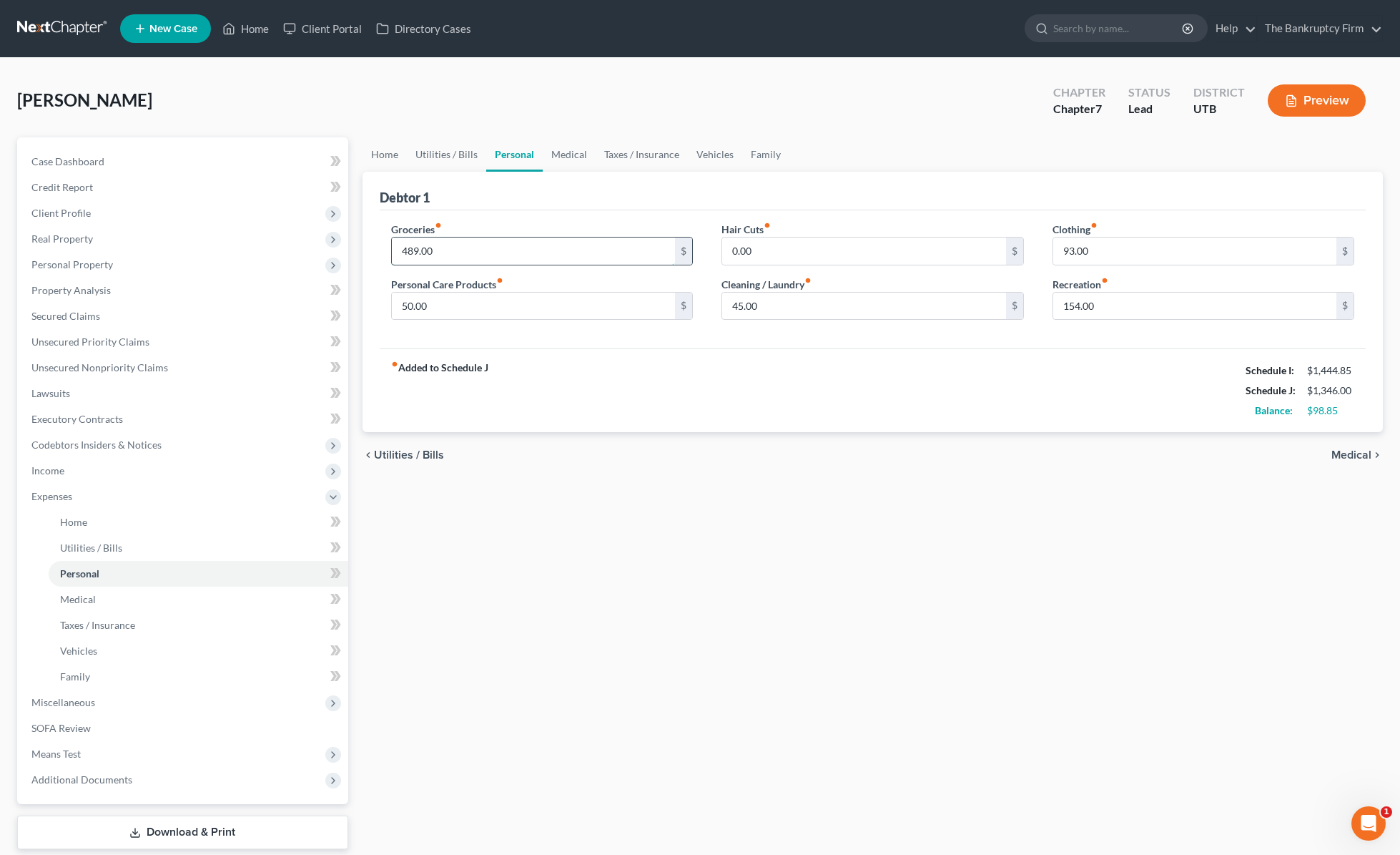
click at [465, 246] on input "489.00" at bounding box center [533, 251] width 284 height 27
click at [447, 505] on div "Home Utilities / Bills Personal Medical Taxes / Insurance Vehicles Family Debto…" at bounding box center [873, 511] width 1036 height 749
click at [86, 703] on span "Miscellaneous" at bounding box center [64, 702] width 64 height 12
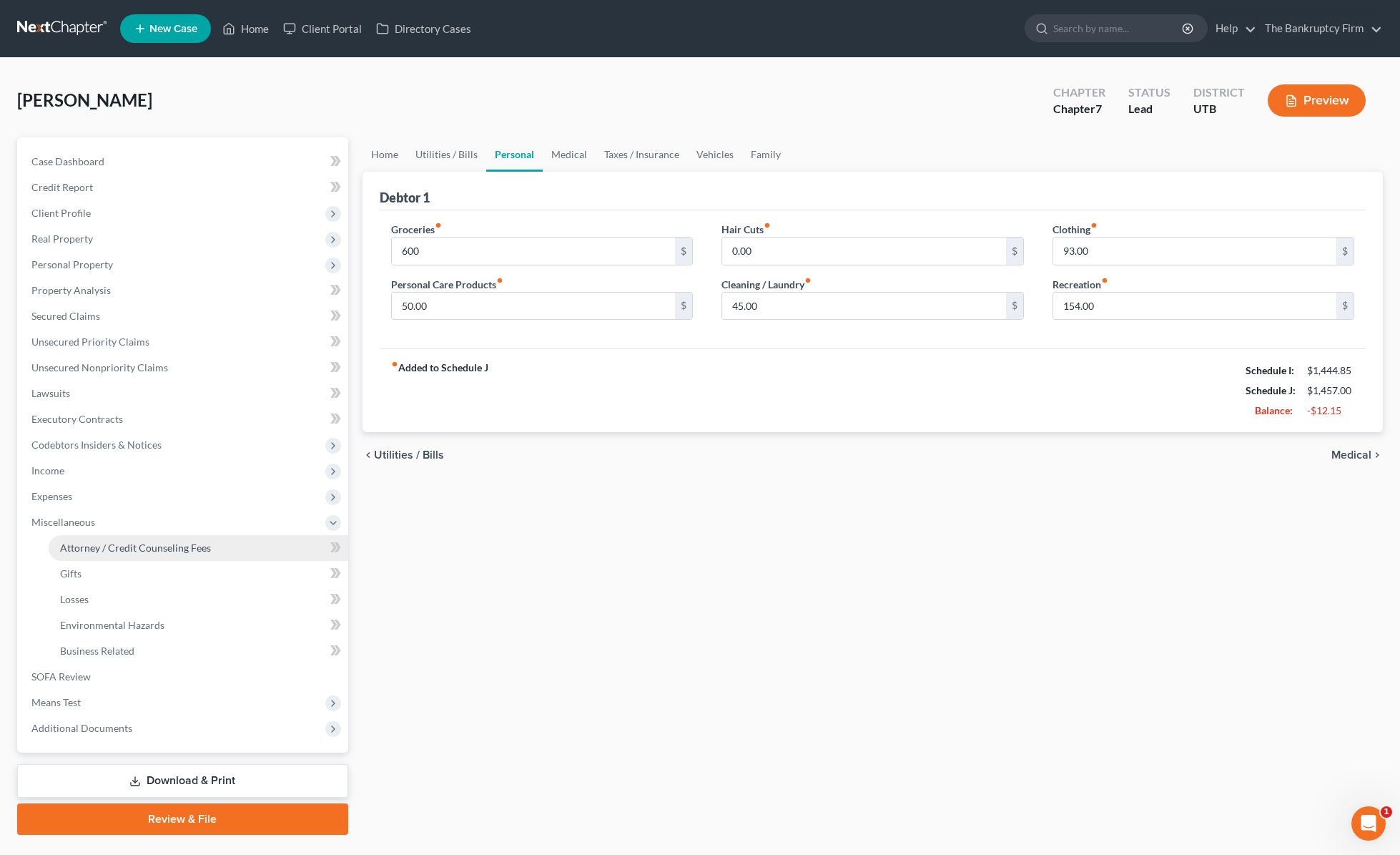
click at [129, 545] on span "Attorney / Credit Counseling Fees" at bounding box center [136, 548] width 151 height 12
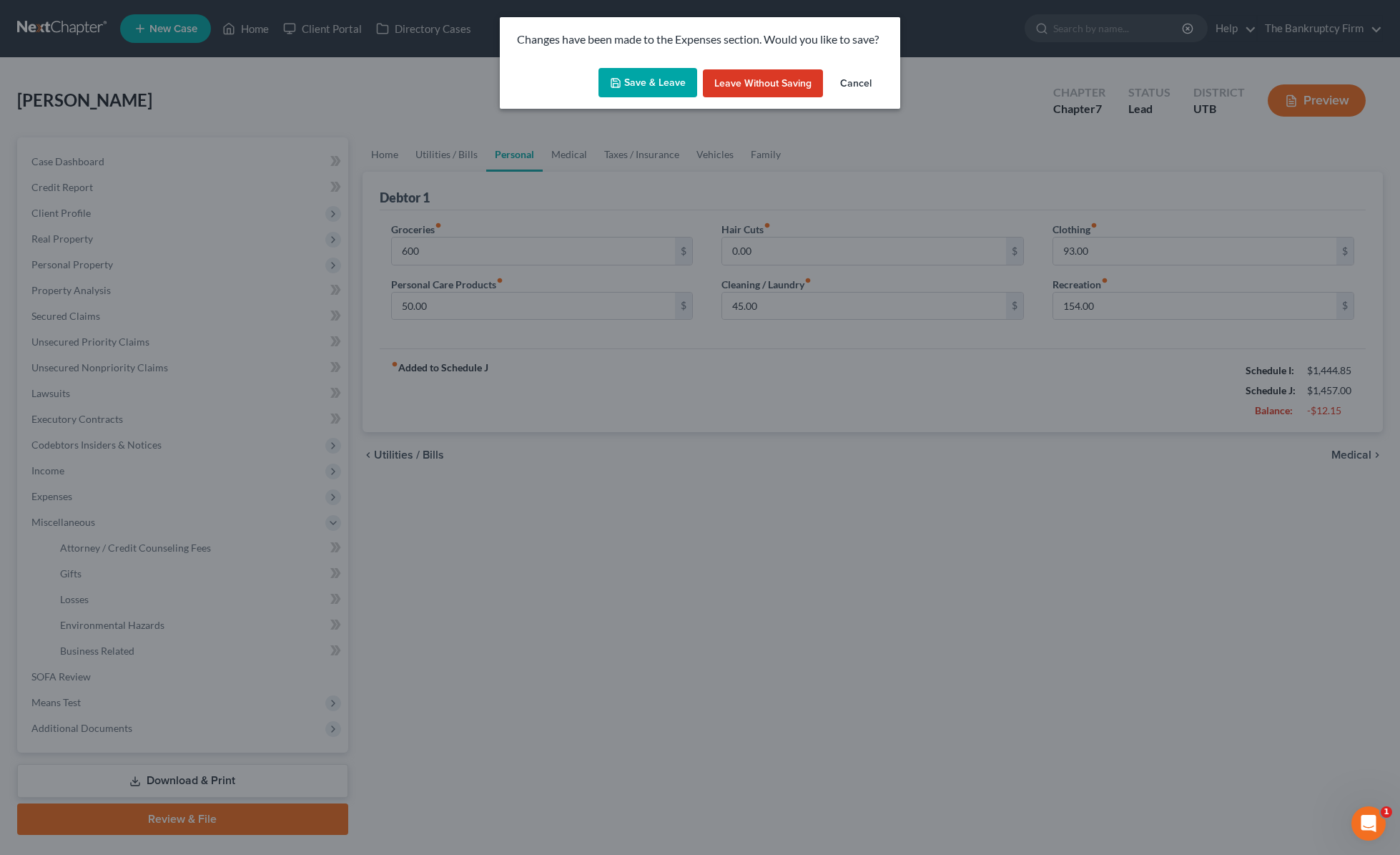
click at [655, 82] on button "Save & Leave" at bounding box center [648, 83] width 98 height 30
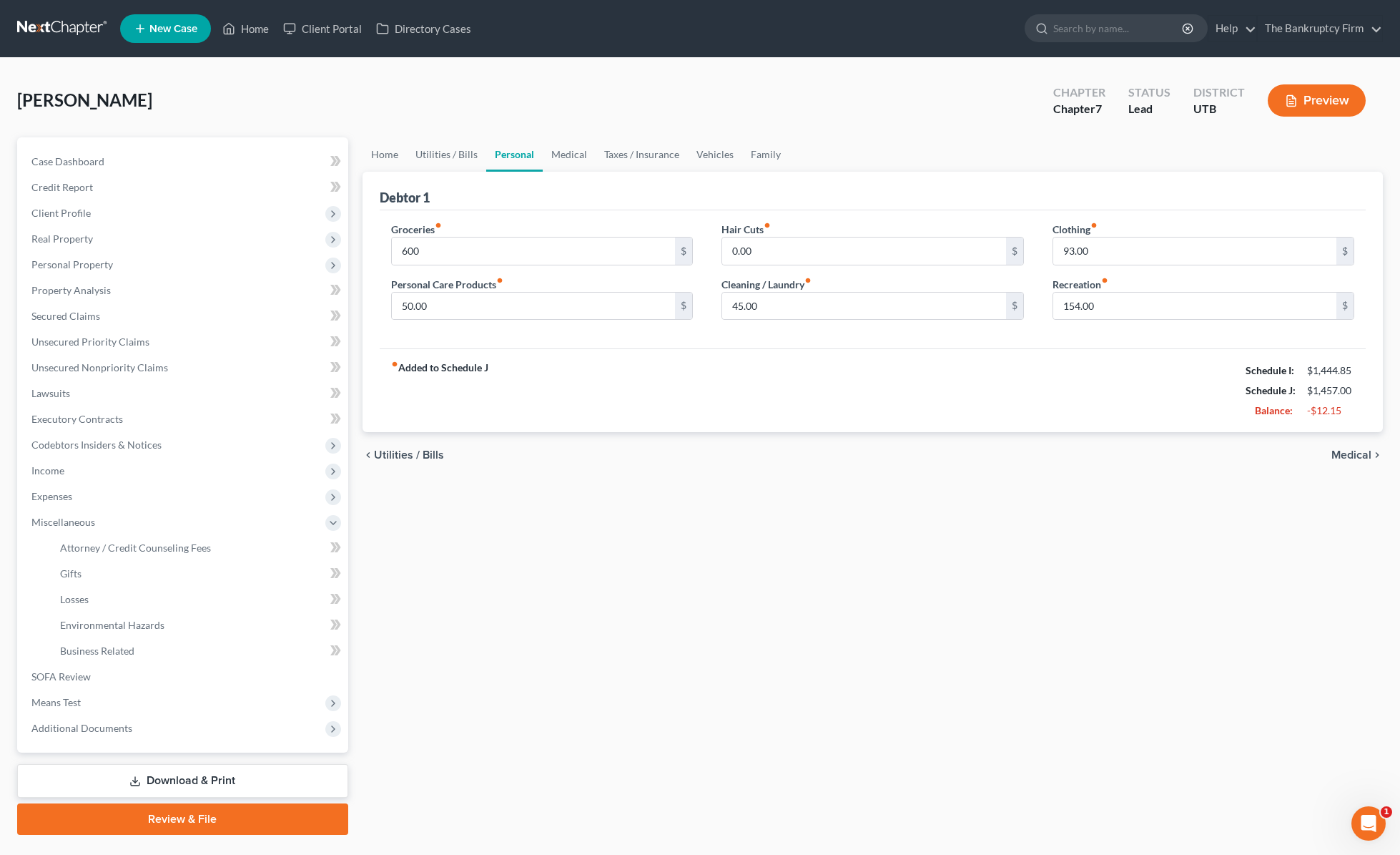
type input "600.00"
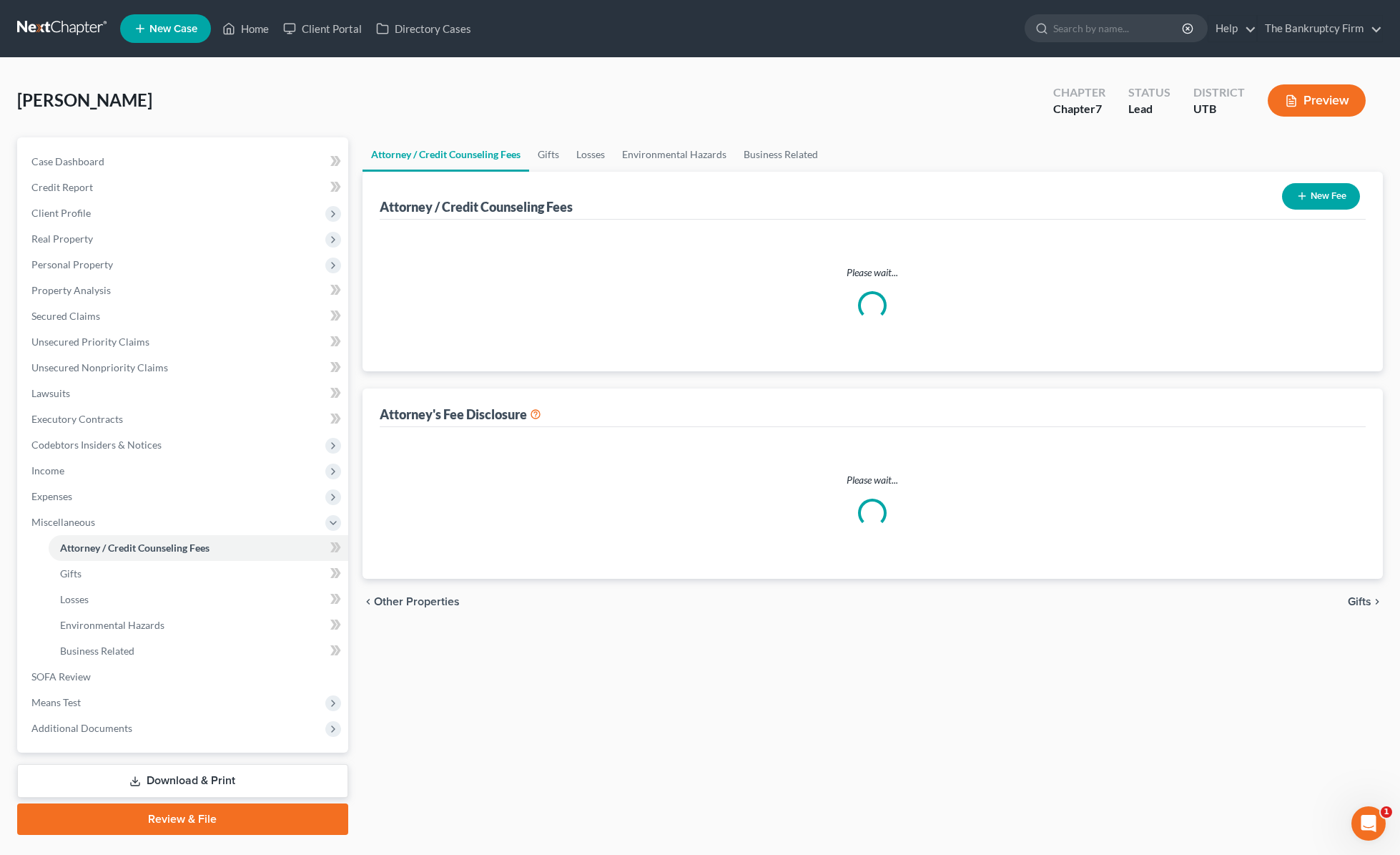
select select "0"
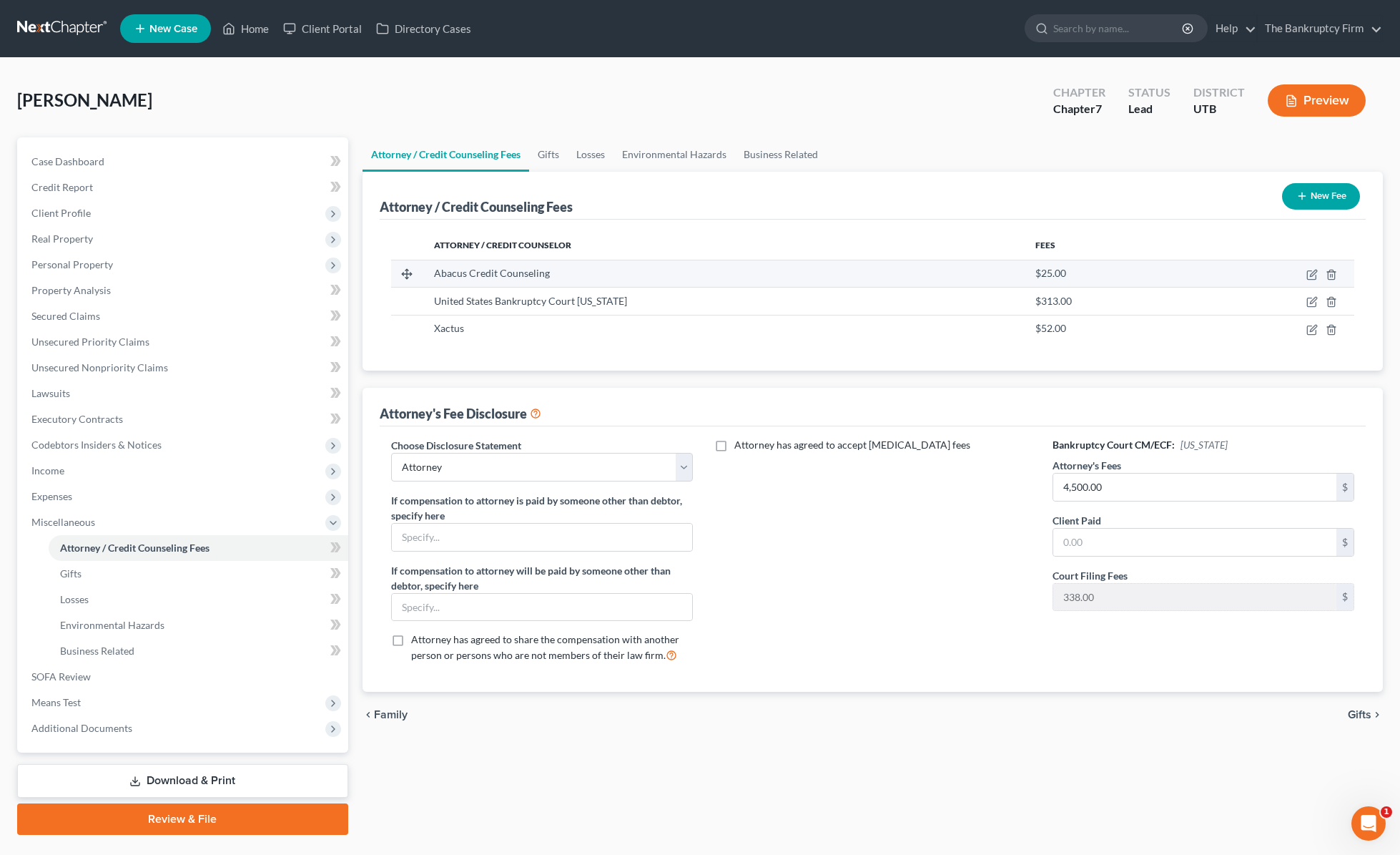
scroll to position [2, 0]
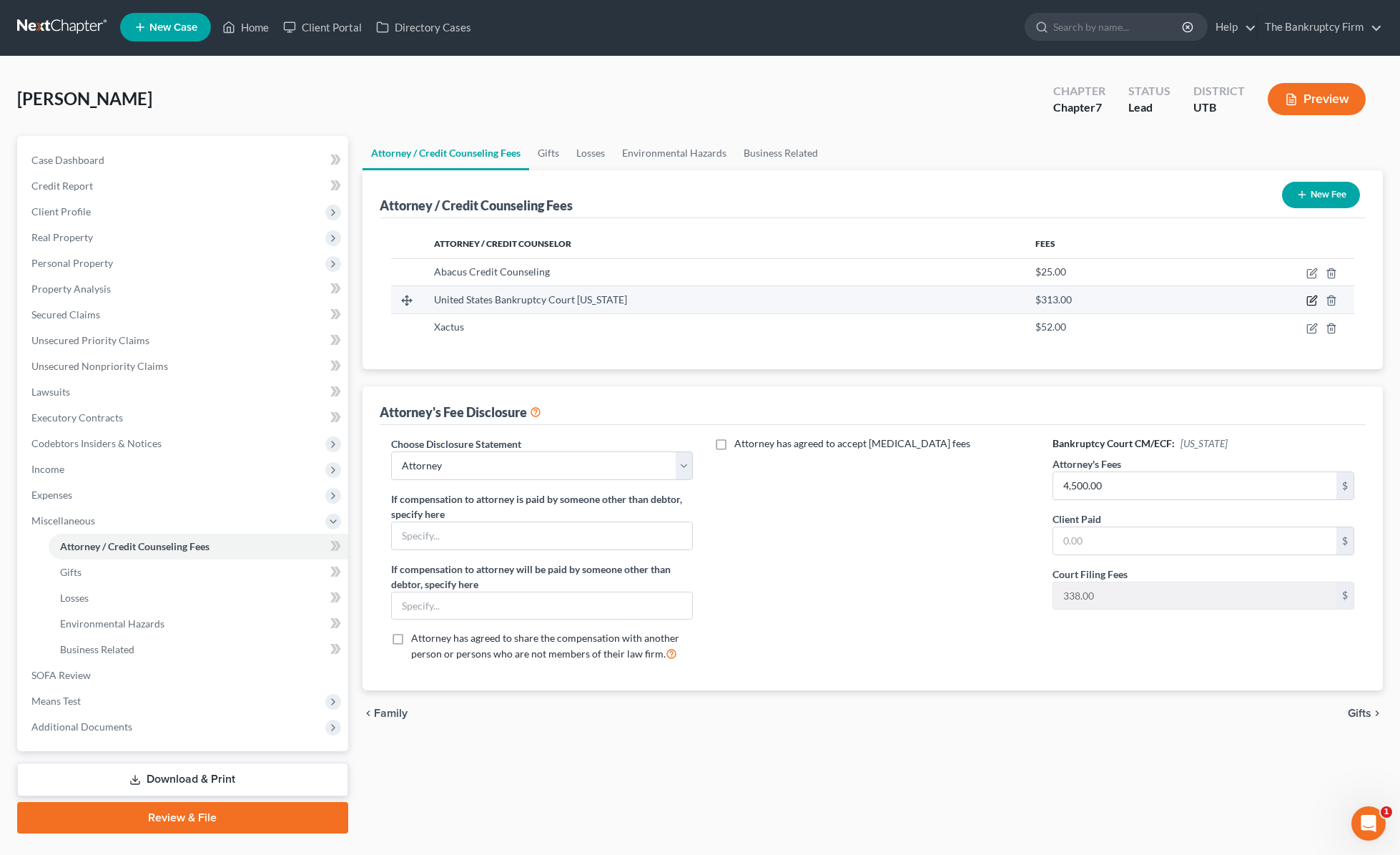
click at [1125, 299] on icon "button" at bounding box center [1312, 300] width 12 height 12
select select "46"
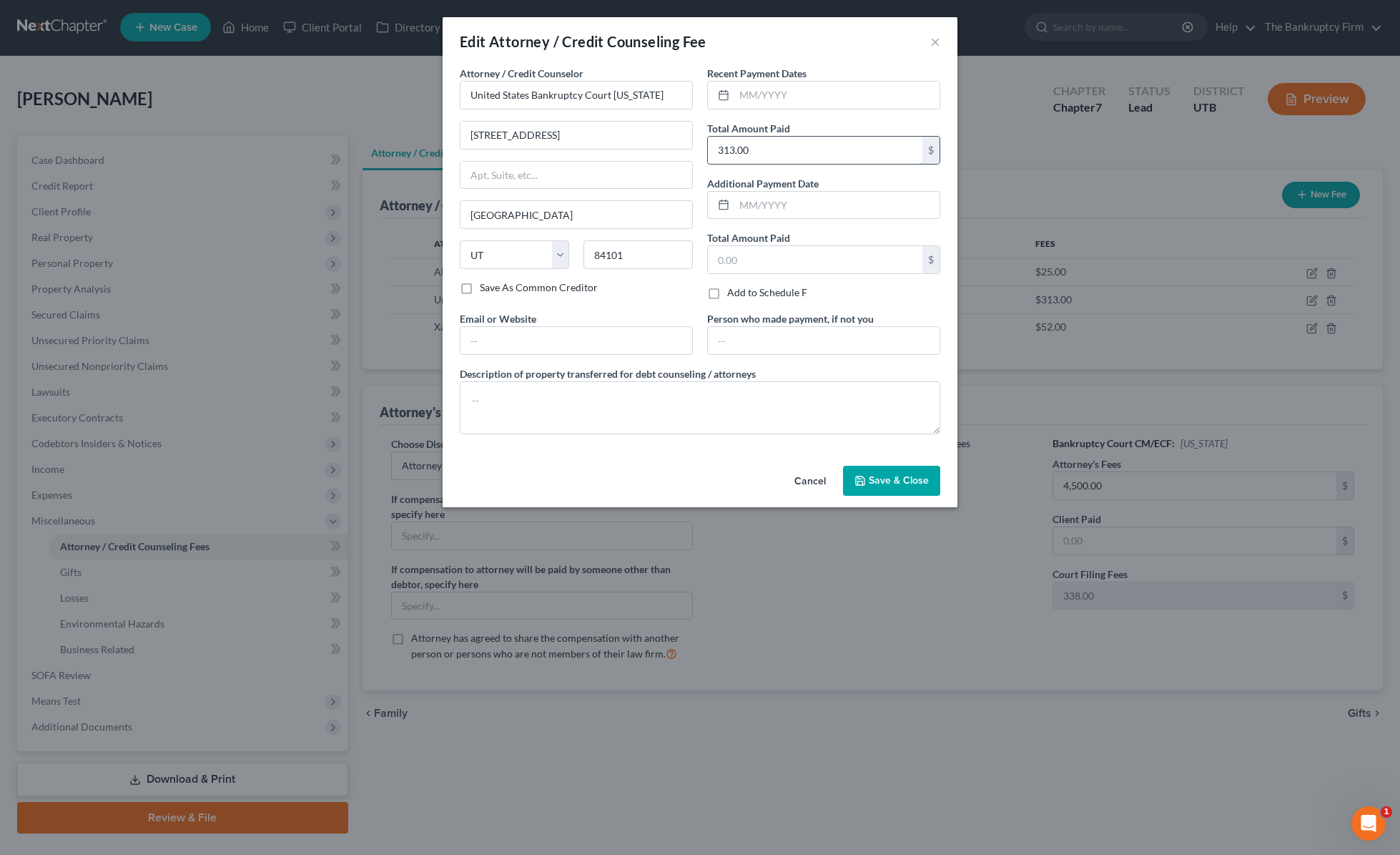
click at [778, 151] on input "313.00" at bounding box center [815, 150] width 214 height 27
type input "338"
click at [900, 474] on span "Save & Close" at bounding box center [899, 480] width 60 height 12
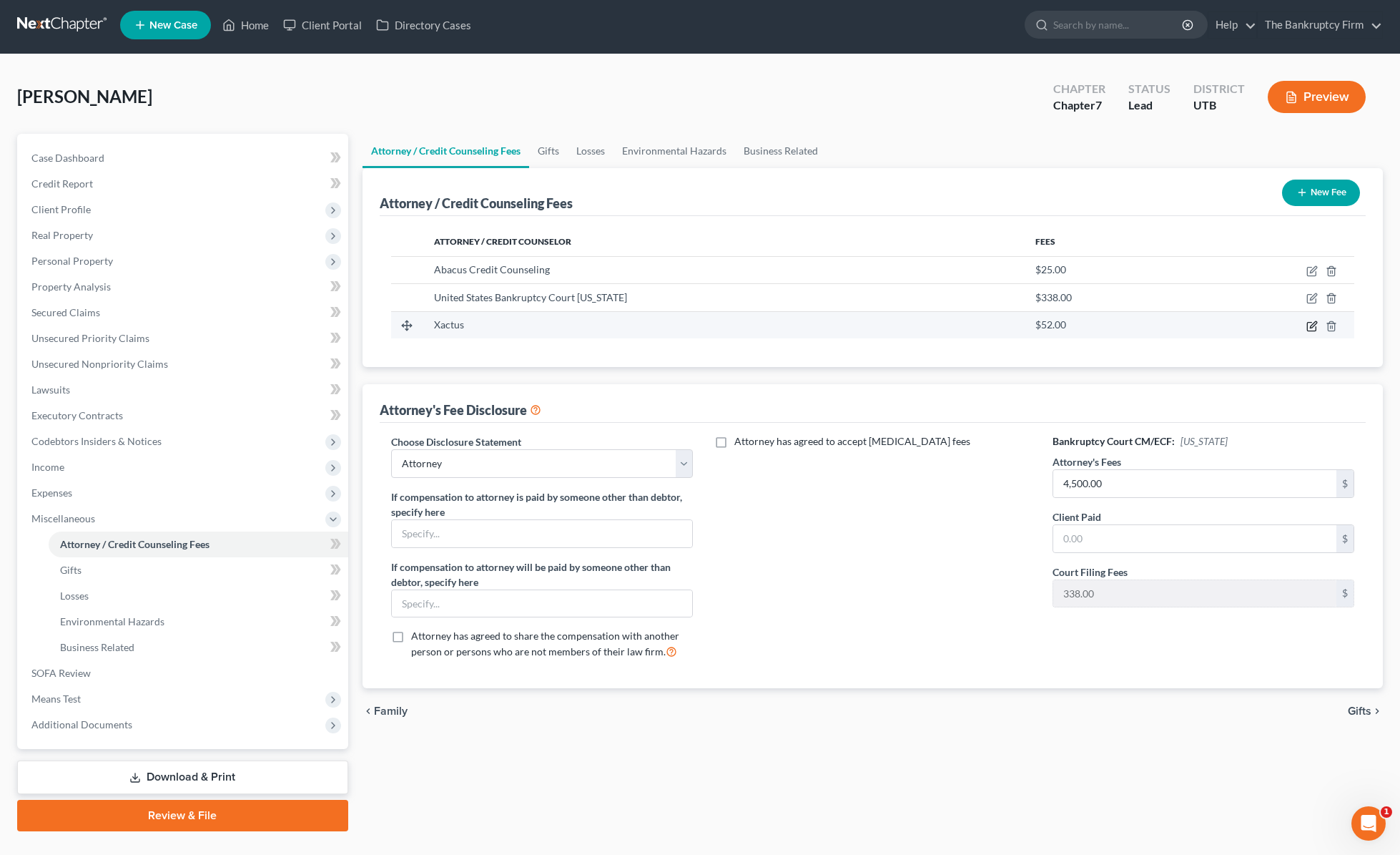
scroll to position [5, 0]
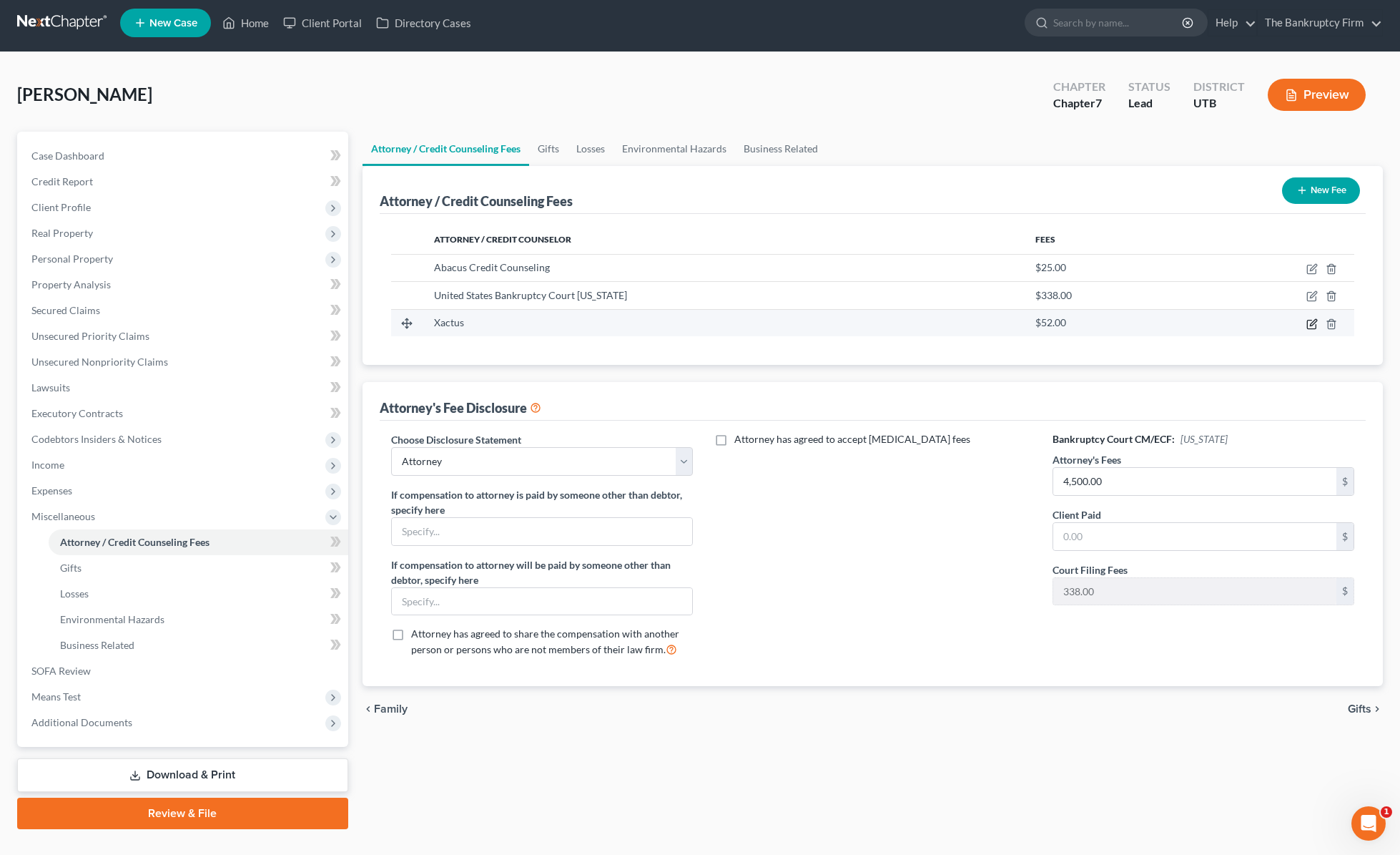
click at [1125, 327] on icon "button" at bounding box center [1312, 323] width 12 height 12
select select "39"
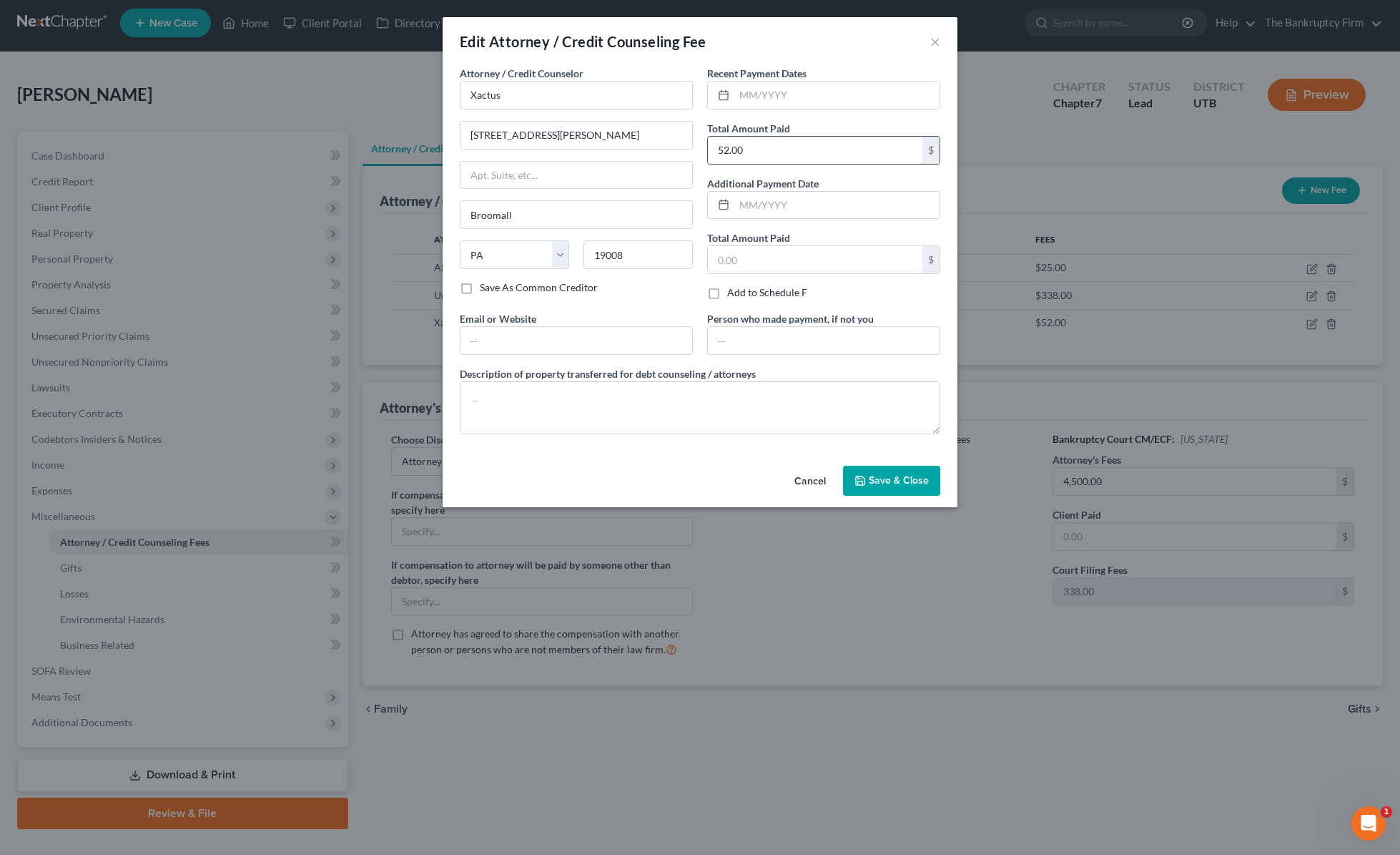
drag, startPoint x: 767, startPoint y: 151, endPoint x: 746, endPoint y: 149, distance: 21.1
click at [746, 149] on input "52.00" at bounding box center [815, 150] width 214 height 27
type input "40"
click at [883, 484] on span "Save & Close" at bounding box center [899, 480] width 60 height 12
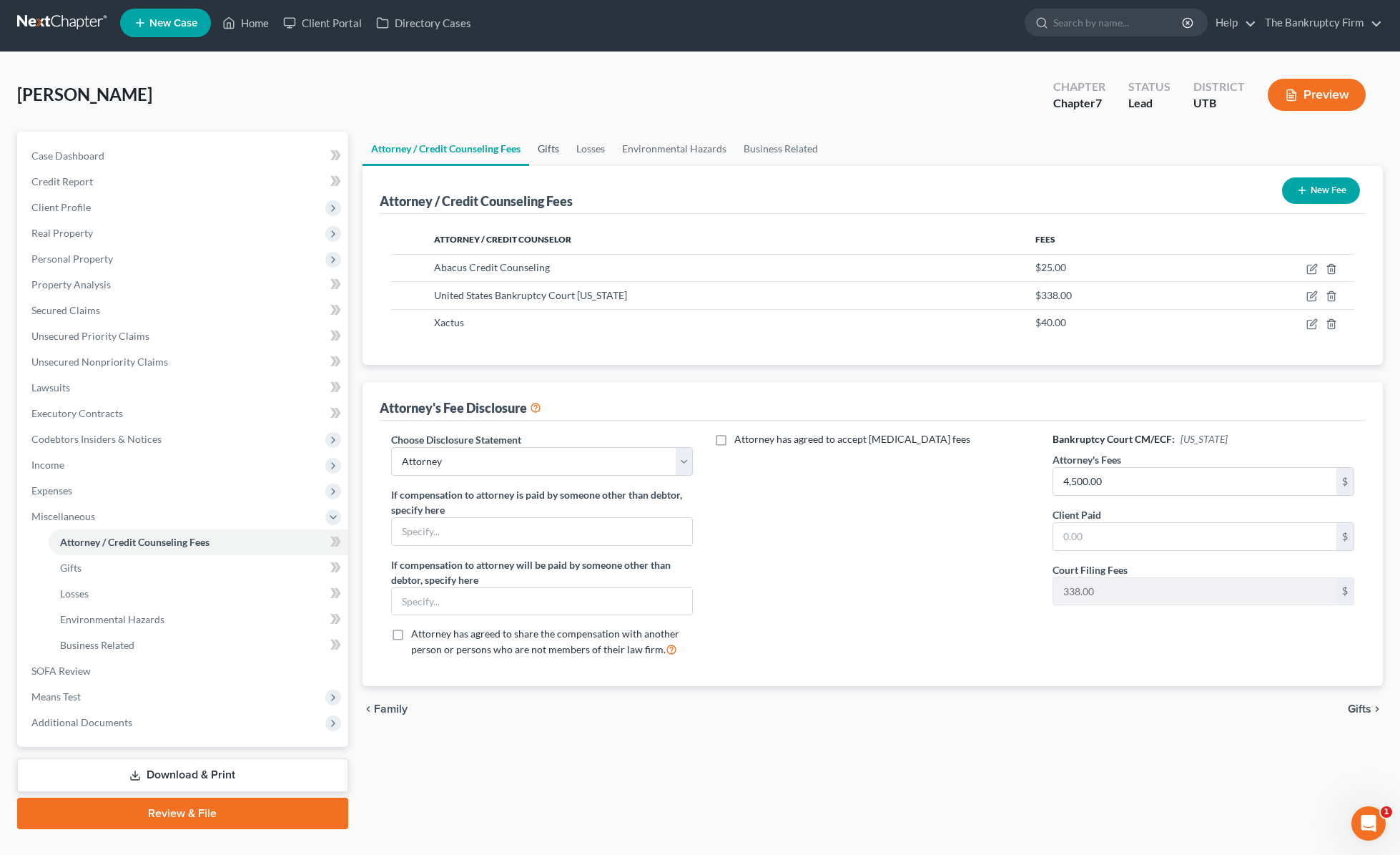
click at [547, 144] on link "Gifts" at bounding box center [548, 149] width 39 height 35
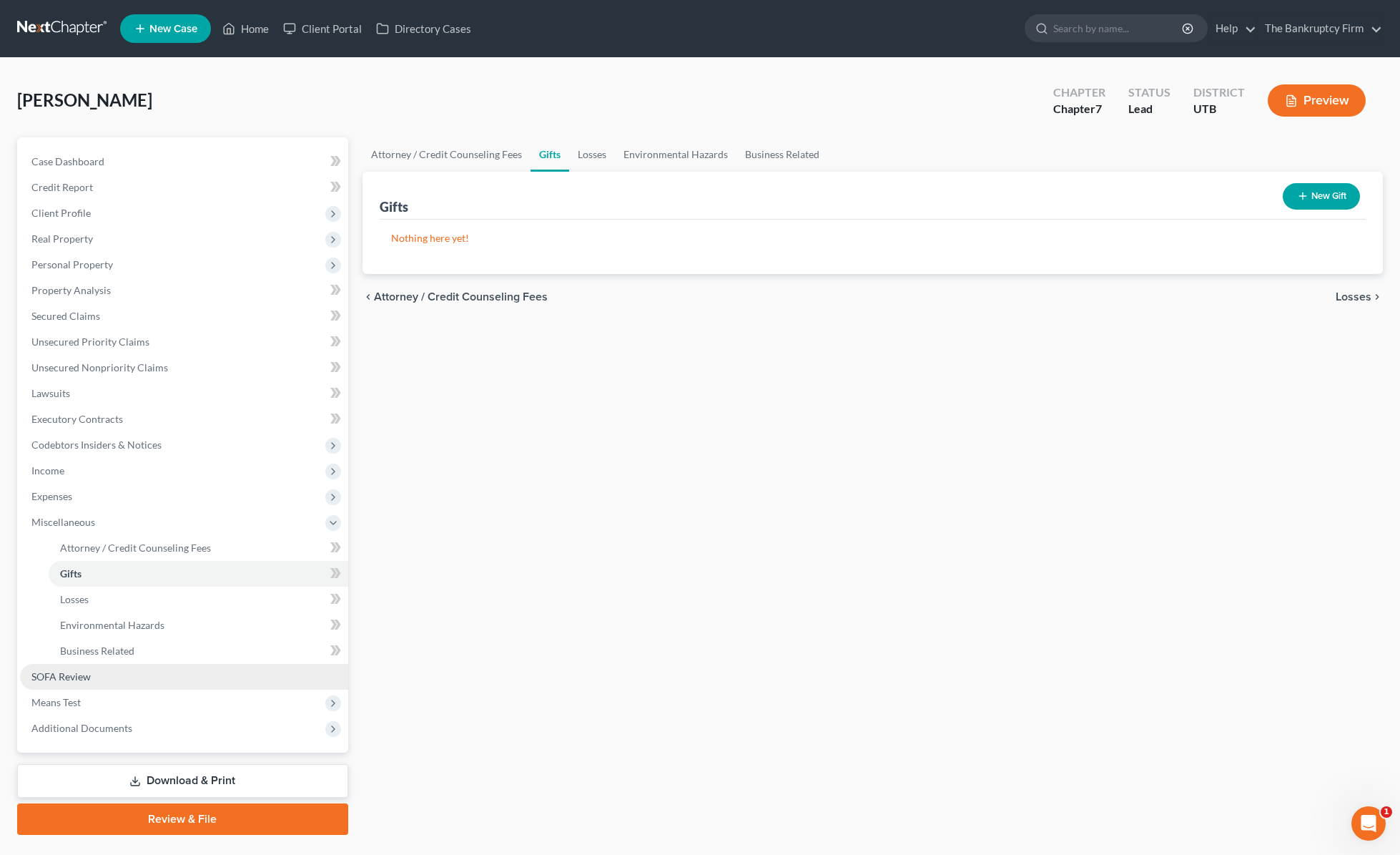
click at [61, 675] on span "SOFA Review" at bounding box center [61, 676] width 59 height 12
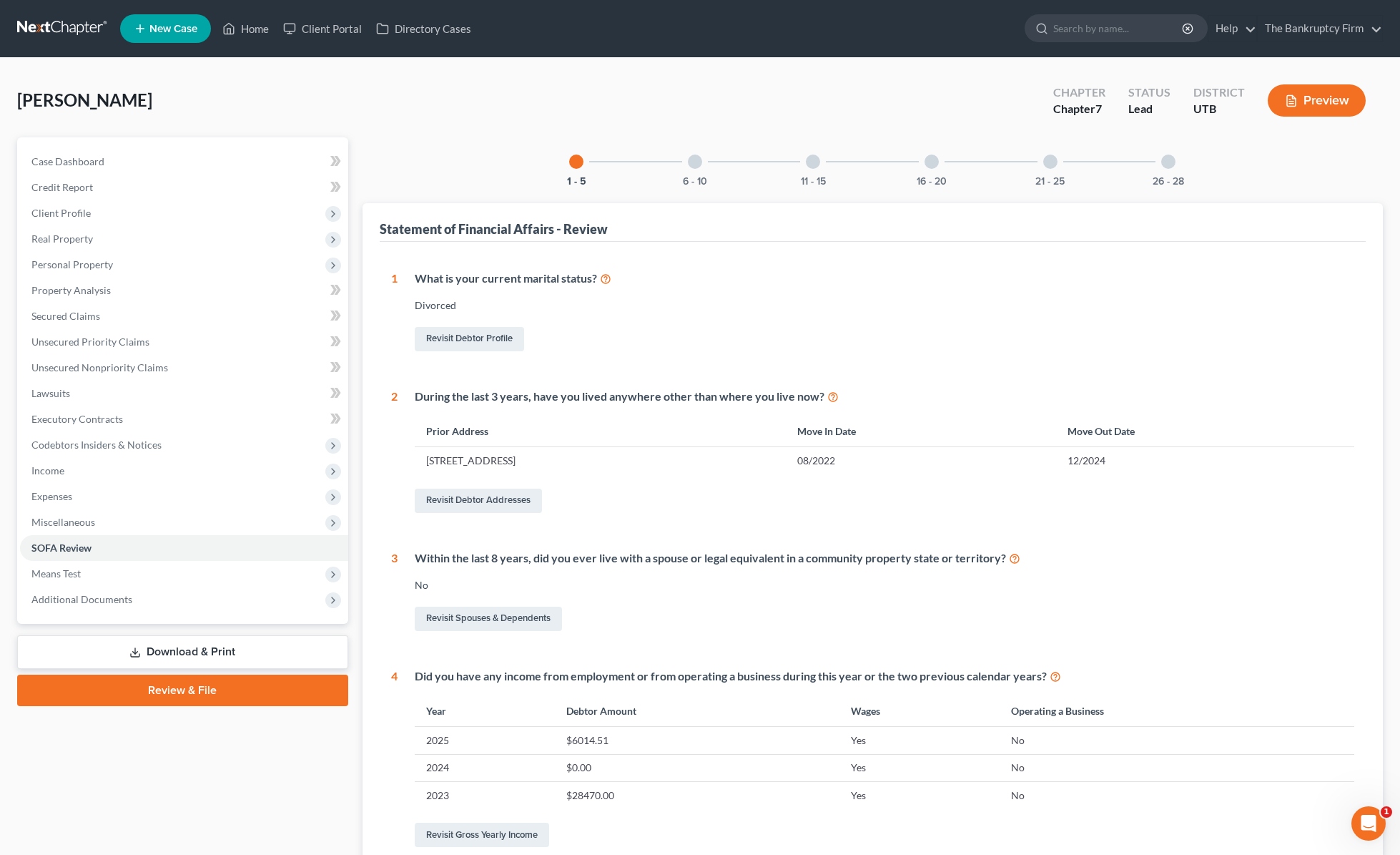
click at [702, 166] on div "6 - 10" at bounding box center [695, 161] width 49 height 49
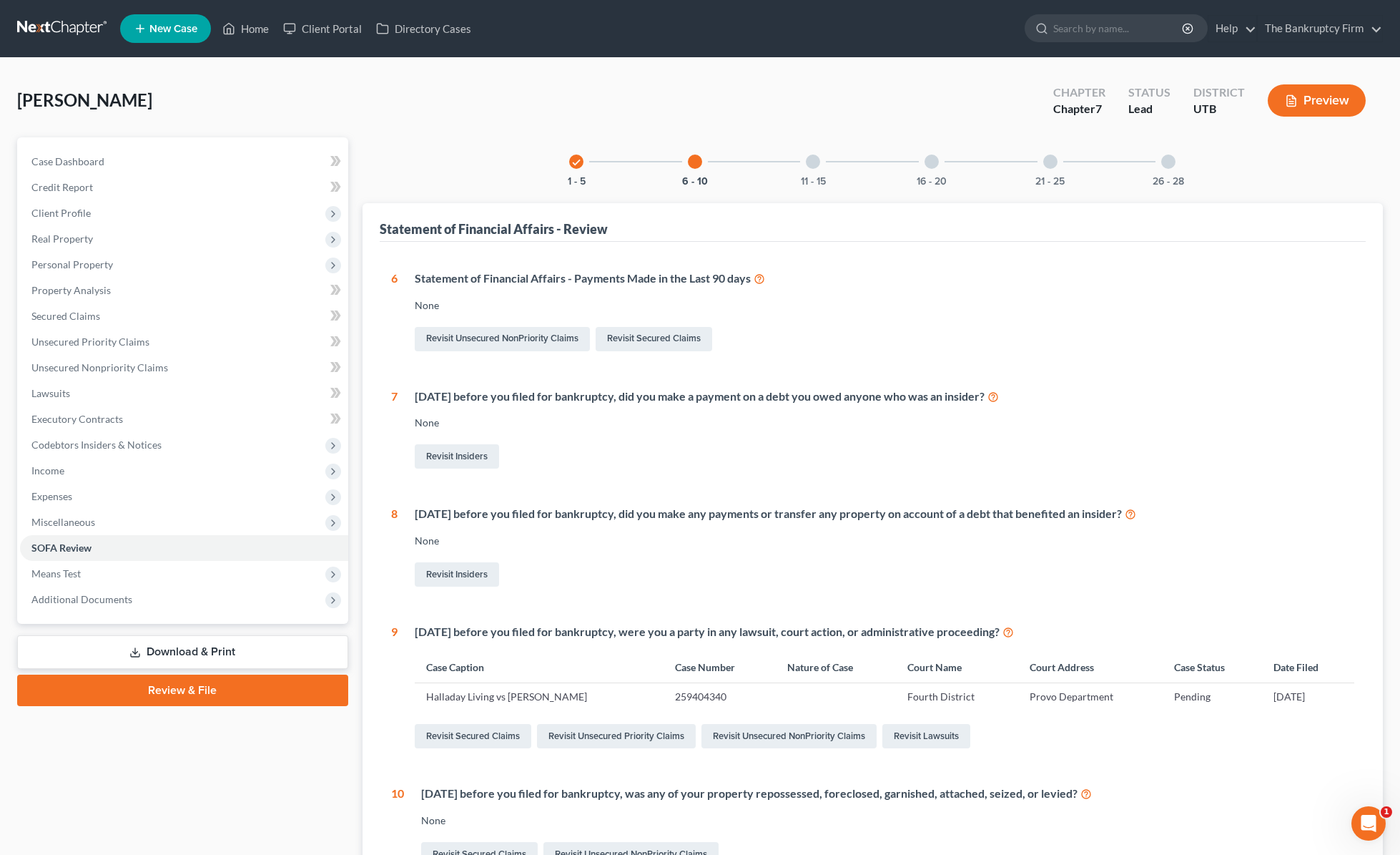
click at [814, 159] on div at bounding box center [813, 161] width 14 height 14
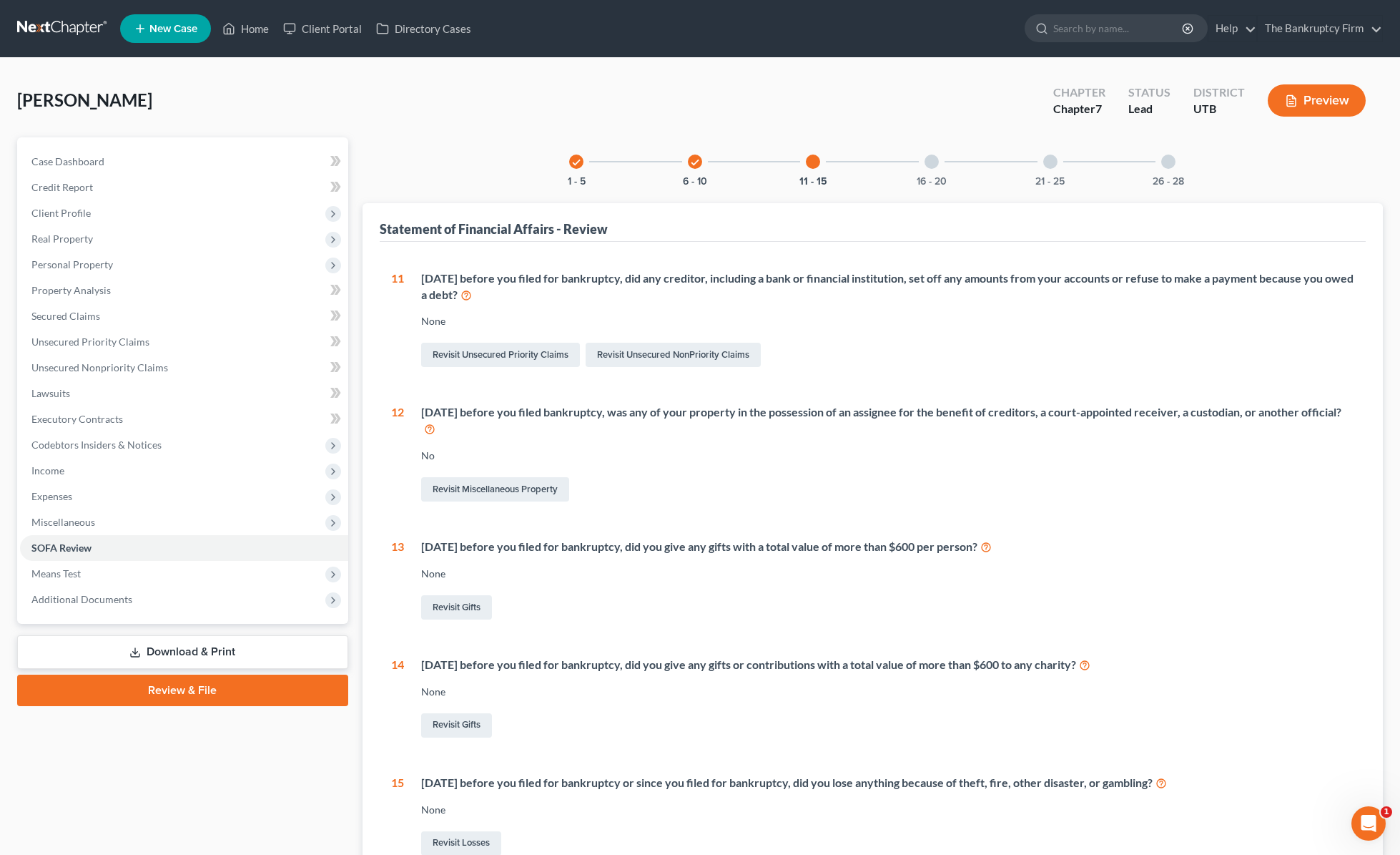
click at [935, 156] on div at bounding box center [932, 161] width 14 height 14
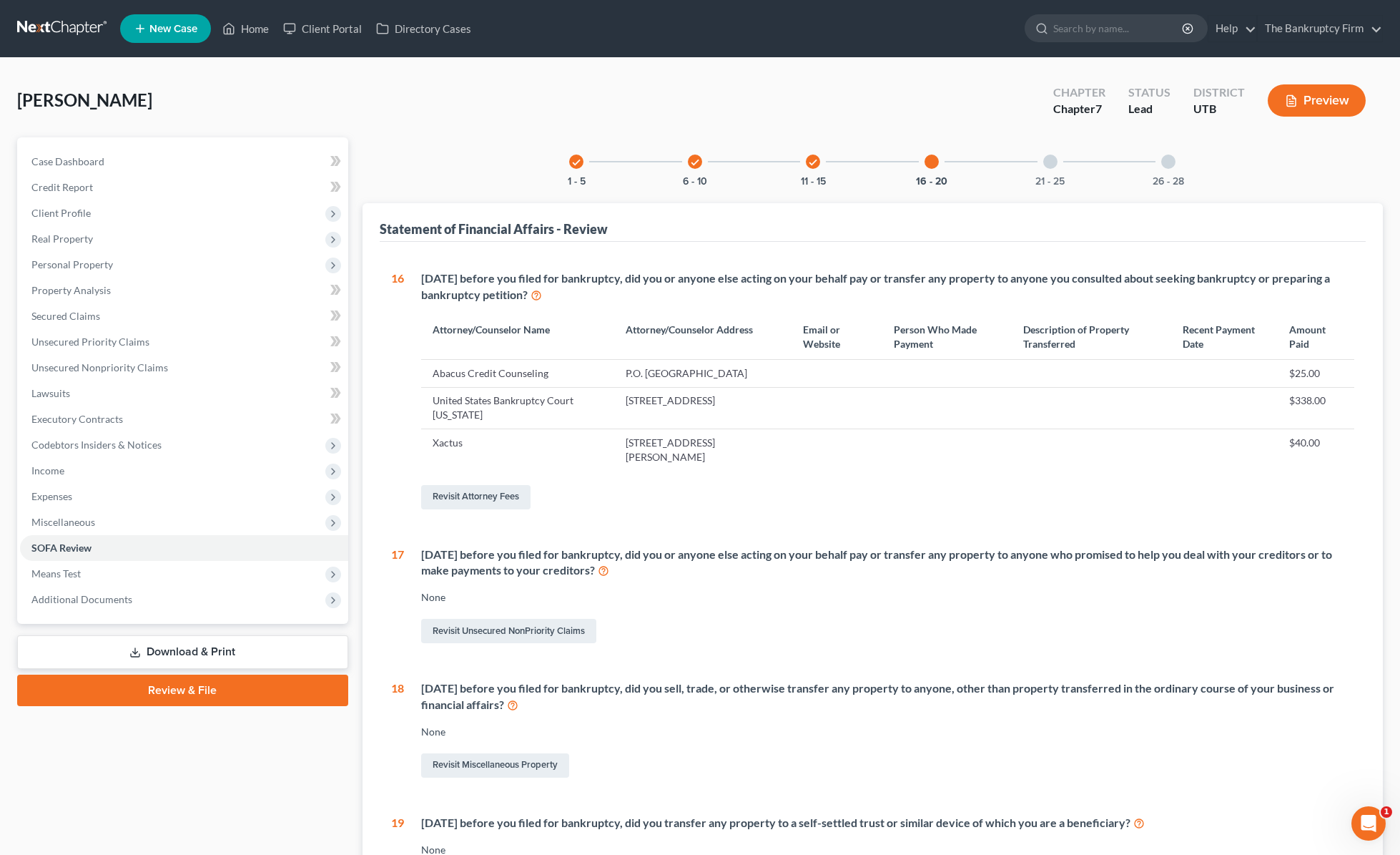
click at [1046, 165] on div at bounding box center [1051, 161] width 14 height 14
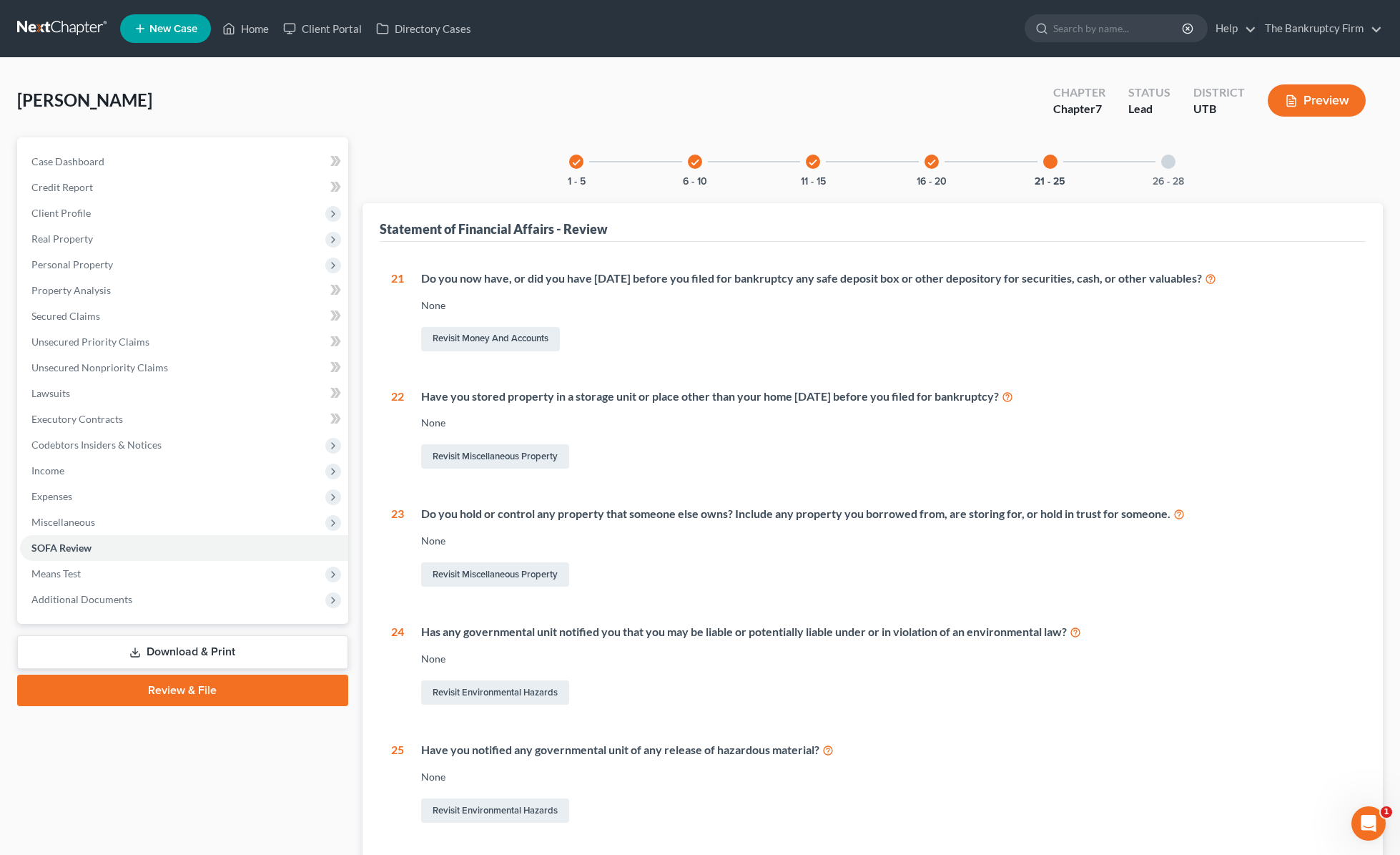
click at [1125, 161] on div at bounding box center [1169, 161] width 14 height 14
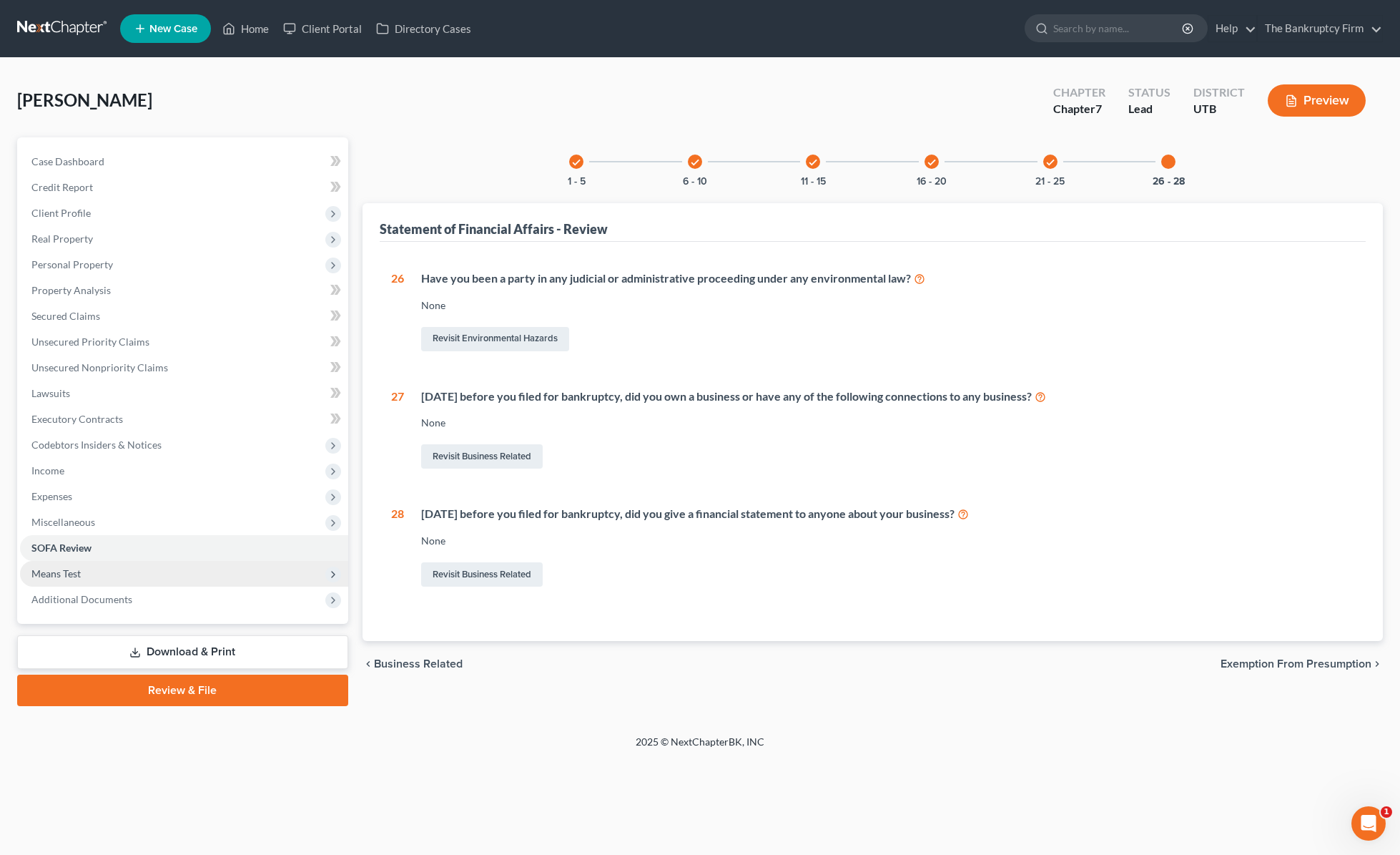
click at [68, 571] on span "Means Test" at bounding box center [57, 573] width 50 height 12
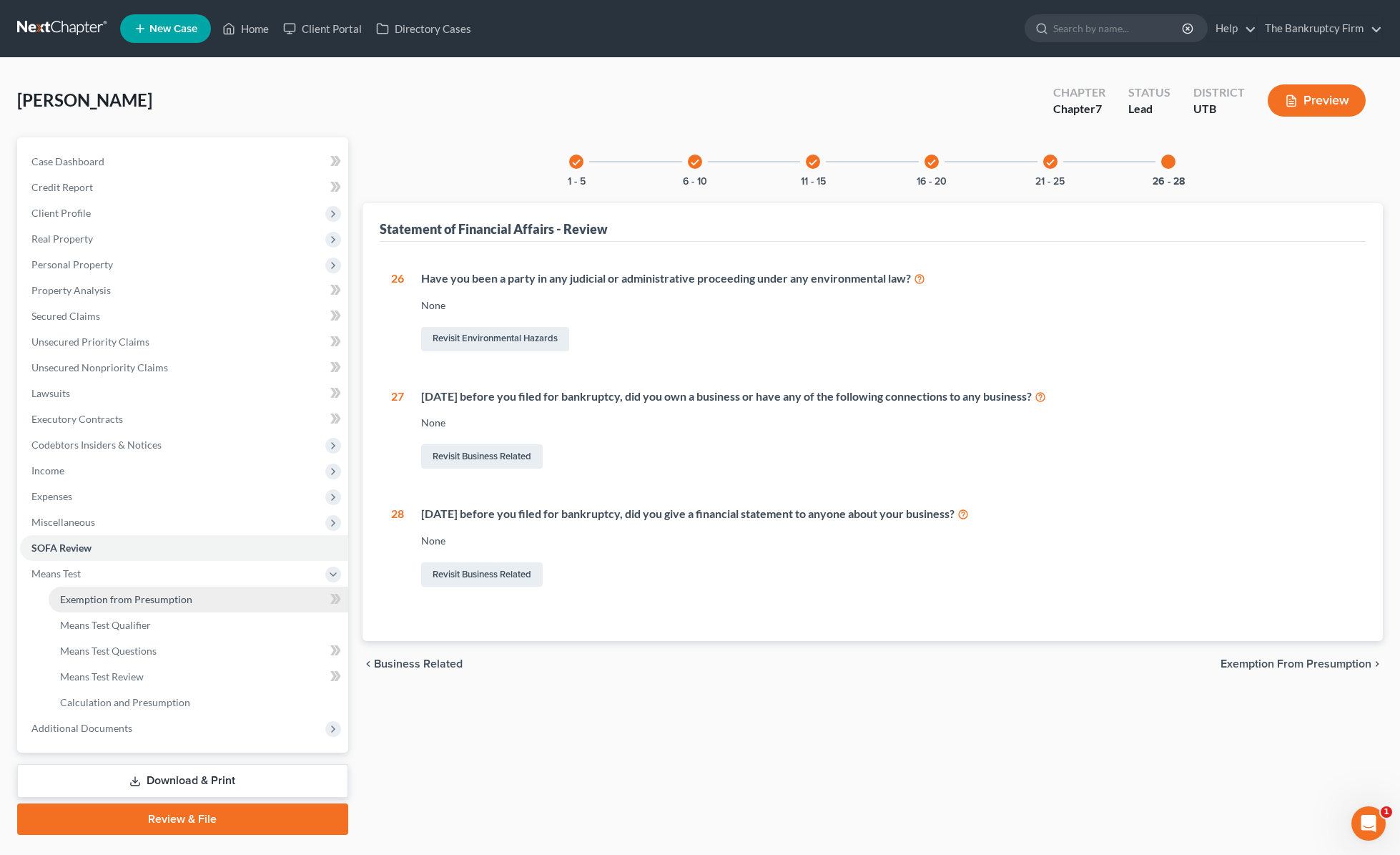
click at [232, 594] on link "Exemption from Presumption" at bounding box center [198, 599] width 299 height 26
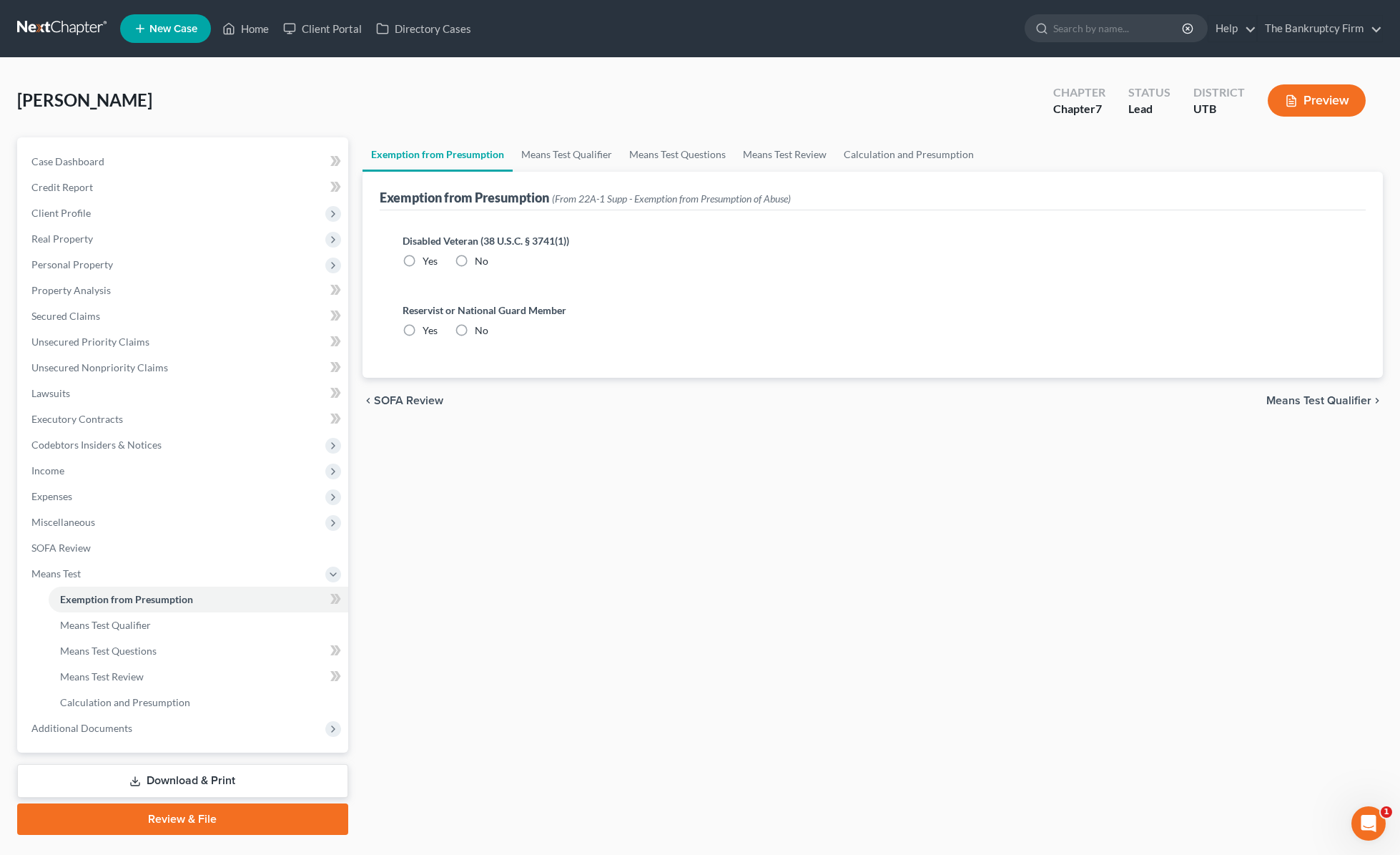
click at [475, 261] on label "No" at bounding box center [481, 261] width 13 height 14
click at [480, 261] on input "No" at bounding box center [485, 259] width 9 height 9
radio input "true"
click at [475, 329] on label "No" at bounding box center [481, 330] width 13 height 14
click at [480, 329] on input "No" at bounding box center [485, 328] width 9 height 9
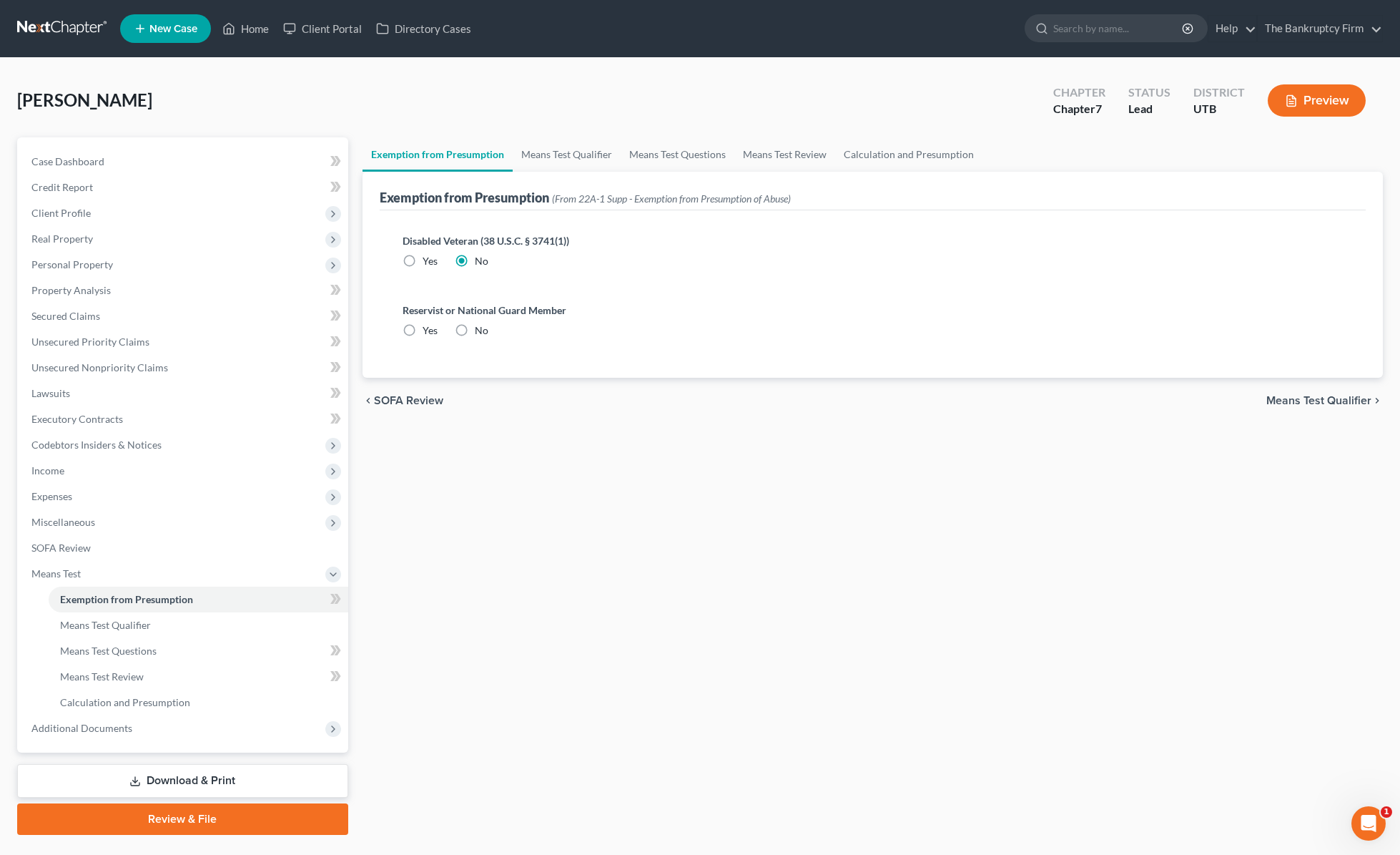
radio input "true"
click at [553, 151] on link "Means Test Qualifier" at bounding box center [567, 154] width 108 height 35
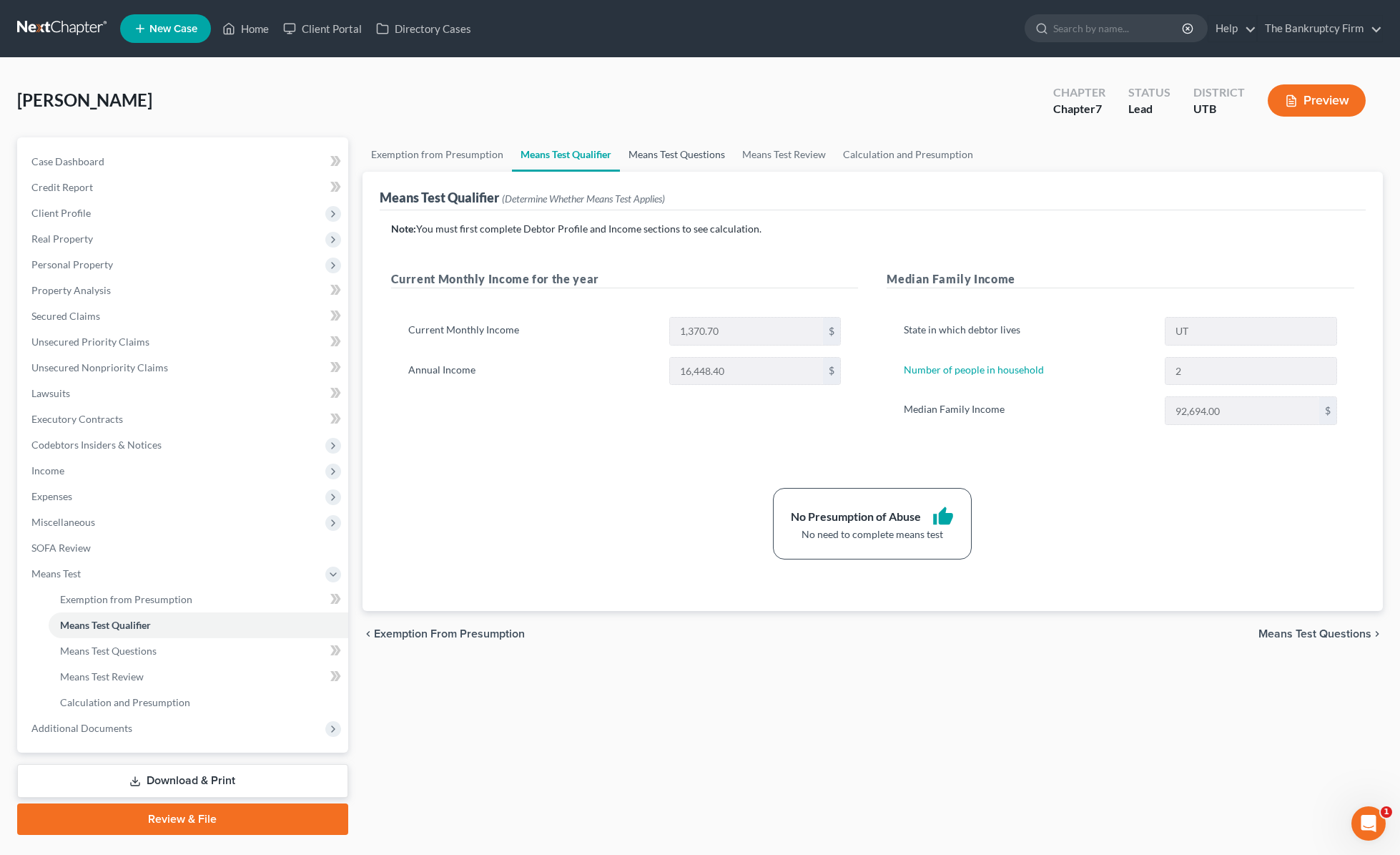
click at [696, 152] on link "Means Test Questions" at bounding box center [677, 154] width 113 height 35
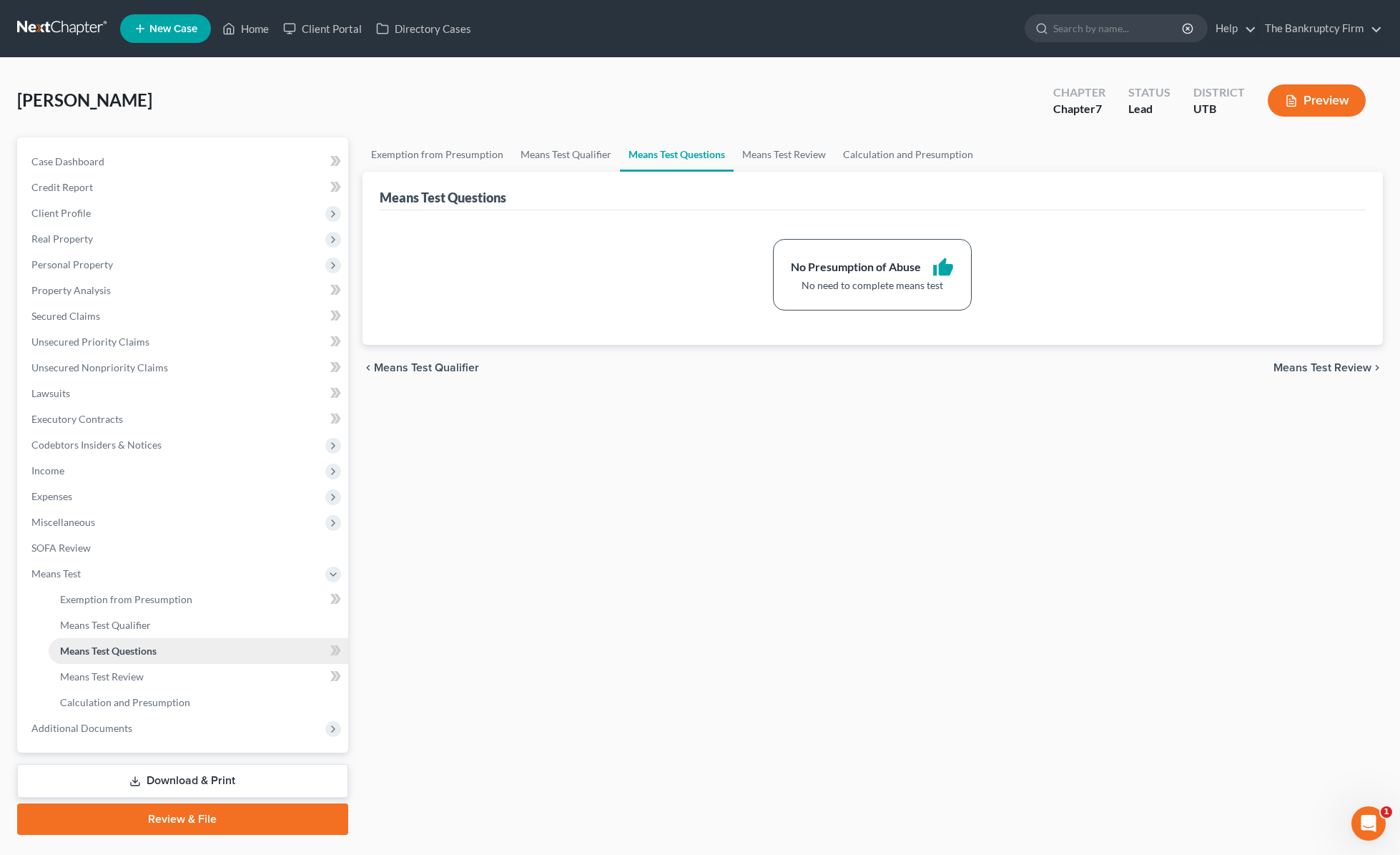
scroll to position [35, 0]
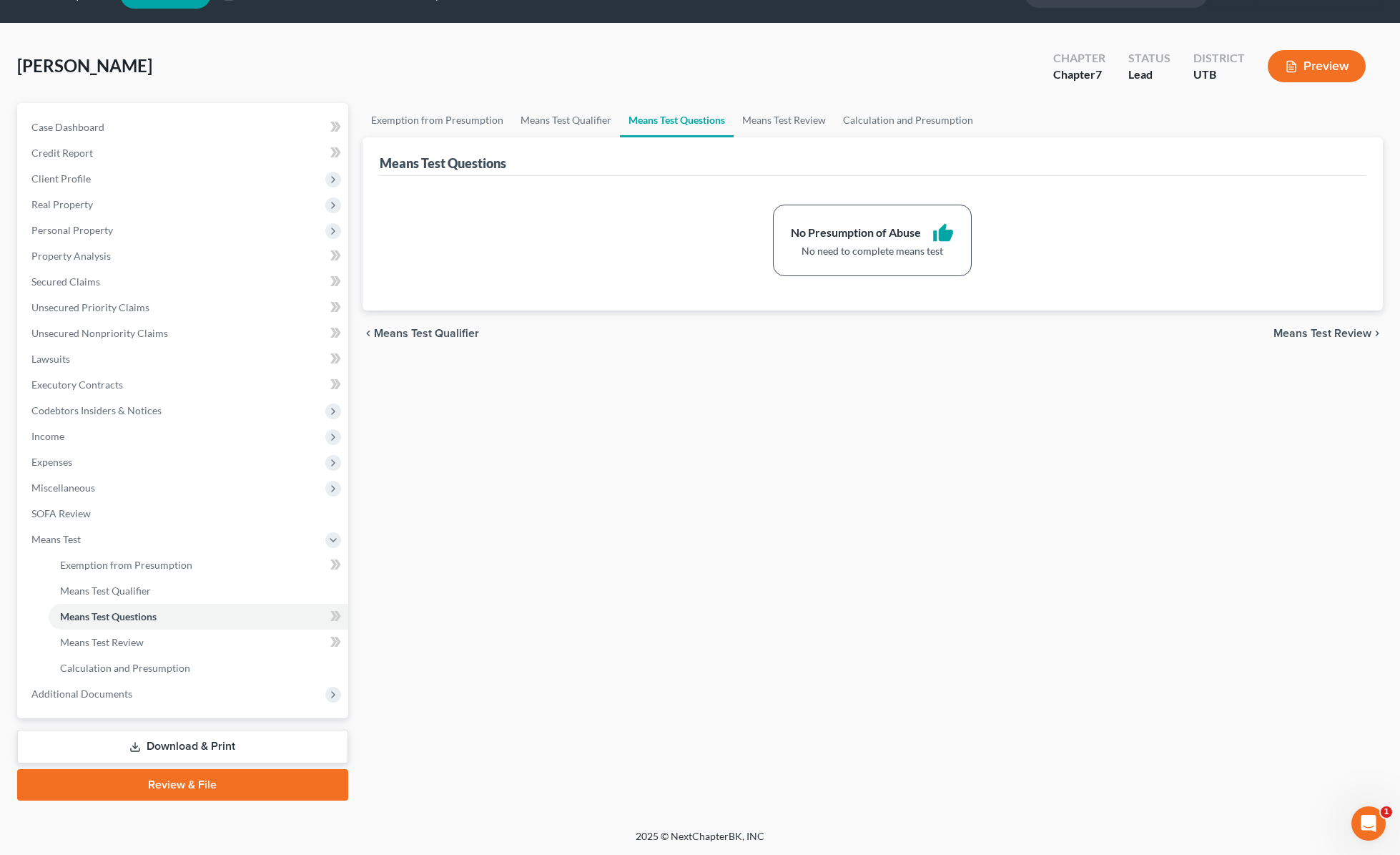
click at [739, 486] on div "Exemption from Presumption Means Test Qualifier Means Test Questions Means Test…" at bounding box center [873, 451] width 1036 height 697
click at [124, 324] on link "Unsecured Nonpriority Claims" at bounding box center [184, 333] width 328 height 26
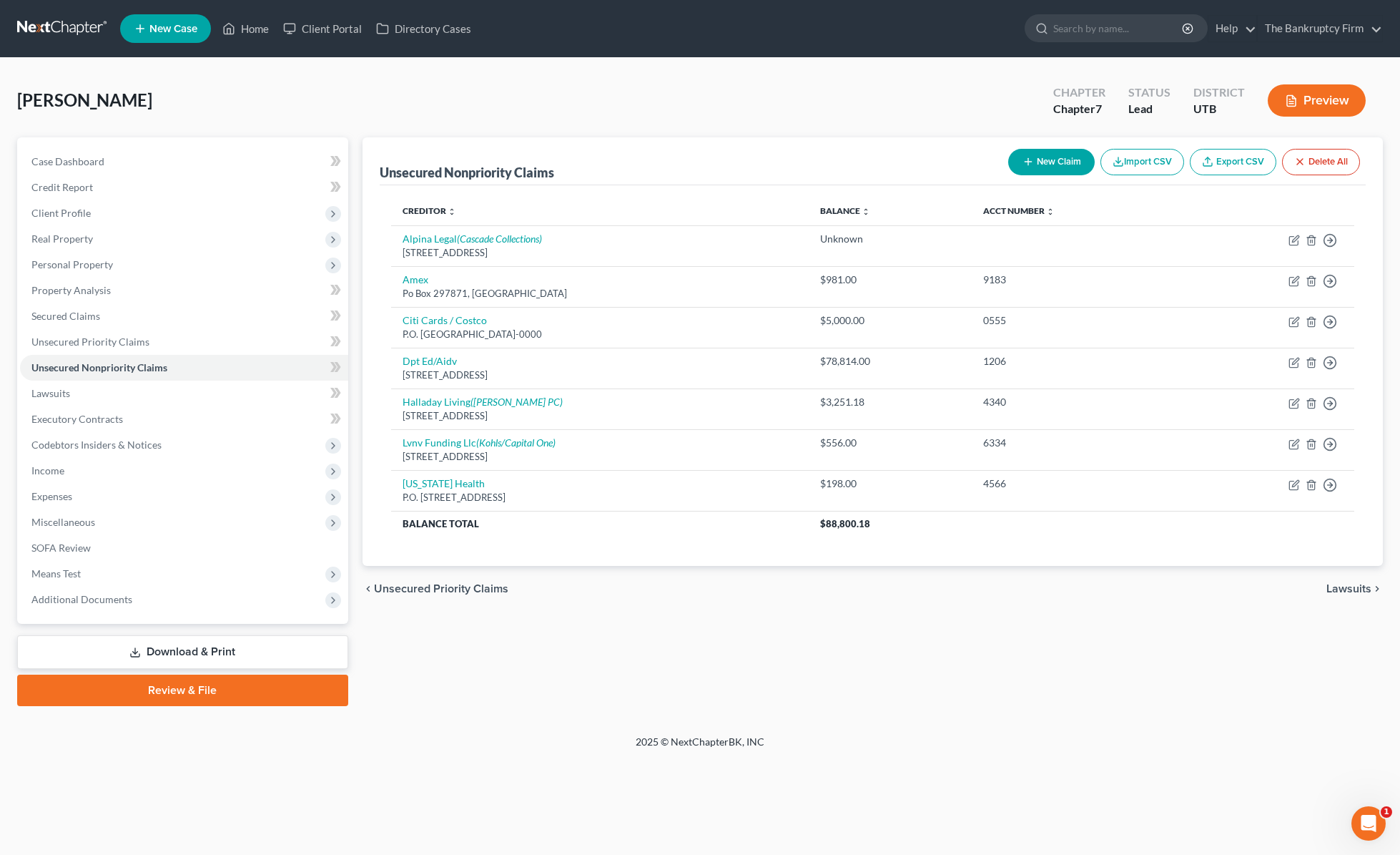
click at [1036, 153] on button "New Claim" at bounding box center [1052, 162] width 87 height 27
select select "0"
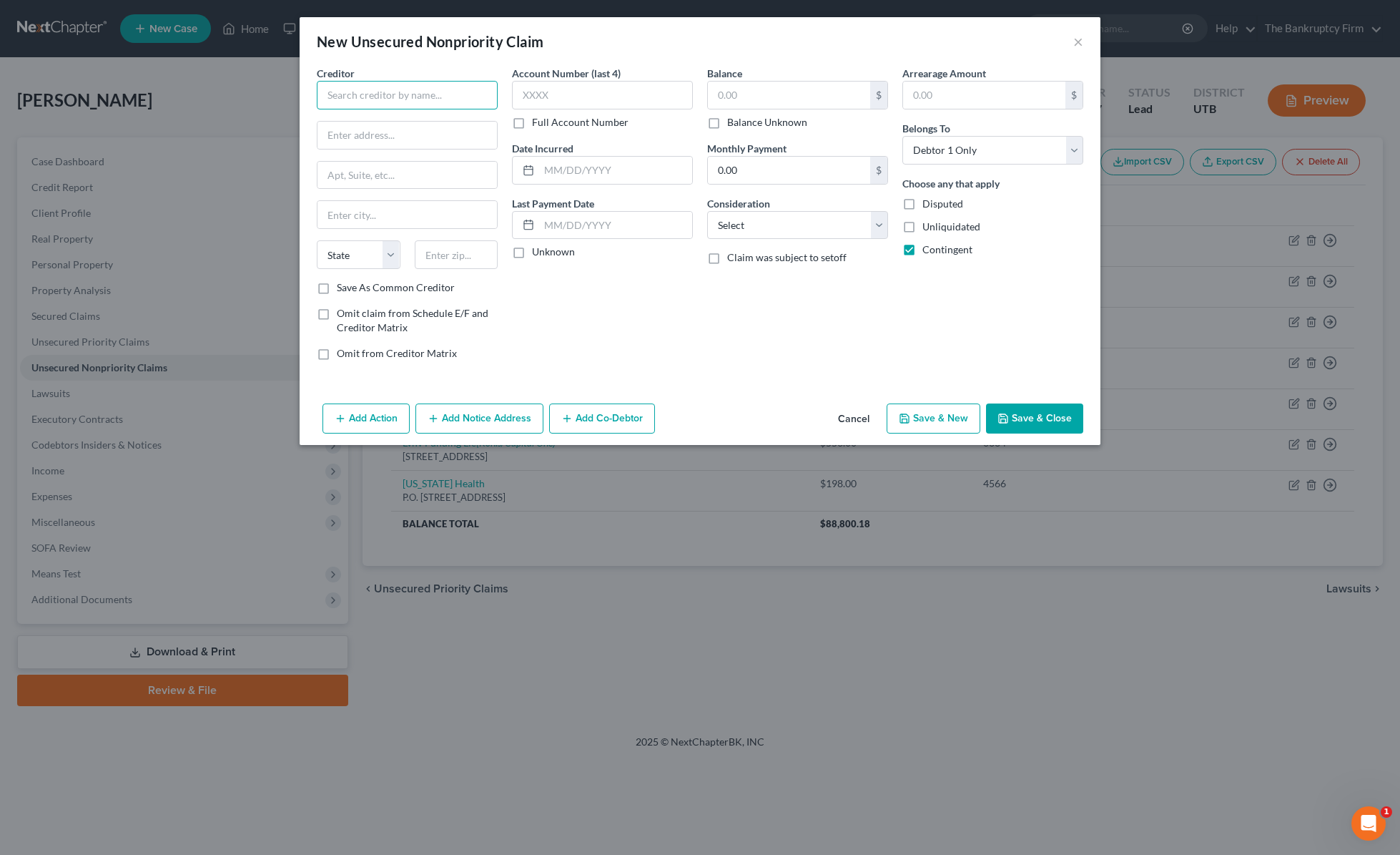
click at [437, 108] on input "text" at bounding box center [408, 95] width 181 height 28
type input "Safeco"
click at [418, 125] on div "Safeco" at bounding box center [402, 120] width 149 height 14
type input "P.O. Box 91016"
type input "[GEOGRAPHIC_DATA]"
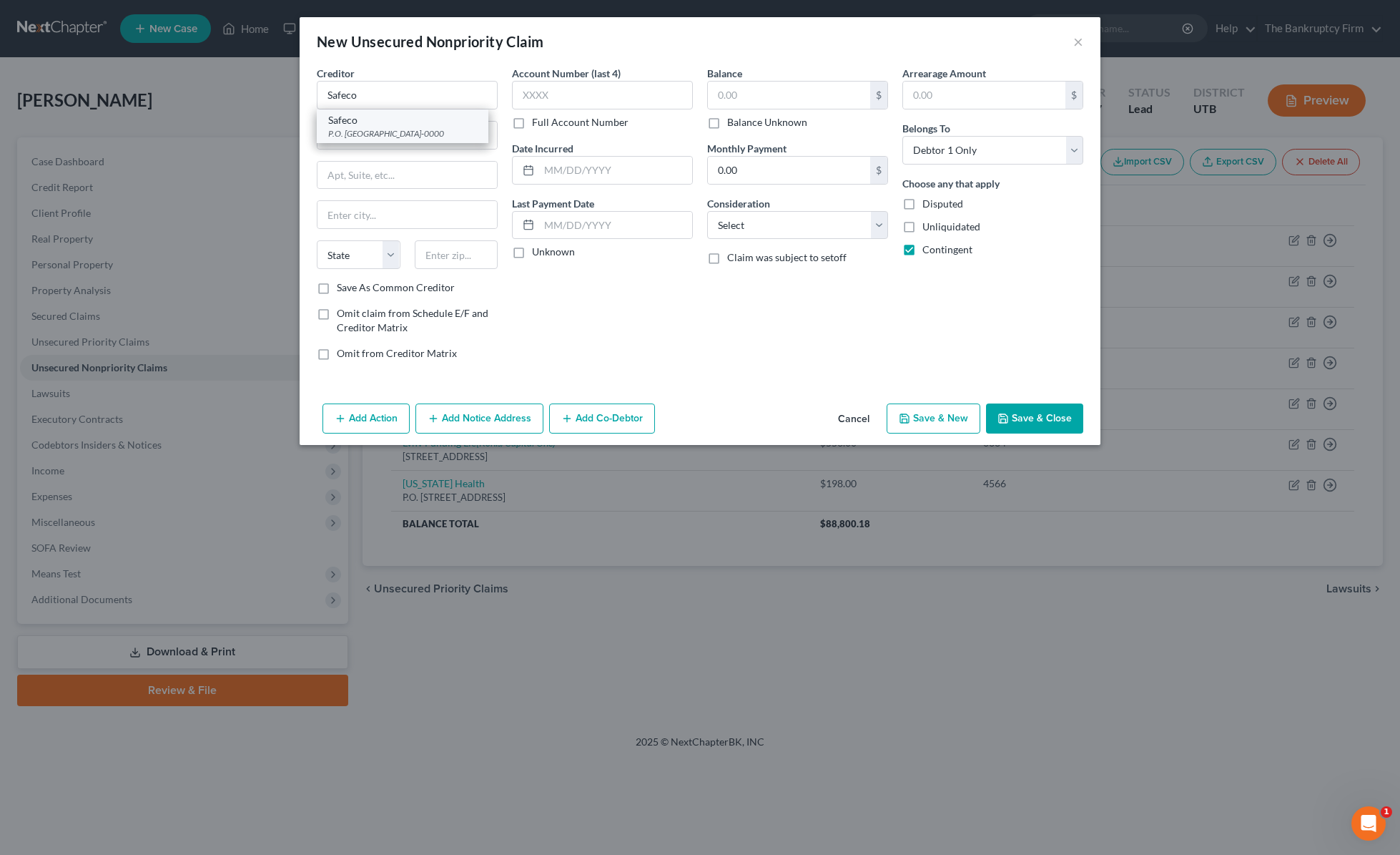
select select "14"
type input "60680-0000"
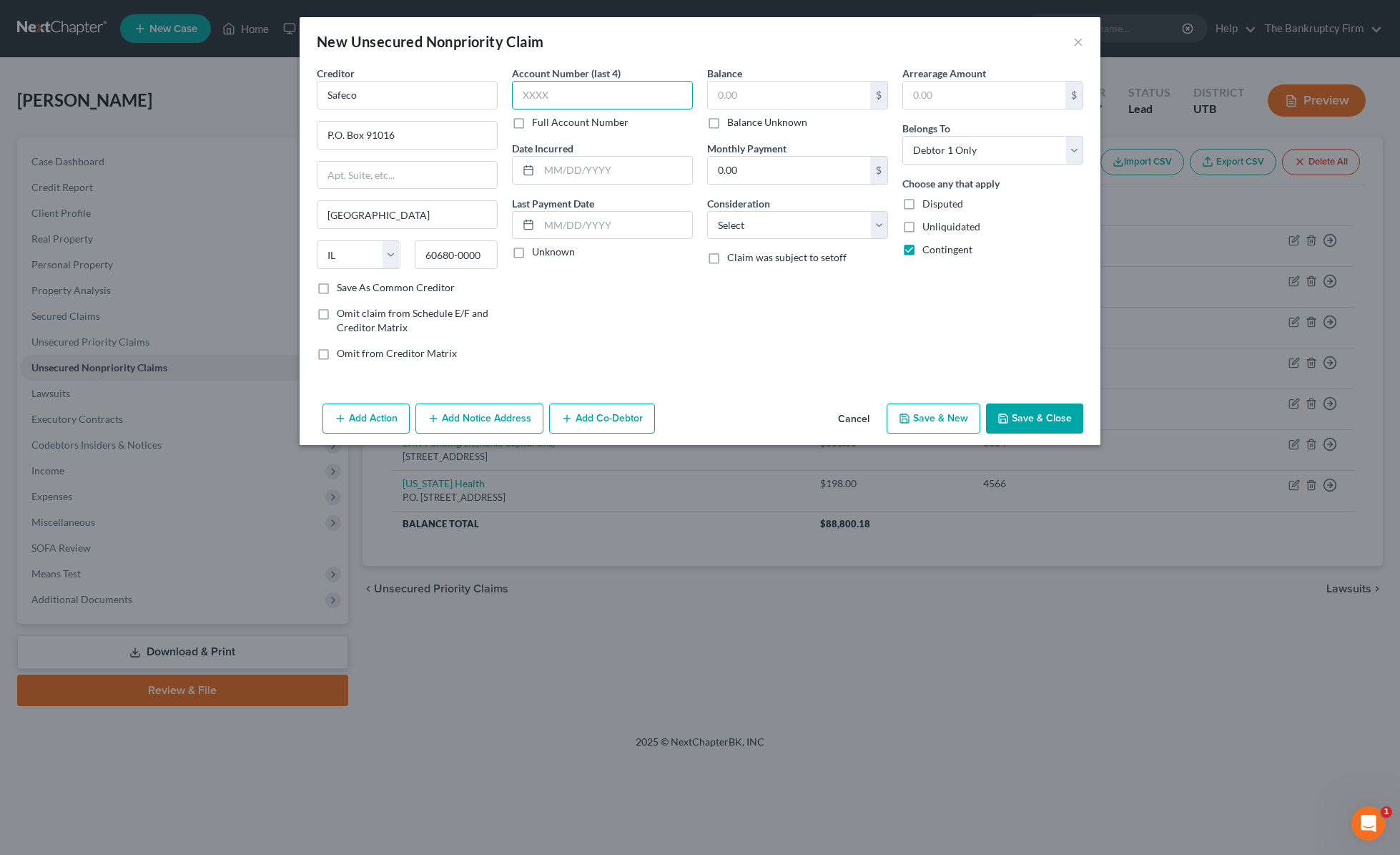
click at [614, 97] on input "text" at bounding box center [603, 95] width 181 height 28
type input "unk"
type input "2024"
click at [792, 94] on input "text" at bounding box center [789, 95] width 162 height 27
click at [727, 124] on label "Balance Unknown" at bounding box center [767, 122] width 80 height 14
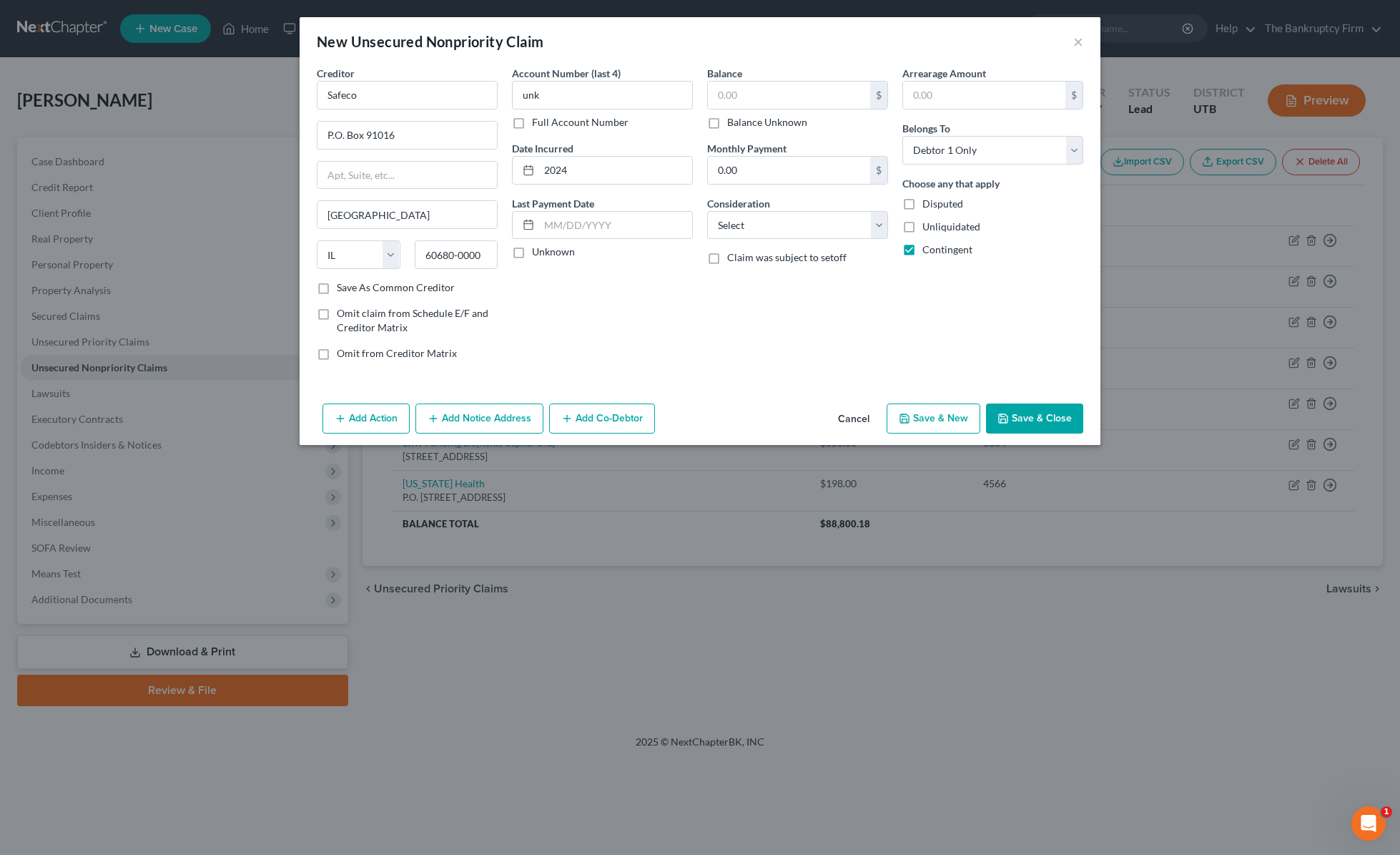
click at [733, 124] on input "Balance Unknown" at bounding box center [737, 120] width 9 height 9
checkbox input "true"
type input "0.00"
click at [806, 221] on select "Select Cable / Satellite Services Collection Agency Credit Card Debt Debt Couns…" at bounding box center [797, 225] width 181 height 28
select select "10"
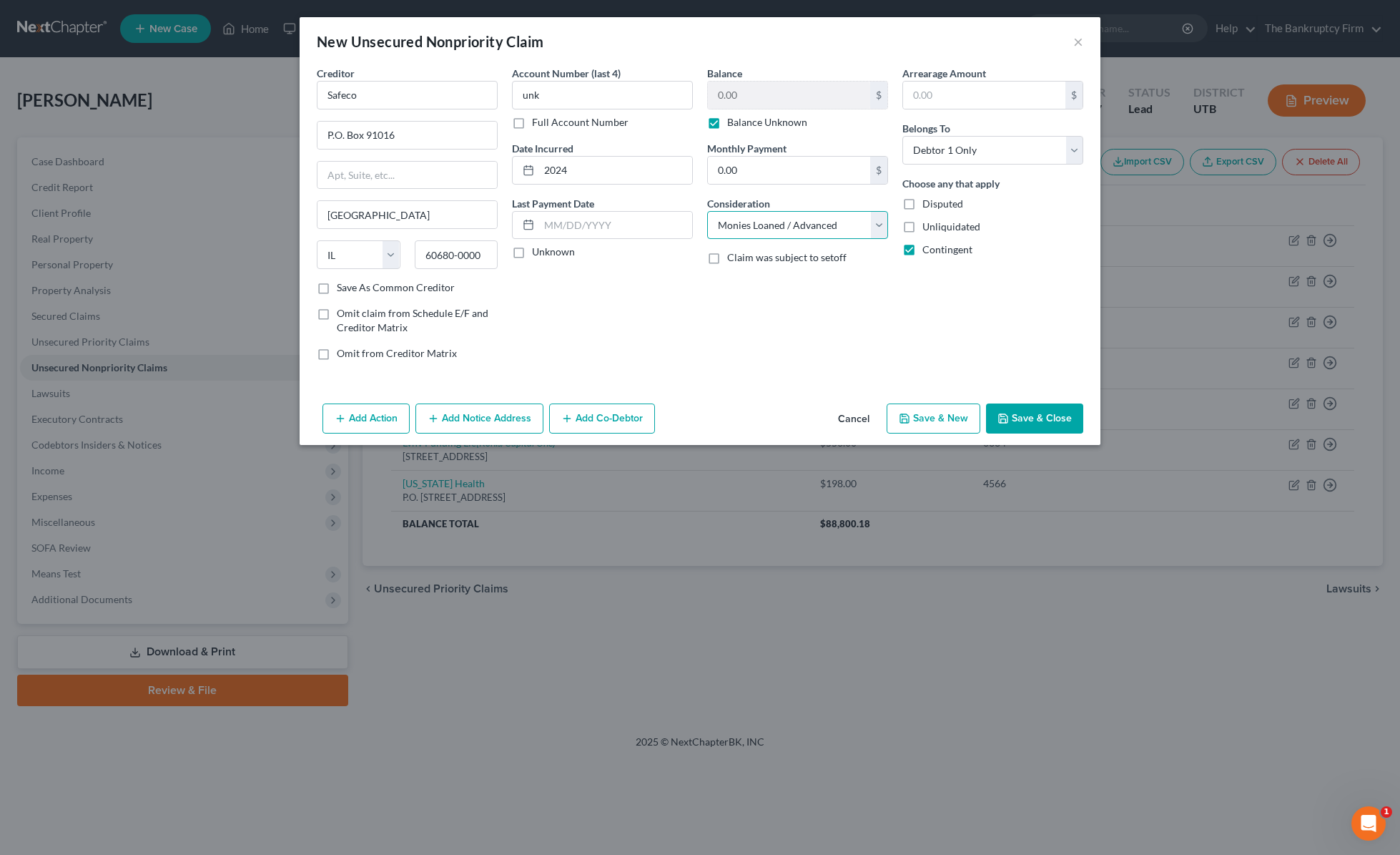
click at [707, 211] on select "Select Cable / Satellite Services Collection Agency Credit Card Debt Debt Couns…" at bounding box center [797, 225] width 181 height 28
click at [1028, 417] on button "Save & Close" at bounding box center [1035, 418] width 97 height 30
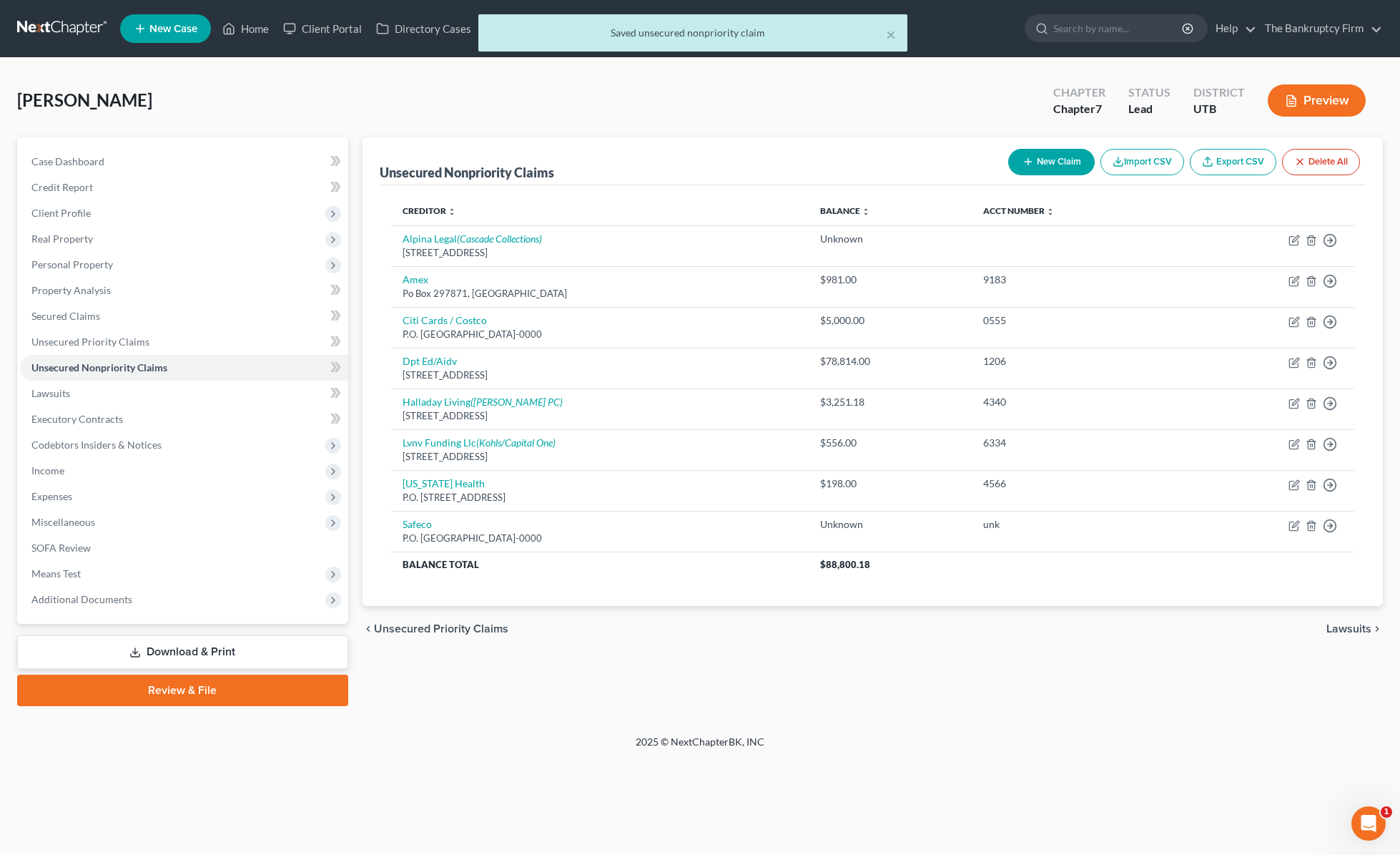
click at [641, 150] on div "Unsecured Nonpriority Claims New Claim Import CSV Export CSV Delete All" at bounding box center [874, 161] width 987 height 48
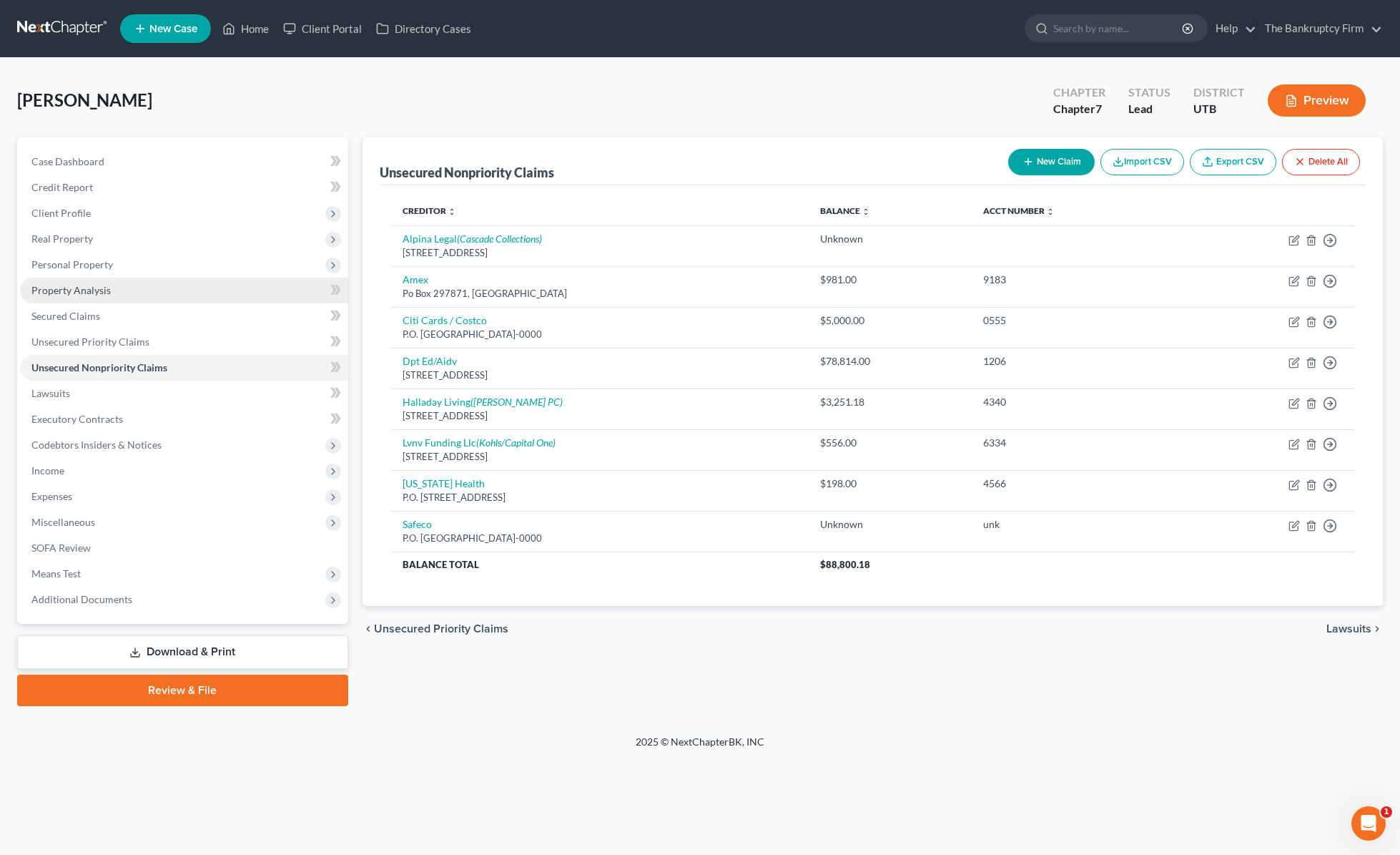
click at [118, 284] on link "Property Analysis" at bounding box center [184, 290] width 328 height 26
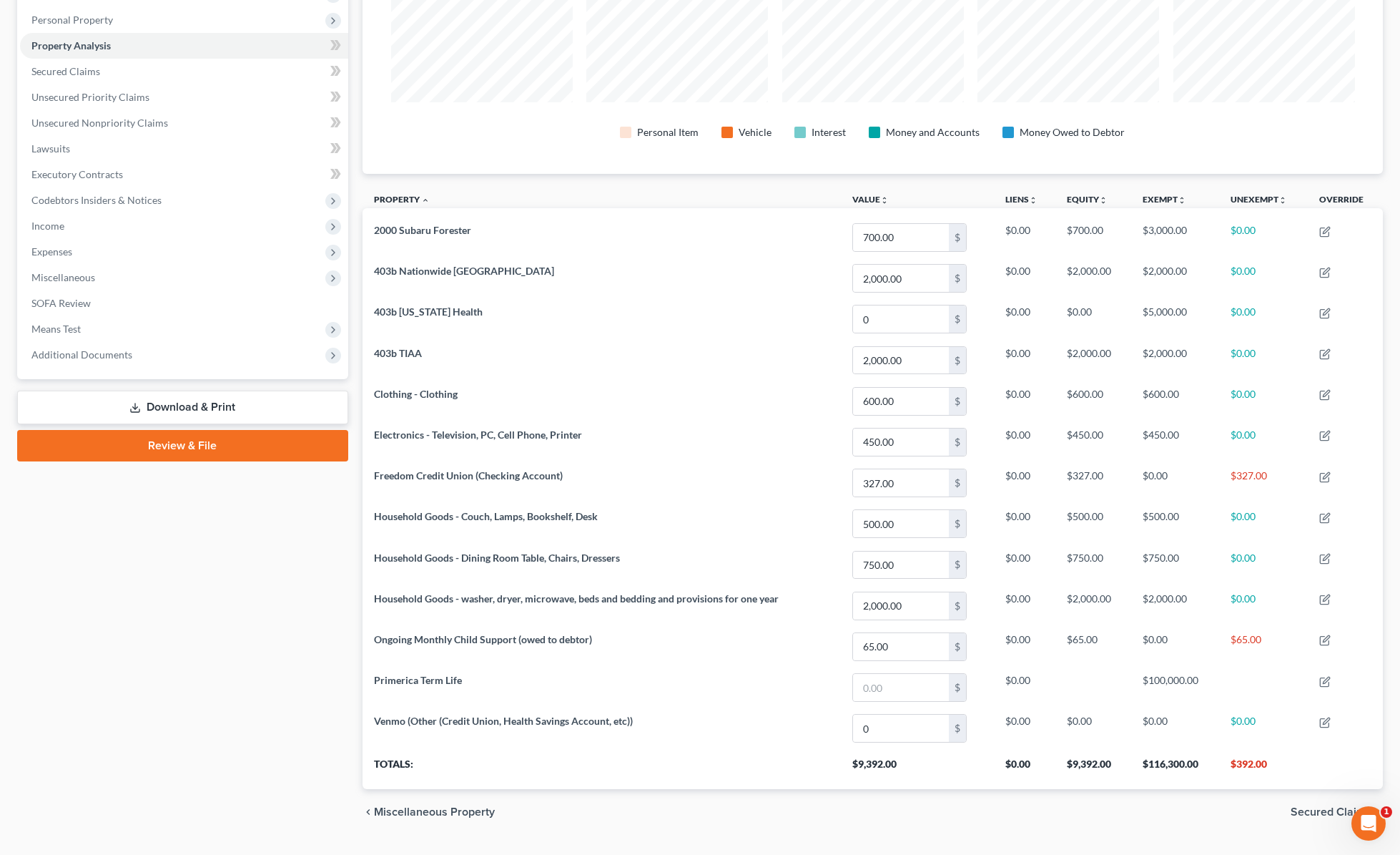
scroll to position [279, 0]
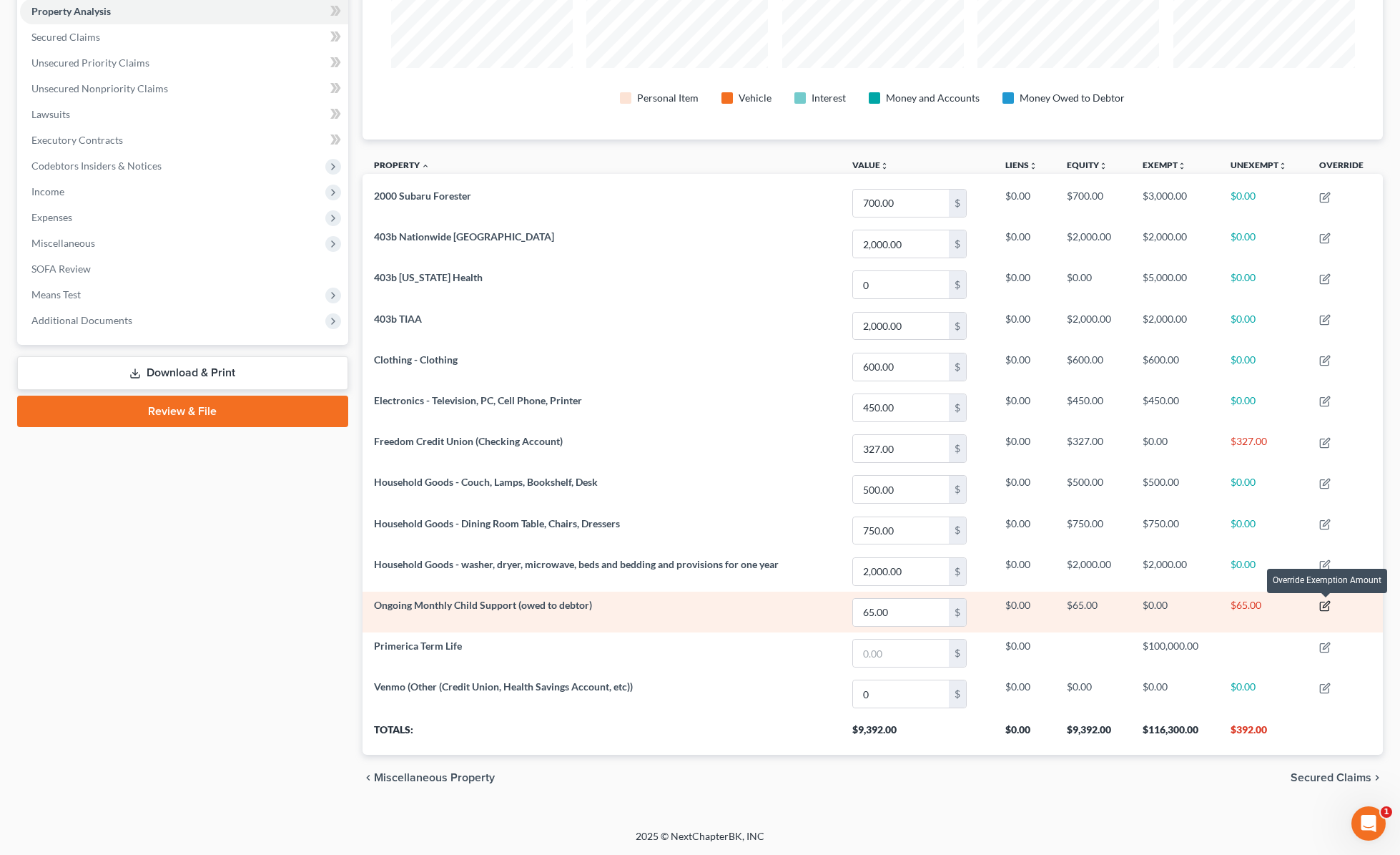
click at [1125, 605] on icon "button" at bounding box center [1325, 605] width 12 height 12
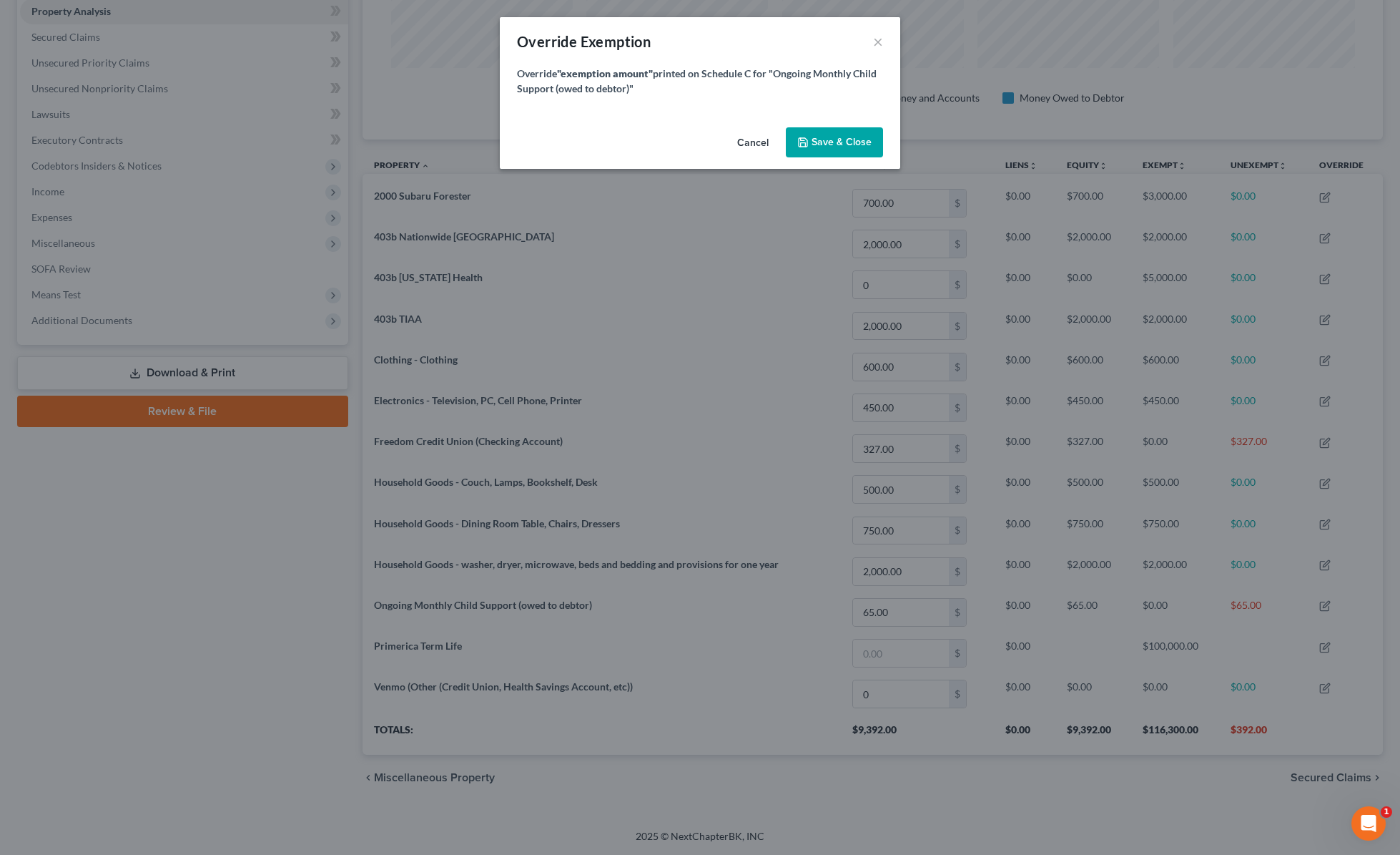
click at [757, 144] on button "Cancel" at bounding box center [752, 143] width 54 height 28
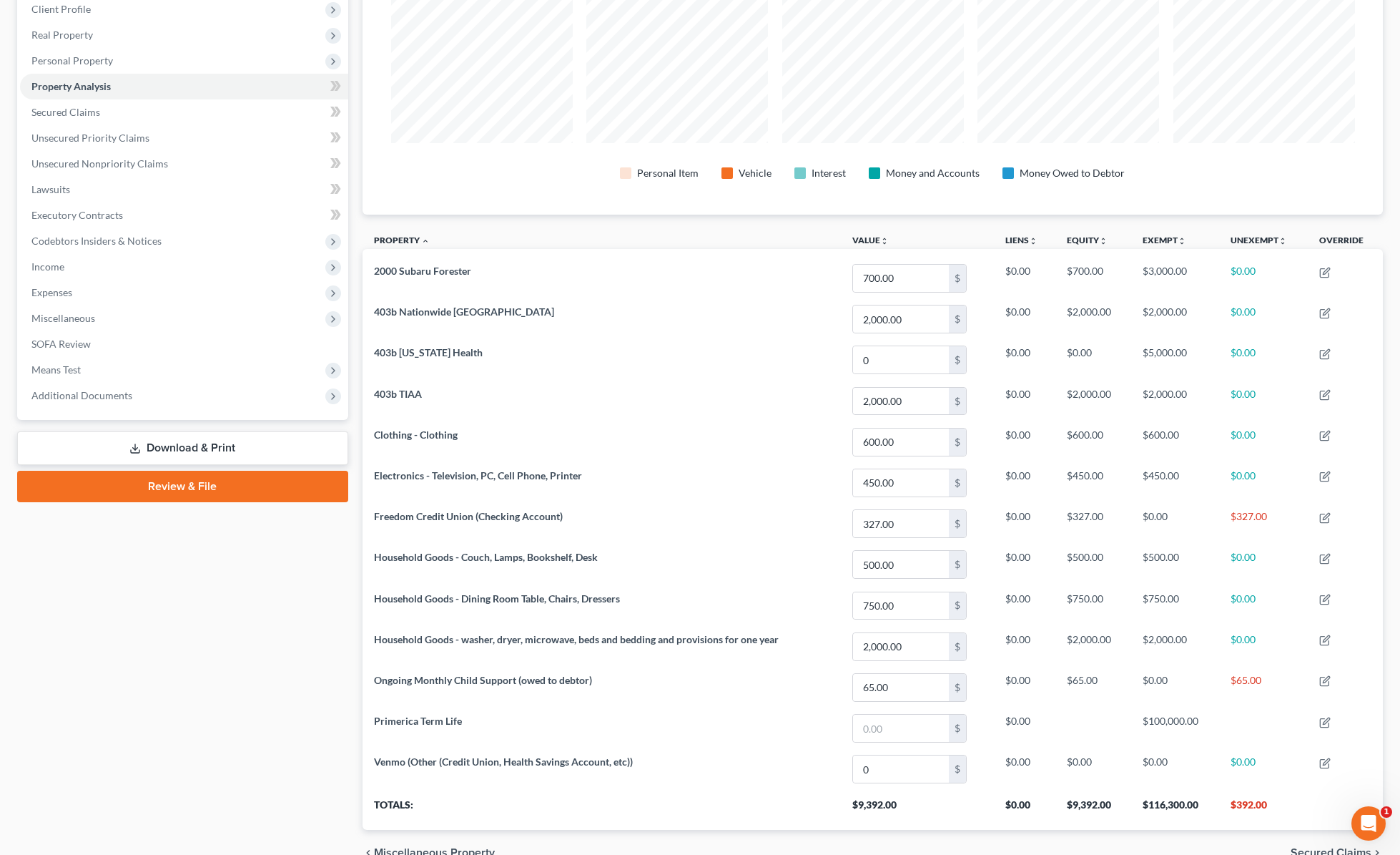
scroll to position [131, 0]
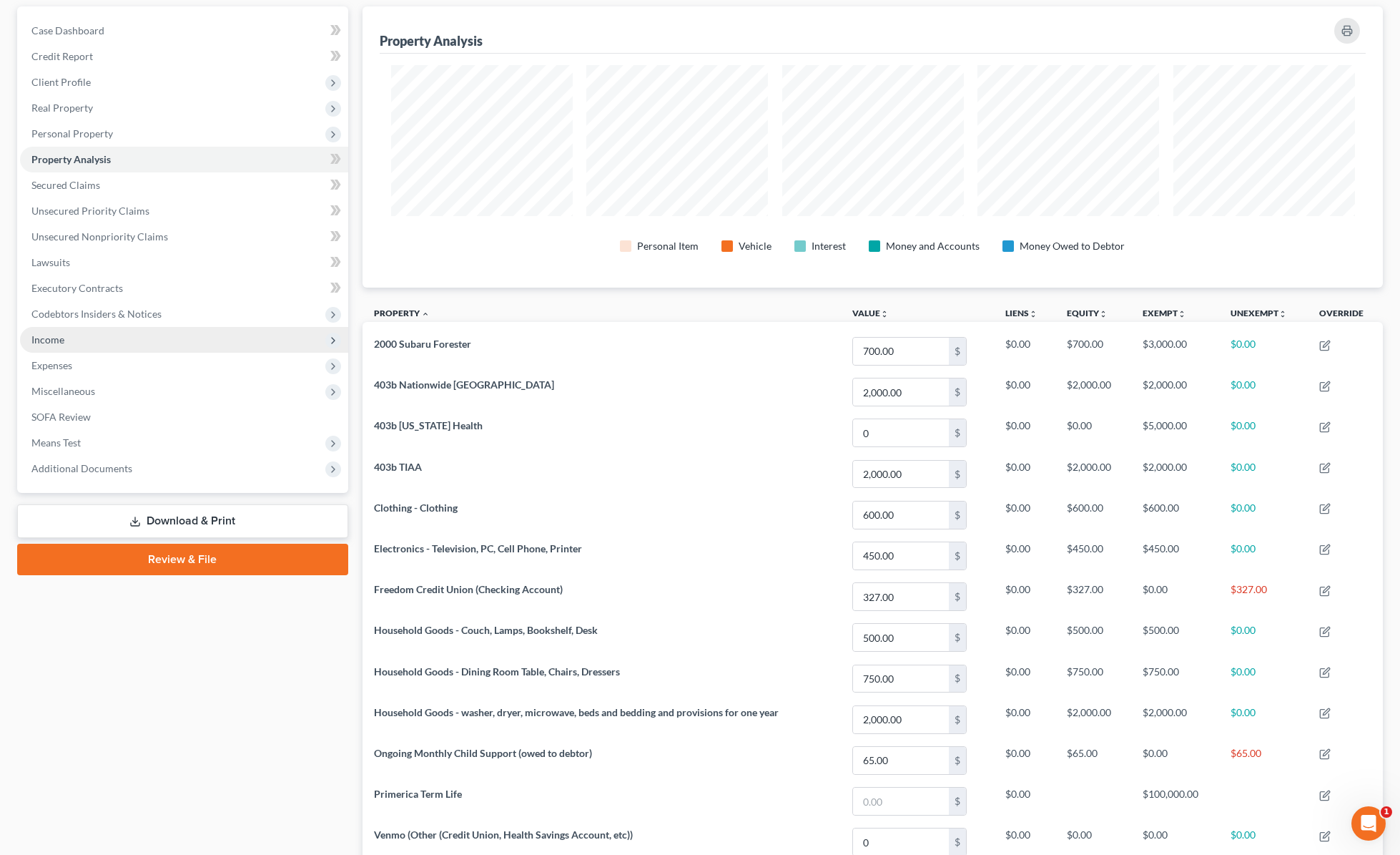
click at [43, 340] on span "Income" at bounding box center [48, 339] width 33 height 12
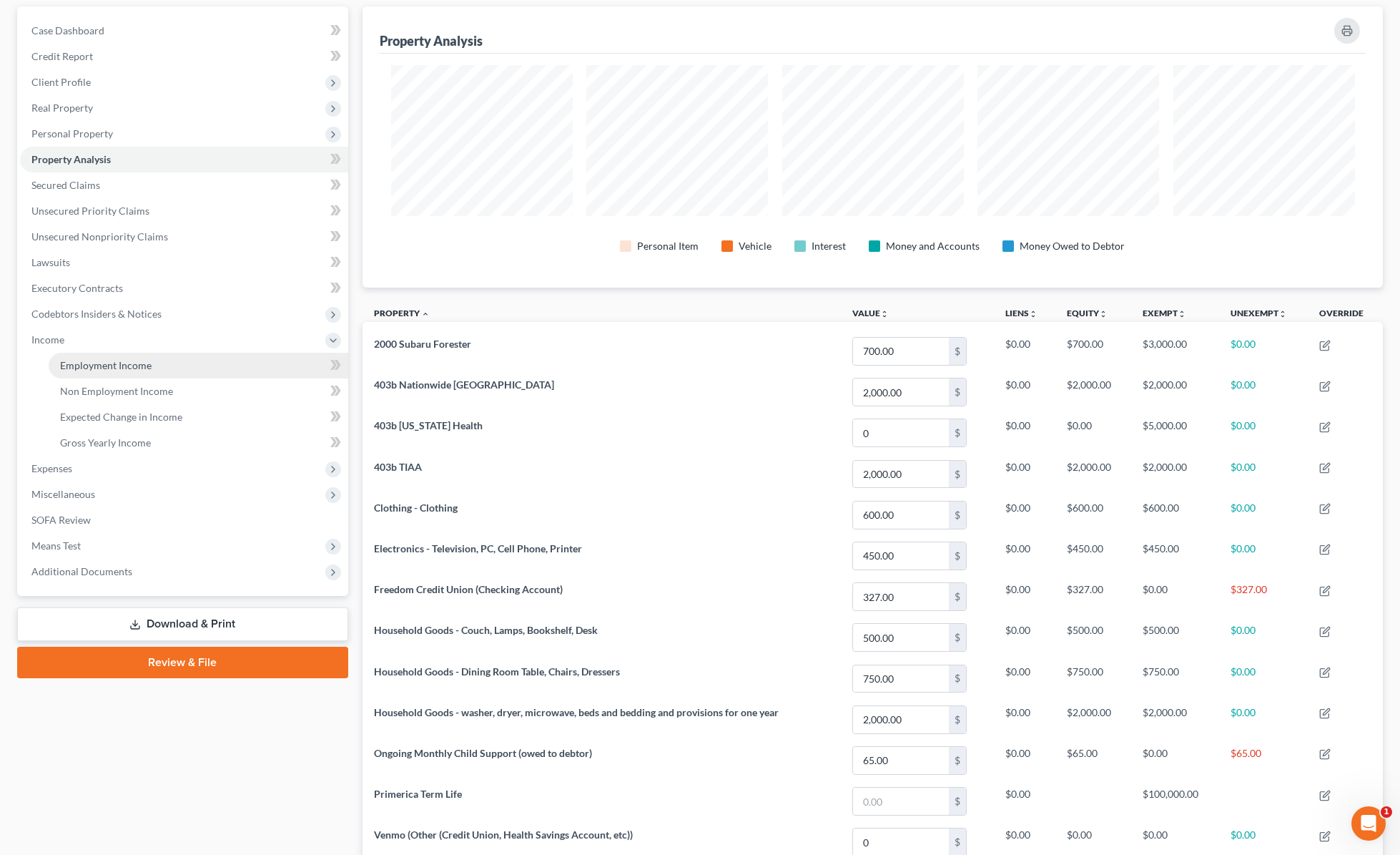
click at [117, 367] on span "Employment Income" at bounding box center [105, 365] width 91 height 12
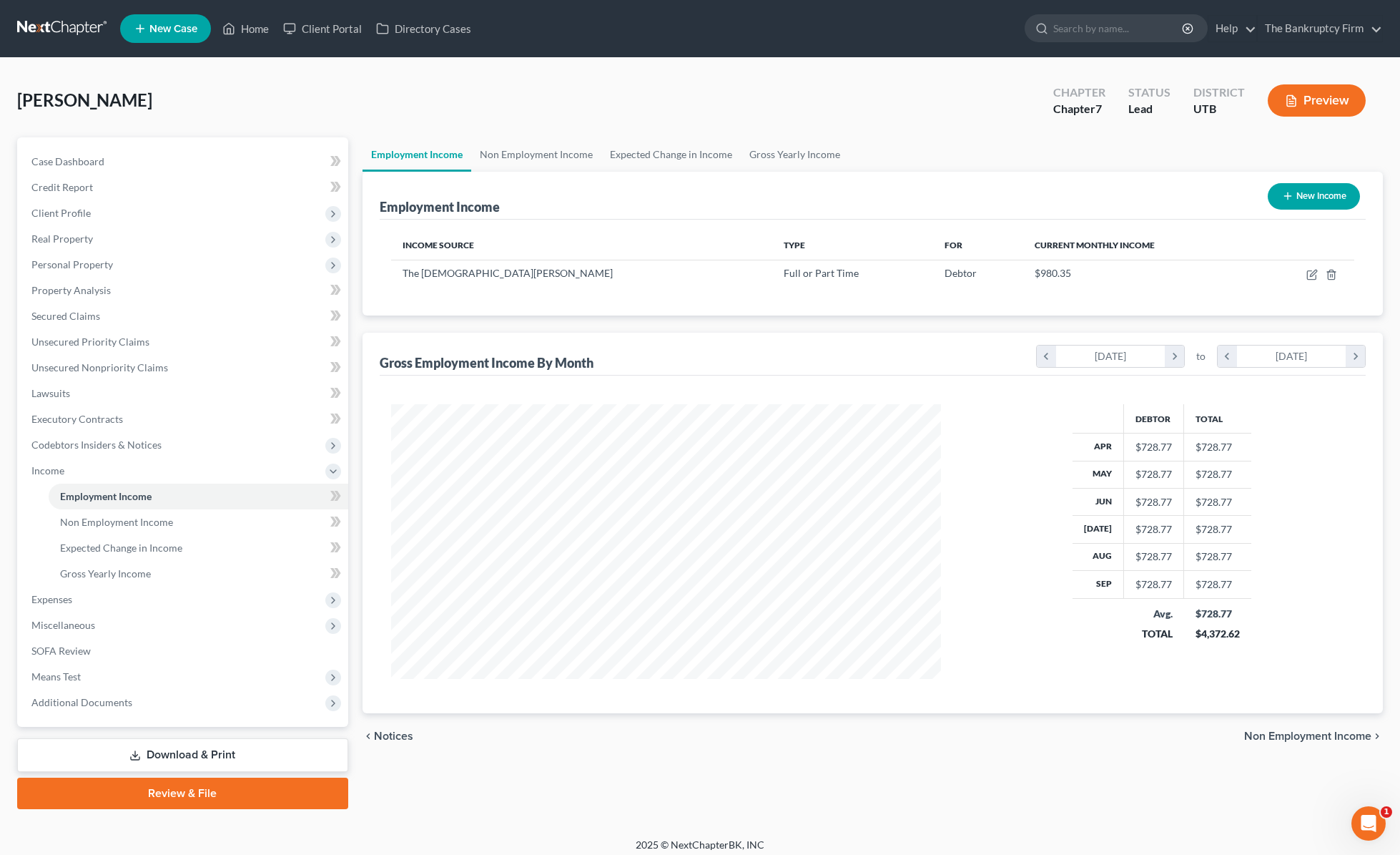
scroll to position [275, 579]
click at [1125, 274] on icon "button" at bounding box center [1312, 274] width 12 height 12
select select "0"
select select "46"
select select "2"
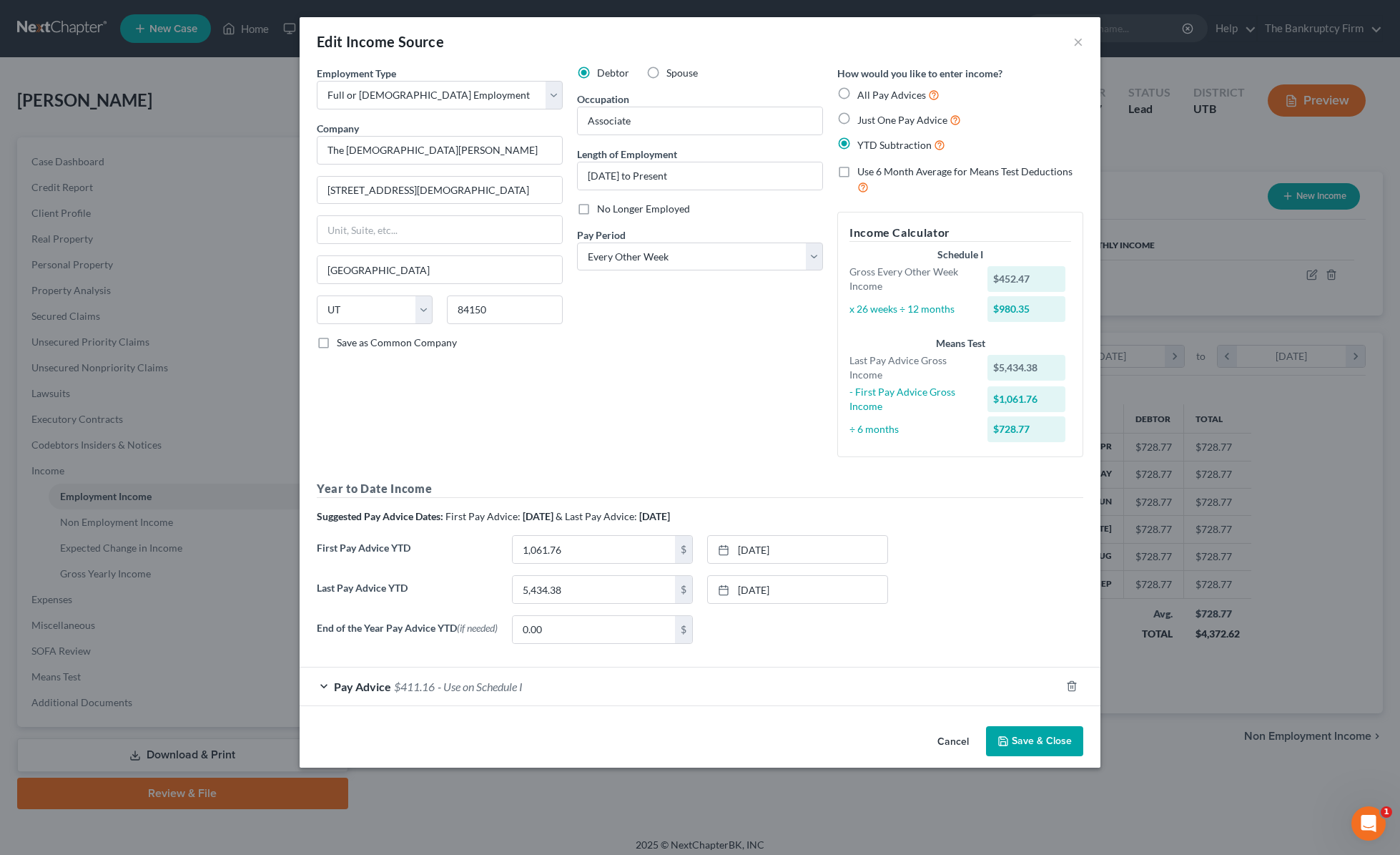
click at [1039, 747] on button "Save & Close" at bounding box center [1035, 741] width 97 height 30
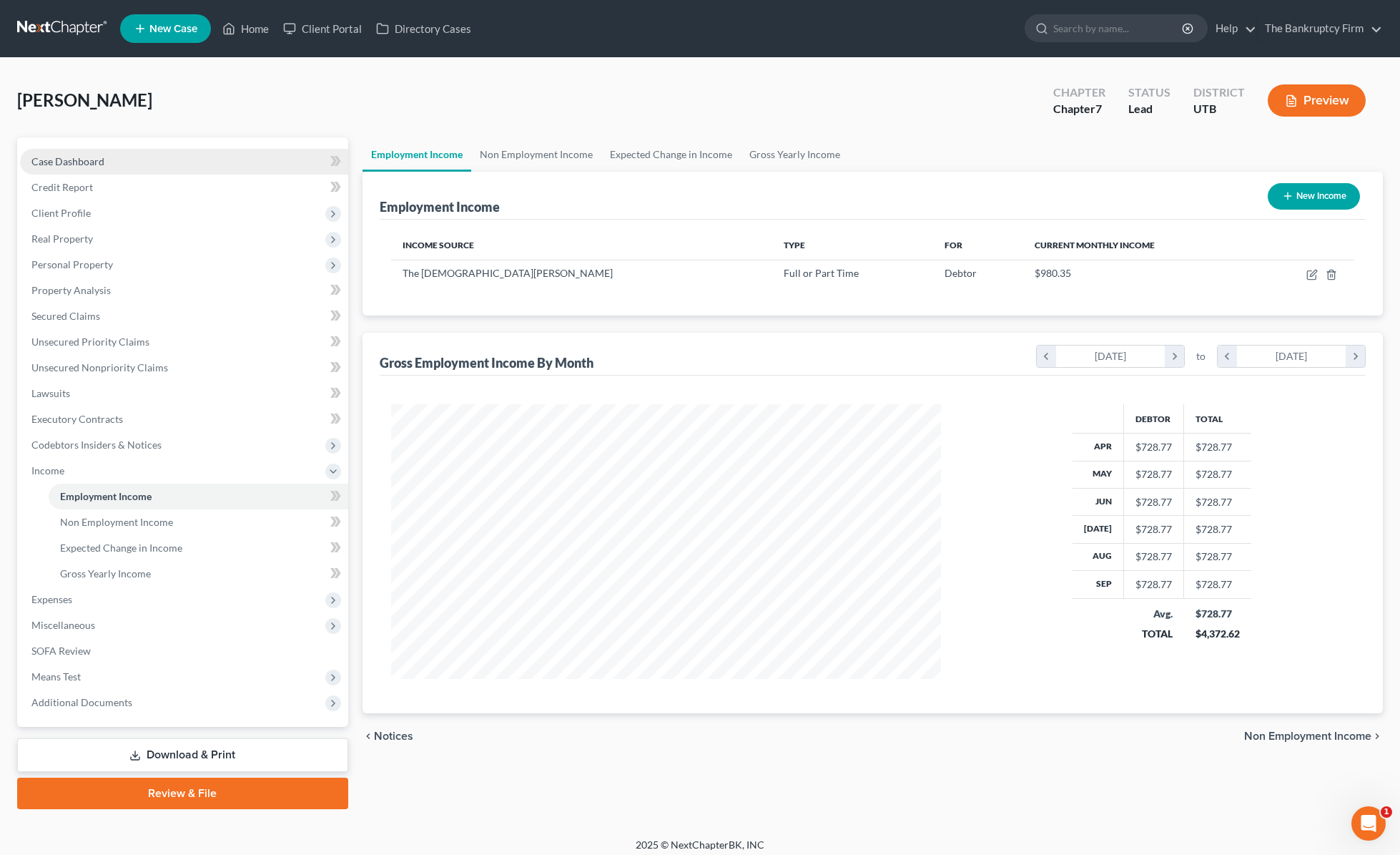
click at [99, 165] on span "Case Dashboard" at bounding box center [68, 161] width 73 height 12
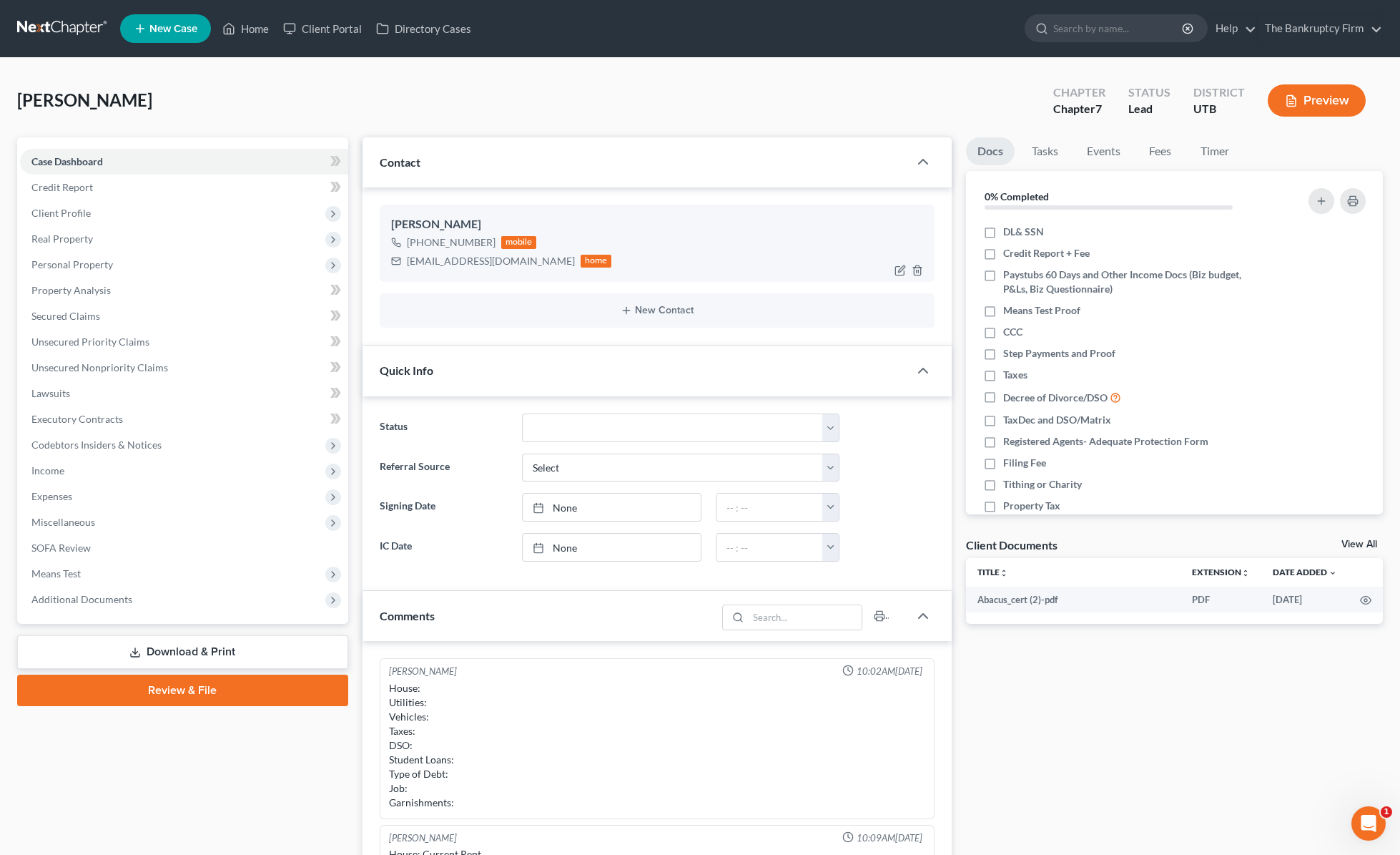
scroll to position [113, 0]
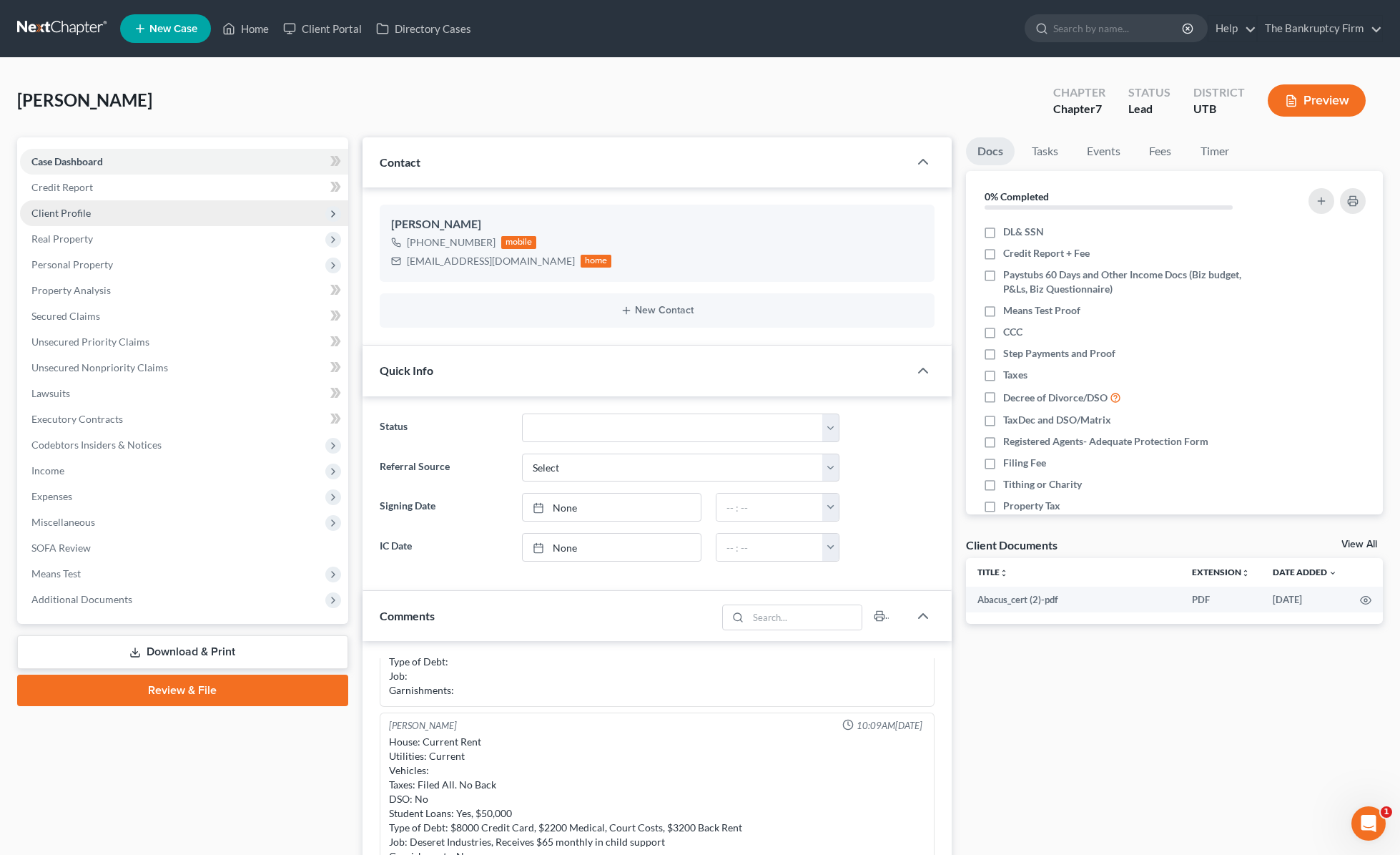
click at [149, 214] on span "Client Profile" at bounding box center [184, 213] width 328 height 26
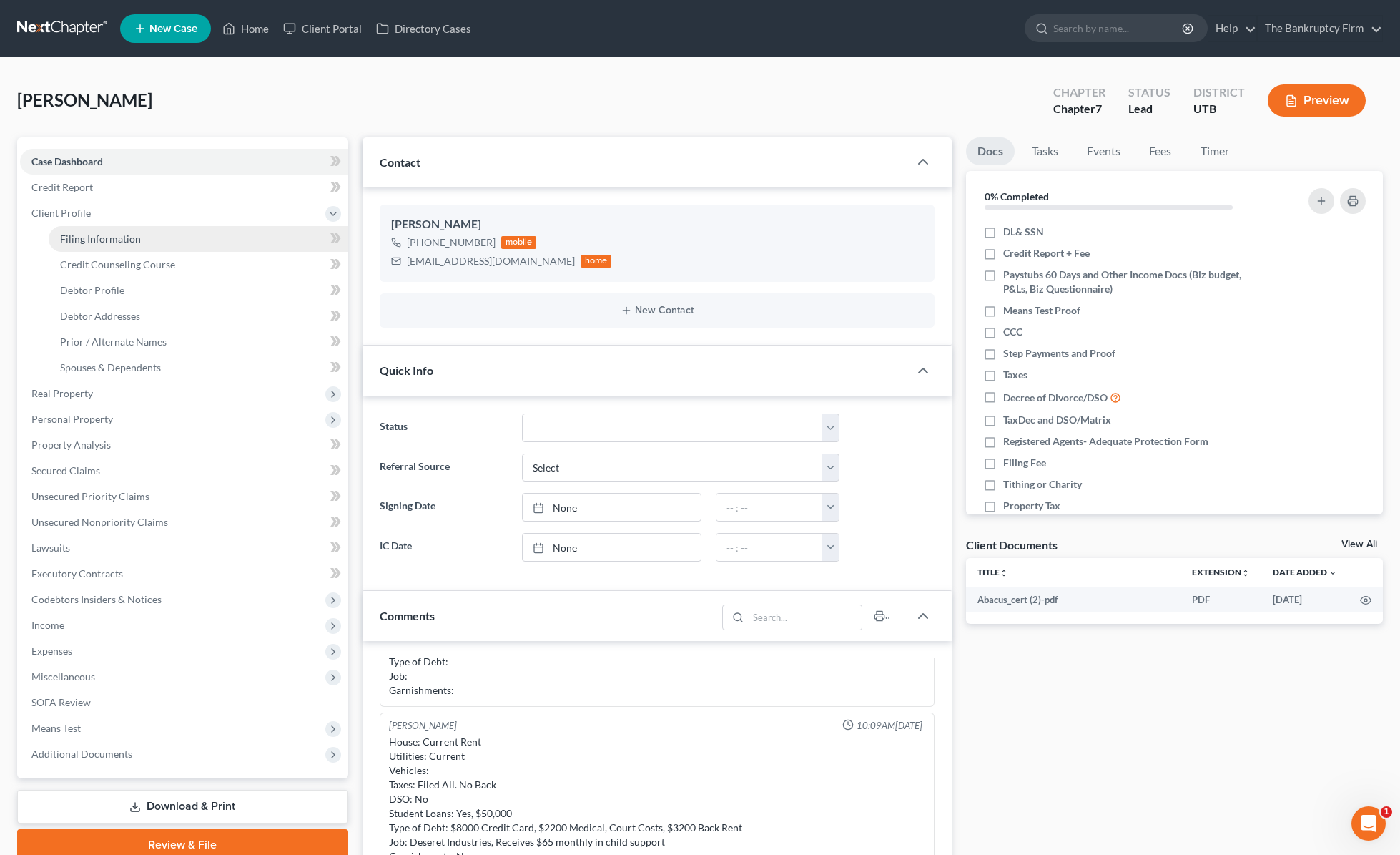
click at [148, 243] on link "Filing Information" at bounding box center [198, 238] width 299 height 26
select select "1"
select select "0"
select select "81"
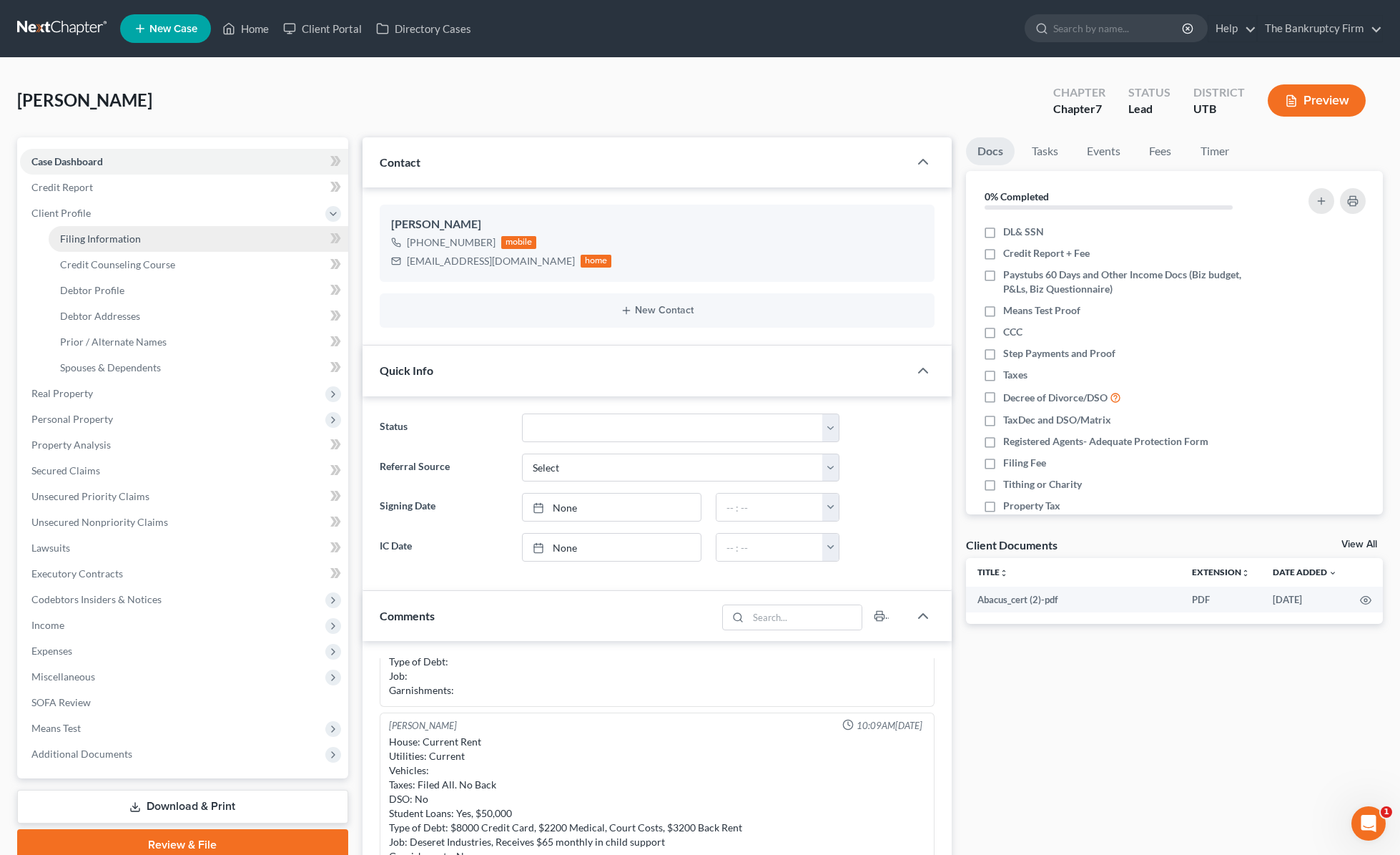
select select "0"
select select "46"
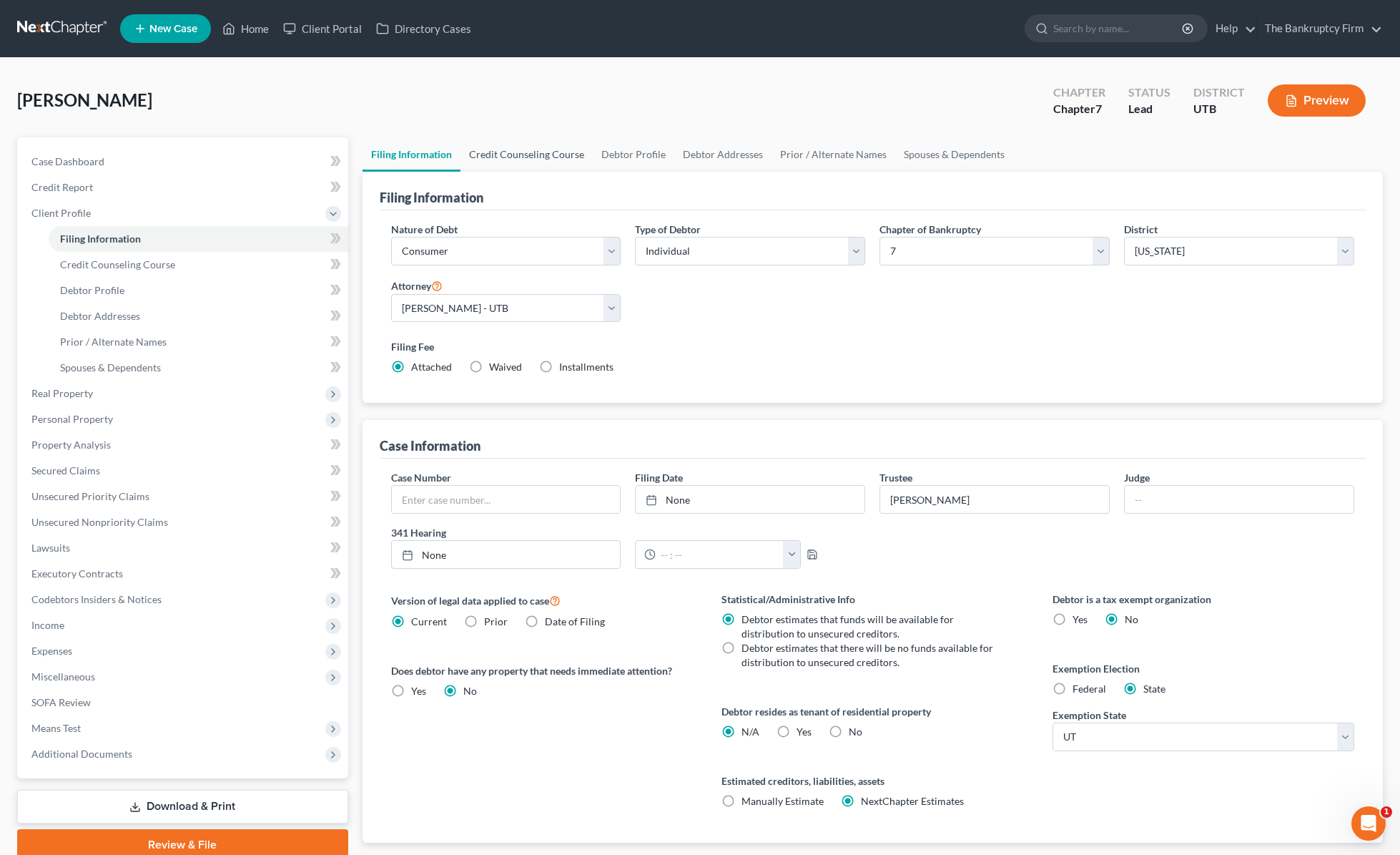
click at [541, 158] on link "Credit Counseling Course" at bounding box center [526, 154] width 132 height 35
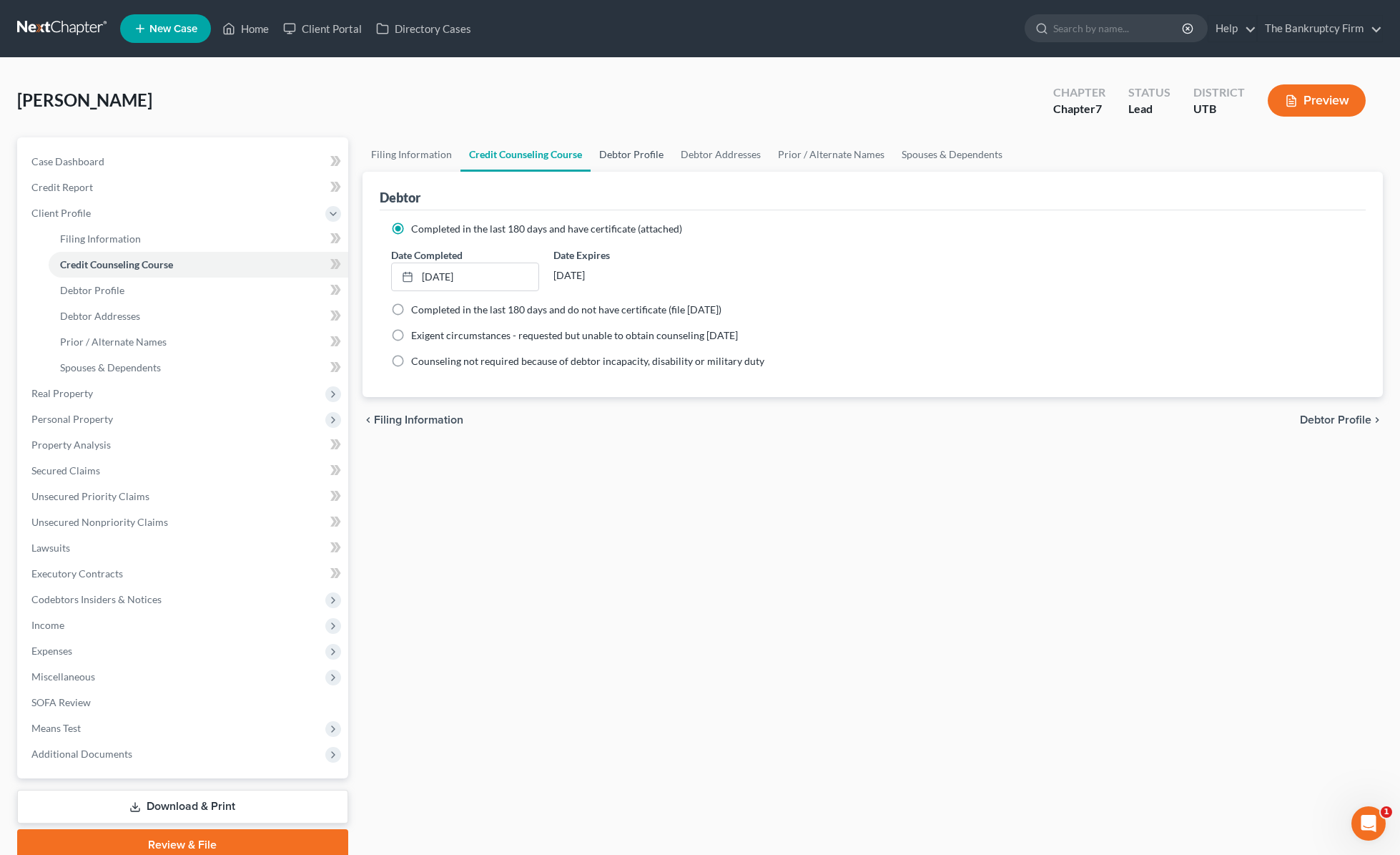
click at [649, 152] on link "Debtor Profile" at bounding box center [632, 154] width 82 height 35
select select "3"
select select "1"
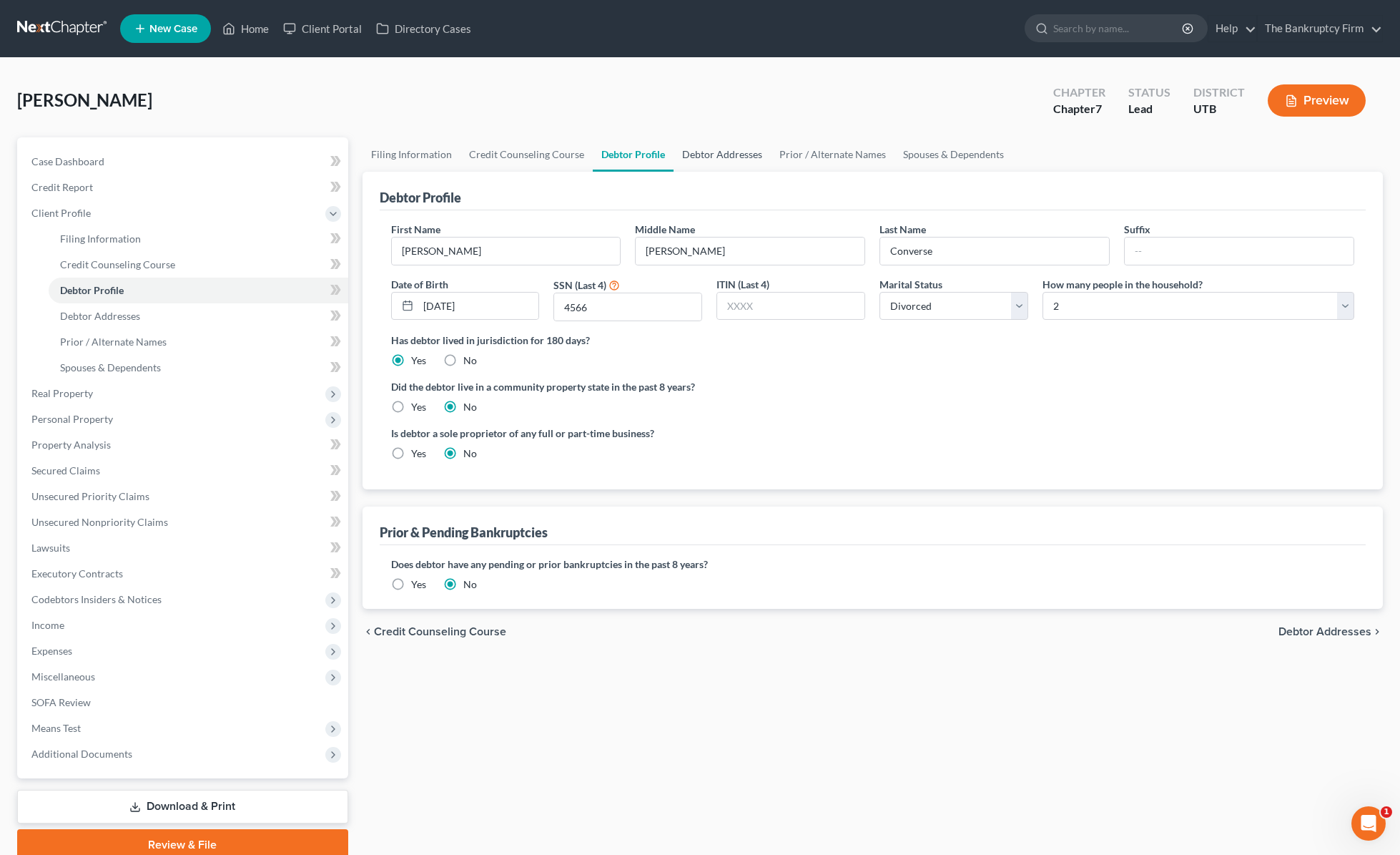
click at [727, 152] on link "Debtor Addresses" at bounding box center [722, 154] width 97 height 35
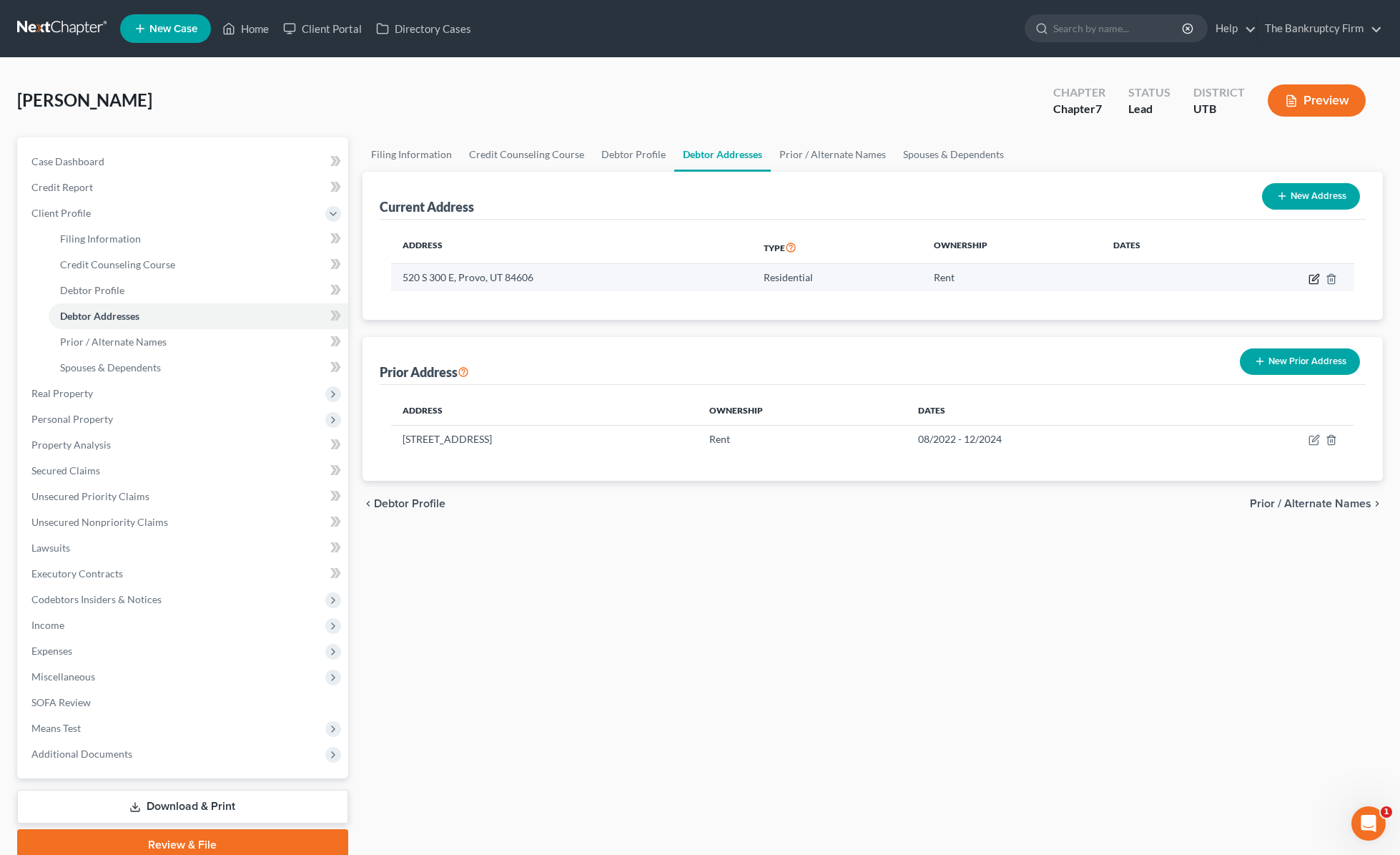
click at [1125, 278] on icon "button" at bounding box center [1314, 278] width 12 height 12
select select "46"
select select "17"
select select "0"
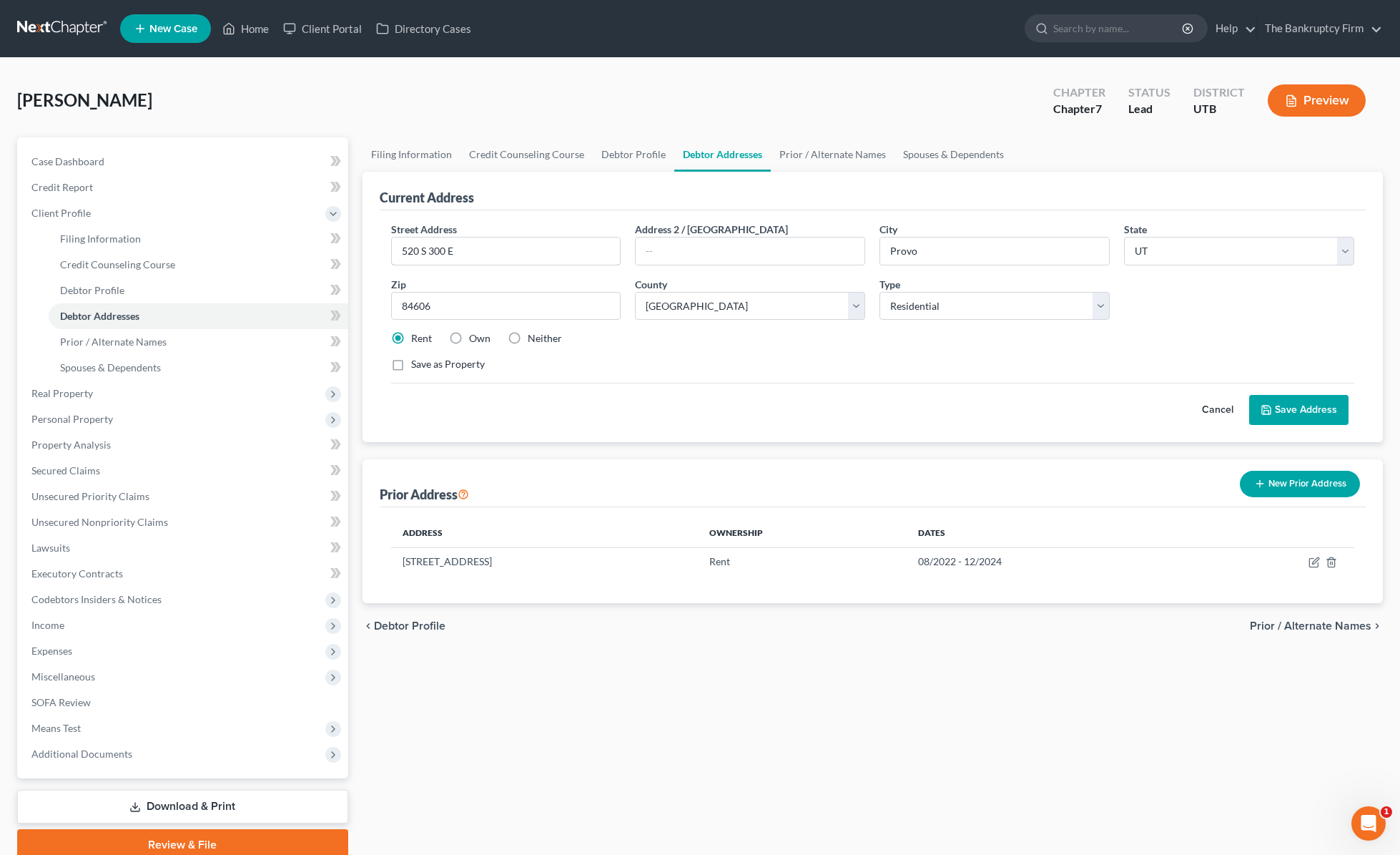
drag, startPoint x: 417, startPoint y: 249, endPoint x: 463, endPoint y: 280, distance: 55.5
click at [417, 249] on input "520 S 300 E" at bounding box center [506, 251] width 229 height 27
type input "523 S 300 E"
click at [774, 301] on select "County [GEOGRAPHIC_DATA] [GEOGRAPHIC_DATA] [GEOGRAPHIC_DATA] [GEOGRAPHIC_DATA] …" at bounding box center [751, 306] width 230 height 28
select select "24"
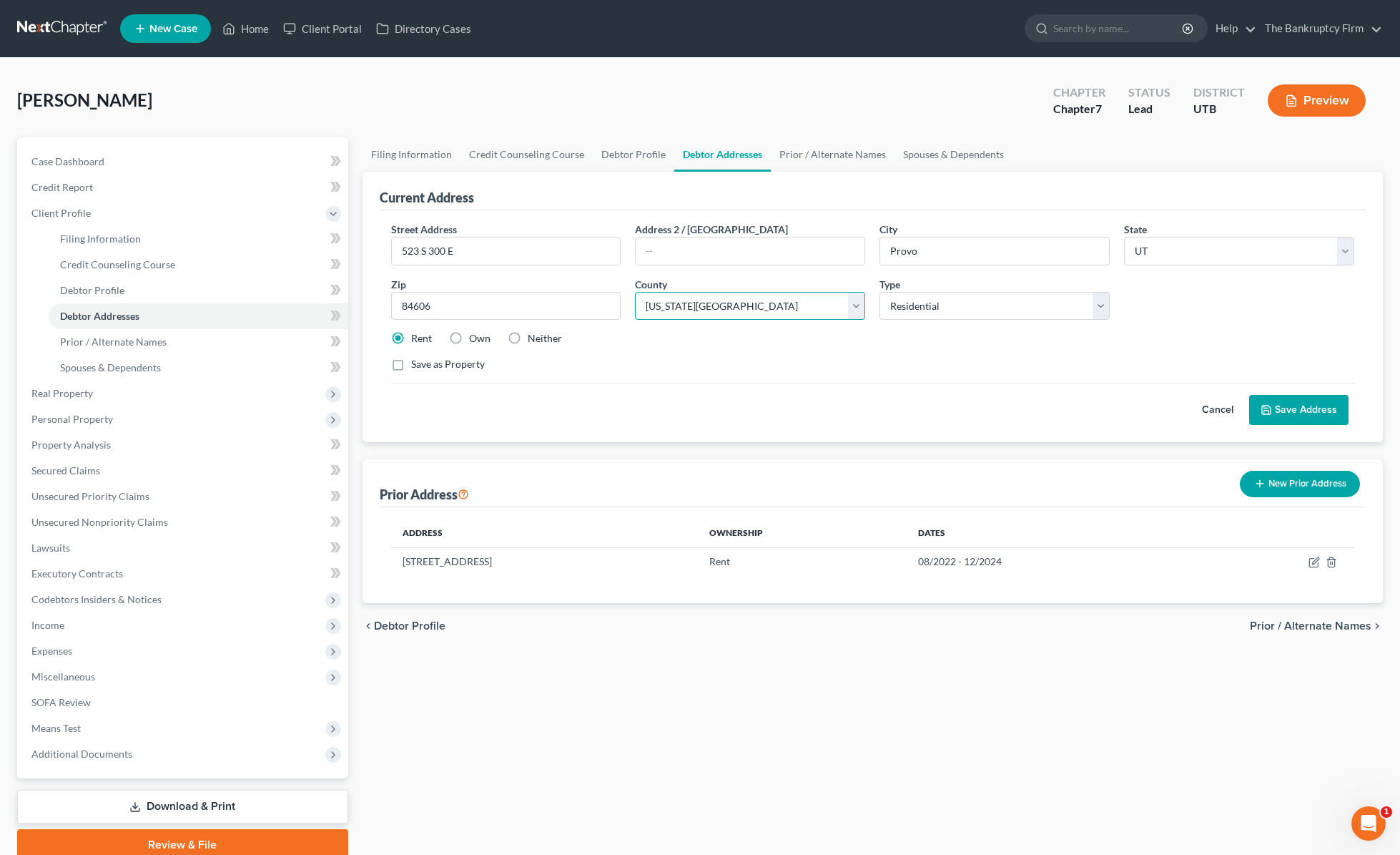
click at [635, 291] on select "County [GEOGRAPHIC_DATA] [GEOGRAPHIC_DATA] [GEOGRAPHIC_DATA] [GEOGRAPHIC_DATA] …" at bounding box center [751, 306] width 230 height 28
click at [1125, 412] on button "Save Address" at bounding box center [1299, 410] width 99 height 30
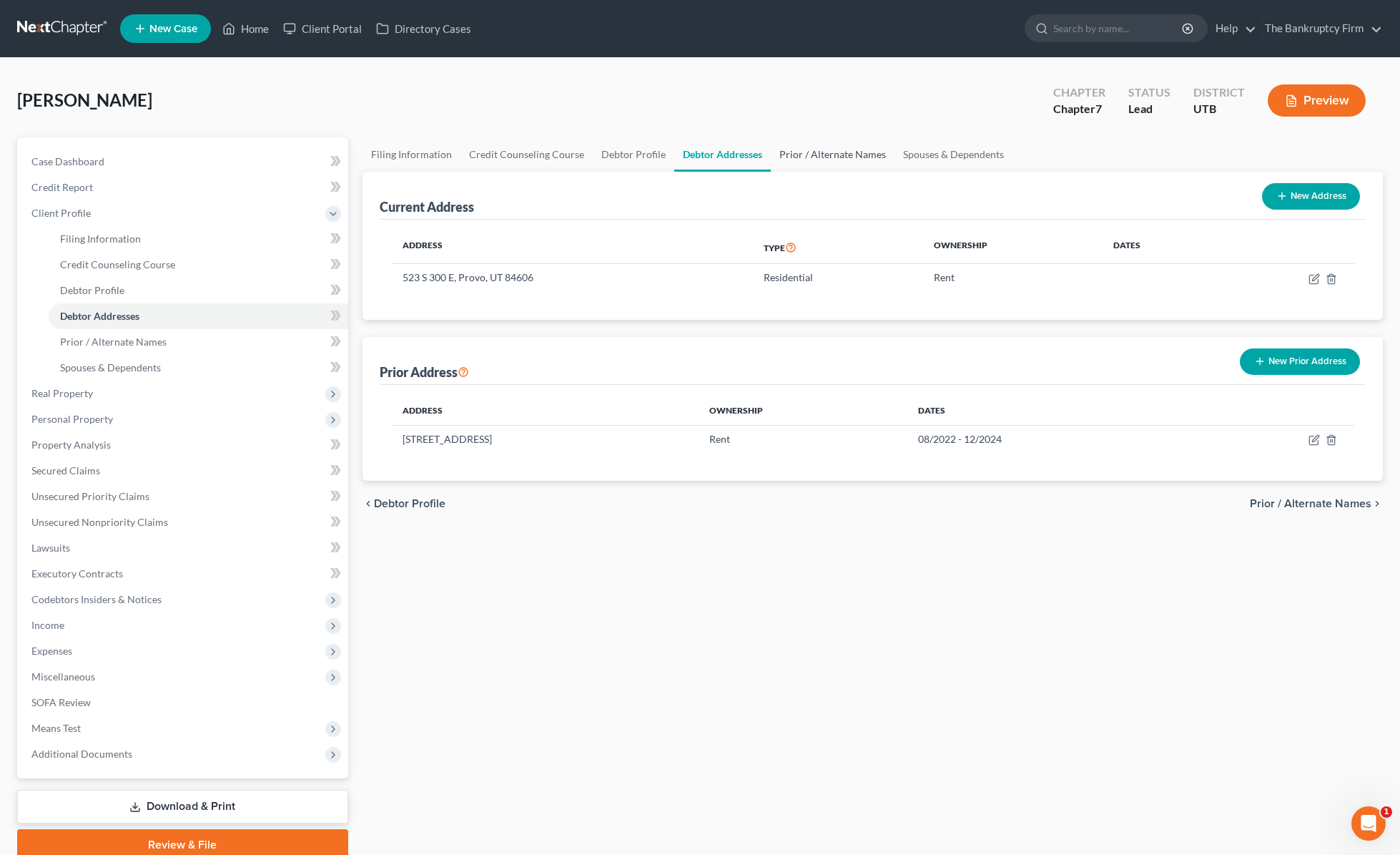
click at [797, 153] on link "Prior / Alternate Names" at bounding box center [833, 154] width 124 height 35
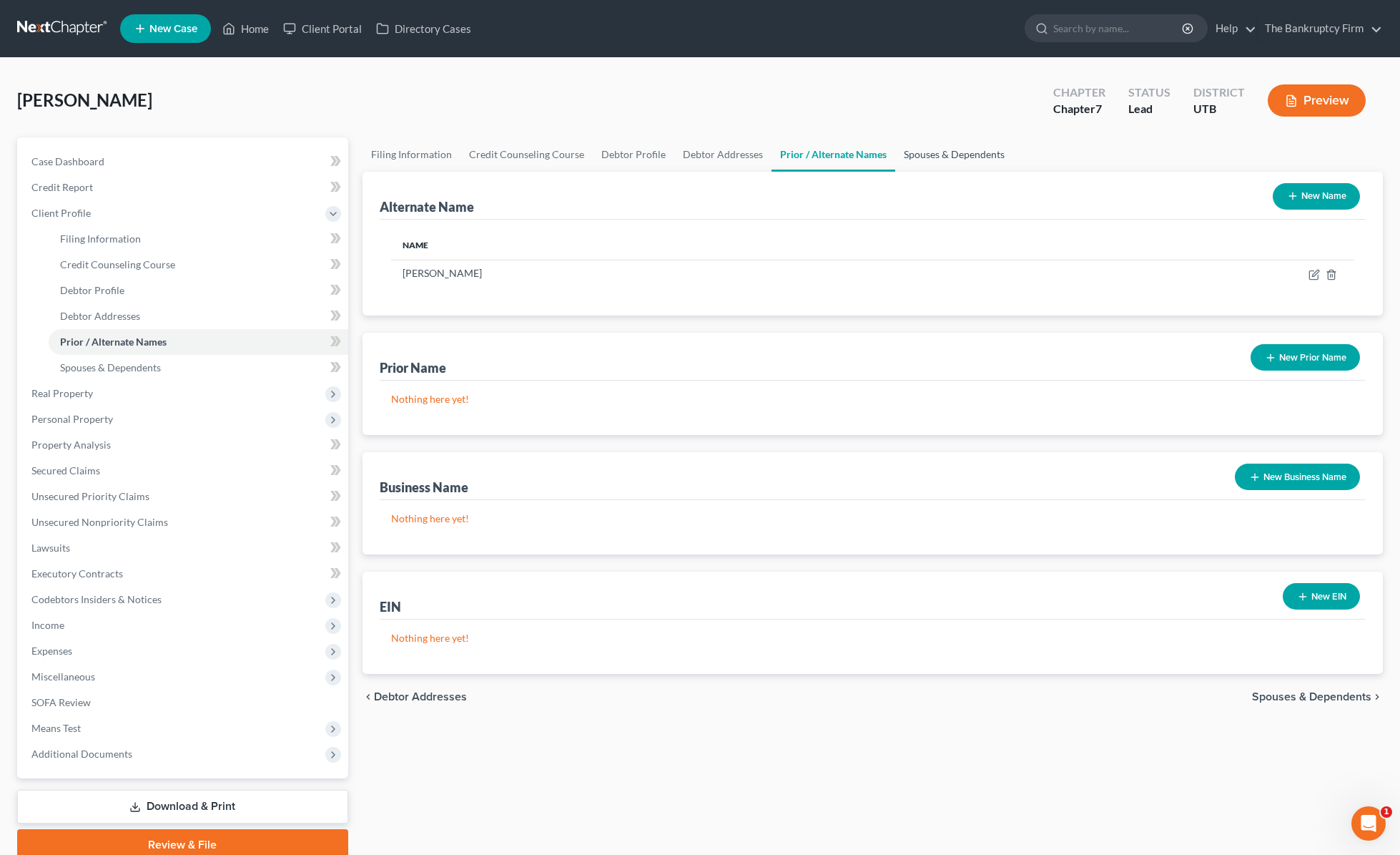
click at [929, 158] on link "Spouses & Dependents" at bounding box center [954, 154] width 118 height 35
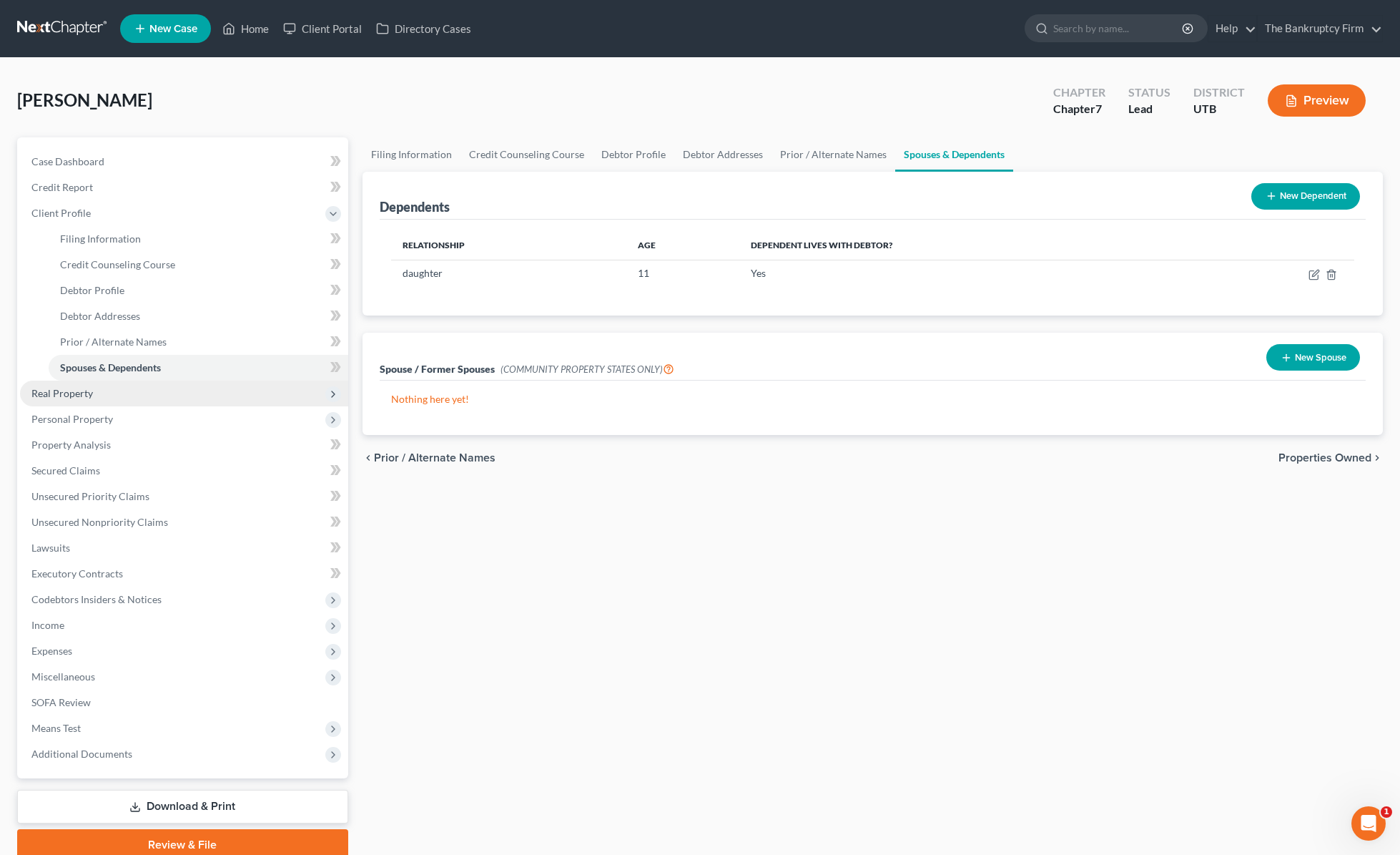
click at [124, 395] on span "Real Property" at bounding box center [184, 393] width 328 height 26
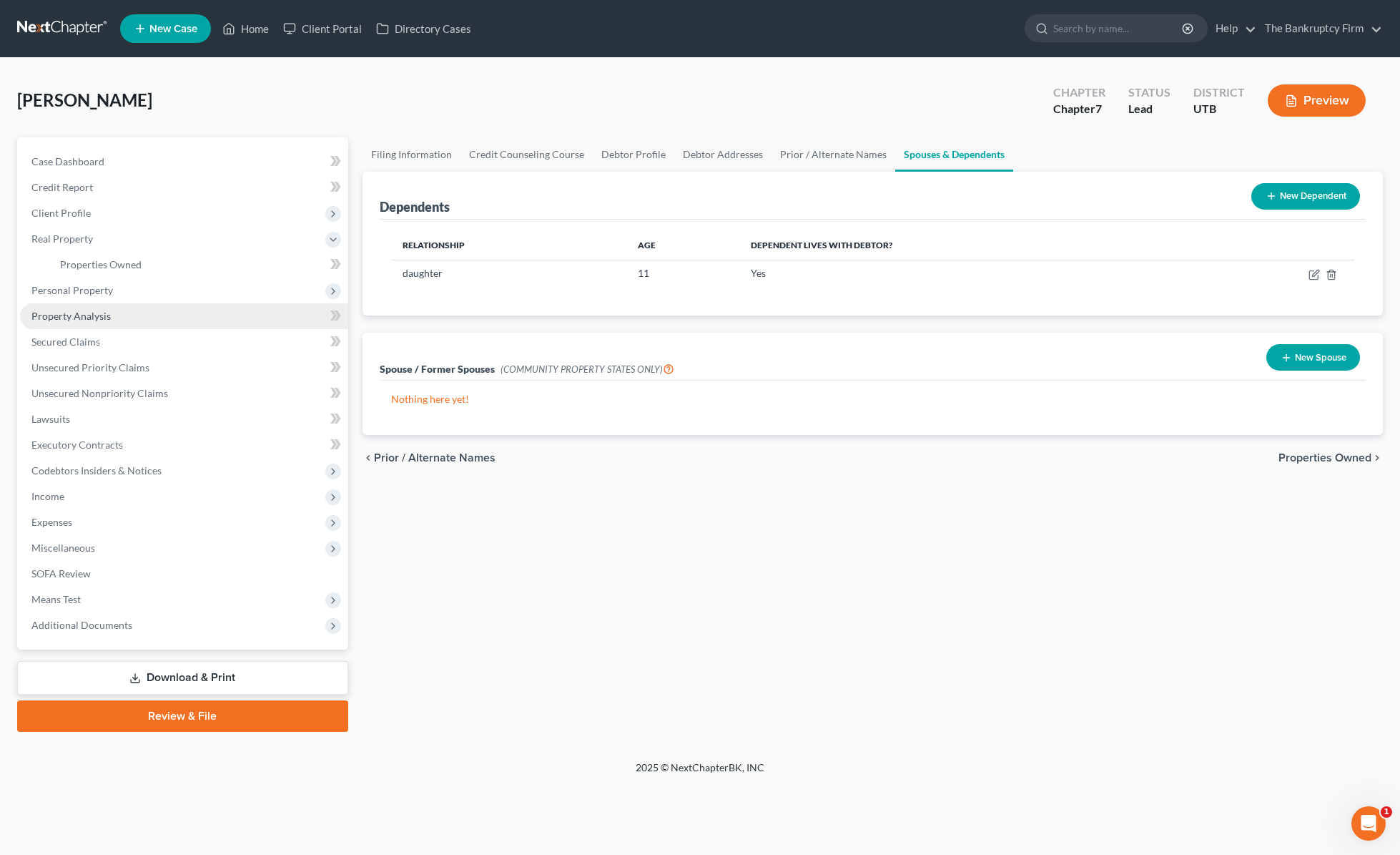
click at [115, 317] on link "Property Analysis" at bounding box center [184, 315] width 328 height 26
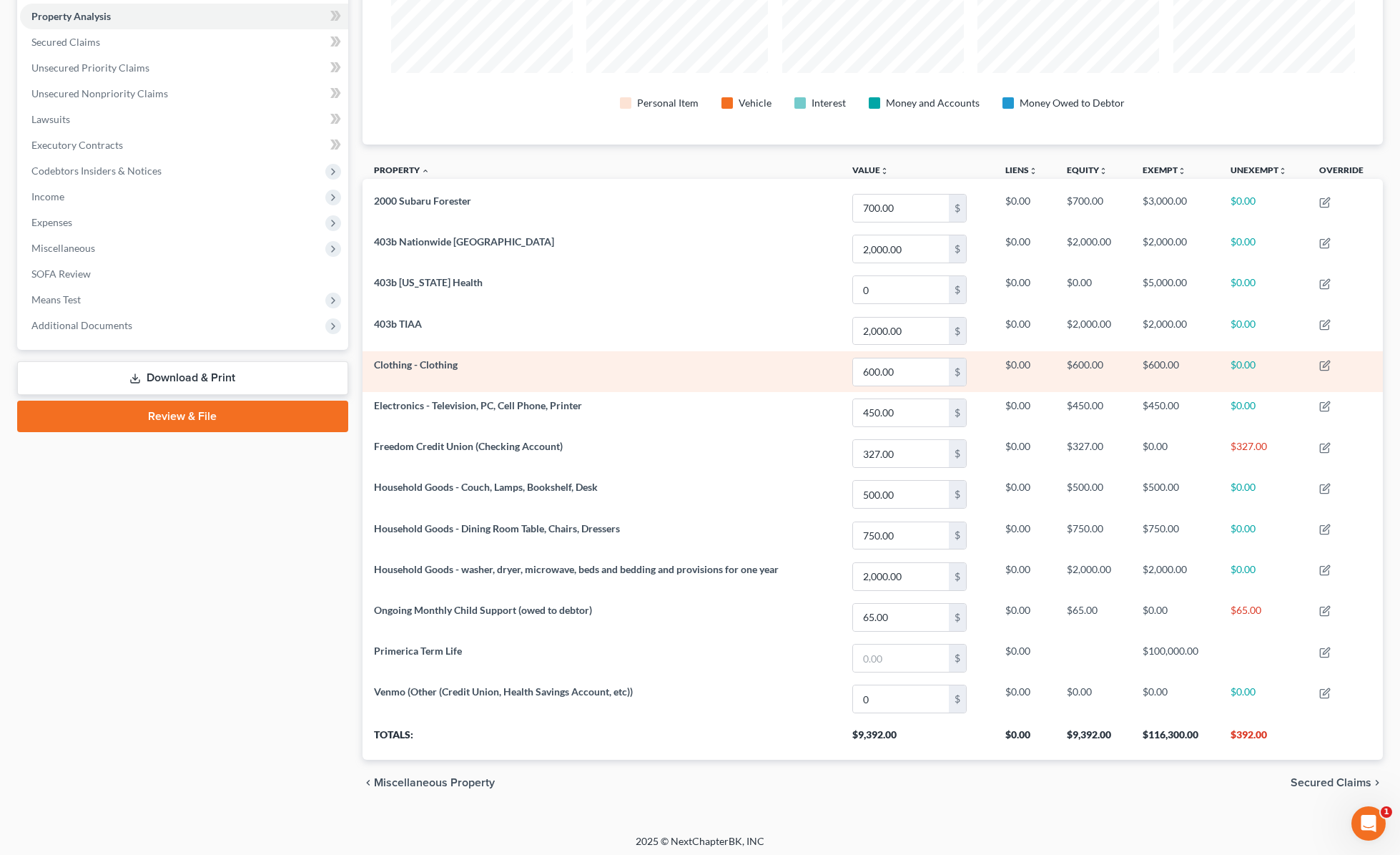
scroll to position [279, 0]
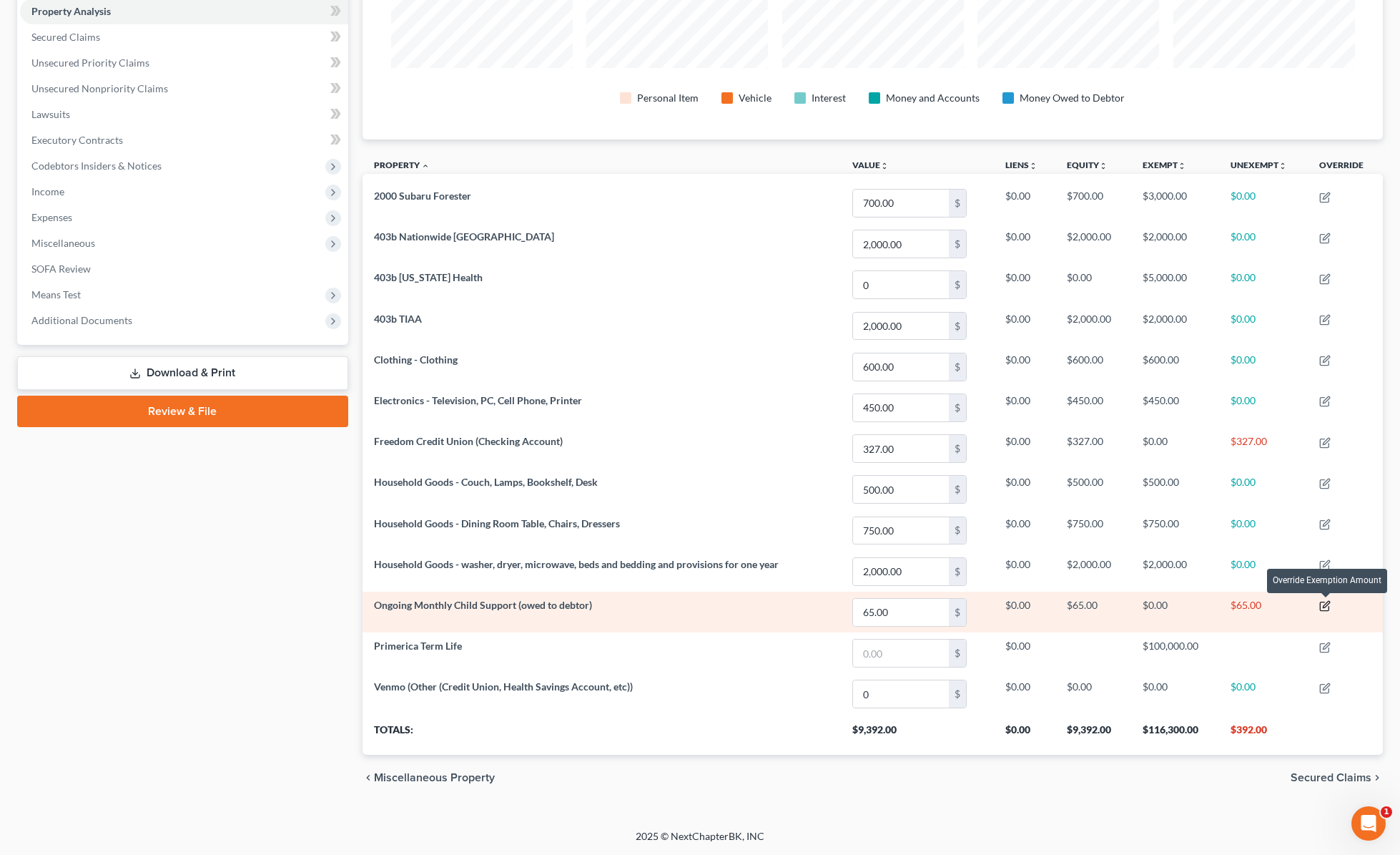
click at [1125, 606] on icon "button" at bounding box center [1325, 607] width 9 height 9
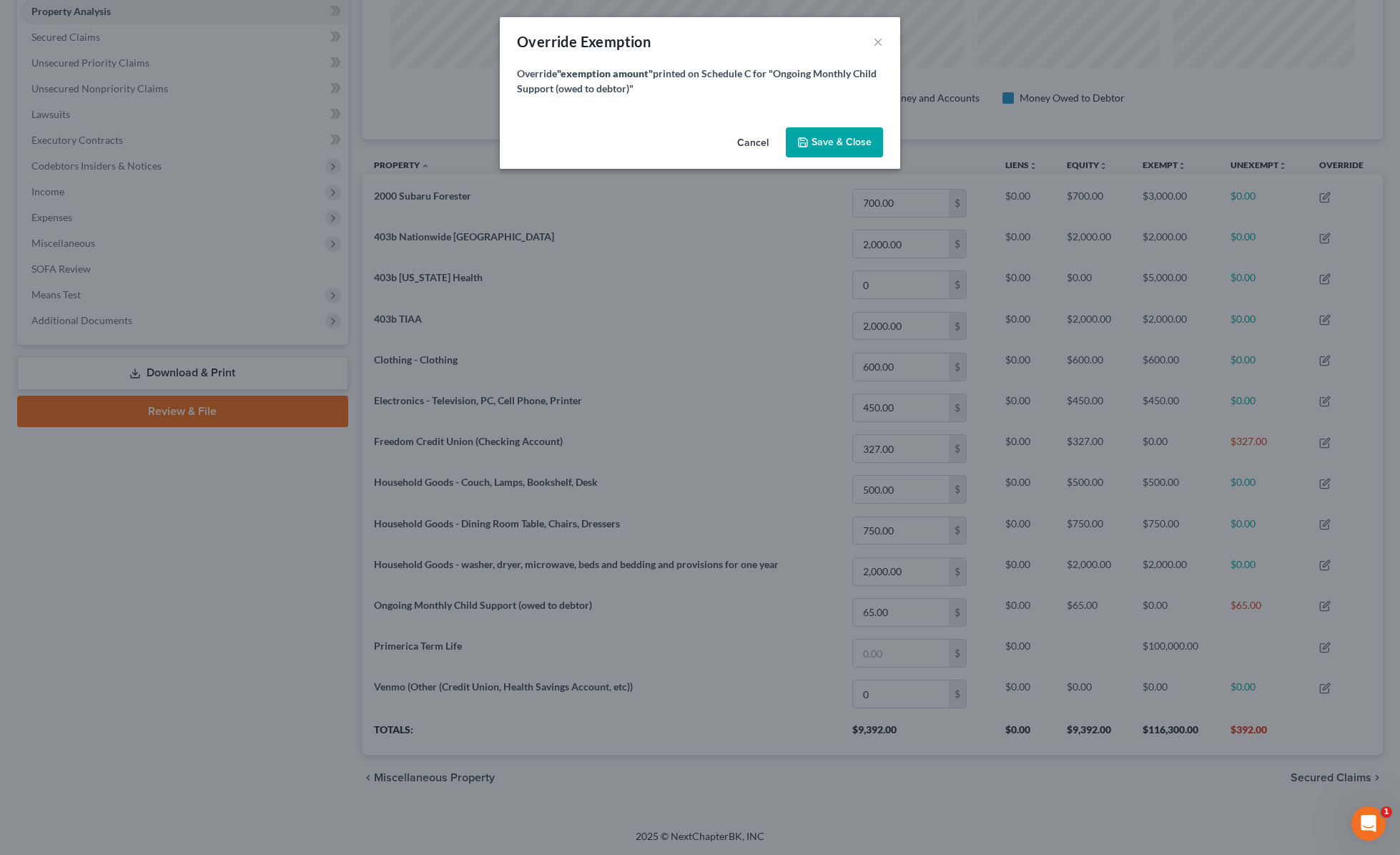
click at [833, 143] on span "Save & Close" at bounding box center [842, 142] width 60 height 12
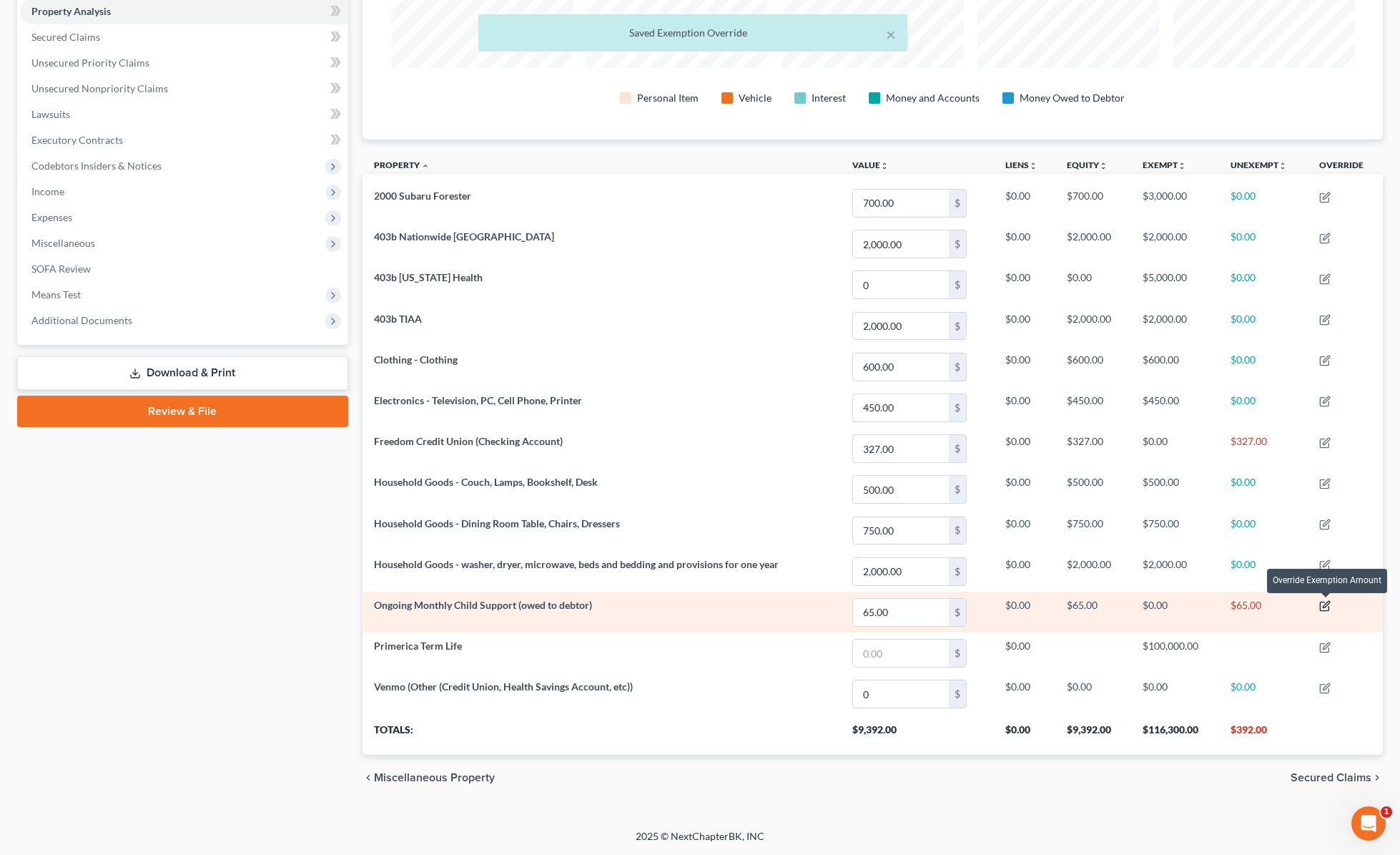
click at [1125, 606] on icon "button" at bounding box center [1326, 604] width 6 height 6
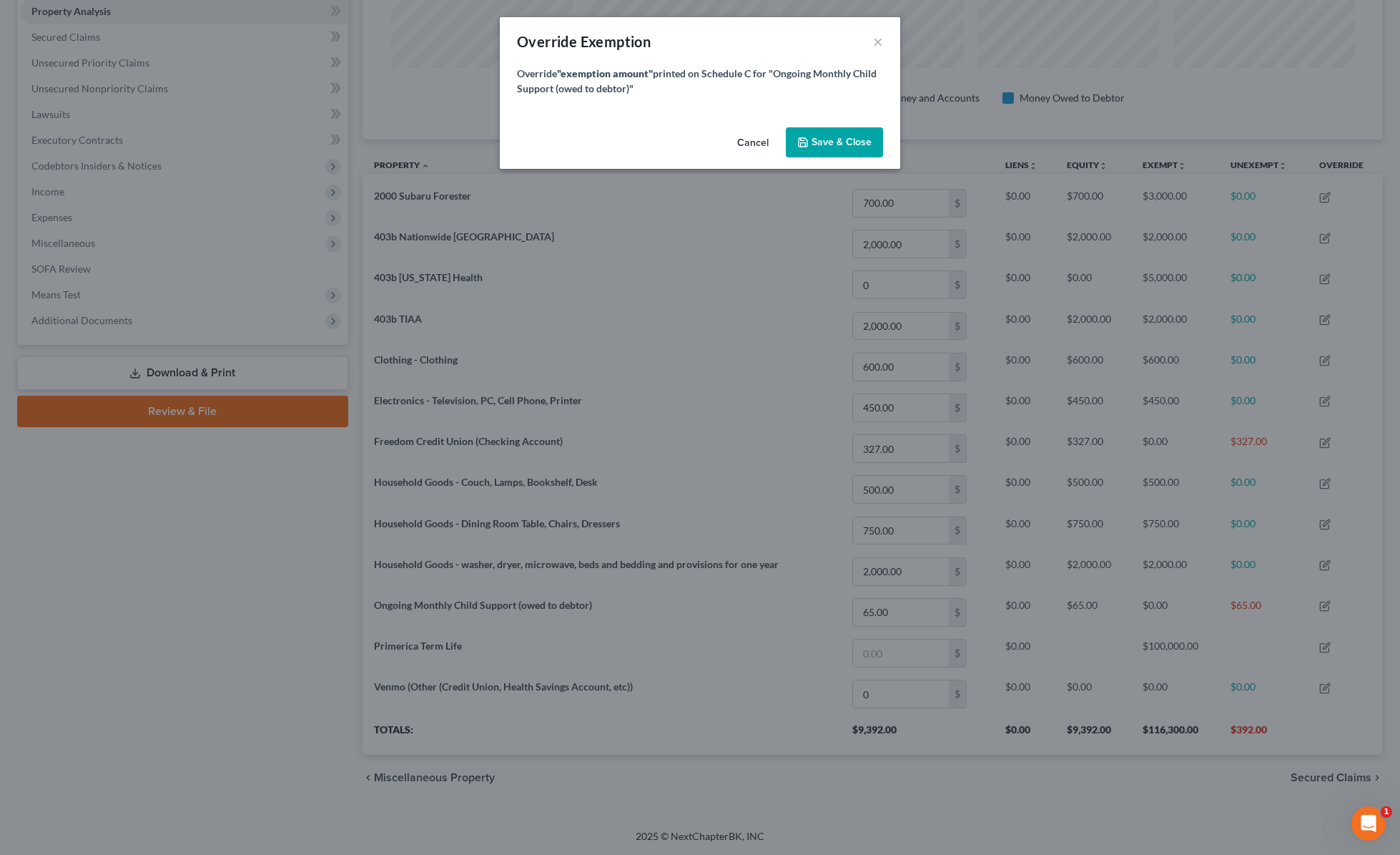
click at [829, 142] on span "Save & Close" at bounding box center [842, 142] width 60 height 12
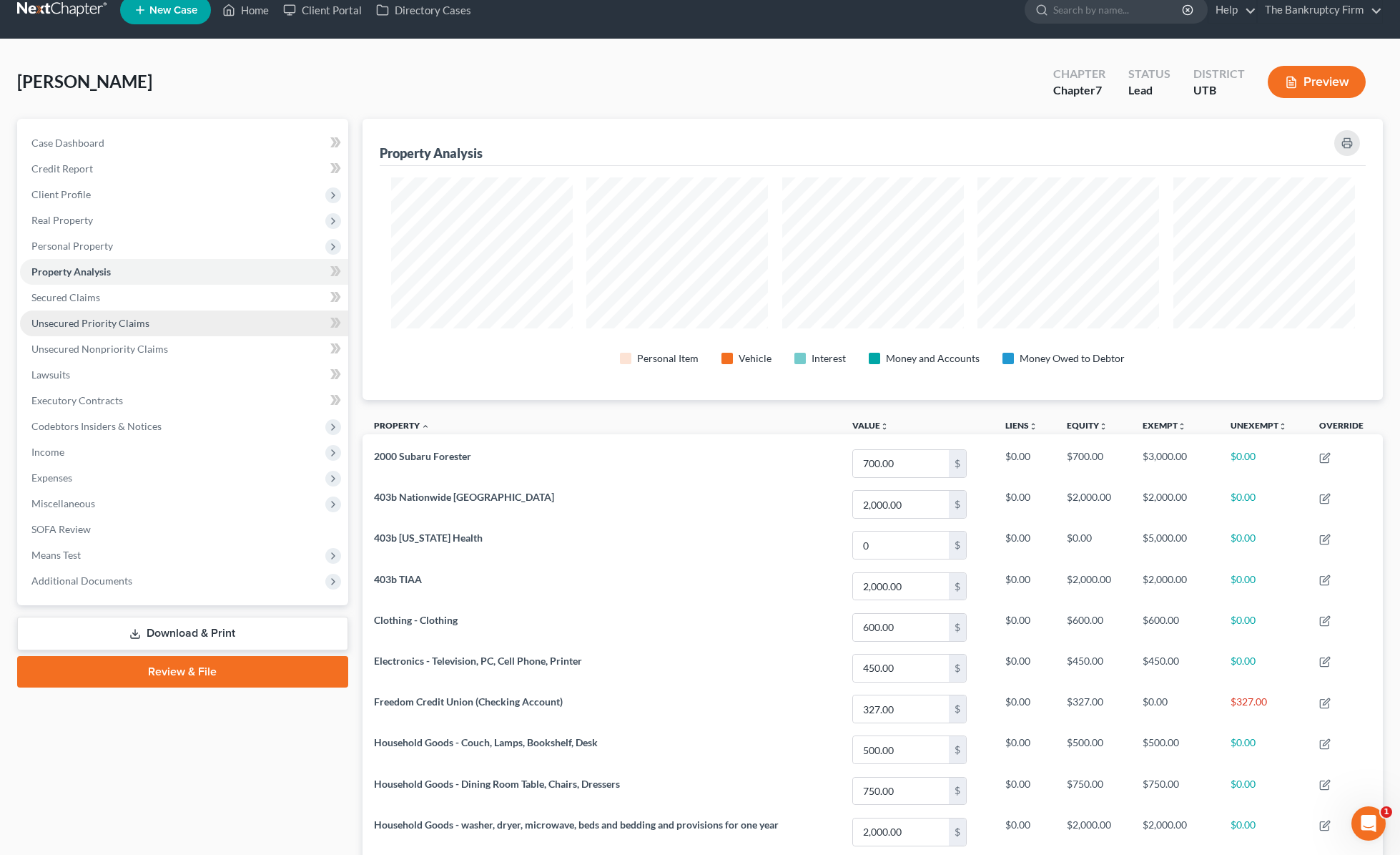
scroll to position [17, 0]
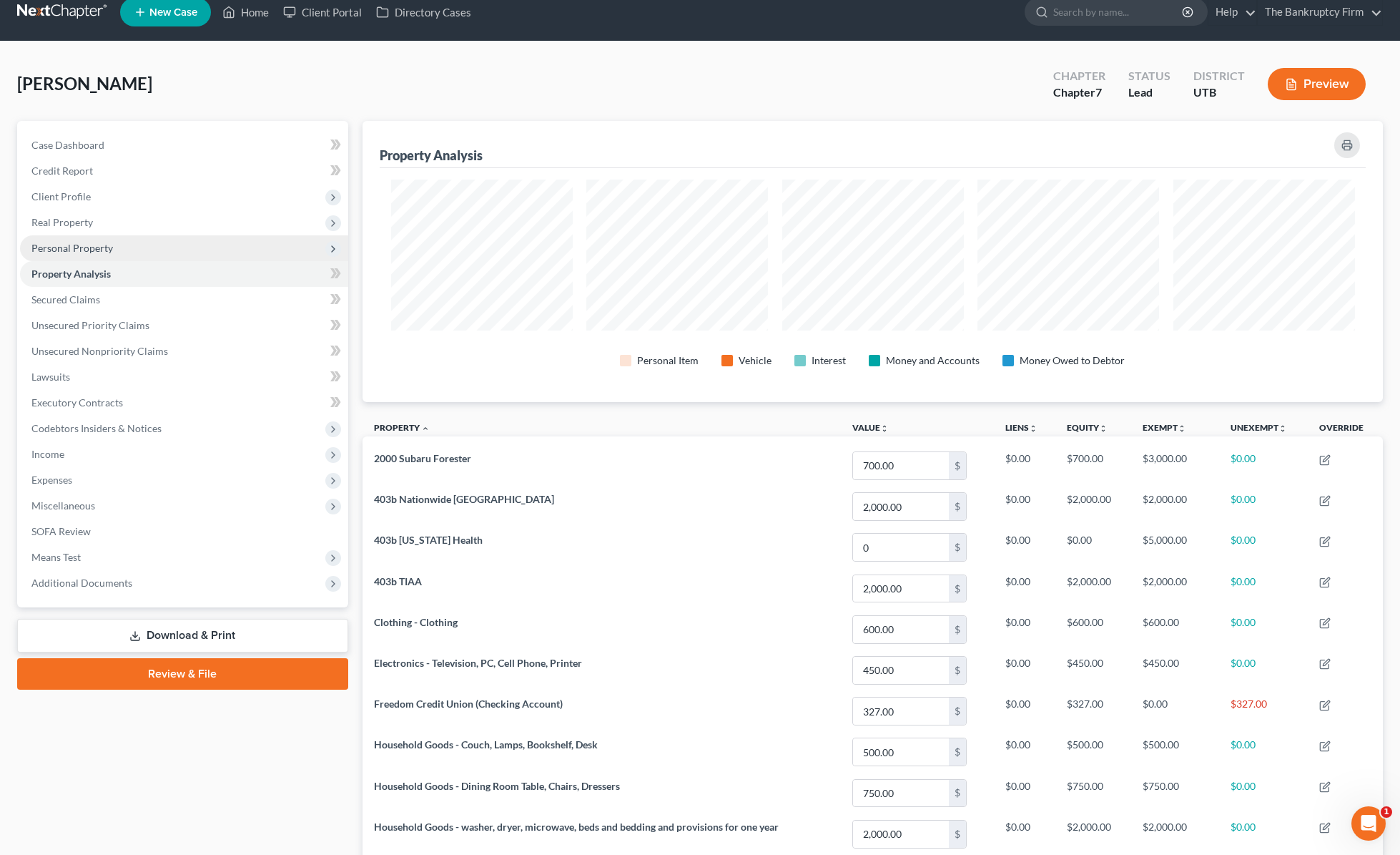
click at [91, 251] on span "Personal Property" at bounding box center [73, 248] width 82 height 12
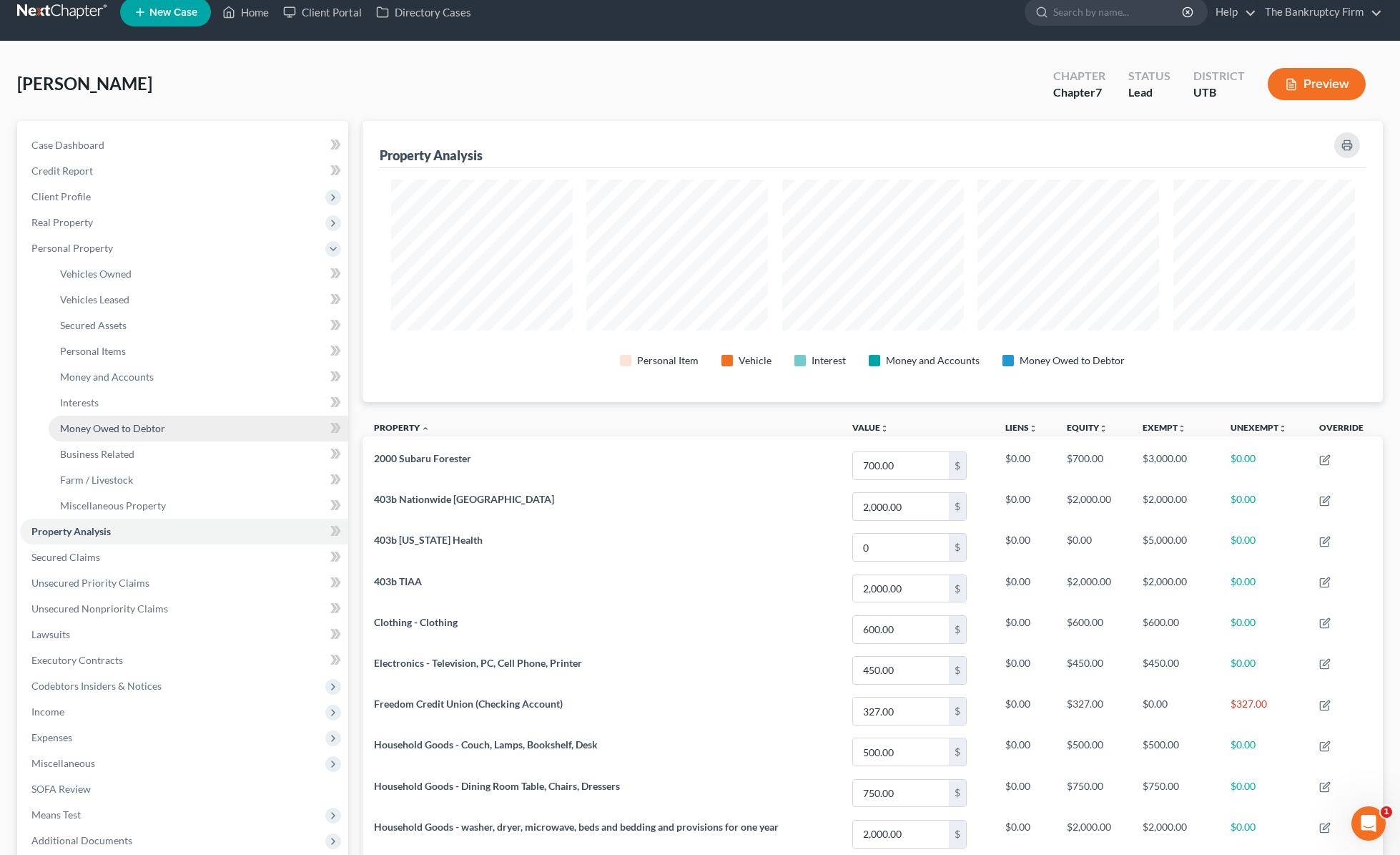
click at [139, 424] on span "Money Owed to Debtor" at bounding box center [113, 428] width 105 height 12
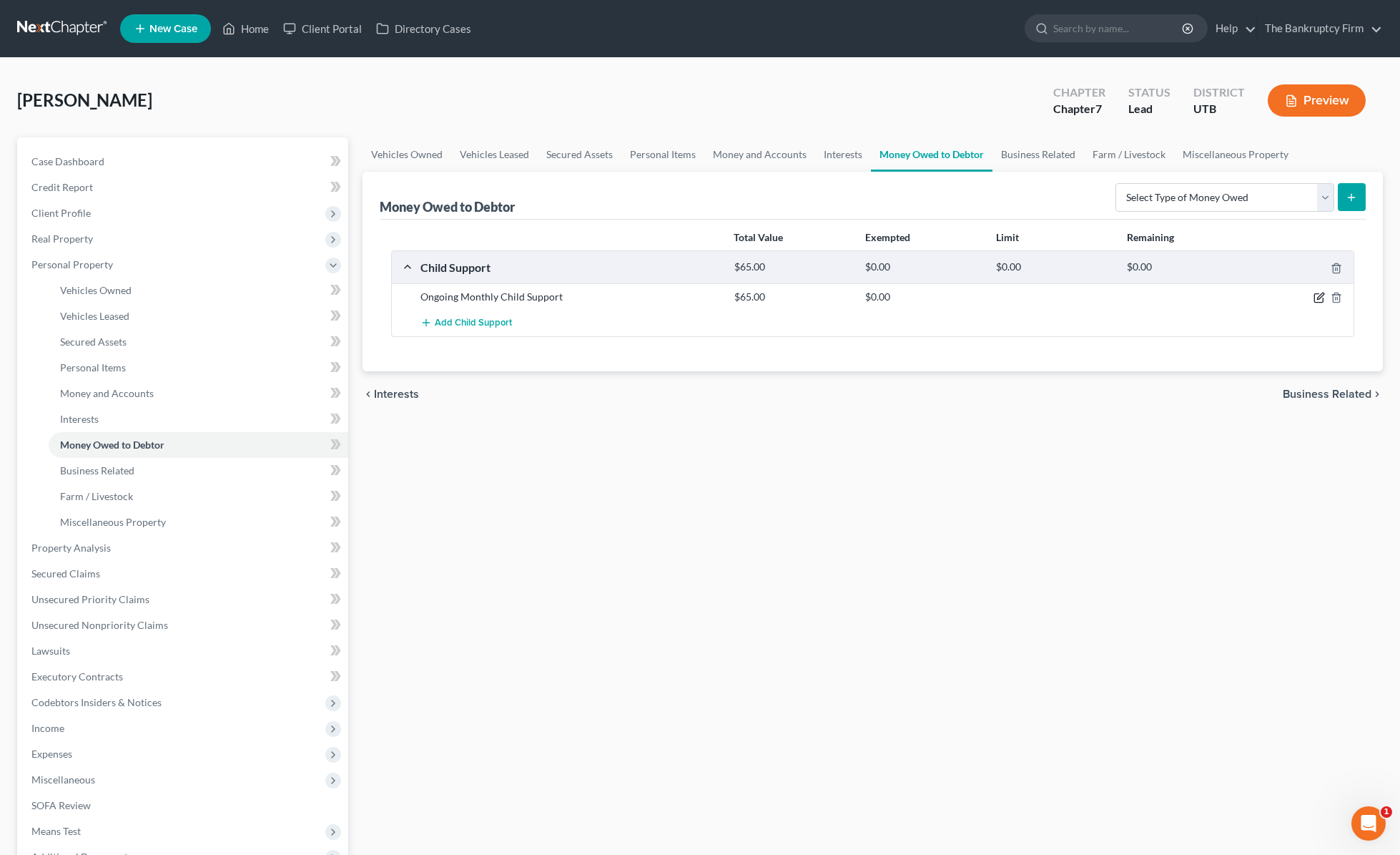
click at [1125, 296] on icon "button" at bounding box center [1319, 297] width 12 height 12
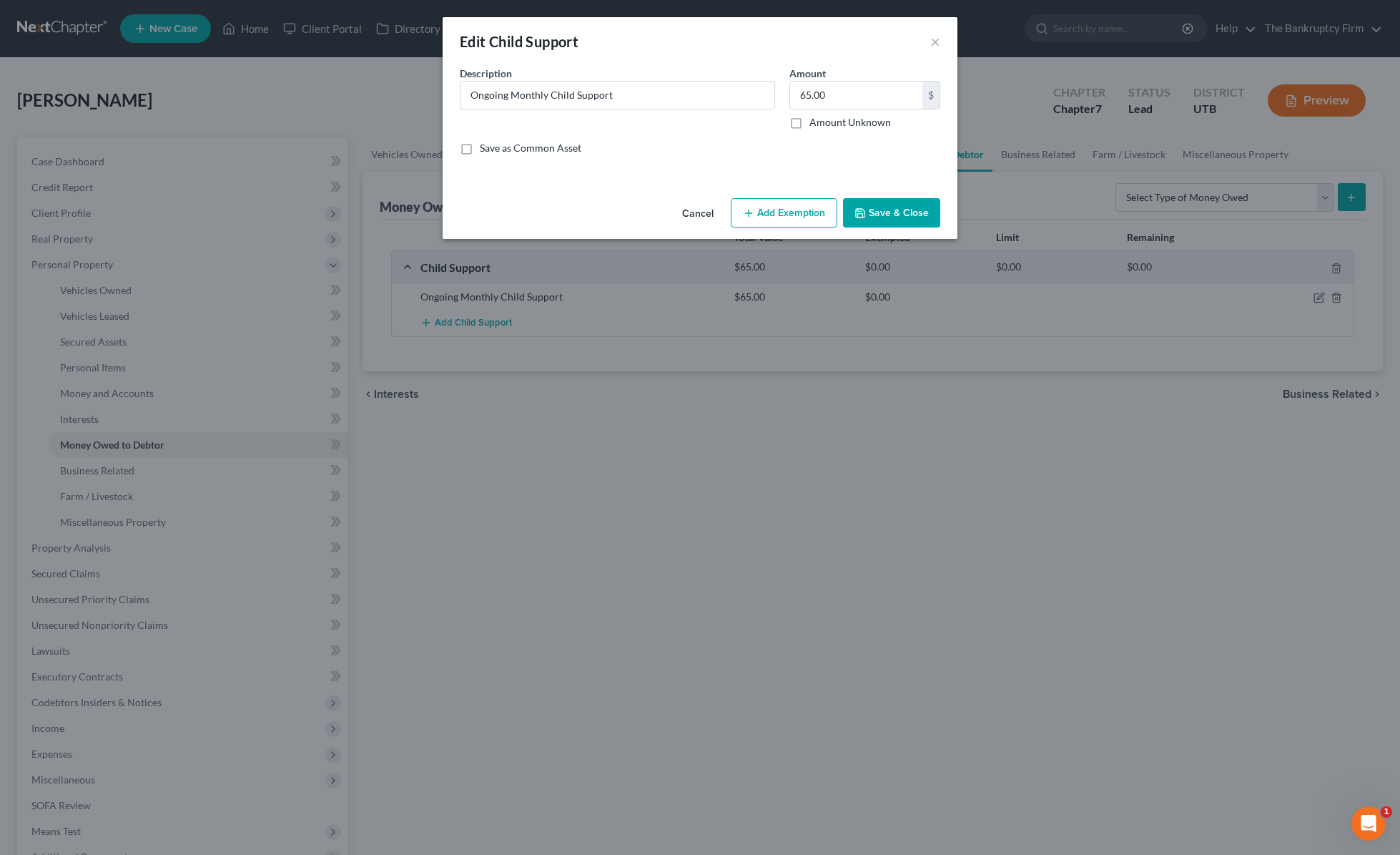
click at [783, 214] on button "Add Exemption" at bounding box center [784, 214] width 106 height 30
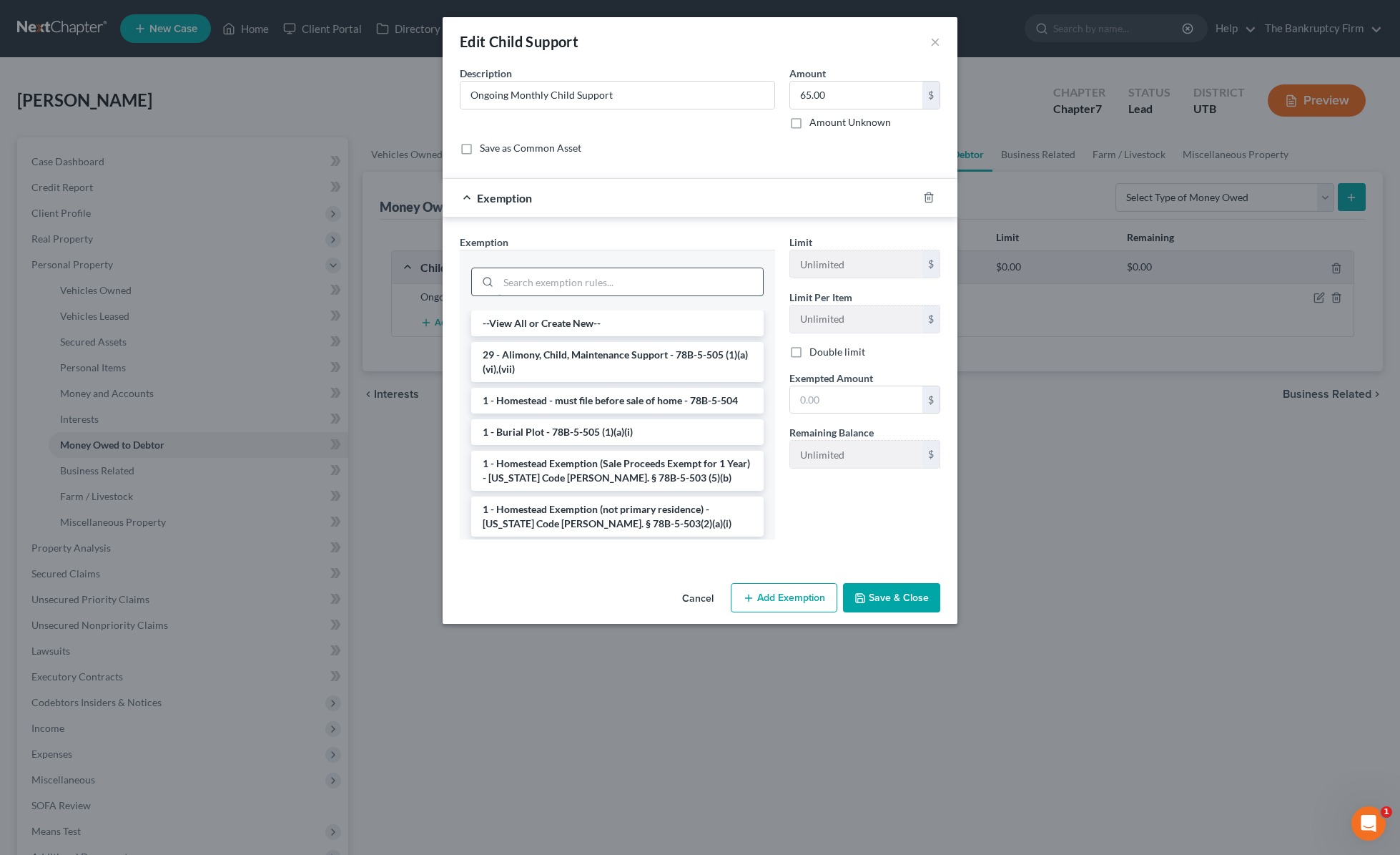
click at [572, 284] on input "search" at bounding box center [631, 282] width 265 height 27
click at [606, 358] on li "29 - Alimony, Child, Maintenance Support - 78B-5-505 (1)(a)(vi),(vii)" at bounding box center [618, 361] width 292 height 40
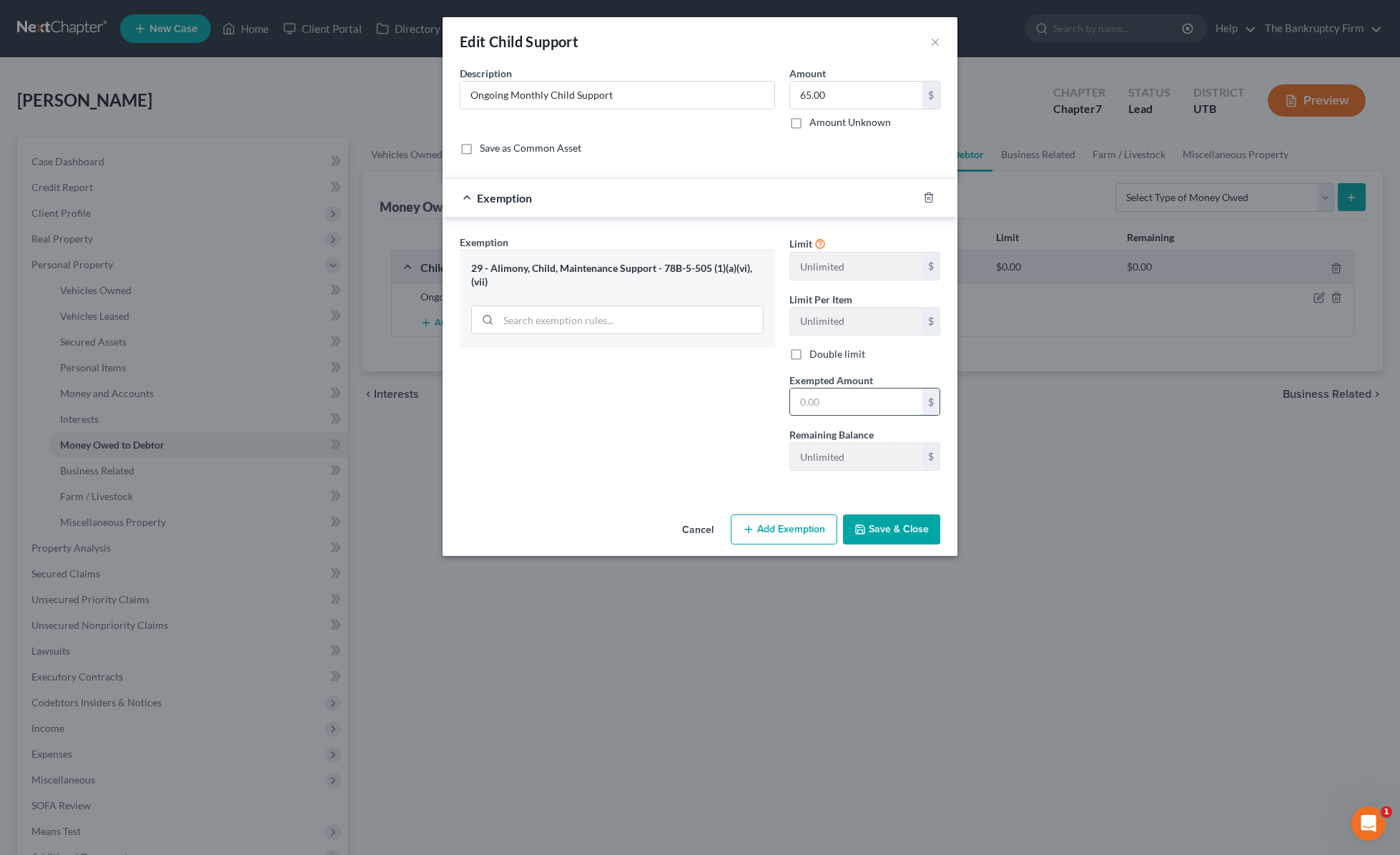
click at [859, 403] on input "text" at bounding box center [856, 401] width 132 height 27
type input "65.00"
click at [915, 538] on button "Save & Close" at bounding box center [892, 529] width 97 height 30
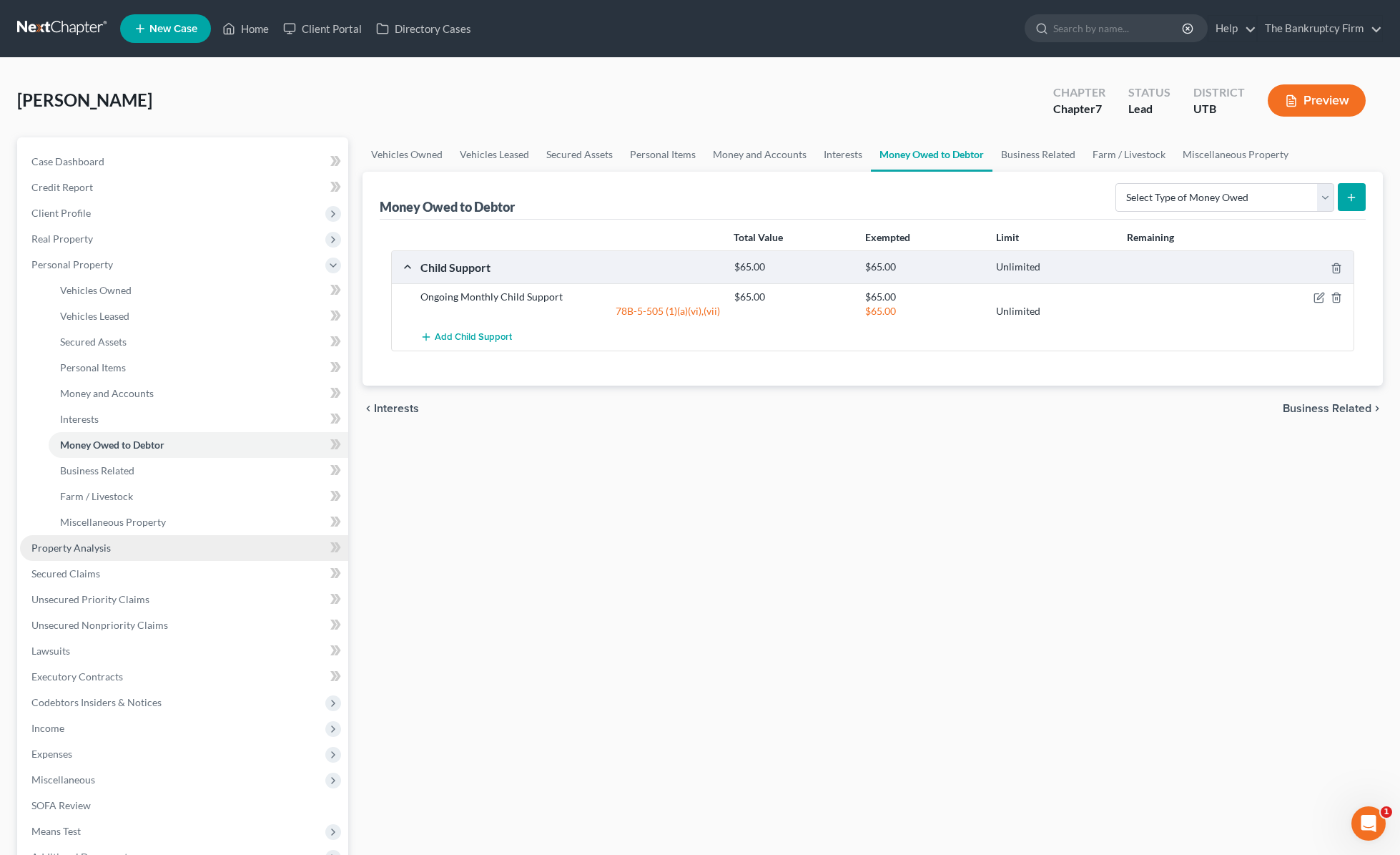
click at [124, 541] on link "Property Analysis" at bounding box center [184, 548] width 328 height 26
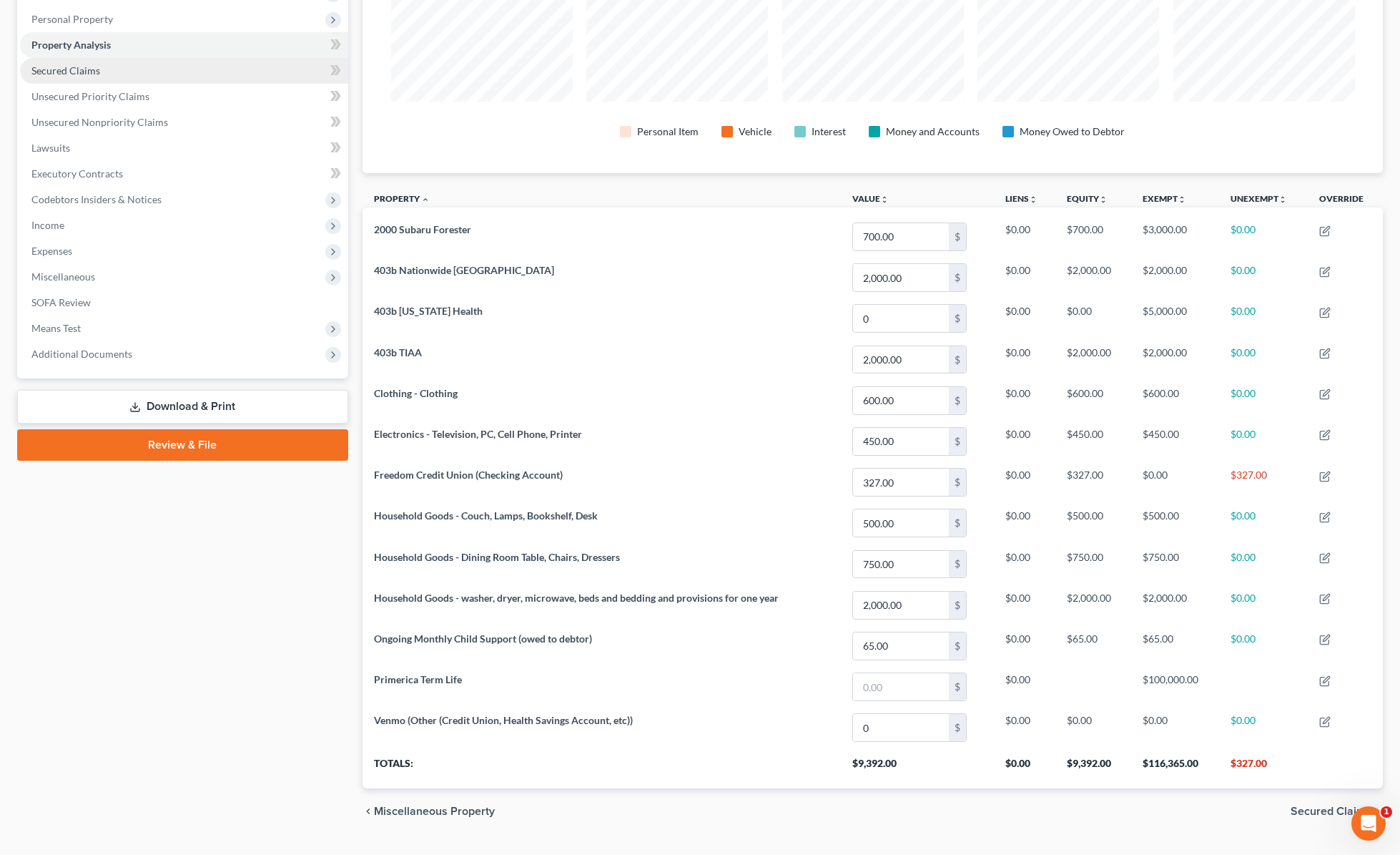
click at [95, 71] on span "Secured Claims" at bounding box center [66, 71] width 68 height 12
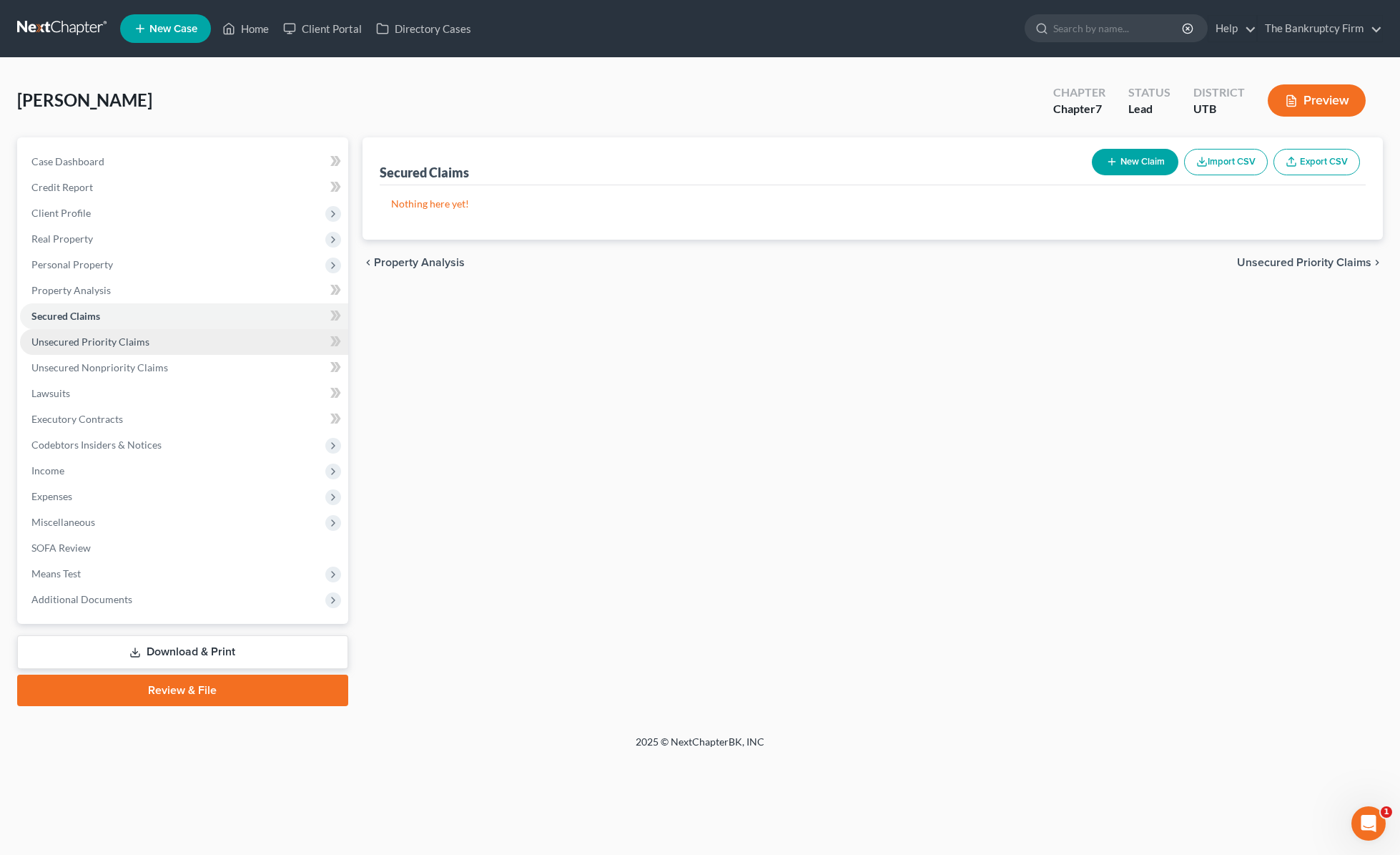
click at [164, 337] on link "Unsecured Priority Claims" at bounding box center [184, 341] width 328 height 26
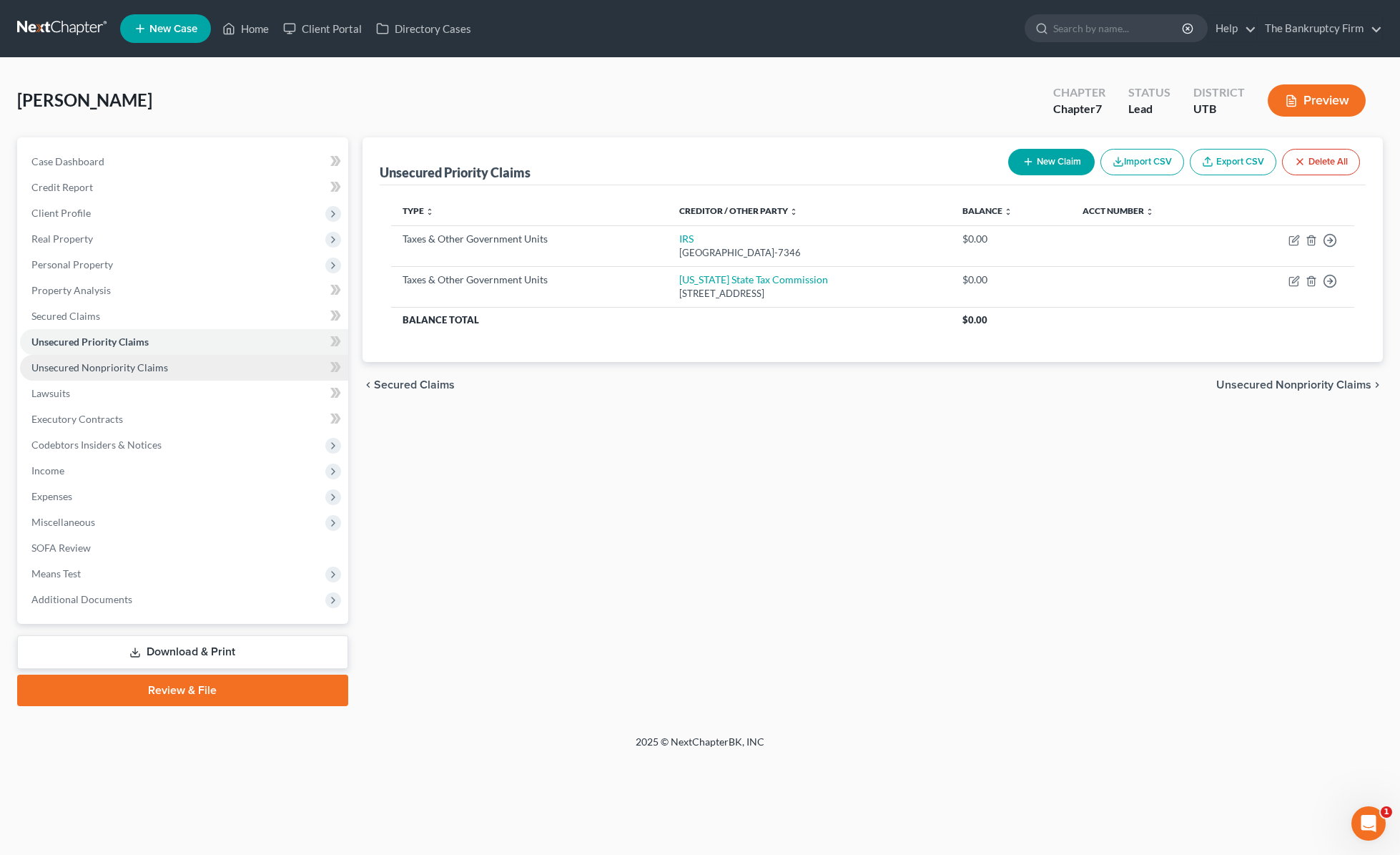
click at [96, 361] on span "Unsecured Nonpriority Claims" at bounding box center [100, 368] width 136 height 12
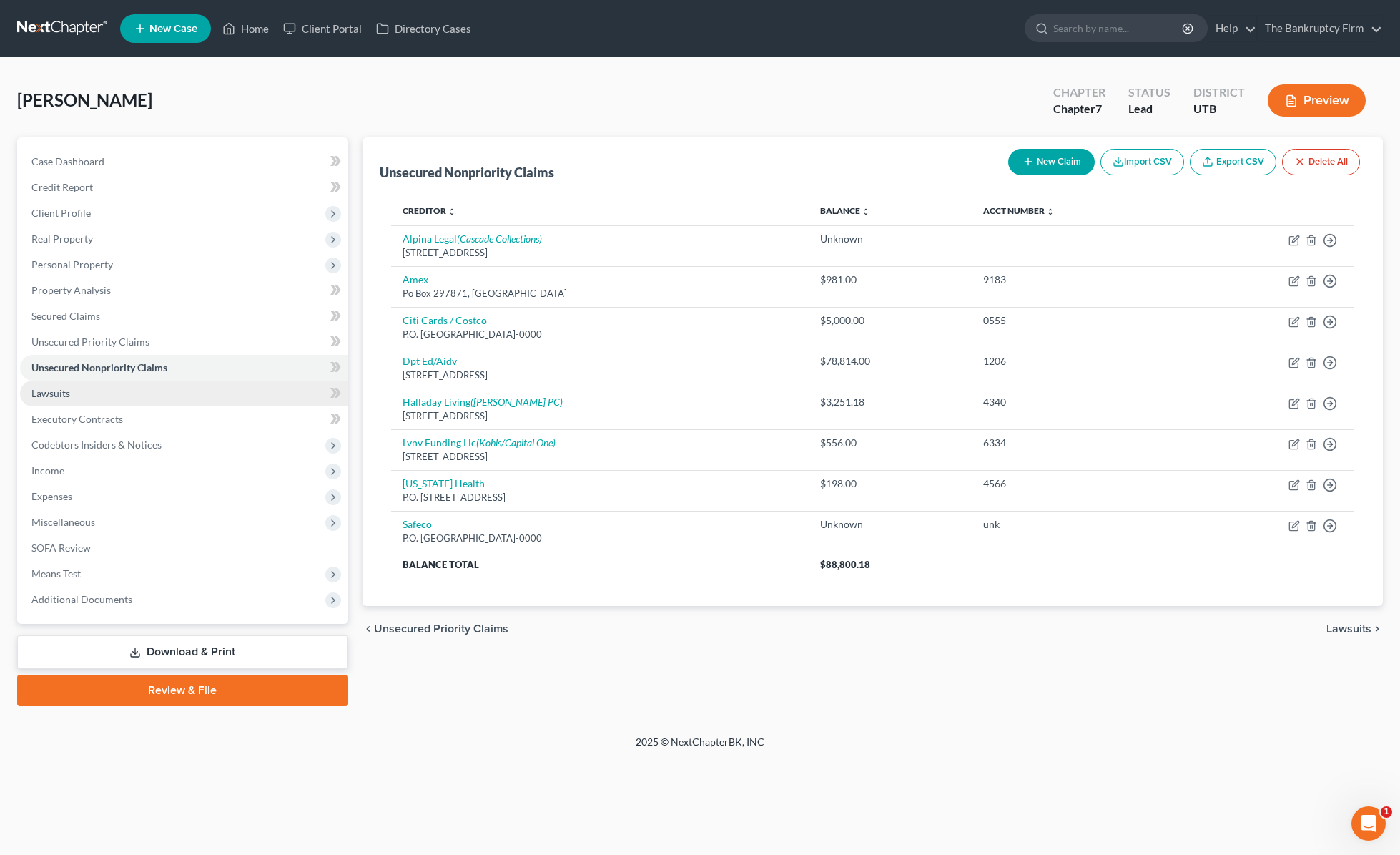
click at [38, 392] on span "Lawsuits" at bounding box center [51, 393] width 39 height 12
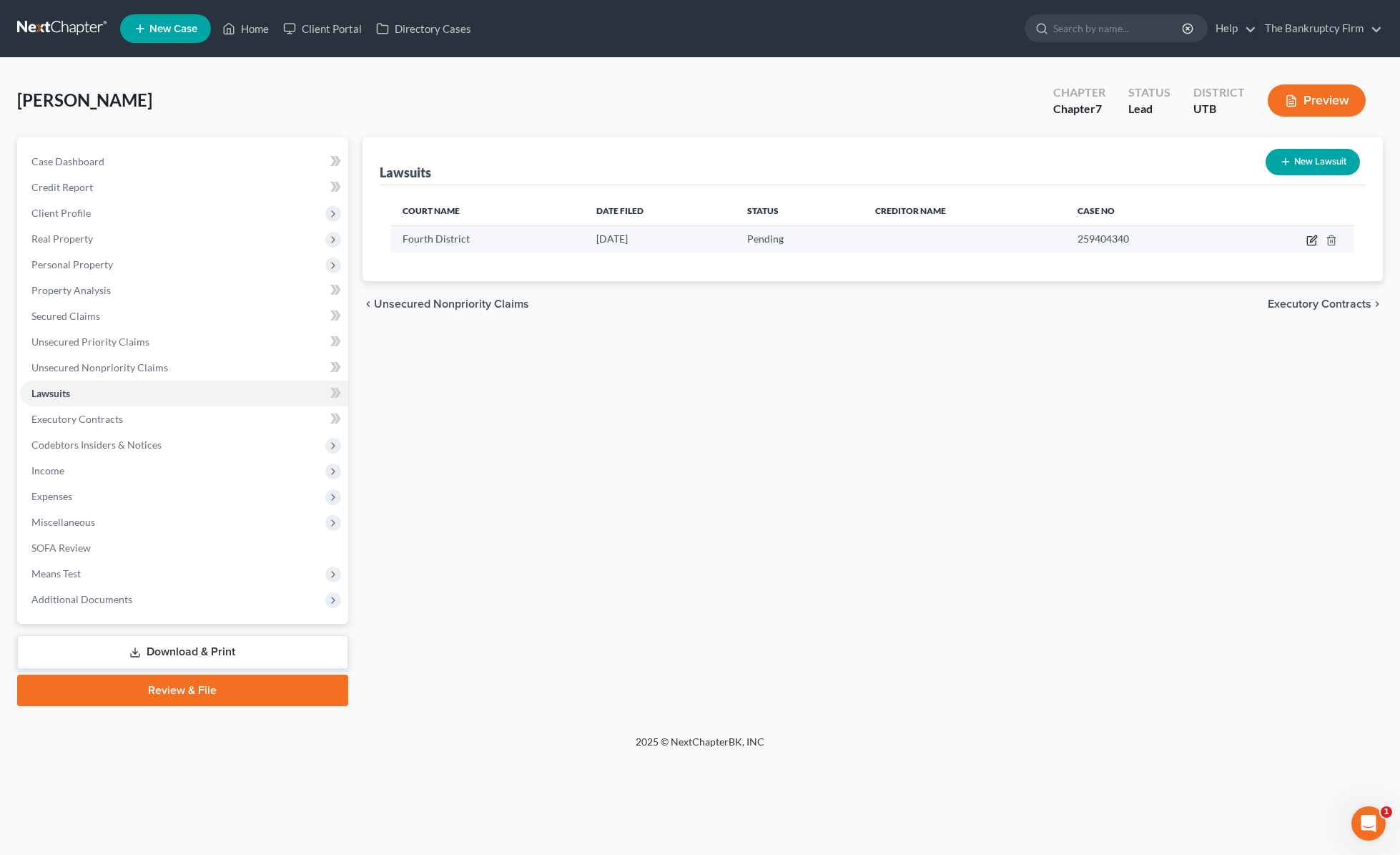
click at [1125, 239] on icon "button" at bounding box center [1313, 238] width 6 height 6
select select "0"
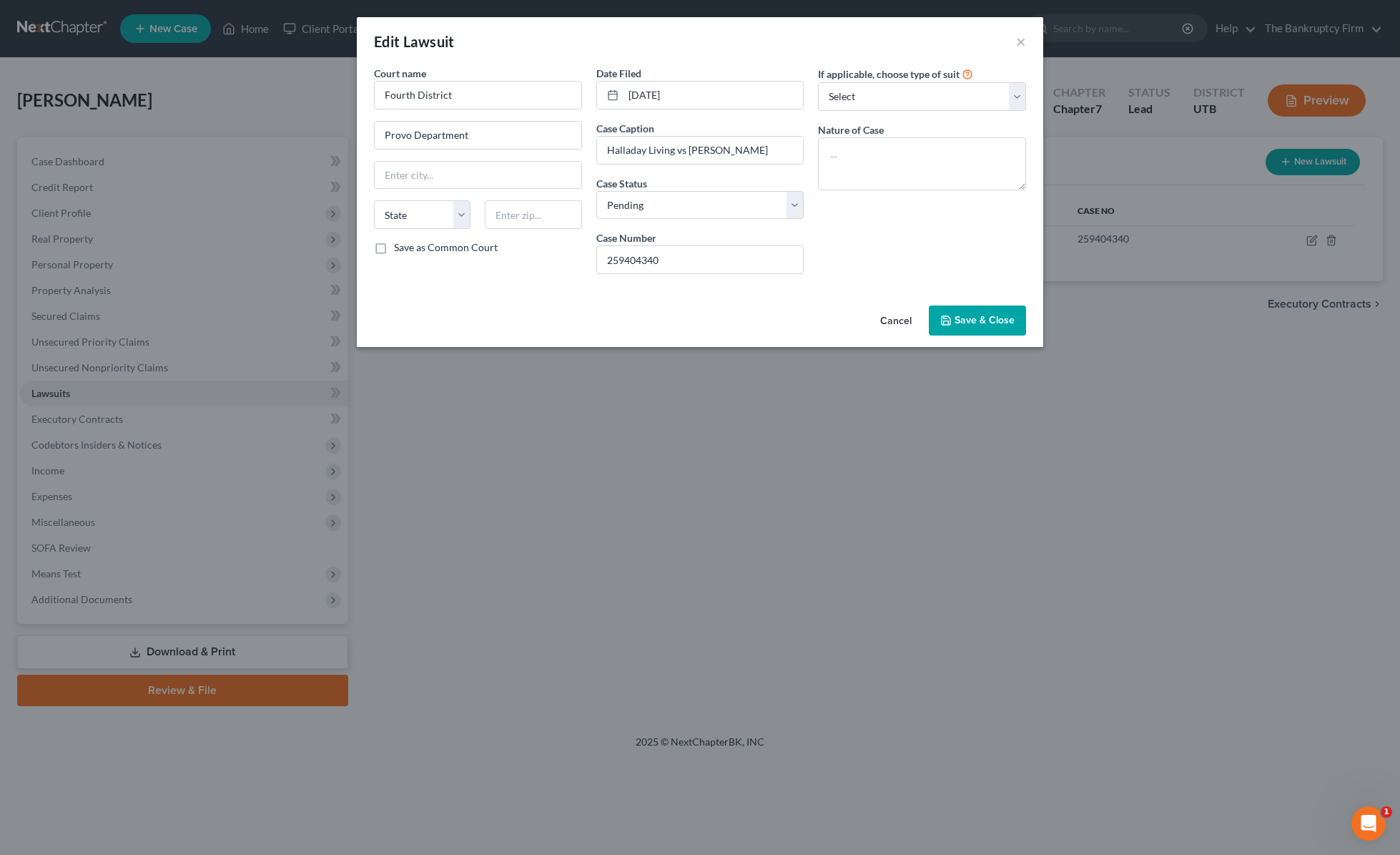
click at [968, 322] on span "Save & Close" at bounding box center [985, 320] width 60 height 12
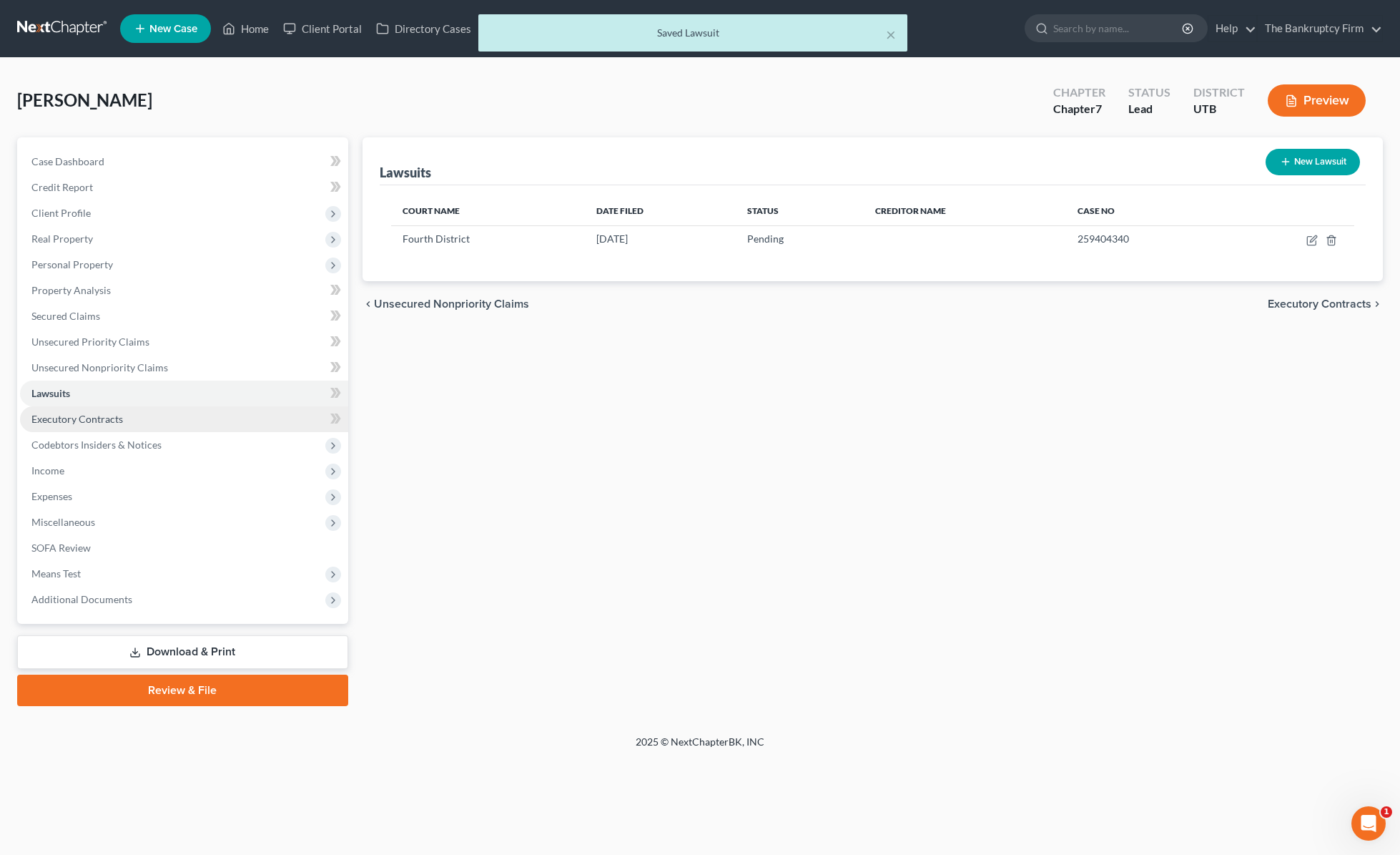
click at [89, 418] on span "Executory Contracts" at bounding box center [77, 419] width 91 height 12
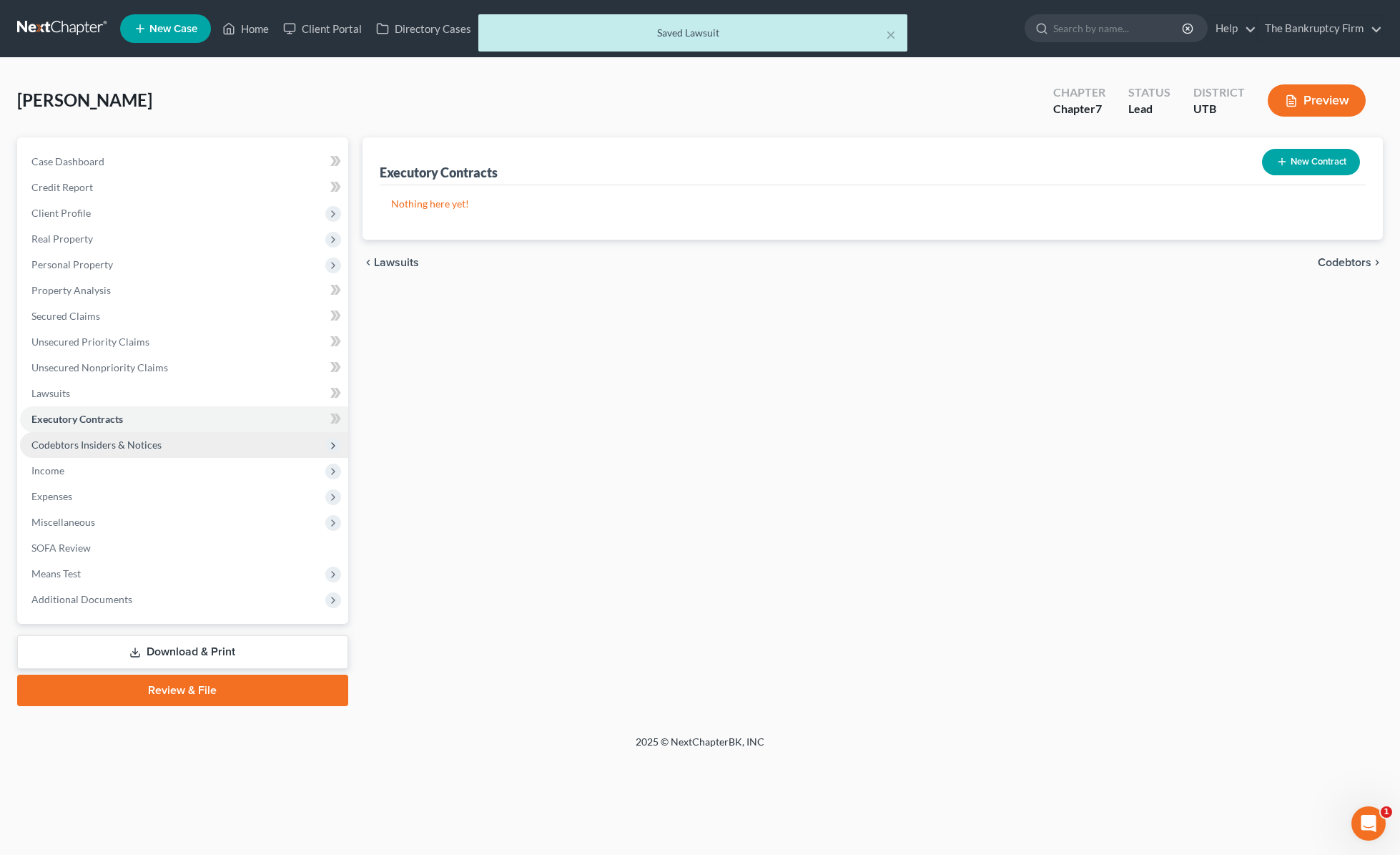
click at [111, 441] on span "Codebtors Insiders & Notices" at bounding box center [97, 445] width 130 height 12
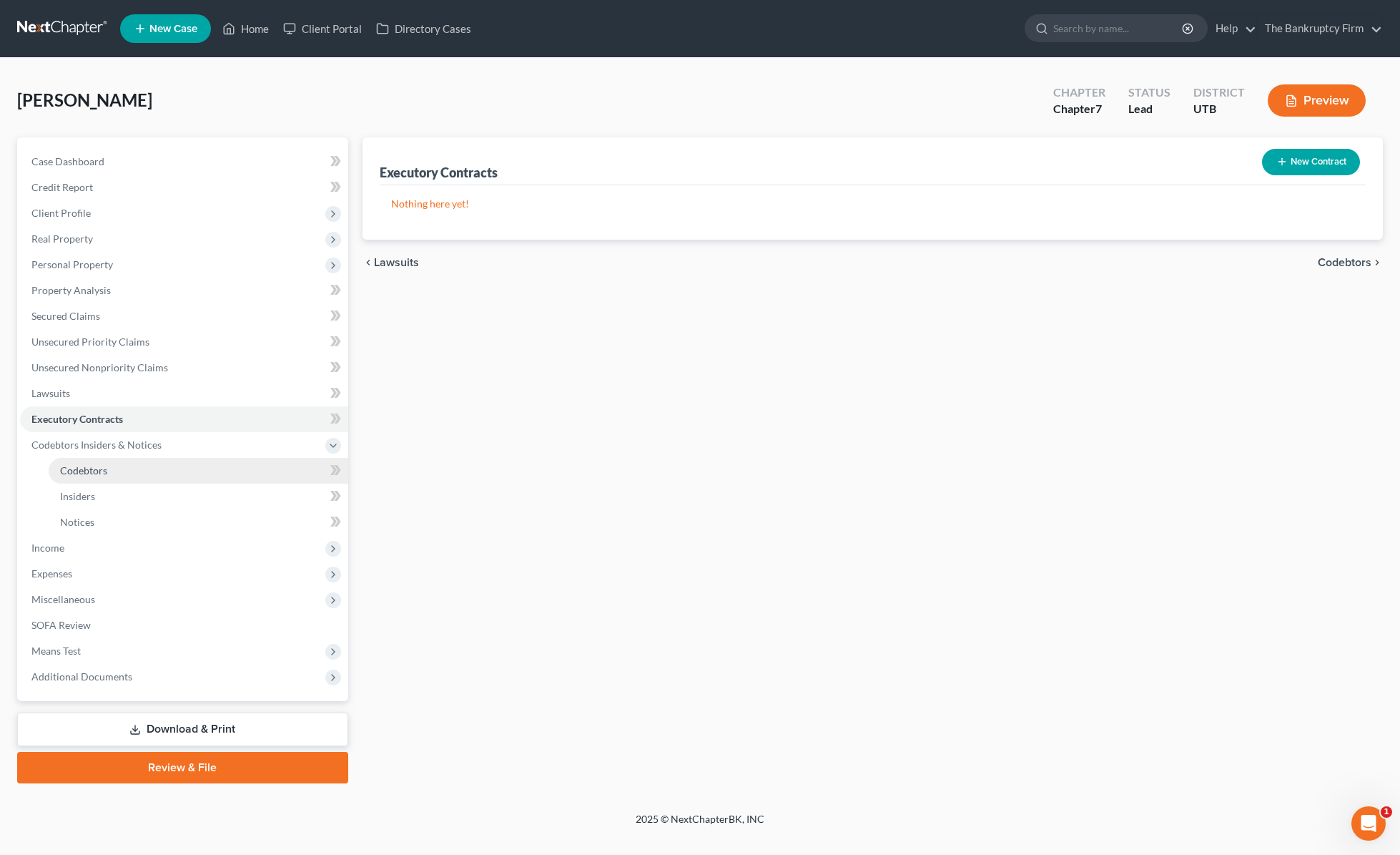
click at [97, 467] on span "Codebtors" at bounding box center [83, 470] width 47 height 12
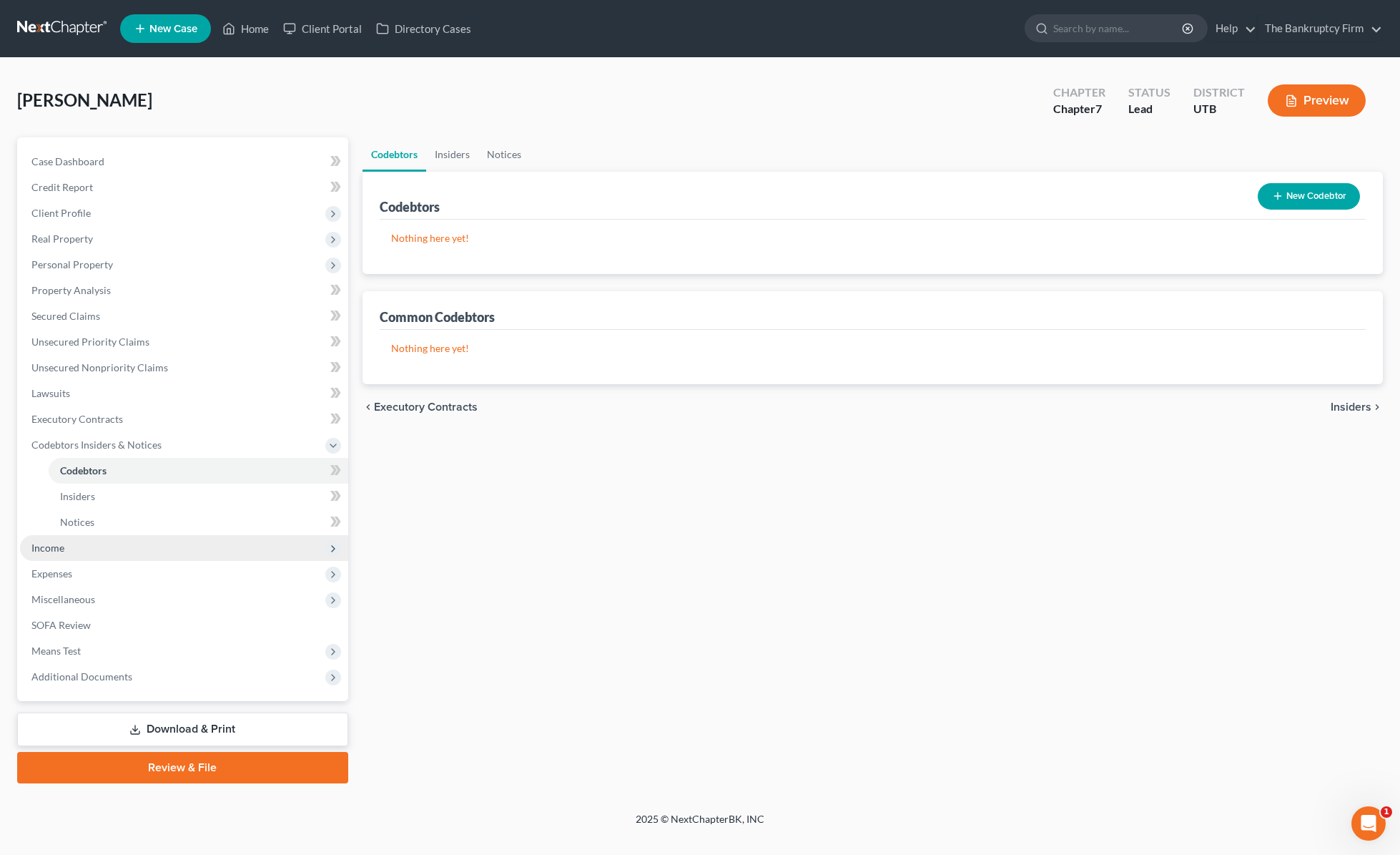
click at [61, 548] on span "Income" at bounding box center [48, 548] width 33 height 12
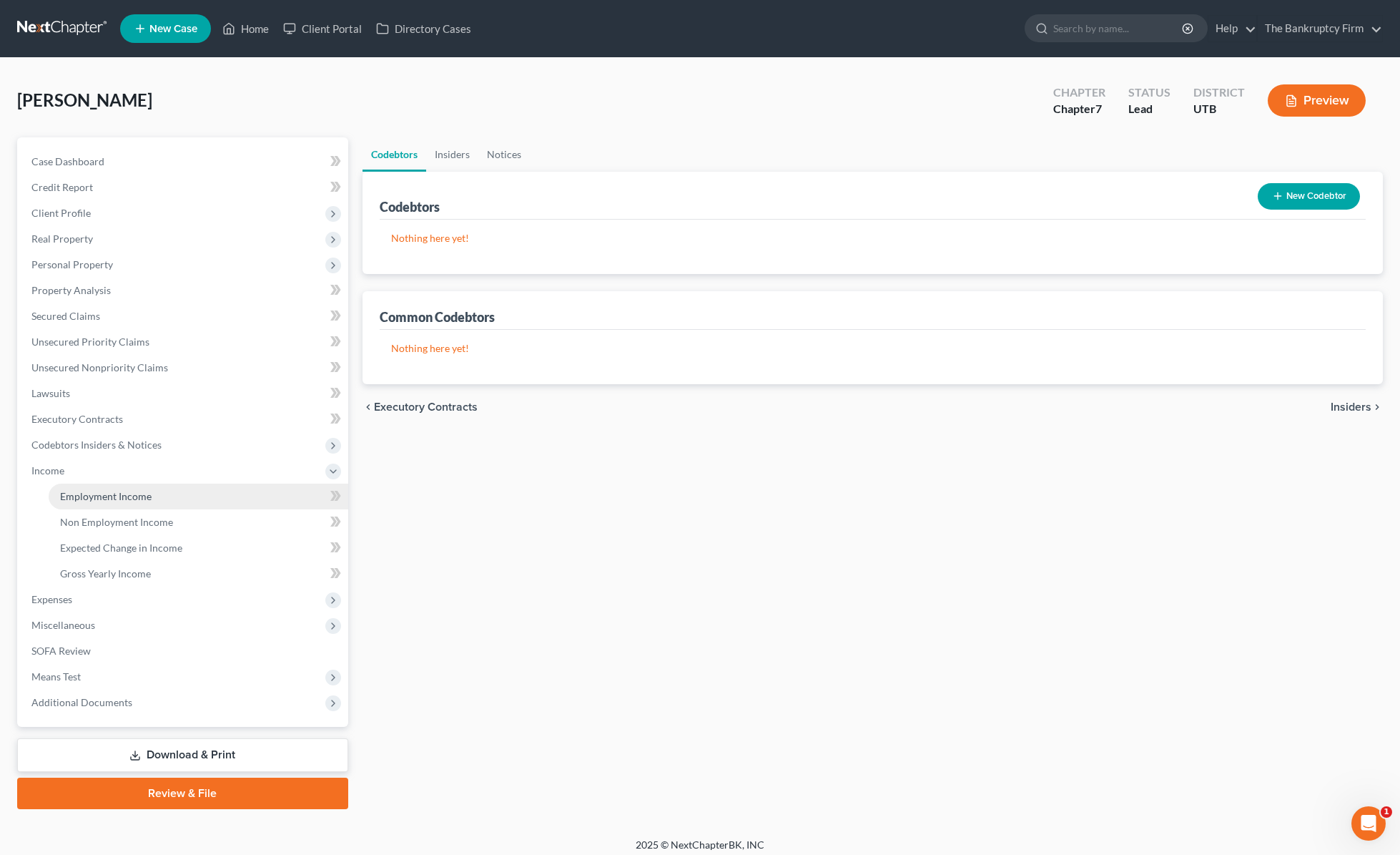
click at [105, 495] on span "Employment Income" at bounding box center [105, 496] width 91 height 12
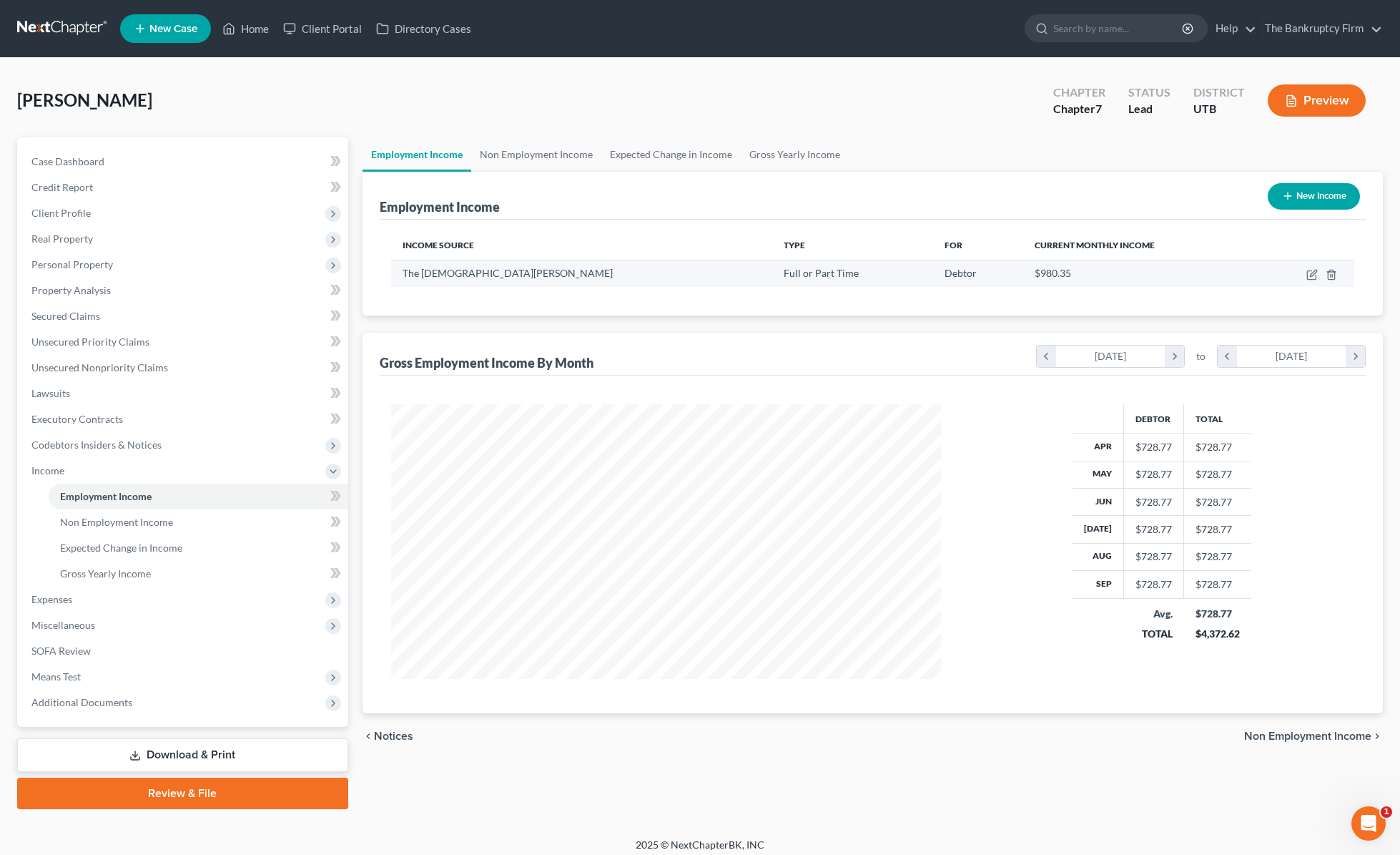
scroll to position [275, 579]
click at [547, 155] on link "Non Employment Income" at bounding box center [536, 154] width 130 height 35
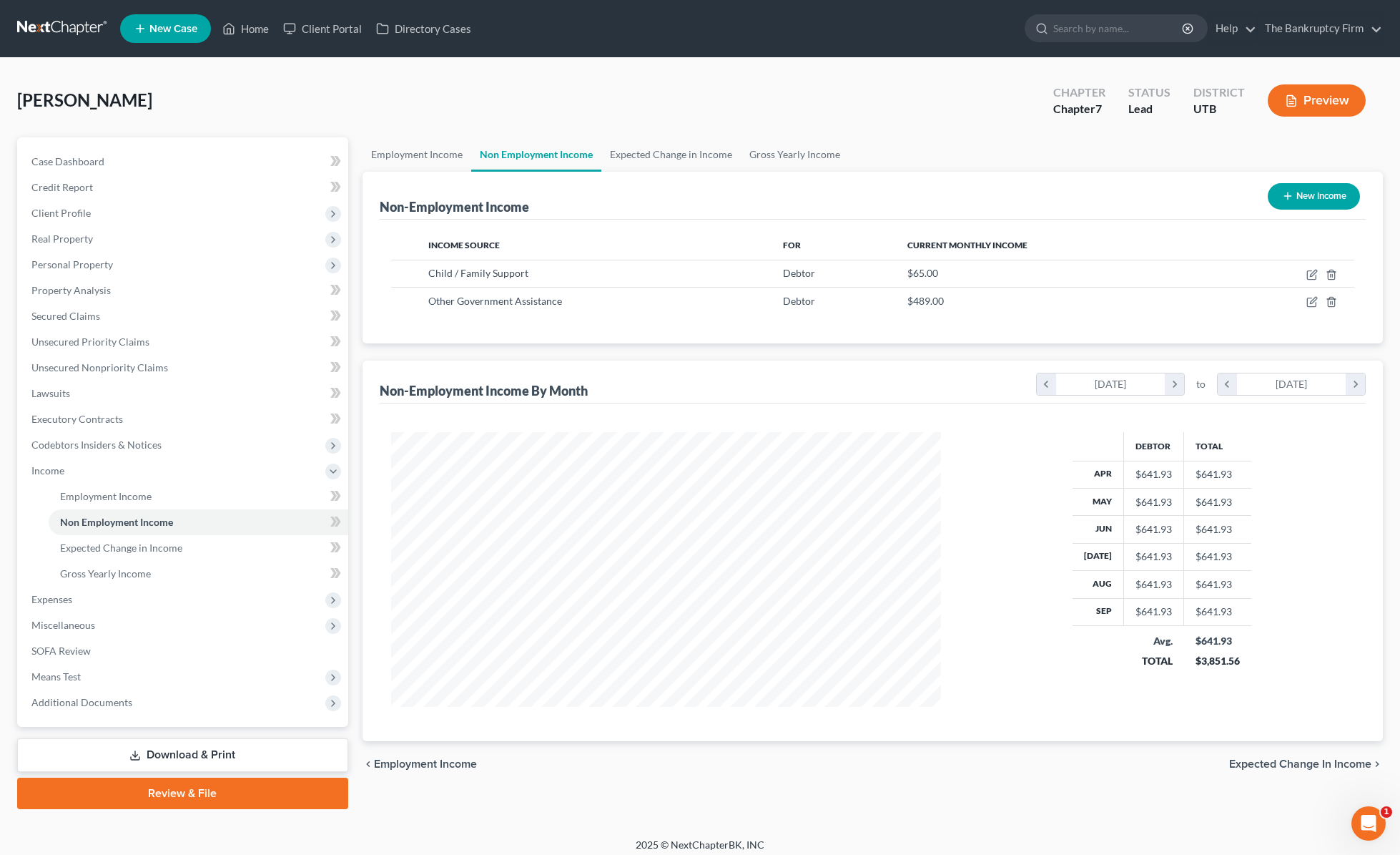
scroll to position [275, 579]
click at [641, 150] on link "Expected Change in Income" at bounding box center [671, 154] width 139 height 35
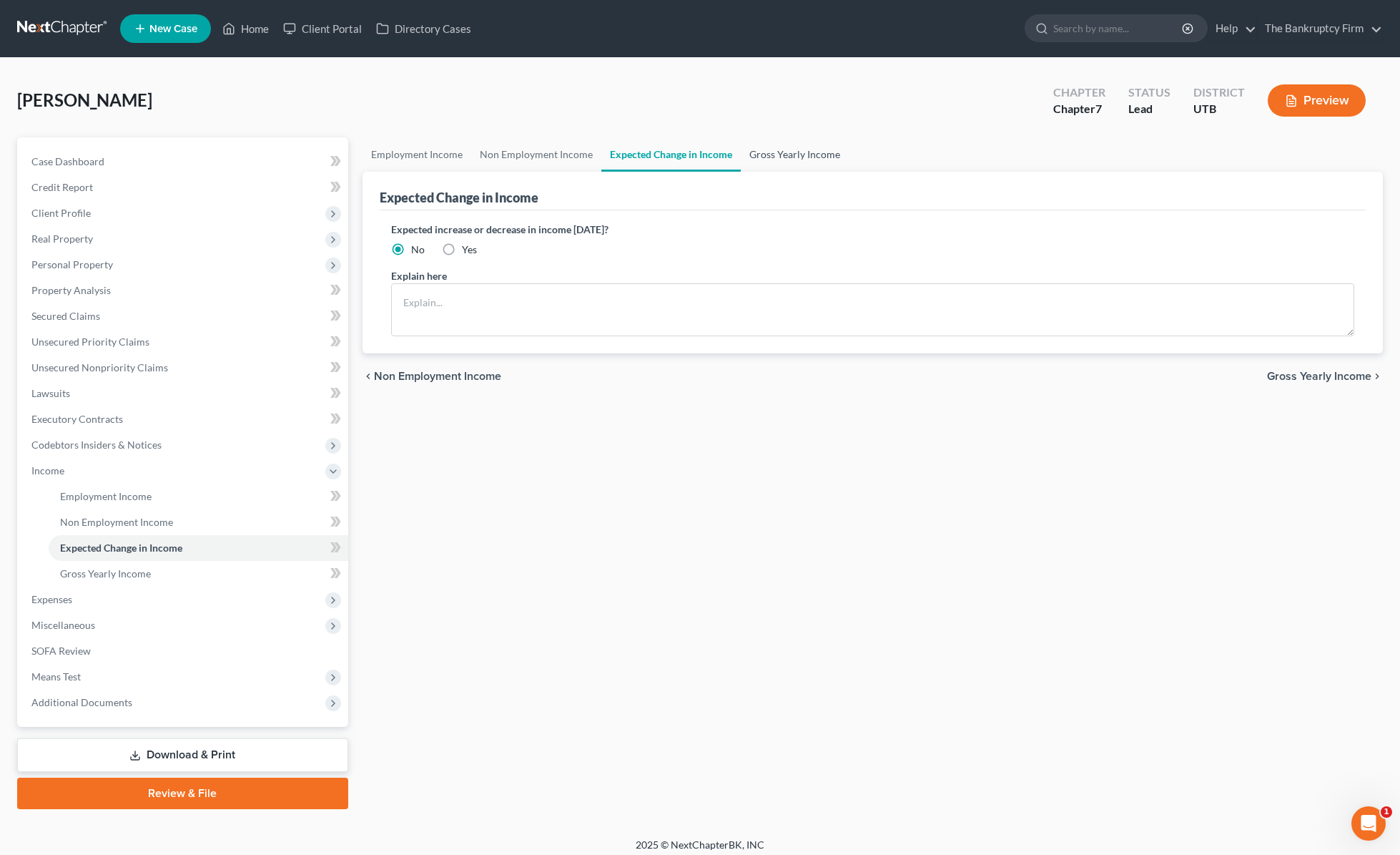
click at [804, 150] on link "Gross Yearly Income" at bounding box center [795, 154] width 108 height 35
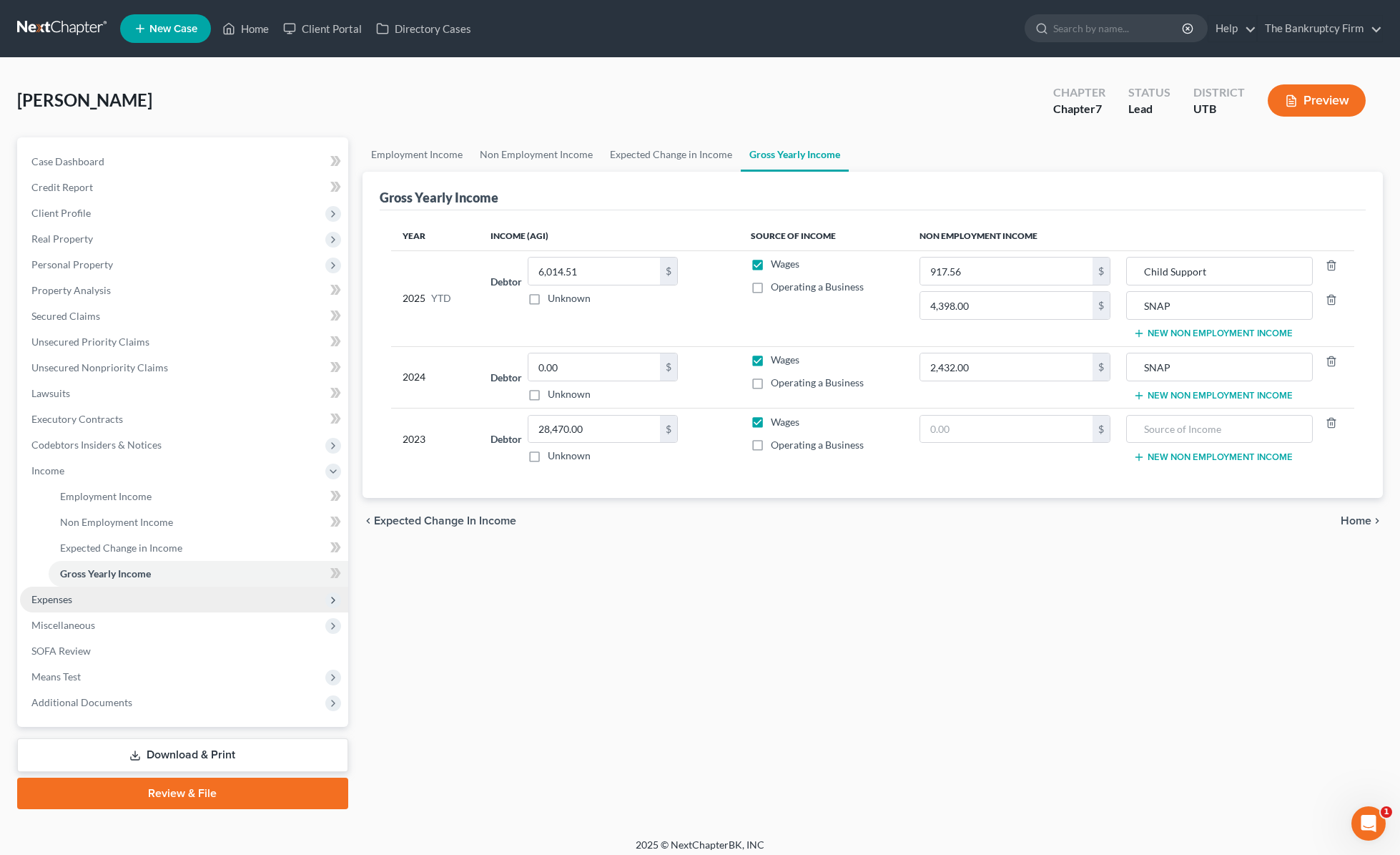
click at [81, 597] on span "Expenses" at bounding box center [184, 599] width 328 height 26
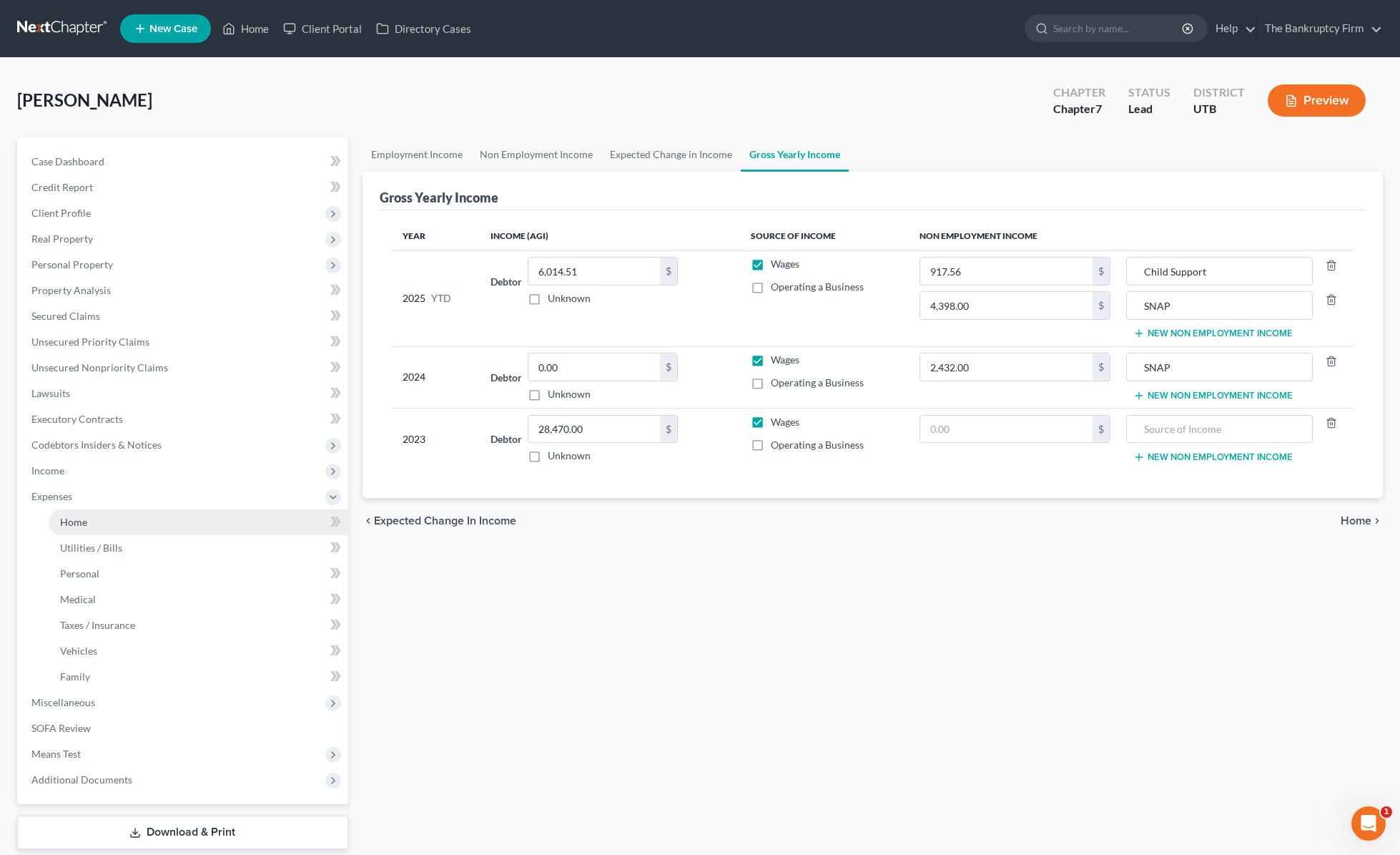
click at [97, 516] on link "Home" at bounding box center [198, 522] width 299 height 26
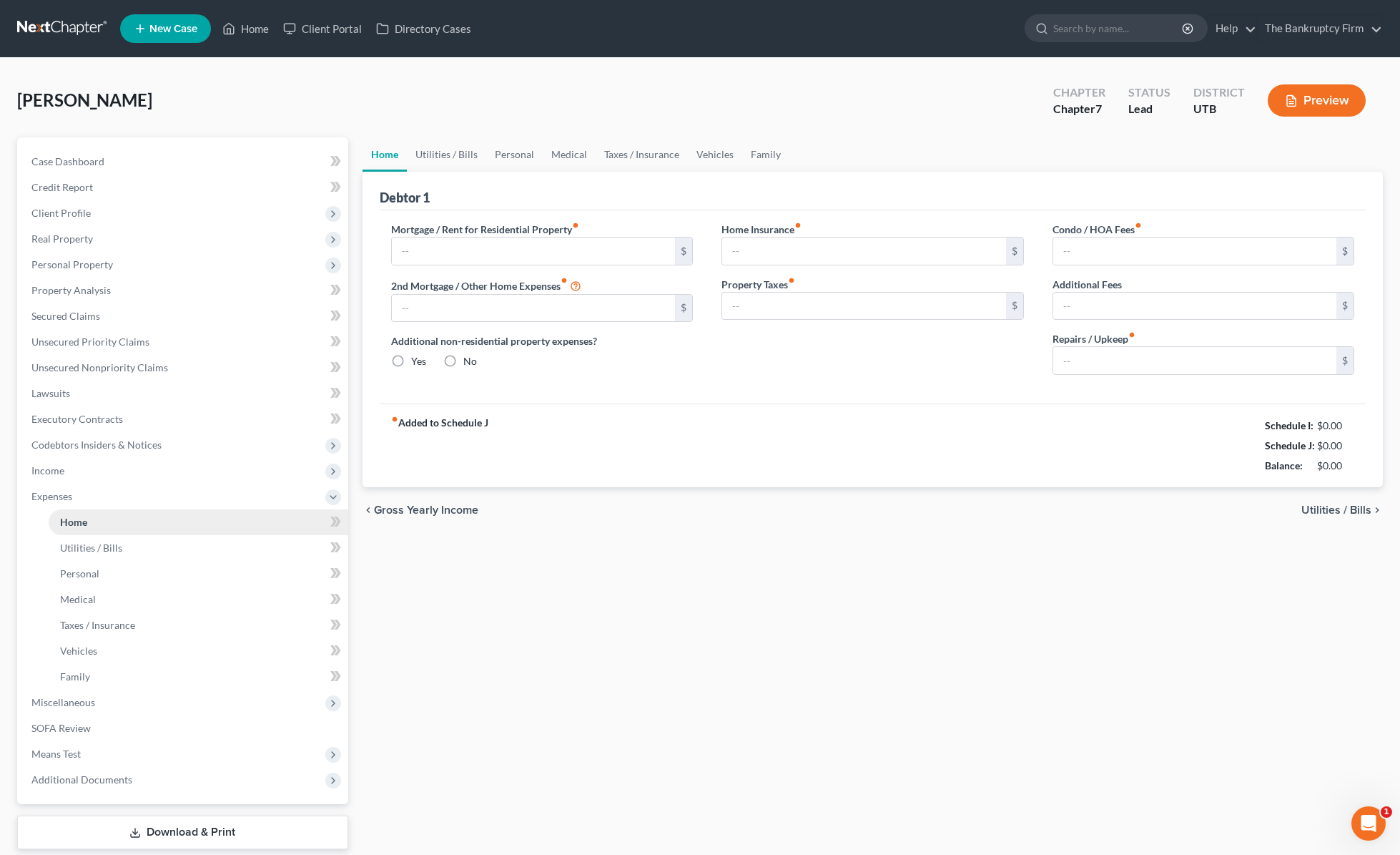
type input "0.00"
radio input "true"
drag, startPoint x: 1309, startPoint y: 468, endPoint x: 1363, endPoint y: 468, distance: 54.0
click at [1125, 468] on div "fiber_manual_record Added to Schedule J Schedule I: $1,444.85 Schedule J: $1,45…" at bounding box center [874, 445] width 987 height 83
click at [469, 152] on link "Utilities / Bills" at bounding box center [447, 154] width 80 height 35
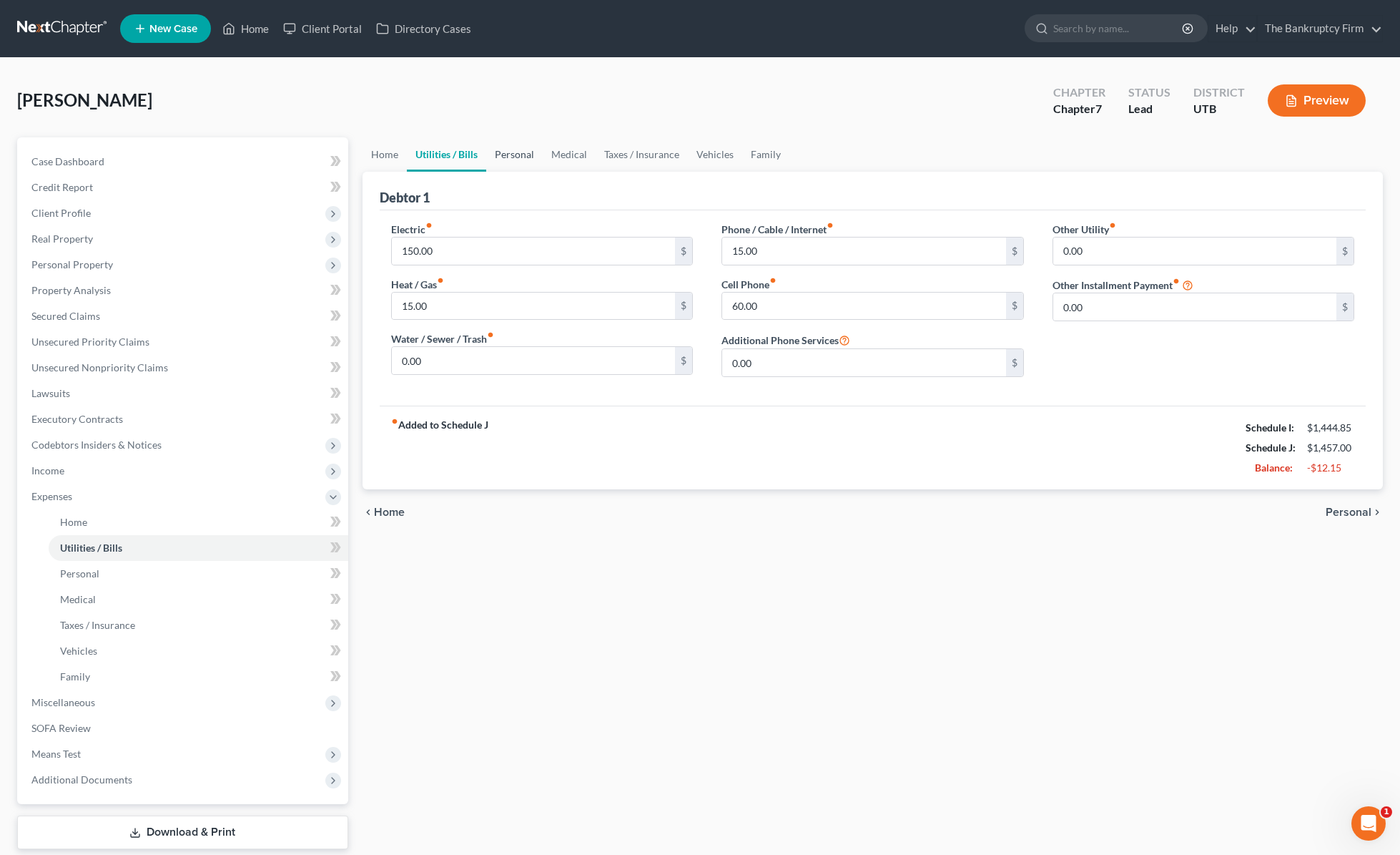
click at [525, 148] on link "Personal" at bounding box center [515, 154] width 57 height 35
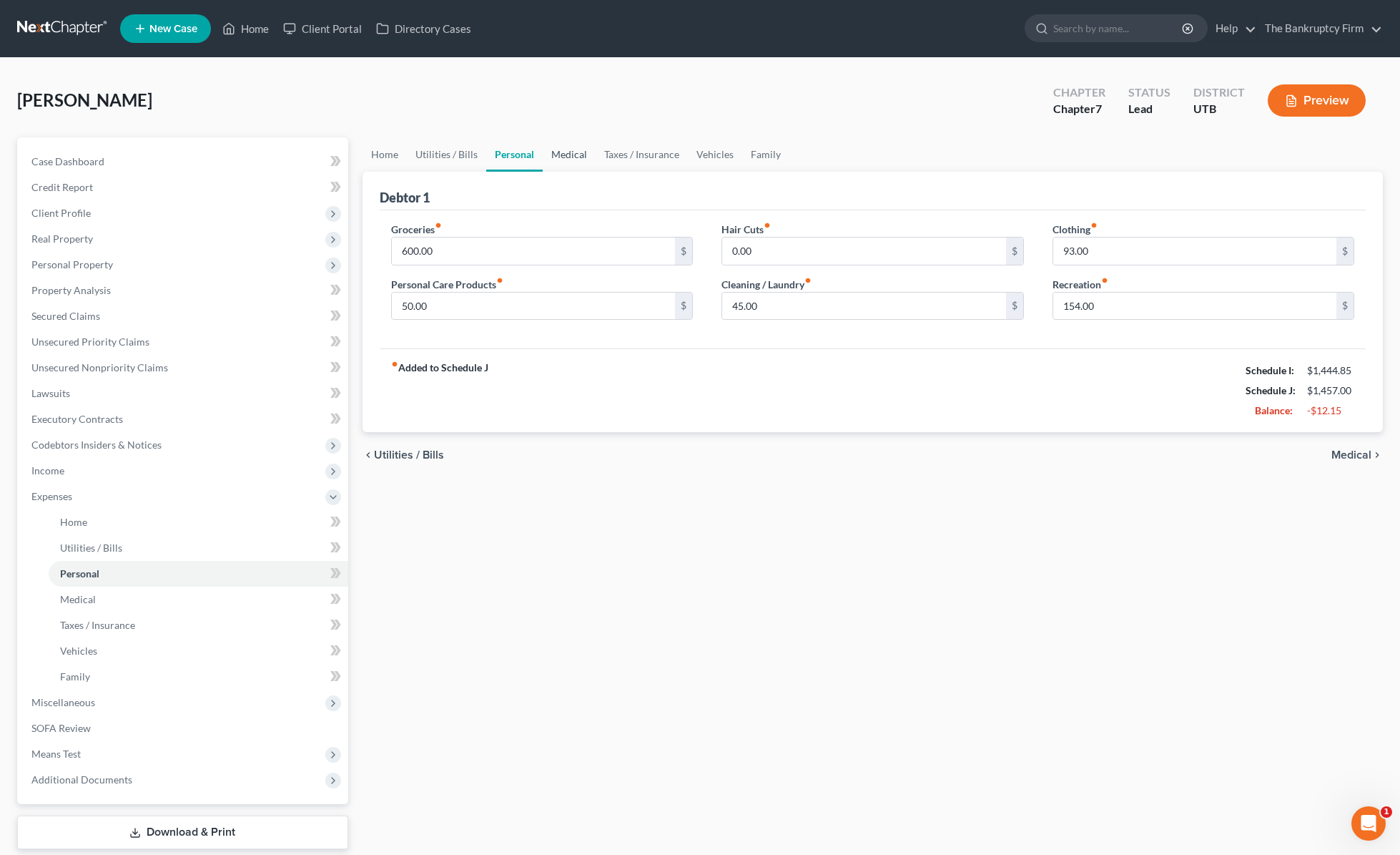
click at [577, 152] on link "Medical" at bounding box center [570, 154] width 53 height 35
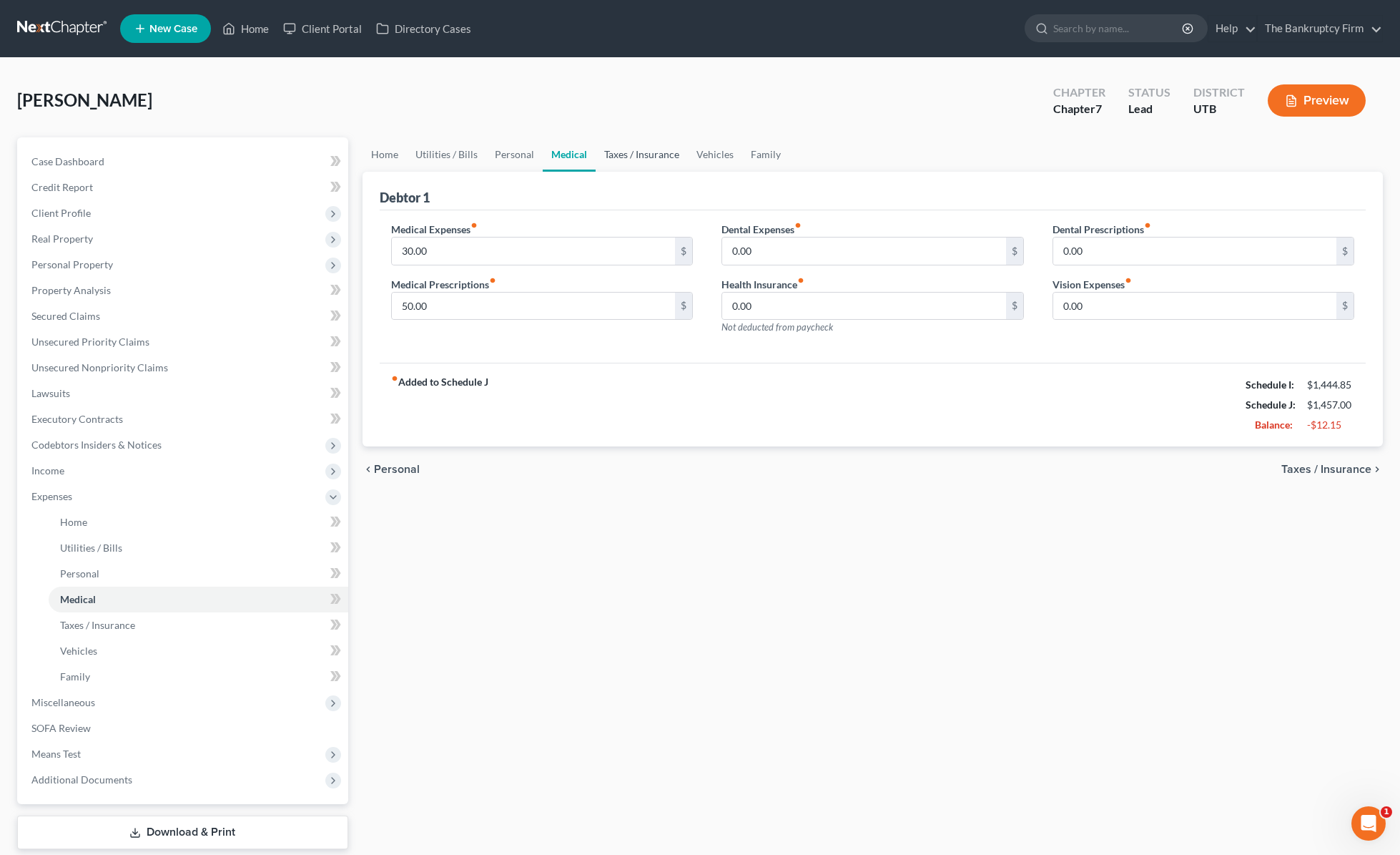
click at [653, 149] on link "Taxes / Insurance" at bounding box center [642, 154] width 92 height 35
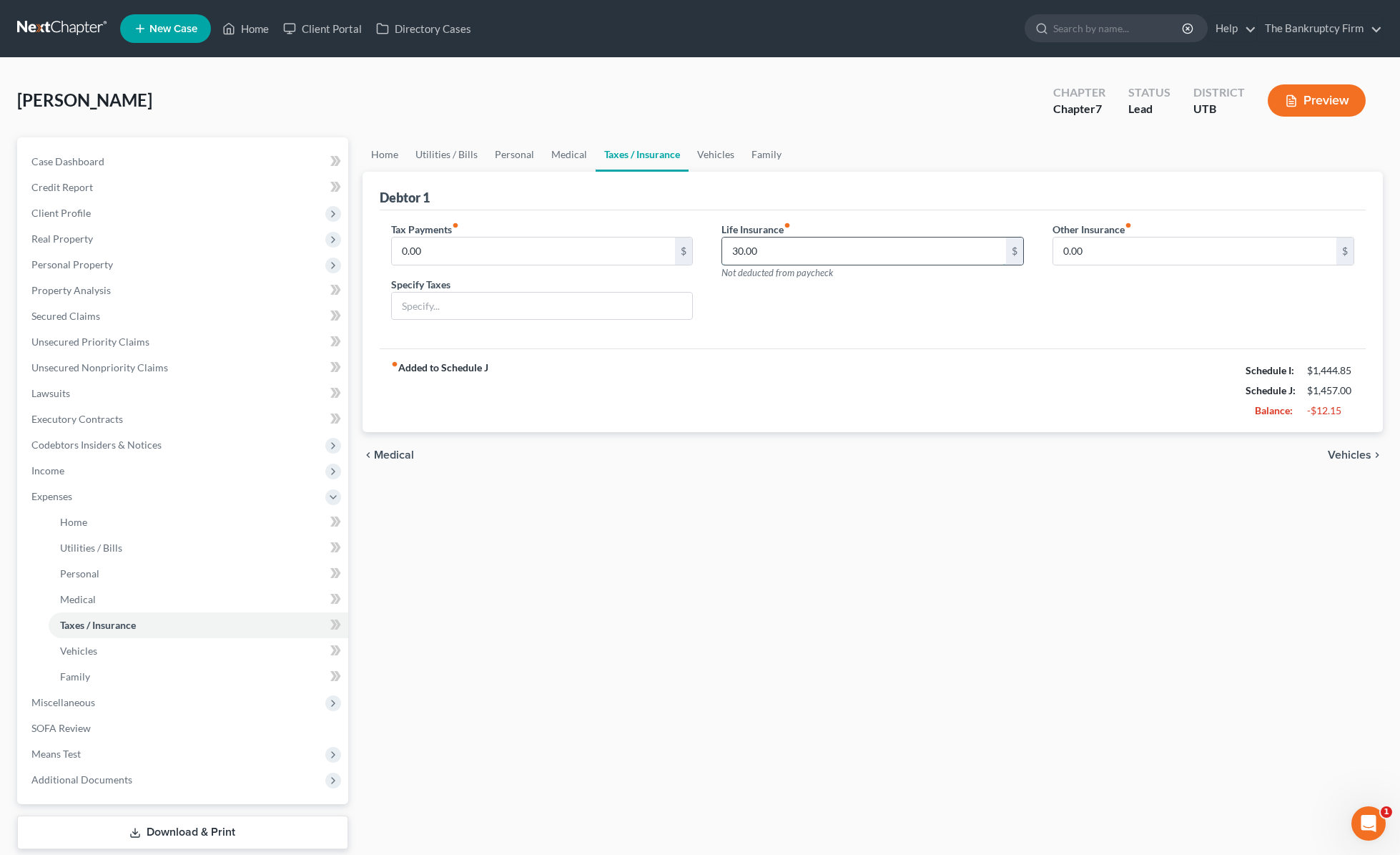
click at [784, 254] on input "30.00" at bounding box center [864, 251] width 284 height 27
click at [713, 151] on link "Vehicles" at bounding box center [715, 154] width 54 height 35
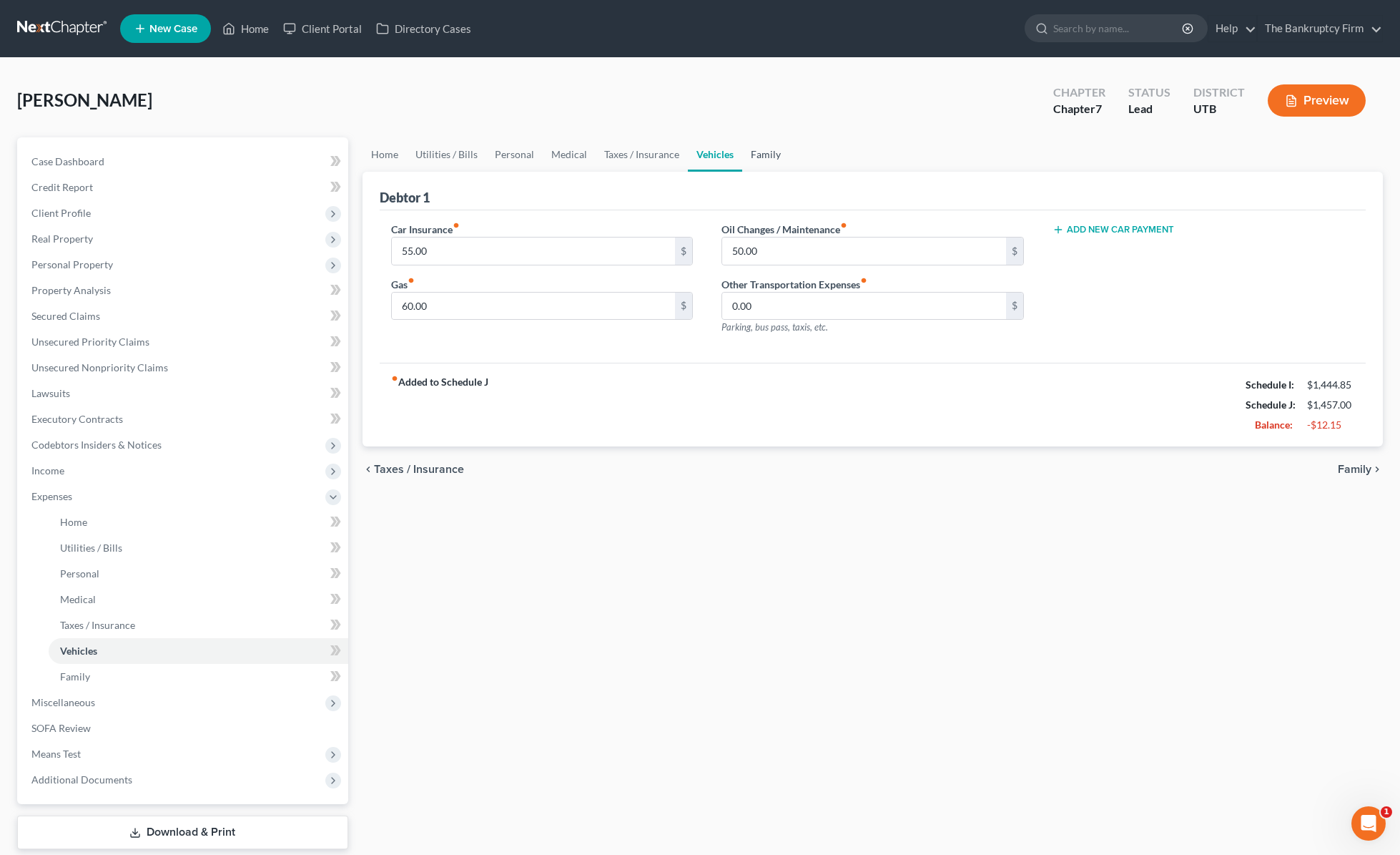
click at [777, 152] on link "Family" at bounding box center [766, 154] width 47 height 35
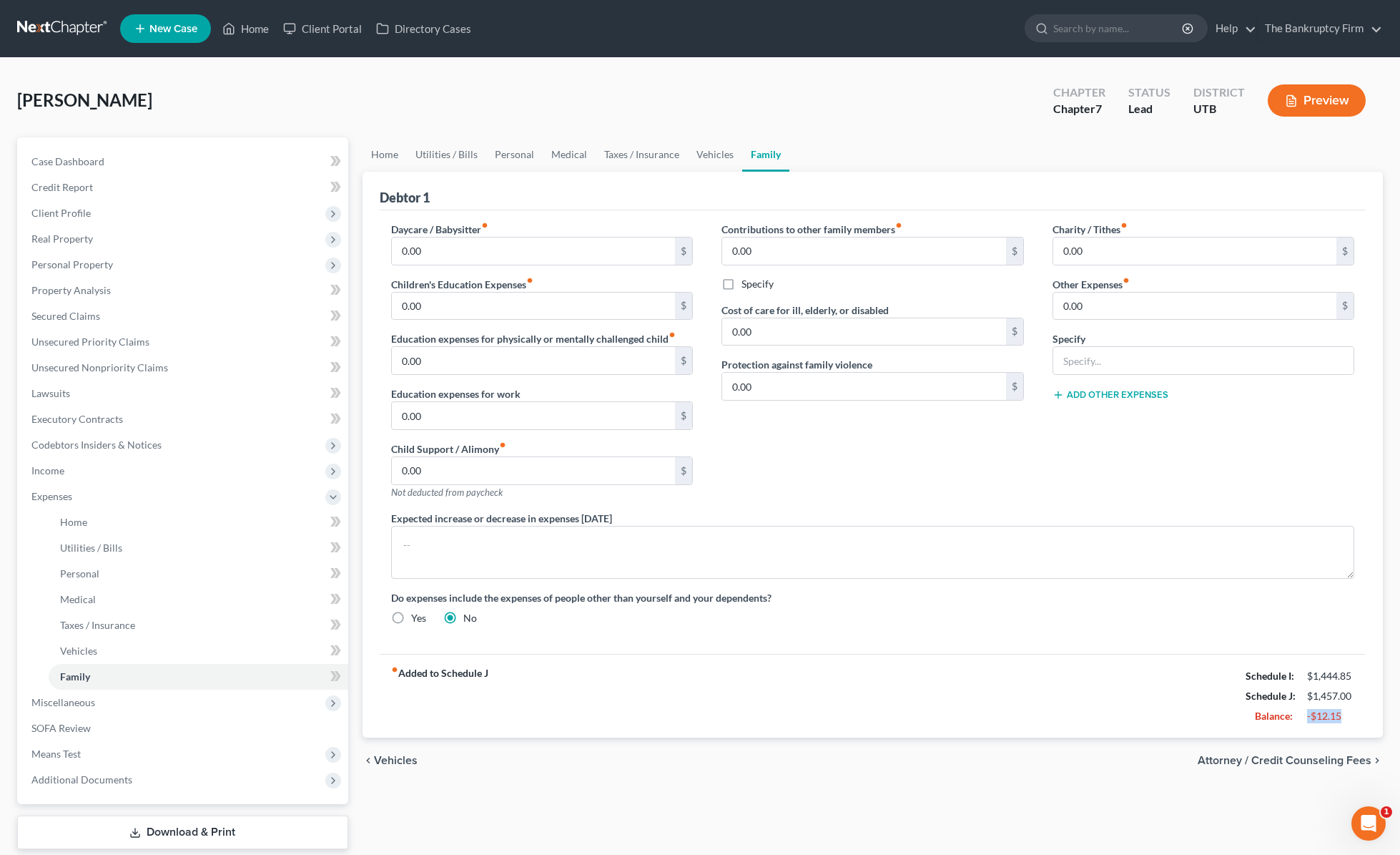
drag, startPoint x: 1307, startPoint y: 716, endPoint x: 1363, endPoint y: 716, distance: 56.0
click at [1125, 716] on div "fiber_manual_record Added to Schedule J Schedule I: $1,444.85 Schedule J: $1,45…" at bounding box center [874, 696] width 987 height 83
click at [100, 706] on span "Miscellaneous" at bounding box center [184, 702] width 328 height 26
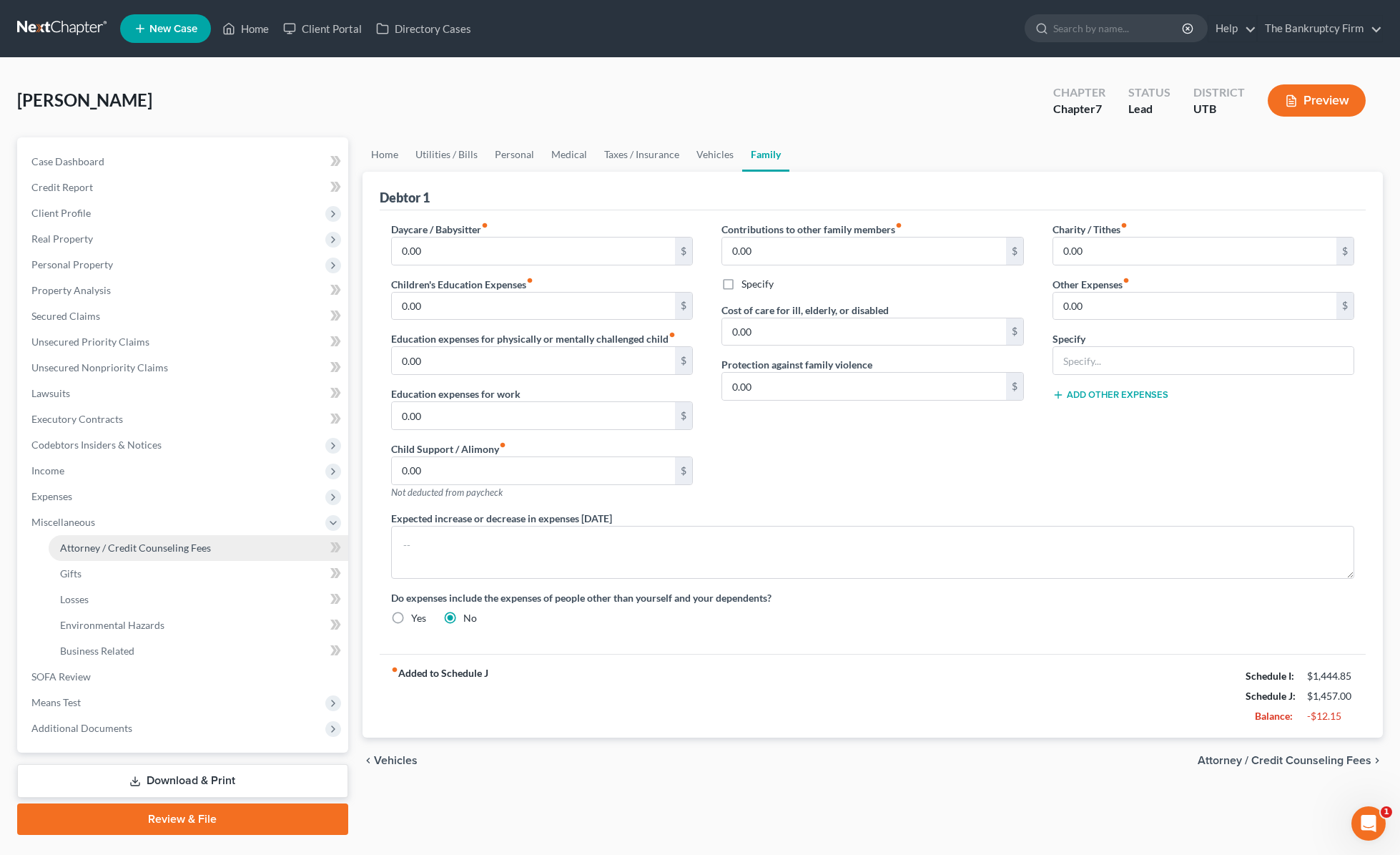
click at [128, 552] on span "Attorney / Credit Counseling Fees" at bounding box center [136, 548] width 151 height 12
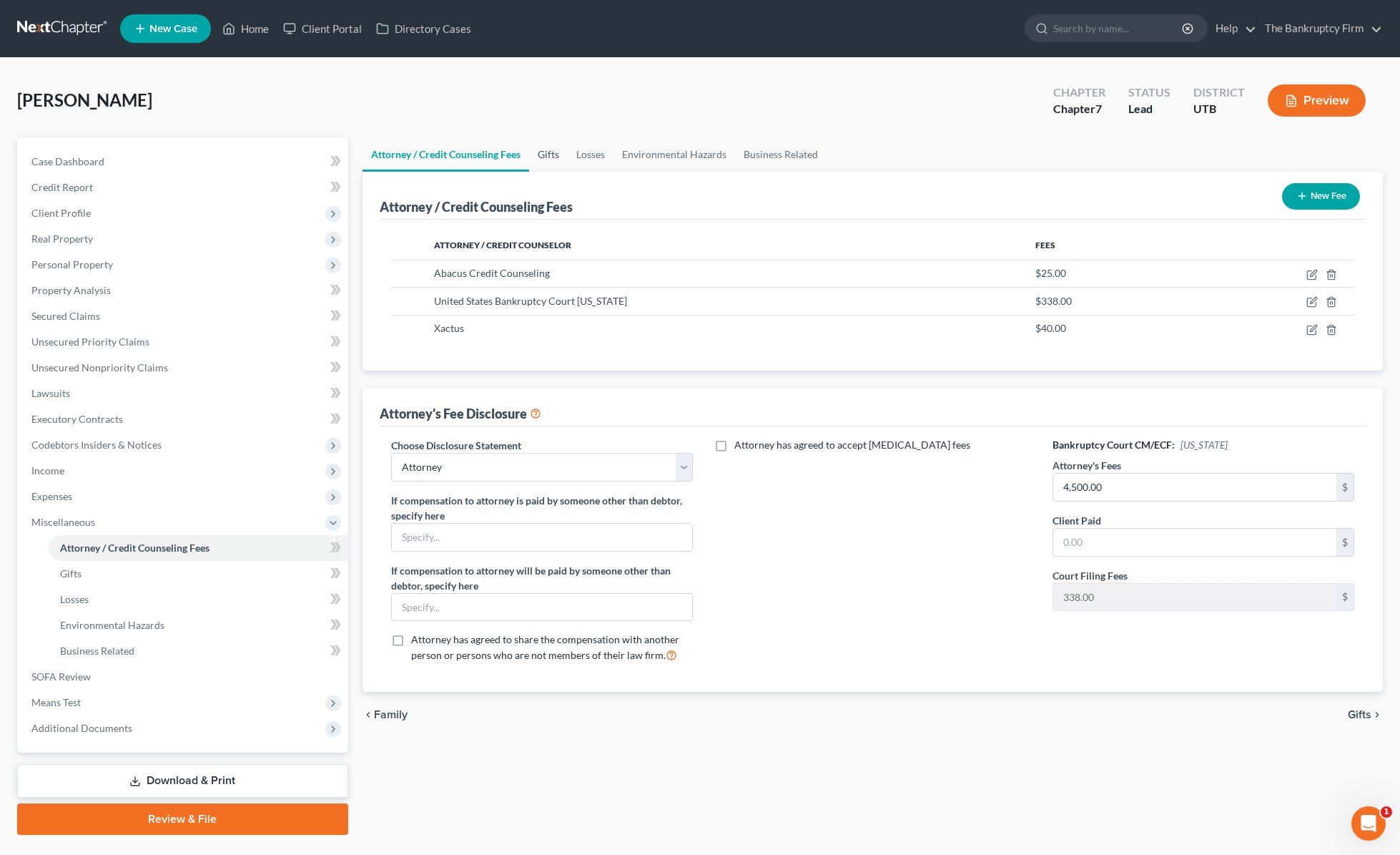
click at [548, 146] on link "Gifts" at bounding box center [548, 154] width 39 height 35
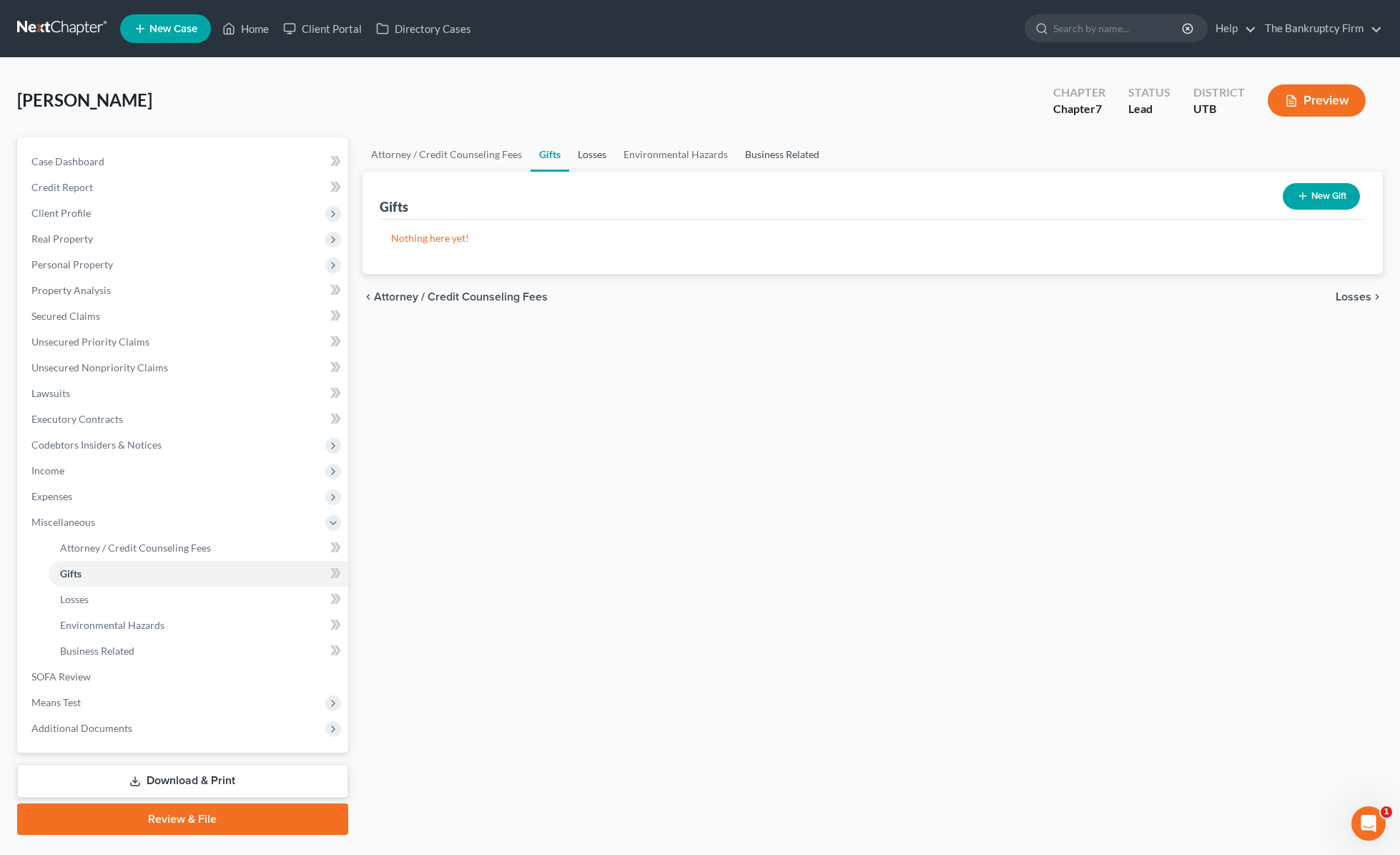
drag, startPoint x: 609, startPoint y: 154, endPoint x: 742, endPoint y: 147, distance: 133.2
click at [610, 154] on link "Losses" at bounding box center [592, 154] width 46 height 35
click at [797, 154] on link "Business Related" at bounding box center [782, 154] width 91 height 35
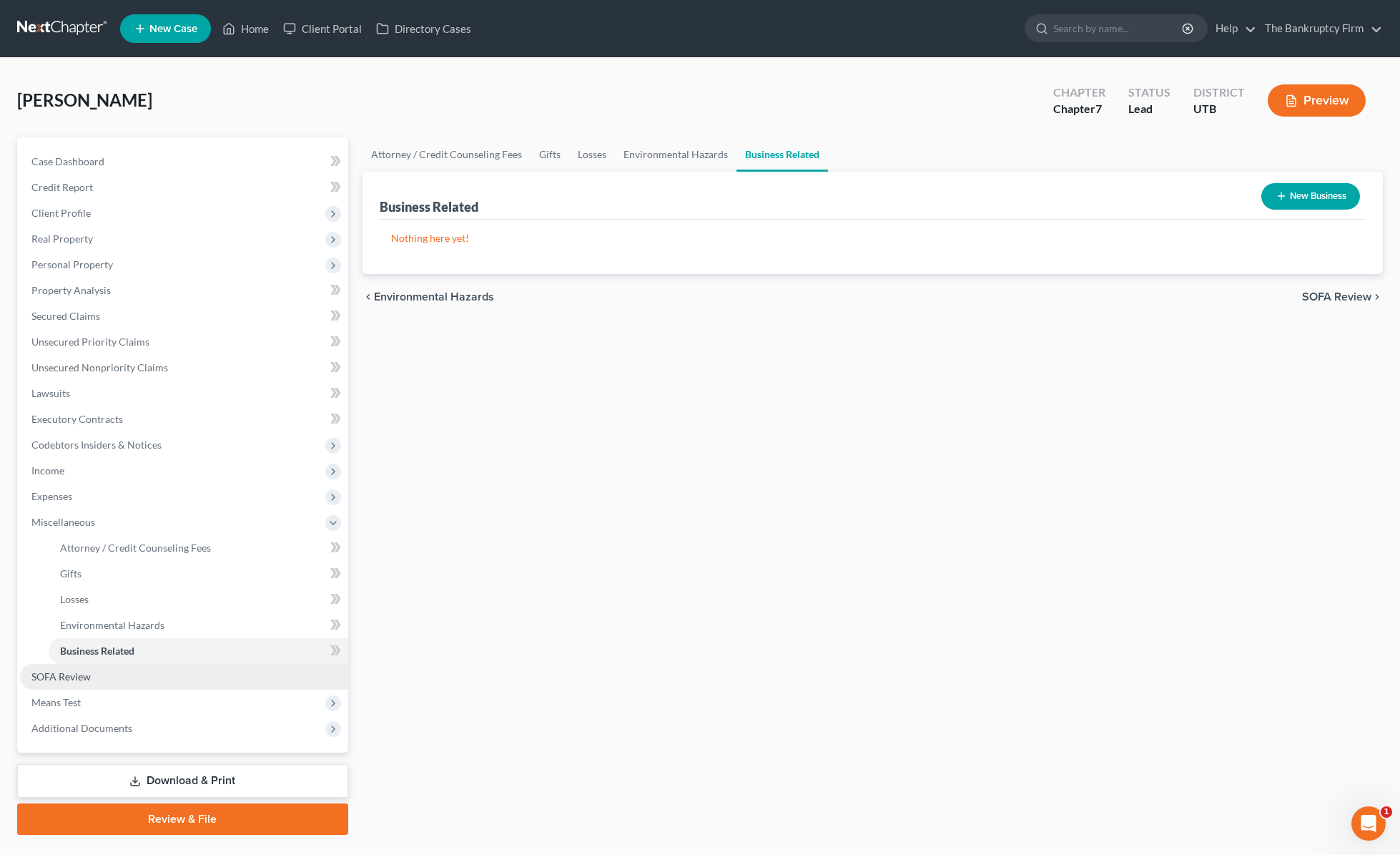
click at [68, 673] on span "SOFA Review" at bounding box center [61, 676] width 59 height 12
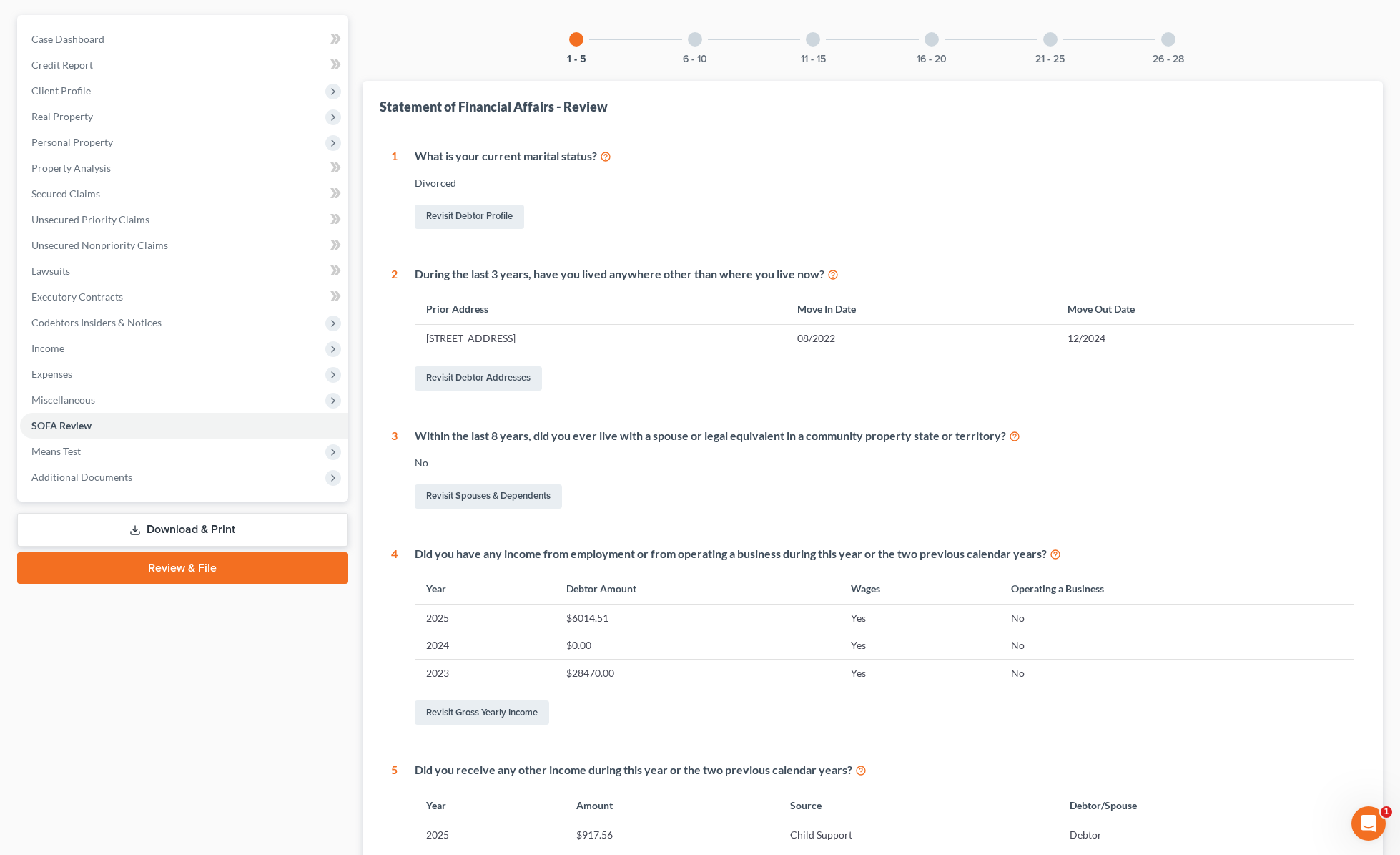
scroll to position [34, 0]
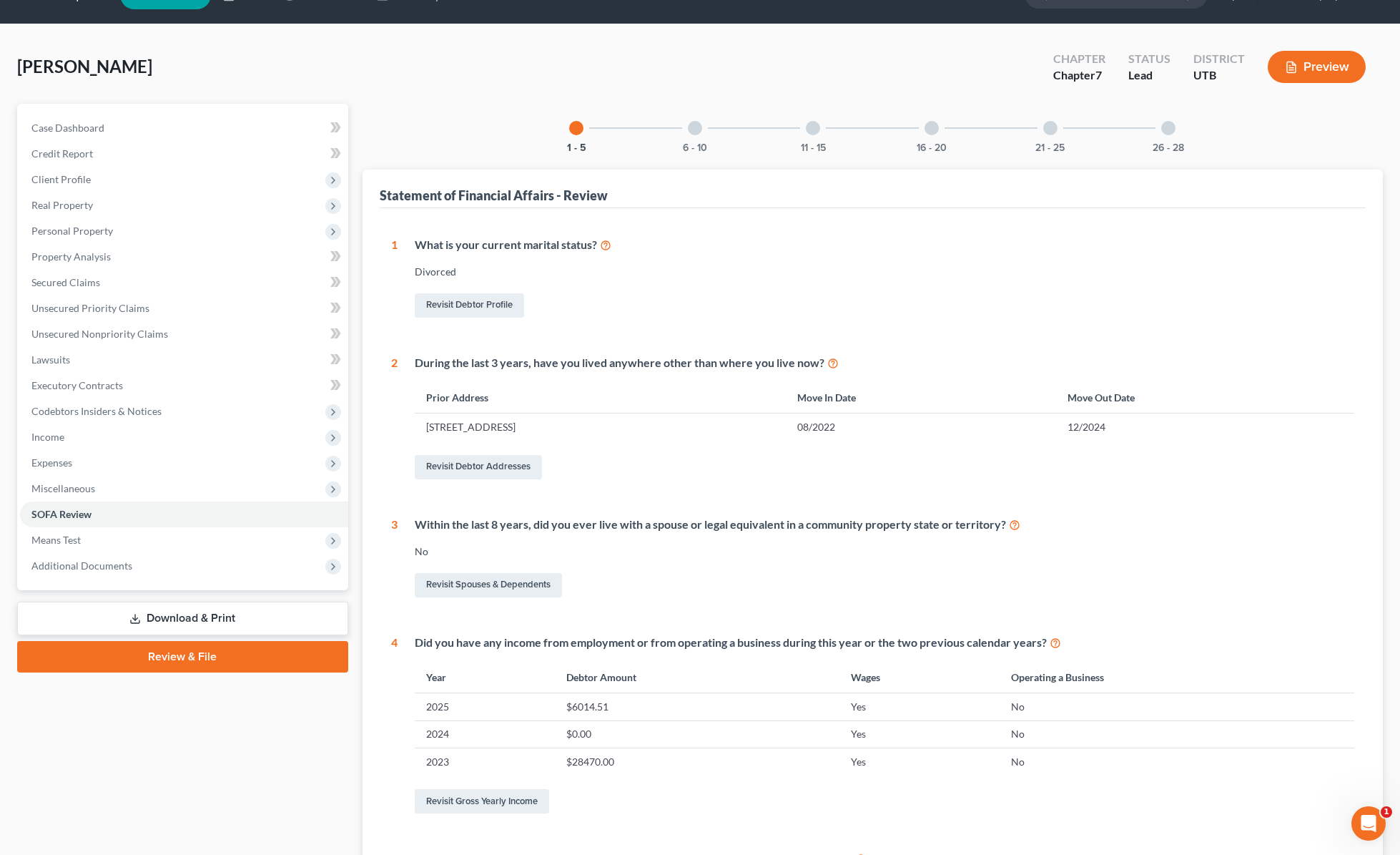
click at [692, 124] on div at bounding box center [695, 128] width 14 height 14
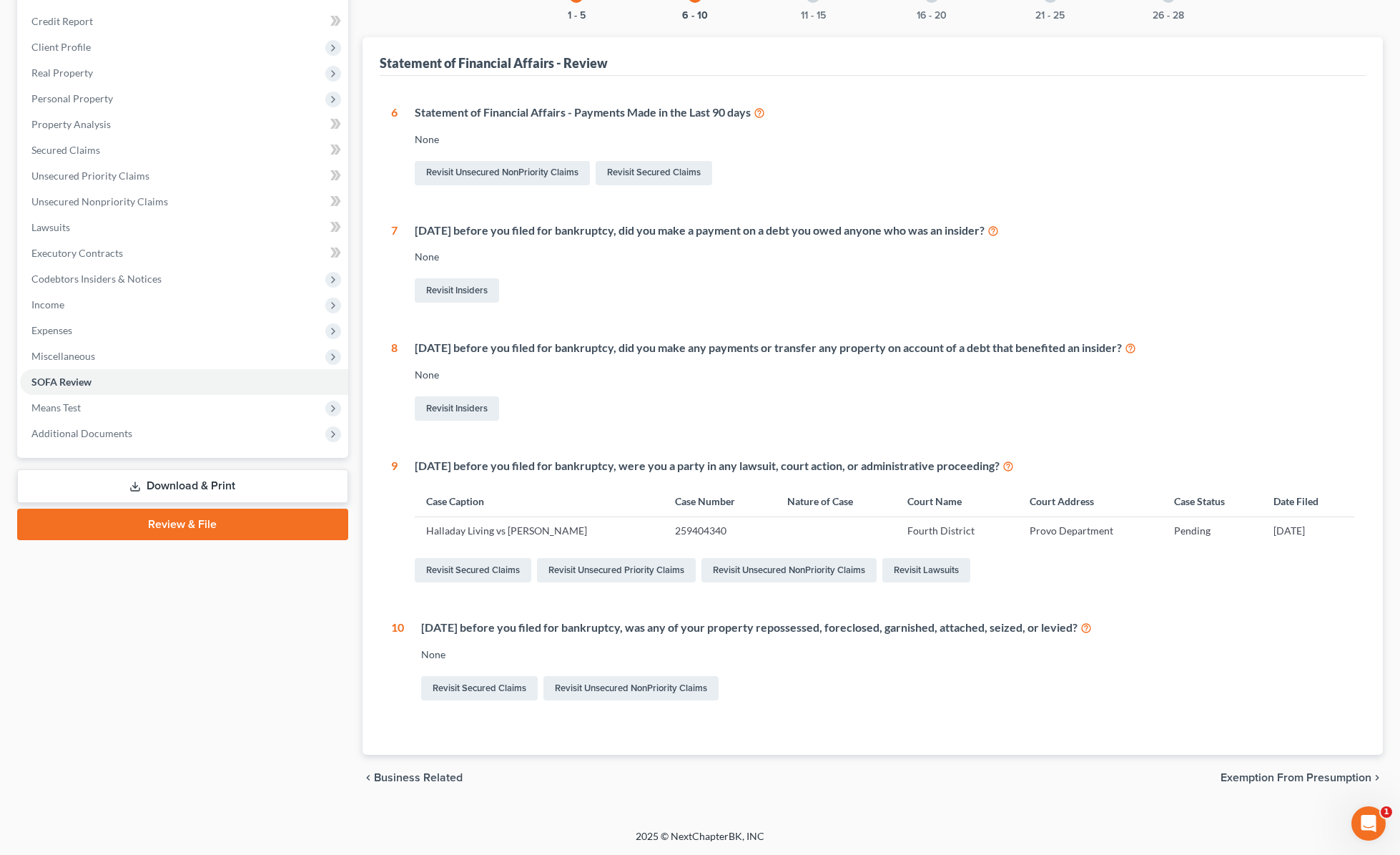
scroll to position [0, 0]
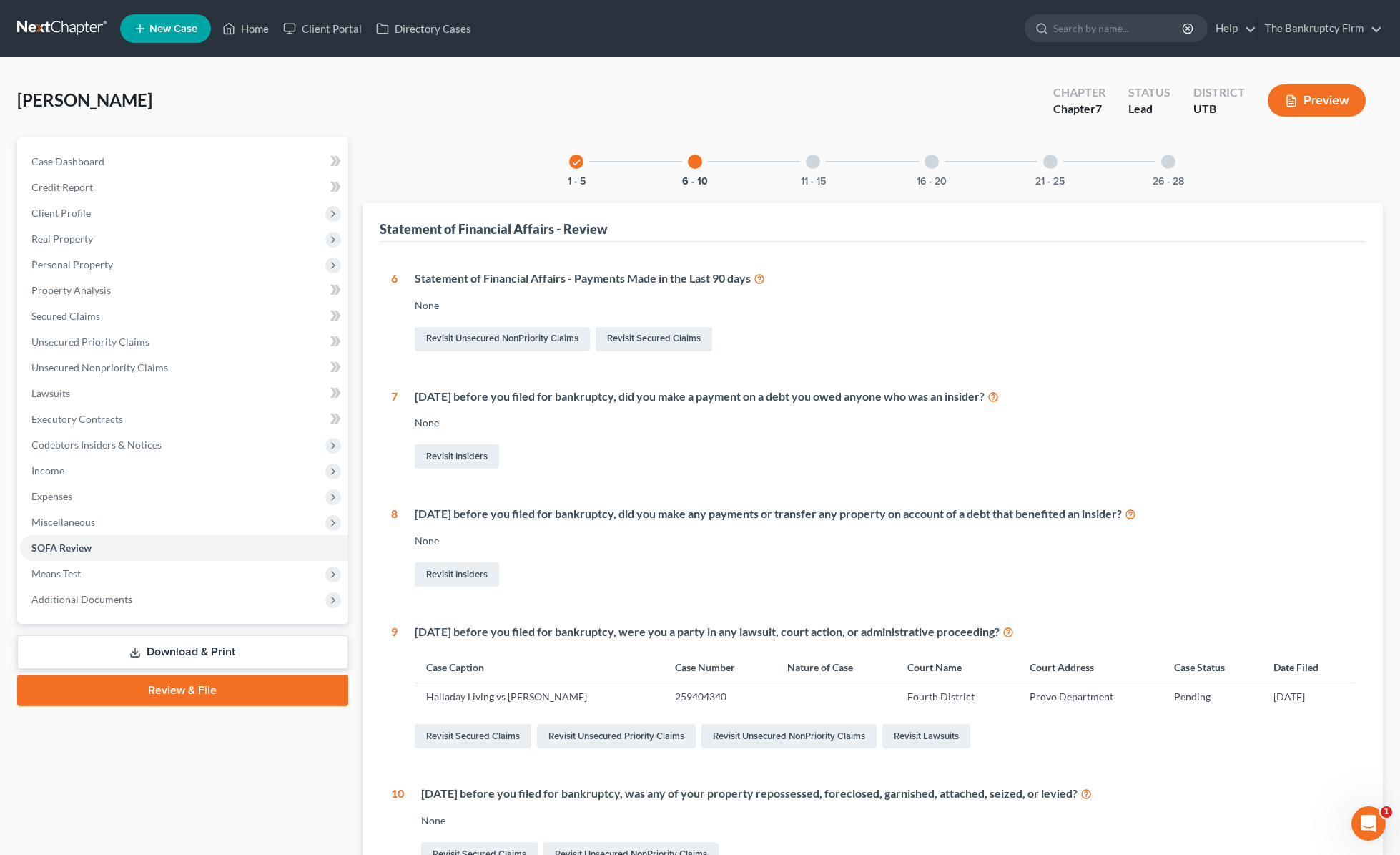
click at [820, 167] on div "11 - 15" at bounding box center [813, 161] width 49 height 49
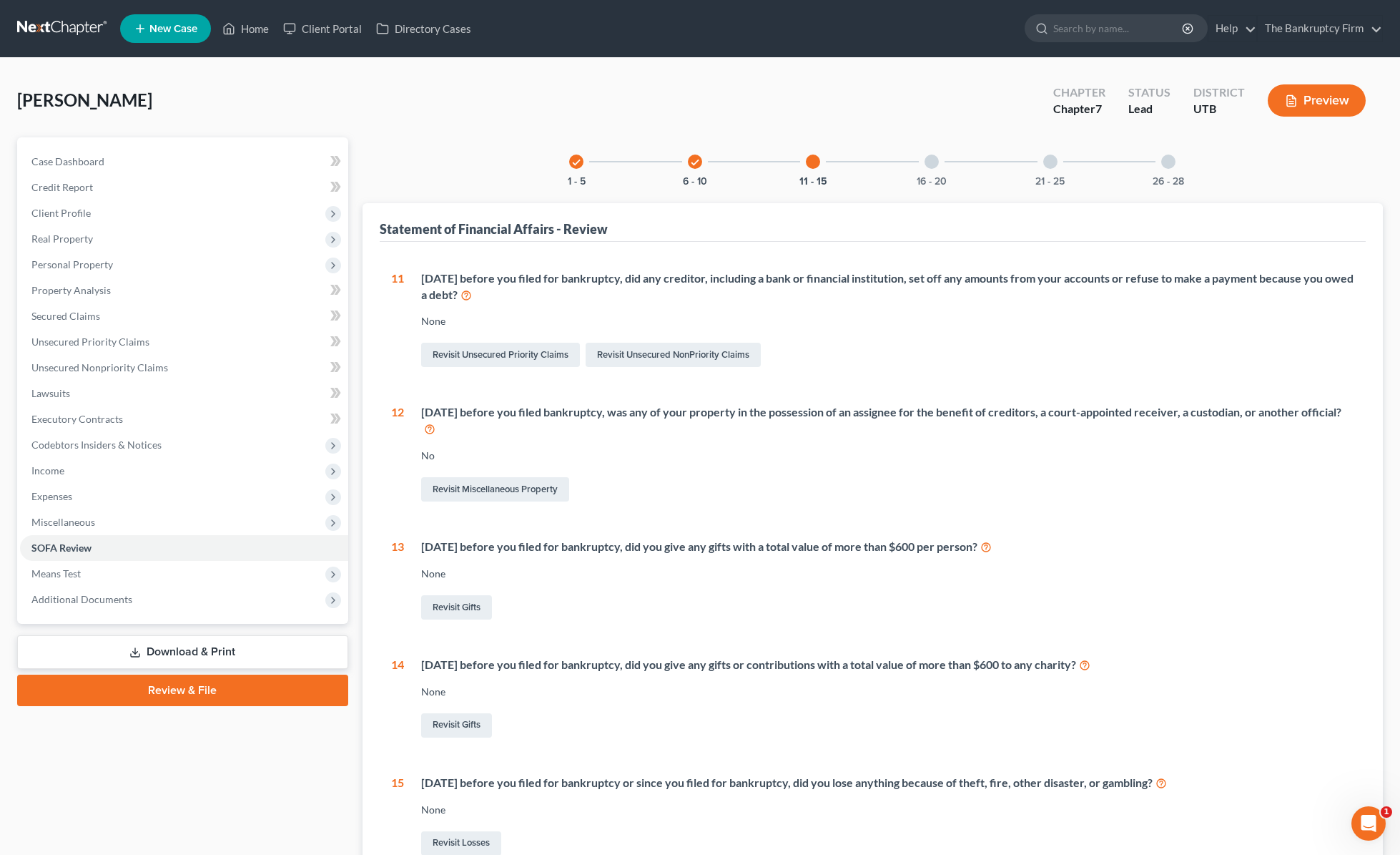
click at [934, 163] on div at bounding box center [932, 161] width 14 height 14
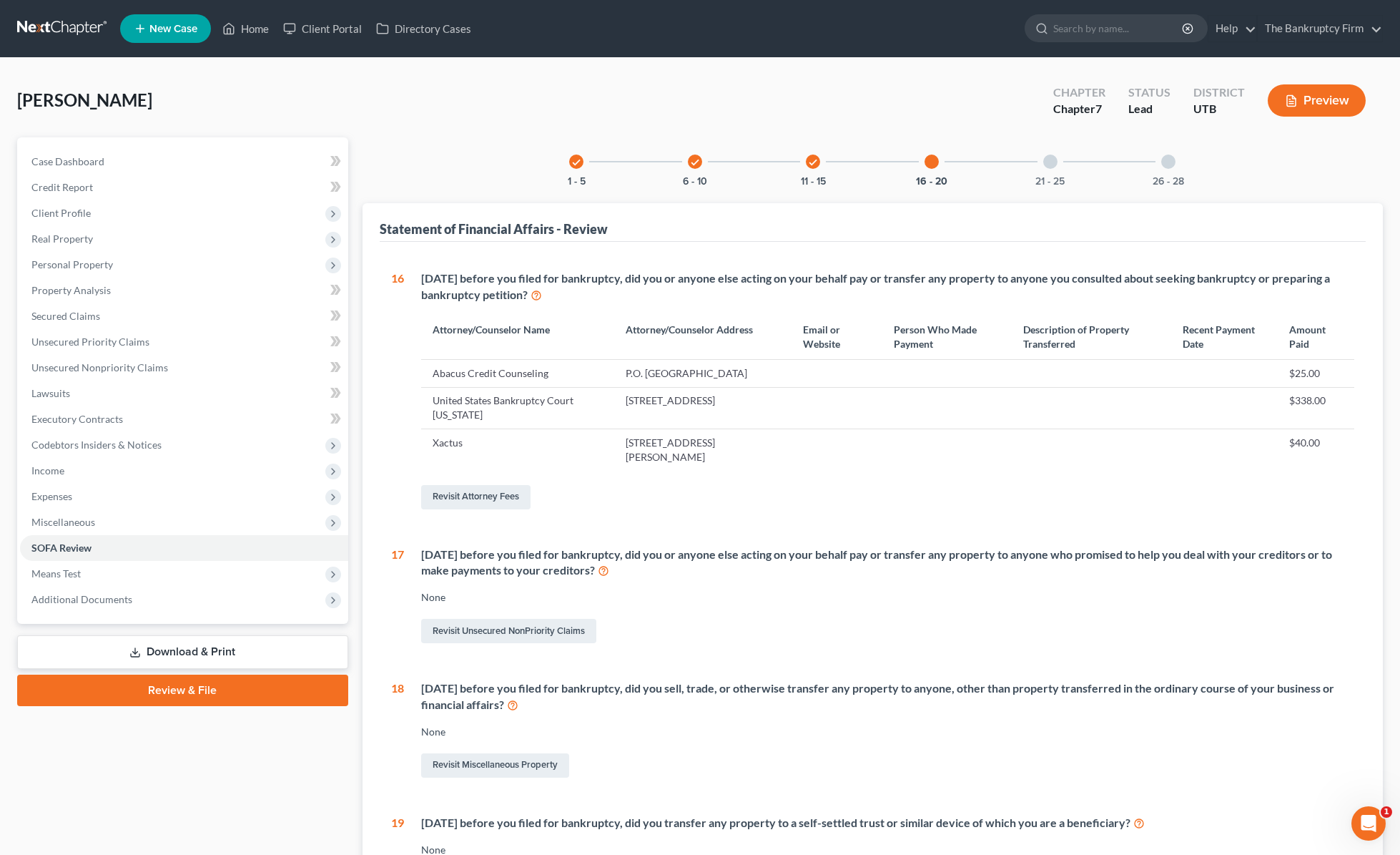
click at [1057, 156] on div "21 - 25" at bounding box center [1050, 161] width 49 height 49
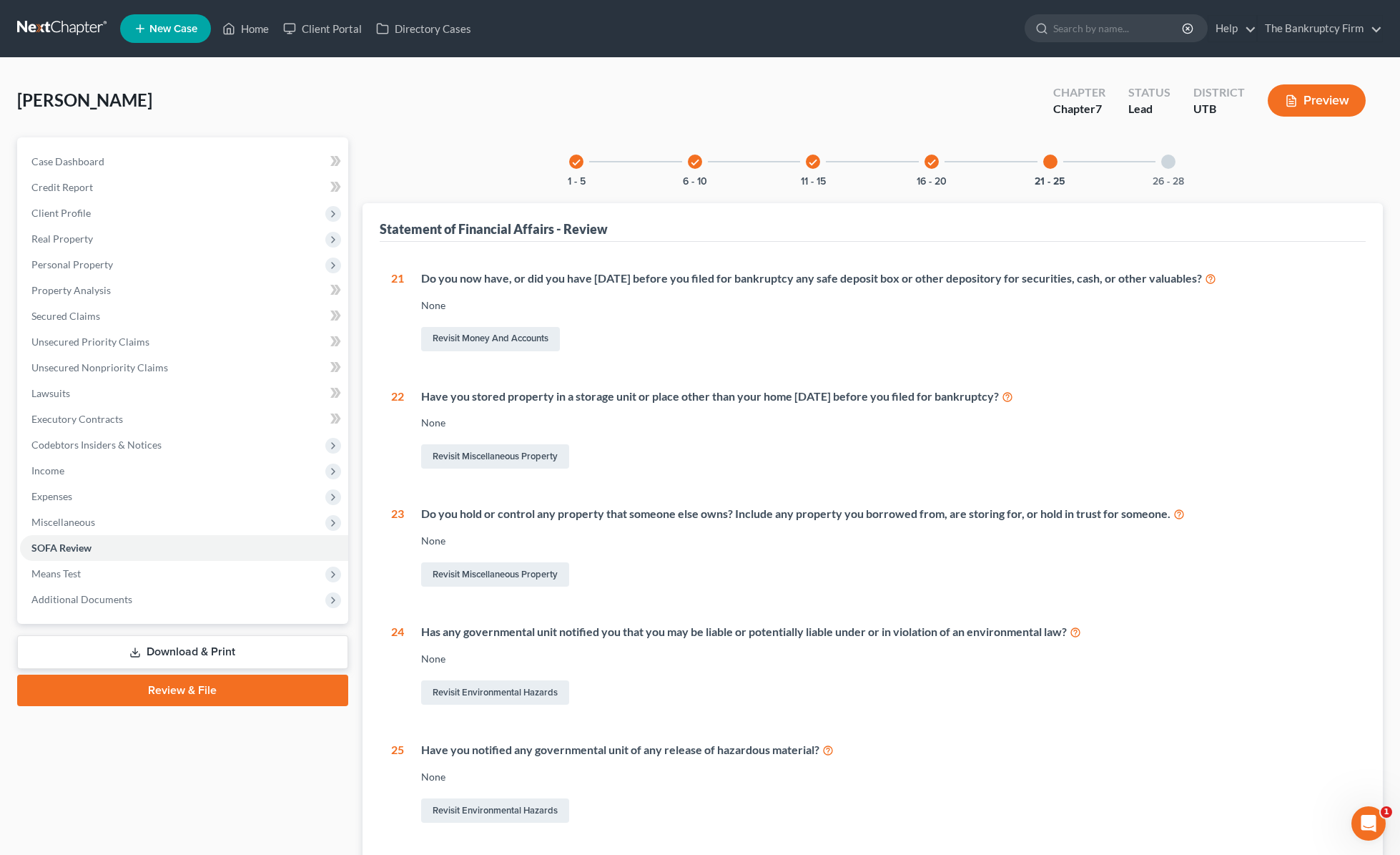
click at [1125, 162] on div at bounding box center [1169, 161] width 14 height 14
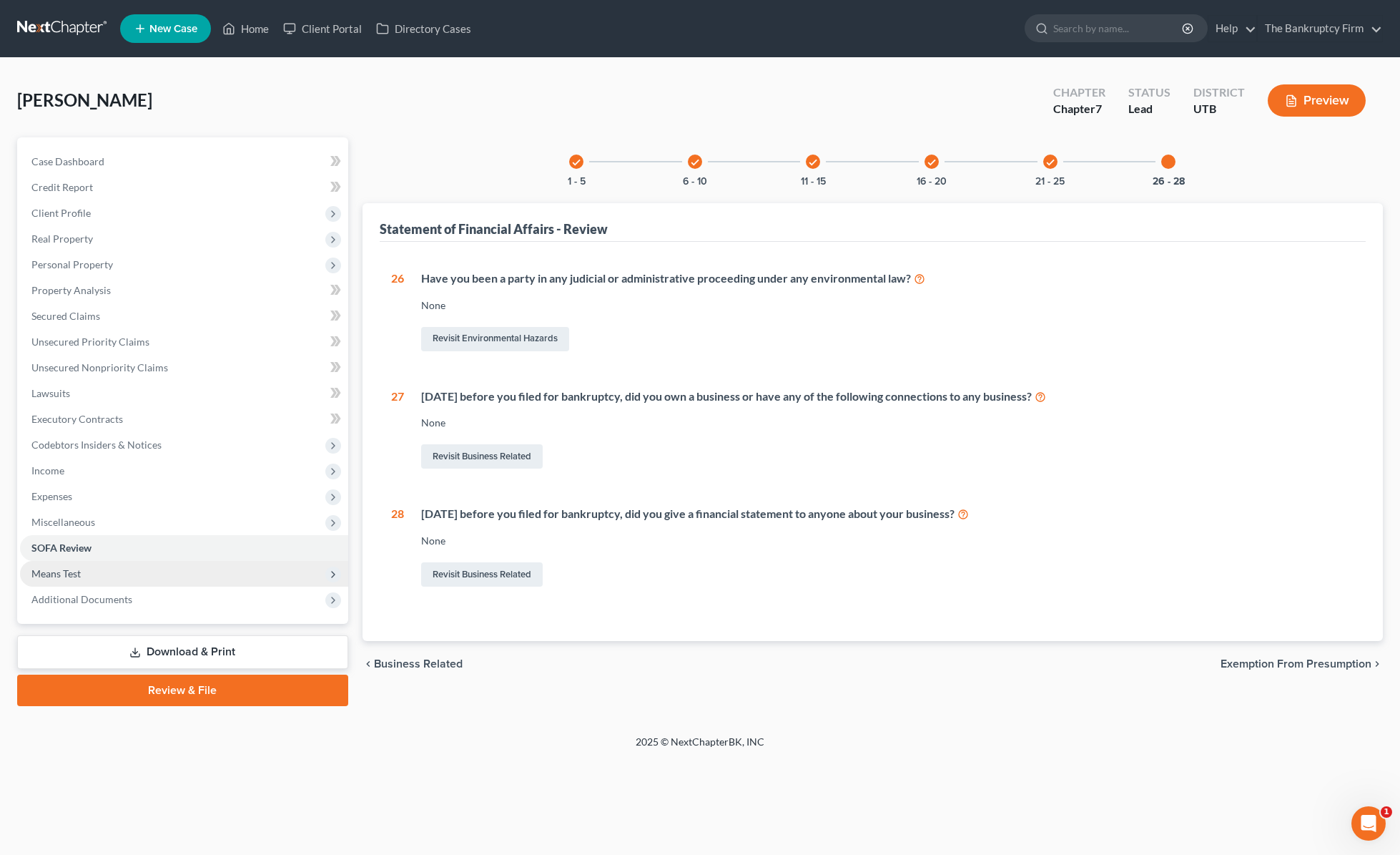
click at [101, 573] on span "Means Test" at bounding box center [184, 573] width 328 height 26
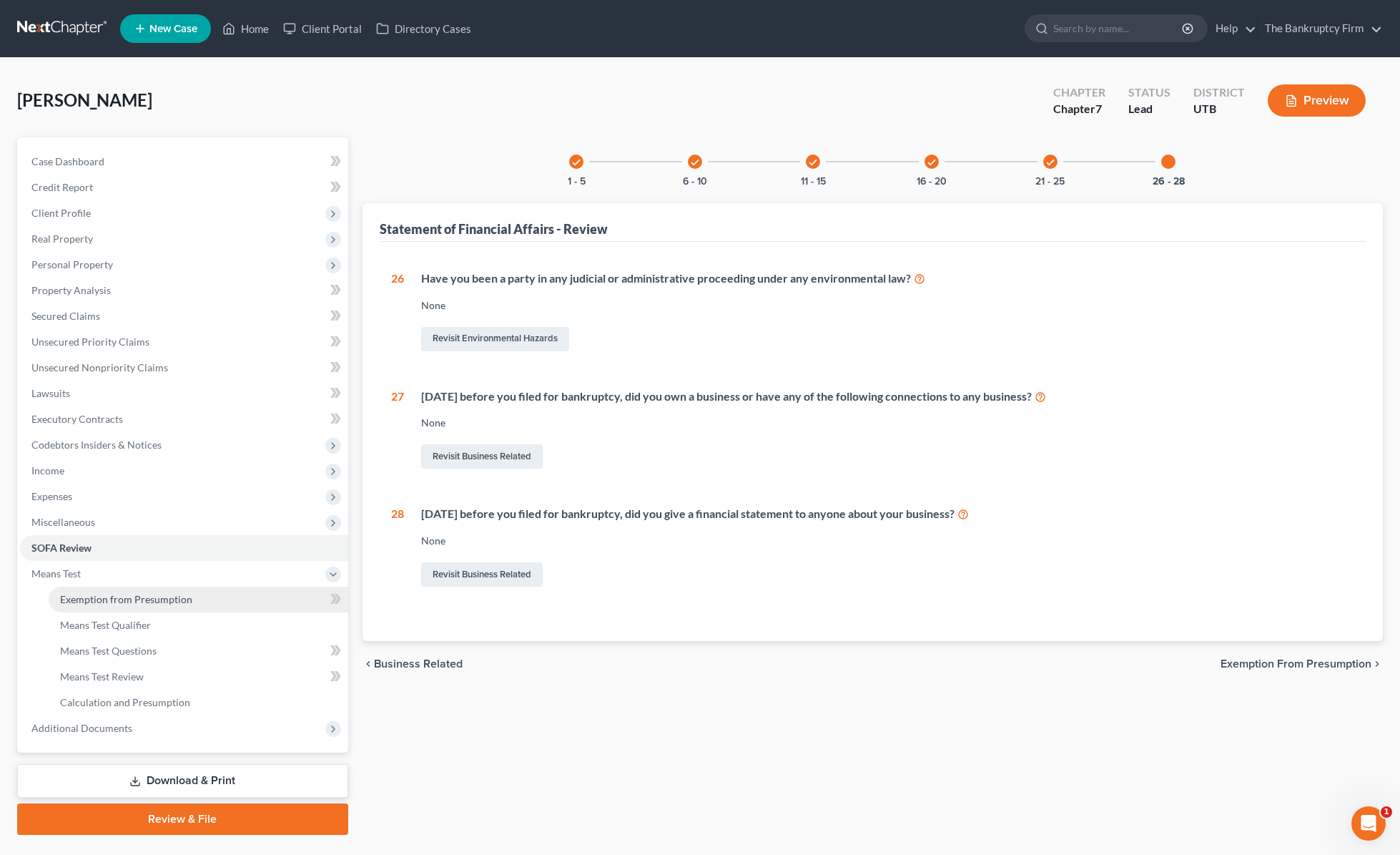
click at [128, 596] on span "Exemption from Presumption" at bounding box center [126, 599] width 132 height 12
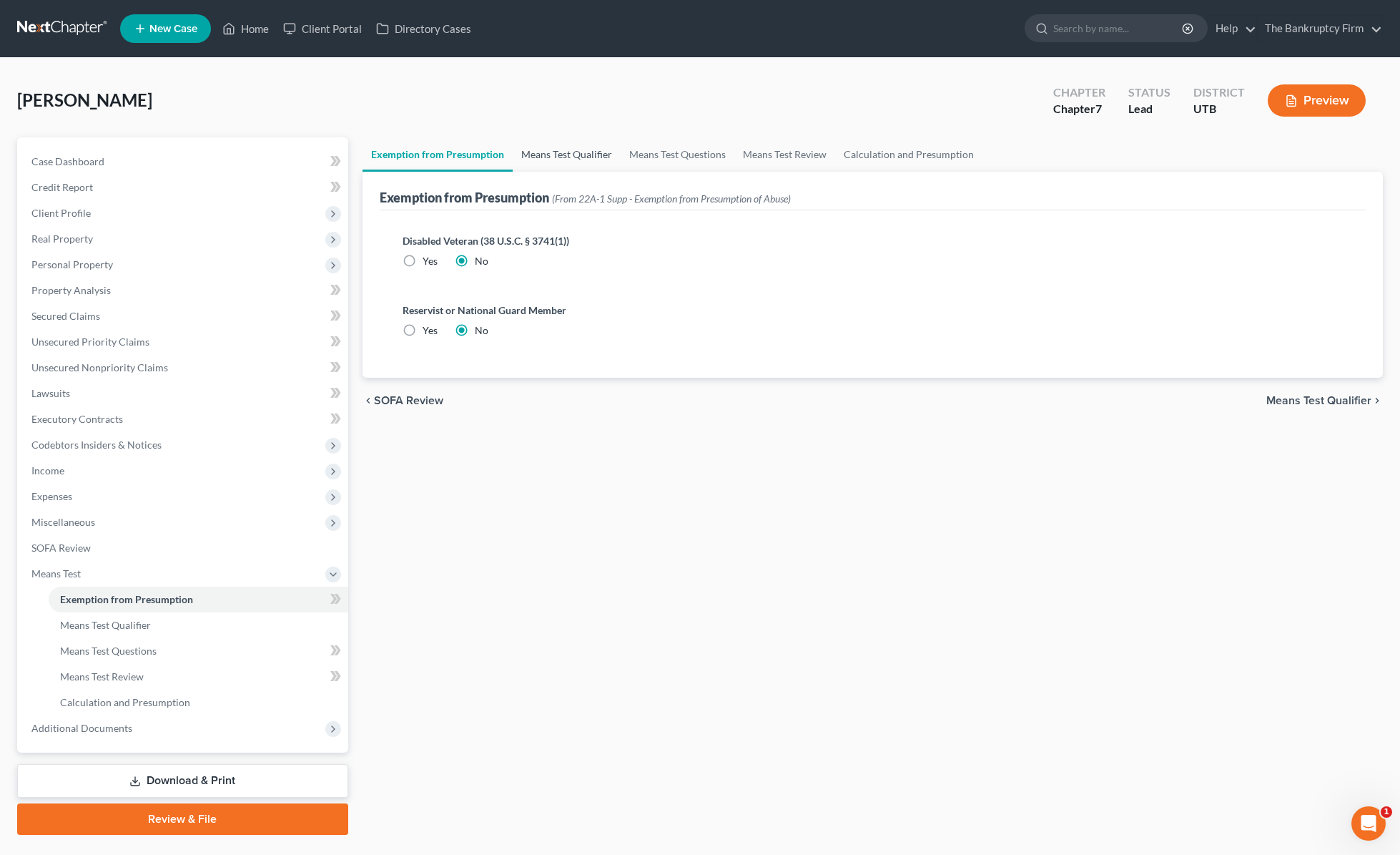
click at [570, 152] on link "Means Test Qualifier" at bounding box center [567, 154] width 108 height 35
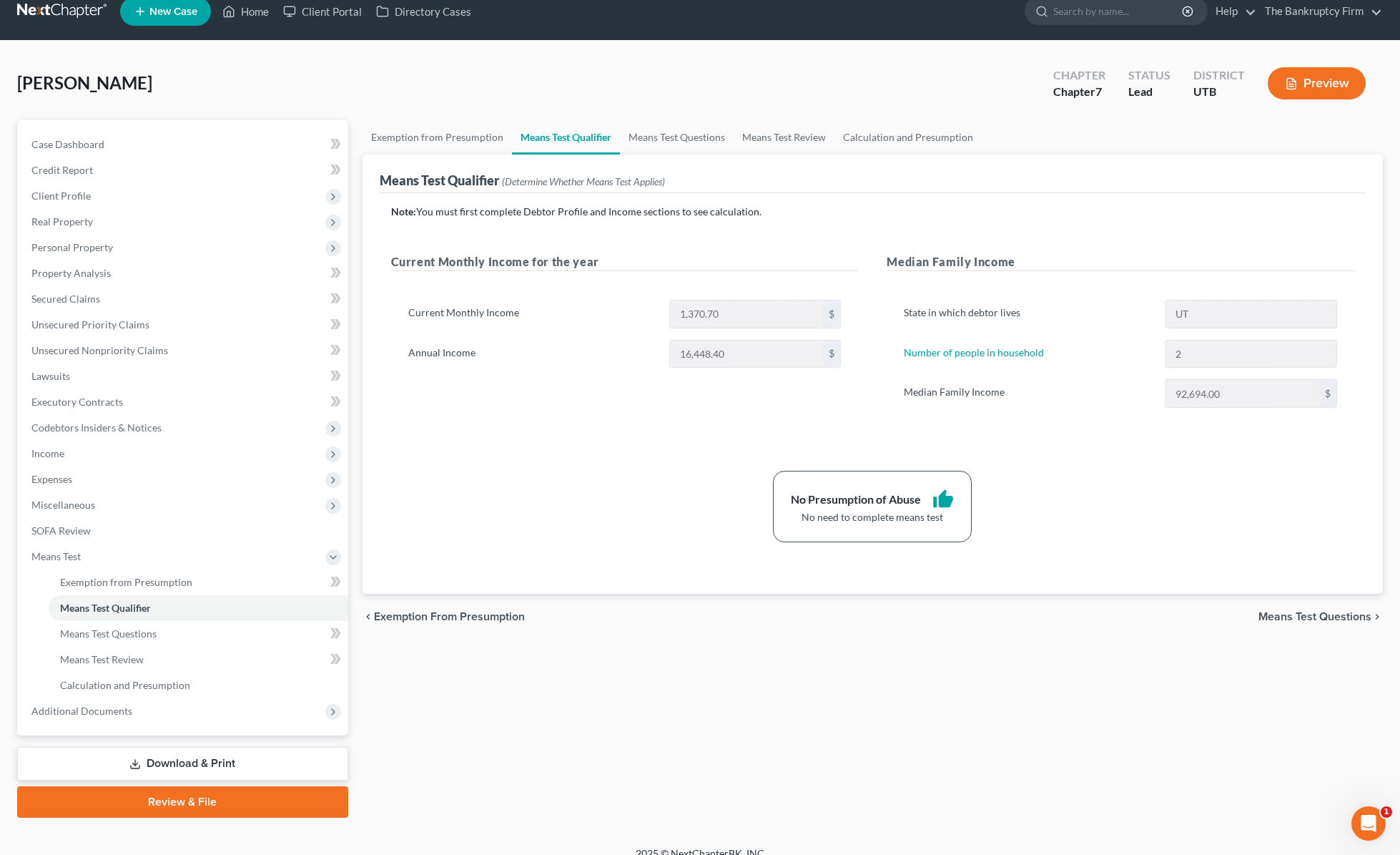
scroll to position [35, 0]
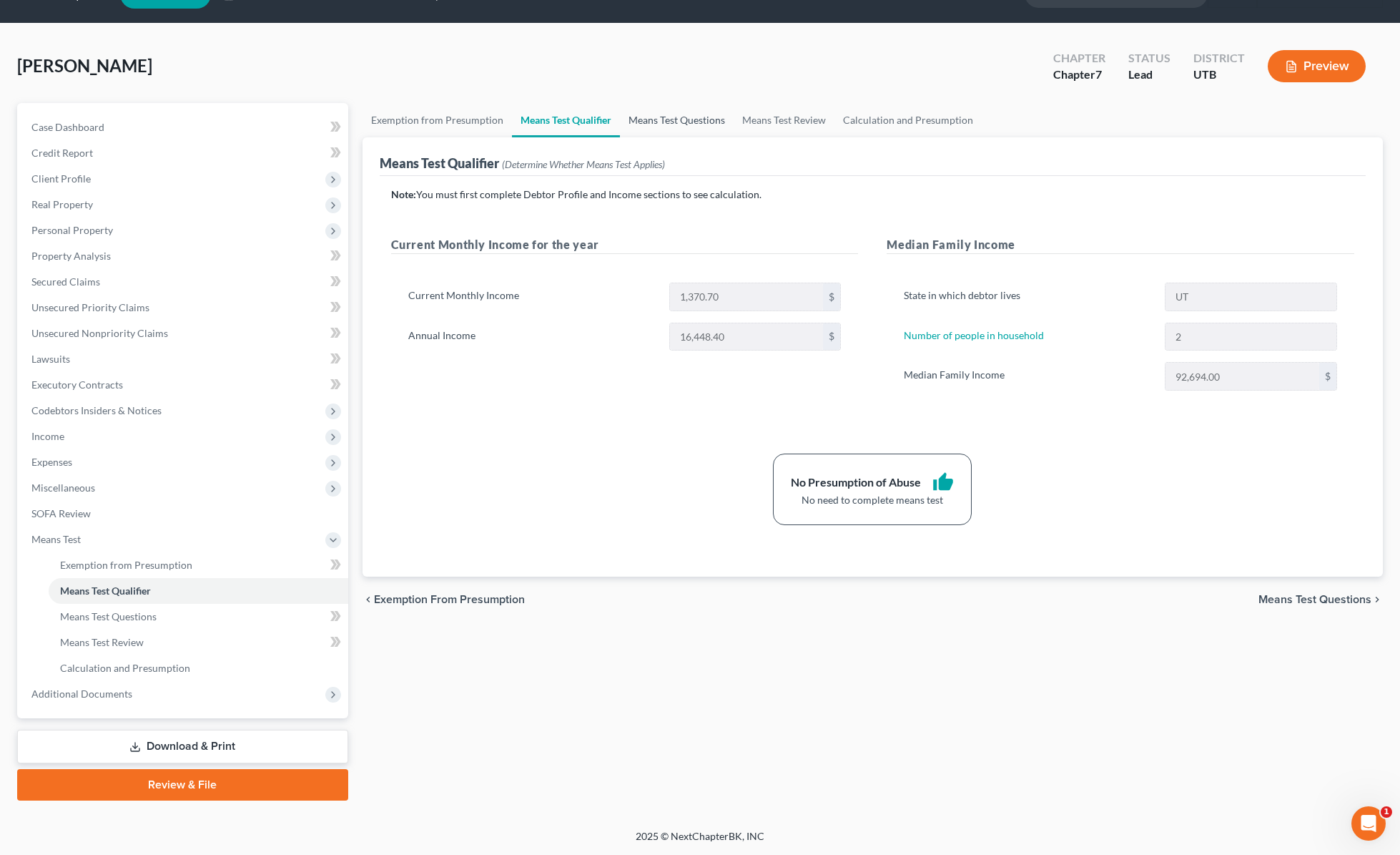
click at [672, 118] on link "Means Test Questions" at bounding box center [677, 120] width 113 height 35
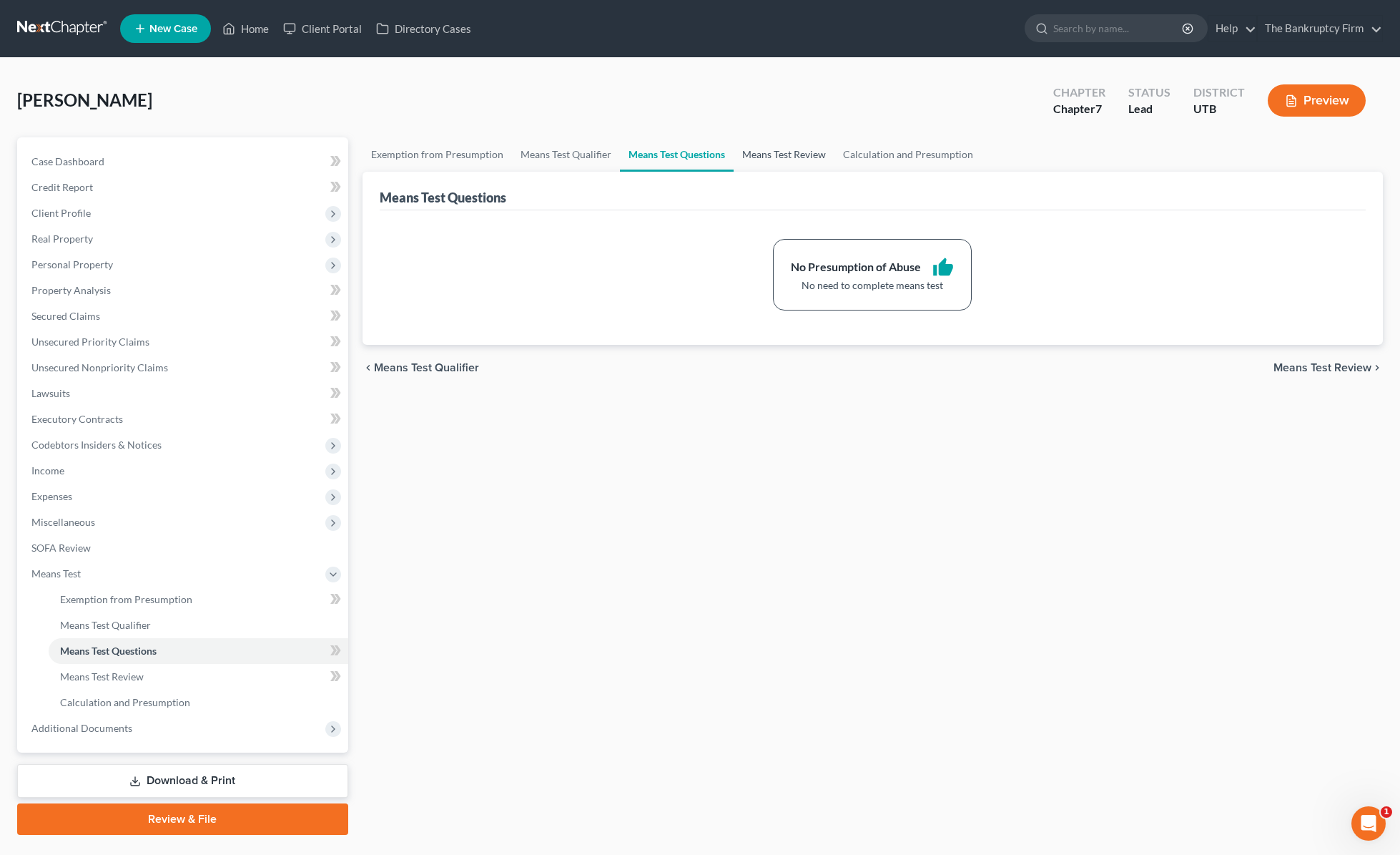
click at [774, 154] on link "Means Test Review" at bounding box center [784, 154] width 101 height 35
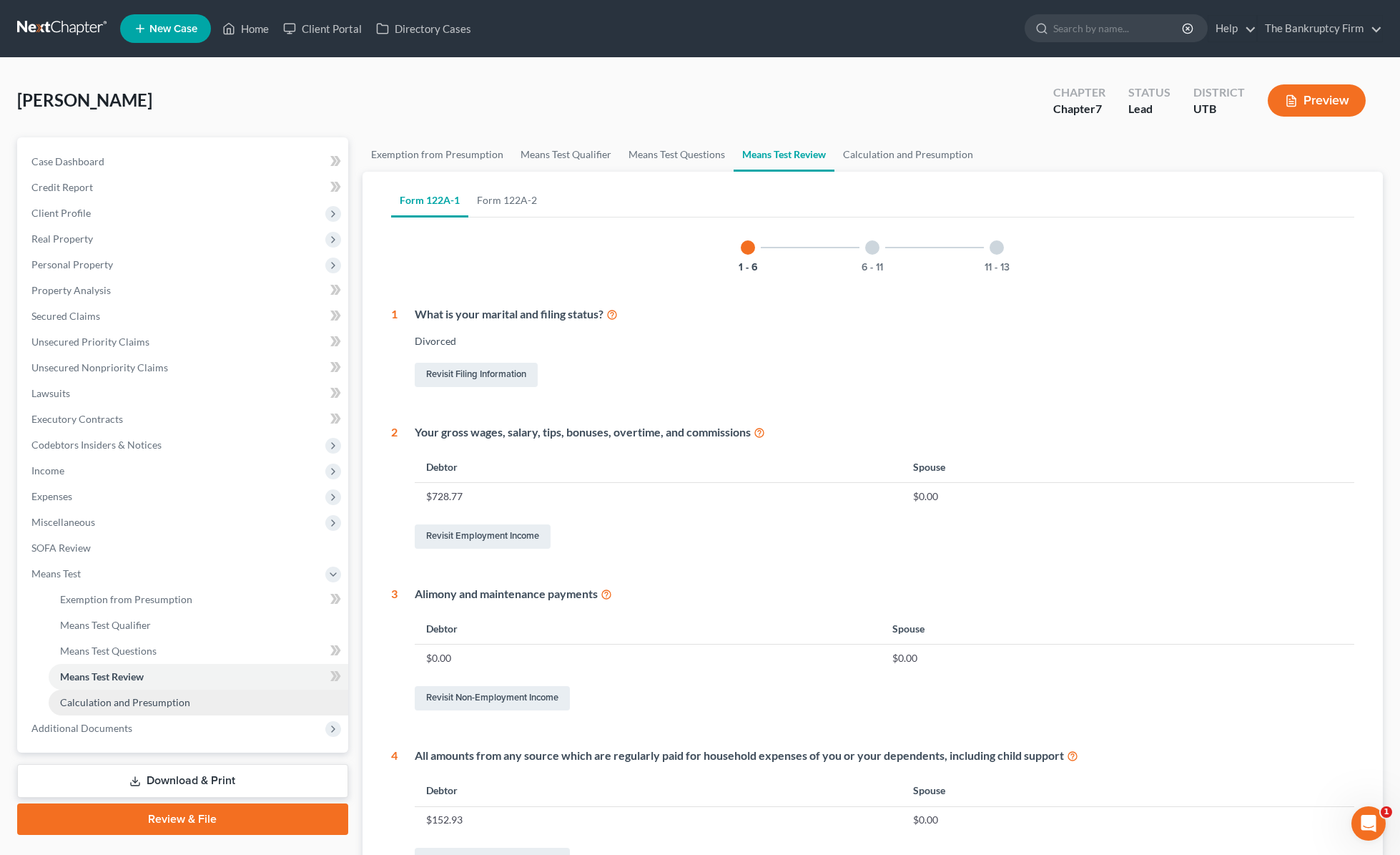
click at [124, 705] on span "Calculation and Presumption" at bounding box center [125, 702] width 130 height 12
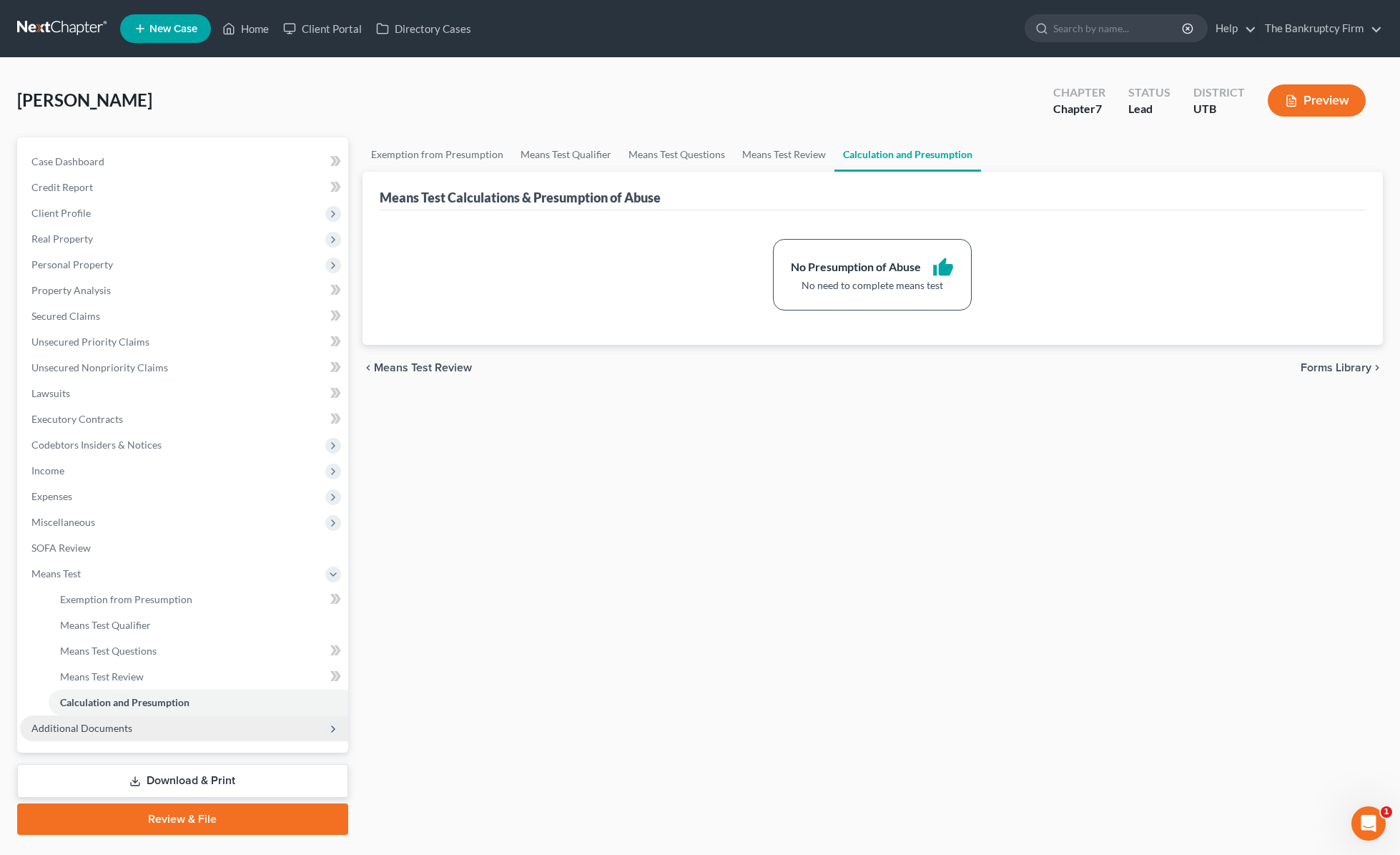
click at [121, 729] on span "Additional Documents" at bounding box center [82, 727] width 101 height 12
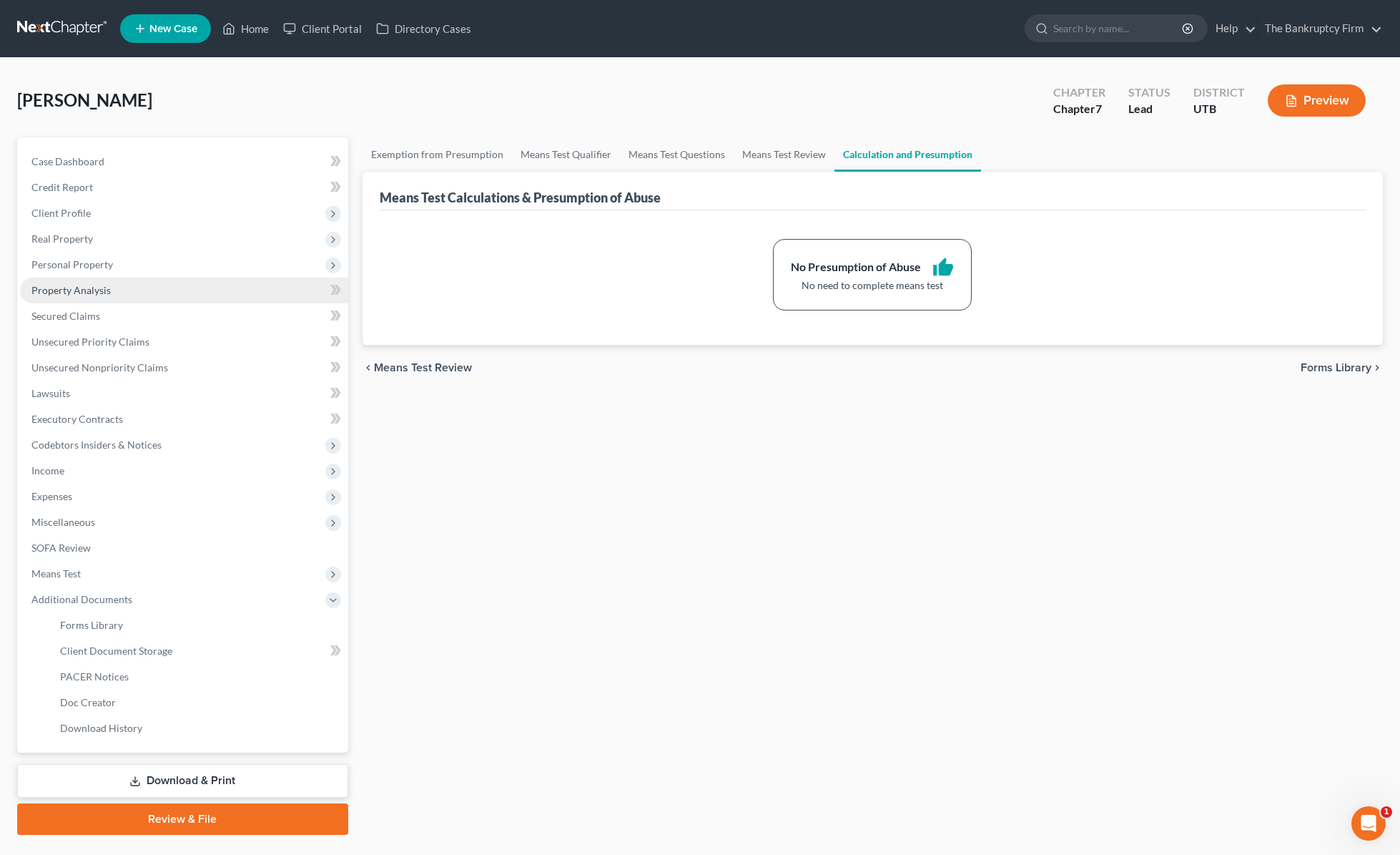
click at [103, 291] on span "Property Analysis" at bounding box center [72, 290] width 80 height 12
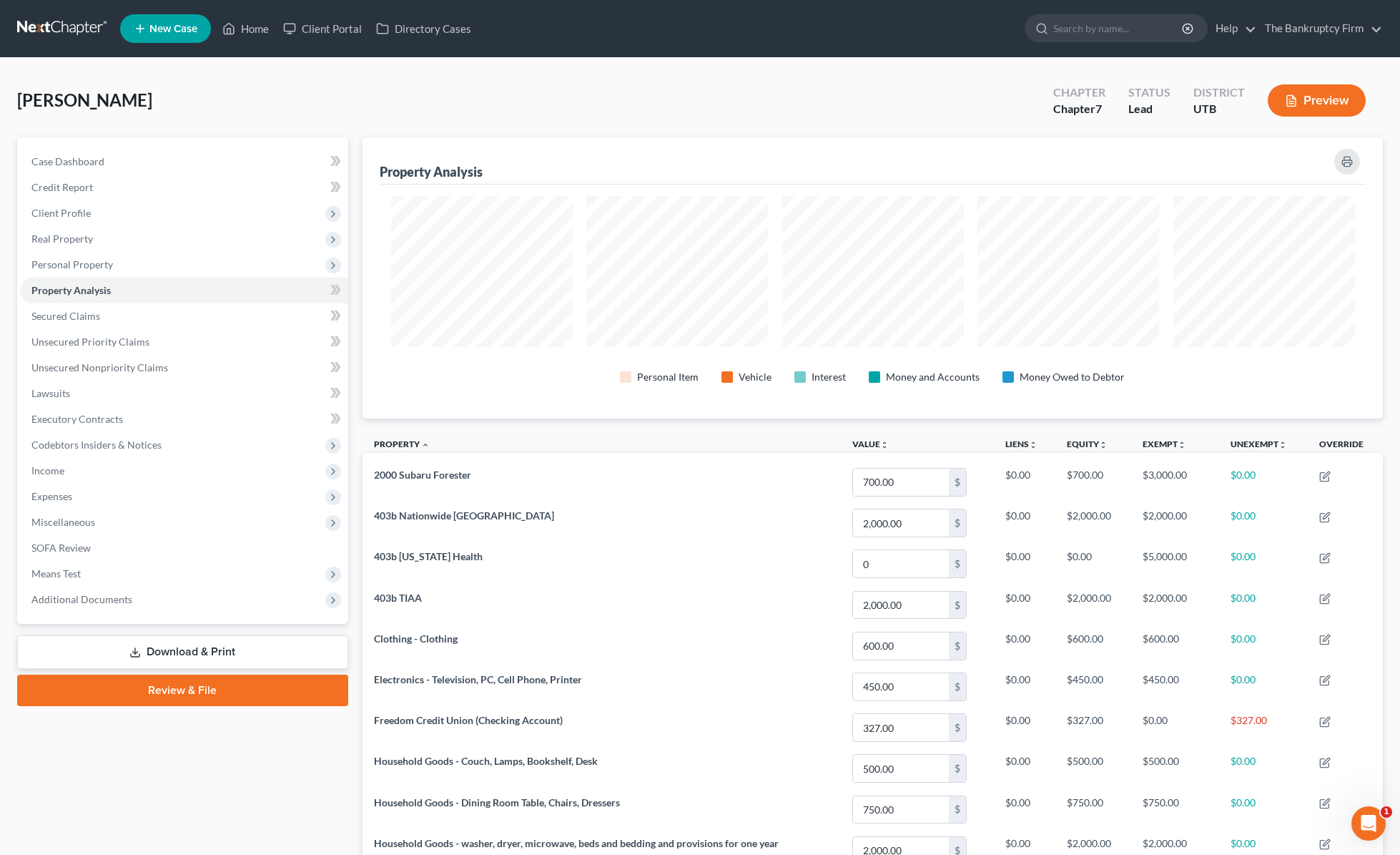
drag, startPoint x: 1302, startPoint y: 72, endPoint x: 1298, endPoint y: 95, distance: 23.3
click at [1125, 76] on div "[PERSON_NAME] Upgraded Chapter Chapter 7 Status Lead District UTB Preview Petit…" at bounding box center [700, 582] width 1400 height 1050
click at [1125, 94] on button "Preview" at bounding box center [1317, 100] width 98 height 32
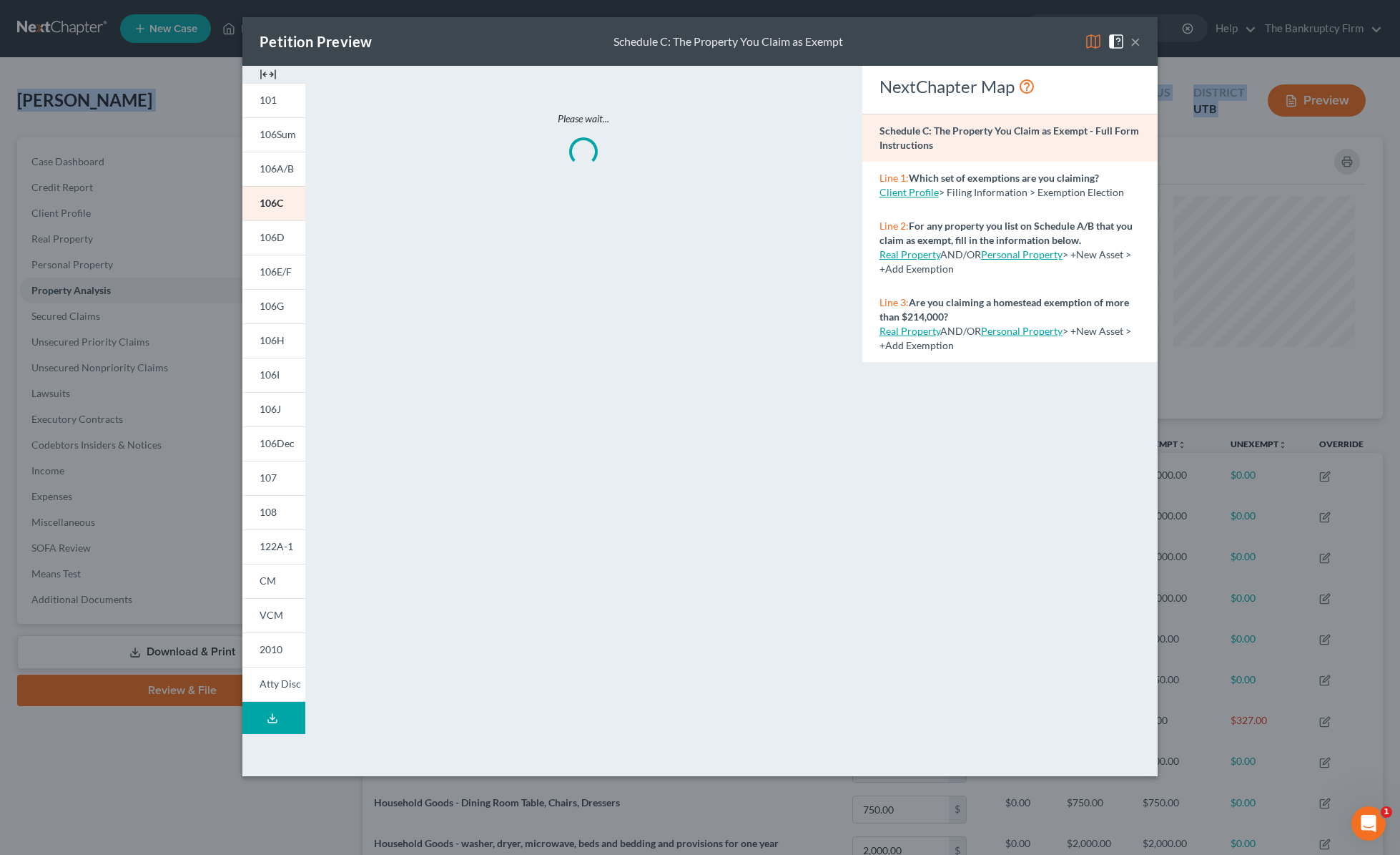
click at [1098, 39] on img at bounding box center [1093, 41] width 17 height 17
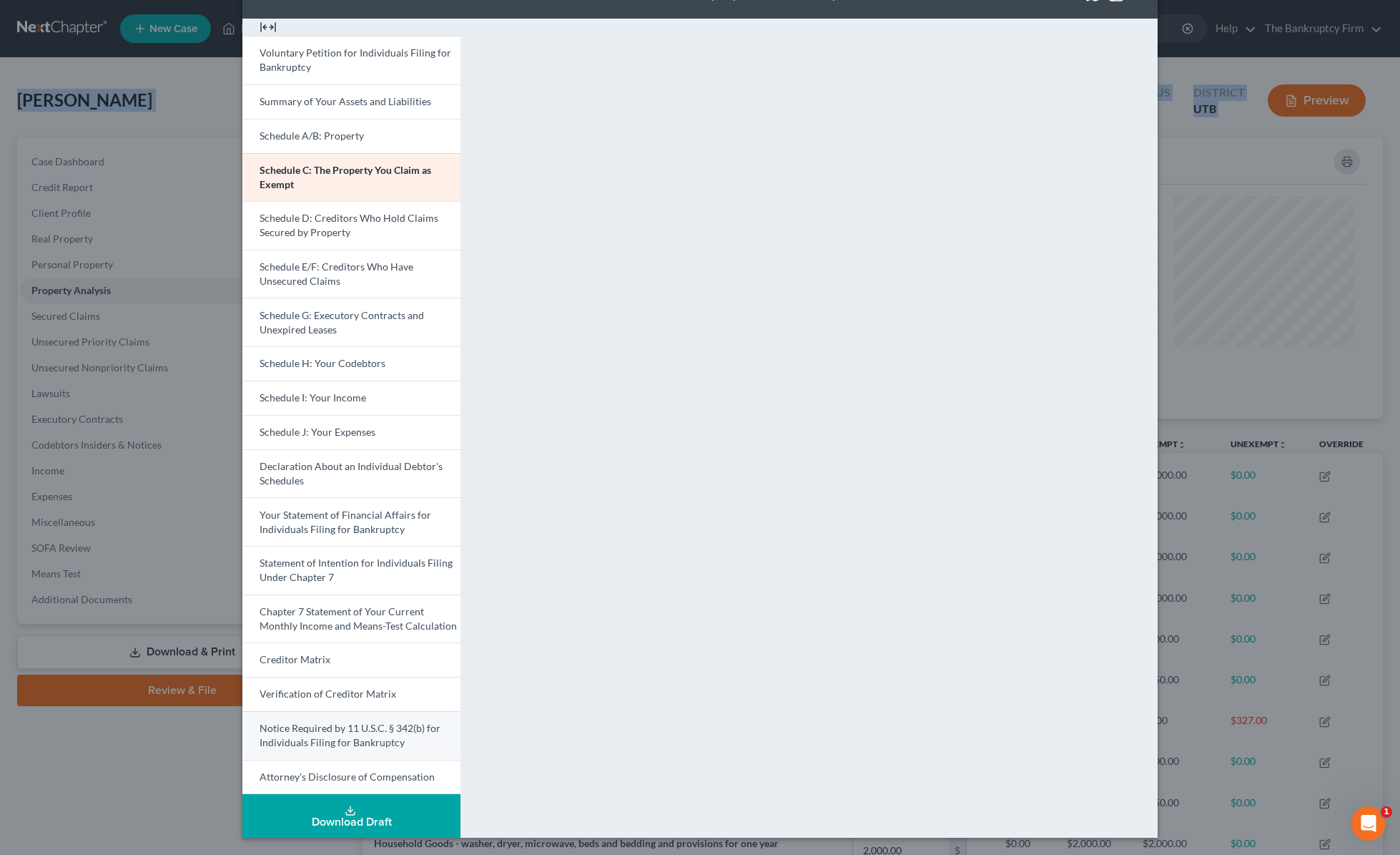
click at [336, 729] on span "Notice Required by 11 U.S.C. § 342(b) for Individuals Filing for Bankruptcy" at bounding box center [350, 735] width 181 height 27
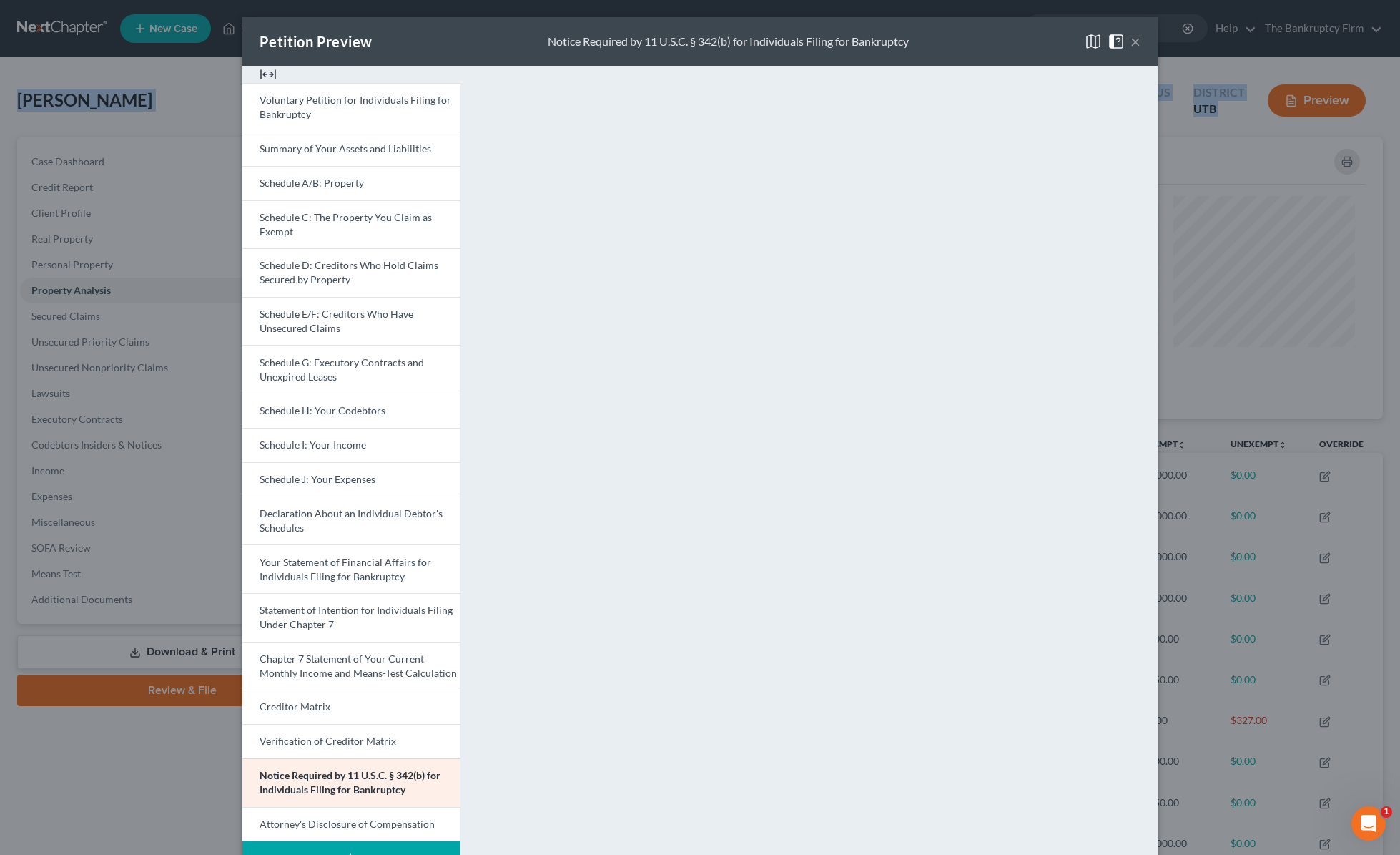
click at [1125, 37] on button "×" at bounding box center [1135, 41] width 10 height 17
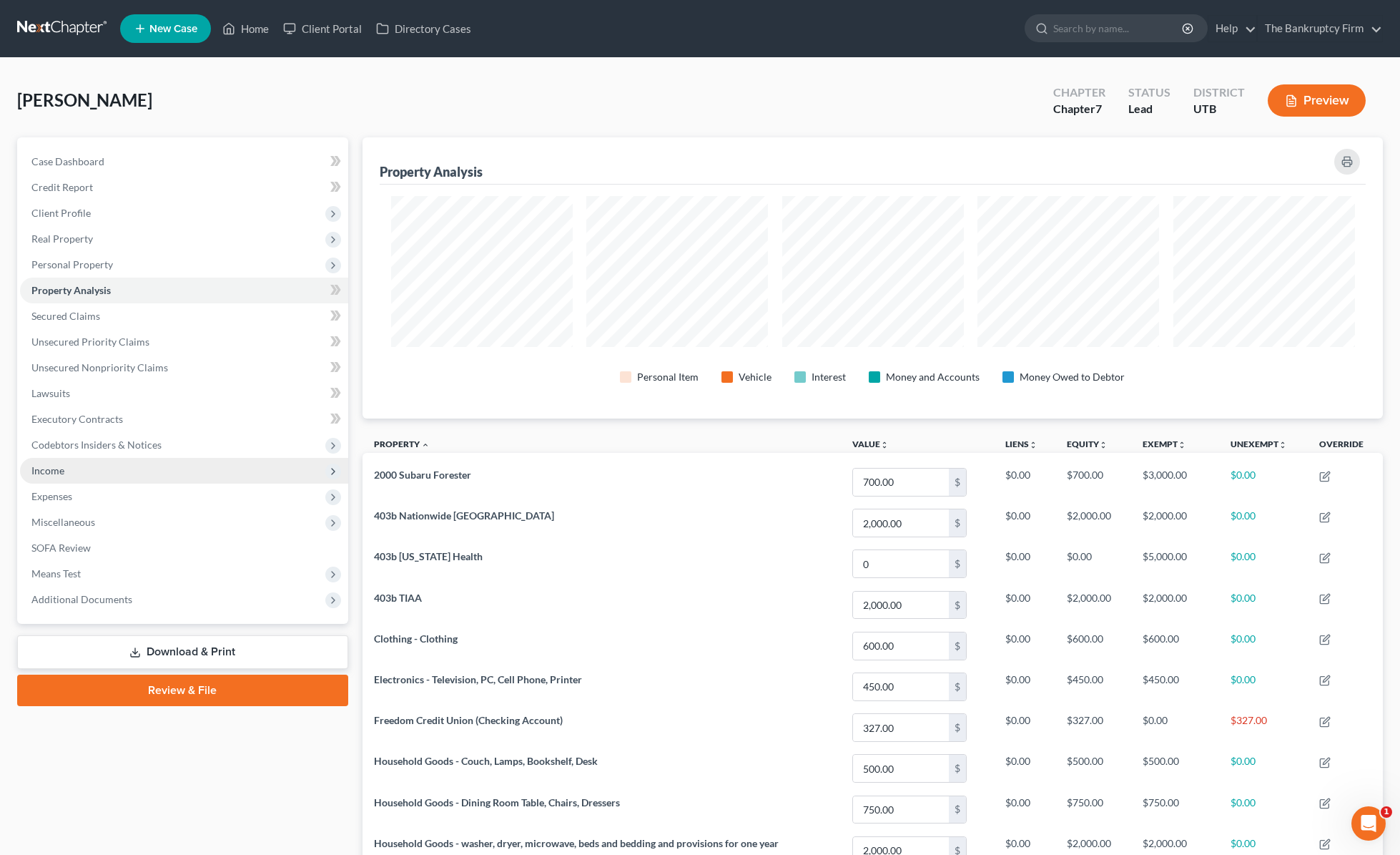
click at [126, 473] on span "Income" at bounding box center [184, 470] width 328 height 26
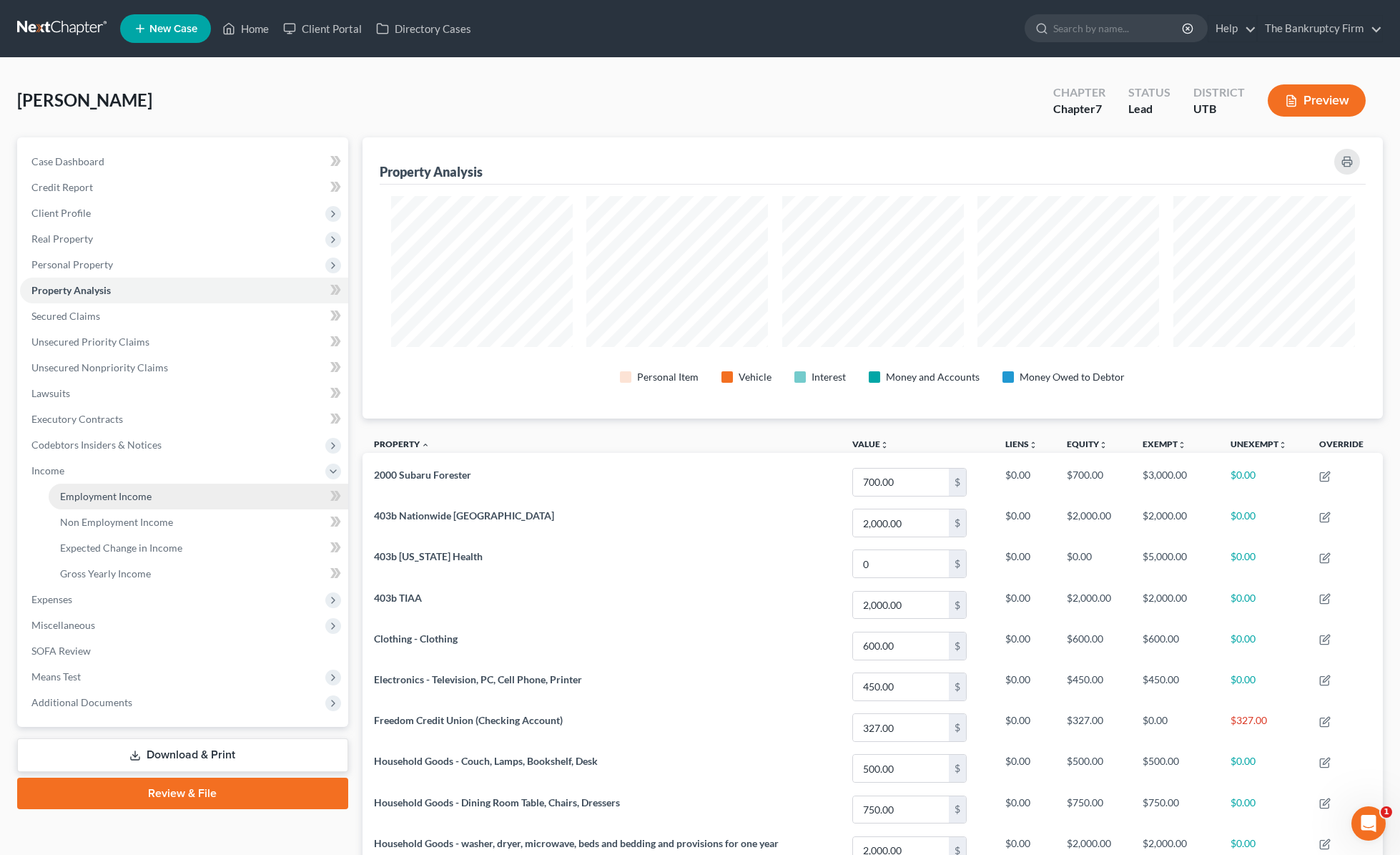
click at [132, 494] on span "Employment Income" at bounding box center [105, 496] width 91 height 12
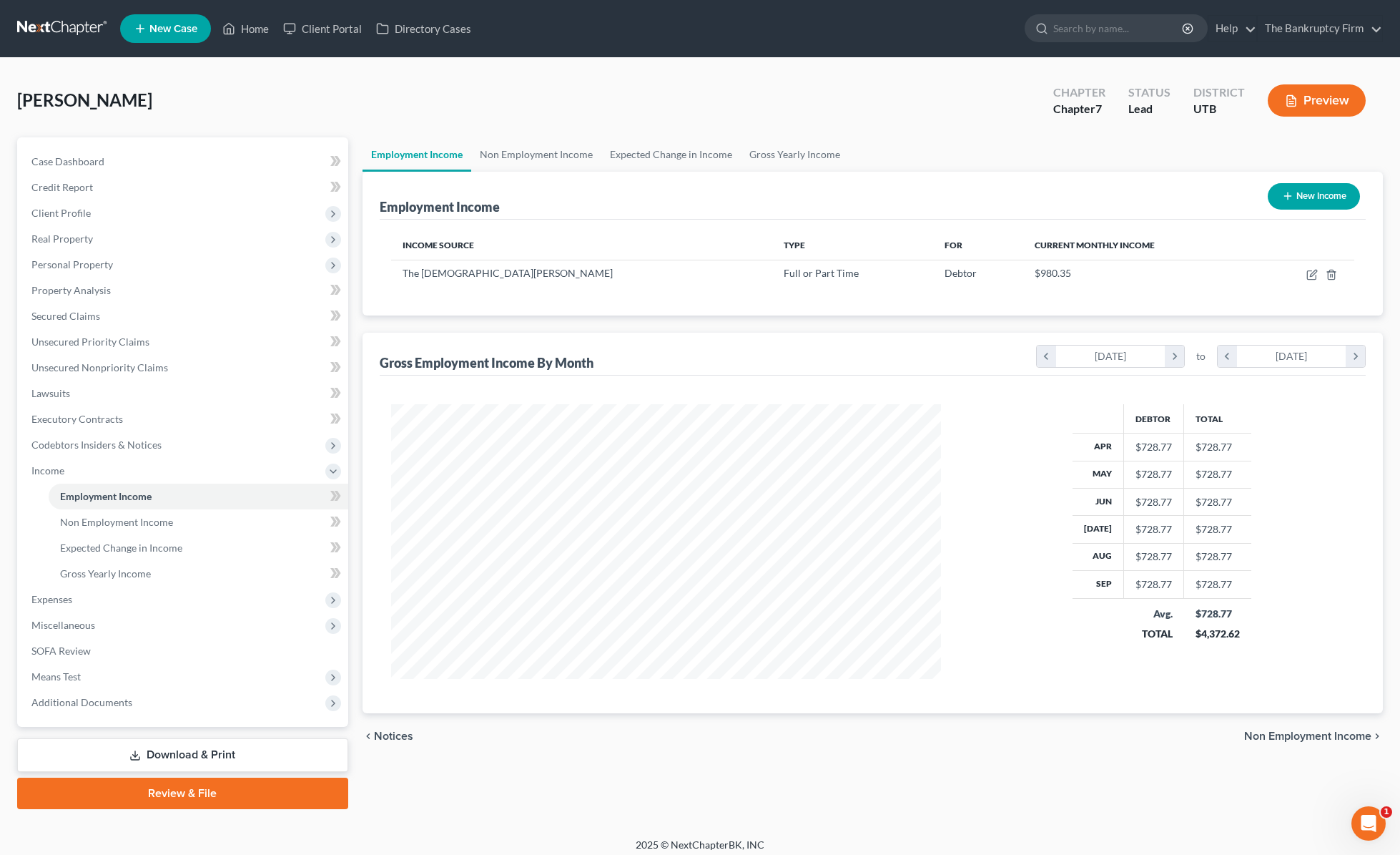
scroll to position [275, 579]
click at [1125, 276] on icon "button" at bounding box center [1312, 274] width 12 height 12
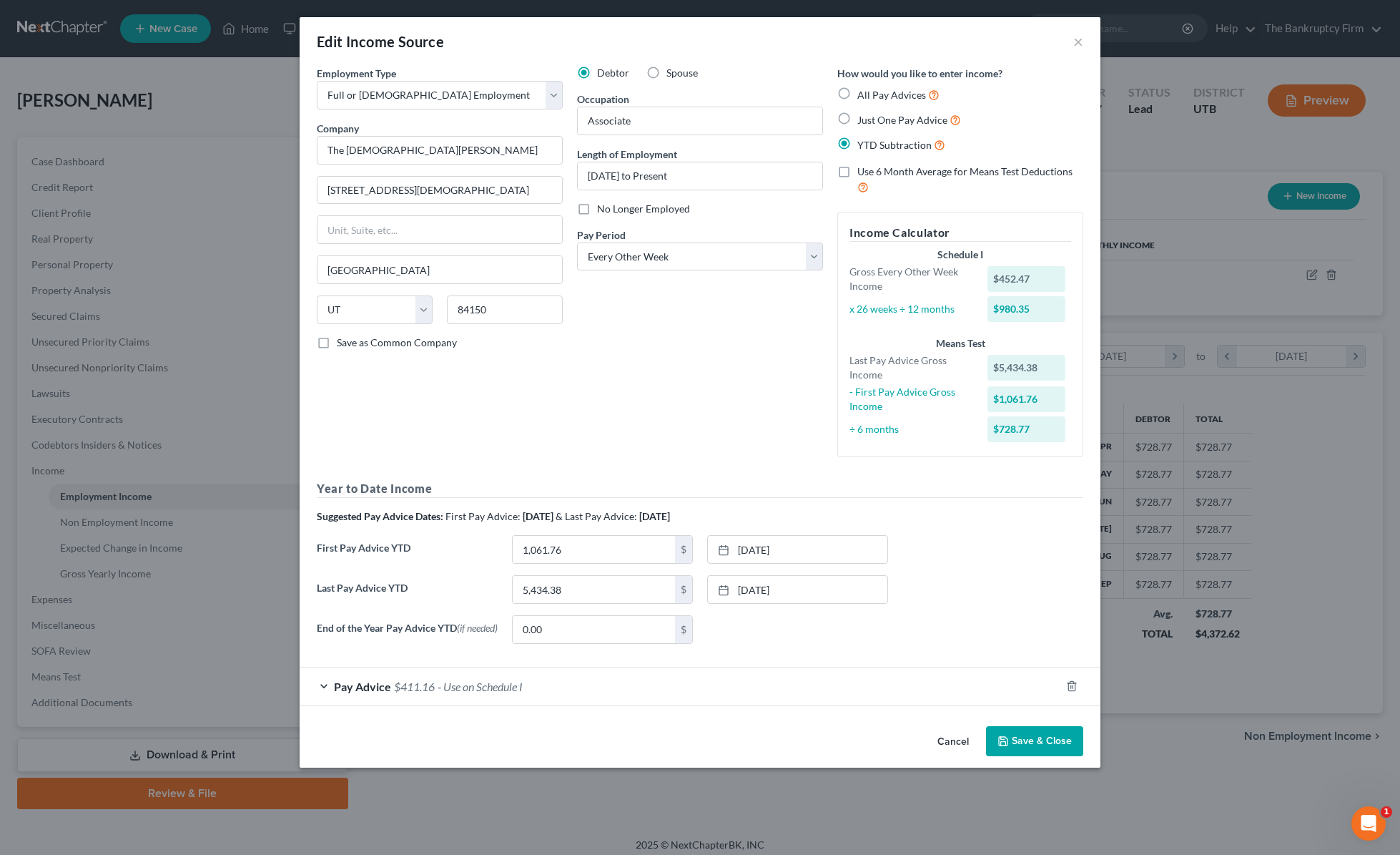
drag, startPoint x: 1043, startPoint y: 736, endPoint x: 1029, endPoint y: 730, distance: 15.2
click at [1042, 736] on button "Save & Close" at bounding box center [1035, 741] width 97 height 30
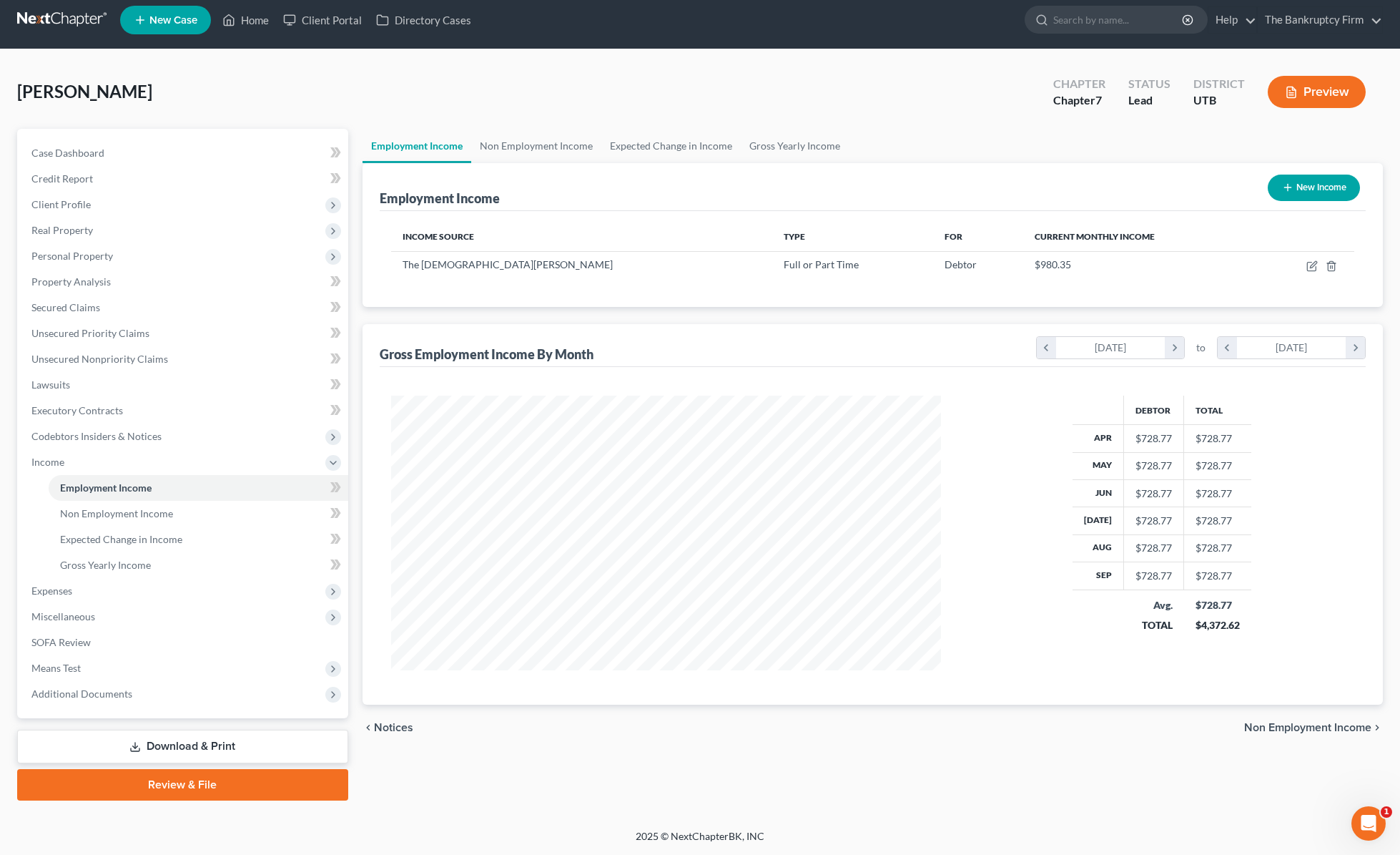
scroll to position [2, 0]
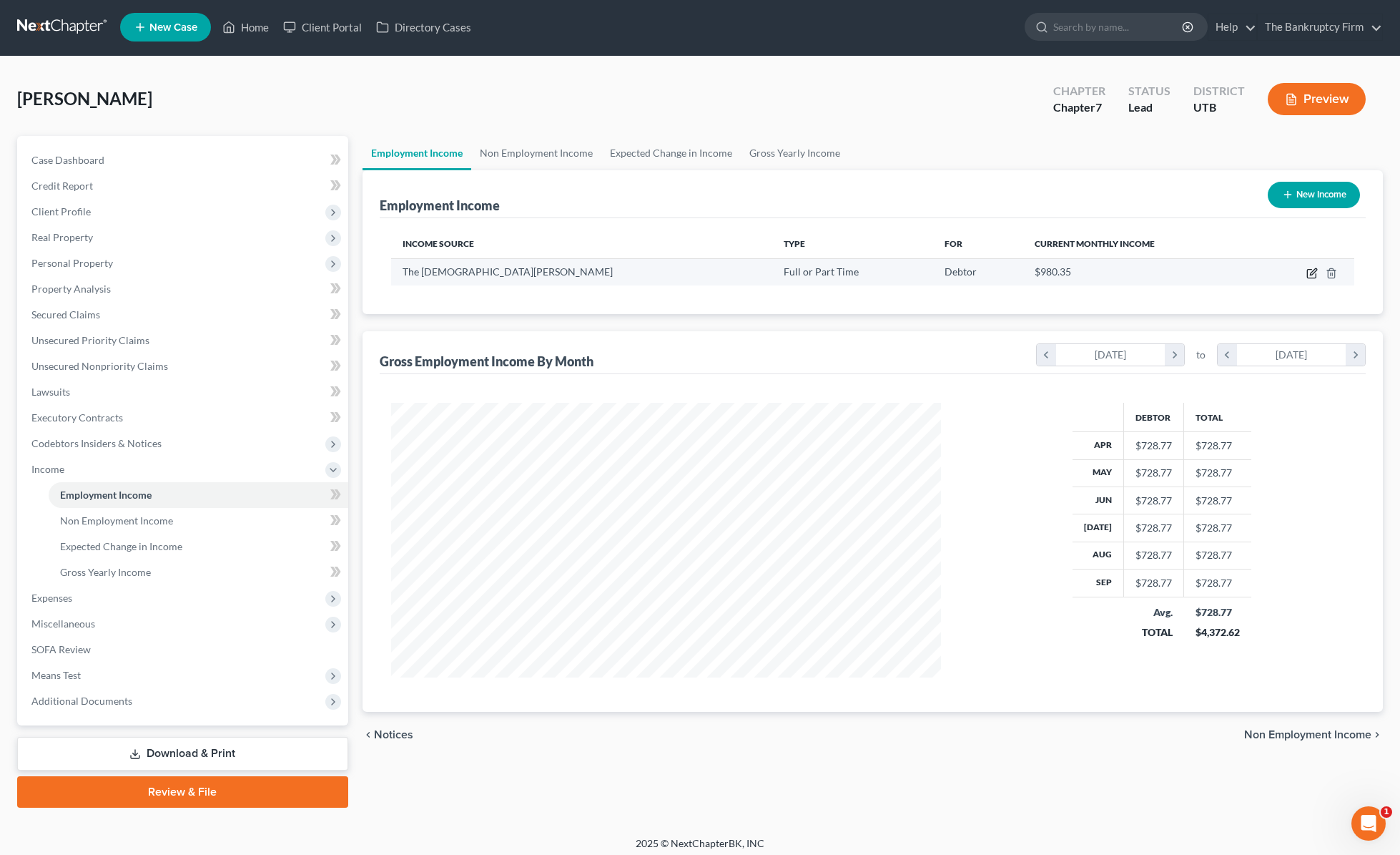
click at [1125, 274] on icon "button" at bounding box center [1312, 273] width 12 height 12
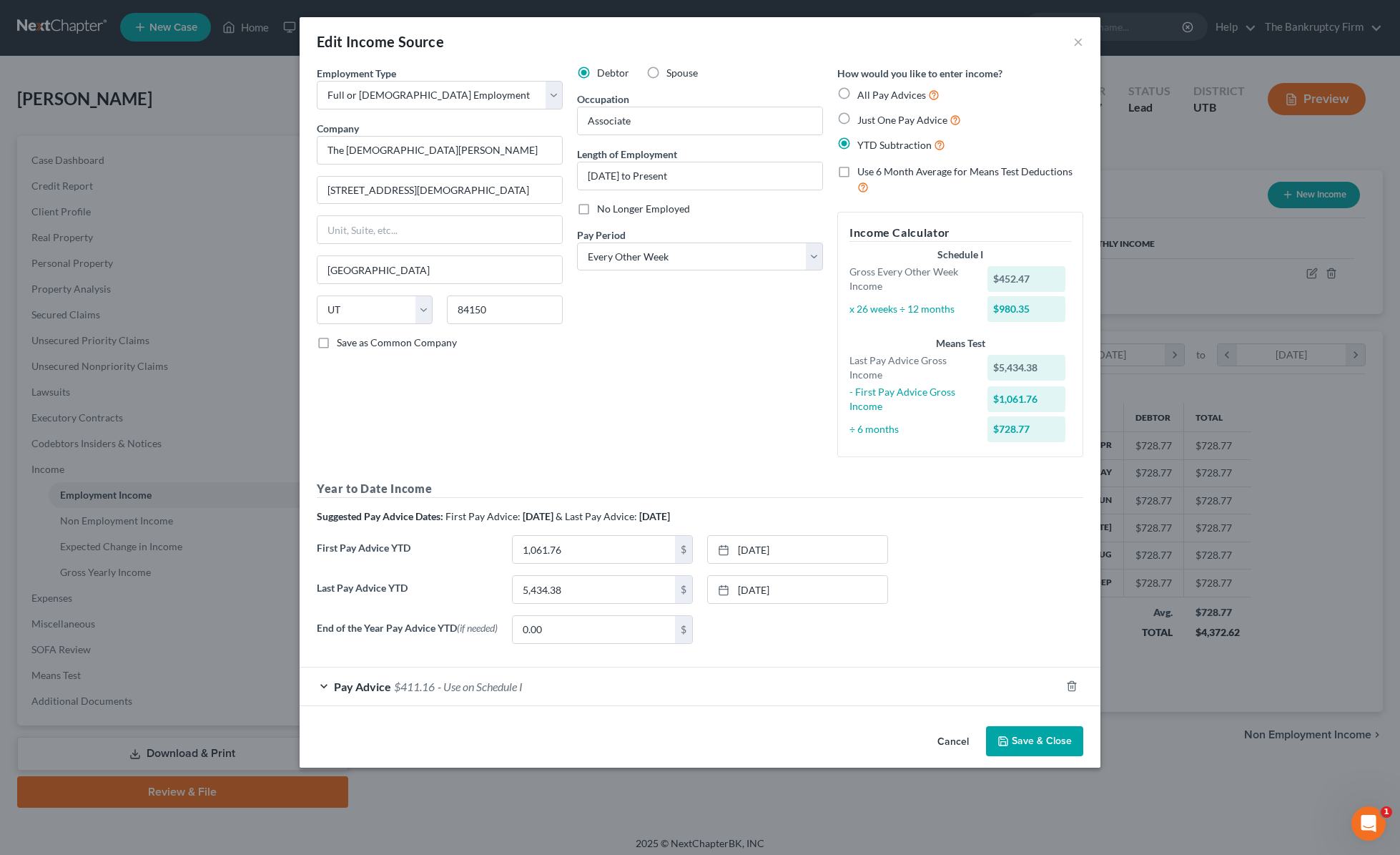
click at [1021, 747] on button "Save & Close" at bounding box center [1035, 741] width 97 height 30
